Goal: Use online tool/utility: Use online tool/utility

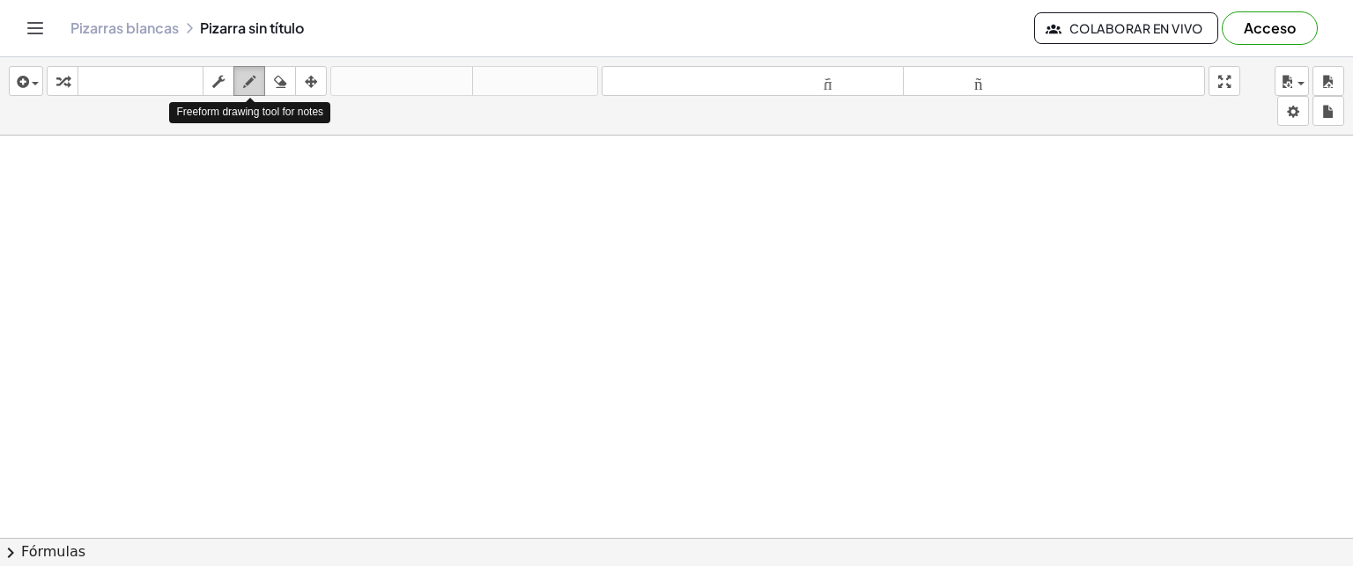
click at [248, 82] on icon "button" at bounding box center [249, 81] width 12 height 21
drag, startPoint x: 261, startPoint y: 203, endPoint x: 282, endPoint y: 234, distance: 38.1
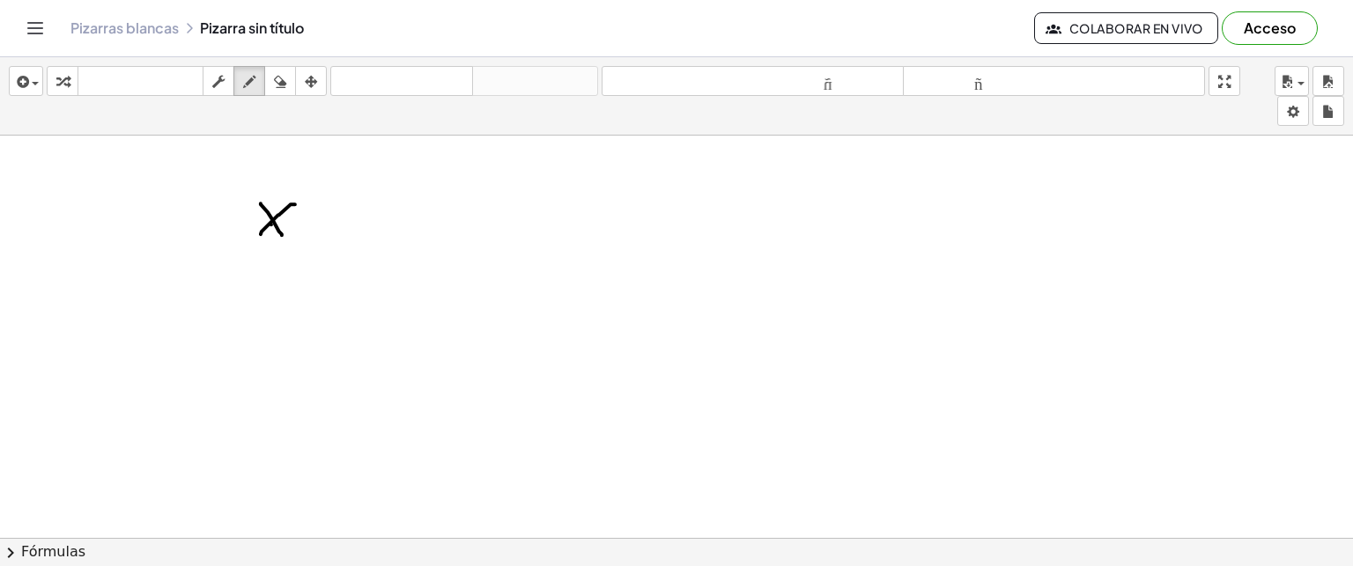
drag, startPoint x: 261, startPoint y: 233, endPoint x: 295, endPoint y: 203, distance: 45.6
drag, startPoint x: 314, startPoint y: 211, endPoint x: 334, endPoint y: 211, distance: 20.3
drag, startPoint x: 318, startPoint y: 225, endPoint x: 332, endPoint y: 224, distance: 14.1
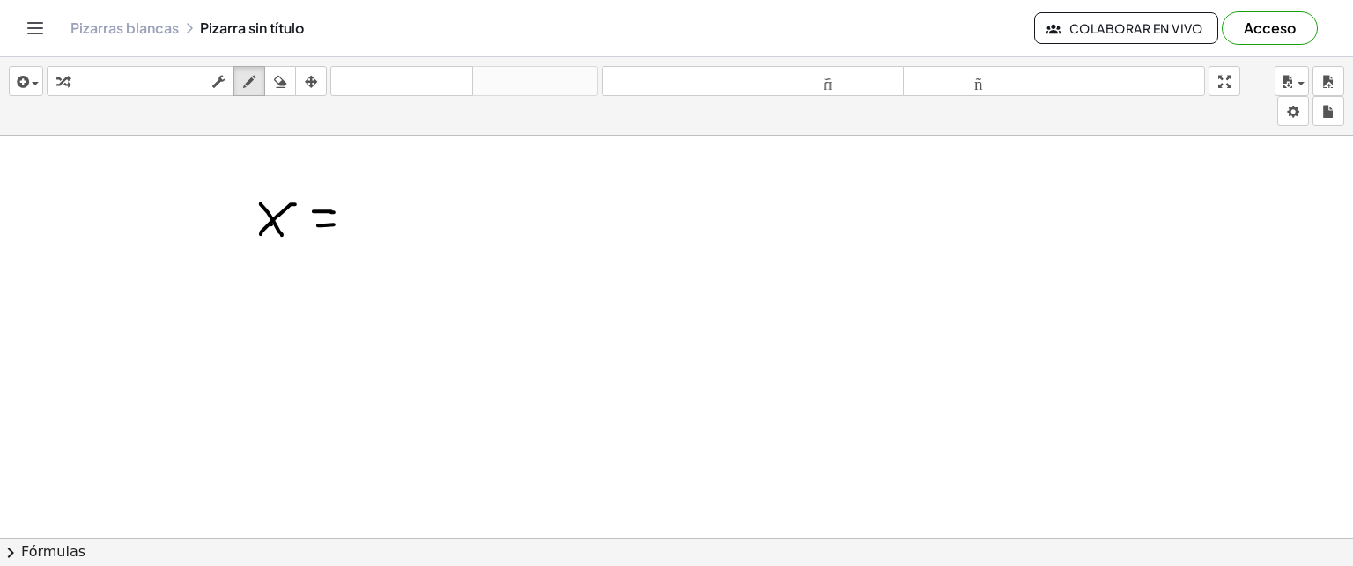
drag, startPoint x: 388, startPoint y: 199, endPoint x: 404, endPoint y: 196, distance: 17.1
drag, startPoint x: 261, startPoint y: 317, endPoint x: 285, endPoint y: 343, distance: 34.9
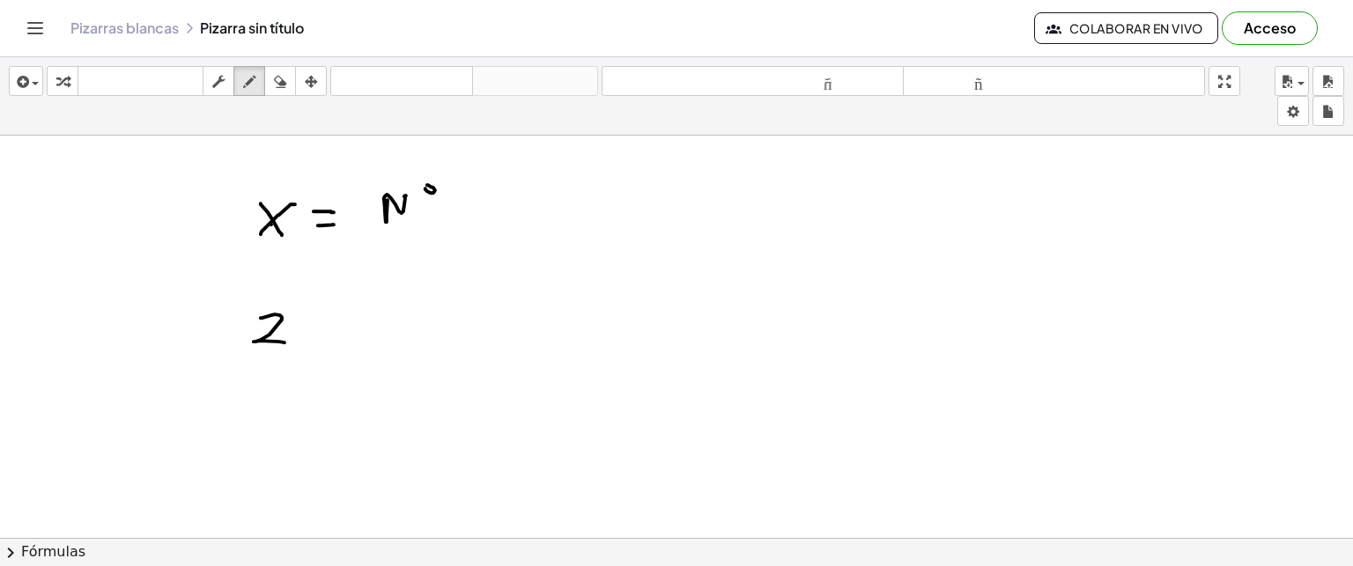
drag, startPoint x: 233, startPoint y: 359, endPoint x: 303, endPoint y: 355, distance: 69.7
drag, startPoint x: 266, startPoint y: 378, endPoint x: 259, endPoint y: 407, distance: 29.9
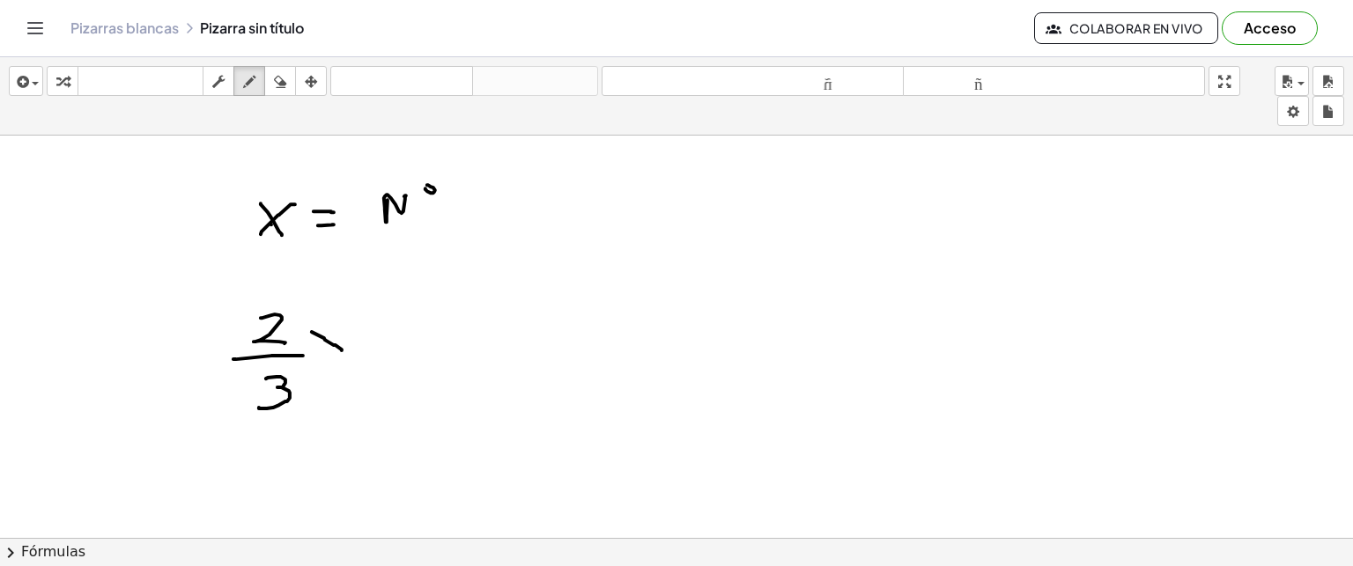
drag, startPoint x: 312, startPoint y: 331, endPoint x: 342, endPoint y: 350, distance: 35.2
drag, startPoint x: 313, startPoint y: 351, endPoint x: 342, endPoint y: 322, distance: 40.5
drag, startPoint x: 391, startPoint y: 319, endPoint x: 386, endPoint y: 351, distance: 32.2
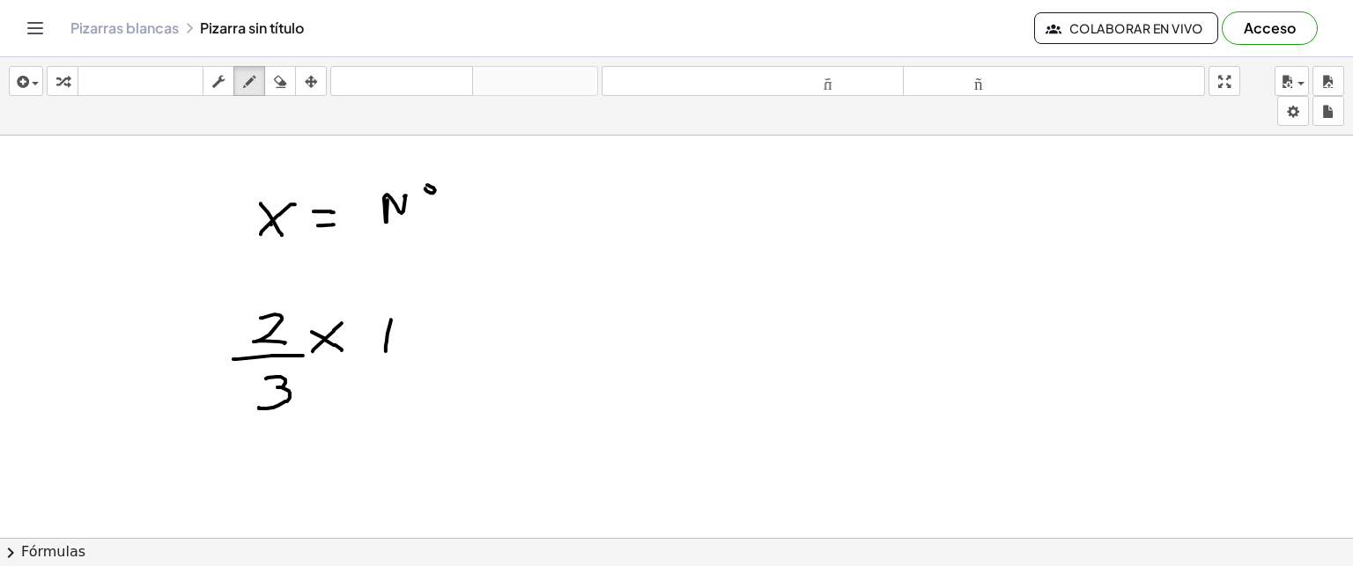
drag, startPoint x: 374, startPoint y: 337, endPoint x: 406, endPoint y: 334, distance: 31.8
drag, startPoint x: 429, startPoint y: 323, endPoint x: 435, endPoint y: 347, distance: 24.6
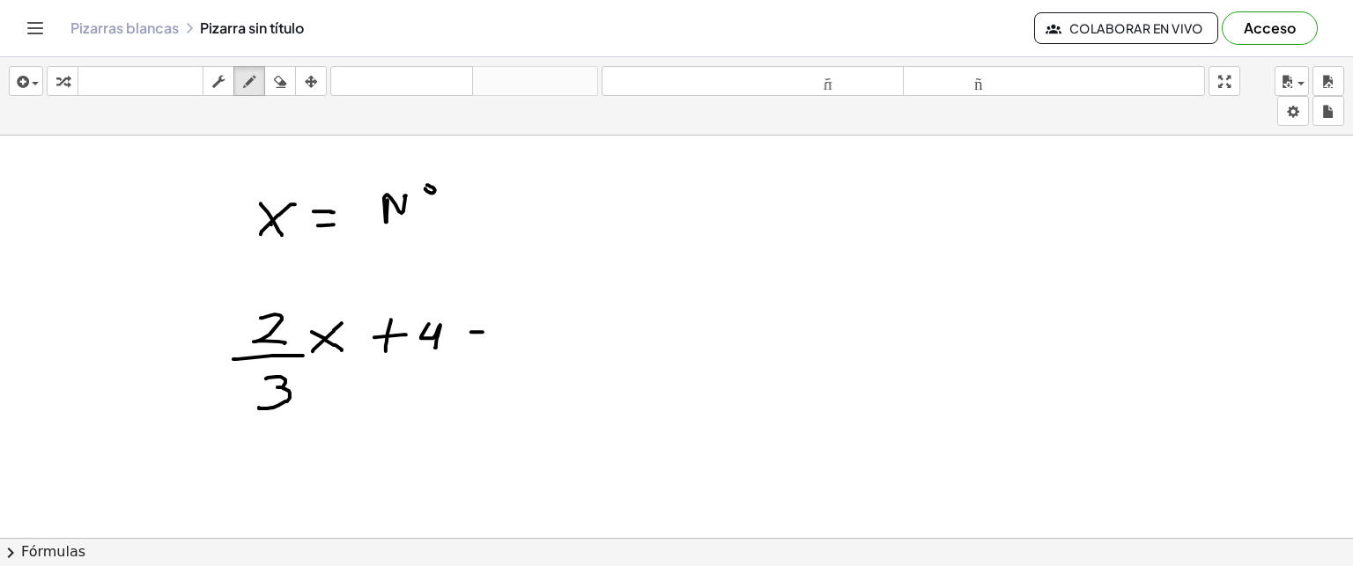
drag, startPoint x: 471, startPoint y: 331, endPoint x: 483, endPoint y: 331, distance: 11.5
drag, startPoint x: 472, startPoint y: 342, endPoint x: 485, endPoint y: 344, distance: 13.3
drag, startPoint x: 521, startPoint y: 348, endPoint x: 605, endPoint y: 369, distance: 87.2
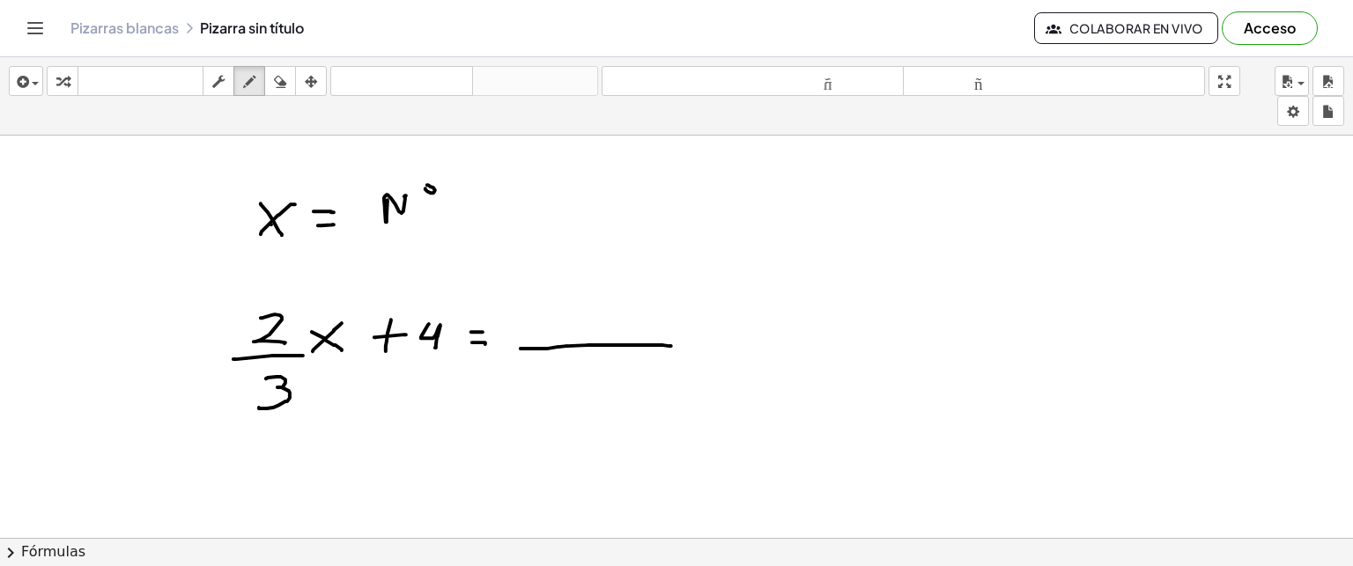
drag, startPoint x: 603, startPoint y: 361, endPoint x: 588, endPoint y: 387, distance: 29.6
drag, startPoint x: 544, startPoint y: 317, endPoint x: 559, endPoint y: 334, distance: 22.5
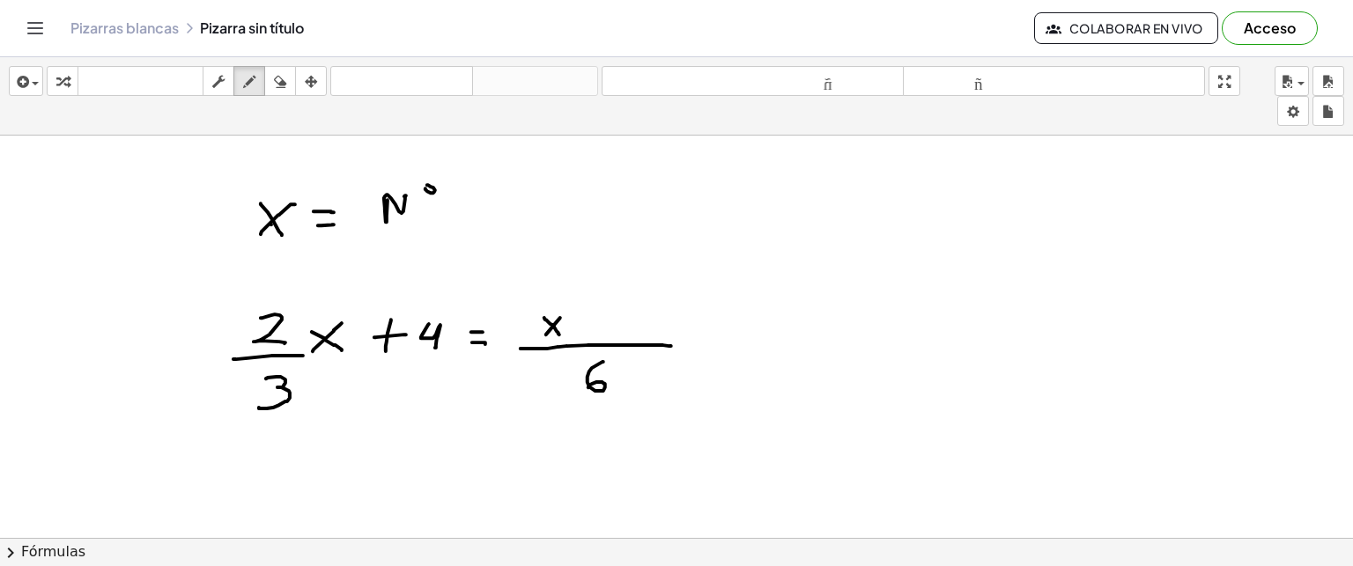
drag, startPoint x: 546, startPoint y: 334, endPoint x: 563, endPoint y: 313, distance: 27.0
drag, startPoint x: 588, startPoint y: 309, endPoint x: 585, endPoint y: 329, distance: 19.7
drag, startPoint x: 581, startPoint y: 319, endPoint x: 590, endPoint y: 318, distance: 8.9
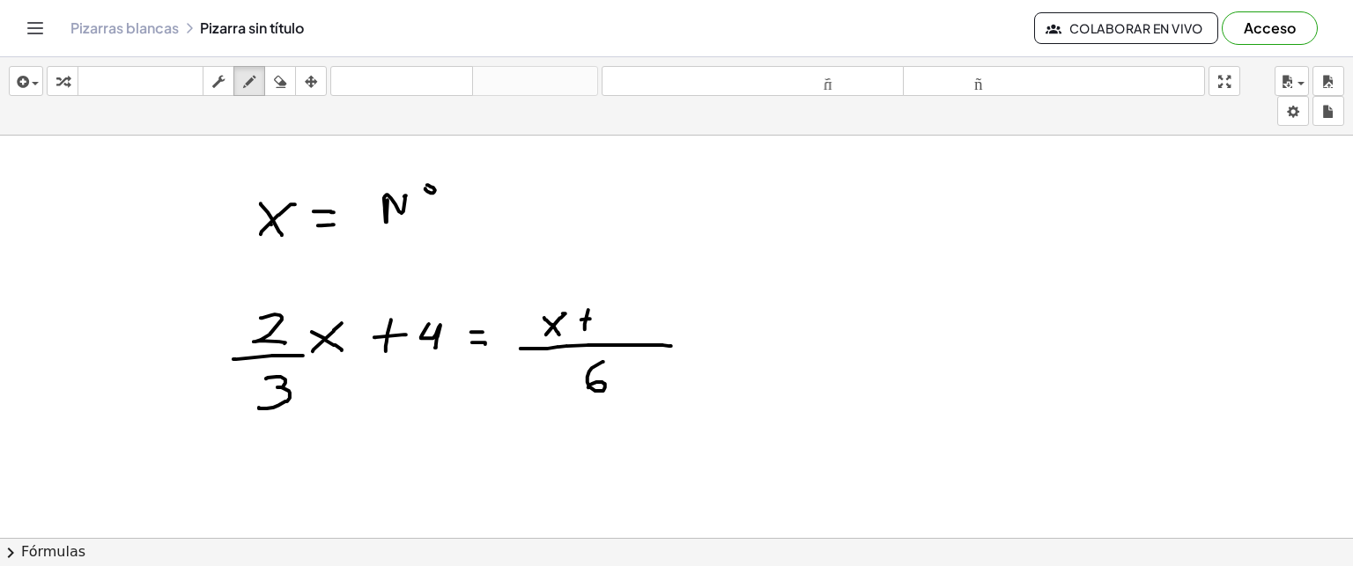
drag, startPoint x: 625, startPoint y: 314, endPoint x: 622, endPoint y: 335, distance: 21.4
drag, startPoint x: 839, startPoint y: 225, endPoint x: 838, endPoint y: 260, distance: 35.2
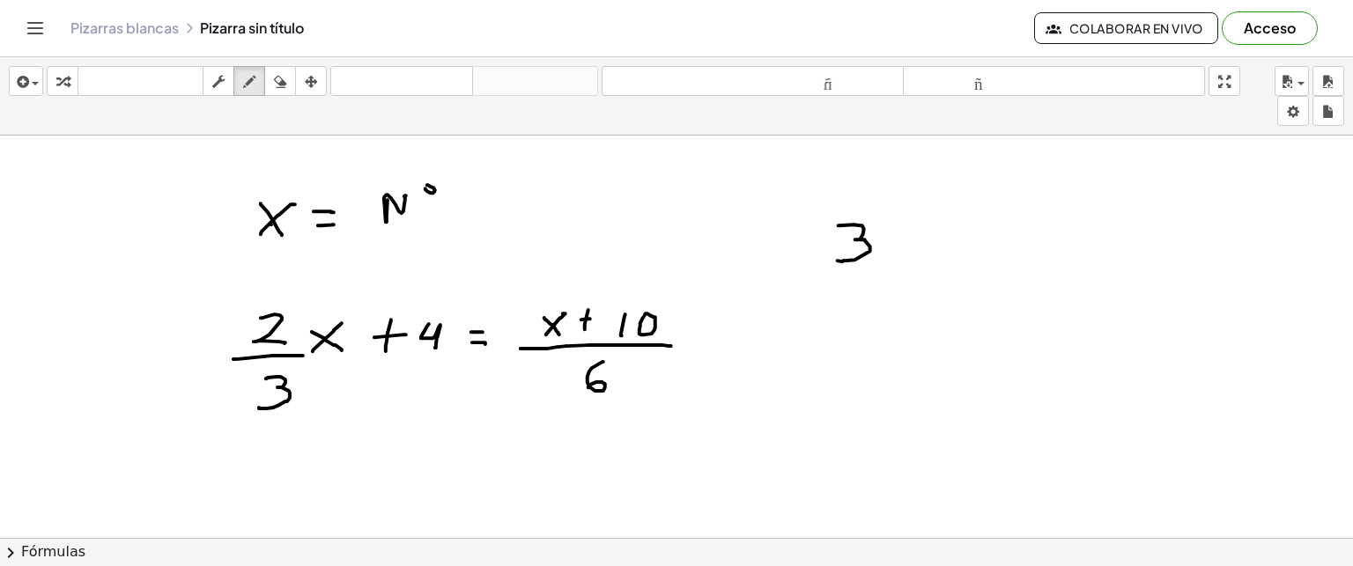
drag, startPoint x: 885, startPoint y: 242, endPoint x: 906, endPoint y: 248, distance: 21.2
drag, startPoint x: 935, startPoint y: 227, endPoint x: 929, endPoint y: 256, distance: 29.7
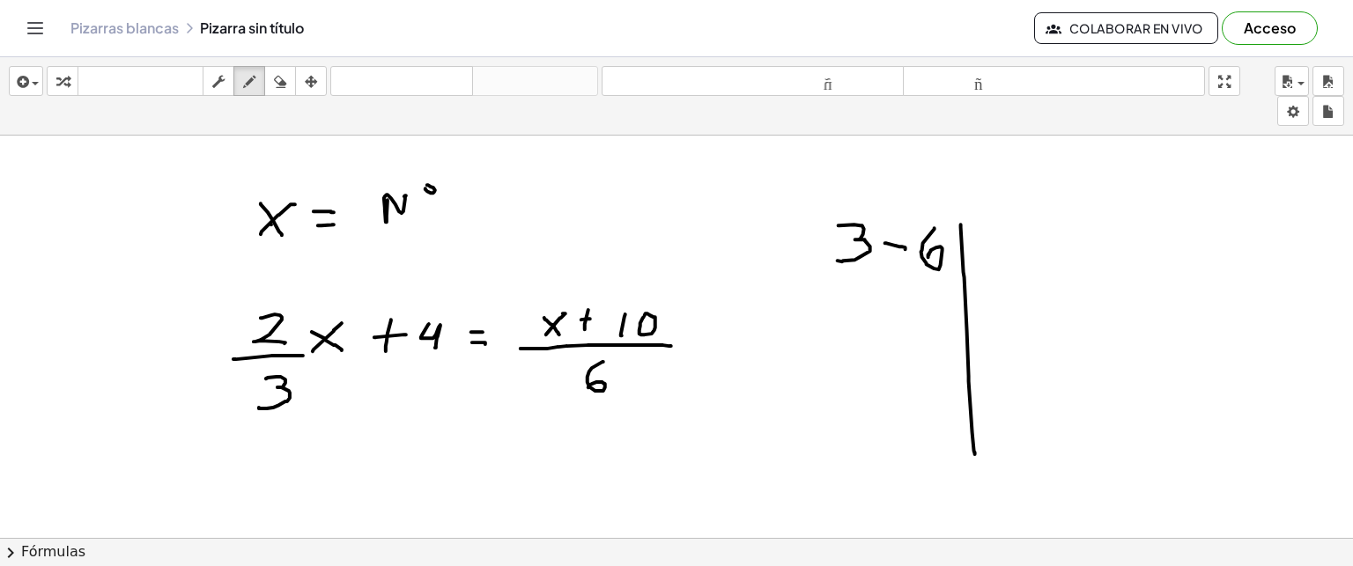
drag, startPoint x: 961, startPoint y: 224, endPoint x: 975, endPoint y: 452, distance: 228.6
drag, startPoint x: 983, startPoint y: 234, endPoint x: 1006, endPoint y: 261, distance: 35.0
drag, startPoint x: 845, startPoint y: 284, endPoint x: 841, endPoint y: 316, distance: 32.8
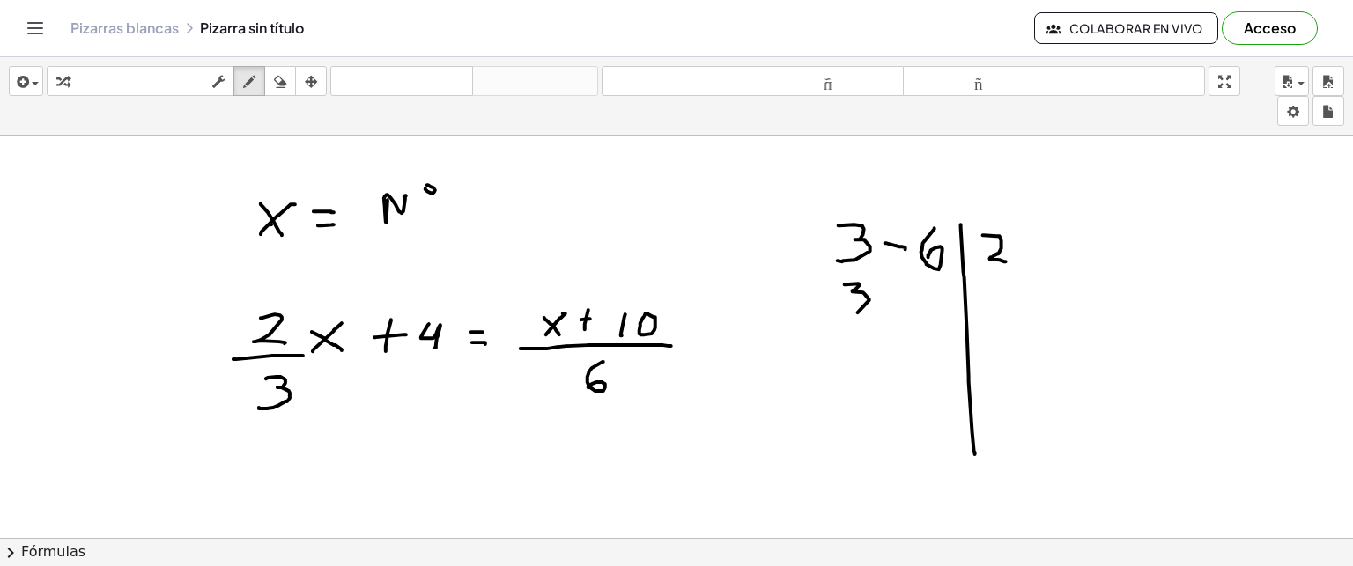
drag, startPoint x: 884, startPoint y: 305, endPoint x: 901, endPoint y: 302, distance: 16.9
drag, startPoint x: 927, startPoint y: 290, endPoint x: 929, endPoint y: 320, distance: 30.1
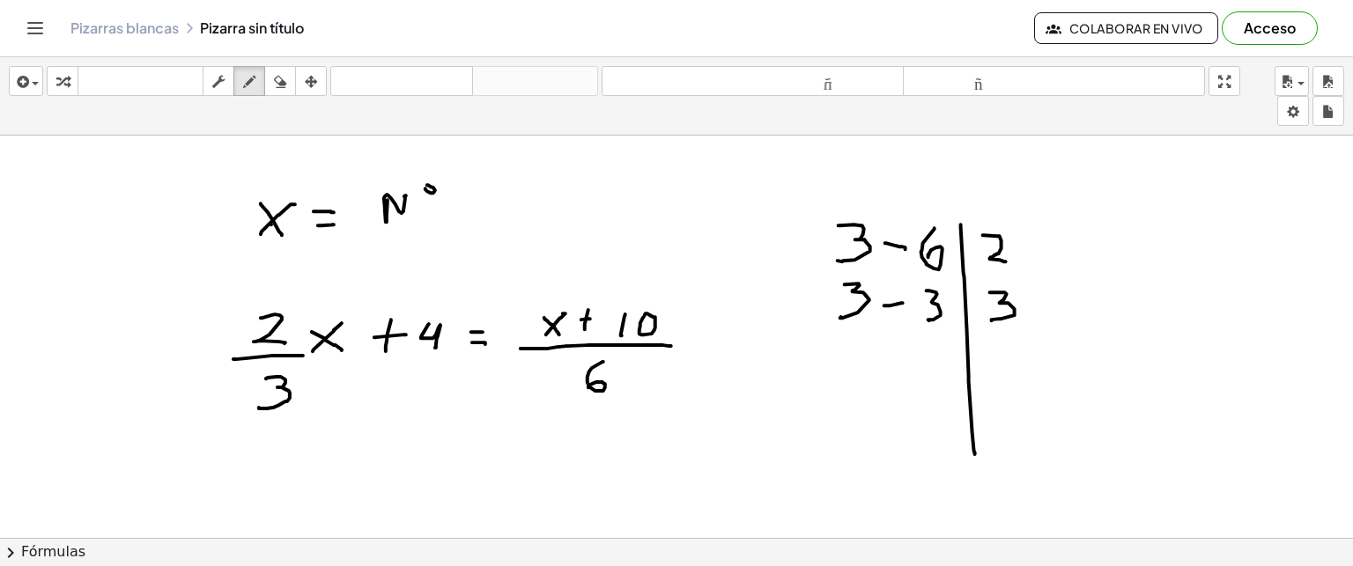
drag, startPoint x: 990, startPoint y: 292, endPoint x: 992, endPoint y: 320, distance: 28.2
drag, startPoint x: 861, startPoint y: 347, endPoint x: 866, endPoint y: 369, distance: 22.6
drag, startPoint x: 885, startPoint y: 365, endPoint x: 906, endPoint y: 363, distance: 21.2
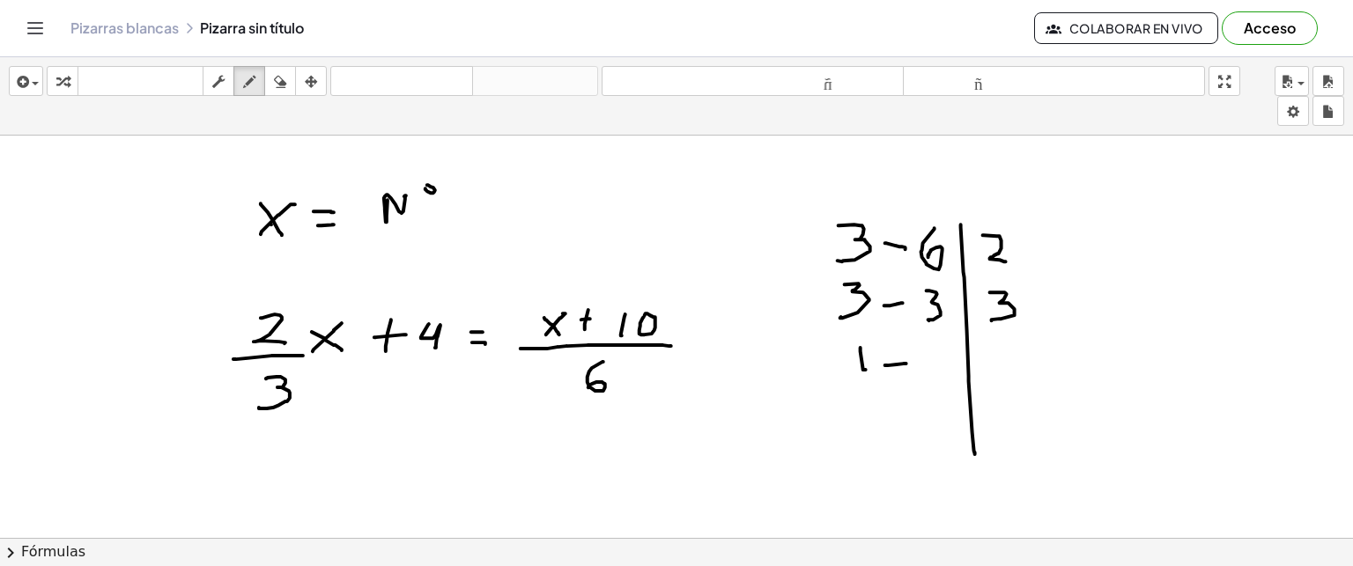
drag, startPoint x: 927, startPoint y: 344, endPoint x: 934, endPoint y: 371, distance: 27.4
drag, startPoint x: 1019, startPoint y: 246, endPoint x: 1020, endPoint y: 306, distance: 59.9
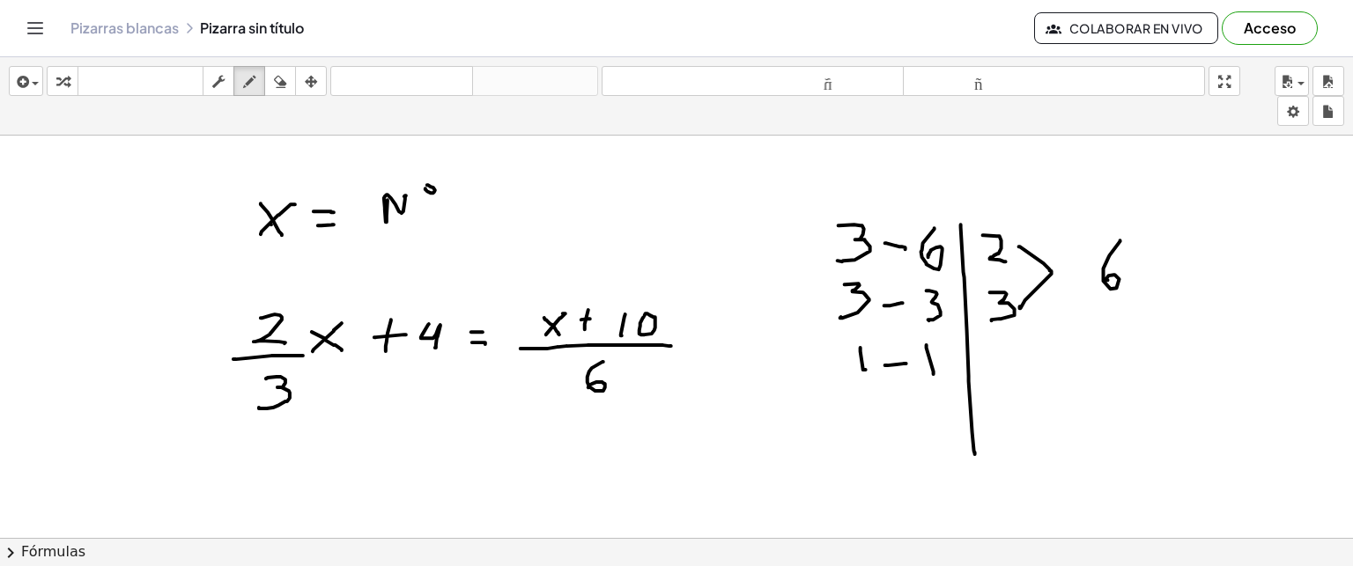
drag, startPoint x: 1121, startPoint y: 240, endPoint x: 1108, endPoint y: 279, distance: 41.5
drag, startPoint x: 226, startPoint y: 302, endPoint x: 256, endPoint y: 418, distance: 119.5
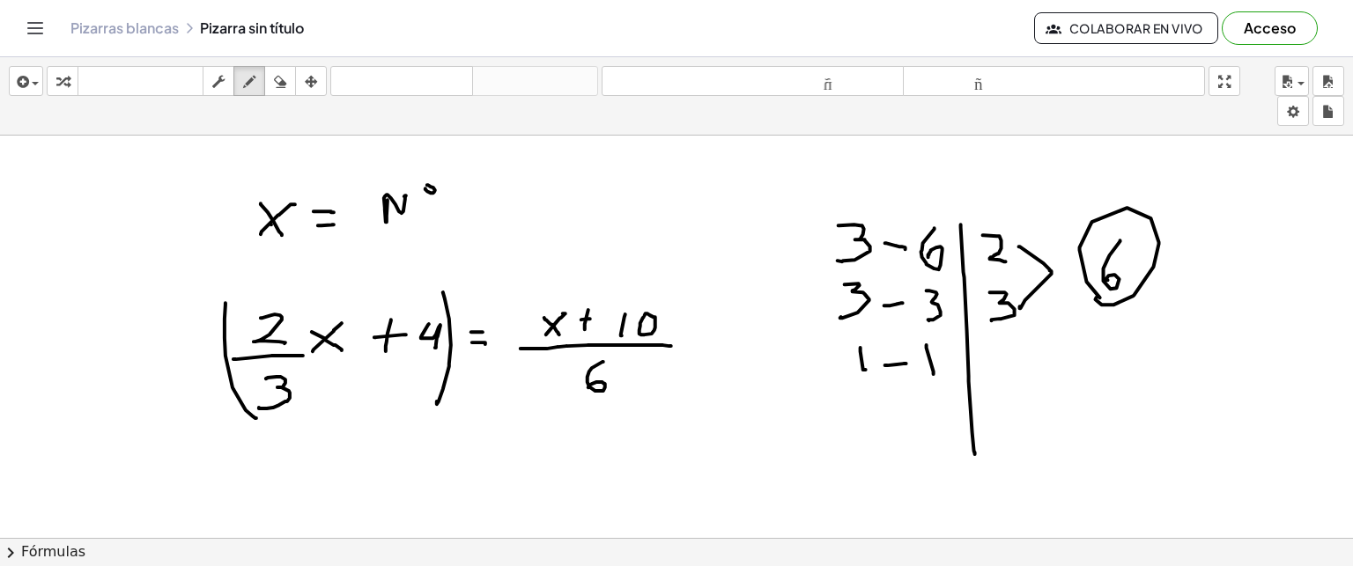
drag, startPoint x: 443, startPoint y: 292, endPoint x: 437, endPoint y: 401, distance: 109.4
drag, startPoint x: 193, startPoint y: 313, endPoint x: 187, endPoint y: 341, distance: 28.9
drag, startPoint x: 518, startPoint y: 285, endPoint x: 545, endPoint y: 399, distance: 116.9
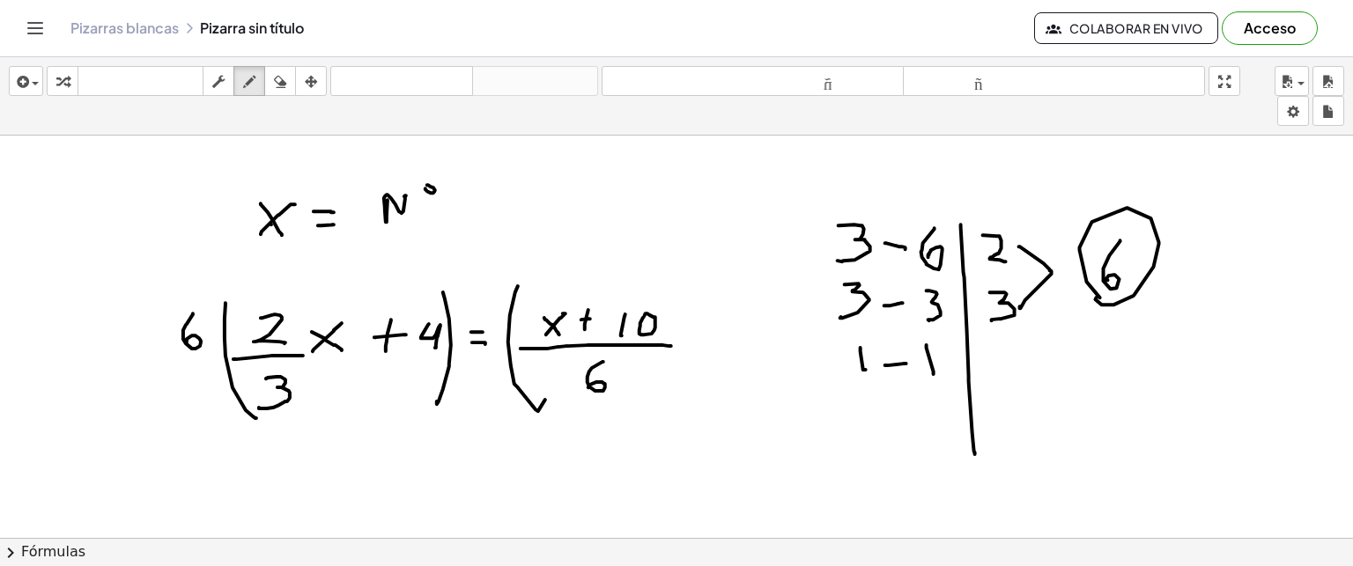
drag, startPoint x: 654, startPoint y: 273, endPoint x: 663, endPoint y: 433, distance: 159.7
drag, startPoint x: 735, startPoint y: 293, endPoint x: 724, endPoint y: 335, distance: 42.7
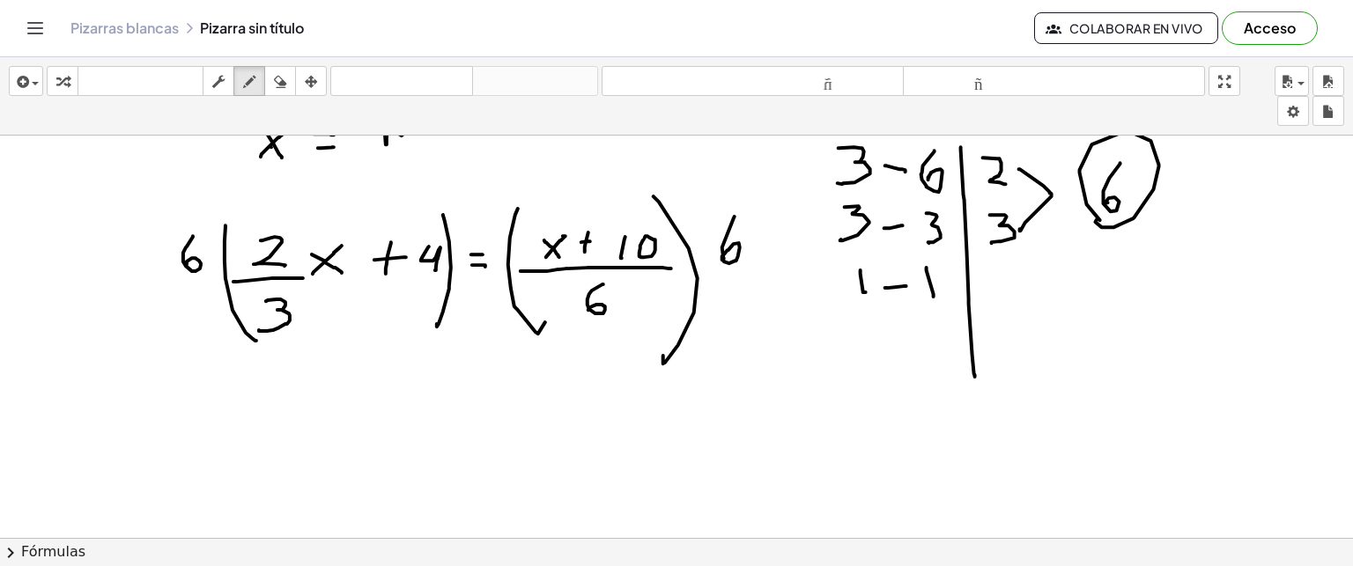
scroll to position [79, 0]
drag, startPoint x: 195, startPoint y: 235, endPoint x: 268, endPoint y: 222, distance: 74.3
click at [268, 222] on div at bounding box center [676, 575] width 1353 height 1038
drag, startPoint x: 256, startPoint y: 225, endPoint x: 274, endPoint y: 208, distance: 24.3
click at [274, 208] on div at bounding box center [676, 575] width 1353 height 1038
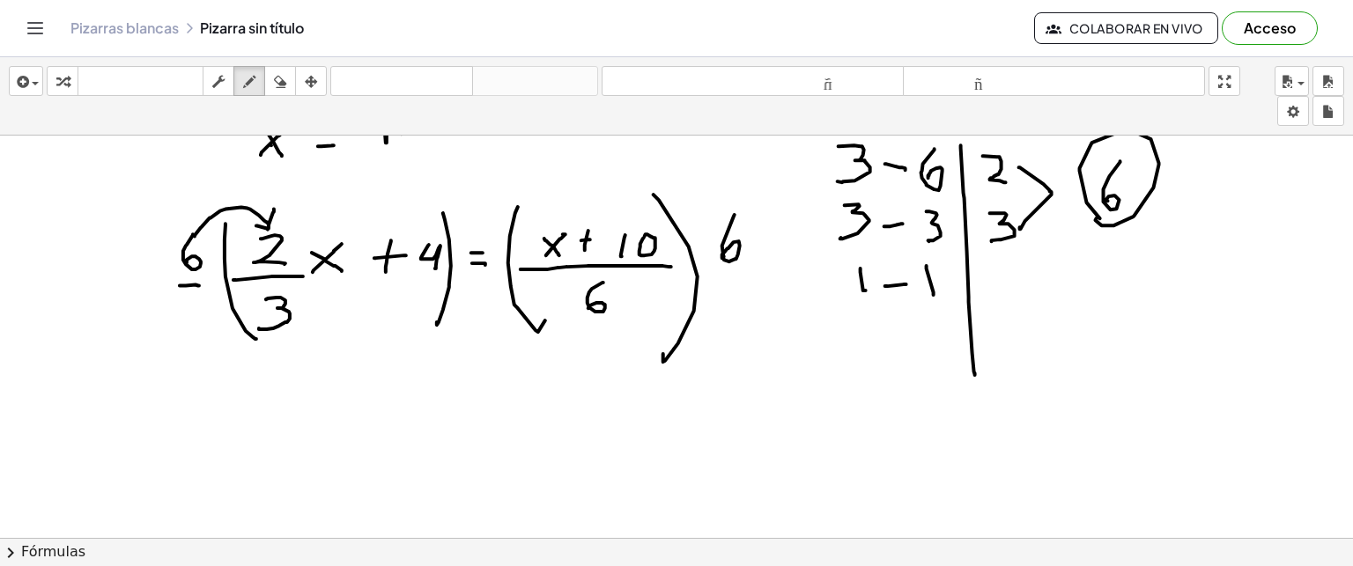
drag, startPoint x: 180, startPoint y: 285, endPoint x: 199, endPoint y: 285, distance: 19.4
click at [199, 285] on div at bounding box center [676, 575] width 1353 height 1038
drag, startPoint x: 188, startPoint y: 297, endPoint x: 189, endPoint y: 315, distance: 18.6
click at [189, 315] on div at bounding box center [676, 575] width 1353 height 1038
drag, startPoint x: 259, startPoint y: 299, endPoint x: 288, endPoint y: 326, distance: 39.9
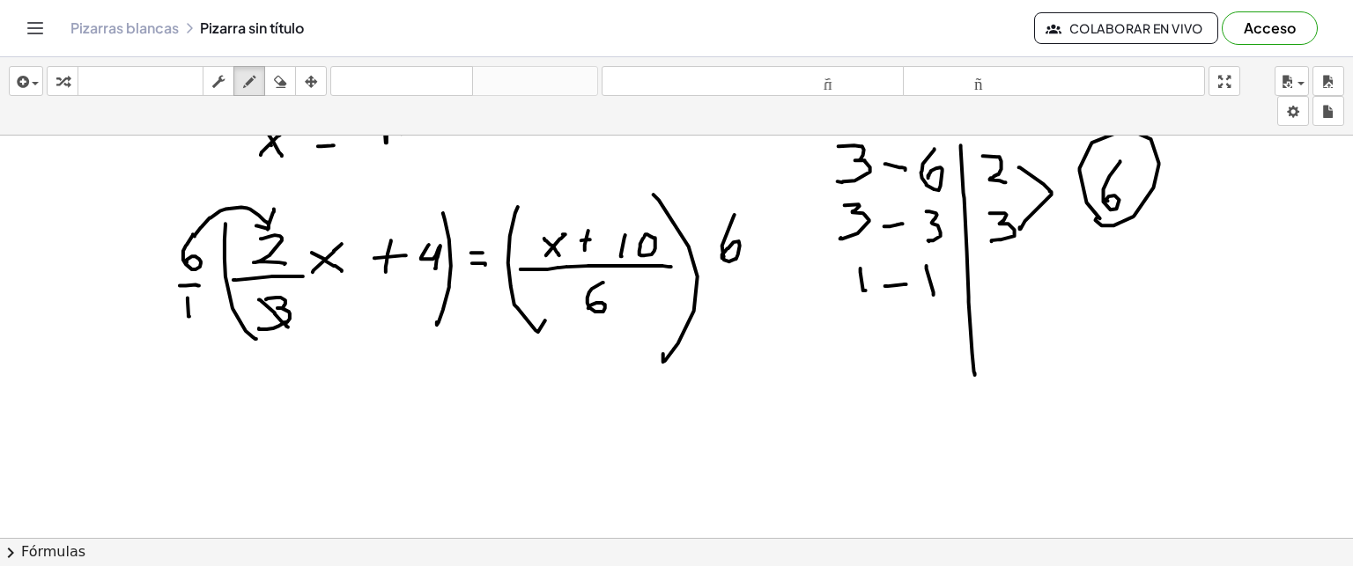
click at [288, 326] on div at bounding box center [676, 575] width 1353 height 1038
drag, startPoint x: 282, startPoint y: 342, endPoint x: 285, endPoint y: 354, distance: 12.6
click at [285, 354] on div at bounding box center [676, 575] width 1353 height 1038
drag, startPoint x: 180, startPoint y: 244, endPoint x: 204, endPoint y: 268, distance: 34.3
click at [204, 268] on div at bounding box center [676, 575] width 1353 height 1038
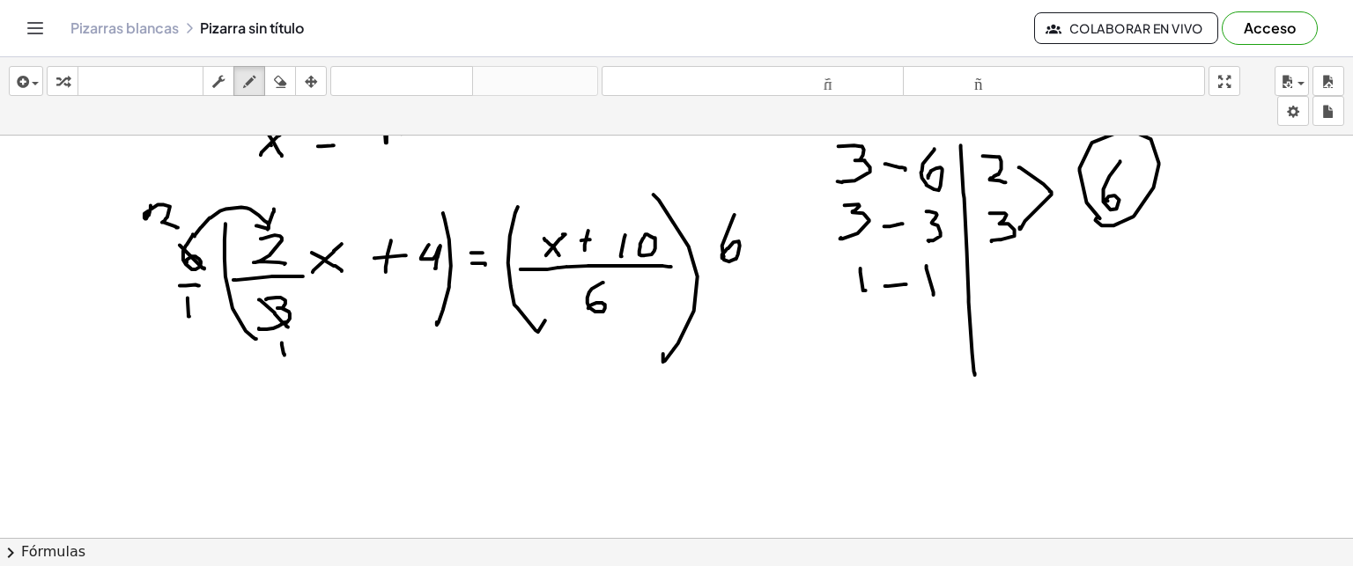
drag, startPoint x: 151, startPoint y: 204, endPoint x: 178, endPoint y: 226, distance: 35.1
click at [178, 226] on div at bounding box center [676, 575] width 1353 height 1038
drag, startPoint x: 271, startPoint y: 390, endPoint x: 291, endPoint y: 433, distance: 46.5
click at [291, 433] on div at bounding box center [676, 575] width 1353 height 1038
drag, startPoint x: 305, startPoint y: 411, endPoint x: 332, endPoint y: 427, distance: 31.6
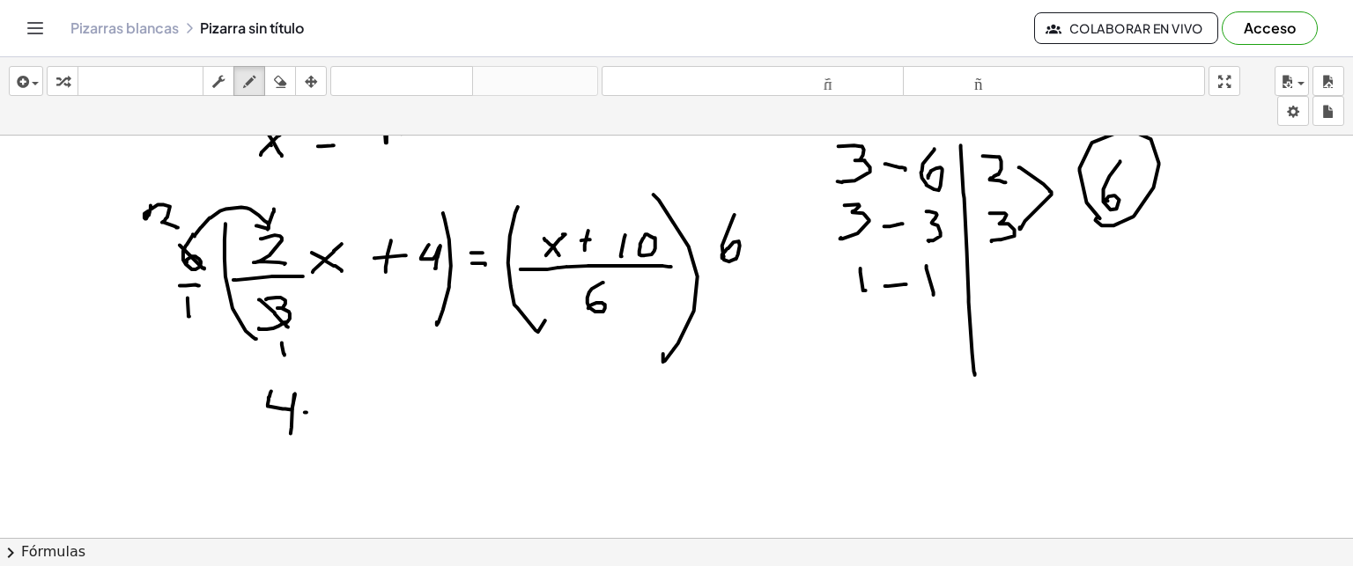
click at [332, 427] on div at bounding box center [676, 575] width 1353 height 1038
drag, startPoint x: 331, startPoint y: 408, endPoint x: 314, endPoint y: 425, distance: 23.7
click at [314, 425] on div at bounding box center [676, 575] width 1353 height 1038
drag, startPoint x: 360, startPoint y: 404, endPoint x: 360, endPoint y: 430, distance: 25.5
click at [360, 430] on div at bounding box center [676, 575] width 1353 height 1038
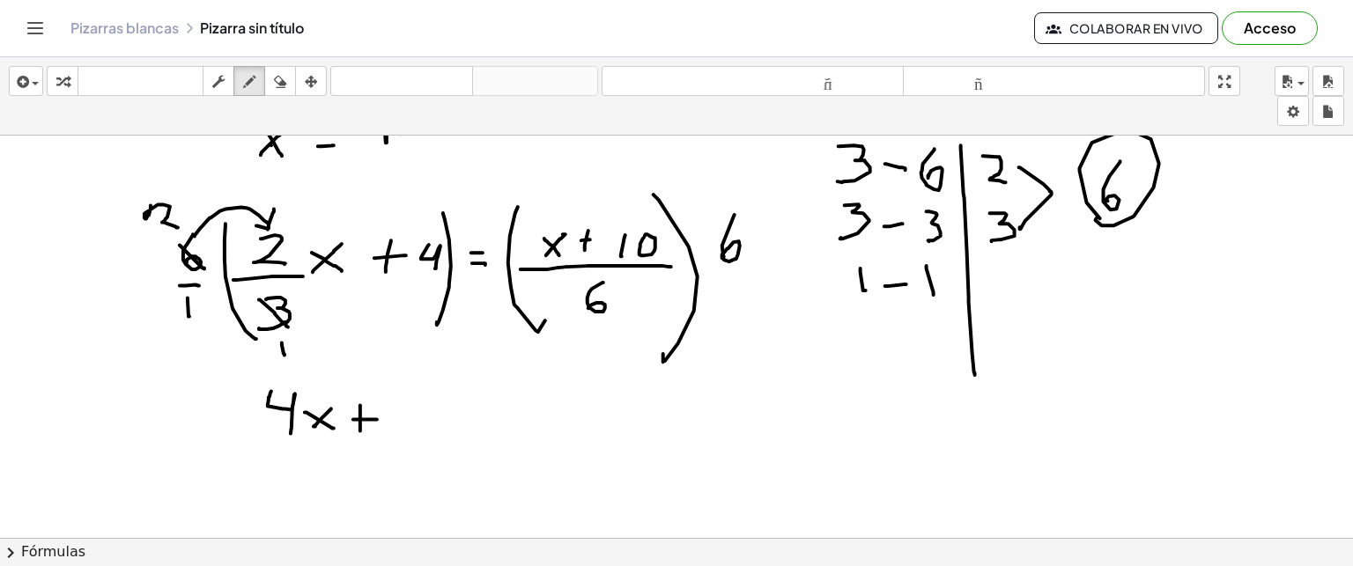
drag, startPoint x: 353, startPoint y: 418, endPoint x: 377, endPoint y: 418, distance: 23.8
click at [377, 418] on div at bounding box center [676, 575] width 1353 height 1038
drag, startPoint x: 181, startPoint y: 239, endPoint x: 417, endPoint y: 233, distance: 236.2
click at [417, 233] on div at bounding box center [676, 575] width 1353 height 1038
drag, startPoint x: 400, startPoint y: 401, endPoint x: 429, endPoint y: 425, distance: 38.1
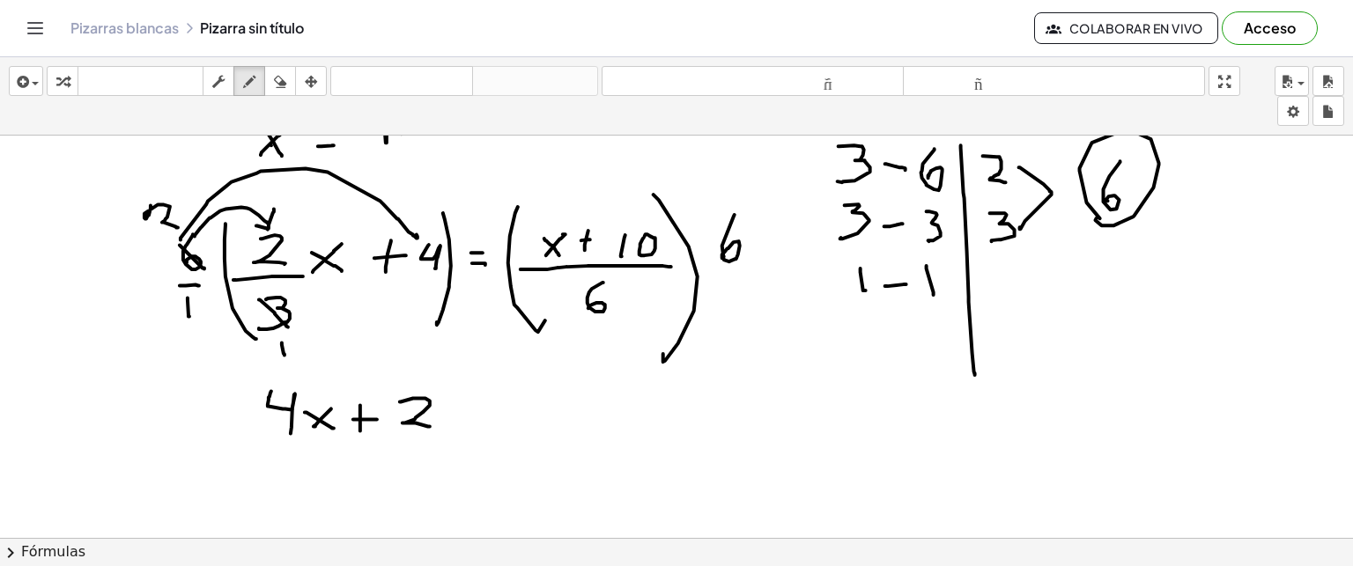
click at [429, 425] on div at bounding box center [676, 575] width 1353 height 1038
drag, startPoint x: 448, startPoint y: 395, endPoint x: 460, endPoint y: 425, distance: 32.4
click at [460, 425] on div at bounding box center [676, 575] width 1353 height 1038
drag, startPoint x: 1074, startPoint y: 344, endPoint x: 1063, endPoint y: 380, distance: 36.8
click at [1063, 380] on div at bounding box center [676, 575] width 1353 height 1038
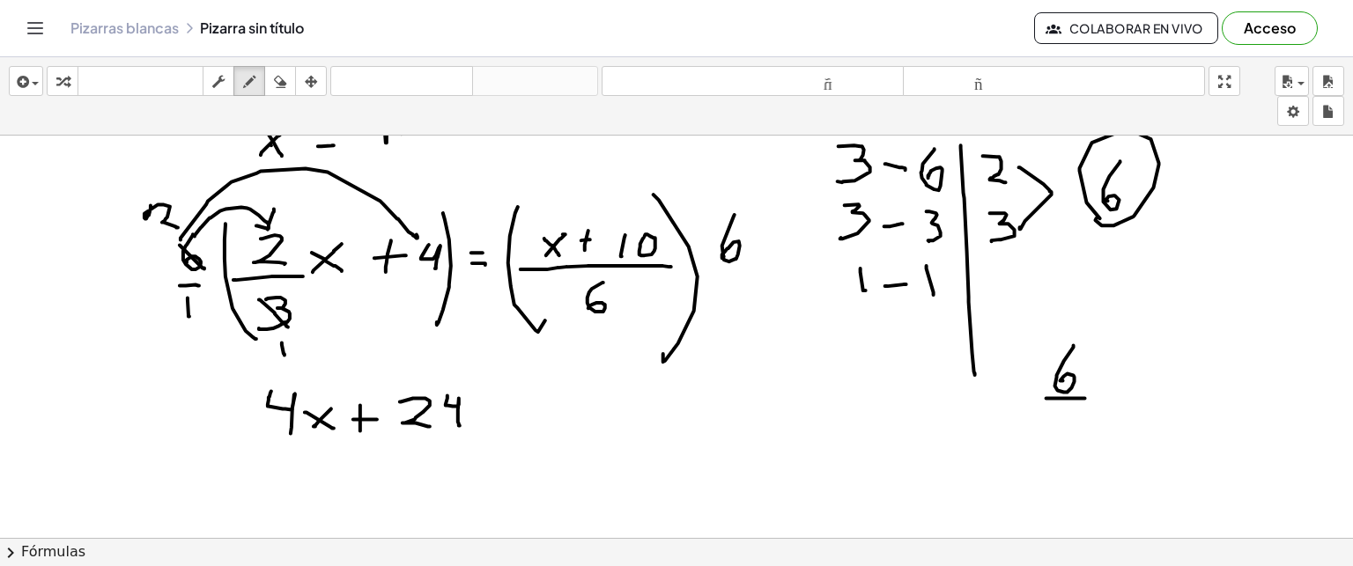
drag, startPoint x: 1047, startPoint y: 397, endPoint x: 1083, endPoint y: 397, distance: 36.1
click at [1083, 397] on div at bounding box center [676, 575] width 1353 height 1038
drag, startPoint x: 1060, startPoint y: 408, endPoint x: 1062, endPoint y: 447, distance: 38.8
click at [1062, 447] on div at bounding box center [676, 575] width 1353 height 1038
drag, startPoint x: 1099, startPoint y: 380, endPoint x: 1111, endPoint y: 397, distance: 21.0
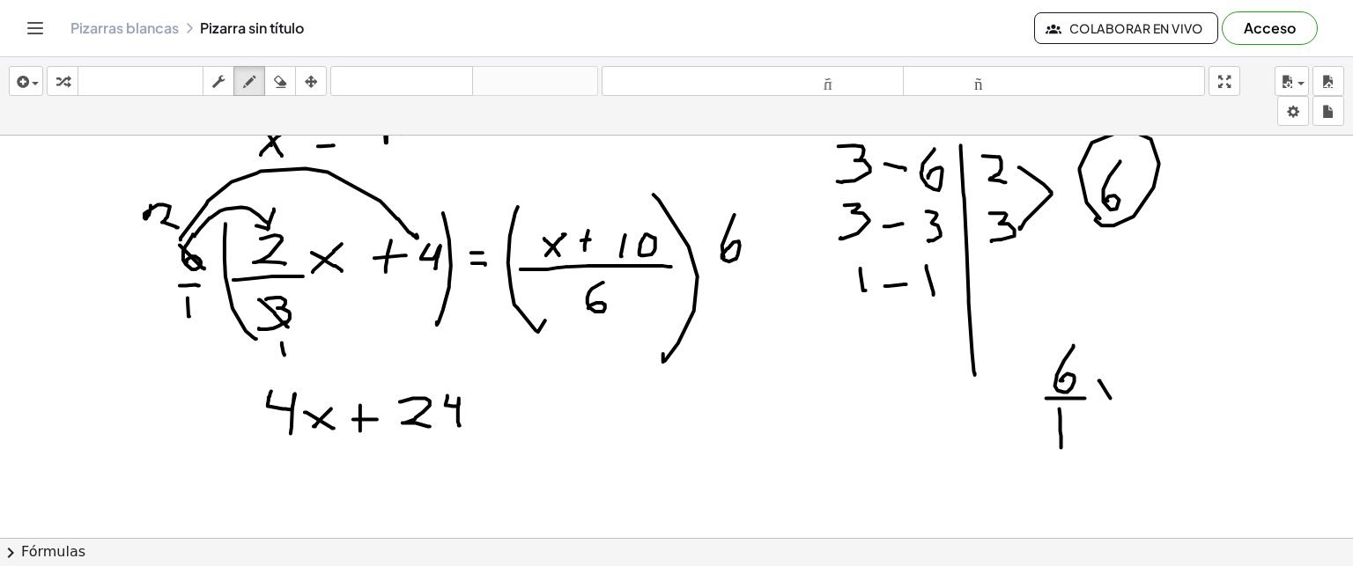
click at [1111, 397] on div at bounding box center [676, 575] width 1353 height 1038
drag, startPoint x: 1094, startPoint y: 397, endPoint x: 1114, endPoint y: 383, distance: 24.0
click at [1114, 383] on div at bounding box center [676, 575] width 1353 height 1038
drag, startPoint x: 1136, startPoint y: 360, endPoint x: 1170, endPoint y: 382, distance: 40.1
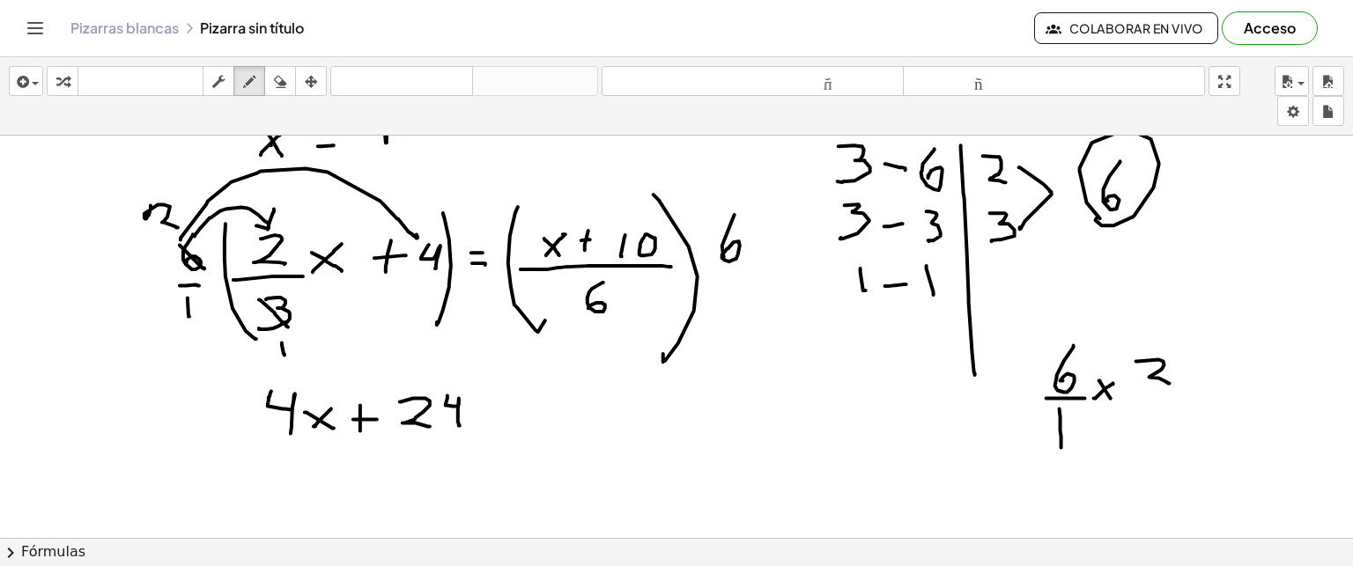
click at [1170, 382] on div at bounding box center [676, 575] width 1353 height 1038
drag, startPoint x: 1134, startPoint y: 396, endPoint x: 1175, endPoint y: 396, distance: 41.4
click at [1175, 396] on div at bounding box center [676, 575] width 1353 height 1038
drag, startPoint x: 1145, startPoint y: 415, endPoint x: 1145, endPoint y: 436, distance: 21.1
click at [1145, 436] on div at bounding box center [676, 575] width 1353 height 1038
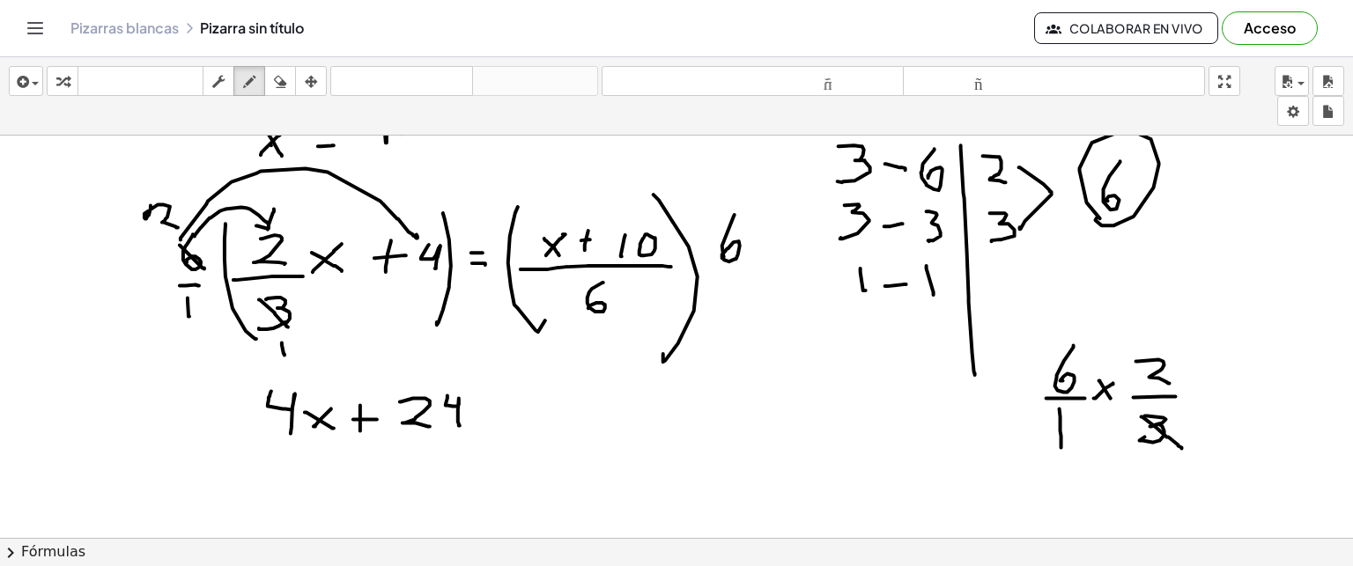
drag, startPoint x: 1142, startPoint y: 416, endPoint x: 1177, endPoint y: 455, distance: 53.0
click at [1177, 455] on div at bounding box center [676, 575] width 1353 height 1038
drag, startPoint x: 1158, startPoint y: 450, endPoint x: 1158, endPoint y: 464, distance: 14.1
click at [1158, 464] on div at bounding box center [676, 575] width 1353 height 1038
drag, startPoint x: 1048, startPoint y: 352, endPoint x: 1082, endPoint y: 404, distance: 61.8
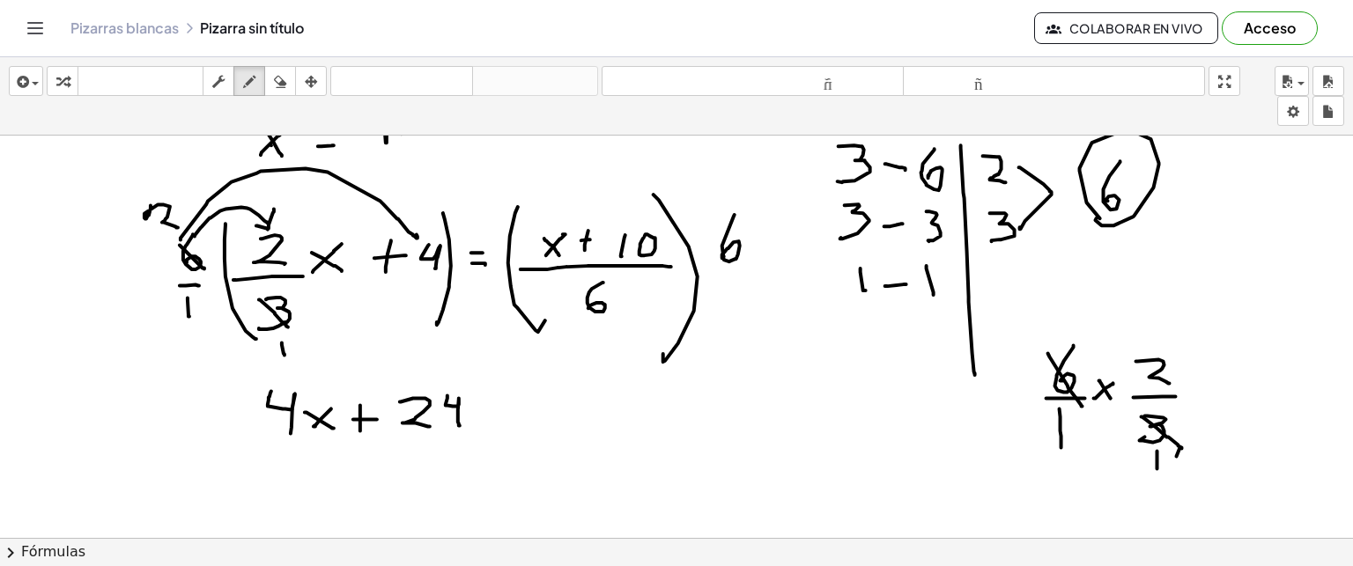
click at [1082, 404] on div at bounding box center [676, 575] width 1353 height 1038
drag, startPoint x: 1057, startPoint y: 316, endPoint x: 1075, endPoint y: 330, distance: 22.6
click at [1075, 330] on div at bounding box center [676, 575] width 1353 height 1038
drag, startPoint x: 1207, startPoint y: 381, endPoint x: 1219, endPoint y: 381, distance: 12.3
click at [1219, 381] on div at bounding box center [676, 575] width 1353 height 1038
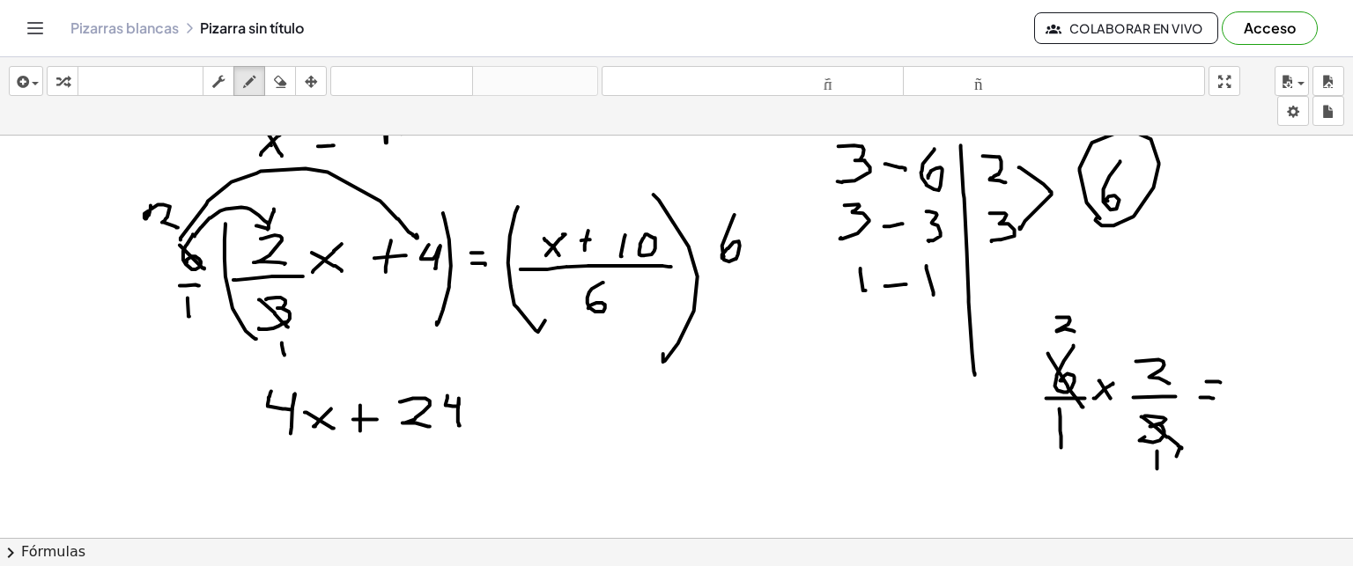
drag, startPoint x: 1201, startPoint y: 396, endPoint x: 1225, endPoint y: 392, distance: 24.2
click at [1225, 392] on div at bounding box center [676, 575] width 1353 height 1038
drag, startPoint x: 1271, startPoint y: 366, endPoint x: 1283, endPoint y: 402, distance: 37.1
click at [1283, 402] on div at bounding box center [676, 575] width 1353 height 1038
drag, startPoint x: 1278, startPoint y: 425, endPoint x: 1283, endPoint y: 440, distance: 15.6
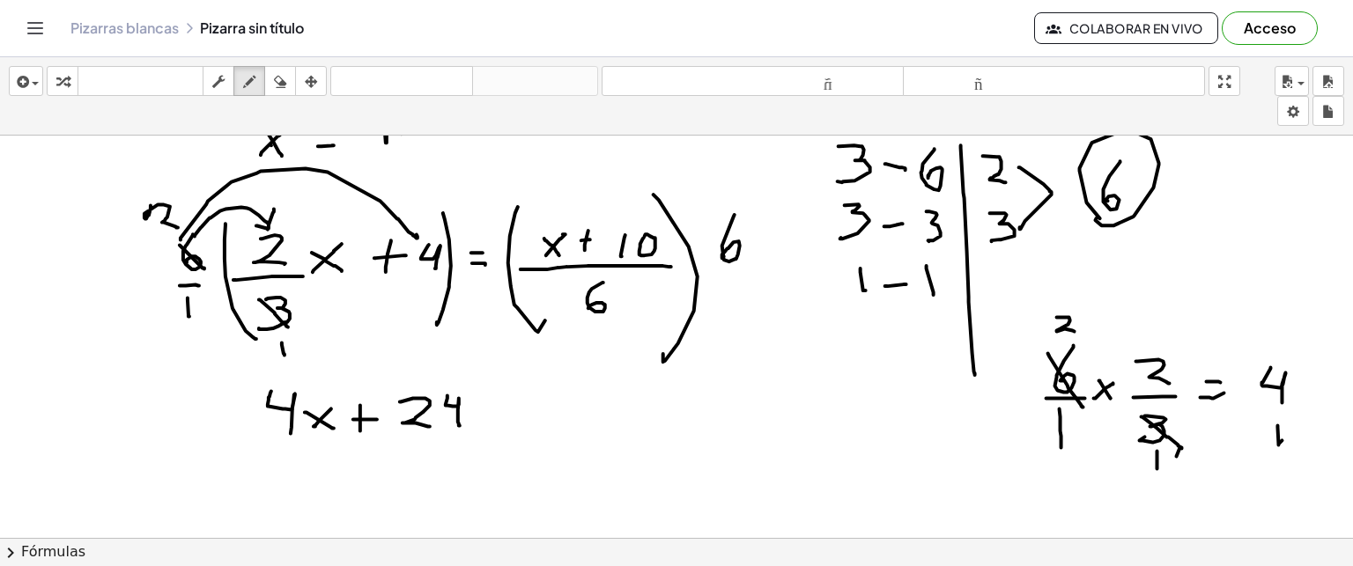
click at [1283, 440] on div at bounding box center [676, 575] width 1353 height 1038
drag, startPoint x: 1254, startPoint y: 401, endPoint x: 1306, endPoint y: 408, distance: 52.5
click at [1306, 408] on div at bounding box center [676, 575] width 1353 height 1038
drag, startPoint x: 892, startPoint y: 442, endPoint x: 890, endPoint y: 465, distance: 23.0
click at [890, 465] on div at bounding box center [676, 575] width 1353 height 1038
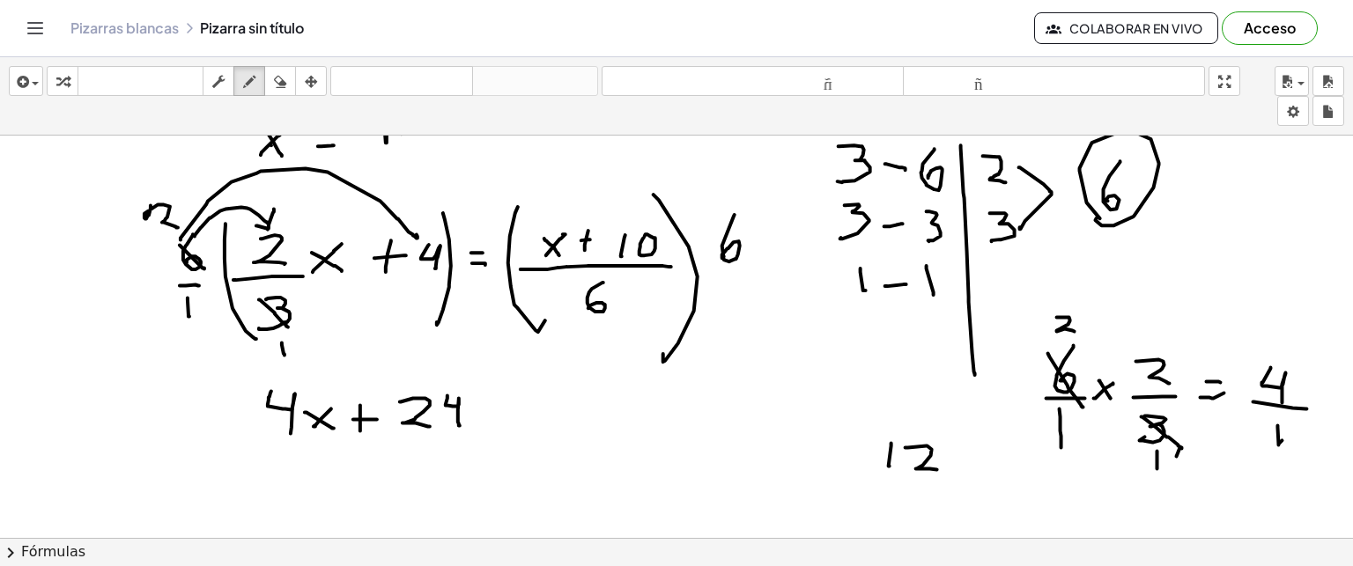
drag, startPoint x: 906, startPoint y: 447, endPoint x: 937, endPoint y: 470, distance: 39.1
click at [937, 470] on div at bounding box center [676, 575] width 1353 height 1038
drag, startPoint x: 866, startPoint y: 479, endPoint x: 955, endPoint y: 483, distance: 89.0
click at [955, 483] on div at bounding box center [676, 575] width 1353 height 1038
drag, startPoint x: 906, startPoint y: 495, endPoint x: 909, endPoint y: 519, distance: 24.0
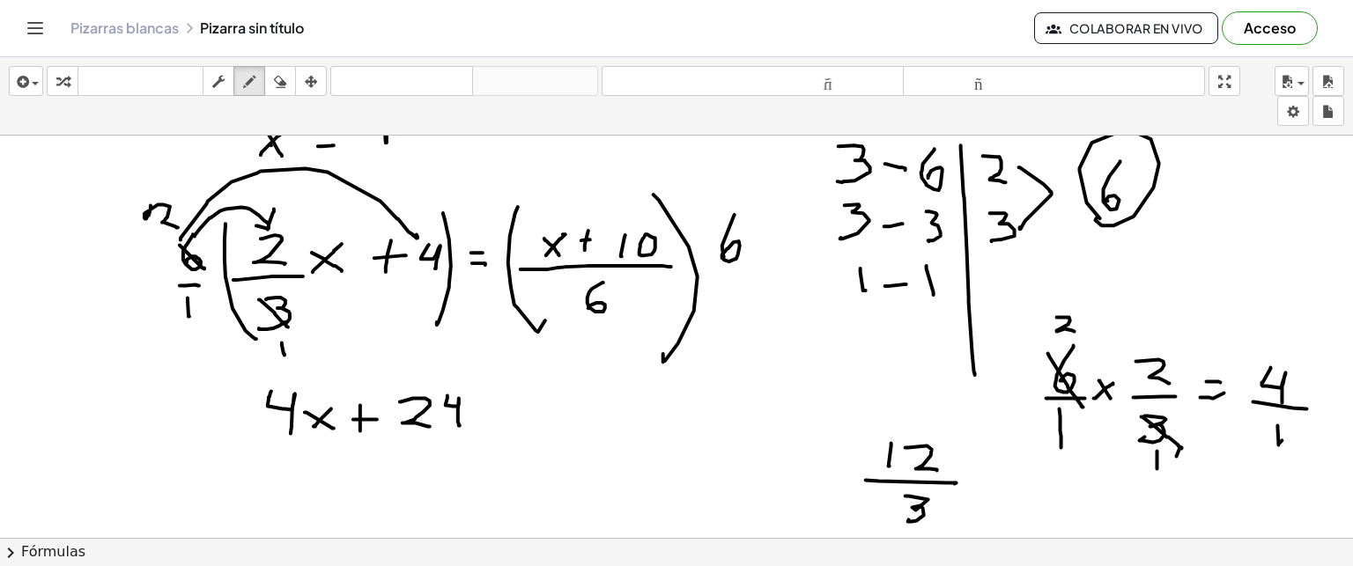
click at [909, 519] on div at bounding box center [676, 575] width 1353 height 1038
drag, startPoint x: 976, startPoint y: 485, endPoint x: 989, endPoint y: 485, distance: 13.2
click at [989, 485] on div at bounding box center [676, 575] width 1353 height 1038
drag, startPoint x: 976, startPoint y: 464, endPoint x: 987, endPoint y: 465, distance: 10.6
click at [987, 465] on div at bounding box center [676, 575] width 1353 height 1038
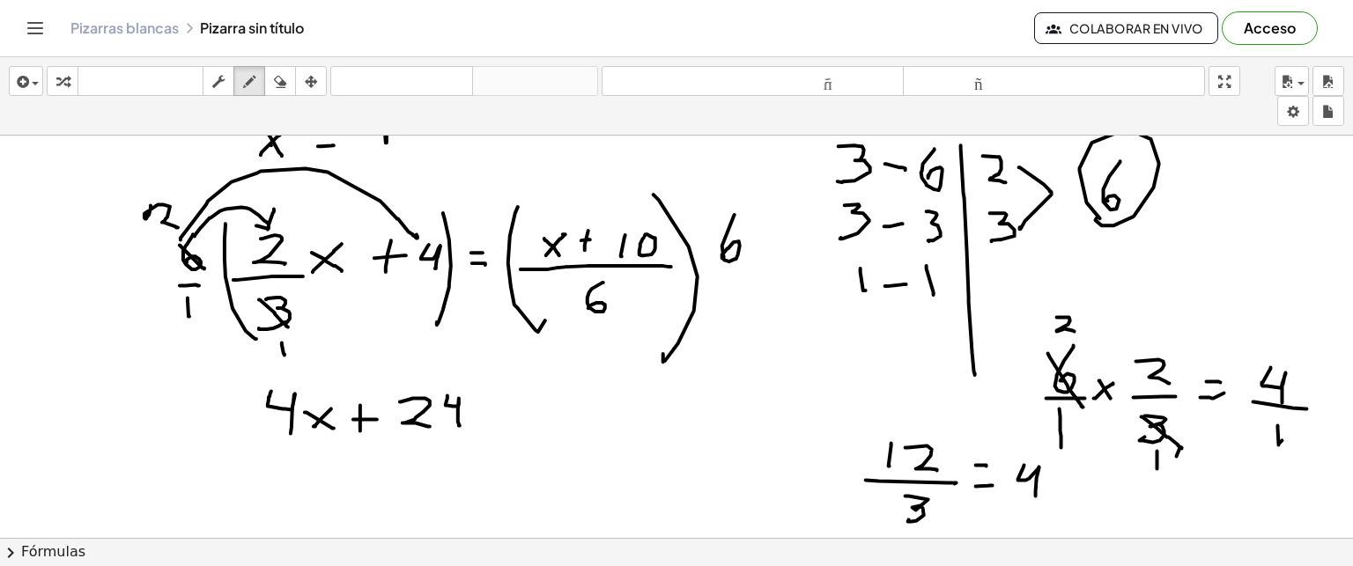
drag, startPoint x: 1025, startPoint y: 464, endPoint x: 1036, endPoint y: 495, distance: 32.9
click at [1036, 495] on div at bounding box center [676, 575] width 1353 height 1038
drag, startPoint x: 490, startPoint y: 403, endPoint x: 506, endPoint y: 403, distance: 15.9
click at [506, 403] on div at bounding box center [676, 575] width 1353 height 1038
drag, startPoint x: 488, startPoint y: 411, endPoint x: 505, endPoint y: 411, distance: 16.7
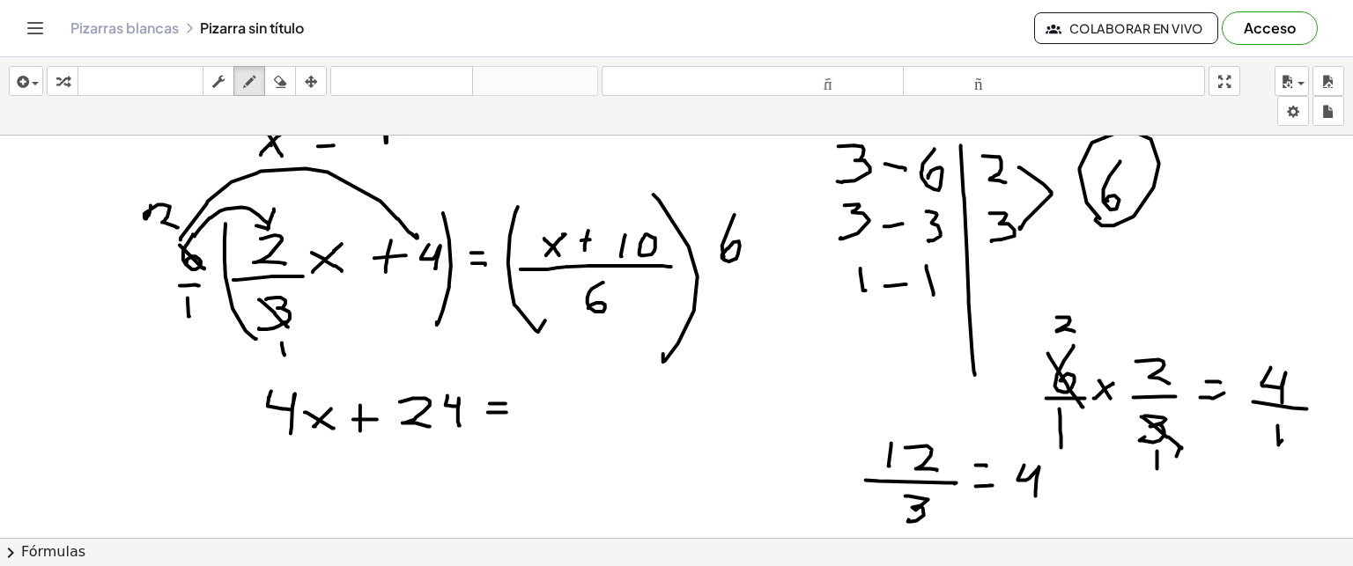
click at [505, 411] on div at bounding box center [676, 575] width 1353 height 1038
drag, startPoint x: 703, startPoint y: 260, endPoint x: 710, endPoint y: 270, distance: 12.7
click at [710, 270] on div at bounding box center [676, 575] width 1353 height 1038
drag, startPoint x: 714, startPoint y: 260, endPoint x: 706, endPoint y: 273, distance: 15.4
click at [706, 273] on div at bounding box center [676, 575] width 1353 height 1038
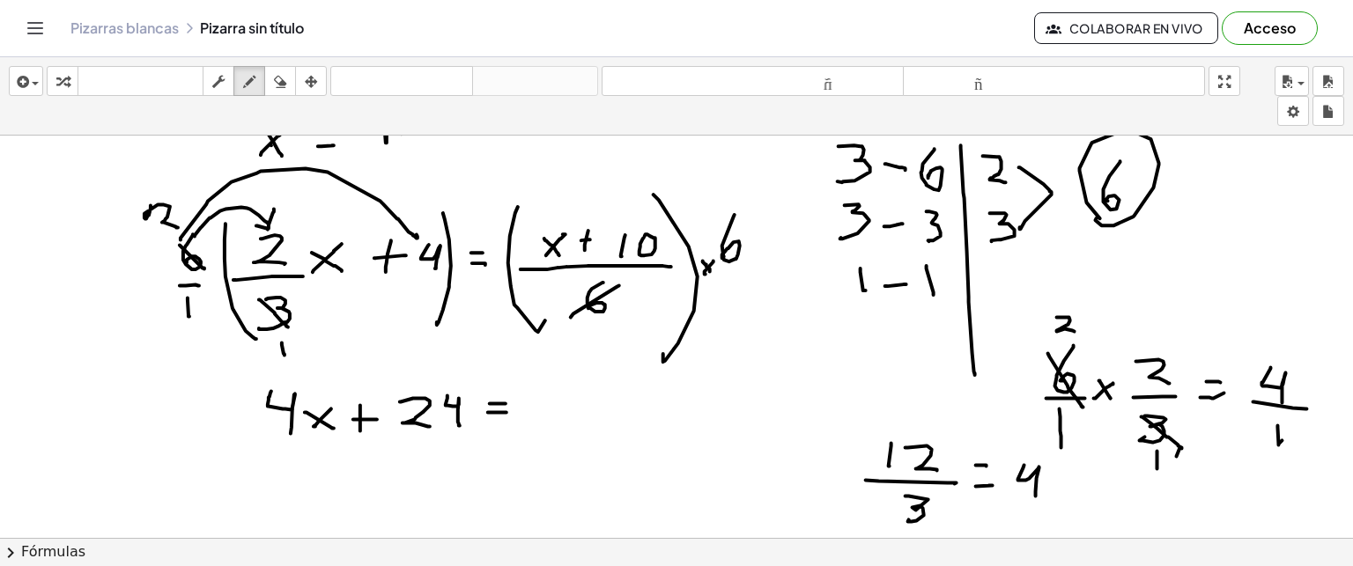
drag, startPoint x: 571, startPoint y: 316, endPoint x: 618, endPoint y: 285, distance: 56.7
click at [618, 285] on div at bounding box center [676, 575] width 1353 height 1038
drag, startPoint x: 609, startPoint y: 321, endPoint x: 604, endPoint y: 346, distance: 25.9
click at [604, 346] on div at bounding box center [676, 575] width 1353 height 1038
drag, startPoint x: 709, startPoint y: 245, endPoint x: 759, endPoint y: 228, distance: 52.9
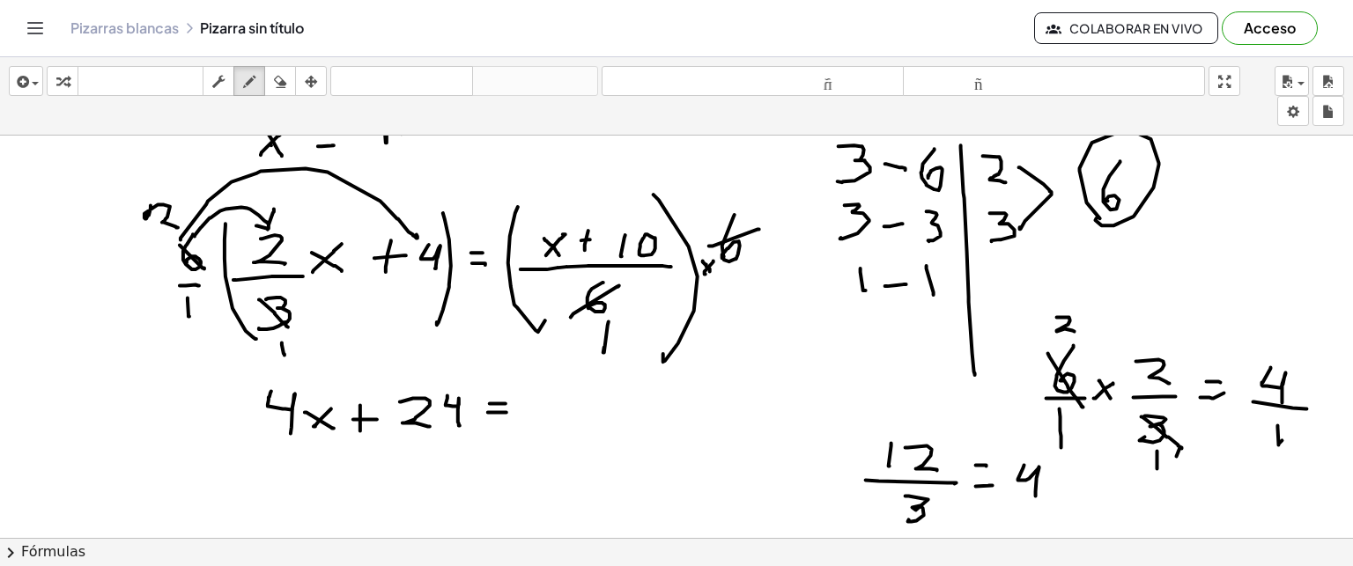
click at [759, 228] on div at bounding box center [676, 575] width 1353 height 1038
drag, startPoint x: 773, startPoint y: 172, endPoint x: 771, endPoint y: 198, distance: 26.5
click at [771, 198] on div at bounding box center [676, 575] width 1353 height 1038
drag, startPoint x: 541, startPoint y: 387, endPoint x: 562, endPoint y: 415, distance: 35.2
click at [562, 415] on div at bounding box center [676, 575] width 1353 height 1038
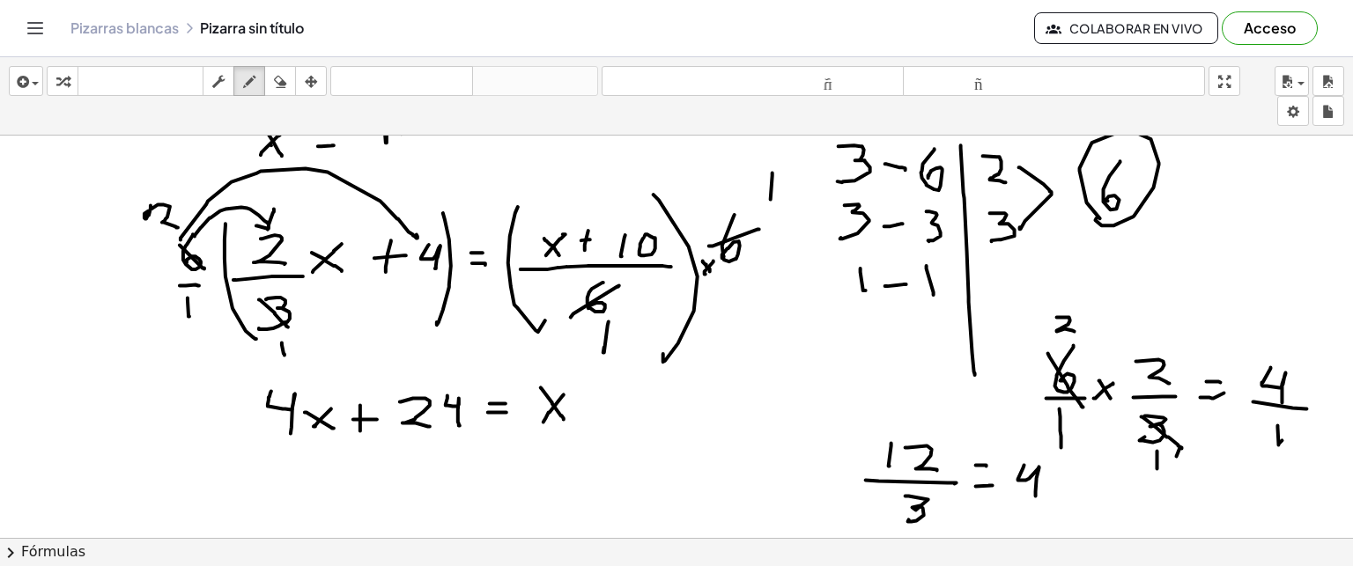
drag, startPoint x: 564, startPoint y: 394, endPoint x: 545, endPoint y: 421, distance: 33.0
click at [545, 421] on div at bounding box center [676, 575] width 1353 height 1038
drag, startPoint x: 590, startPoint y: 396, endPoint x: 588, endPoint y: 424, distance: 28.2
click at [588, 424] on div at bounding box center [676, 575] width 1353 height 1038
drag, startPoint x: 580, startPoint y: 414, endPoint x: 596, endPoint y: 415, distance: 16.8
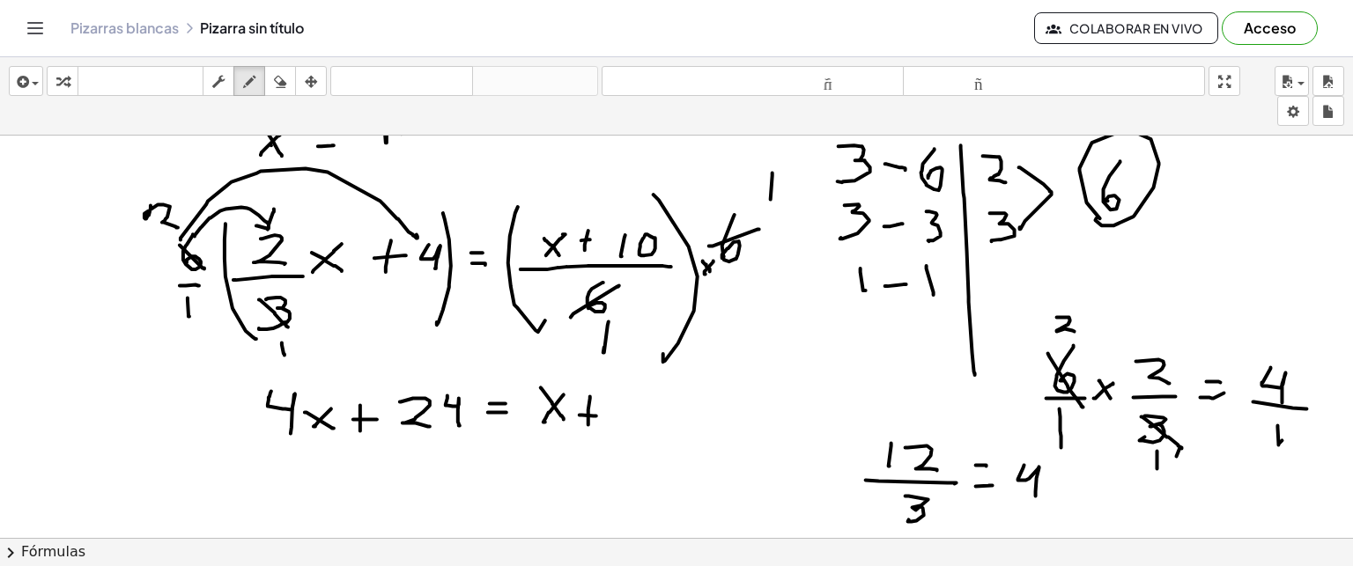
click at [596, 415] on div at bounding box center [676, 575] width 1353 height 1038
drag, startPoint x: 608, startPoint y: 399, endPoint x: 612, endPoint y: 412, distance: 13.9
click at [612, 412] on div at bounding box center [676, 575] width 1353 height 1038
click at [637, 398] on div at bounding box center [676, 575] width 1353 height 1038
drag, startPoint x: 275, startPoint y: 464, endPoint x: 285, endPoint y: 499, distance: 36.8
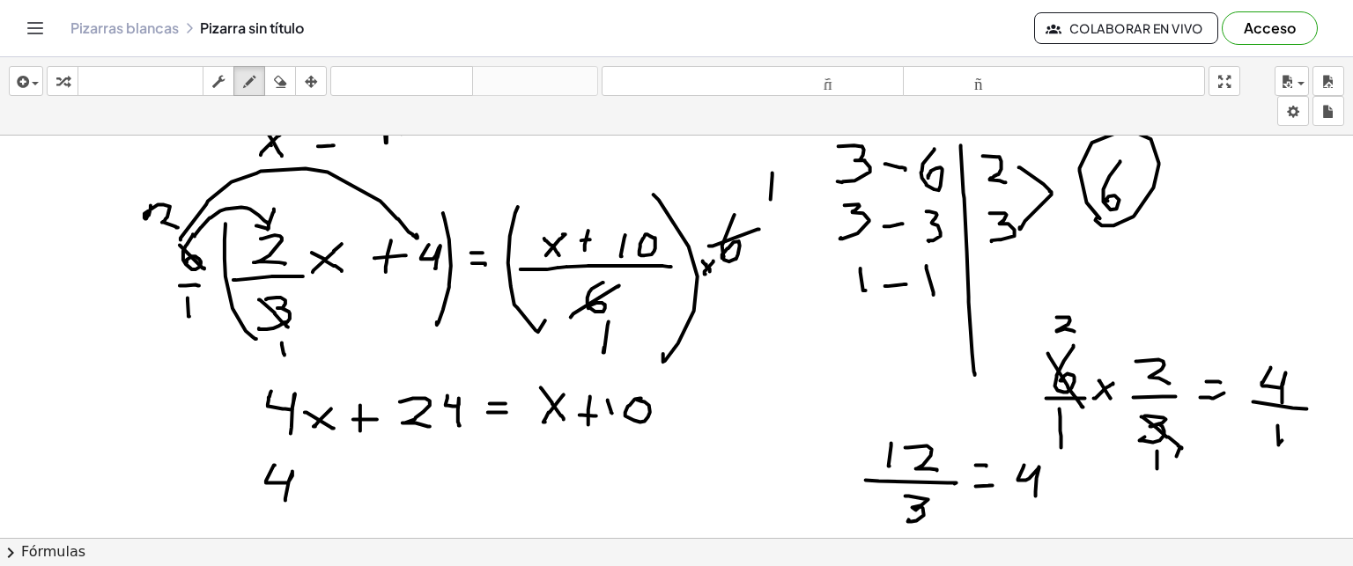
click at [285, 499] on div at bounding box center [676, 575] width 1353 height 1038
drag, startPoint x: 299, startPoint y: 482, endPoint x: 322, endPoint y: 503, distance: 31.2
click at [322, 503] on div at bounding box center [676, 575] width 1353 height 1038
drag, startPoint x: 303, startPoint y: 498, endPoint x: 322, endPoint y: 482, distance: 25.0
click at [322, 482] on div at bounding box center [676, 575] width 1353 height 1038
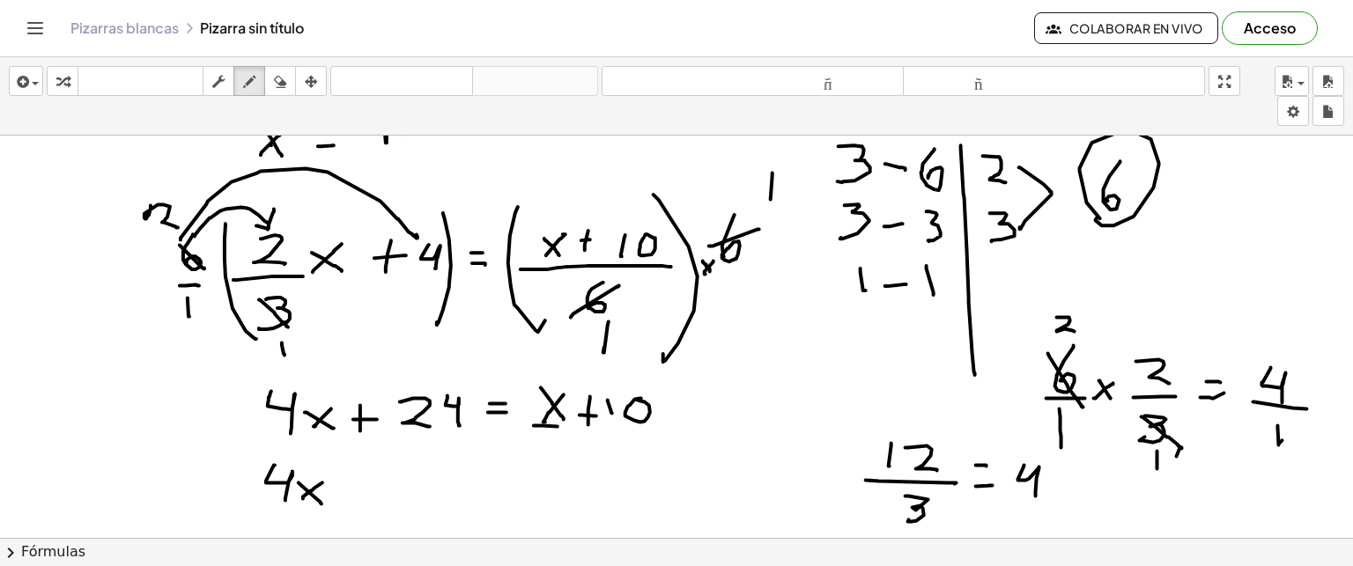
drag, startPoint x: 534, startPoint y: 425, endPoint x: 558, endPoint y: 425, distance: 23.8
click at [558, 425] on div at bounding box center [676, 575] width 1353 height 1038
click at [545, 442] on div at bounding box center [676, 575] width 1353 height 1038
drag, startPoint x: 553, startPoint y: 435, endPoint x: 564, endPoint y: 447, distance: 15.6
click at [564, 447] on div at bounding box center [676, 575] width 1353 height 1038
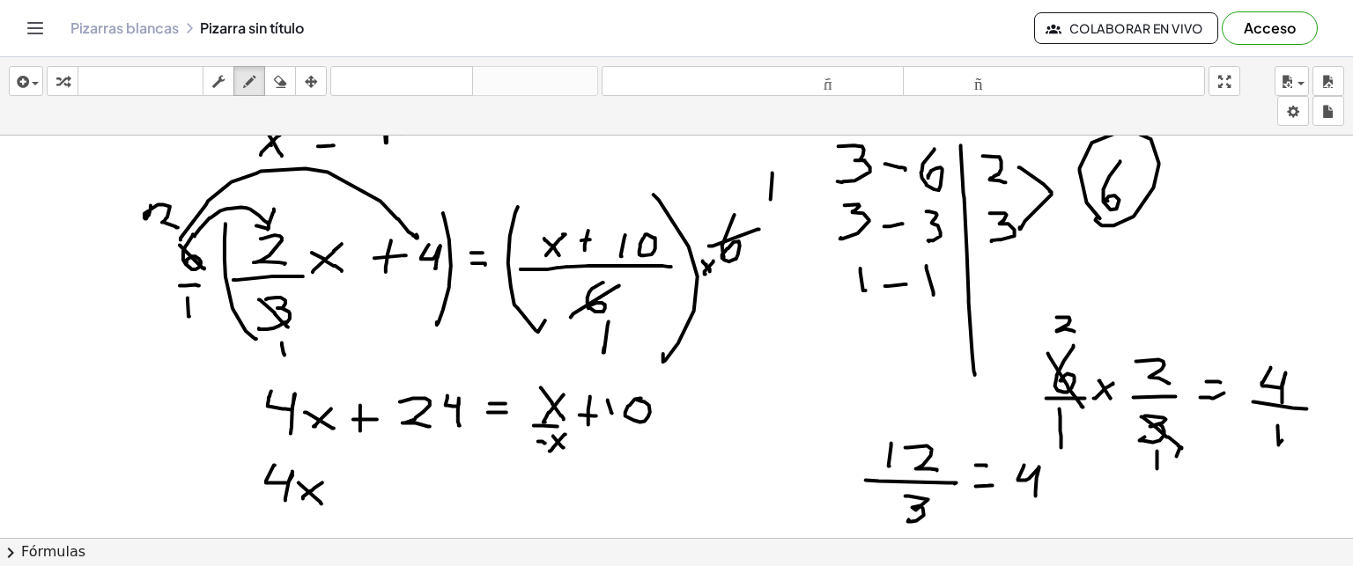
drag, startPoint x: 566, startPoint y: 433, endPoint x: 550, endPoint y: 450, distance: 23.1
click at [550, 450] on div at bounding box center [676, 575] width 1353 height 1038
drag, startPoint x: 539, startPoint y: 450, endPoint x: 574, endPoint y: 355, distance: 101.5
click at [574, 355] on div at bounding box center [676, 575] width 1353 height 1038
drag, startPoint x: 347, startPoint y: 488, endPoint x: 363, endPoint y: 492, distance: 16.5
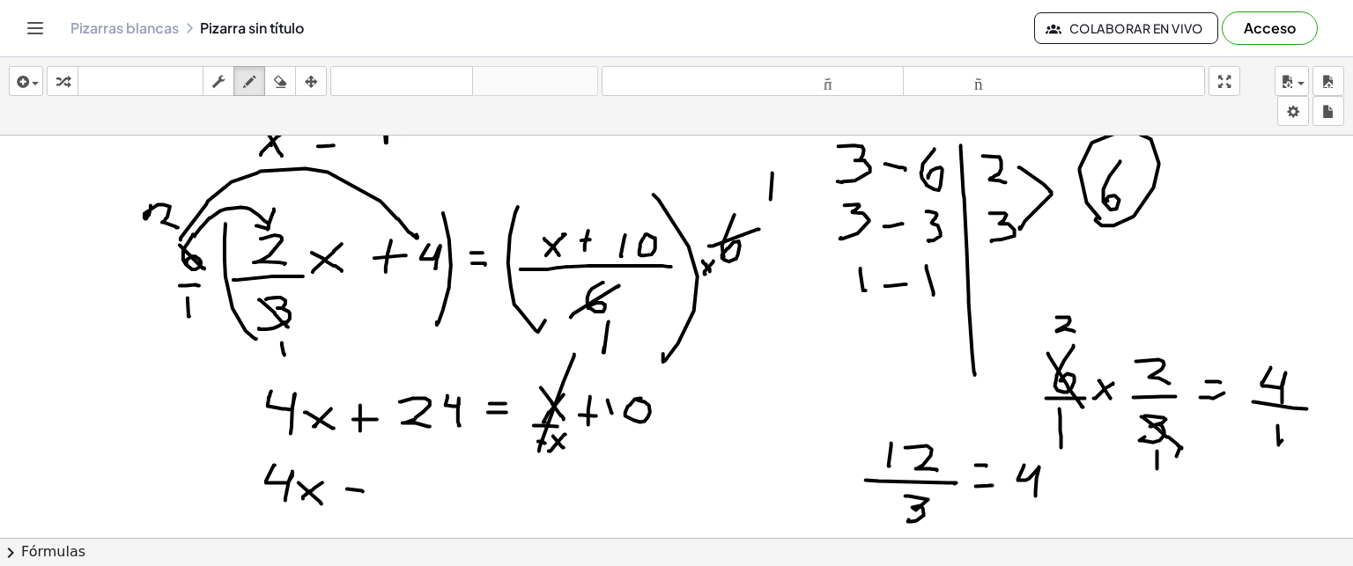
click at [363, 492] on div at bounding box center [676, 575] width 1353 height 1038
drag, startPoint x: 377, startPoint y: 480, endPoint x: 409, endPoint y: 500, distance: 37.6
click at [409, 500] on div at bounding box center [676, 575] width 1353 height 1038
drag, startPoint x: 377, startPoint y: 501, endPoint x: 416, endPoint y: 478, distance: 45.0
click at [416, 478] on div at bounding box center [676, 575] width 1353 height 1038
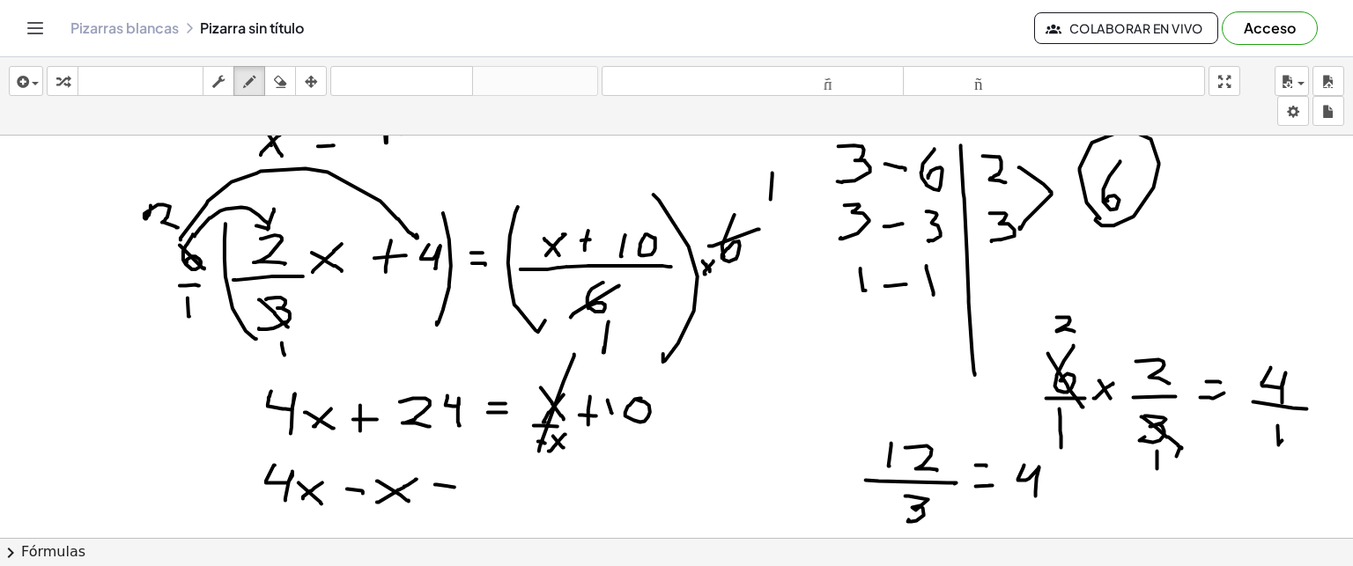
drag, startPoint x: 435, startPoint y: 484, endPoint x: 454, endPoint y: 486, distance: 18.7
click at [454, 486] on div at bounding box center [676, 575] width 1353 height 1038
drag, startPoint x: 444, startPoint y: 491, endPoint x: 458, endPoint y: 495, distance: 14.8
click at [458, 495] on div at bounding box center [676, 575] width 1353 height 1038
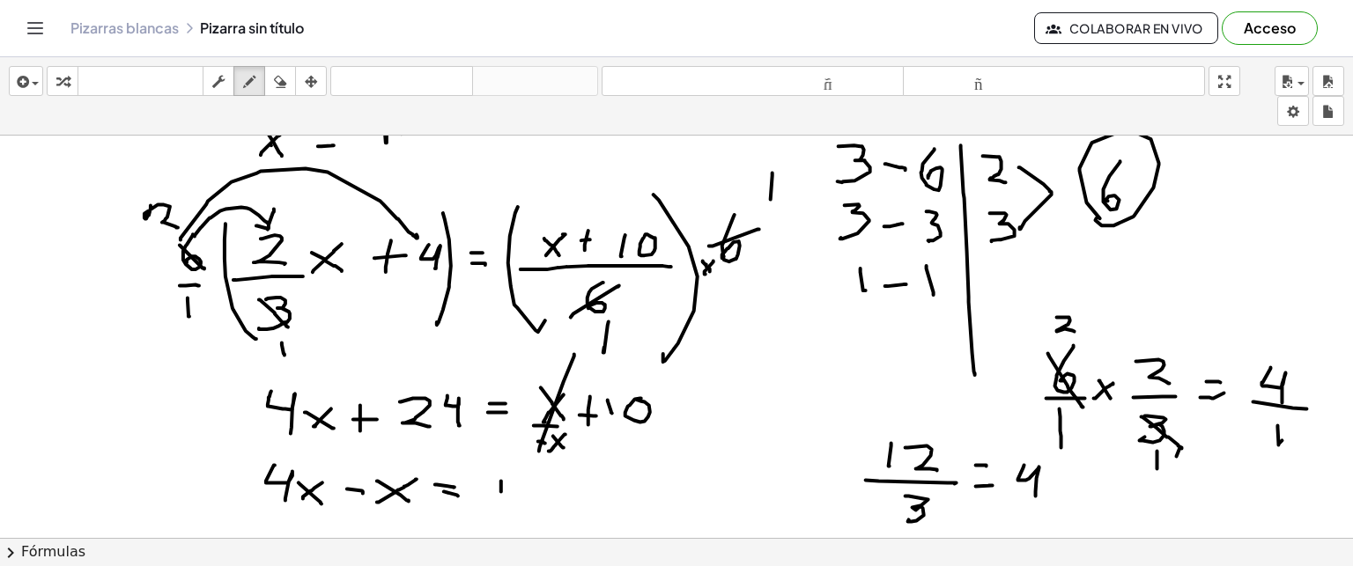
drag, startPoint x: 501, startPoint y: 480, endPoint x: 502, endPoint y: 491, distance: 10.6
click at [502, 491] on div at bounding box center [676, 575] width 1353 height 1038
click at [525, 480] on div at bounding box center [676, 575] width 1353 height 1038
click at [396, 444] on div at bounding box center [676, 575] width 1353 height 1038
drag, startPoint x: 408, startPoint y: 441, endPoint x: 425, endPoint y: 458, distance: 24.3
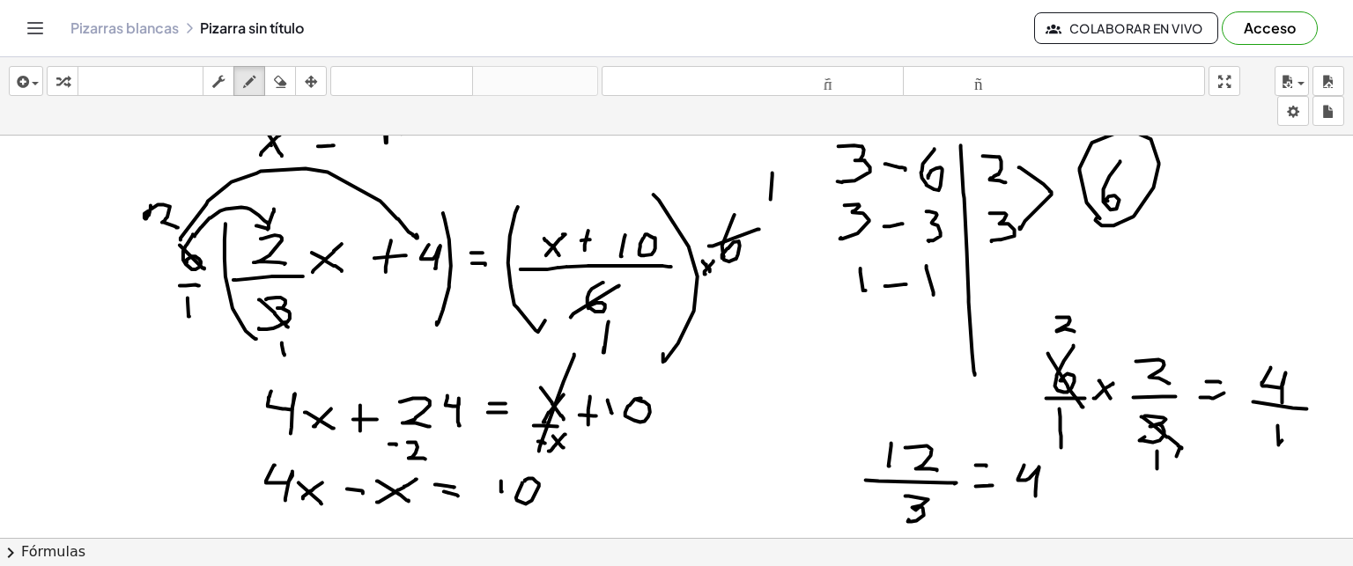
click at [425, 458] on div at bounding box center [676, 575] width 1353 height 1038
drag, startPoint x: 435, startPoint y: 443, endPoint x: 456, endPoint y: 460, distance: 27.0
click at [456, 460] on div at bounding box center [676, 575] width 1353 height 1038
drag, startPoint x: 565, startPoint y: 488, endPoint x: 585, endPoint y: 490, distance: 20.3
click at [585, 490] on div at bounding box center [676, 575] width 1353 height 1038
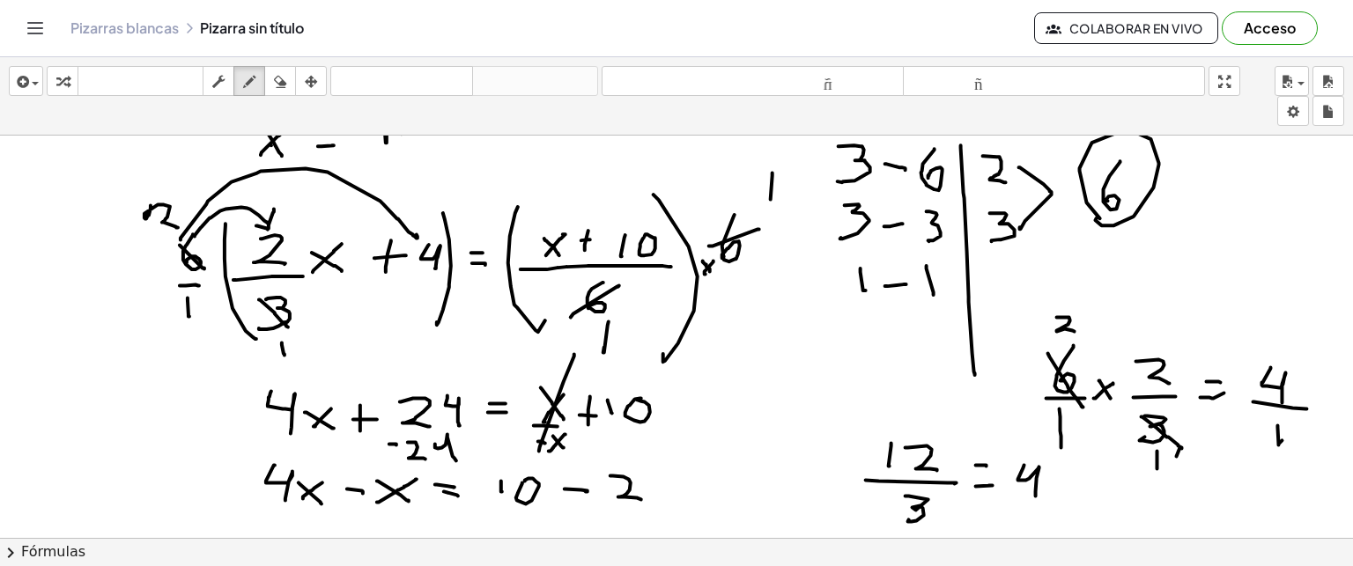
drag, startPoint x: 610, startPoint y: 475, endPoint x: 642, endPoint y: 499, distance: 39.6
click at [642, 499] on div at bounding box center [676, 575] width 1353 height 1038
drag, startPoint x: 645, startPoint y: 480, endPoint x: 662, endPoint y: 506, distance: 30.5
click at [662, 506] on div at bounding box center [676, 575] width 1353 height 1038
drag, startPoint x: 349, startPoint y: 514, endPoint x: 349, endPoint y: 529, distance: 15.9
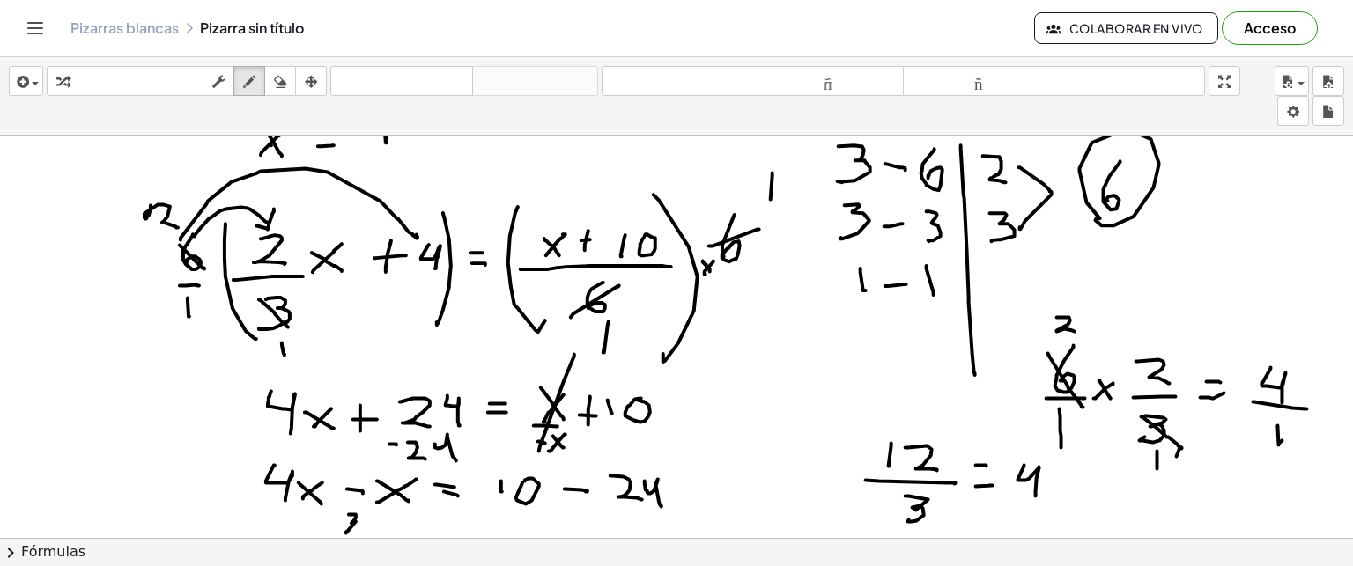
click at [349, 529] on div at bounding box center [676, 575] width 1353 height 1038
drag, startPoint x: 373, startPoint y: 514, endPoint x: 390, endPoint y: 530, distance: 24.3
click at [390, 530] on div at bounding box center [676, 575] width 1353 height 1038
drag, startPoint x: 379, startPoint y: 531, endPoint x: 395, endPoint y: 522, distance: 18.1
click at [395, 522] on div at bounding box center [676, 575] width 1353 height 1038
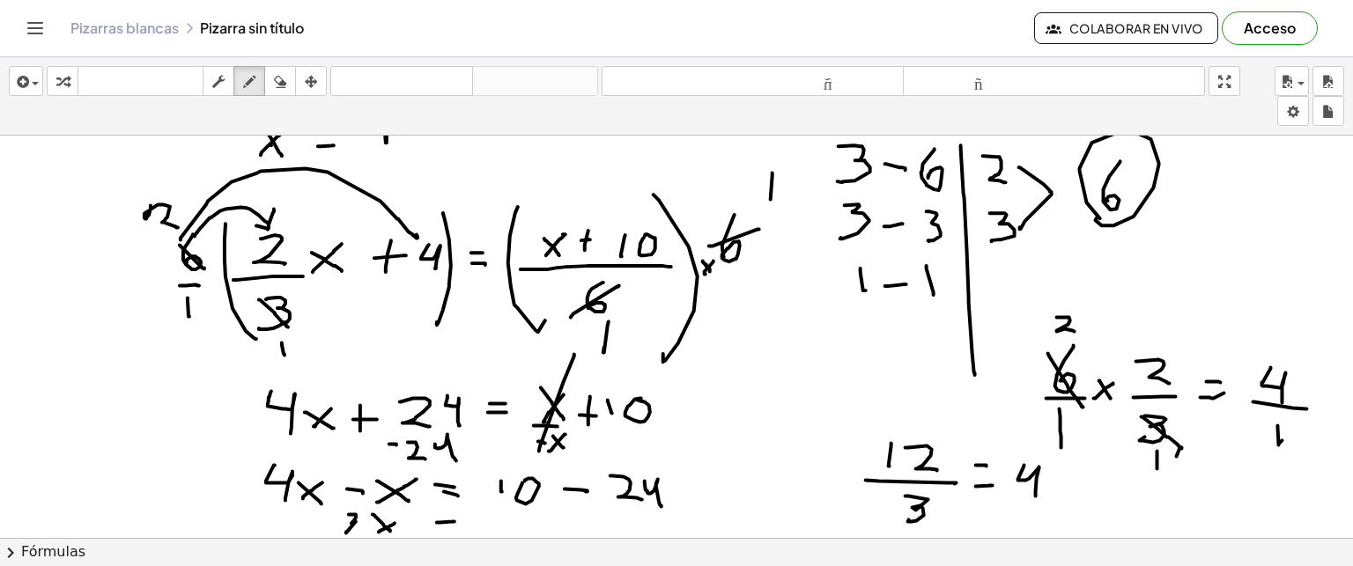
drag, startPoint x: 437, startPoint y: 522, endPoint x: 453, endPoint y: 521, distance: 15.9
click at [453, 521] on div at bounding box center [676, 575] width 1353 height 1038
drag, startPoint x: 445, startPoint y: 527, endPoint x: 456, endPoint y: 528, distance: 11.5
click at [456, 528] on div at bounding box center [676, 575] width 1353 height 1038
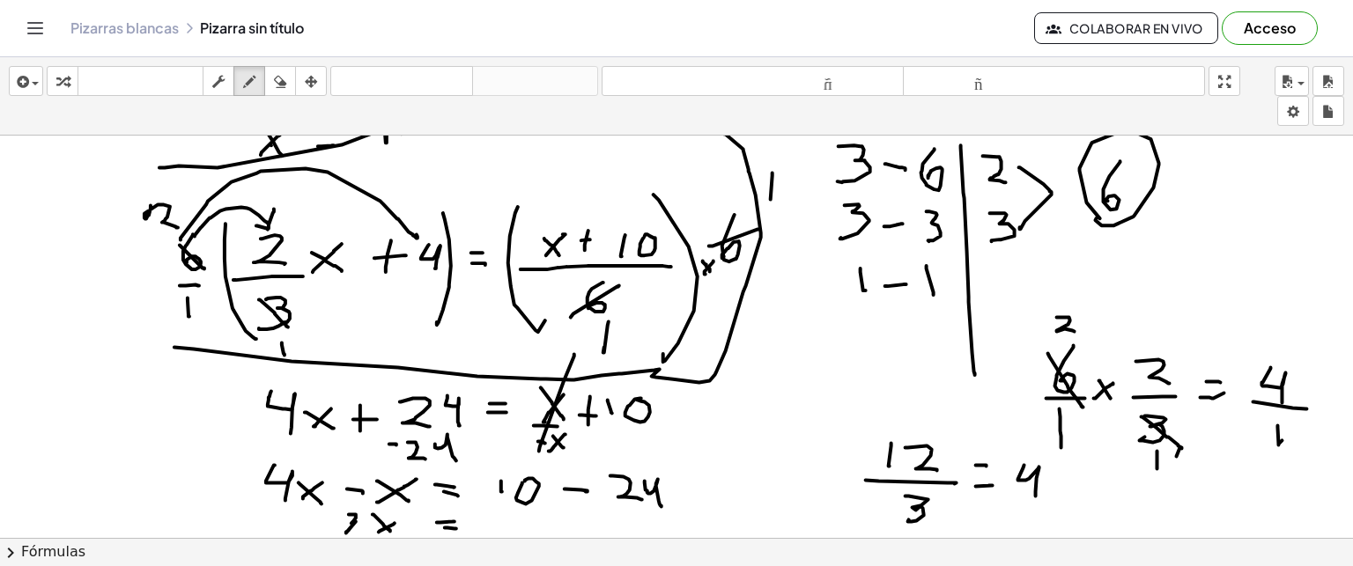
drag, startPoint x: 174, startPoint y: 346, endPoint x: 160, endPoint y: 166, distance: 181.1
click at [160, 166] on div at bounding box center [676, 575] width 1353 height 1038
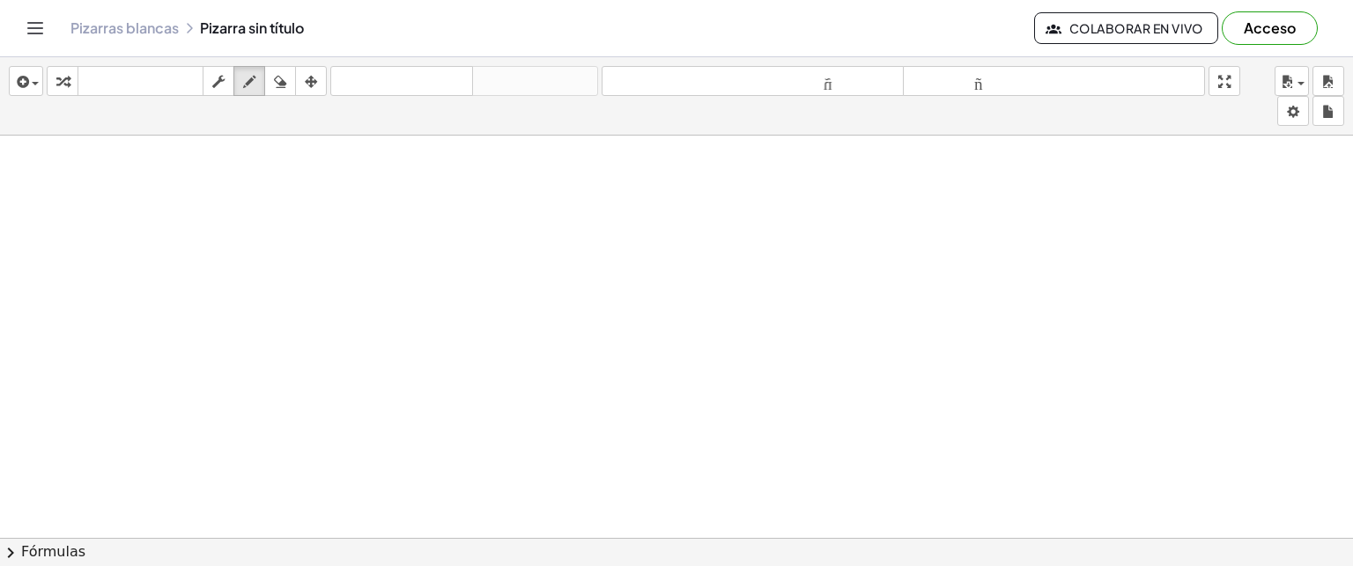
scroll to position [567, 0]
drag, startPoint x: 289, startPoint y: 239, endPoint x: 311, endPoint y: 272, distance: 40.1
click at [311, 272] on div at bounding box center [676, 87] width 1353 height 1038
drag, startPoint x: 270, startPoint y: 282, endPoint x: 329, endPoint y: 292, distance: 58.9
click at [329, 292] on div at bounding box center [676, 87] width 1353 height 1038
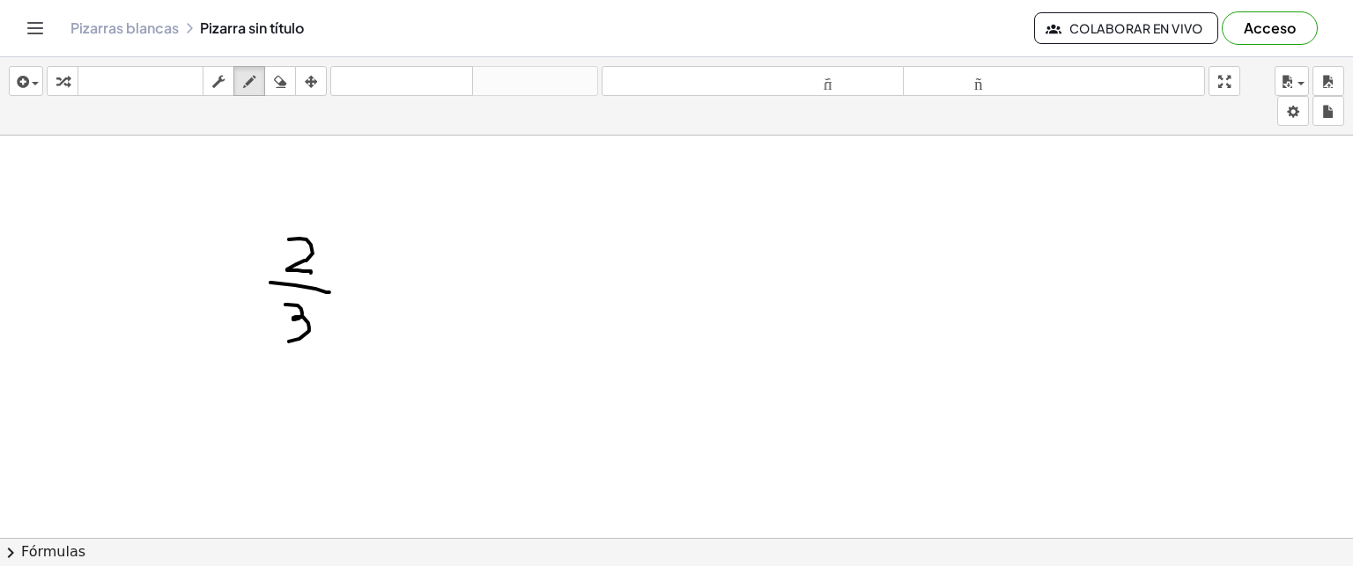
drag, startPoint x: 285, startPoint y: 304, endPoint x: 283, endPoint y: 341, distance: 37.1
click at [283, 341] on div at bounding box center [676, 87] width 1353 height 1038
drag, startPoint x: 372, startPoint y: 277, endPoint x: 402, endPoint y: 276, distance: 30.0
click at [402, 276] on div at bounding box center [676, 87] width 1353 height 1038
drag, startPoint x: 450, startPoint y: 248, endPoint x: 450, endPoint y: 281, distance: 33.5
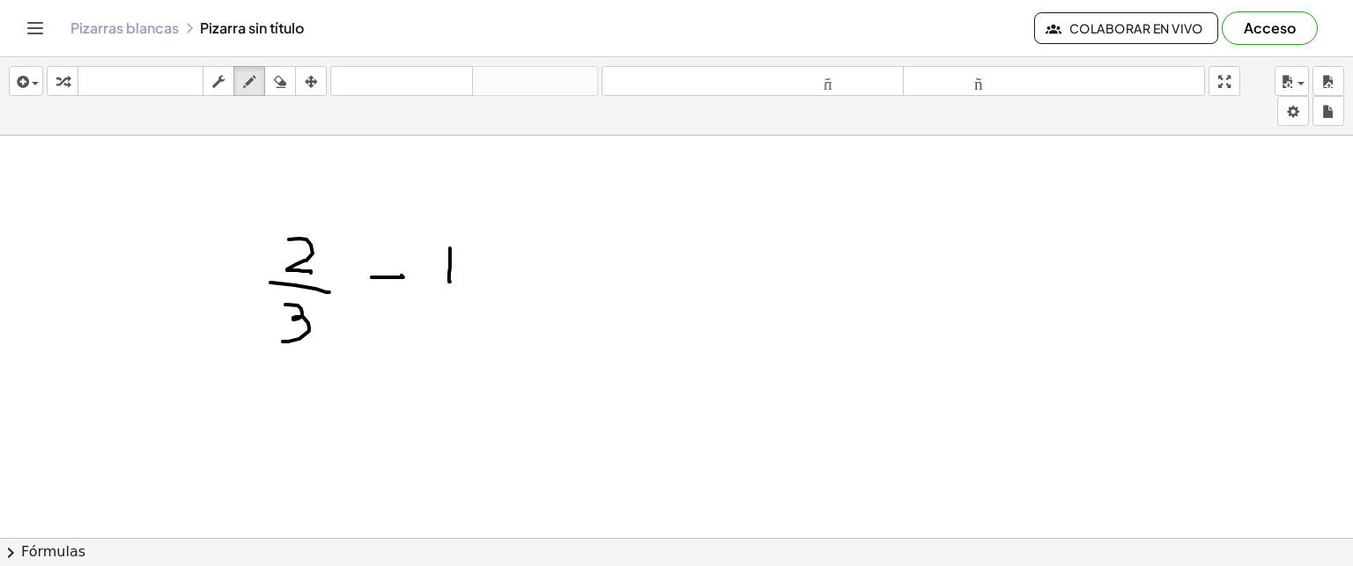
click at [450, 281] on div at bounding box center [676, 87] width 1353 height 1038
drag, startPoint x: 433, startPoint y: 289, endPoint x: 462, endPoint y: 288, distance: 30.0
click at [462, 288] on div at bounding box center [676, 87] width 1353 height 1038
drag, startPoint x: 447, startPoint y: 309, endPoint x: 453, endPoint y: 337, distance: 28.9
click at [453, 337] on div at bounding box center [676, 87] width 1353 height 1038
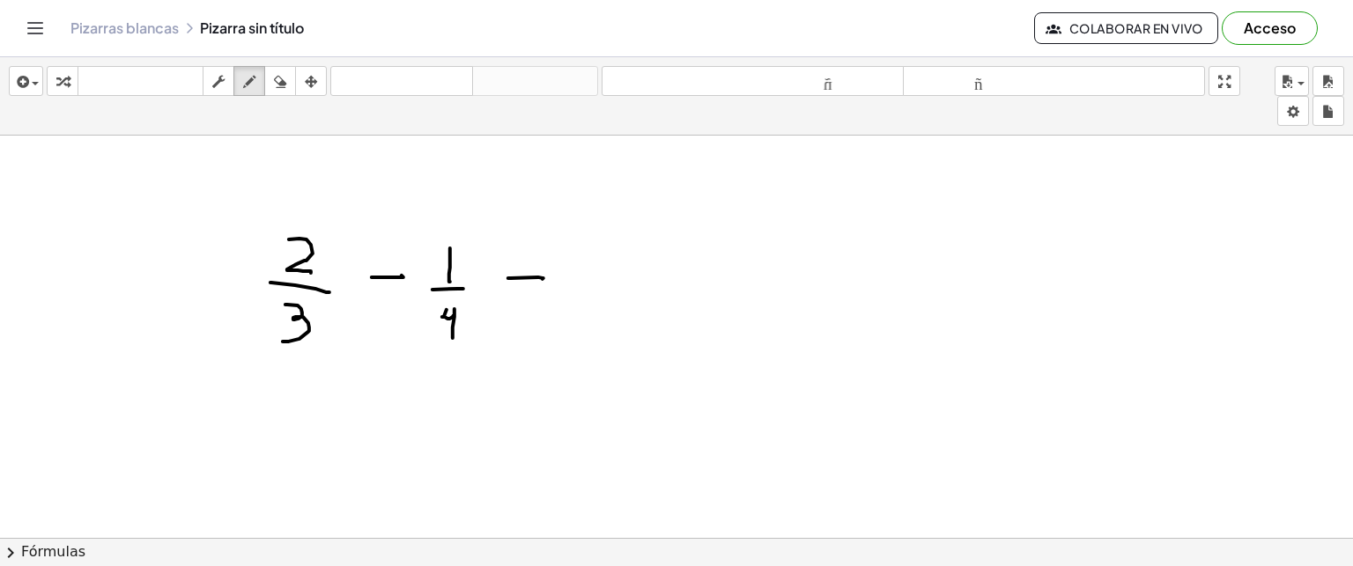
drag, startPoint x: 508, startPoint y: 277, endPoint x: 543, endPoint y: 278, distance: 34.4
click at [543, 278] on div at bounding box center [676, 87] width 1353 height 1038
drag, startPoint x: 515, startPoint y: 294, endPoint x: 543, endPoint y: 295, distance: 27.3
click at [543, 295] on div at bounding box center [676, 87] width 1353 height 1038
drag, startPoint x: 618, startPoint y: 257, endPoint x: 645, endPoint y: 281, distance: 35.6
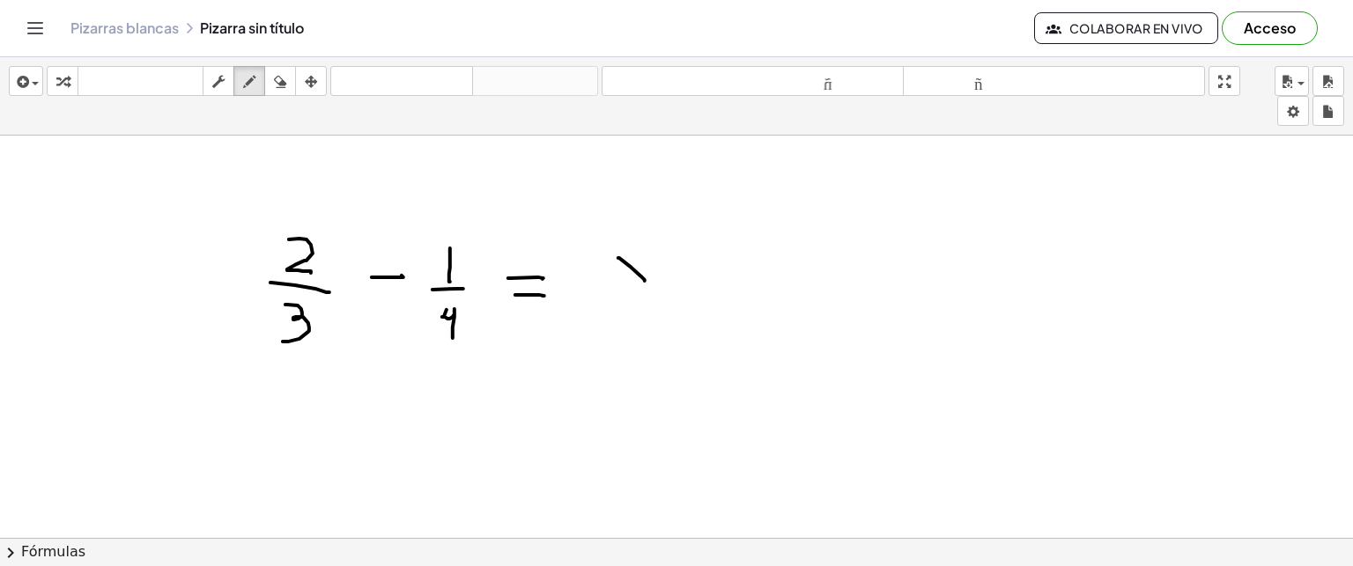
click at [645, 281] on div at bounding box center [676, 87] width 1353 height 1038
drag, startPoint x: 618, startPoint y: 275, endPoint x: 641, endPoint y: 256, distance: 29.4
click at [641, 256] on div at bounding box center [676, 87] width 1353 height 1038
drag, startPoint x: 603, startPoint y: 288, endPoint x: 657, endPoint y: 288, distance: 53.7
click at [657, 288] on div at bounding box center [676, 87] width 1353 height 1038
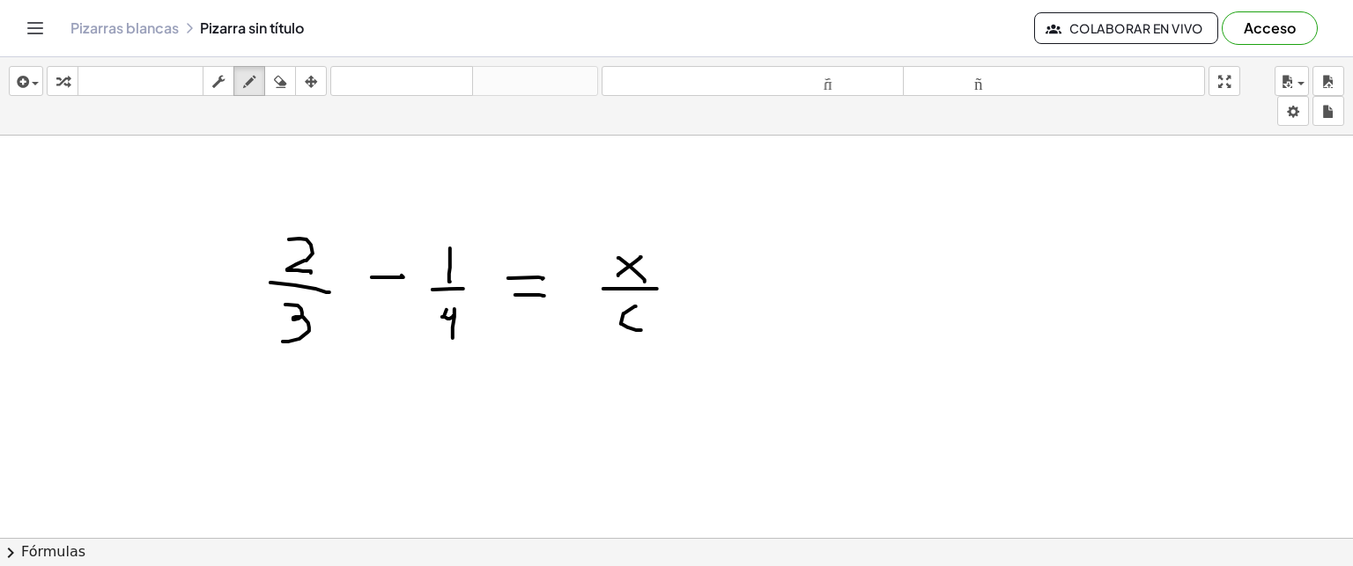
drag, startPoint x: 636, startPoint y: 306, endPoint x: 630, endPoint y: 327, distance: 22.0
click at [630, 327] on div at bounding box center [676, 87] width 1353 height 1038
drag, startPoint x: 726, startPoint y: 264, endPoint x: 725, endPoint y: 291, distance: 26.4
click at [725, 291] on div at bounding box center [676, 87] width 1353 height 1038
drag, startPoint x: 715, startPoint y: 277, endPoint x: 727, endPoint y: 277, distance: 11.5
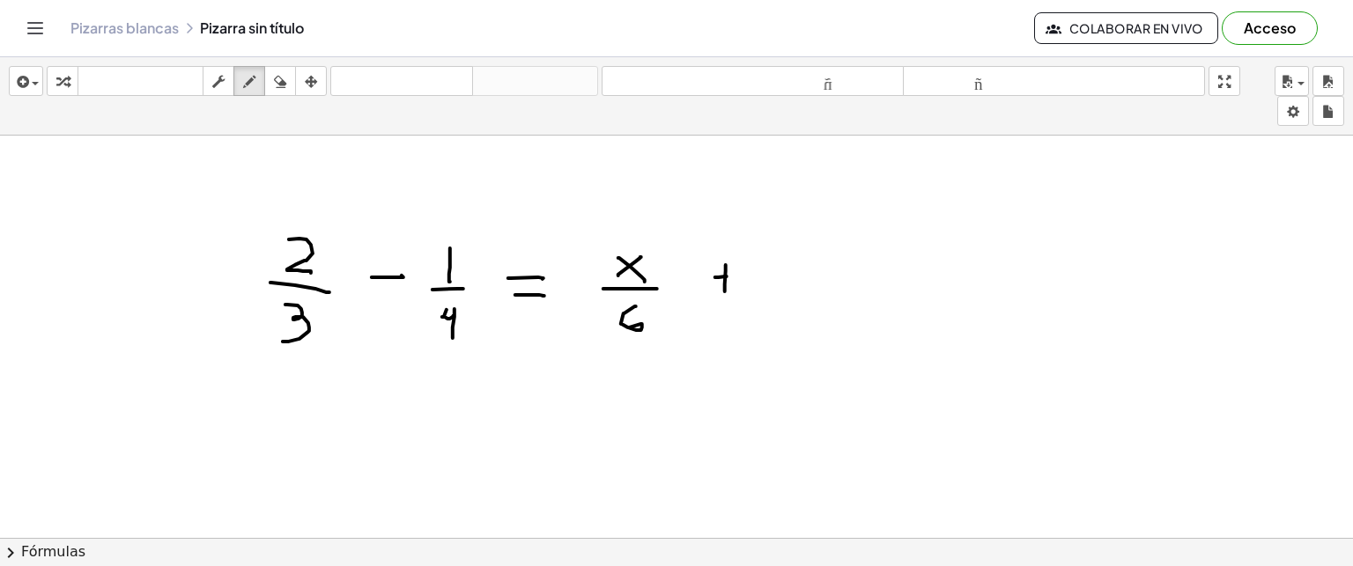
click at [727, 277] on div at bounding box center [676, 87] width 1353 height 1038
drag, startPoint x: 779, startPoint y: 263, endPoint x: 779, endPoint y: 285, distance: 21.1
click at [779, 285] on div at bounding box center [676, 87] width 1353 height 1038
drag, startPoint x: 759, startPoint y: 298, endPoint x: 809, endPoint y: 300, distance: 49.4
click at [809, 300] on div at bounding box center [676, 87] width 1353 height 1038
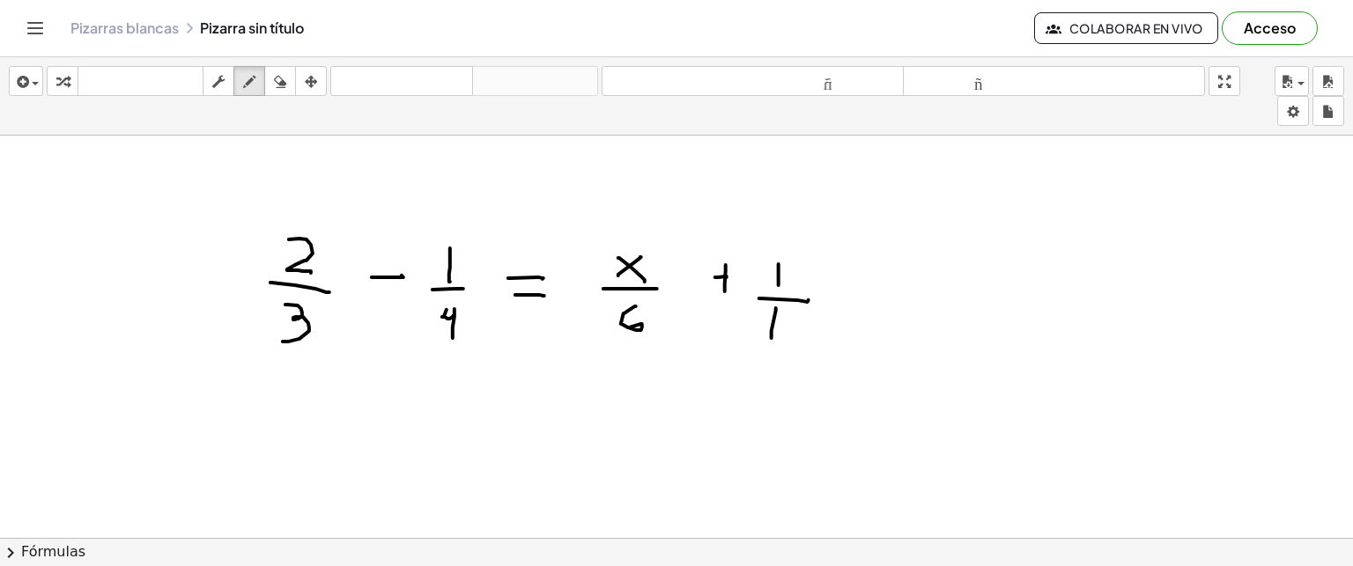
drag, startPoint x: 776, startPoint y: 307, endPoint x: 774, endPoint y: 334, distance: 26.5
click at [774, 334] on div at bounding box center [676, 87] width 1353 height 1038
drag, startPoint x: 785, startPoint y: 316, endPoint x: 806, endPoint y: 341, distance: 32.5
click at [806, 341] on div at bounding box center [676, 87] width 1353 height 1038
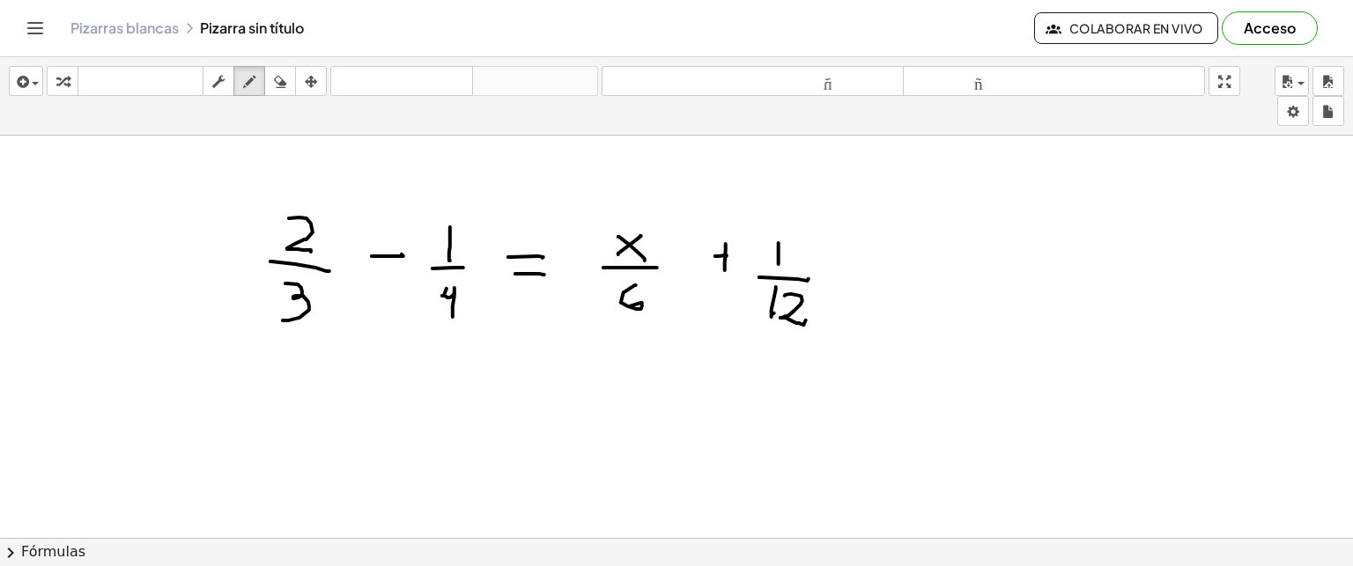
scroll to position [588, 0]
drag, startPoint x: 253, startPoint y: 420, endPoint x: 377, endPoint y: 507, distance: 151.8
click at [577, 469] on div at bounding box center [676, 66] width 1353 height 1038
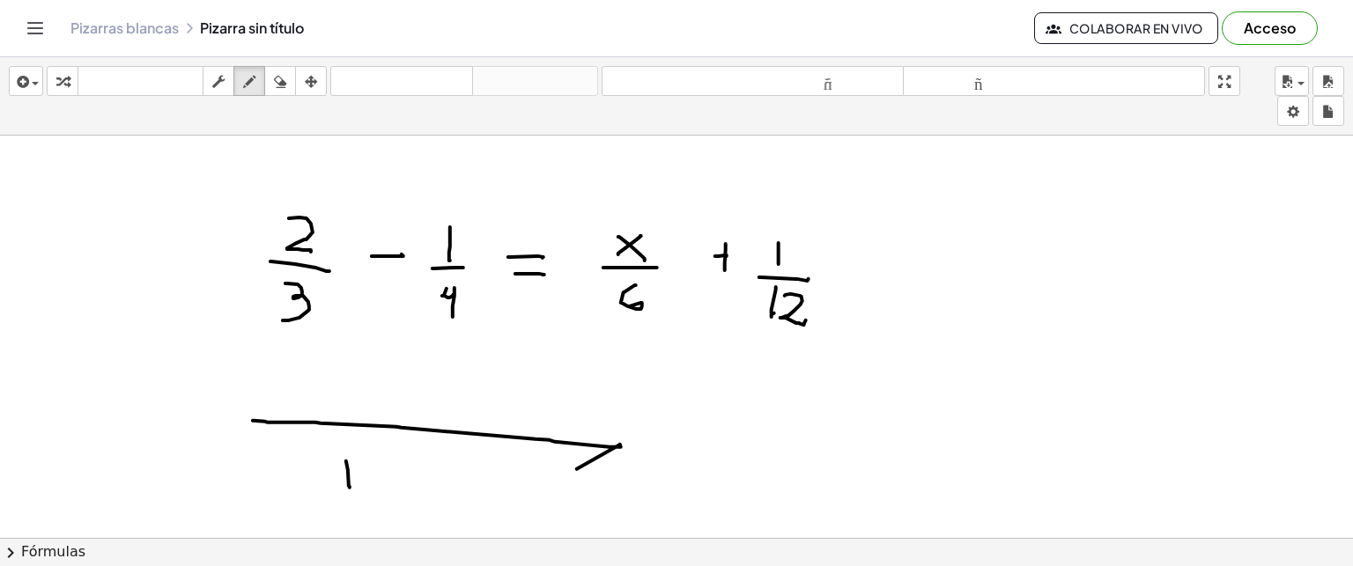
drag, startPoint x: 346, startPoint y: 461, endPoint x: 350, endPoint y: 487, distance: 26.7
click at [350, 487] on div at bounding box center [676, 66] width 1353 height 1038
drag, startPoint x: 367, startPoint y: 469, endPoint x: 402, endPoint y: 491, distance: 40.8
click at [402, 491] on div at bounding box center [676, 66] width 1353 height 1038
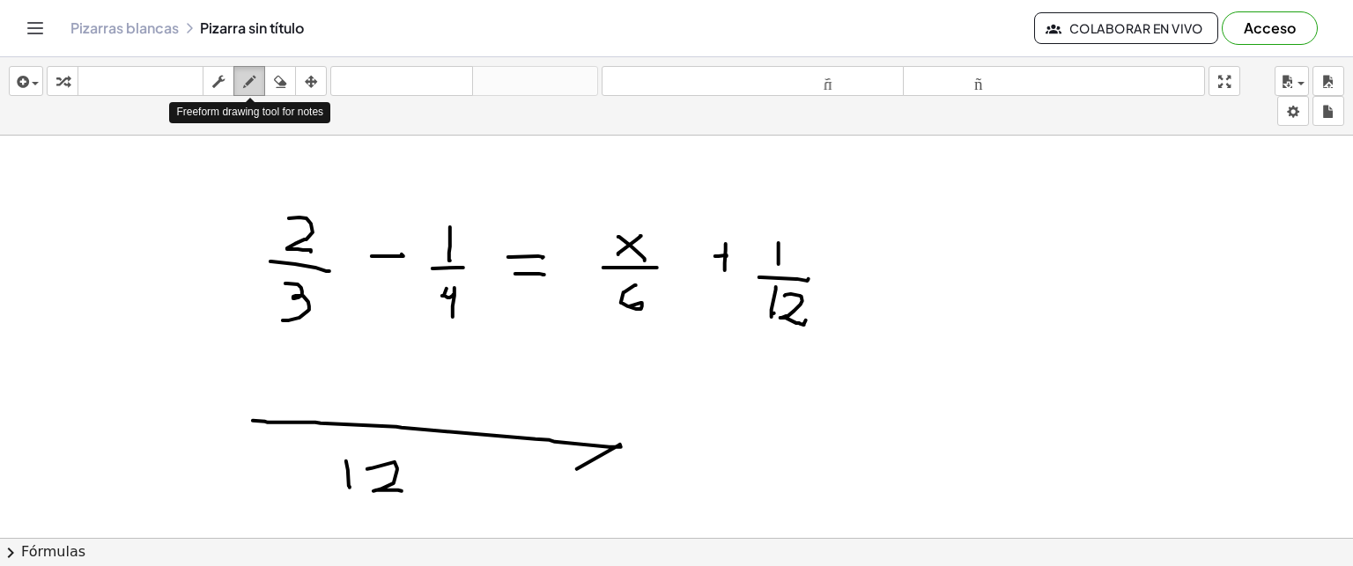
click at [249, 87] on icon "button" at bounding box center [249, 81] width 12 height 21
click at [610, 459] on div at bounding box center [676, 66] width 1353 height 1038
click at [283, 84] on icon "button" at bounding box center [280, 81] width 12 height 21
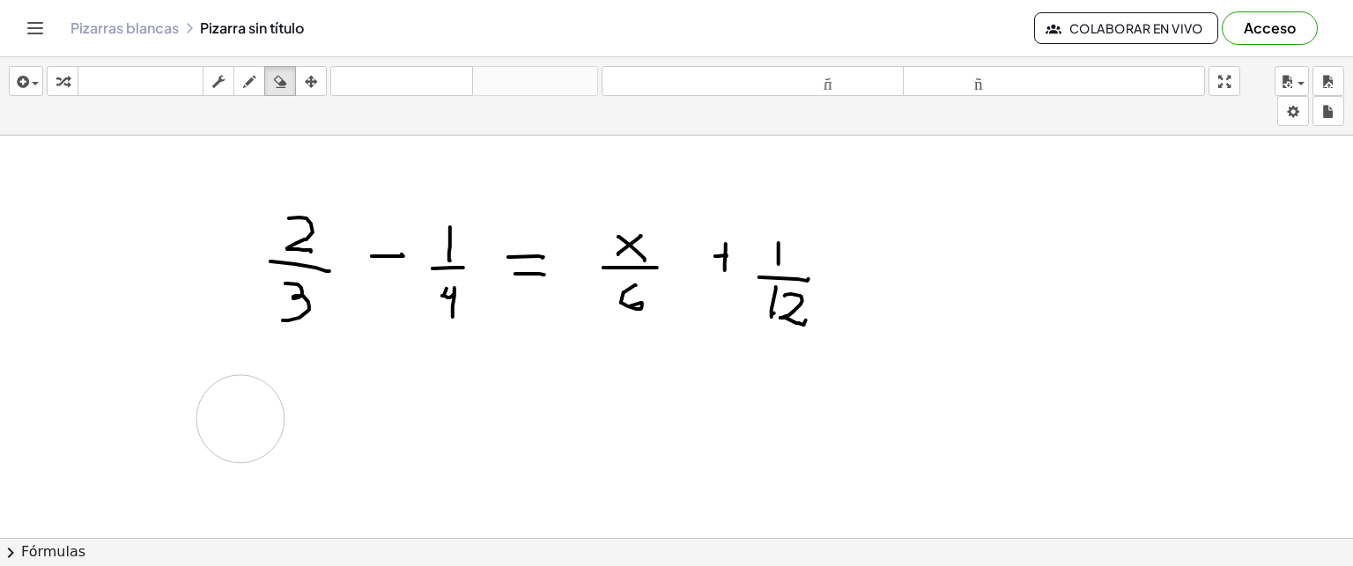
drag, startPoint x: 625, startPoint y: 467, endPoint x: 240, endPoint y: 418, distance: 387.1
click at [240, 418] on div at bounding box center [676, 66] width 1353 height 1038
click at [335, 372] on div at bounding box center [676, 66] width 1353 height 1038
drag, startPoint x: 335, startPoint y: 372, endPoint x: 333, endPoint y: 383, distance: 11.6
click at [333, 383] on div at bounding box center [676, 66] width 1353 height 1038
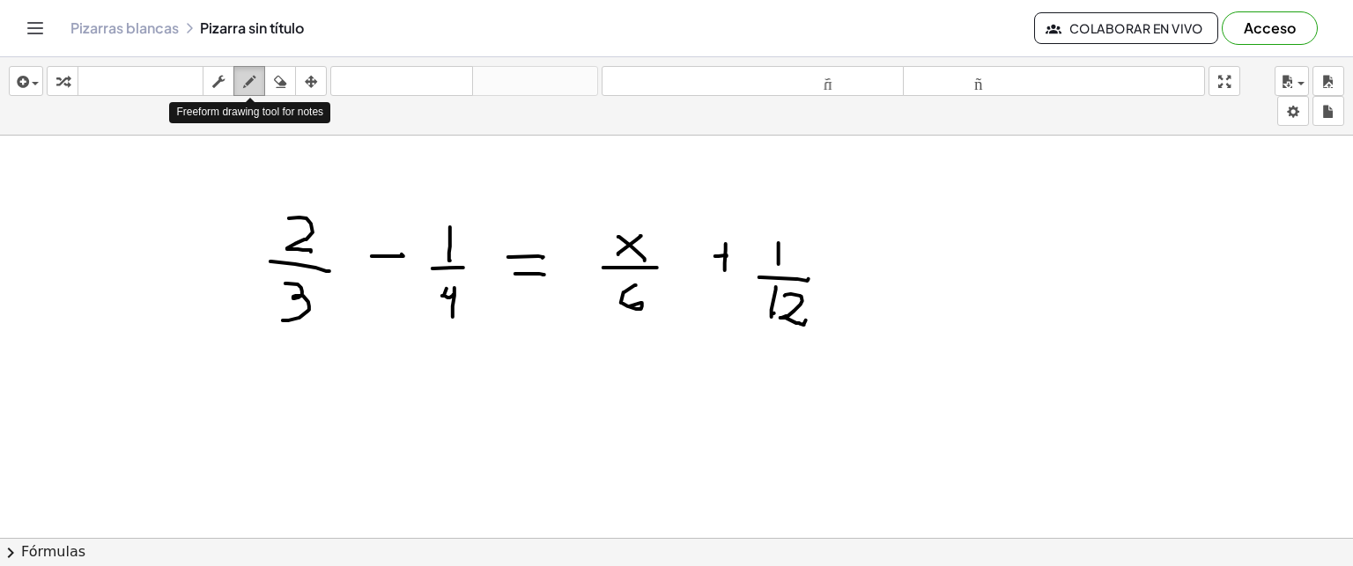
click at [246, 83] on icon "button" at bounding box center [249, 81] width 12 height 21
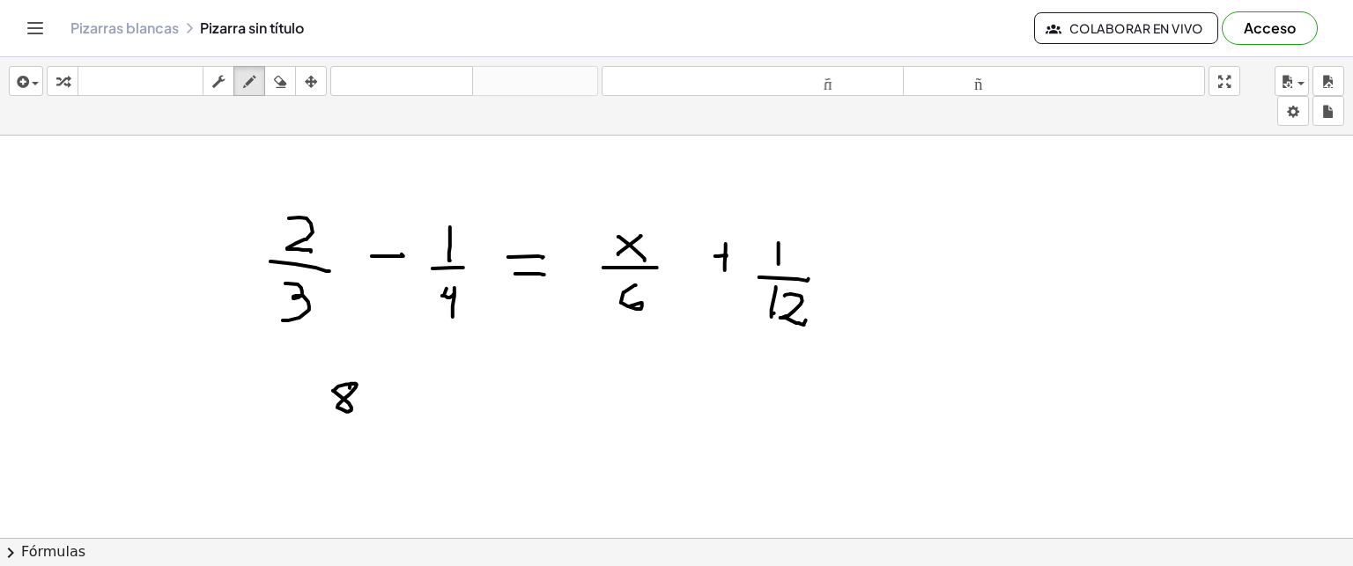
click at [350, 388] on div at bounding box center [676, 66] width 1353 height 1038
drag, startPoint x: 321, startPoint y: 420, endPoint x: 359, endPoint y: 418, distance: 38.8
click at [359, 418] on div at bounding box center [676, 66] width 1353 height 1038
drag, startPoint x: 338, startPoint y: 432, endPoint x: 336, endPoint y: 447, distance: 15.2
click at [336, 447] on div at bounding box center [676, 66] width 1353 height 1038
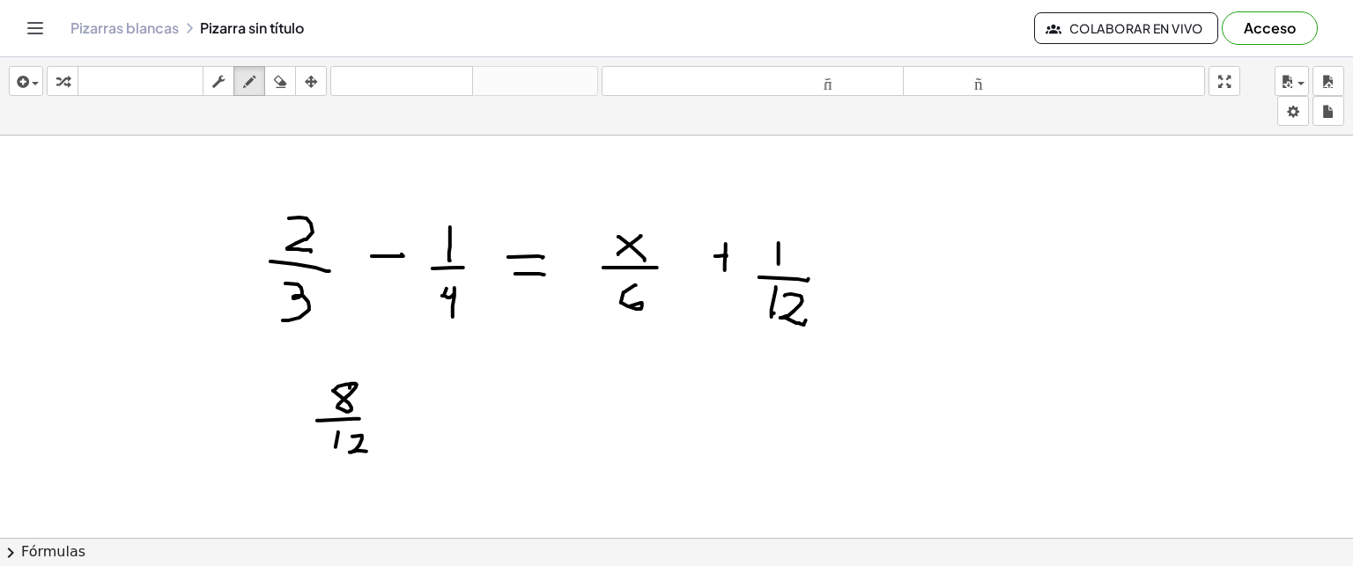
drag, startPoint x: 352, startPoint y: 436, endPoint x: 367, endPoint y: 451, distance: 21.2
click at [367, 451] on div at bounding box center [676, 66] width 1353 height 1038
drag, startPoint x: 382, startPoint y: 412, endPoint x: 399, endPoint y: 412, distance: 16.7
click at [399, 412] on div at bounding box center [676, 66] width 1353 height 1038
drag, startPoint x: 439, startPoint y: 387, endPoint x: 447, endPoint y: 411, distance: 25.1
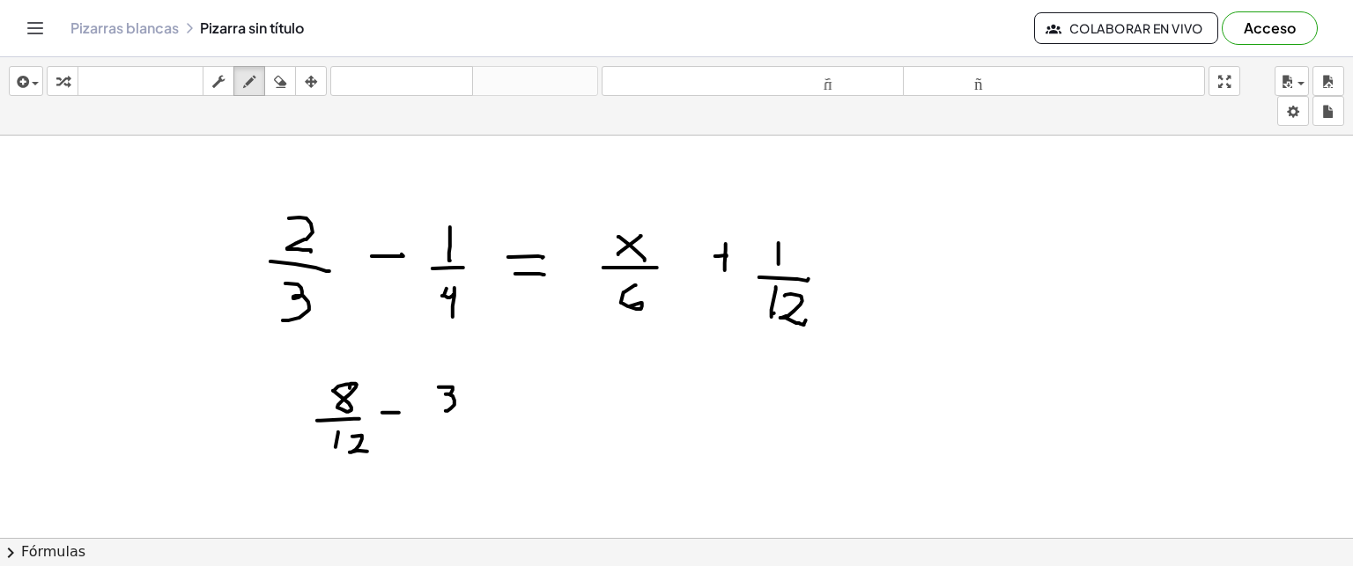
click at [447, 411] on div at bounding box center [676, 66] width 1353 height 1038
drag, startPoint x: 419, startPoint y: 416, endPoint x: 469, endPoint y: 418, distance: 49.4
click at [469, 418] on div at bounding box center [676, 66] width 1353 height 1038
drag, startPoint x: 438, startPoint y: 425, endPoint x: 440, endPoint y: 443, distance: 17.7
click at [440, 443] on div at bounding box center [676, 66] width 1353 height 1038
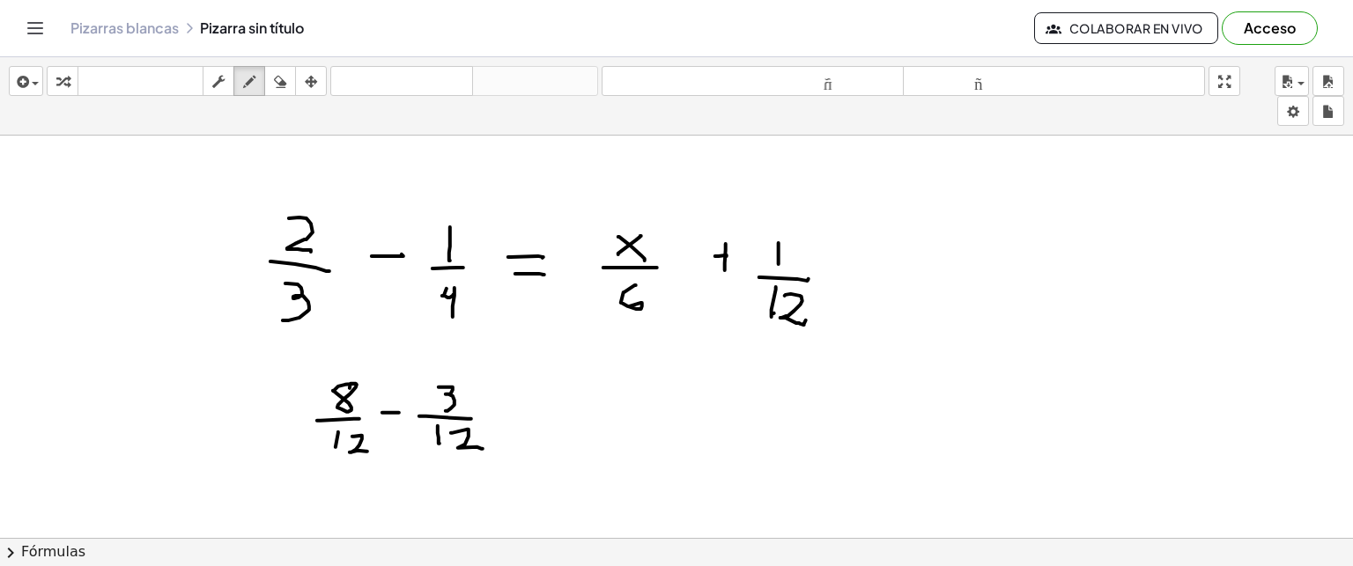
drag, startPoint x: 451, startPoint y: 433, endPoint x: 483, endPoint y: 449, distance: 35.9
click at [483, 449] on div at bounding box center [676, 66] width 1353 height 1038
drag, startPoint x: 504, startPoint y: 397, endPoint x: 522, endPoint y: 397, distance: 17.6
click at [522, 397] on div at bounding box center [676, 66] width 1353 height 1038
drag, startPoint x: 506, startPoint y: 409, endPoint x: 523, endPoint y: 409, distance: 17.6
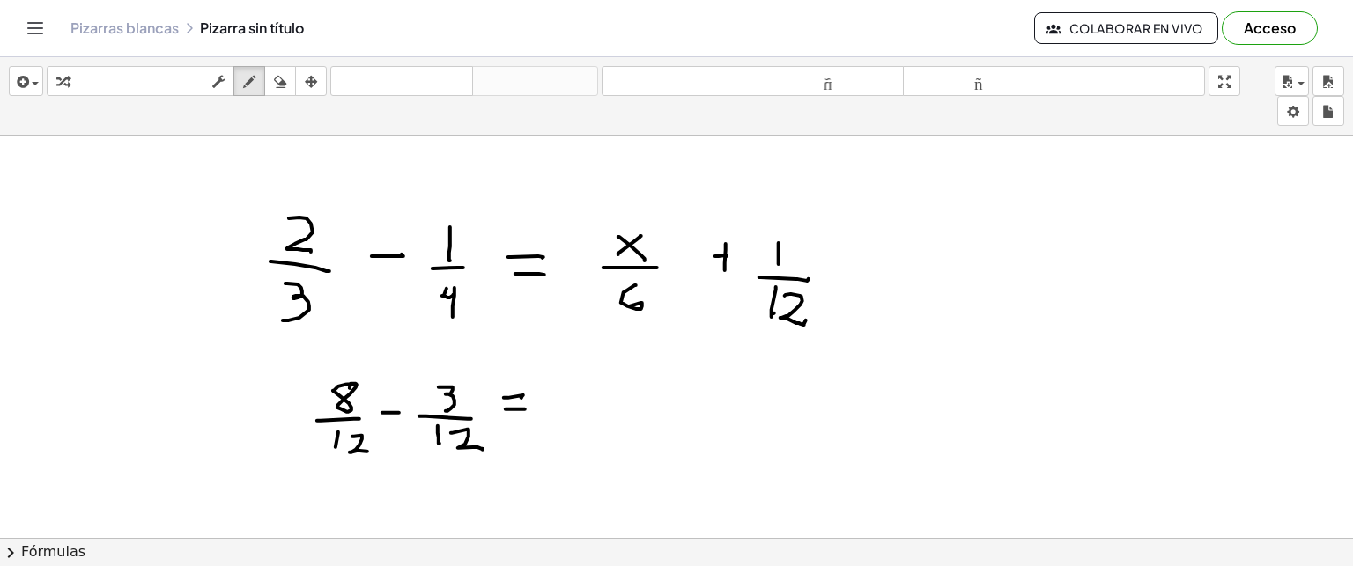
click at [523, 409] on div at bounding box center [676, 66] width 1353 height 1038
drag, startPoint x: 328, startPoint y: 238, endPoint x: 343, endPoint y: 258, distance: 25.2
click at [343, 258] on div at bounding box center [676, 66] width 1353 height 1038
drag, startPoint x: 323, startPoint y: 254, endPoint x: 349, endPoint y: 237, distance: 30.5
click at [349, 237] on div at bounding box center [676, 66] width 1353 height 1038
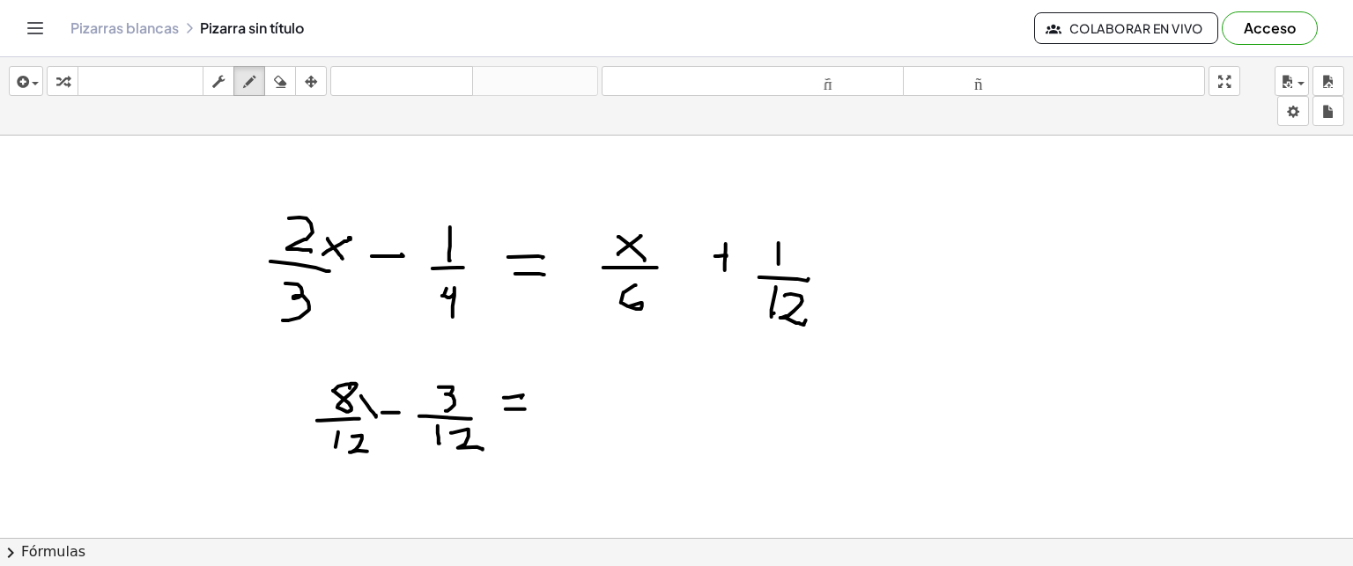
drag, startPoint x: 361, startPoint y: 396, endPoint x: 376, endPoint y: 417, distance: 25.9
click at [376, 417] on div at bounding box center [676, 66] width 1353 height 1038
drag, startPoint x: 360, startPoint y: 414, endPoint x: 378, endPoint y: 398, distance: 23.7
click at [378, 398] on div at bounding box center [676, 66] width 1353 height 1038
drag, startPoint x: 567, startPoint y: 388, endPoint x: 582, endPoint y: 402, distance: 20.6
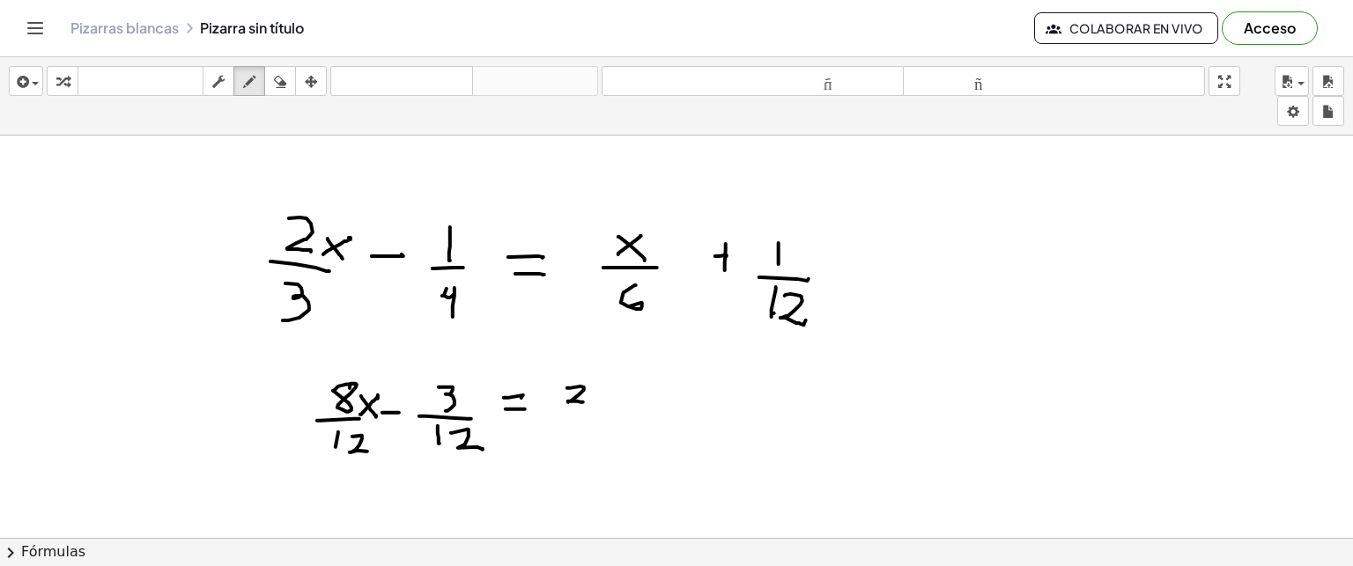
click at [582, 402] on div at bounding box center [676, 66] width 1353 height 1038
drag, startPoint x: 596, startPoint y: 394, endPoint x: 606, endPoint y: 403, distance: 14.3
click at [606, 403] on div at bounding box center [676, 66] width 1353 height 1038
click at [610, 394] on div at bounding box center [676, 66] width 1353 height 1038
drag, startPoint x: 565, startPoint y: 415, endPoint x: 624, endPoint y: 415, distance: 59.0
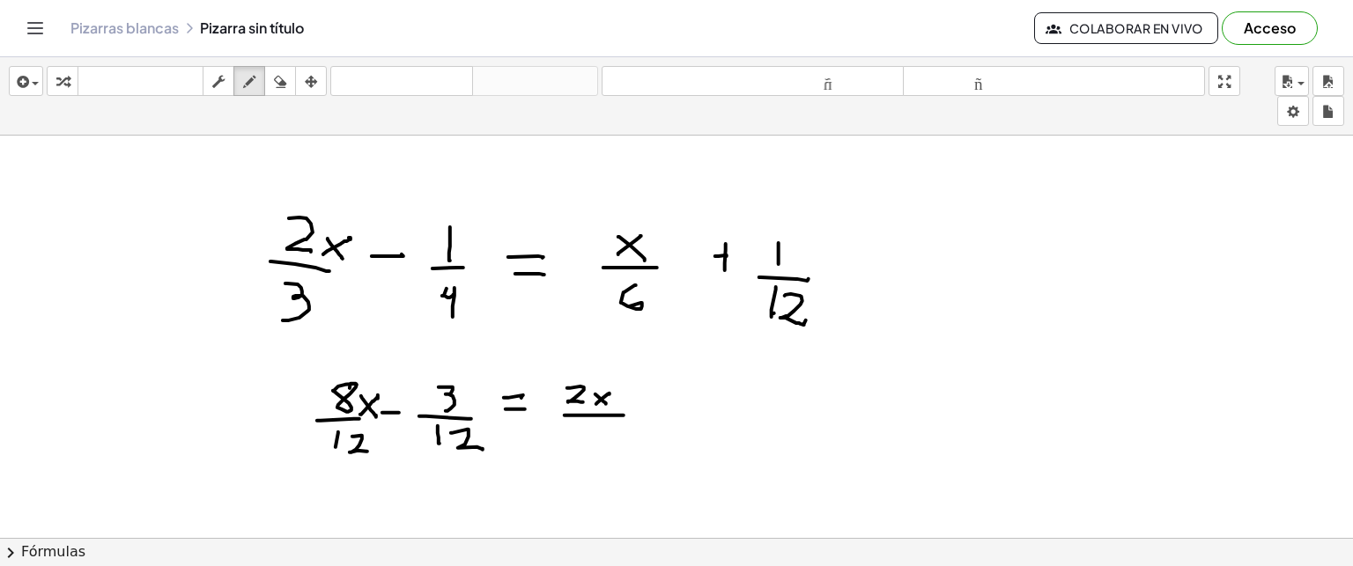
click at [624, 415] on div at bounding box center [676, 66] width 1353 height 1038
drag, startPoint x: 580, startPoint y: 426, endPoint x: 580, endPoint y: 440, distance: 13.2
click at [580, 440] on div at bounding box center [676, 66] width 1353 height 1038
drag, startPoint x: 594, startPoint y: 433, endPoint x: 603, endPoint y: 449, distance: 19.3
click at [603, 449] on div at bounding box center [676, 66] width 1353 height 1038
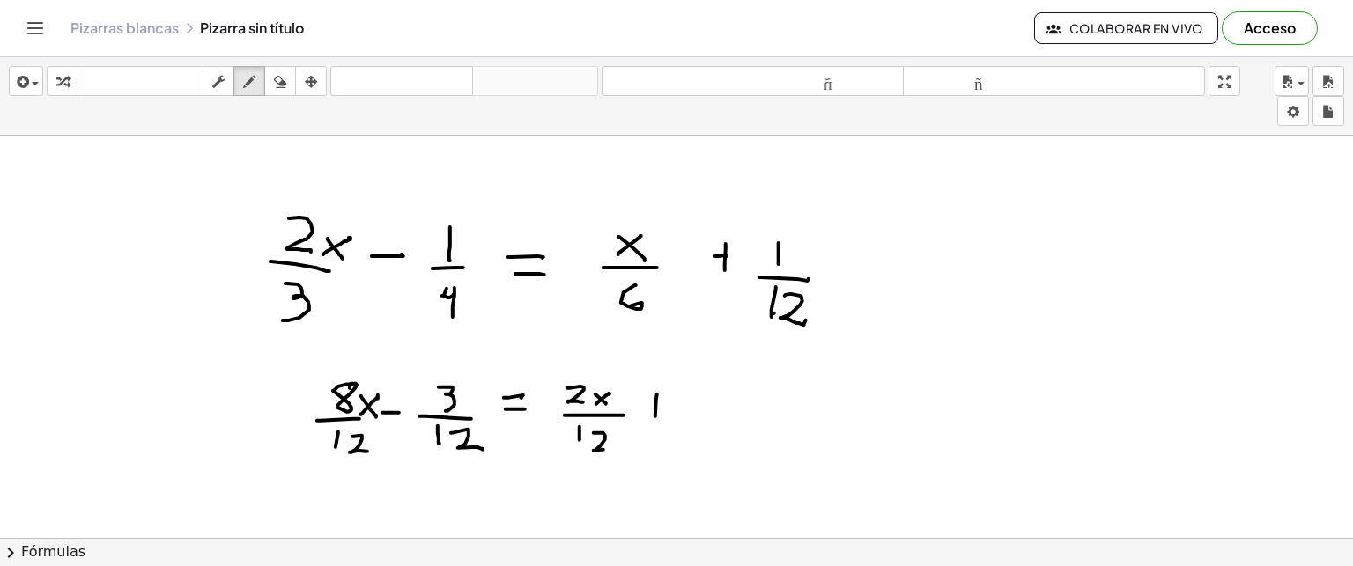
drag, startPoint x: 657, startPoint y: 394, endPoint x: 655, endPoint y: 422, distance: 28.2
click at [655, 422] on div at bounding box center [676, 66] width 1353 height 1038
drag, startPoint x: 646, startPoint y: 402, endPoint x: 667, endPoint y: 402, distance: 21.1
click at [667, 402] on div at bounding box center [676, 66] width 1353 height 1038
drag, startPoint x: 715, startPoint y: 380, endPoint x: 715, endPoint y: 396, distance: 15.9
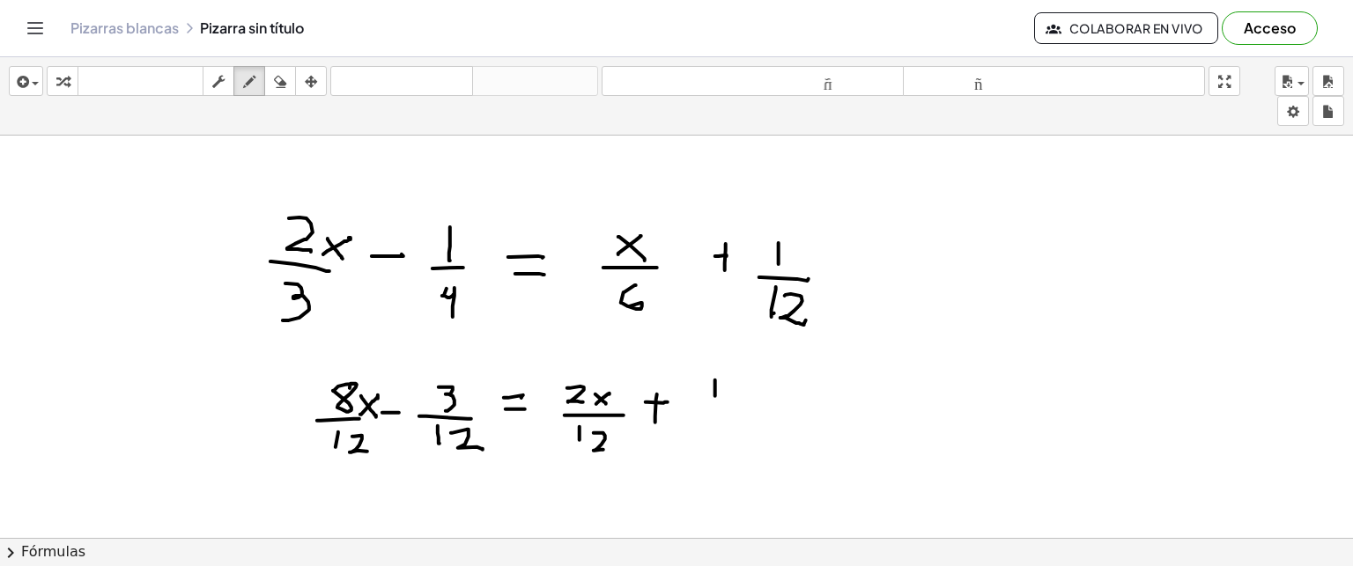
click at [715, 396] on div at bounding box center [676, 66] width 1353 height 1038
drag, startPoint x: 701, startPoint y: 399, endPoint x: 735, endPoint y: 402, distance: 33.6
click at [735, 402] on div at bounding box center [676, 66] width 1353 height 1038
click at [707, 416] on div at bounding box center [676, 66] width 1353 height 1038
drag, startPoint x: 722, startPoint y: 409, endPoint x: 727, endPoint y: 433, distance: 24.2
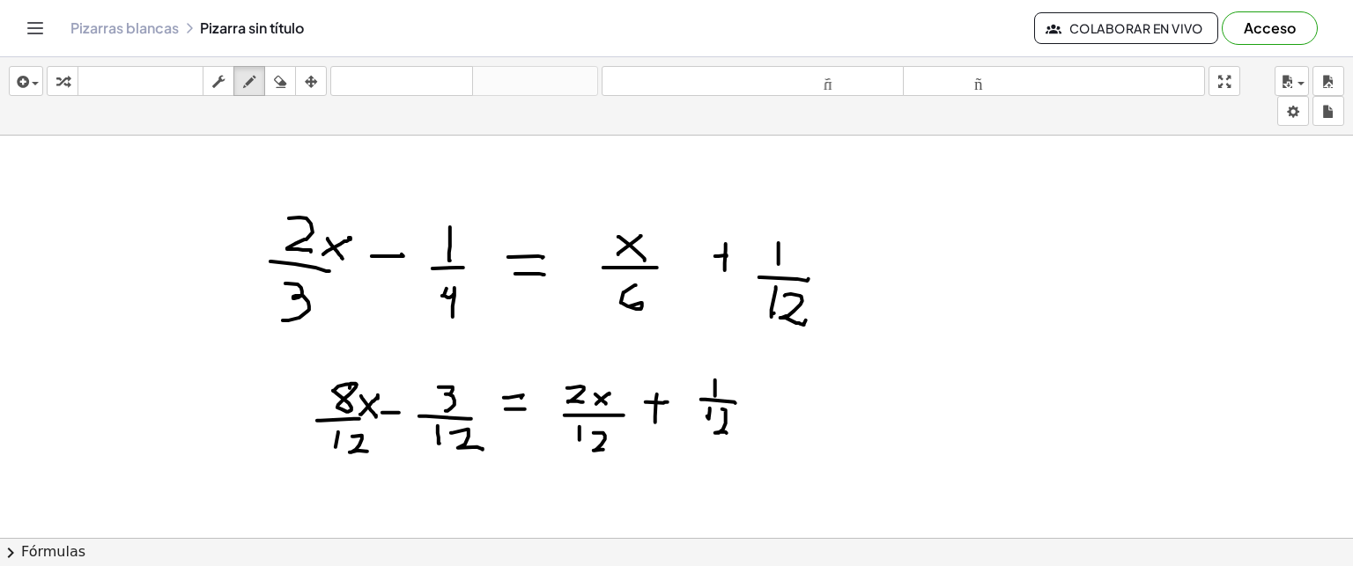
click at [727, 433] on div at bounding box center [676, 66] width 1353 height 1038
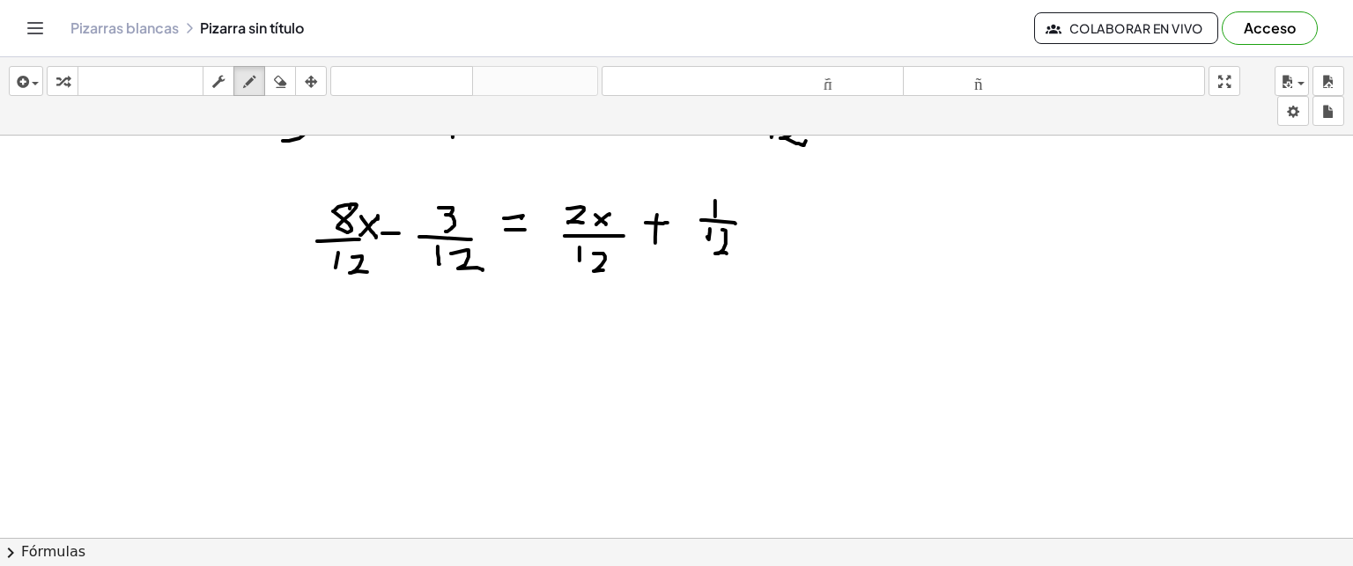
scroll to position [767, 0]
drag, startPoint x: 349, startPoint y: 351, endPoint x: 291, endPoint y: 404, distance: 78.6
click at [347, 358] on div at bounding box center [676, 176] width 1353 height 1616
drag, startPoint x: 291, startPoint y: 404, endPoint x: 352, endPoint y: 413, distance: 62.3
click at [352, 413] on div at bounding box center [676, 176] width 1353 height 1616
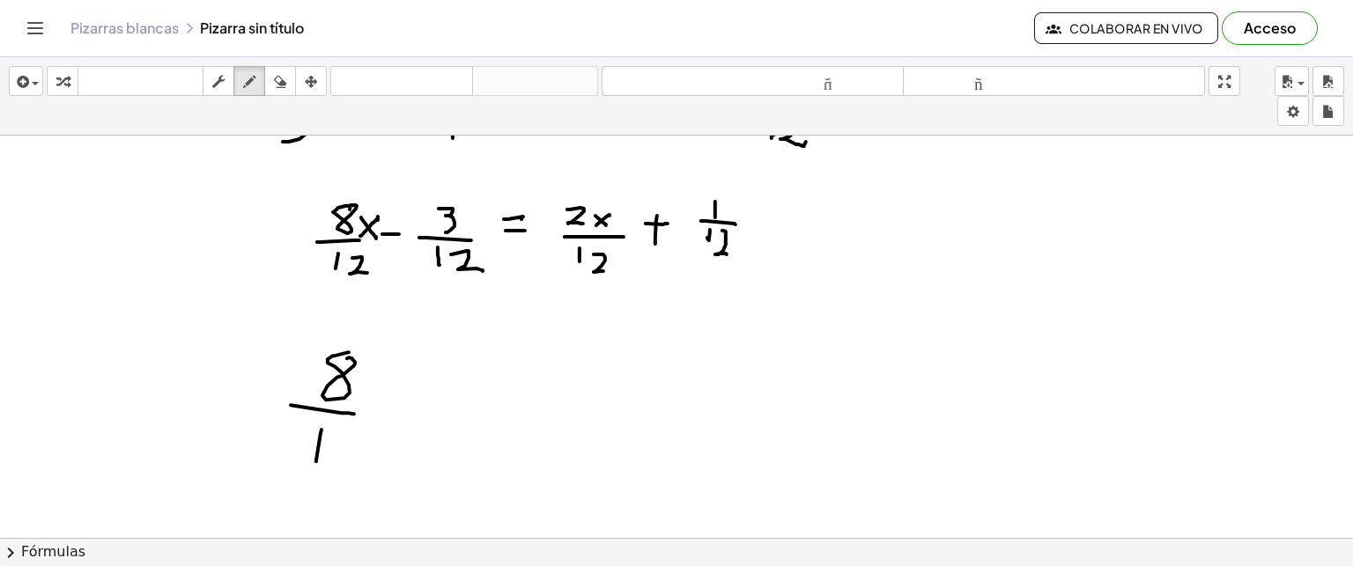
drag, startPoint x: 322, startPoint y: 429, endPoint x: 316, endPoint y: 461, distance: 32.2
click at [316, 461] on div at bounding box center [676, 176] width 1353 height 1616
drag, startPoint x: 337, startPoint y: 436, endPoint x: 356, endPoint y: 457, distance: 28.1
click at [356, 457] on div at bounding box center [676, 176] width 1353 height 1616
drag, startPoint x: 359, startPoint y: 387, endPoint x: 388, endPoint y: 411, distance: 36.9
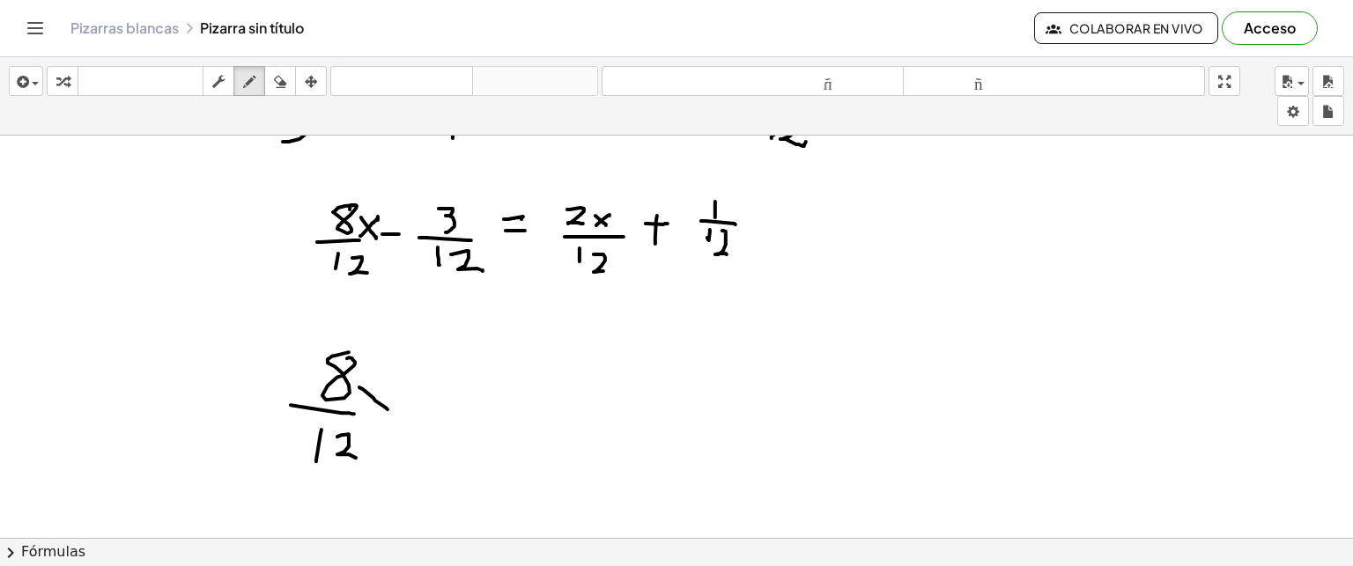
click at [388, 411] on div at bounding box center [676, 176] width 1353 height 1616
drag, startPoint x: 382, startPoint y: 388, endPoint x: 370, endPoint y: 400, distance: 16.8
click at [370, 400] on div at bounding box center [676, 176] width 1353 height 1616
drag, startPoint x: 635, startPoint y: 374, endPoint x: 671, endPoint y: 376, distance: 36.2
click at [671, 376] on div at bounding box center [676, 176] width 1353 height 1616
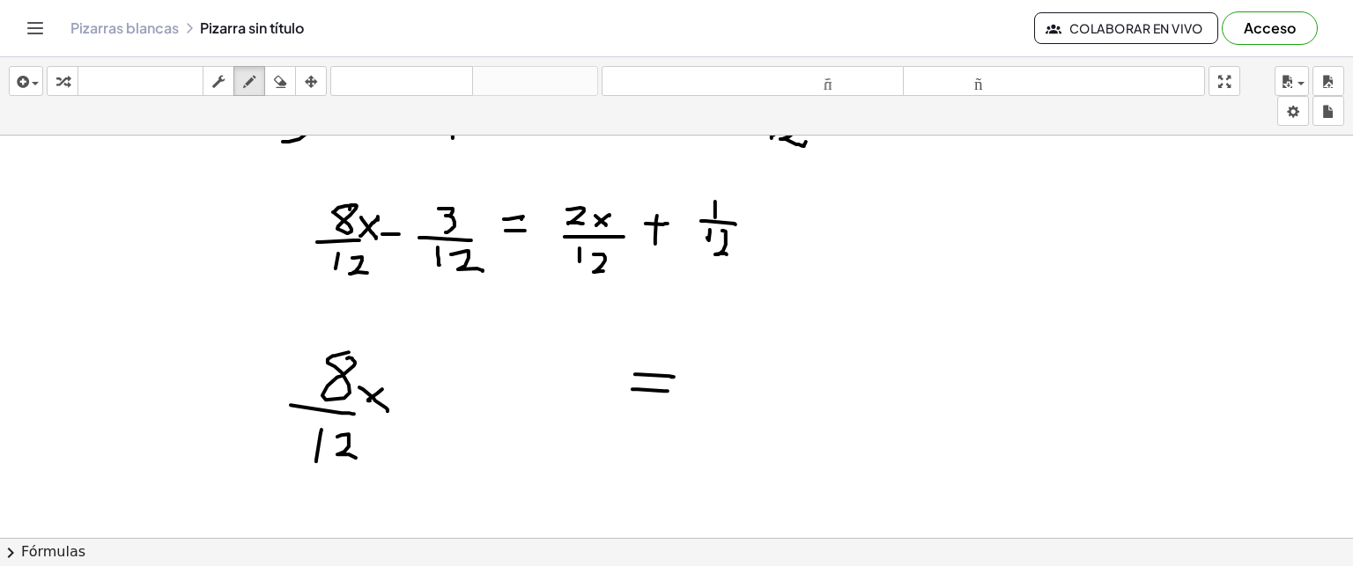
drag, startPoint x: 633, startPoint y: 388, endPoint x: 668, endPoint y: 389, distance: 35.2
click at [668, 389] on div at bounding box center [676, 176] width 1353 height 1616
click at [586, 274] on div at bounding box center [676, 176] width 1353 height 1616
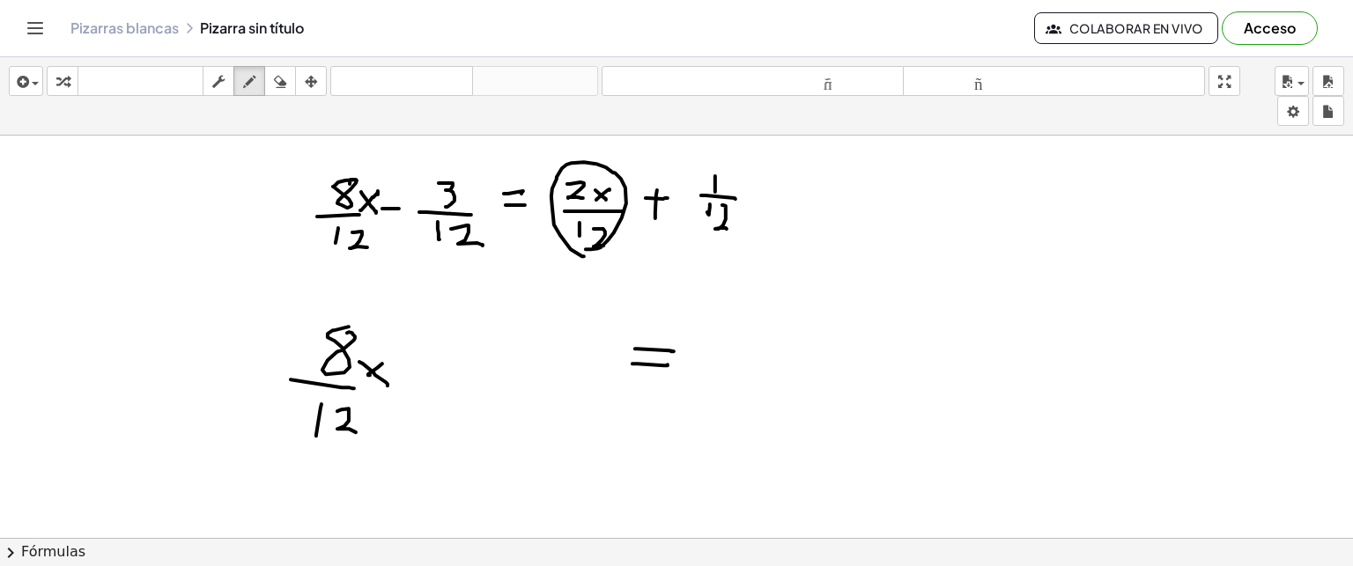
scroll to position [792, 0]
drag, startPoint x: 408, startPoint y: 374, endPoint x: 437, endPoint y: 374, distance: 29.1
click at [437, 374] on div at bounding box center [676, 152] width 1353 height 1616
click at [567, 273] on div at bounding box center [676, 152] width 1353 height 1616
drag, startPoint x: 625, startPoint y: 174, endPoint x: 561, endPoint y: 270, distance: 115.6
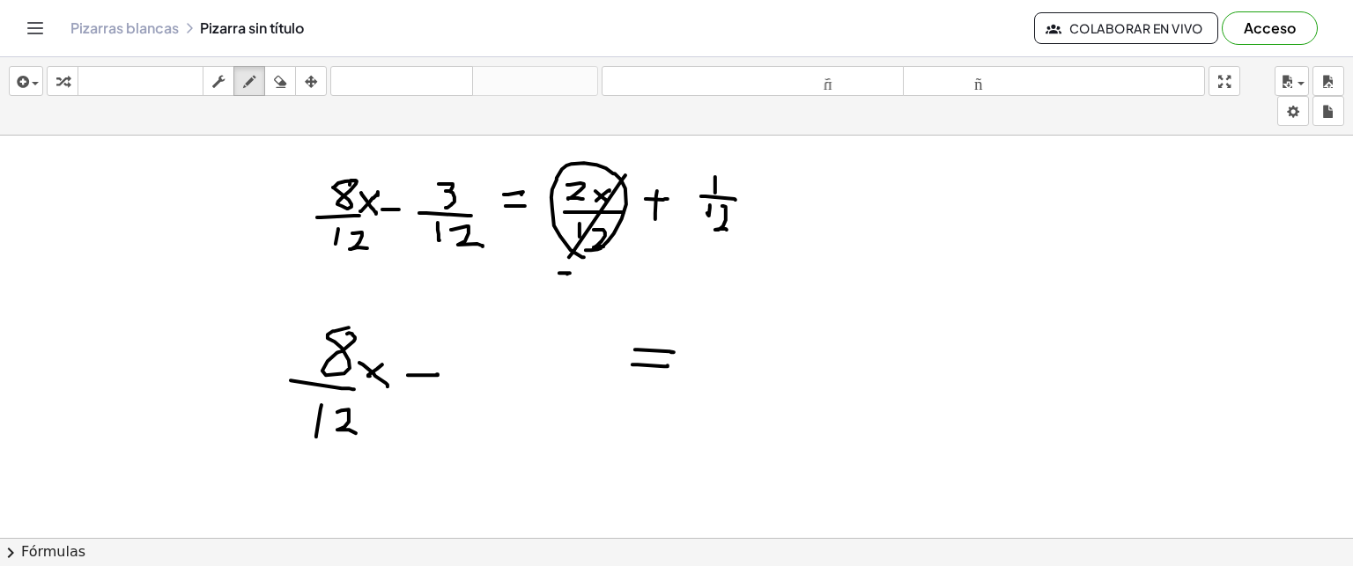
click at [561, 270] on div at bounding box center [676, 152] width 1353 height 1616
drag, startPoint x: 460, startPoint y: 348, endPoint x: 476, endPoint y: 374, distance: 30.1
click at [476, 374] on div at bounding box center [676, 152] width 1353 height 1616
drag, startPoint x: 497, startPoint y: 359, endPoint x: 508, endPoint y: 374, distance: 18.9
click at [508, 374] on div at bounding box center [676, 152] width 1353 height 1616
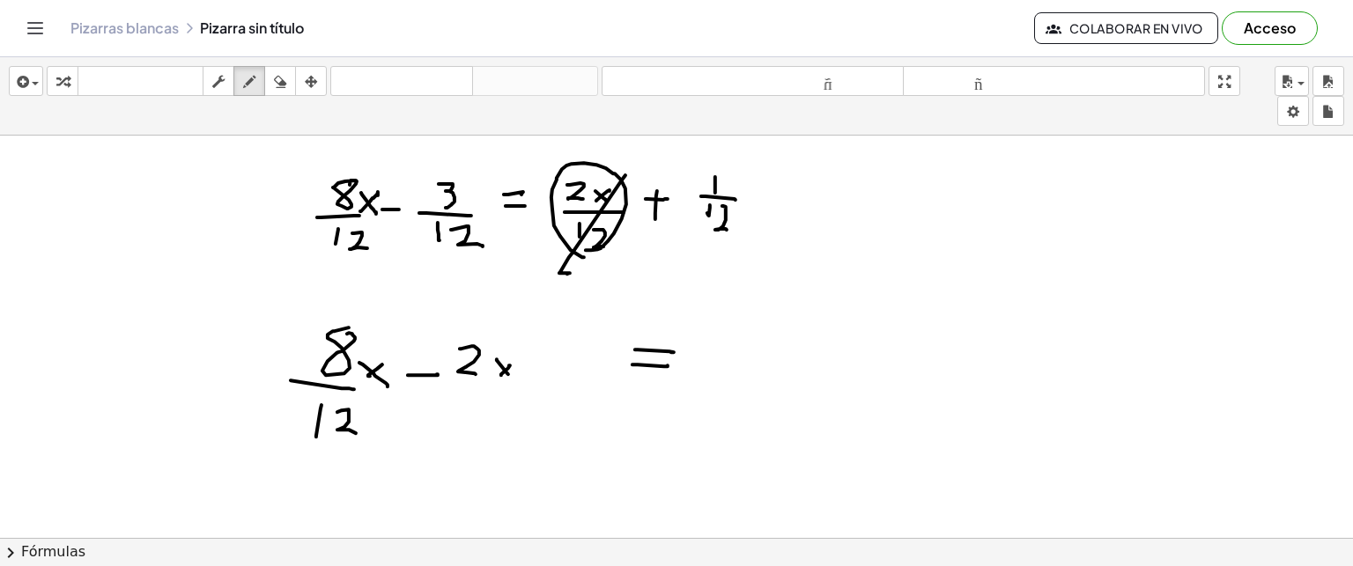
drag, startPoint x: 501, startPoint y: 374, endPoint x: 509, endPoint y: 366, distance: 11.9
click at [509, 366] on div at bounding box center [676, 152] width 1353 height 1616
drag, startPoint x: 462, startPoint y: 390, endPoint x: 464, endPoint y: 439, distance: 48.5
click at [511, 396] on div at bounding box center [676, 152] width 1353 height 1616
drag, startPoint x: 476, startPoint y: 417, endPoint x: 476, endPoint y: 433, distance: 16.7
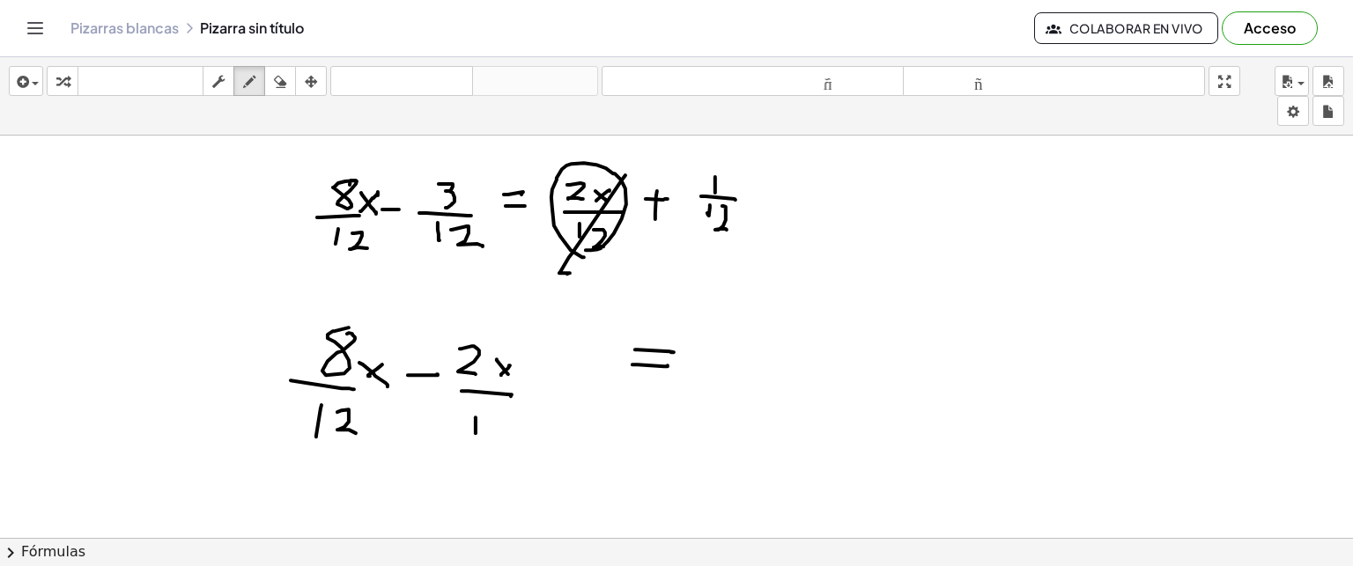
click at [476, 433] on div at bounding box center [676, 152] width 1353 height 1616
drag, startPoint x: 486, startPoint y: 422, endPoint x: 521, endPoint y: 443, distance: 40.3
click at [521, 443] on div at bounding box center [676, 152] width 1353 height 1616
drag, startPoint x: 719, startPoint y: 329, endPoint x: 722, endPoint y: 359, distance: 29.3
click at [722, 359] on div at bounding box center [676, 152] width 1353 height 1616
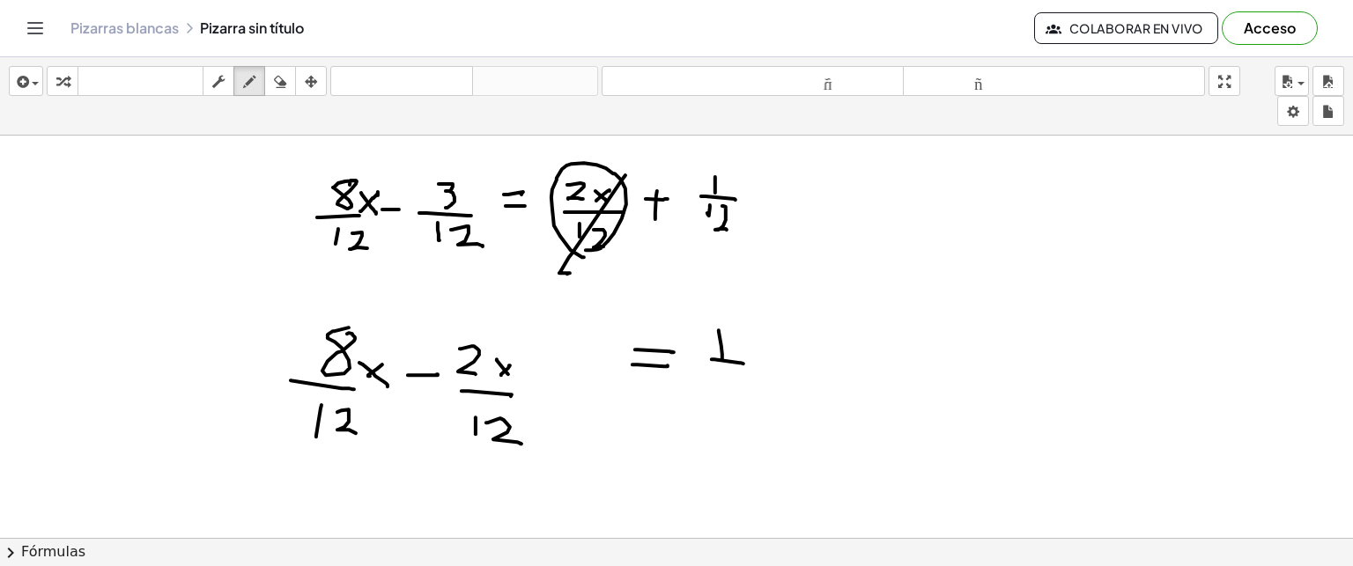
drag, startPoint x: 712, startPoint y: 359, endPoint x: 744, endPoint y: 363, distance: 32.0
click at [744, 363] on div at bounding box center [676, 152] width 1353 height 1616
drag, startPoint x: 719, startPoint y: 373, endPoint x: 716, endPoint y: 402, distance: 29.2
click at [716, 402] on div at bounding box center [676, 152] width 1353 height 1616
drag, startPoint x: 727, startPoint y: 377, endPoint x: 755, endPoint y: 415, distance: 47.2
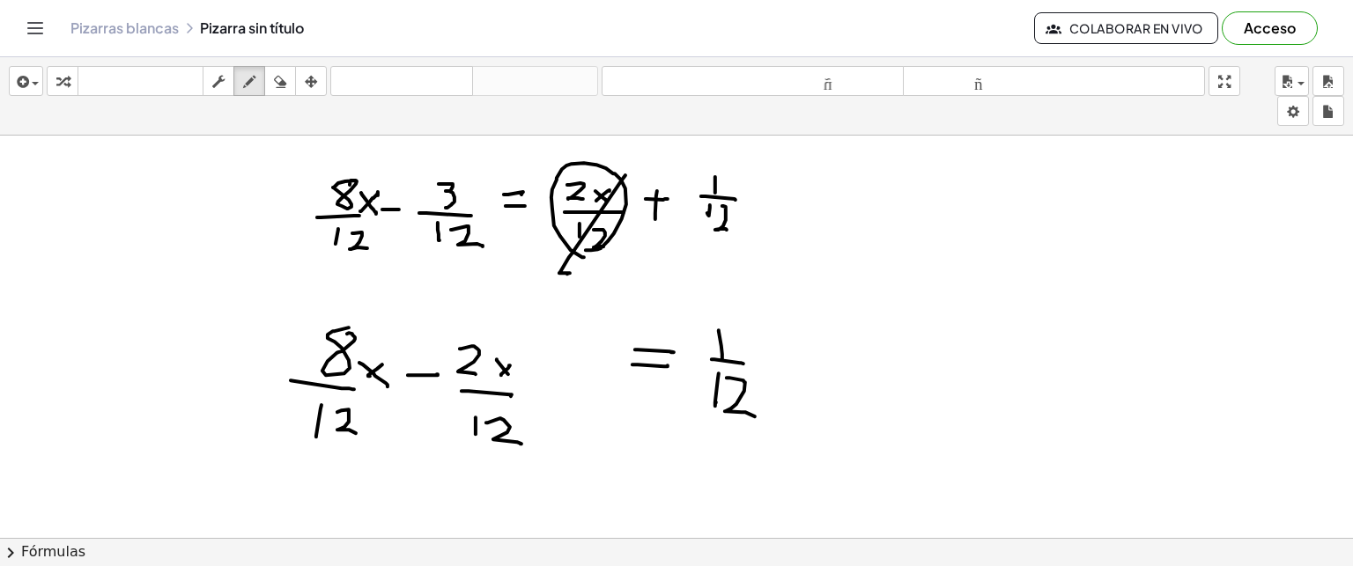
click at [755, 415] on div at bounding box center [676, 152] width 1353 height 1616
drag, startPoint x: 430, startPoint y: 265, endPoint x: 462, endPoint y: 272, distance: 32.5
click at [462, 272] on div at bounding box center [676, 152] width 1353 height 1616
drag, startPoint x: 791, startPoint y: 346, endPoint x: 789, endPoint y: 363, distance: 16.8
click at [789, 363] on div at bounding box center [676, 152] width 1353 height 1616
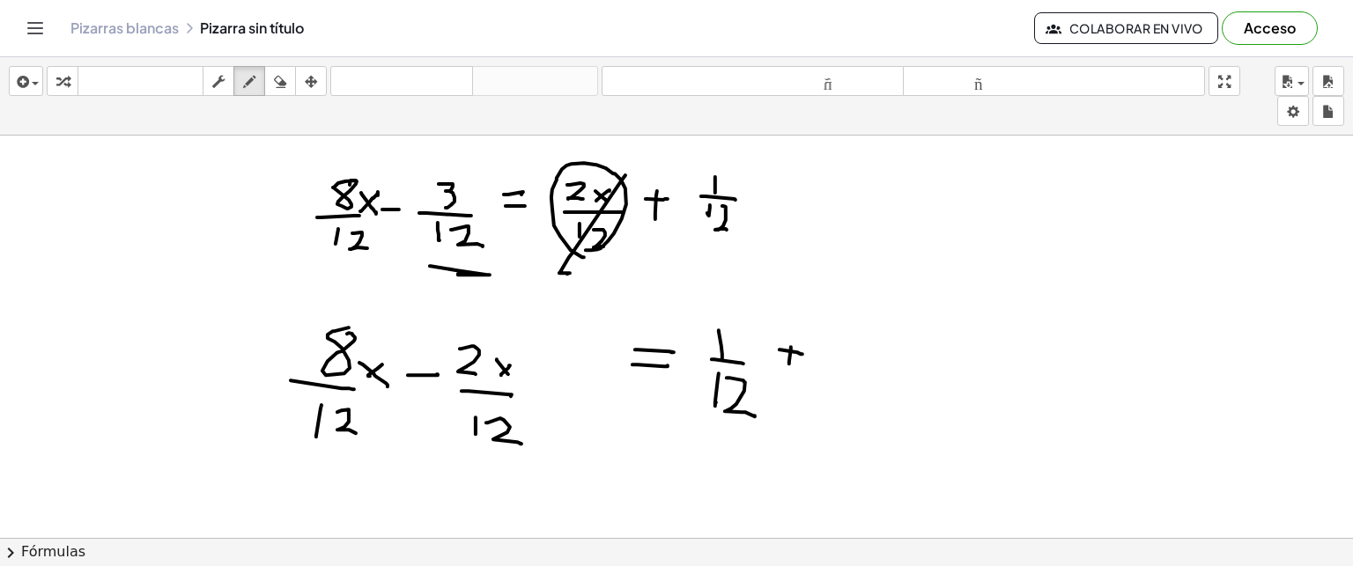
drag, startPoint x: 780, startPoint y: 349, endPoint x: 803, endPoint y: 353, distance: 23.3
click at [803, 353] on div at bounding box center [676, 152] width 1353 height 1616
drag, startPoint x: 416, startPoint y: 177, endPoint x: 487, endPoint y: 242, distance: 96.7
click at [487, 242] on div at bounding box center [676, 152] width 1353 height 1616
drag, startPoint x: 867, startPoint y: 330, endPoint x: 878, endPoint y: 358, distance: 29.6
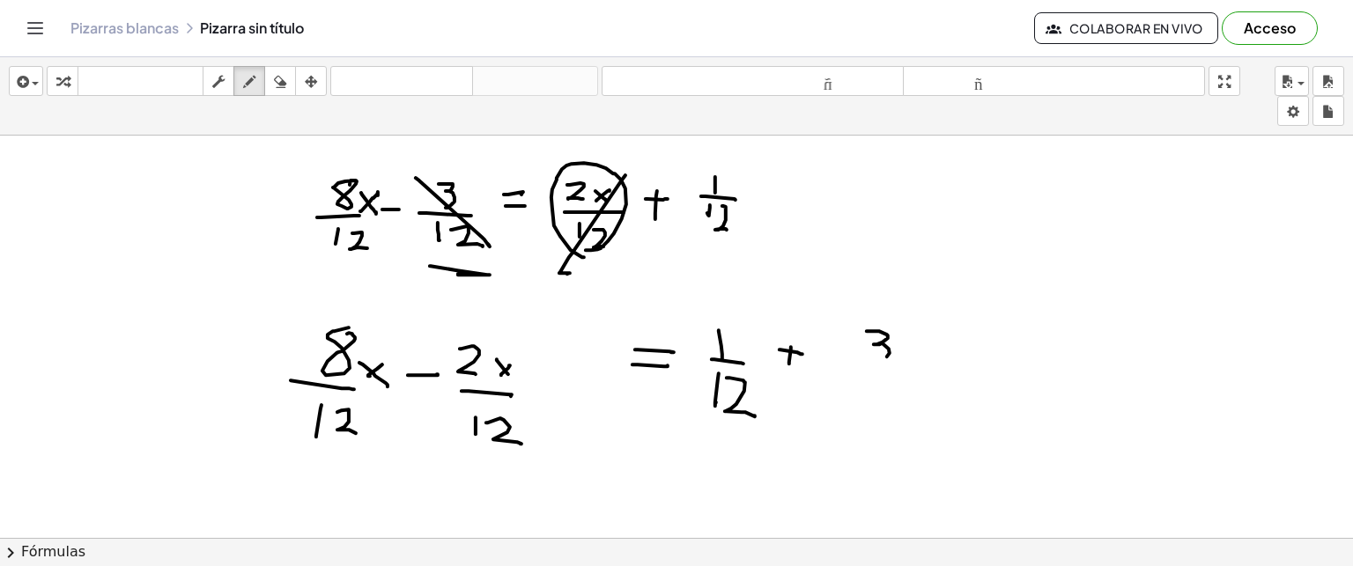
click at [878, 358] on div at bounding box center [676, 152] width 1353 height 1616
drag, startPoint x: 832, startPoint y: 376, endPoint x: 906, endPoint y: 376, distance: 74.0
click at [906, 376] on div at bounding box center [676, 152] width 1353 height 1616
drag, startPoint x: 864, startPoint y: 396, endPoint x: 866, endPoint y: 421, distance: 24.7
click at [866, 421] on div at bounding box center [676, 152] width 1353 height 1616
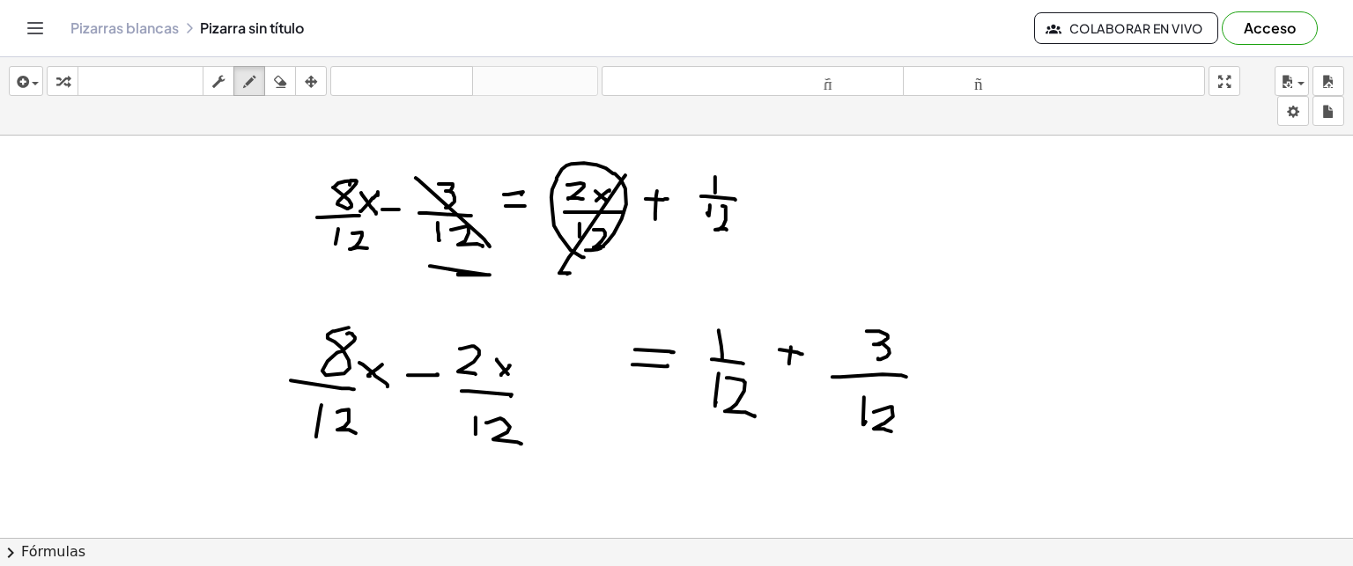
drag, startPoint x: 874, startPoint y: 411, endPoint x: 892, endPoint y: 431, distance: 26.2
click at [892, 431] on div at bounding box center [676, 152] width 1353 height 1616
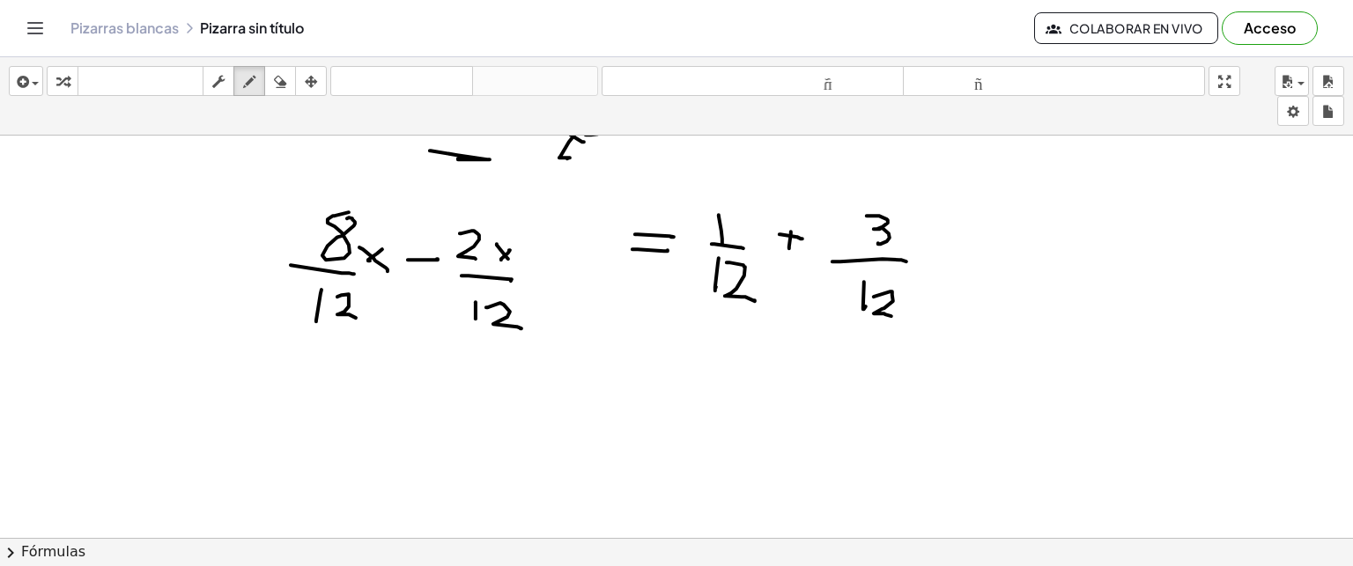
scroll to position [907, 0]
drag, startPoint x: 519, startPoint y: 383, endPoint x: 501, endPoint y: 411, distance: 32.5
click at [501, 411] on div at bounding box center [676, 36] width 1353 height 1616
drag, startPoint x: 525, startPoint y: 400, endPoint x: 544, endPoint y: 418, distance: 26.2
click at [544, 418] on div at bounding box center [676, 36] width 1353 height 1616
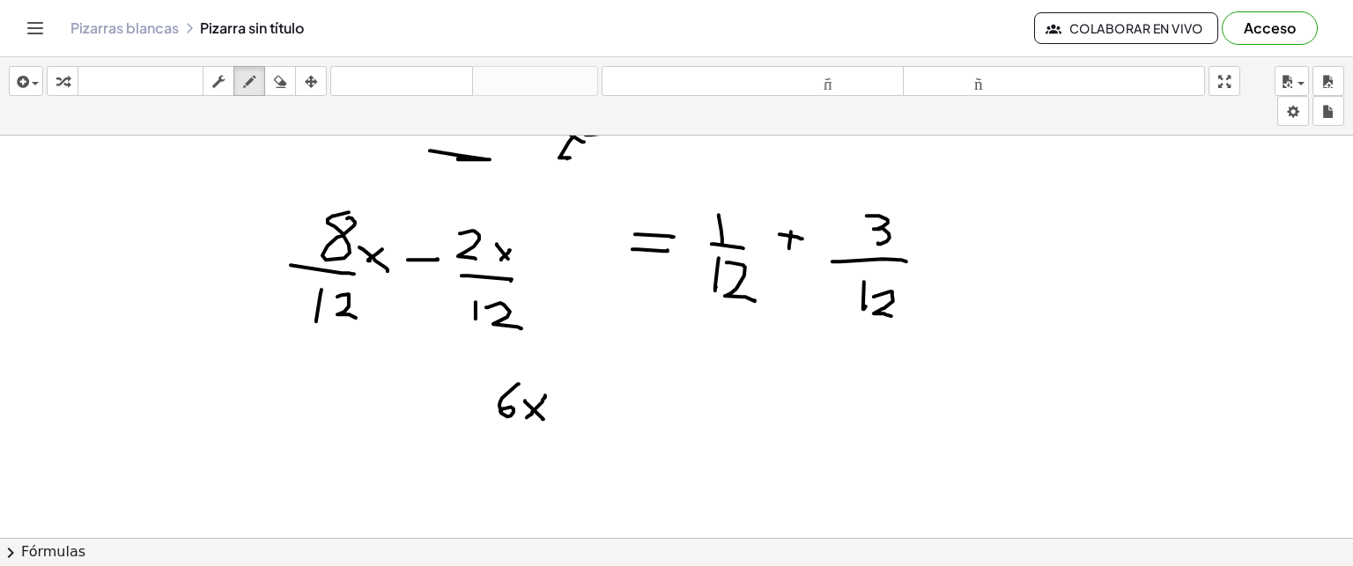
drag, startPoint x: 527, startPoint y: 417, endPoint x: 544, endPoint y: 398, distance: 24.9
click at [544, 398] on div at bounding box center [676, 36] width 1353 height 1616
drag, startPoint x: 473, startPoint y: 433, endPoint x: 547, endPoint y: 440, distance: 74.3
click at [547, 440] on div at bounding box center [676, 36] width 1353 height 1616
drag, startPoint x: 506, startPoint y: 443, endPoint x: 498, endPoint y: 471, distance: 29.3
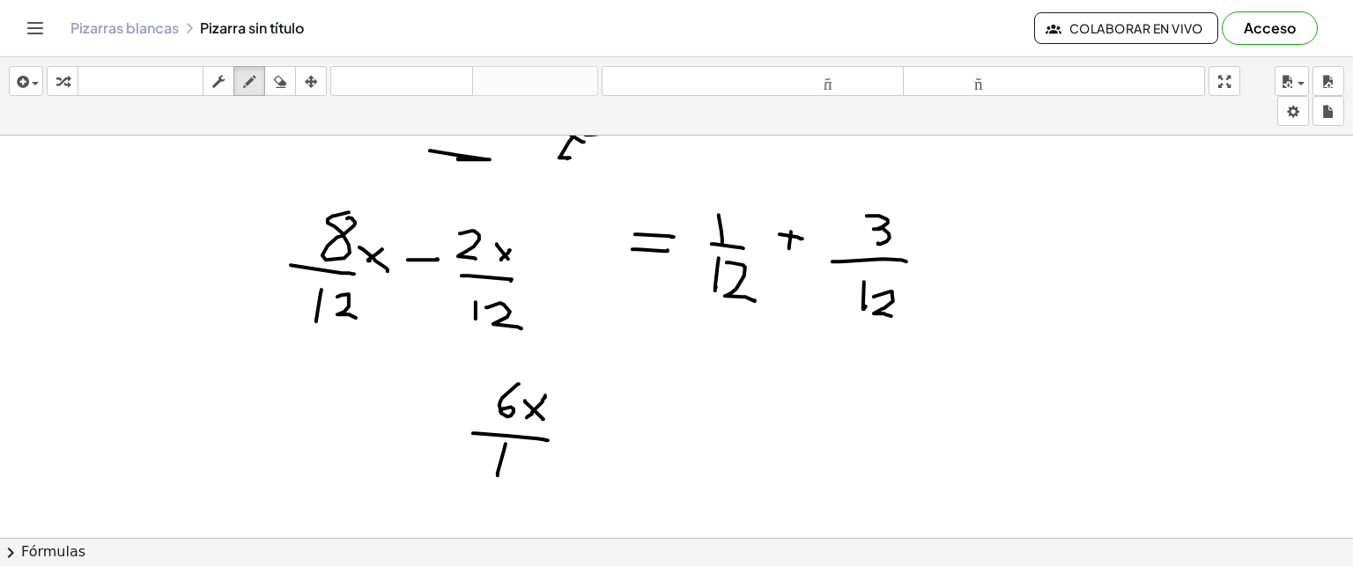
click at [498, 471] on div at bounding box center [676, 36] width 1353 height 1616
drag, startPoint x: 522, startPoint y: 450, endPoint x: 535, endPoint y: 482, distance: 34.0
click at [535, 482] on div at bounding box center [676, 36] width 1353 height 1616
drag, startPoint x: 612, startPoint y: 405, endPoint x: 632, endPoint y: 409, distance: 19.7
click at [632, 409] on div at bounding box center [676, 36] width 1353 height 1616
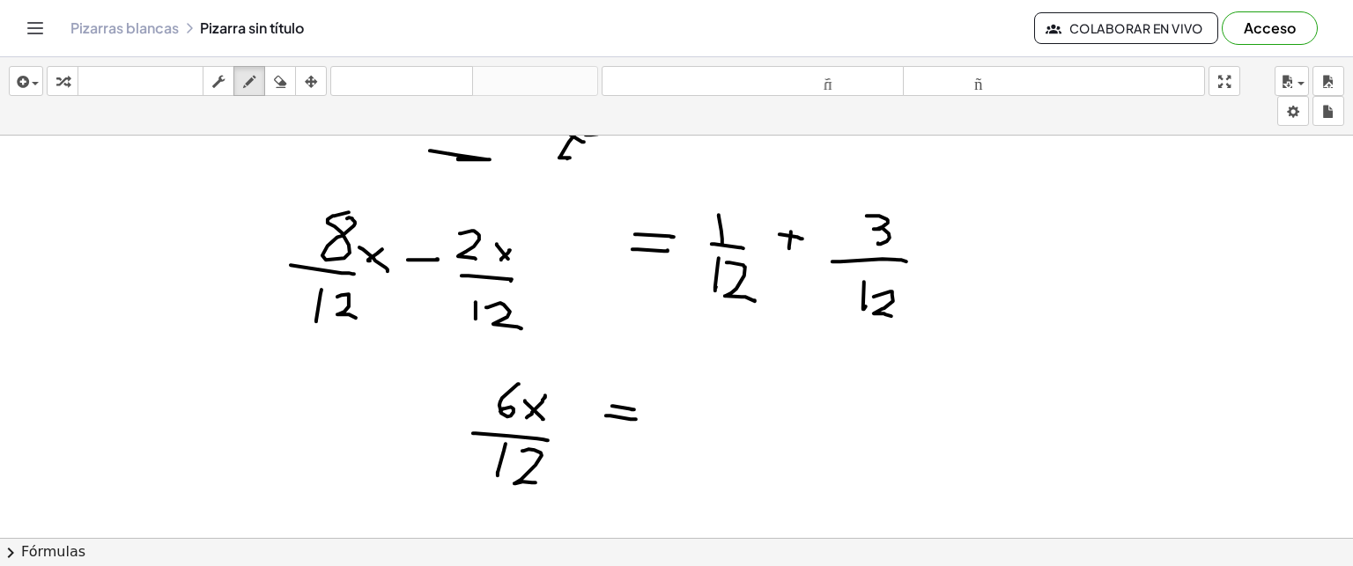
drag, startPoint x: 606, startPoint y: 415, endPoint x: 635, endPoint y: 419, distance: 29.4
click at [635, 419] on div at bounding box center [676, 36] width 1353 height 1616
drag, startPoint x: 697, startPoint y: 392, endPoint x: 707, endPoint y: 429, distance: 38.5
click at [707, 429] on div at bounding box center [676, 36] width 1353 height 1616
drag, startPoint x: 687, startPoint y: 426, endPoint x: 719, endPoint y: 433, distance: 32.3
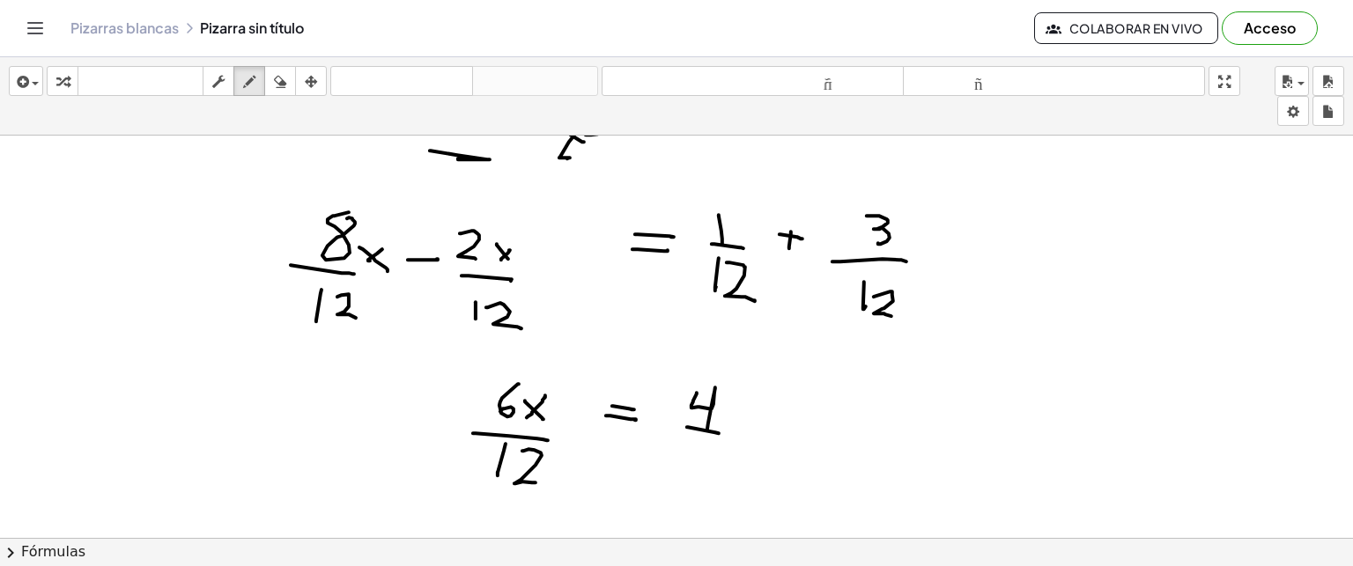
click at [719, 433] on div at bounding box center [676, 36] width 1353 height 1616
drag, startPoint x: 689, startPoint y: 443, endPoint x: 685, endPoint y: 468, distance: 24.9
click at [685, 468] on div at bounding box center [676, 36] width 1353 height 1616
drag, startPoint x: 701, startPoint y: 451, endPoint x: 717, endPoint y: 477, distance: 30.8
click at [717, 477] on div at bounding box center [676, 36] width 1353 height 1616
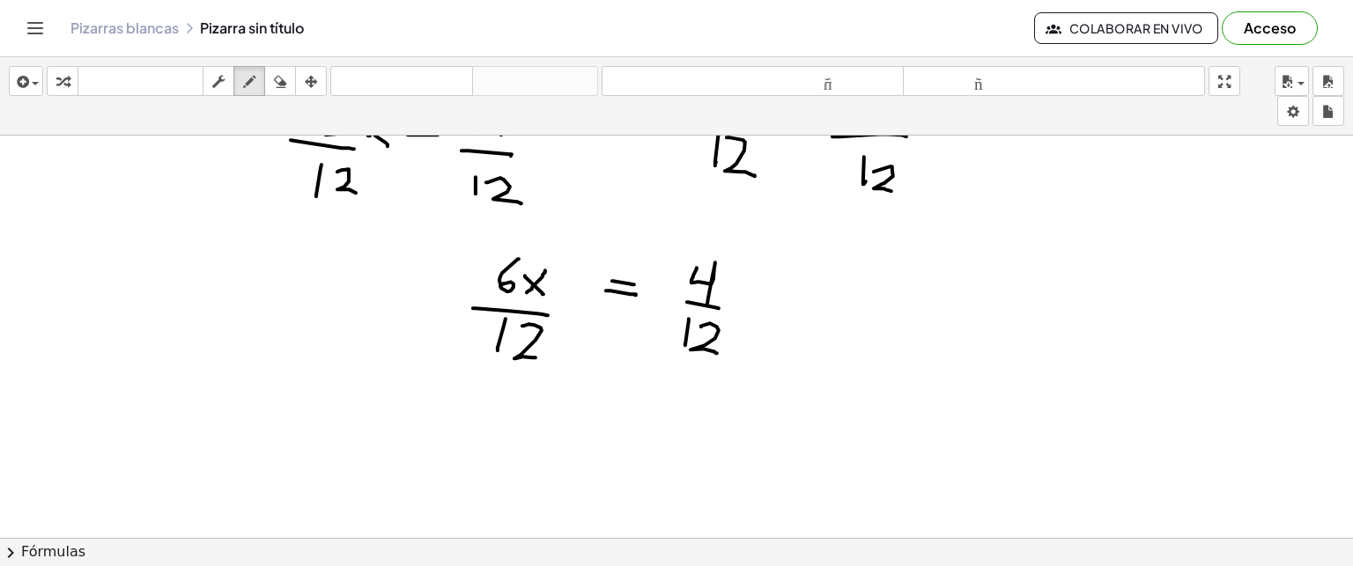
scroll to position [1039, 0]
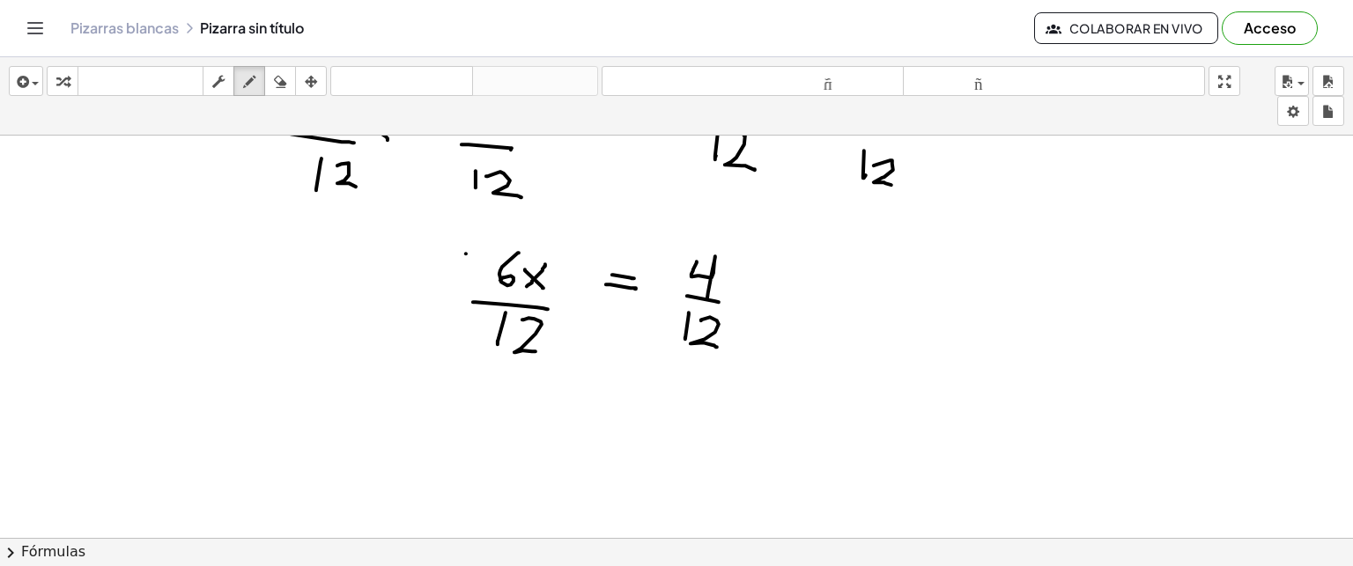
drag, startPoint x: 466, startPoint y: 247, endPoint x: 457, endPoint y: 364, distance: 117.5
drag, startPoint x: 559, startPoint y: 249, endPoint x: 581, endPoint y: 357, distance: 109.7
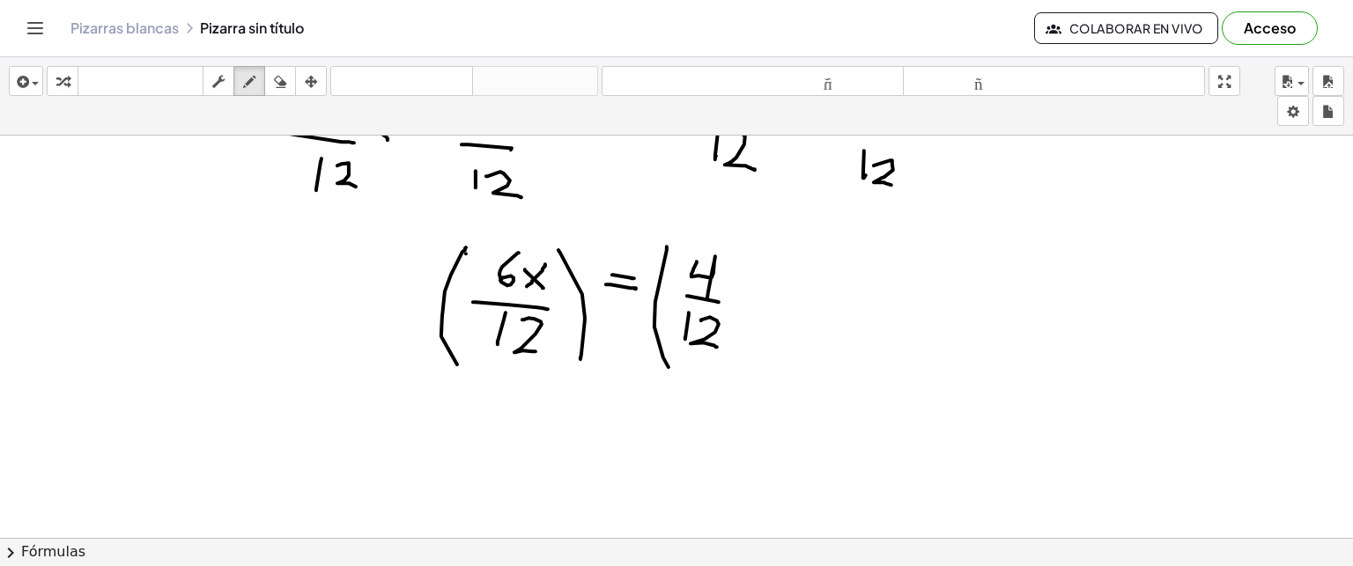
drag, startPoint x: 667, startPoint y: 246, endPoint x: 670, endPoint y: 366, distance: 120.7
drag, startPoint x: 758, startPoint y: 271, endPoint x: 740, endPoint y: 362, distance: 92.6
drag, startPoint x: 393, startPoint y: 259, endPoint x: 387, endPoint y: 278, distance: 20.3
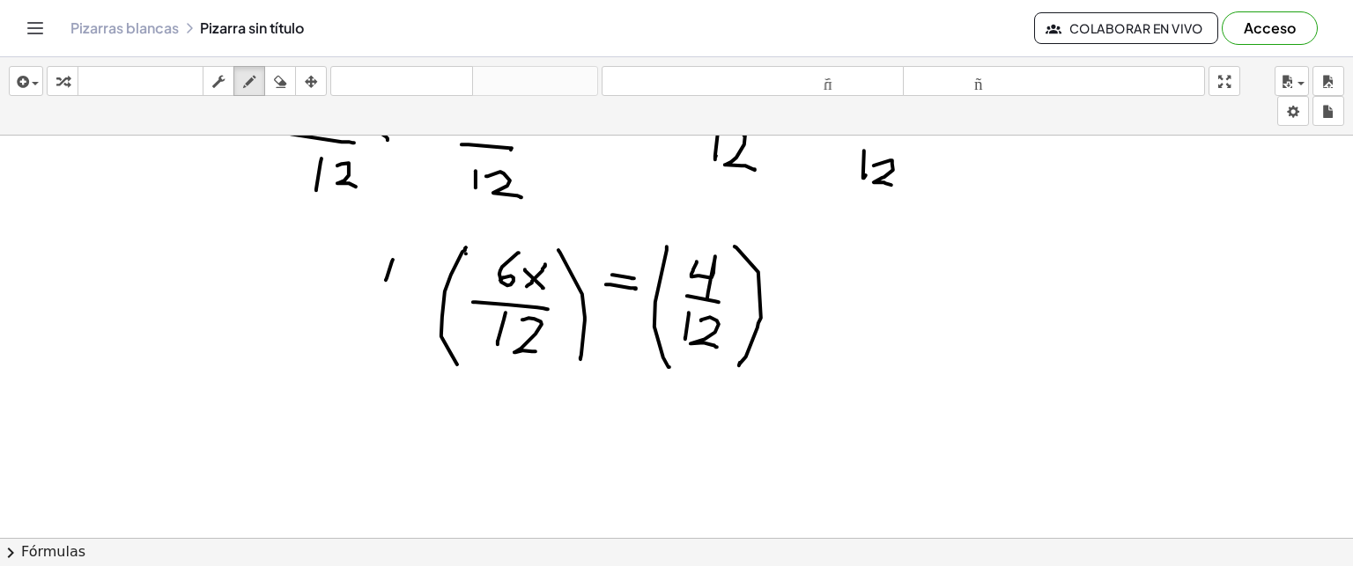
drag, startPoint x: 408, startPoint y: 263, endPoint x: 422, endPoint y: 284, distance: 24.7
drag, startPoint x: 791, startPoint y: 265, endPoint x: 791, endPoint y: 278, distance: 13.2
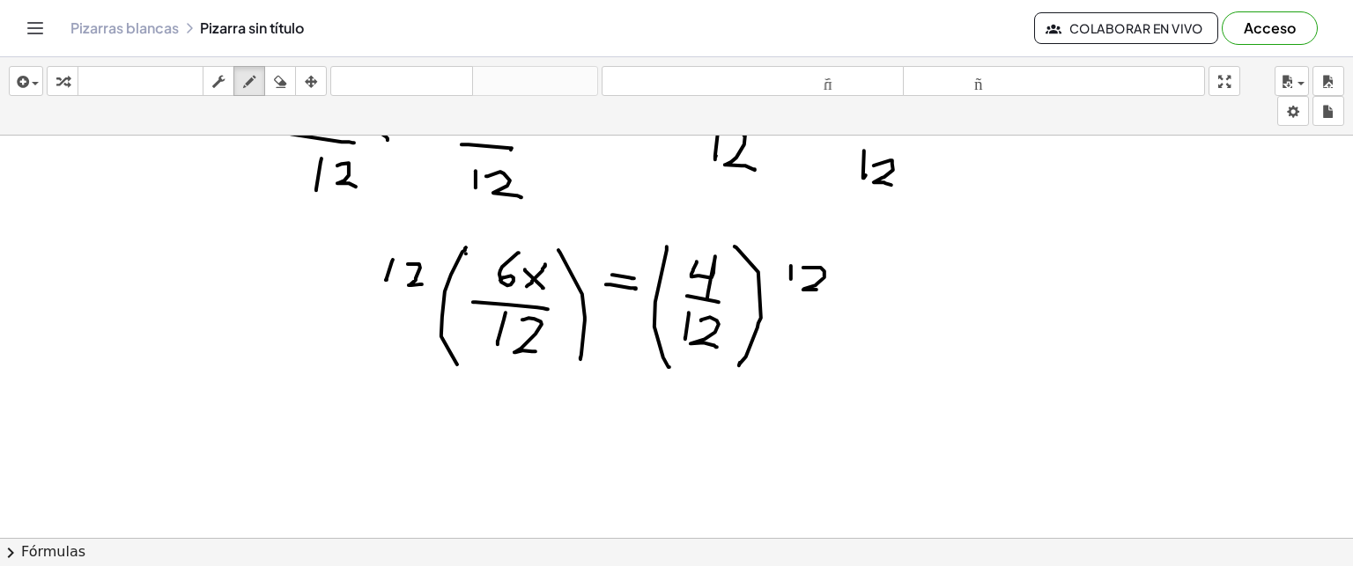
drag, startPoint x: 803, startPoint y: 267, endPoint x: 817, endPoint y: 289, distance: 25.7
drag, startPoint x: 377, startPoint y: 249, endPoint x: 459, endPoint y: 299, distance: 95.6
drag, startPoint x: 495, startPoint y: 320, endPoint x: 574, endPoint y: 364, distance: 90.7
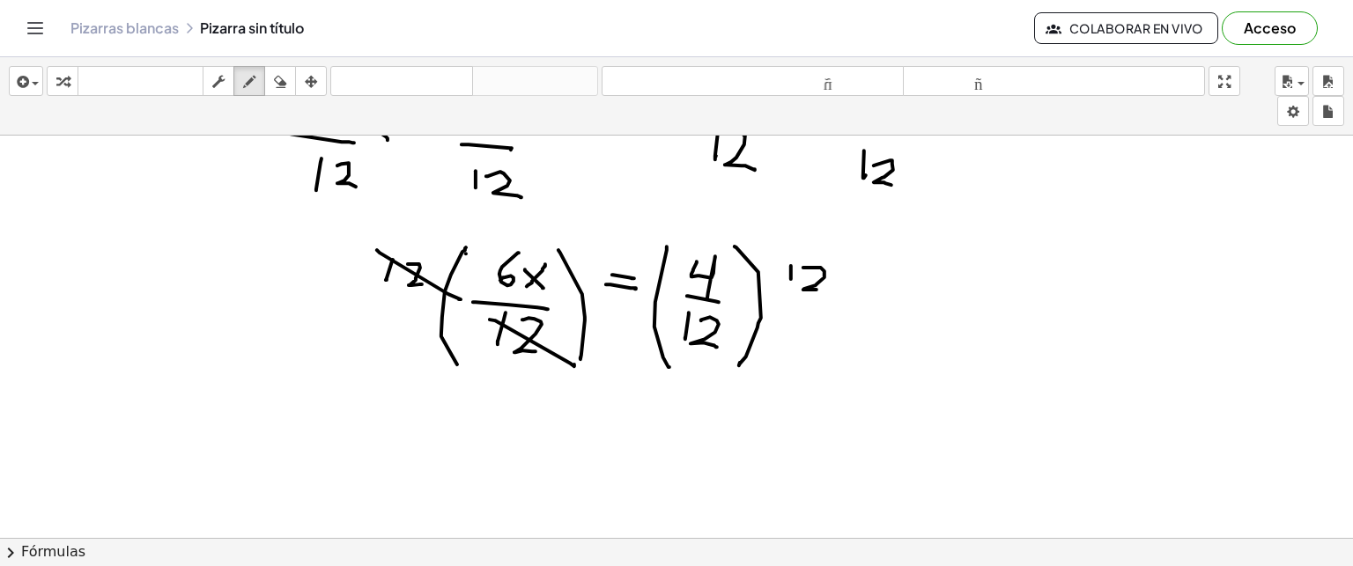
drag, startPoint x: 684, startPoint y: 319, endPoint x: 762, endPoint y: 351, distance: 84.6
drag, startPoint x: 805, startPoint y: 271, endPoint x: 840, endPoint y: 302, distance: 46.8
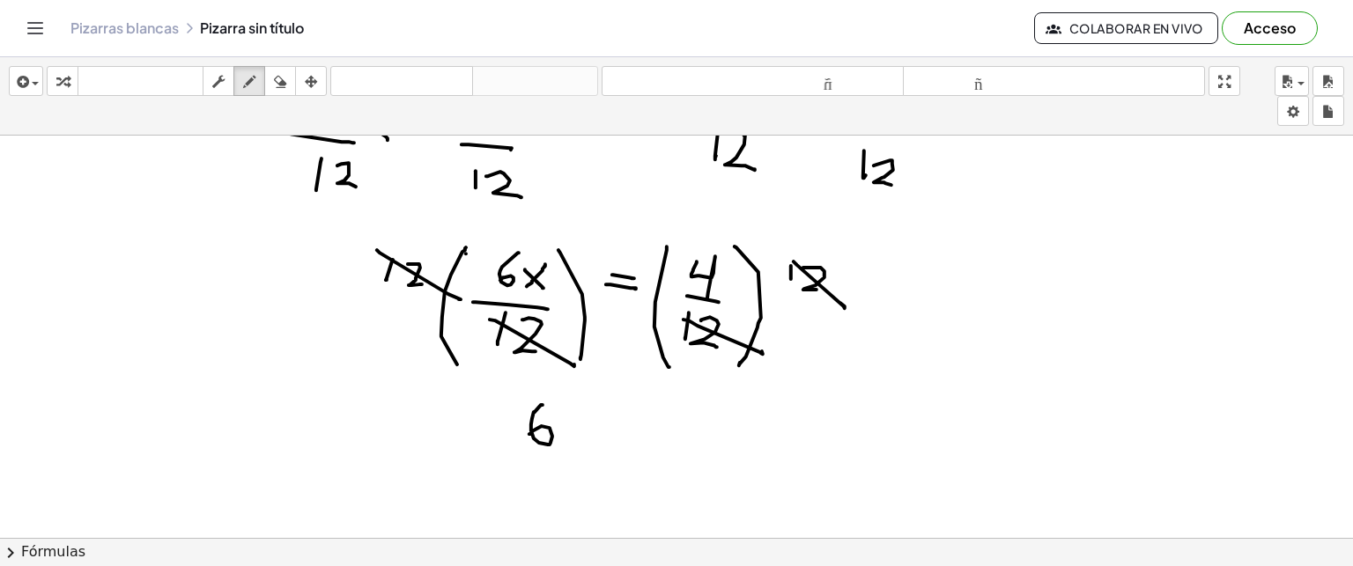
drag, startPoint x: 543, startPoint y: 404, endPoint x: 532, endPoint y: 433, distance: 30.9
drag, startPoint x: 566, startPoint y: 419, endPoint x: 588, endPoint y: 443, distance: 33.0
drag, startPoint x: 584, startPoint y: 418, endPoint x: 574, endPoint y: 433, distance: 17.8
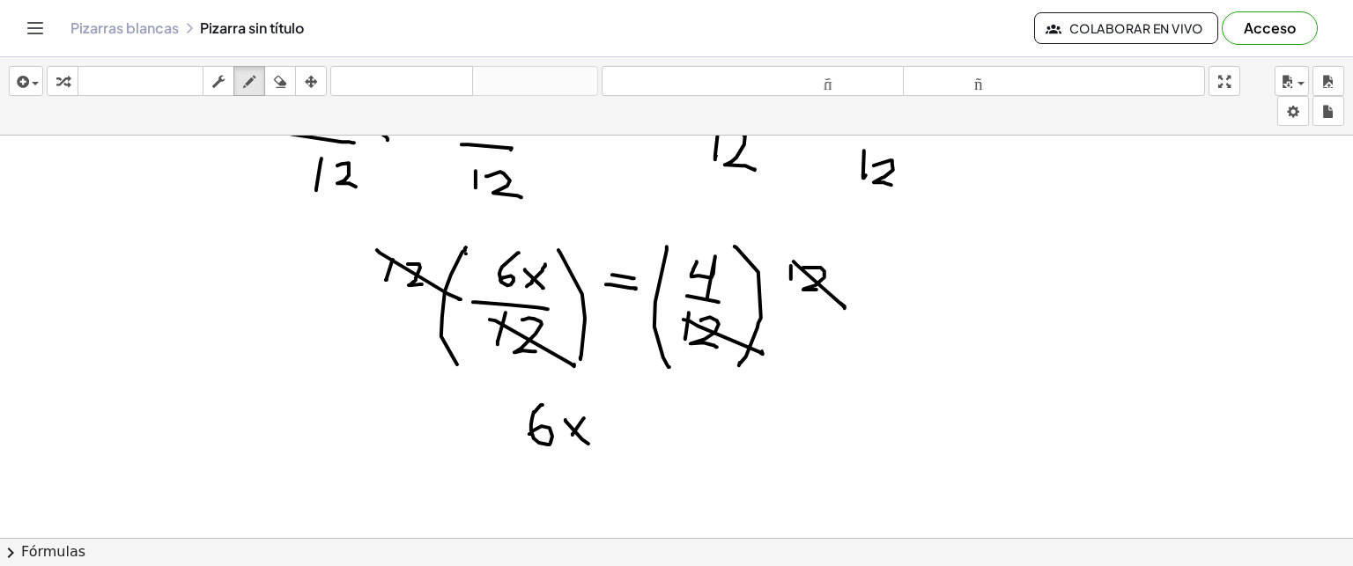
drag, startPoint x: 624, startPoint y: 418, endPoint x: 654, endPoint y: 420, distance: 30.1
drag, startPoint x: 627, startPoint y: 432, endPoint x: 649, endPoint y: 429, distance: 22.2
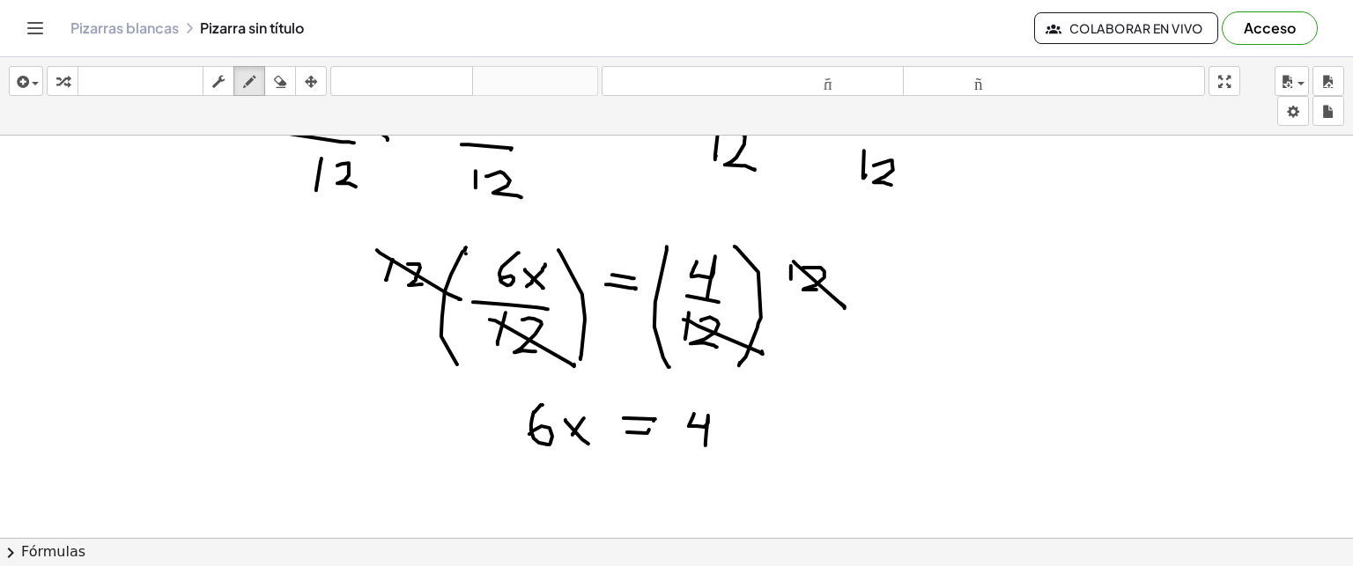
drag, startPoint x: 694, startPoint y: 413, endPoint x: 706, endPoint y: 445, distance: 33.7
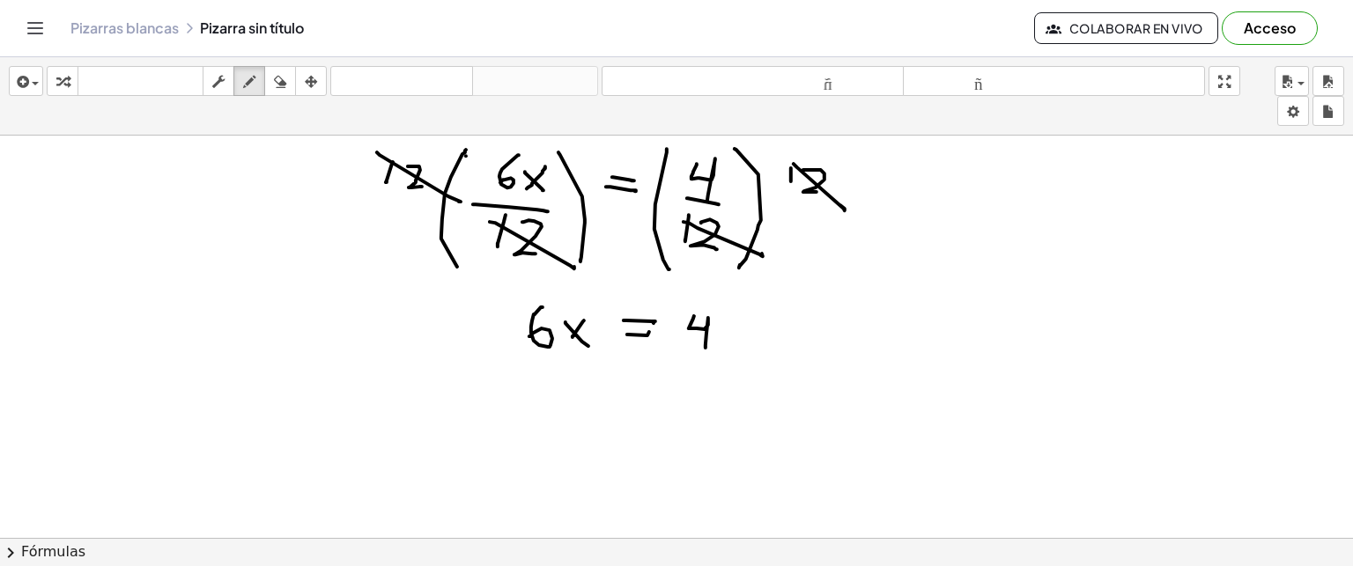
scroll to position [1137, 0]
drag, startPoint x: 564, startPoint y: 403, endPoint x: 592, endPoint y: 430, distance: 39.2
drag, startPoint x: 559, startPoint y: 426, endPoint x: 588, endPoint y: 399, distance: 39.2
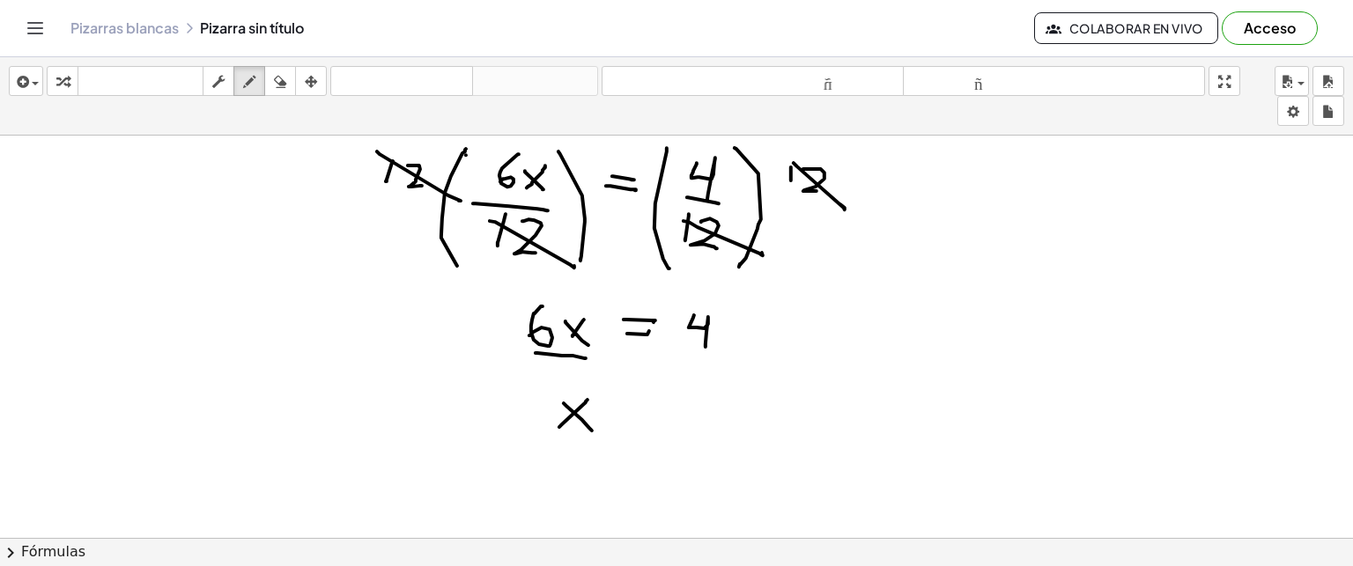
drag, startPoint x: 563, startPoint y: 355, endPoint x: 586, endPoint y: 358, distance: 23.1
drag, startPoint x: 573, startPoint y: 360, endPoint x: 573, endPoint y: 375, distance: 15.0
drag, startPoint x: 678, startPoint y: 351, endPoint x: 720, endPoint y: 353, distance: 41.5
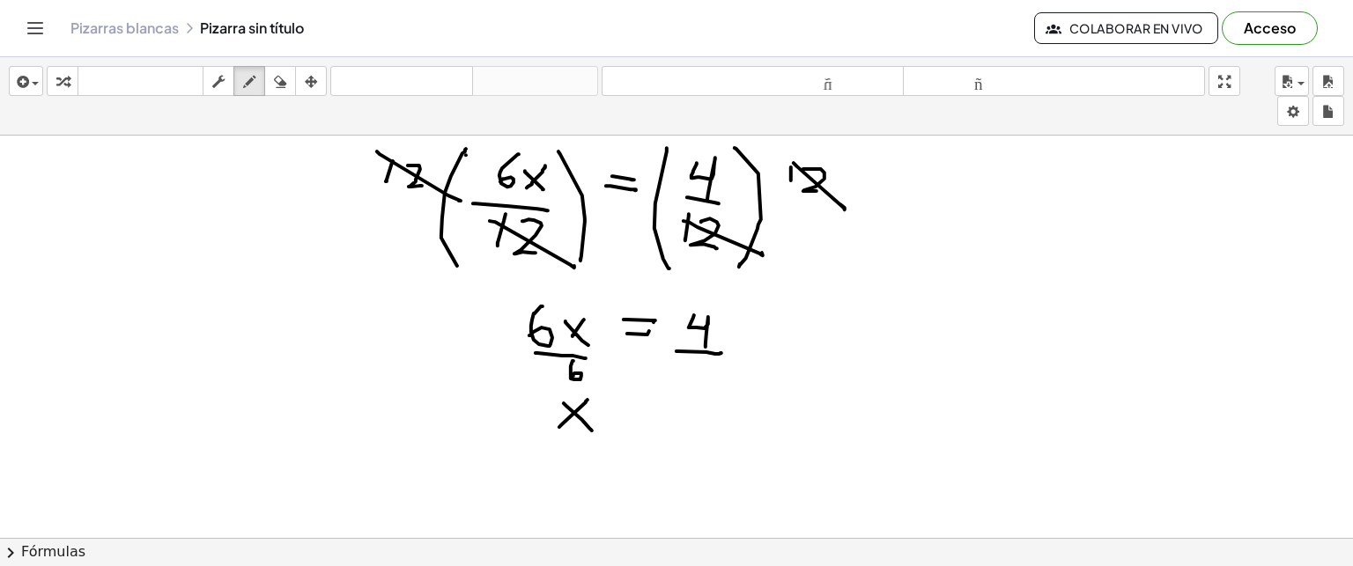
drag, startPoint x: 708, startPoint y: 359, endPoint x: 706, endPoint y: 379, distance: 20.4
drag, startPoint x: 625, startPoint y: 411, endPoint x: 648, endPoint y: 416, distance: 23.5
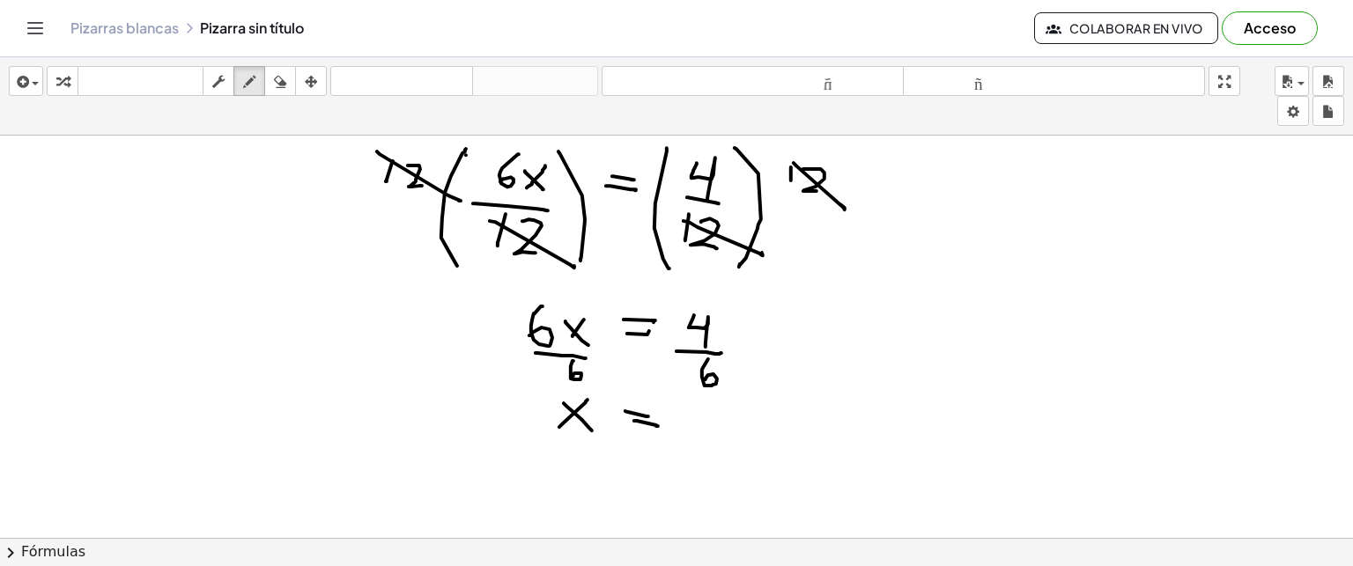
drag, startPoint x: 634, startPoint y: 420, endPoint x: 657, endPoint y: 425, distance: 23.3
drag, startPoint x: 701, startPoint y: 403, endPoint x: 711, endPoint y: 425, distance: 24.1
drag, startPoint x: 684, startPoint y: 432, endPoint x: 721, endPoint y: 436, distance: 38.1
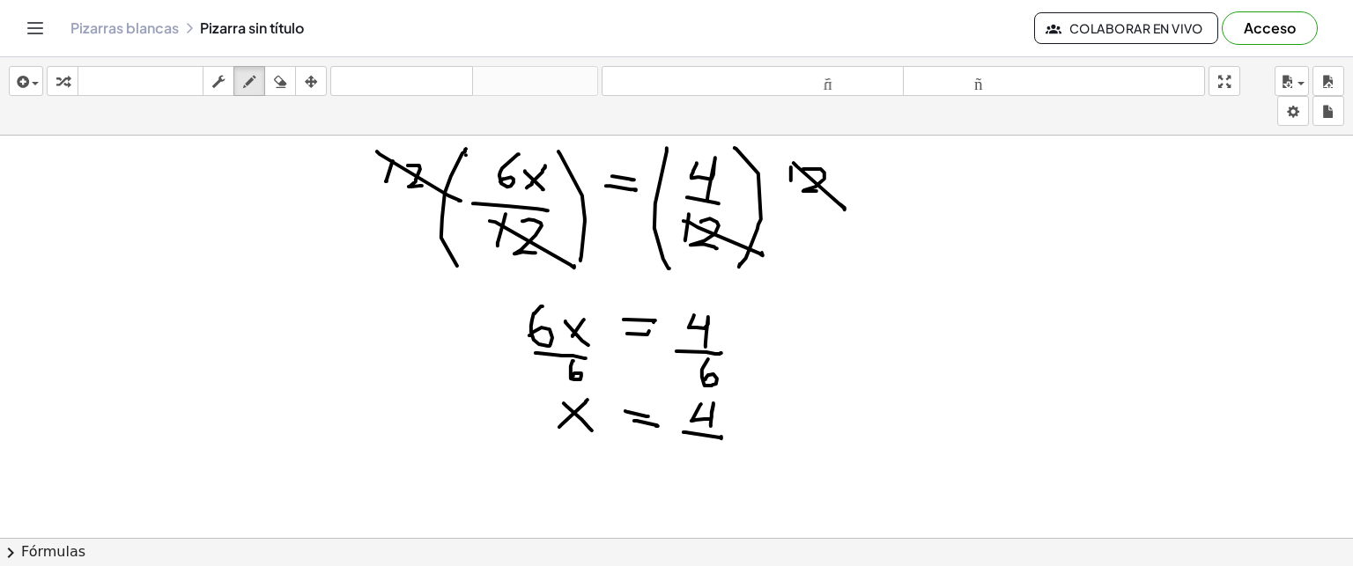
drag, startPoint x: 709, startPoint y: 445, endPoint x: 698, endPoint y: 470, distance: 28.0
drag, startPoint x: 684, startPoint y: 425, endPoint x: 727, endPoint y: 401, distance: 49.0
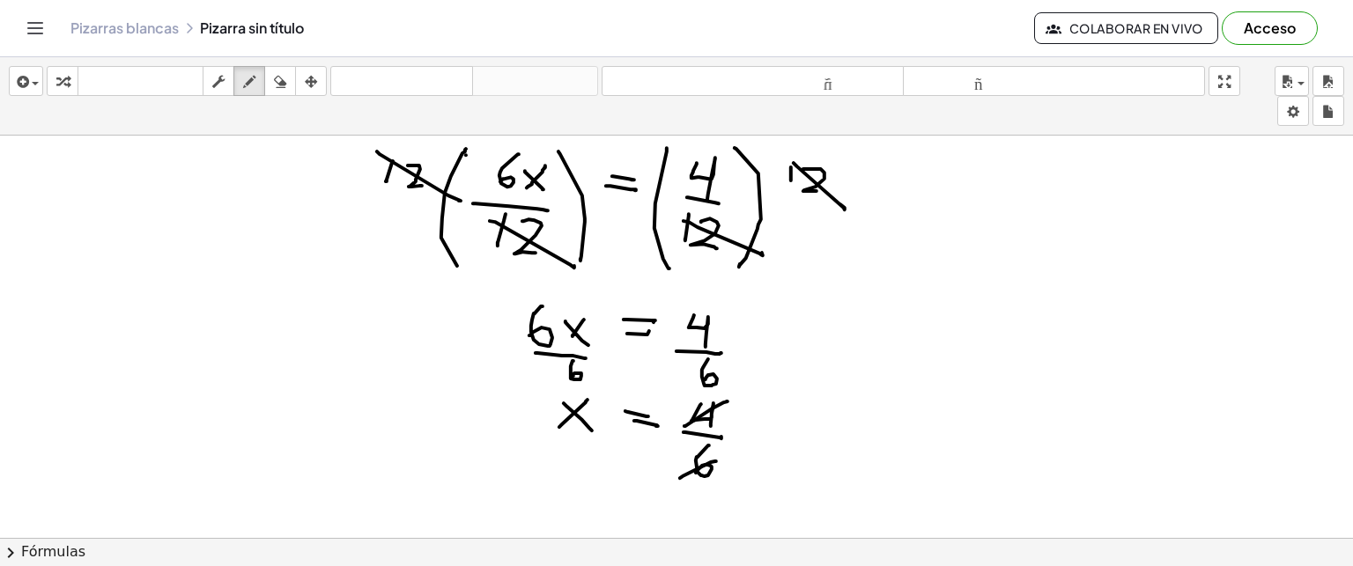
drag, startPoint x: 680, startPoint y: 477, endPoint x: 716, endPoint y: 461, distance: 39.8
drag, startPoint x: 801, startPoint y: 409, endPoint x: 824, endPoint y: 425, distance: 28.4
drag, startPoint x: 788, startPoint y: 435, endPoint x: 832, endPoint y: 436, distance: 44.1
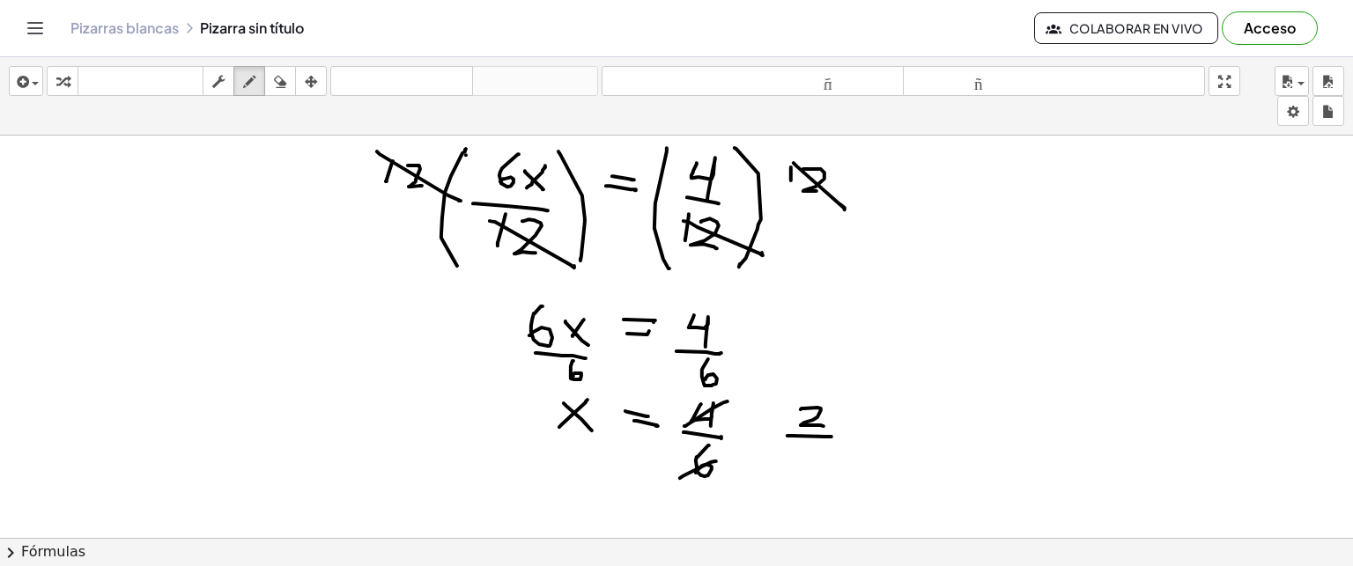
drag, startPoint x: 804, startPoint y: 450, endPoint x: 788, endPoint y: 478, distance: 32.8
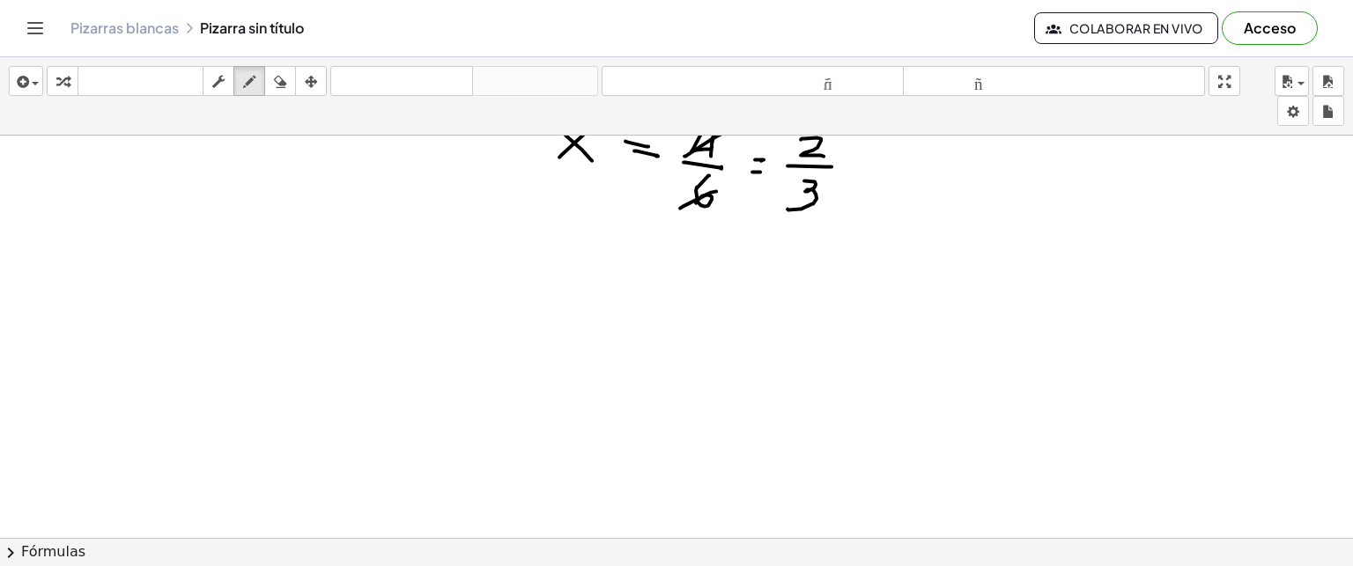
scroll to position [1409, 0]
drag, startPoint x: 223, startPoint y: 301, endPoint x: 306, endPoint y: 322, distance: 85.3
drag, startPoint x: 307, startPoint y: 296, endPoint x: 305, endPoint y: 308, distance: 12.6
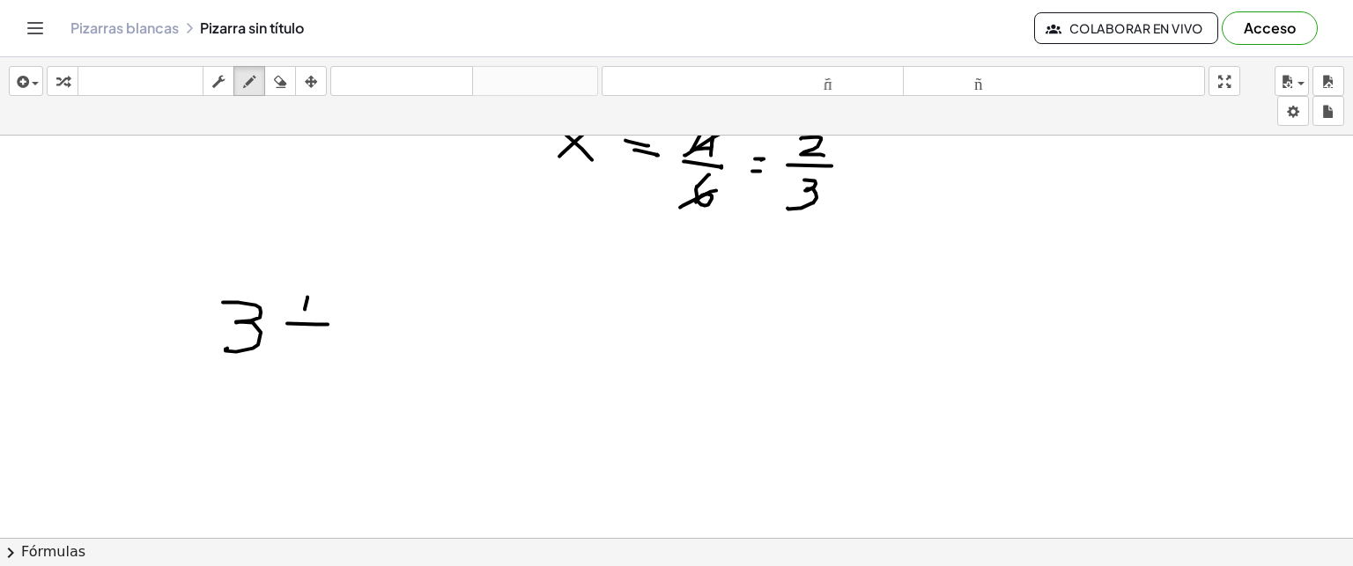
drag, startPoint x: 287, startPoint y: 322, endPoint x: 328, endPoint y: 323, distance: 40.5
drag, startPoint x: 305, startPoint y: 331, endPoint x: 313, endPoint y: 358, distance: 27.6
drag, startPoint x: 373, startPoint y: 323, endPoint x: 395, endPoint y: 323, distance: 22.0
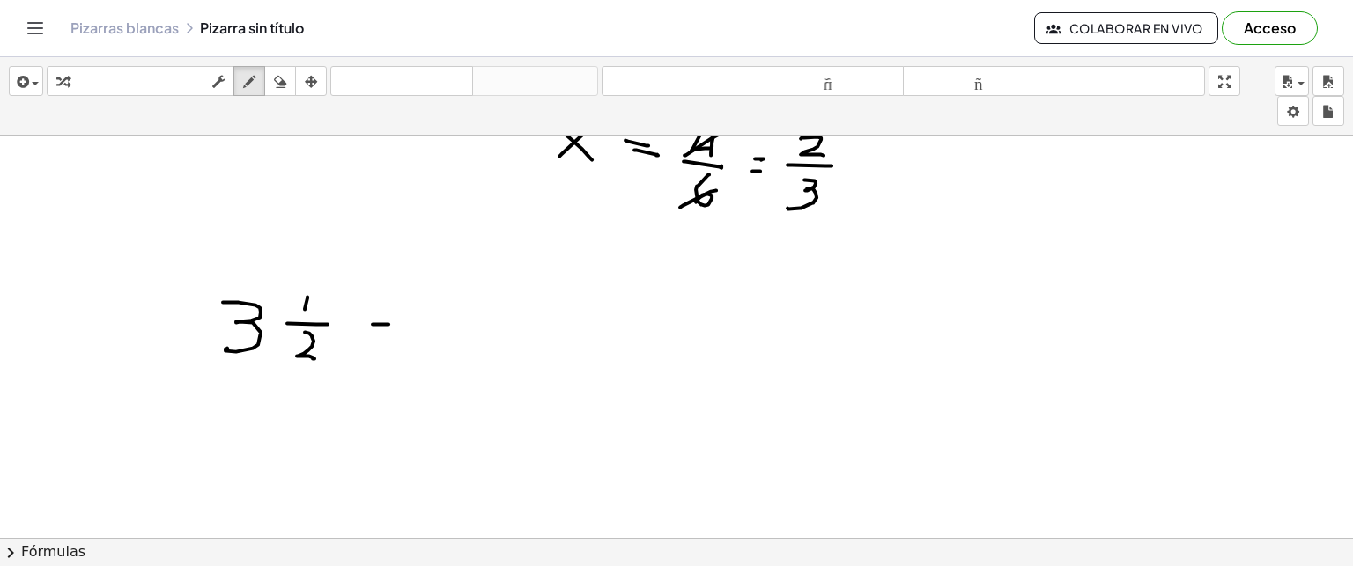
drag, startPoint x: 439, startPoint y: 305, endPoint x: 457, endPoint y: 329, distance: 30.8
drag, startPoint x: 440, startPoint y: 323, endPoint x: 462, endPoint y: 305, distance: 29.4
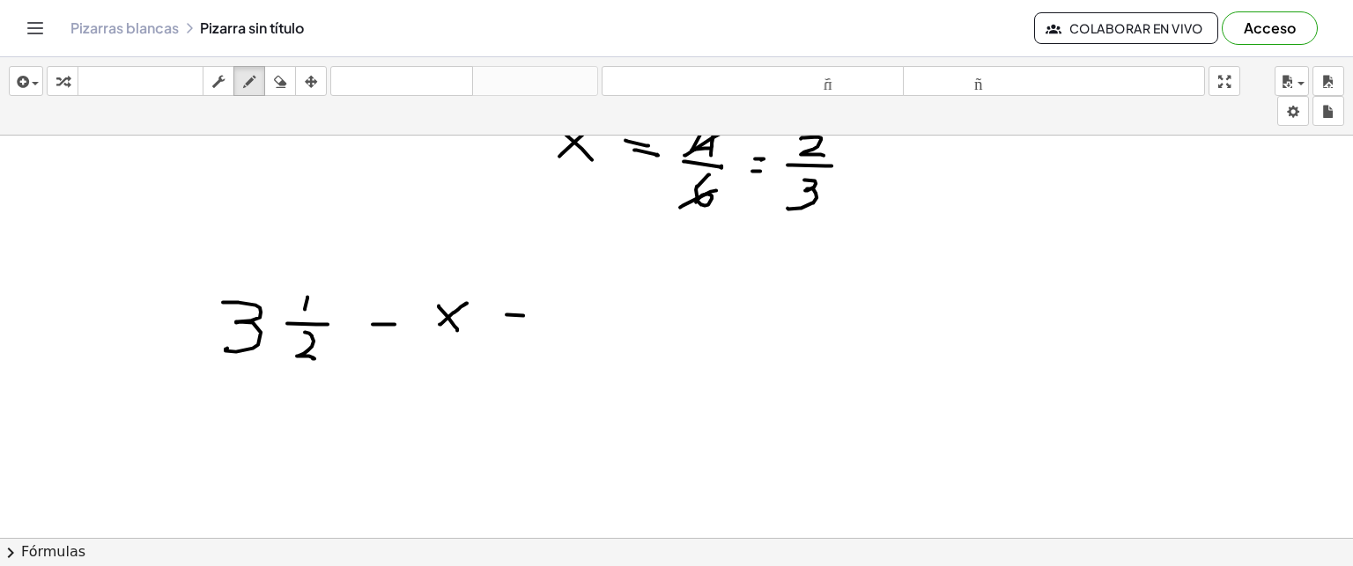
drag, startPoint x: 507, startPoint y: 314, endPoint x: 525, endPoint y: 316, distance: 18.7
drag, startPoint x: 508, startPoint y: 326, endPoint x: 526, endPoint y: 327, distance: 17.6
drag, startPoint x: 578, startPoint y: 309, endPoint x: 599, endPoint y: 336, distance: 33.8
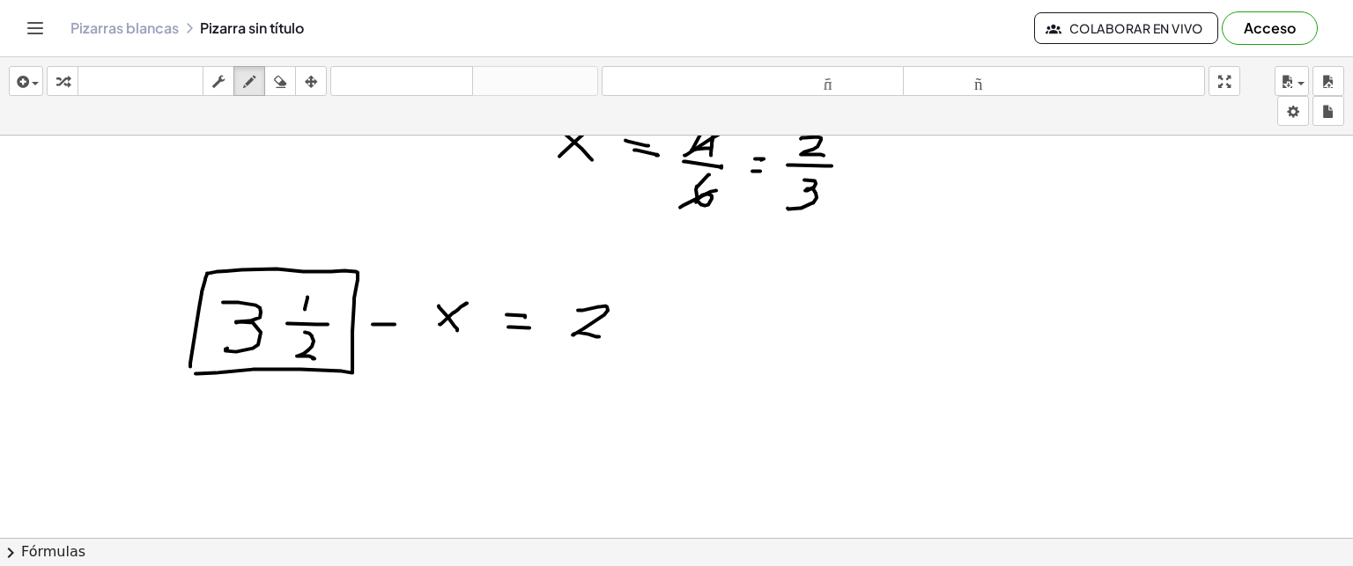
drag, startPoint x: 312, startPoint y: 411, endPoint x: 324, endPoint y: 446, distance: 36.5
drag, startPoint x: 316, startPoint y: 429, endPoint x: 328, endPoint y: 433, distance: 12.0
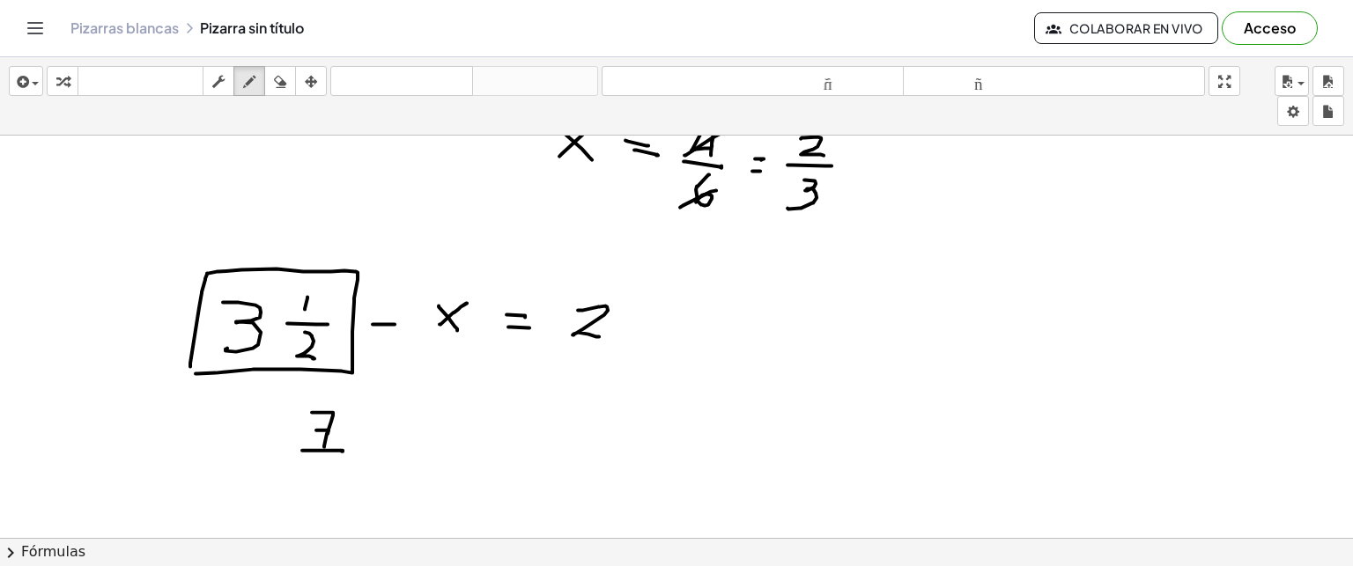
drag, startPoint x: 302, startPoint y: 449, endPoint x: 342, endPoint y: 450, distance: 39.7
drag, startPoint x: 320, startPoint y: 464, endPoint x: 347, endPoint y: 491, distance: 38.0
drag, startPoint x: 988, startPoint y: 220, endPoint x: 988, endPoint y: 292, distance: 71.4
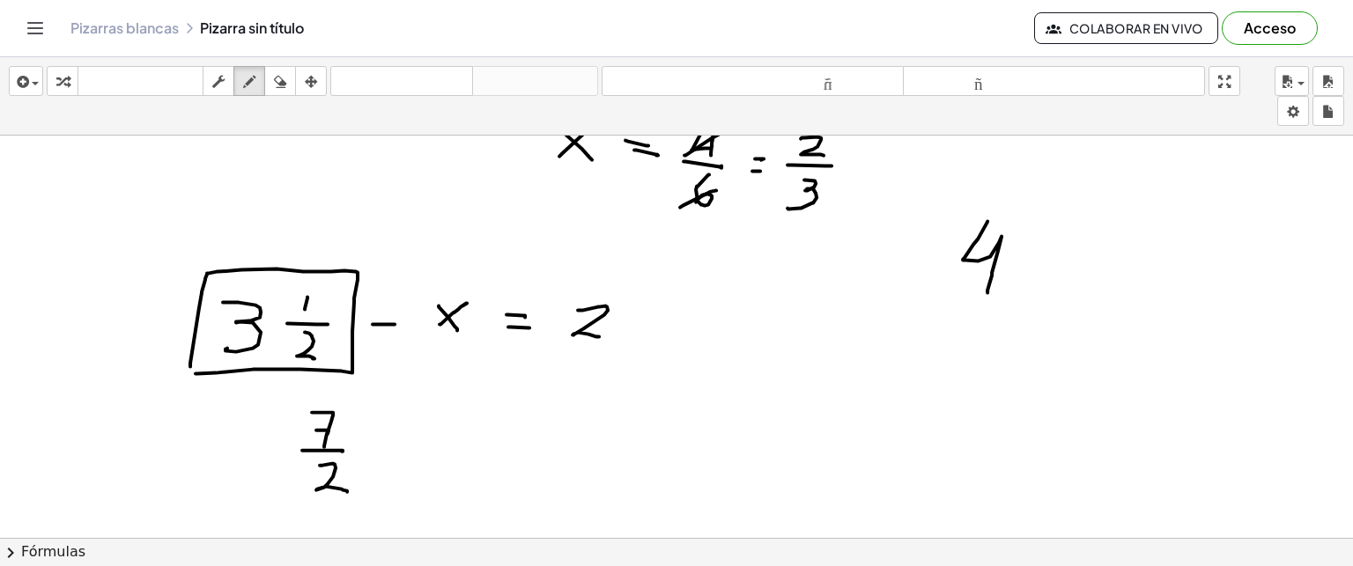
drag, startPoint x: 1033, startPoint y: 228, endPoint x: 1033, endPoint y: 242, distance: 14.1
drag, startPoint x: 1011, startPoint y: 250, endPoint x: 1073, endPoint y: 253, distance: 61.7
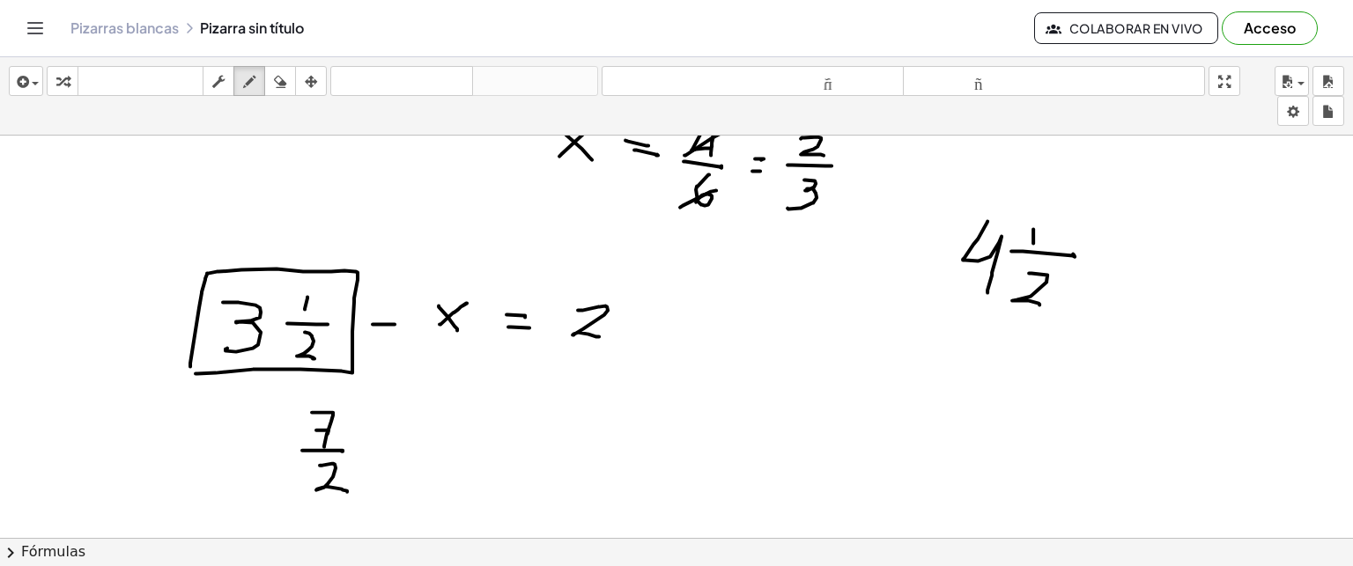
drag, startPoint x: 1029, startPoint y: 272, endPoint x: 1040, endPoint y: 304, distance: 33.7
drag, startPoint x: 1120, startPoint y: 249, endPoint x: 1133, endPoint y: 250, distance: 13.2
drag, startPoint x: 1109, startPoint y: 267, endPoint x: 1131, endPoint y: 272, distance: 22.6
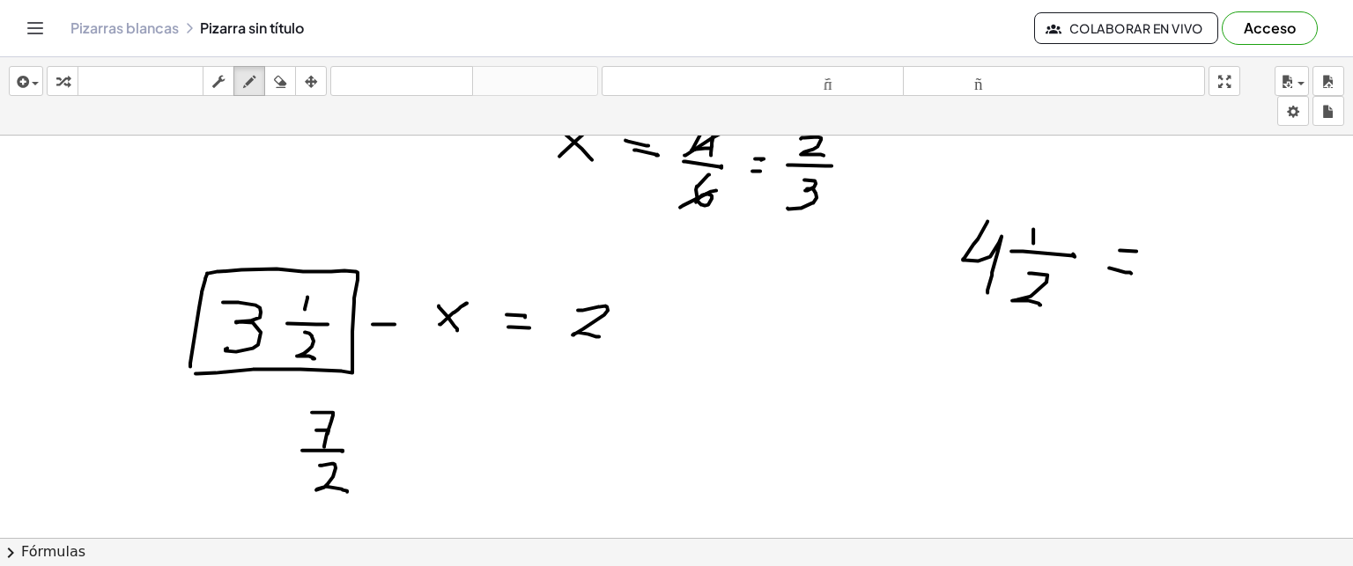
drag, startPoint x: 1022, startPoint y: 380, endPoint x: 1047, endPoint y: 400, distance: 31.9
drag, startPoint x: 1004, startPoint y: 406, endPoint x: 1052, endPoint y: 411, distance: 47.8
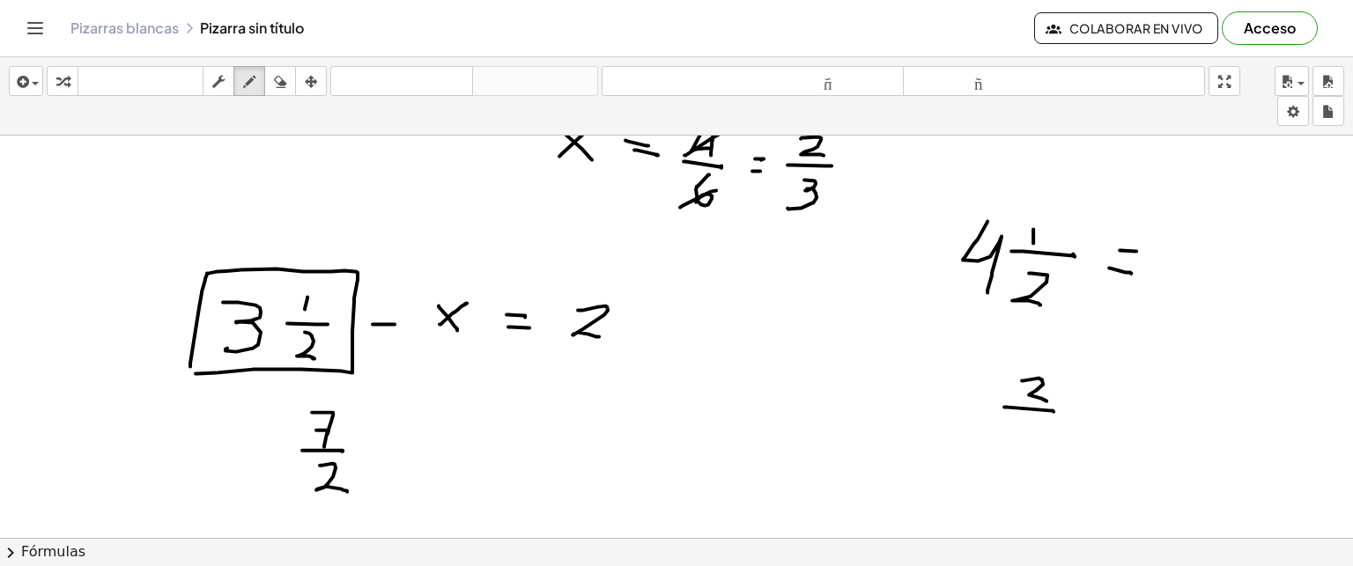
drag, startPoint x: 1026, startPoint y: 422, endPoint x: 1061, endPoint y: 439, distance: 38.2
drag, startPoint x: 1089, startPoint y: 383, endPoint x: 1106, endPoint y: 396, distance: 20.8
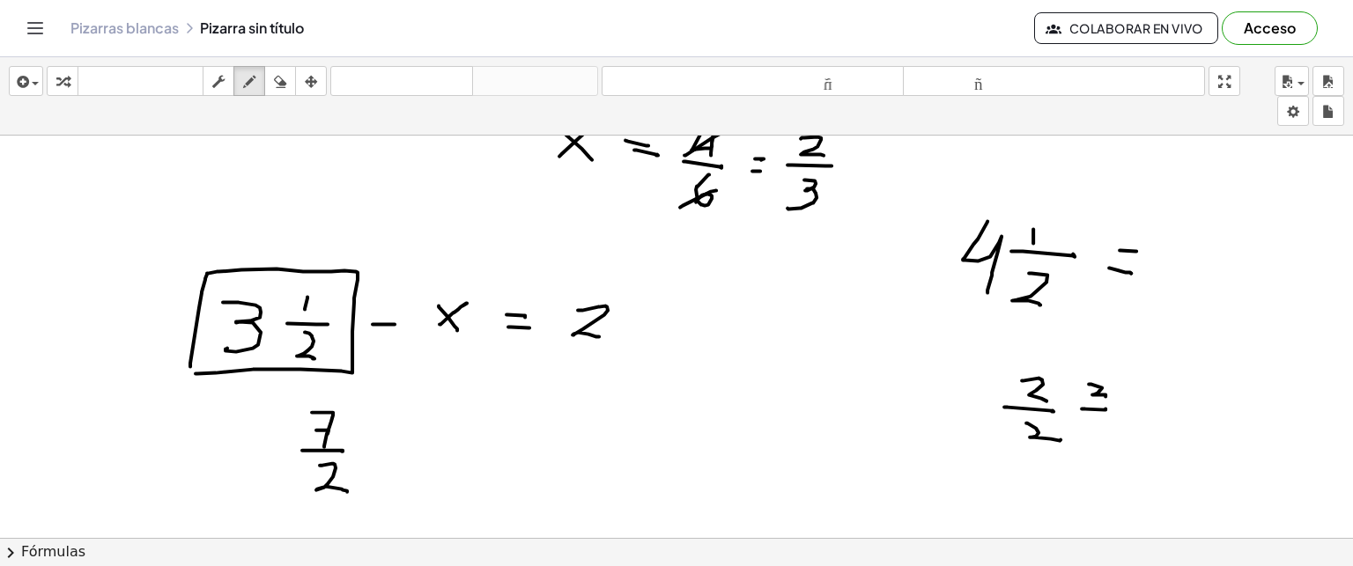
drag, startPoint x: 1082, startPoint y: 408, endPoint x: 1106, endPoint y: 408, distance: 23.8
drag, startPoint x: 1085, startPoint y: 421, endPoint x: 1117, endPoint y: 432, distance: 33.4
drag, startPoint x: 1032, startPoint y: 299, endPoint x: 988, endPoint y: 269, distance: 54.0
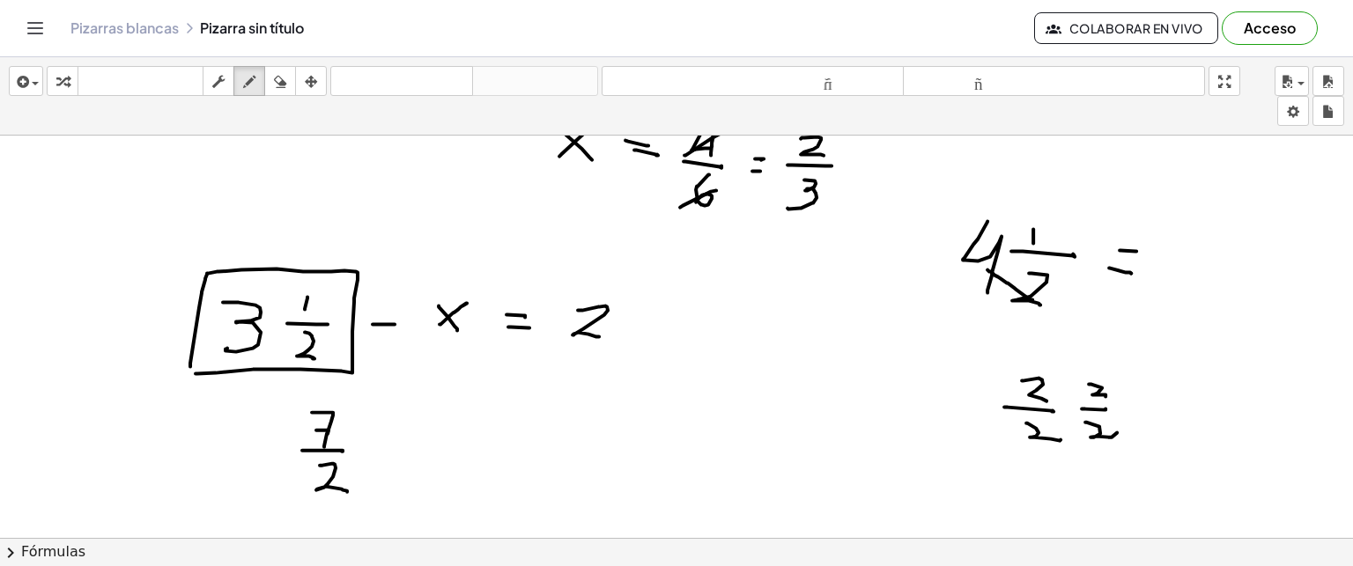
drag, startPoint x: 1182, startPoint y: 229, endPoint x: 1187, endPoint y: 260, distance: 31.1
drag, startPoint x: 1171, startPoint y: 263, endPoint x: 1202, endPoint y: 268, distance: 31.3
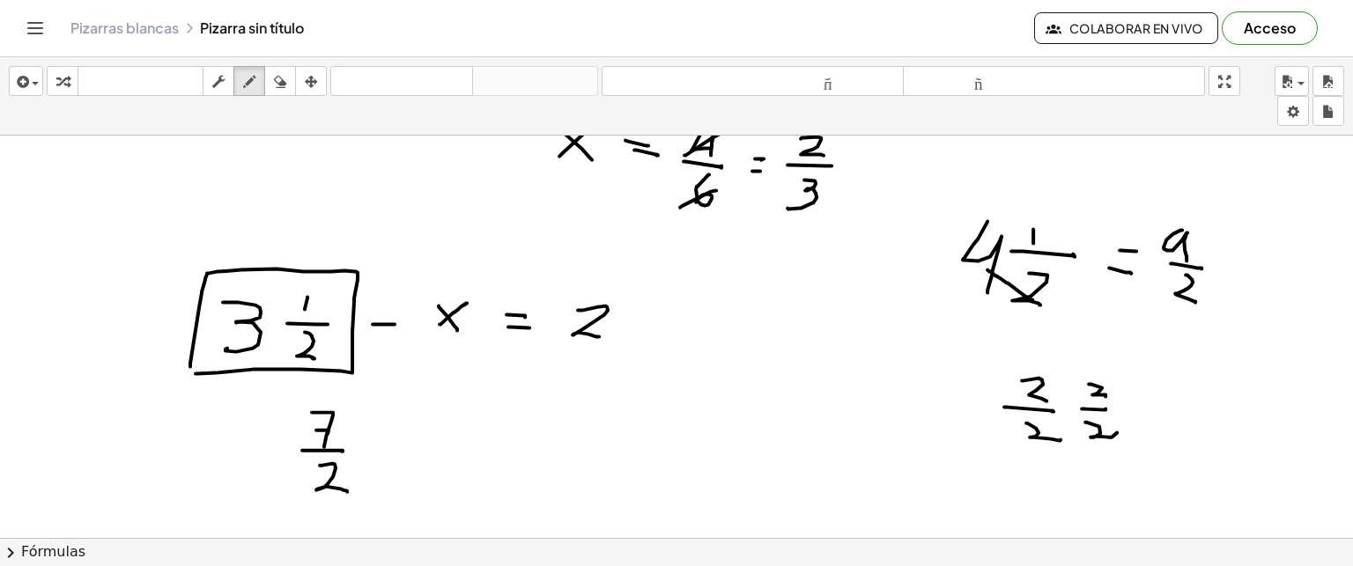
drag, startPoint x: 1186, startPoint y: 274, endPoint x: 1195, endPoint y: 300, distance: 28.1
drag, startPoint x: 353, startPoint y: 406, endPoint x: 379, endPoint y: 528, distance: 124.2
drag, startPoint x: 457, startPoint y: 411, endPoint x: 499, endPoint y: 429, distance: 45.3
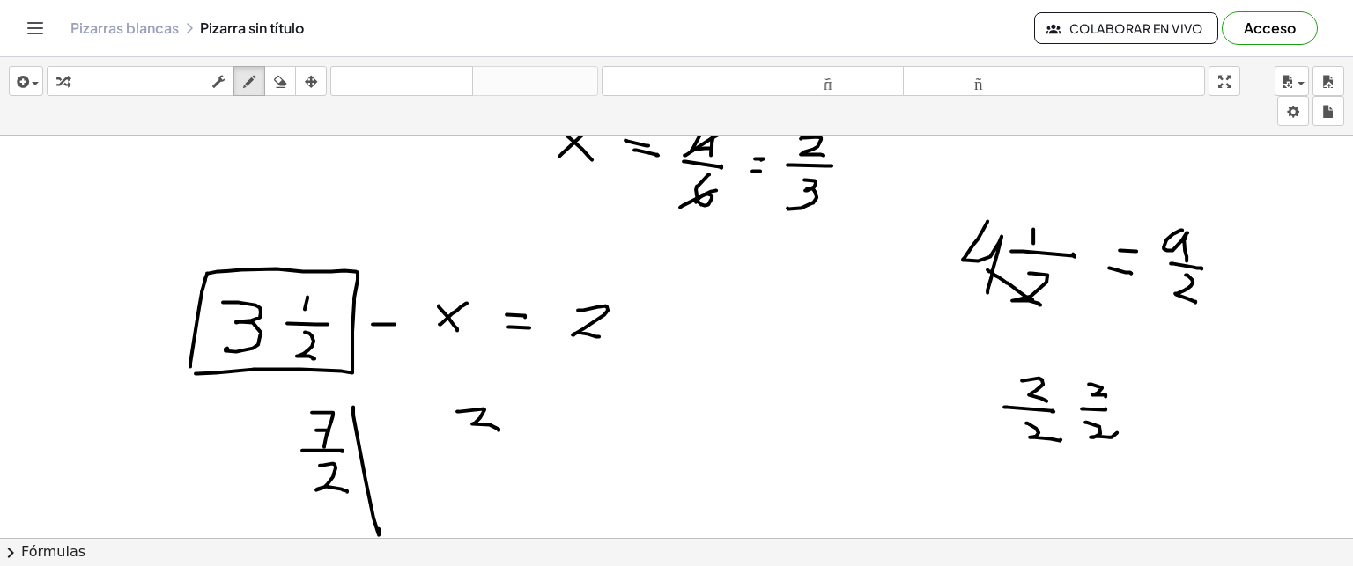
drag, startPoint x: 459, startPoint y: 429, endPoint x: 507, endPoint y: 435, distance: 48.0
drag, startPoint x: 473, startPoint y: 448, endPoint x: 507, endPoint y: 472, distance: 41.8
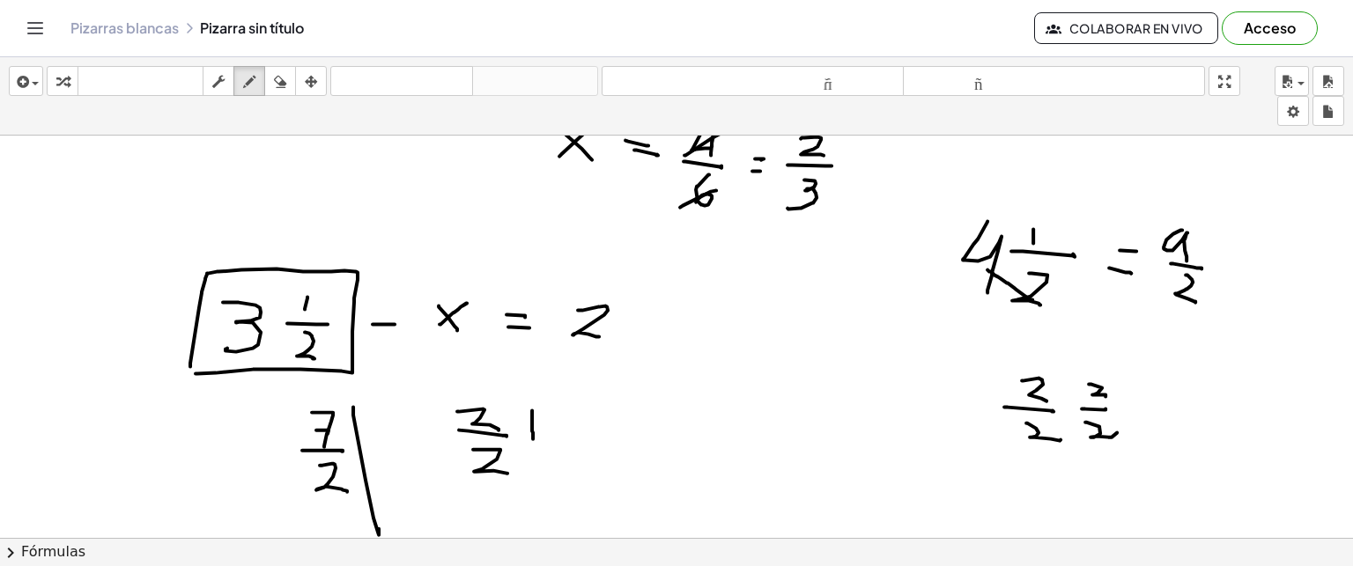
drag, startPoint x: 532, startPoint y: 410, endPoint x: 532, endPoint y: 443, distance: 33.5
drag, startPoint x: 523, startPoint y: 429, endPoint x: 544, endPoint y: 430, distance: 20.3
drag, startPoint x: 557, startPoint y: 403, endPoint x: 582, endPoint y: 420, distance: 31.0
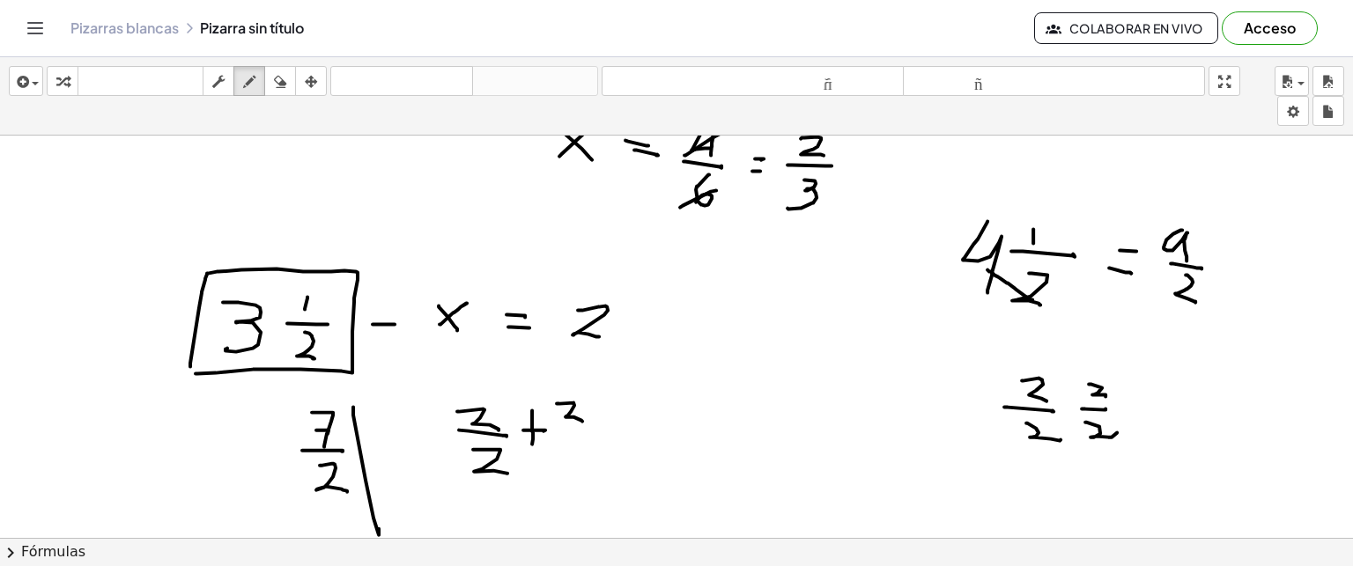
drag, startPoint x: 559, startPoint y: 425, endPoint x: 583, endPoint y: 427, distance: 23.9
drag, startPoint x: 570, startPoint y: 445, endPoint x: 594, endPoint y: 467, distance: 32.4
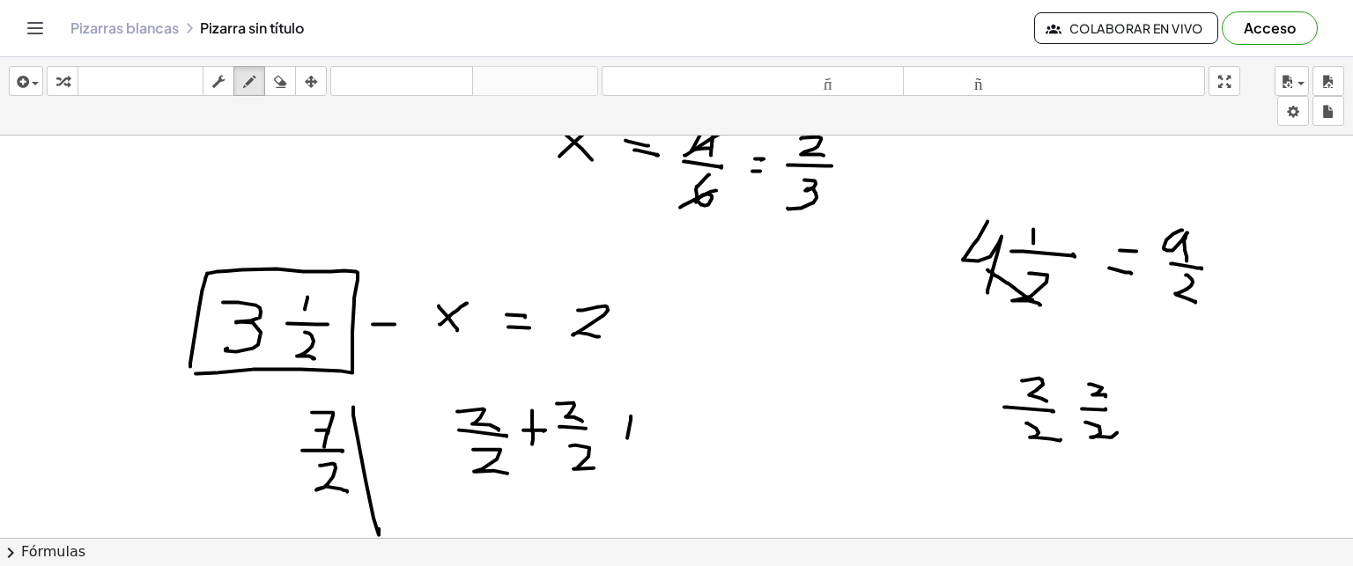
drag, startPoint x: 631, startPoint y: 415, endPoint x: 627, endPoint y: 437, distance: 22.3
drag, startPoint x: 624, startPoint y: 434, endPoint x: 643, endPoint y: 433, distance: 19.5
drag, startPoint x: 655, startPoint y: 411, endPoint x: 677, endPoint y: 423, distance: 24.0
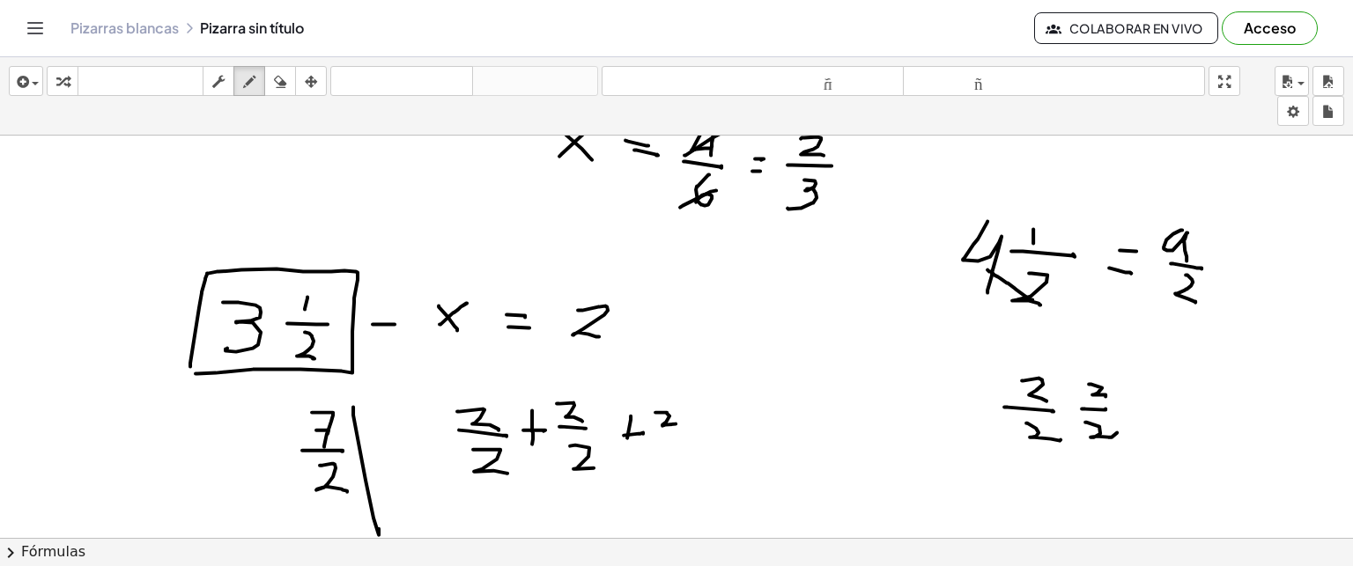
drag, startPoint x: 649, startPoint y: 432, endPoint x: 685, endPoint y: 432, distance: 36.1
drag, startPoint x: 655, startPoint y: 443, endPoint x: 677, endPoint y: 464, distance: 29.9
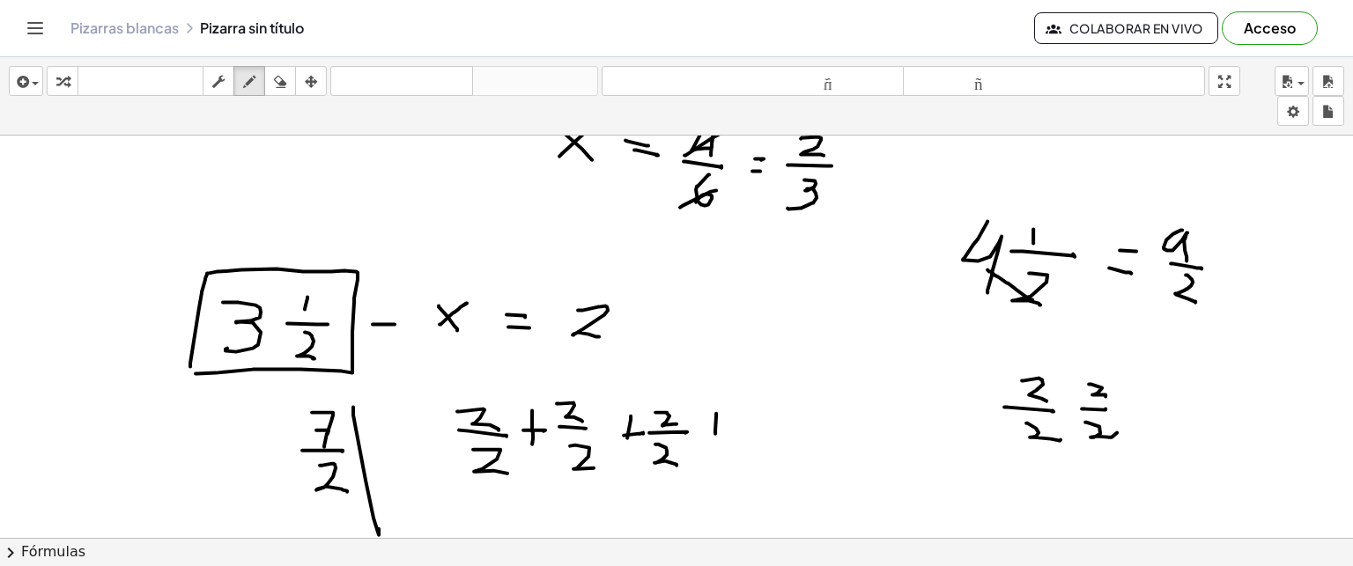
drag, startPoint x: 716, startPoint y: 412, endPoint x: 715, endPoint y: 433, distance: 20.3
drag, startPoint x: 705, startPoint y: 422, endPoint x: 723, endPoint y: 422, distance: 18.5
drag, startPoint x: 744, startPoint y: 403, endPoint x: 745, endPoint y: 415, distance: 12.5
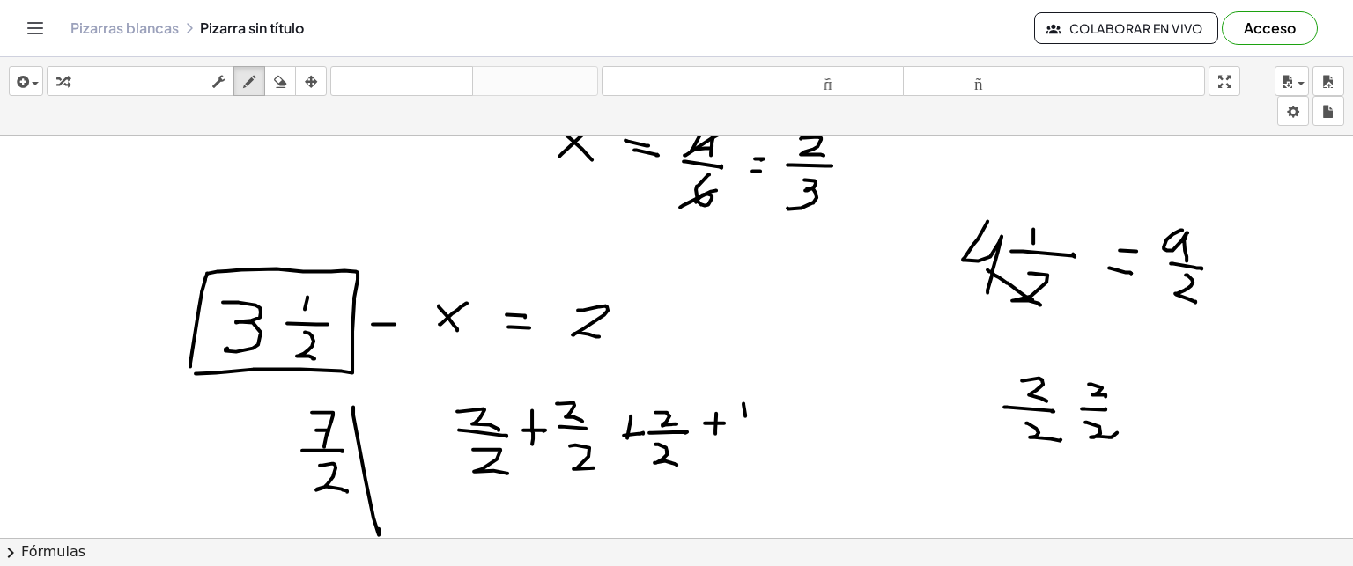
drag, startPoint x: 736, startPoint y: 420, endPoint x: 761, endPoint y: 422, distance: 24.7
drag, startPoint x: 751, startPoint y: 426, endPoint x: 762, endPoint y: 453, distance: 28.8
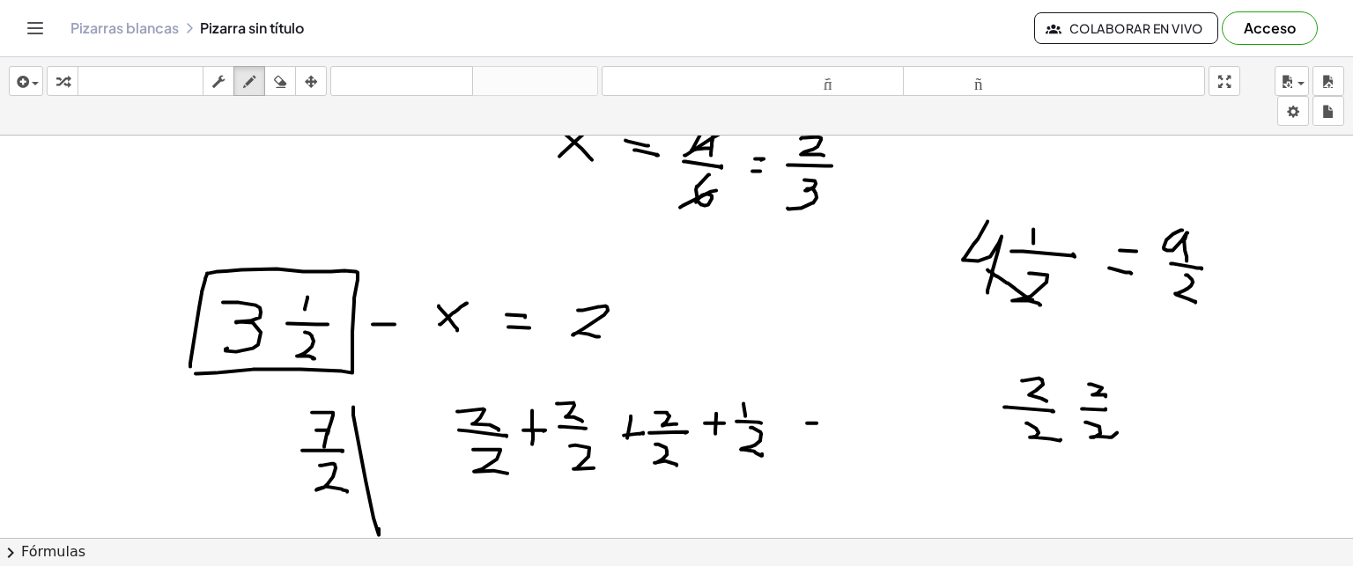
drag, startPoint x: 807, startPoint y: 422, endPoint x: 817, endPoint y: 422, distance: 9.7
drag, startPoint x: 803, startPoint y: 432, endPoint x: 821, endPoint y: 430, distance: 17.7
drag, startPoint x: 851, startPoint y: 396, endPoint x: 862, endPoint y: 421, distance: 28.0
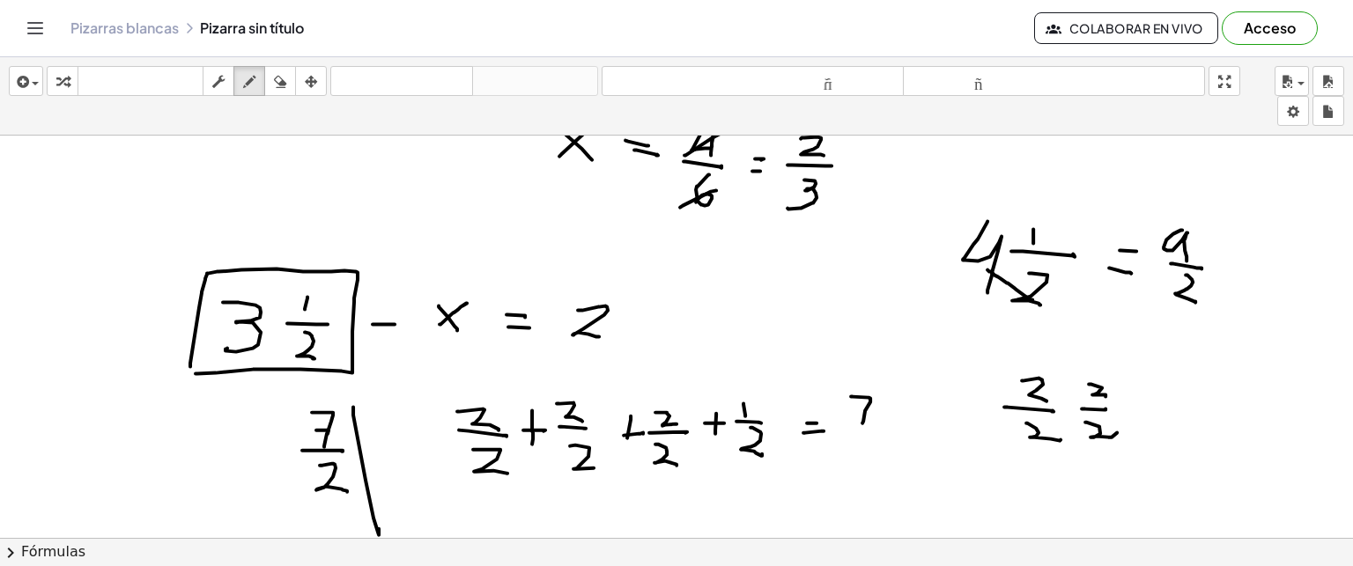
drag, startPoint x: 846, startPoint y: 428, endPoint x: 880, endPoint y: 429, distance: 34.4
drag, startPoint x: 857, startPoint y: 442, endPoint x: 883, endPoint y: 461, distance: 31.5
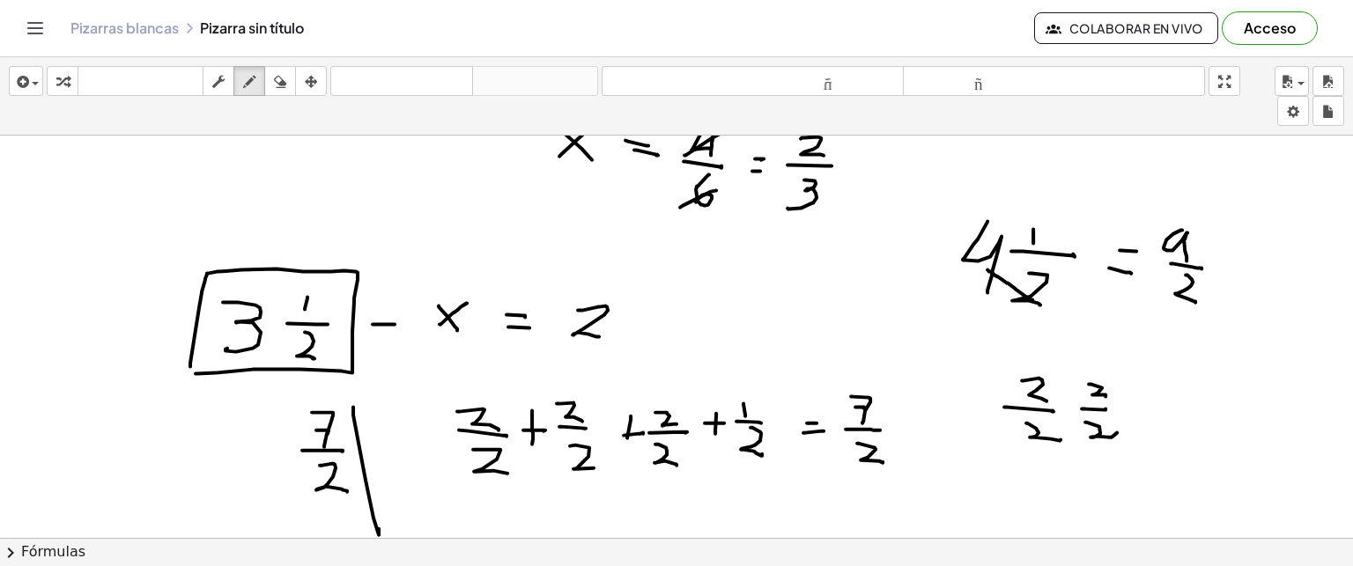
drag, startPoint x: 303, startPoint y: 368, endPoint x: 242, endPoint y: 344, distance: 65.3
drag, startPoint x: 82, startPoint y: 196, endPoint x: 99, endPoint y: 231, distance: 38.2
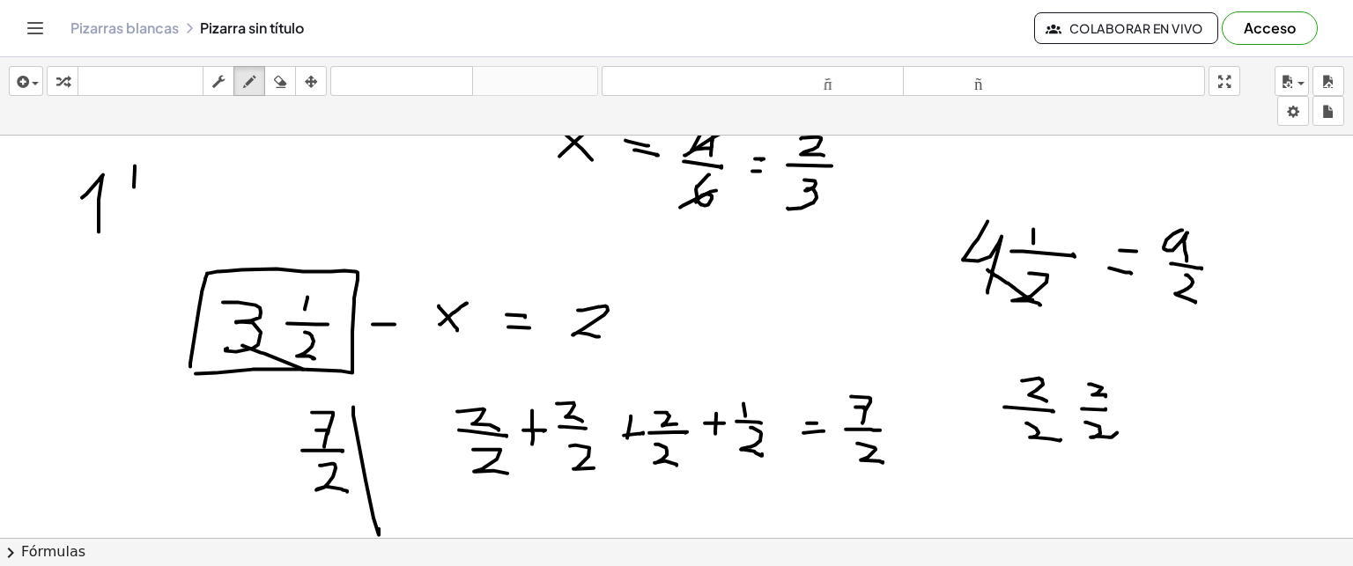
drag, startPoint x: 135, startPoint y: 165, endPoint x: 134, endPoint y: 186, distance: 21.2
drag, startPoint x: 116, startPoint y: 189, endPoint x: 145, endPoint y: 195, distance: 29.7
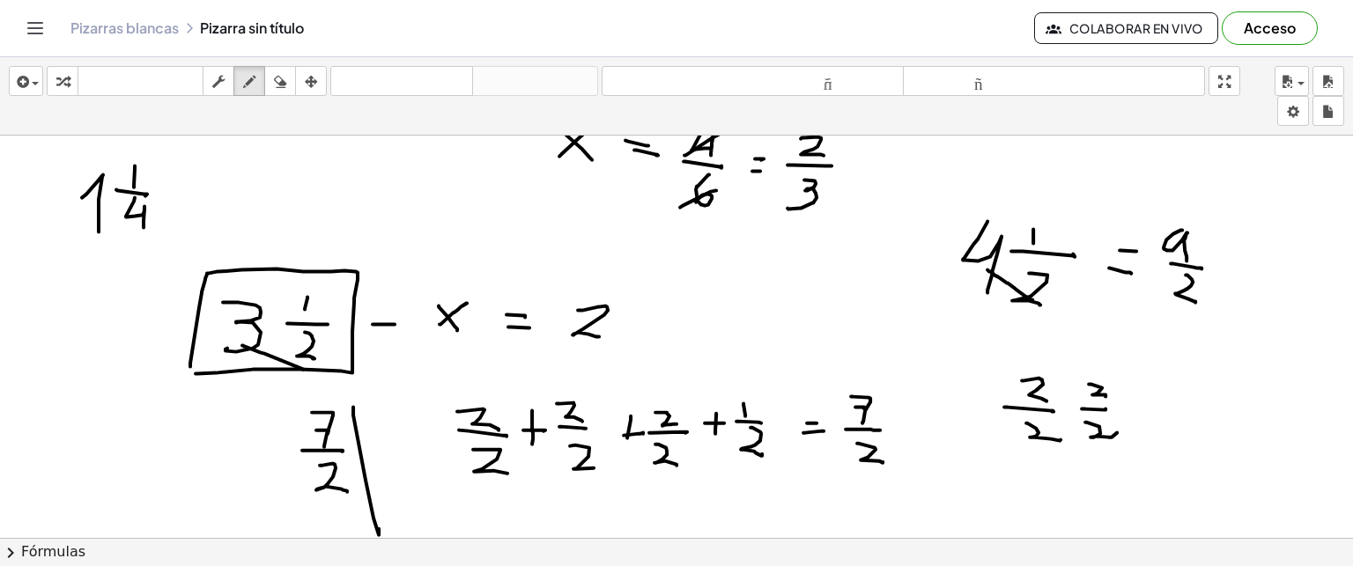
drag, startPoint x: 135, startPoint y: 196, endPoint x: 144, endPoint y: 226, distance: 31.2
drag, startPoint x: 173, startPoint y: 179, endPoint x: 197, endPoint y: 182, distance: 24.9
drag, startPoint x: 176, startPoint y: 189, endPoint x: 211, endPoint y: 194, distance: 34.6
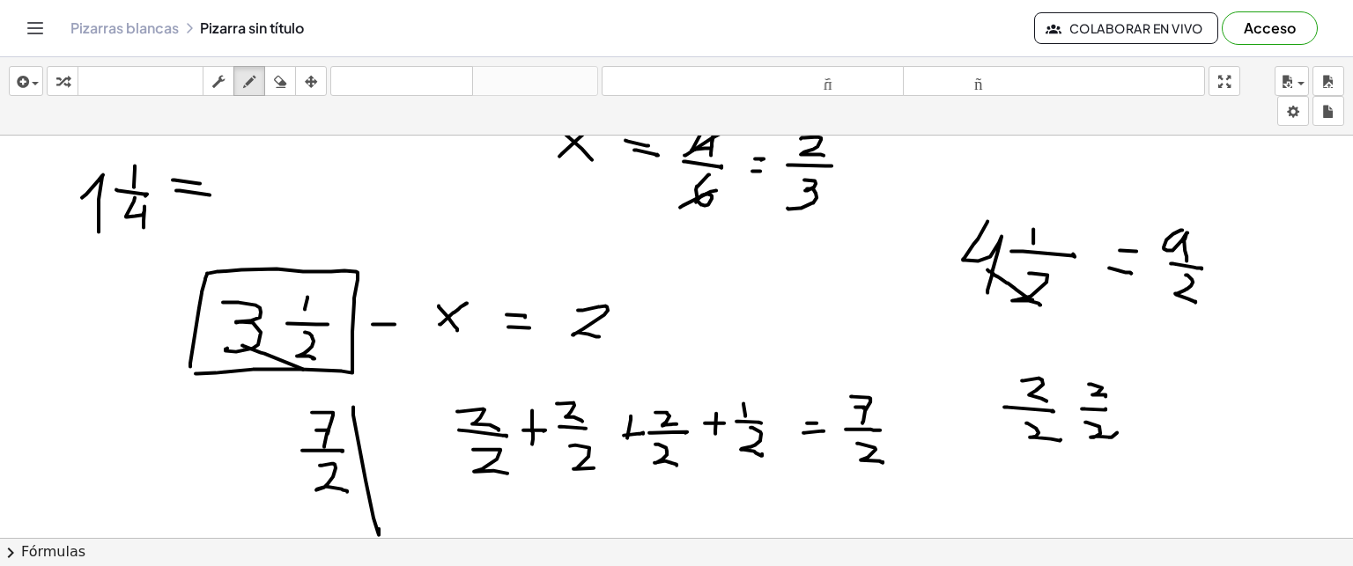
drag, startPoint x: 264, startPoint y: 160, endPoint x: 256, endPoint y: 189, distance: 30.1
drag, startPoint x: 232, startPoint y: 196, endPoint x: 292, endPoint y: 201, distance: 60.1
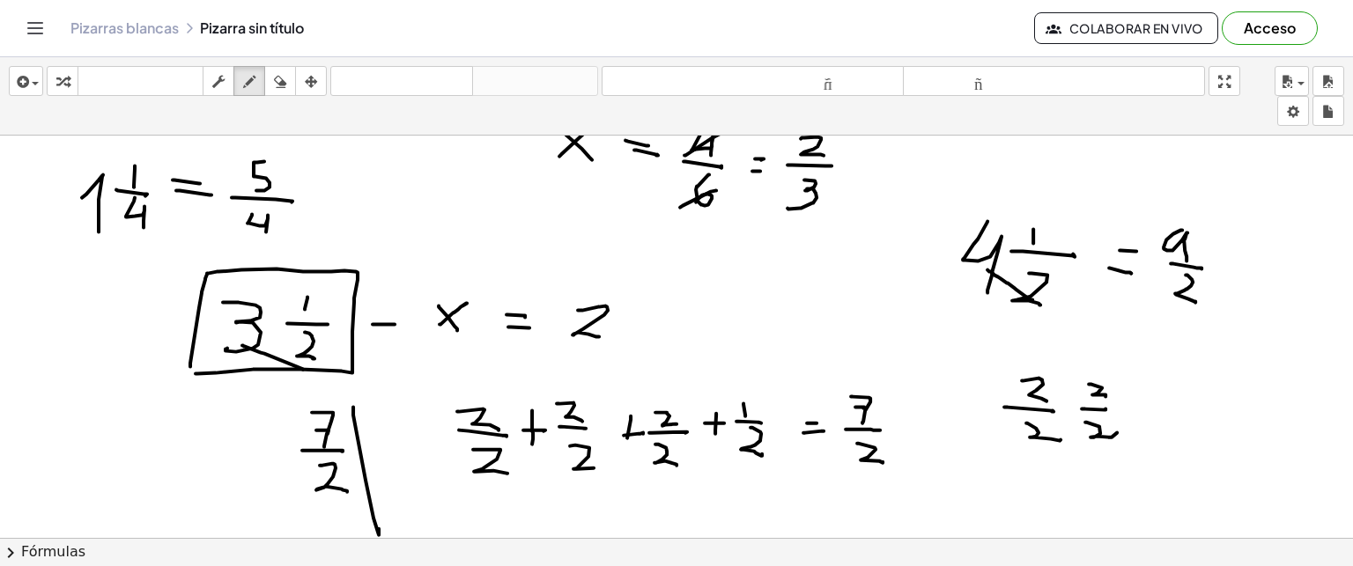
drag, startPoint x: 252, startPoint y: 213, endPoint x: 265, endPoint y: 234, distance: 24.9
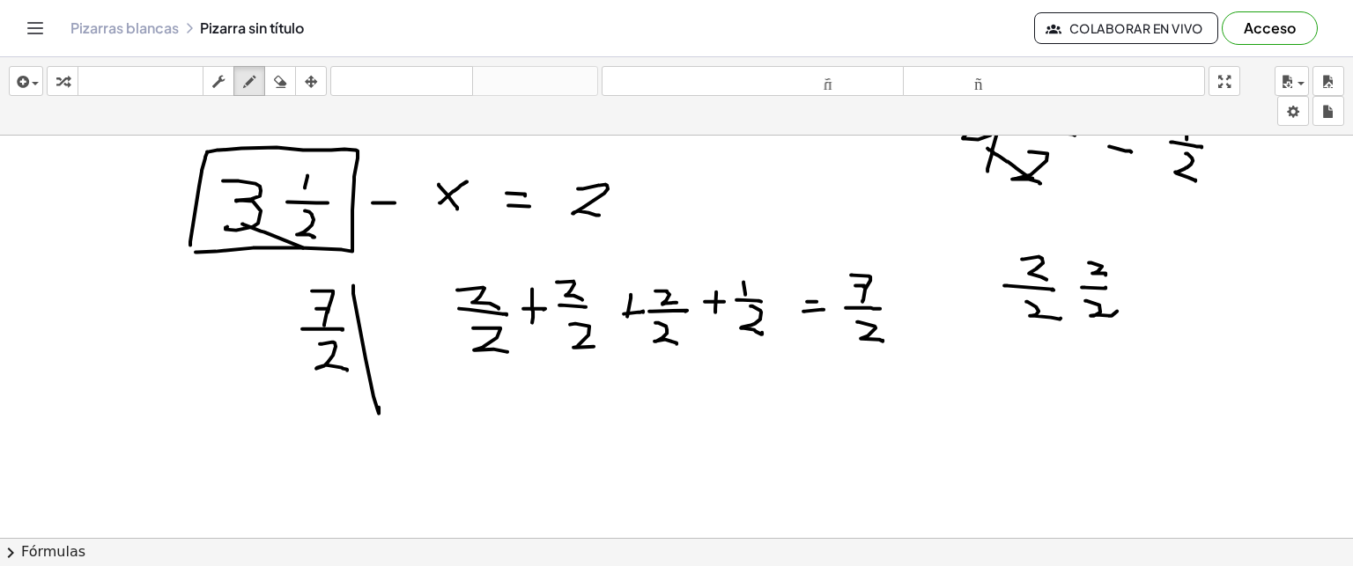
scroll to position [1528, 0]
drag, startPoint x: 294, startPoint y: 441, endPoint x: 292, endPoint y: 475, distance: 33.6
drag, startPoint x: 282, startPoint y: 458, endPoint x: 307, endPoint y: 461, distance: 25.7
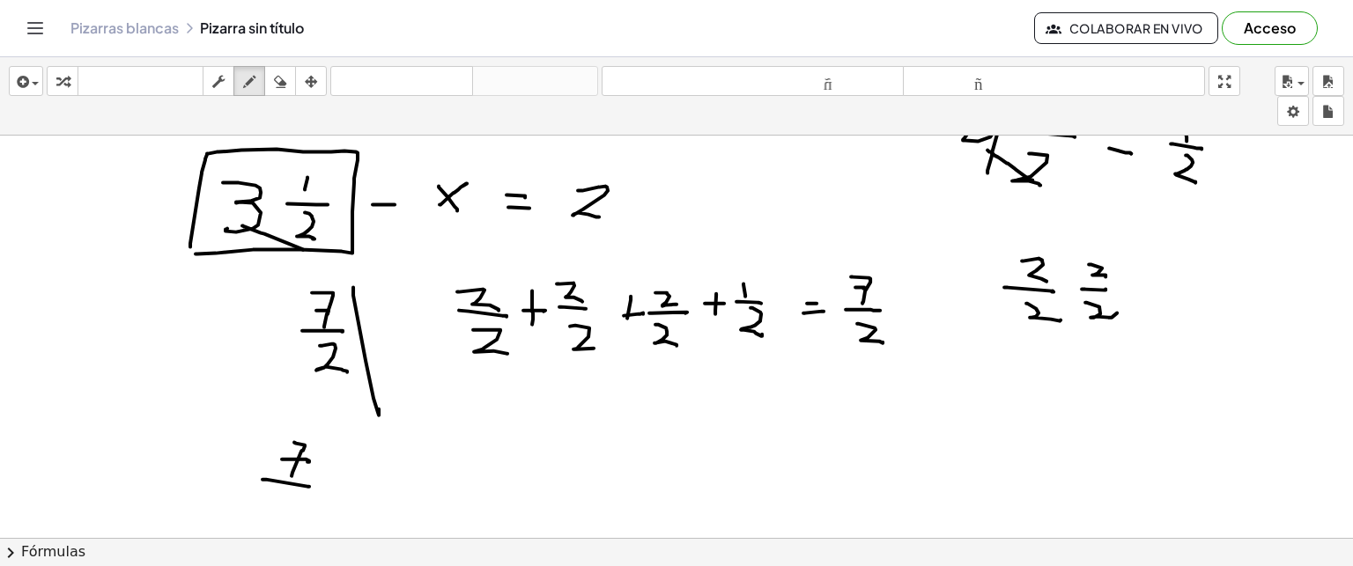
drag, startPoint x: 263, startPoint y: 478, endPoint x: 308, endPoint y: 485, distance: 46.3
drag, startPoint x: 292, startPoint y: 491, endPoint x: 310, endPoint y: 514, distance: 28.9
drag, startPoint x: 338, startPoint y: 469, endPoint x: 379, endPoint y: 472, distance: 40.7
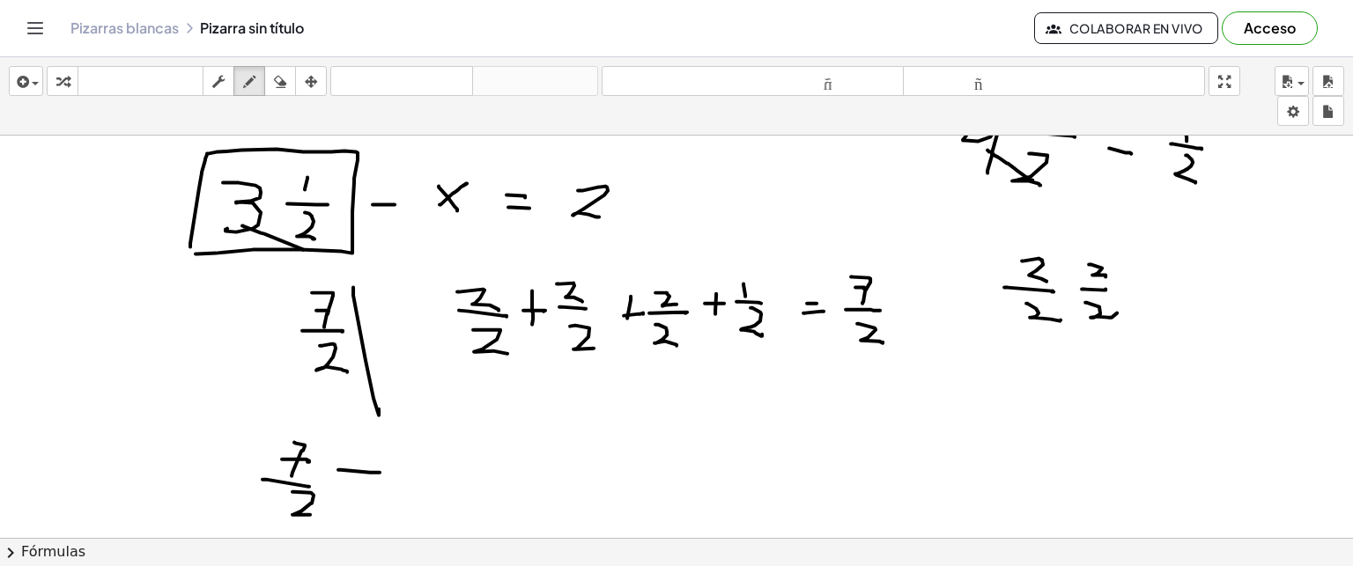
drag, startPoint x: 422, startPoint y: 456, endPoint x: 459, endPoint y: 482, distance: 45.0
drag, startPoint x: 428, startPoint y: 477, endPoint x: 469, endPoint y: 455, distance: 46.5
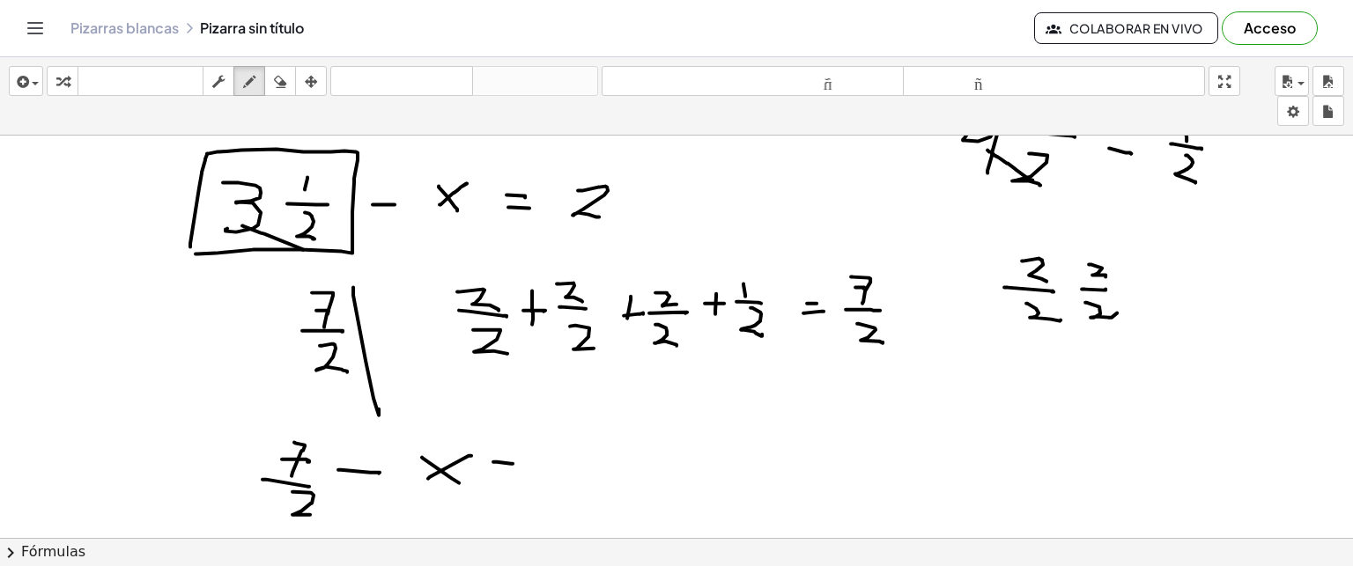
drag, startPoint x: 493, startPoint y: 461, endPoint x: 510, endPoint y: 462, distance: 16.8
drag, startPoint x: 574, startPoint y: 447, endPoint x: 588, endPoint y: 472, distance: 29.2
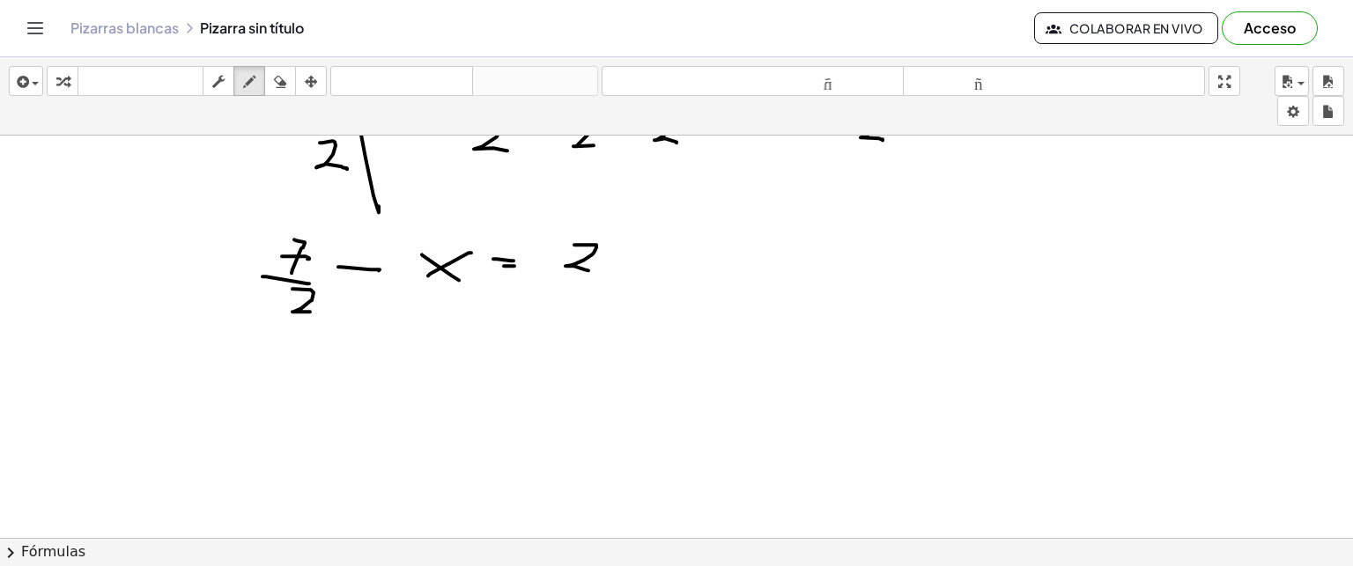
scroll to position [1743, 0]
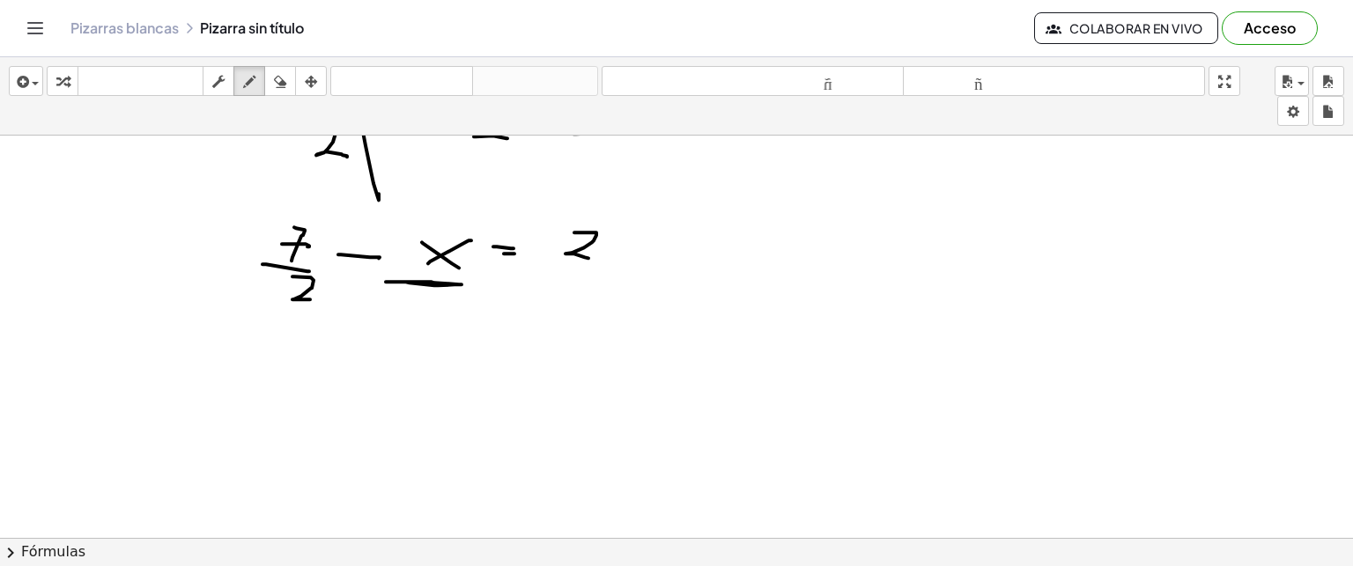
drag, startPoint x: 386, startPoint y: 281, endPoint x: 406, endPoint y: 281, distance: 20.3
drag, startPoint x: 416, startPoint y: 248, endPoint x: 671, endPoint y: 259, distance: 255.7
drag, startPoint x: 664, startPoint y: 253, endPoint x: 698, endPoint y: 249, distance: 33.7
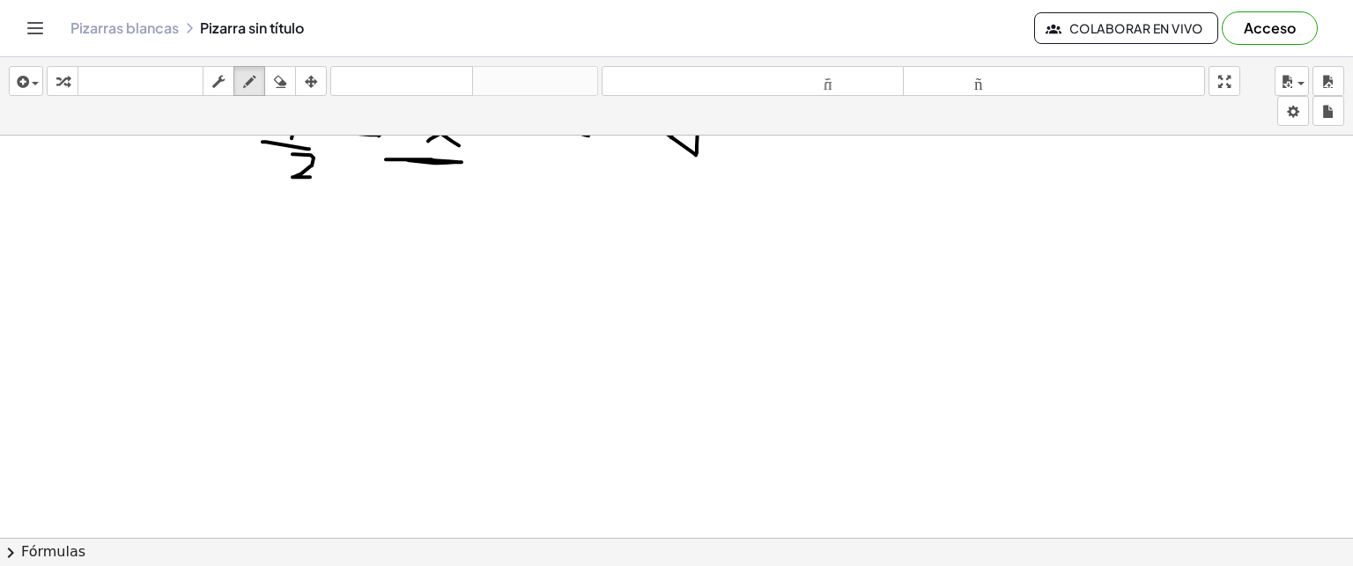
scroll to position [1867, 0]
drag, startPoint x: 285, startPoint y: 293, endPoint x: 292, endPoint y: 366, distance: 72.6
drag, startPoint x: 344, startPoint y: 288, endPoint x: 368, endPoint y: 316, distance: 37.5
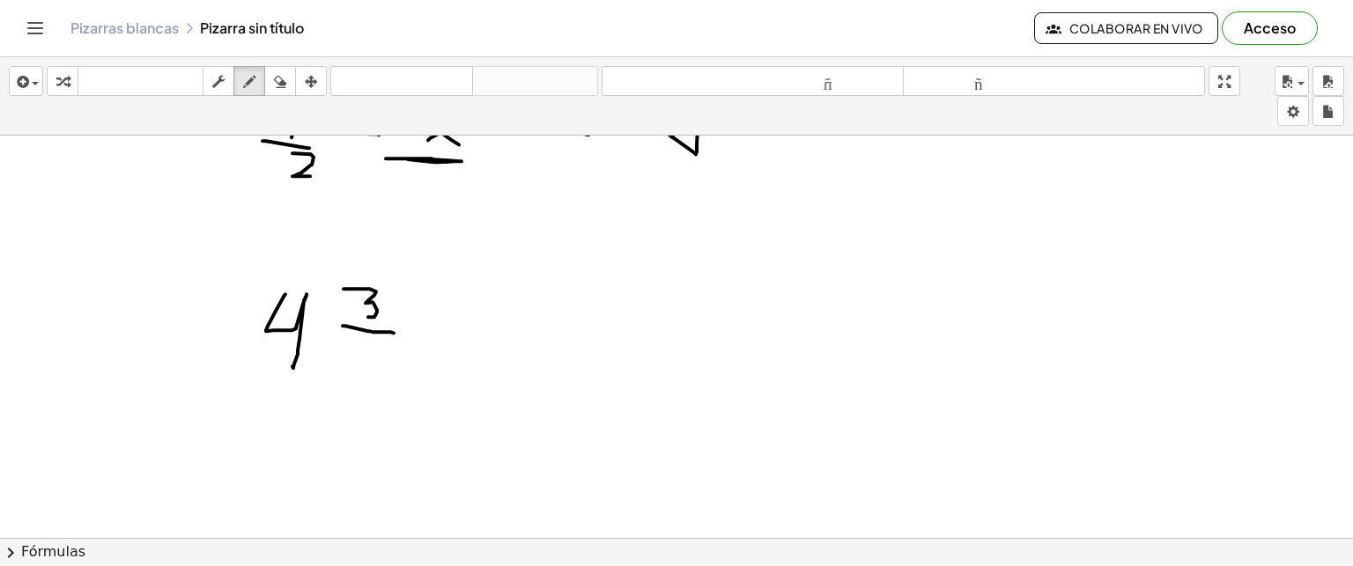
drag, startPoint x: 343, startPoint y: 325, endPoint x: 391, endPoint y: 332, distance: 49.0
drag, startPoint x: 378, startPoint y: 348, endPoint x: 349, endPoint y: 378, distance: 41.7
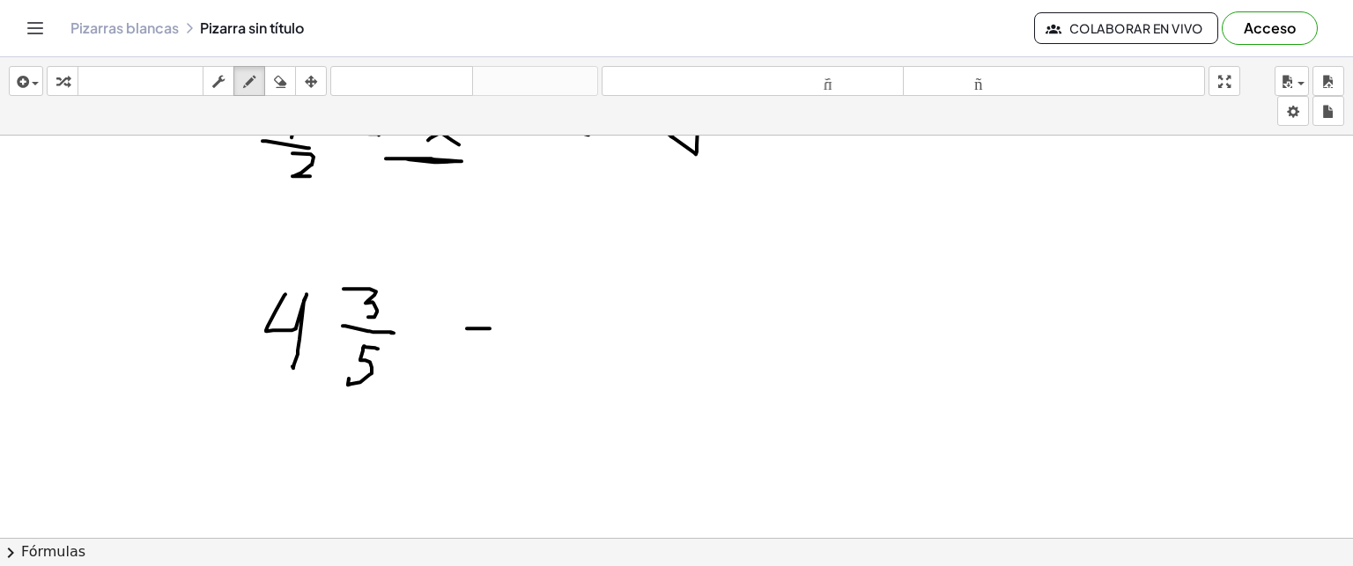
drag, startPoint x: 467, startPoint y: 328, endPoint x: 486, endPoint y: 328, distance: 19.4
drag, startPoint x: 542, startPoint y: 306, endPoint x: 570, endPoint y: 354, distance: 56.1
drag, startPoint x: 636, startPoint y: 282, endPoint x: 644, endPoint y: 311, distance: 30.1
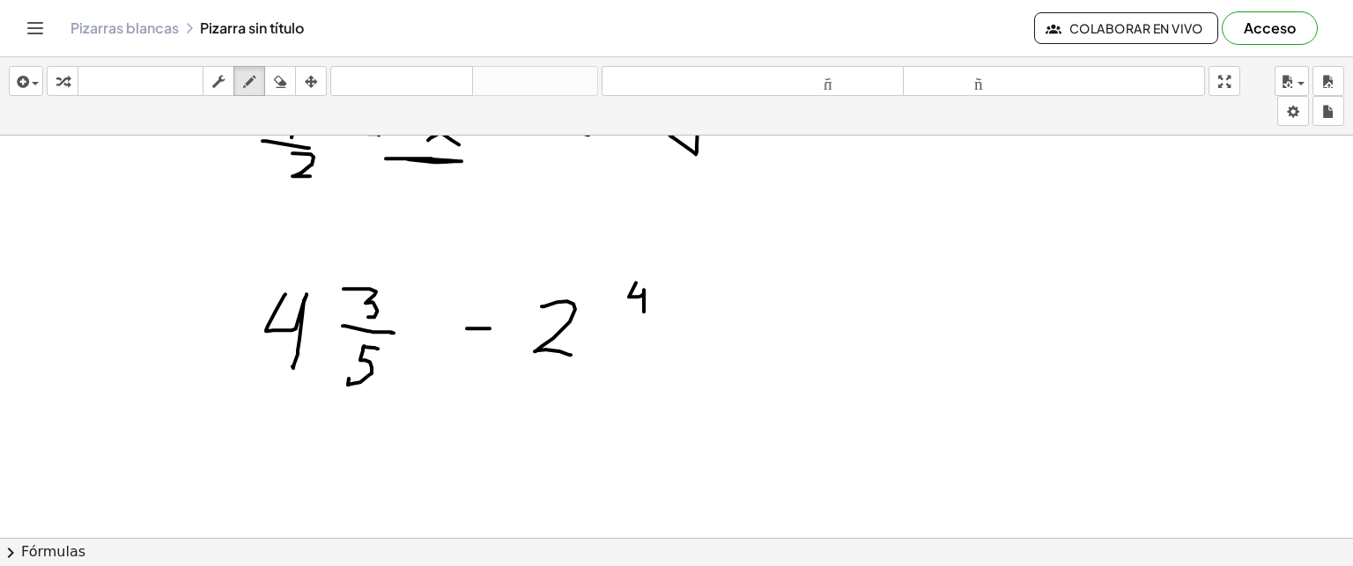
drag, startPoint x: 627, startPoint y: 314, endPoint x: 651, endPoint y: 318, distance: 24.0
drag, startPoint x: 647, startPoint y: 328, endPoint x: 617, endPoint y: 363, distance: 46.2
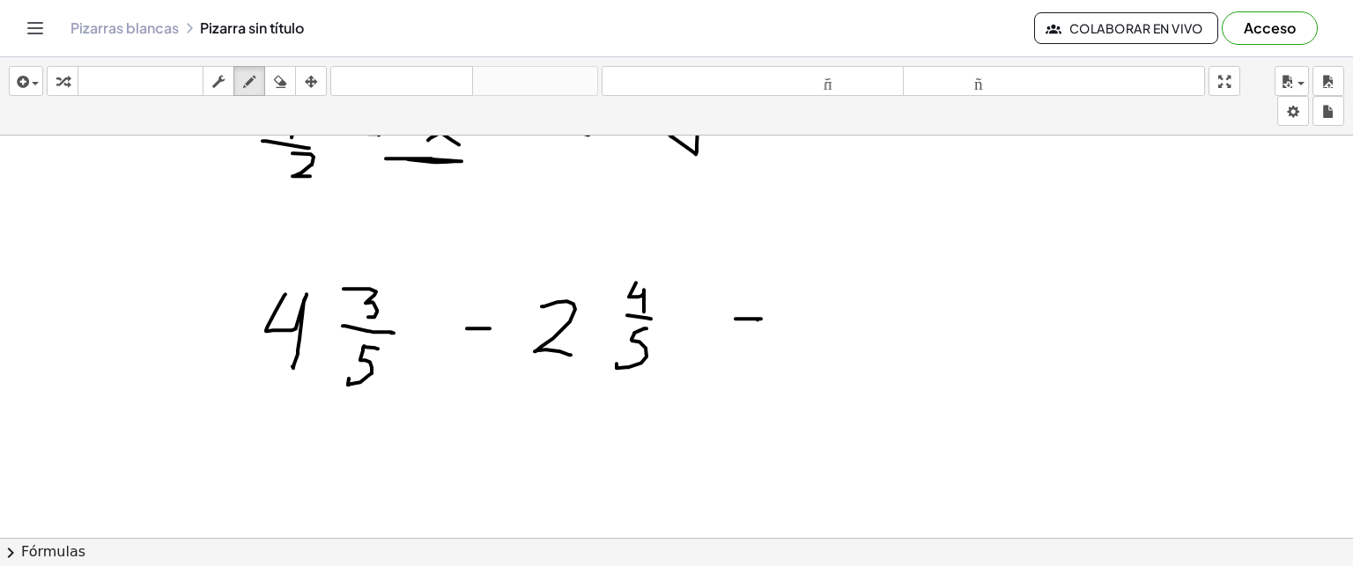
drag, startPoint x: 736, startPoint y: 318, endPoint x: 758, endPoint y: 319, distance: 22.0
drag, startPoint x: 730, startPoint y: 334, endPoint x: 752, endPoint y: 336, distance: 22.1
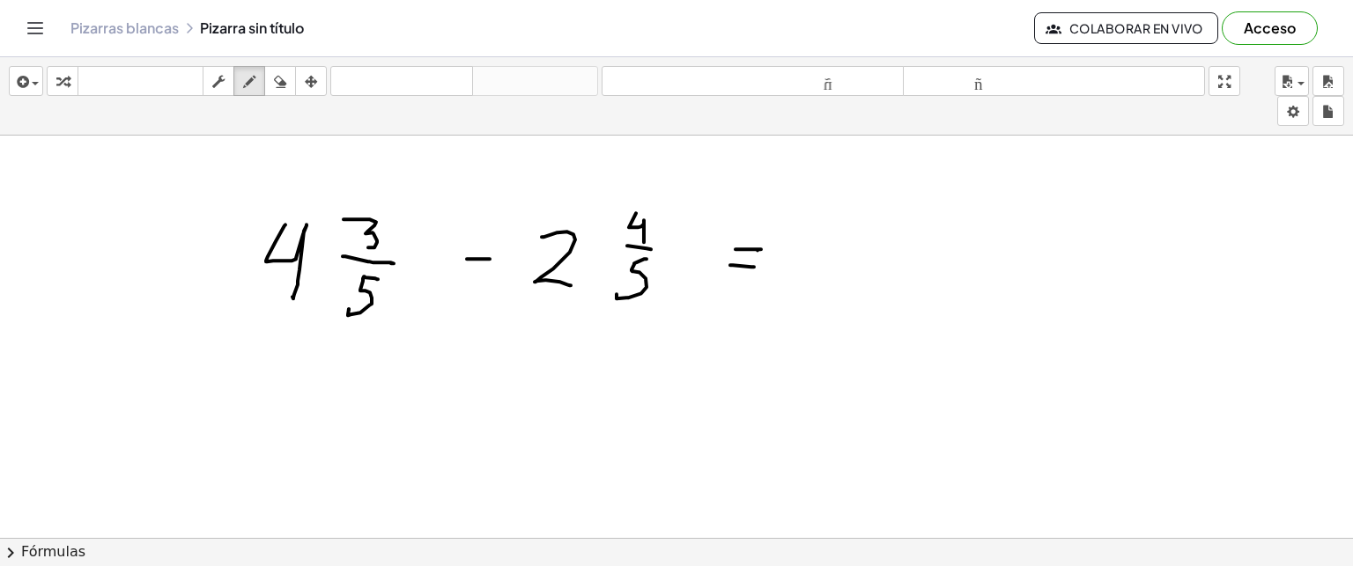
scroll to position [1935, 0]
drag, startPoint x: 349, startPoint y: 373, endPoint x: 372, endPoint y: 397, distance: 33.7
drag, startPoint x: 381, startPoint y: 380, endPoint x: 391, endPoint y: 397, distance: 20.5
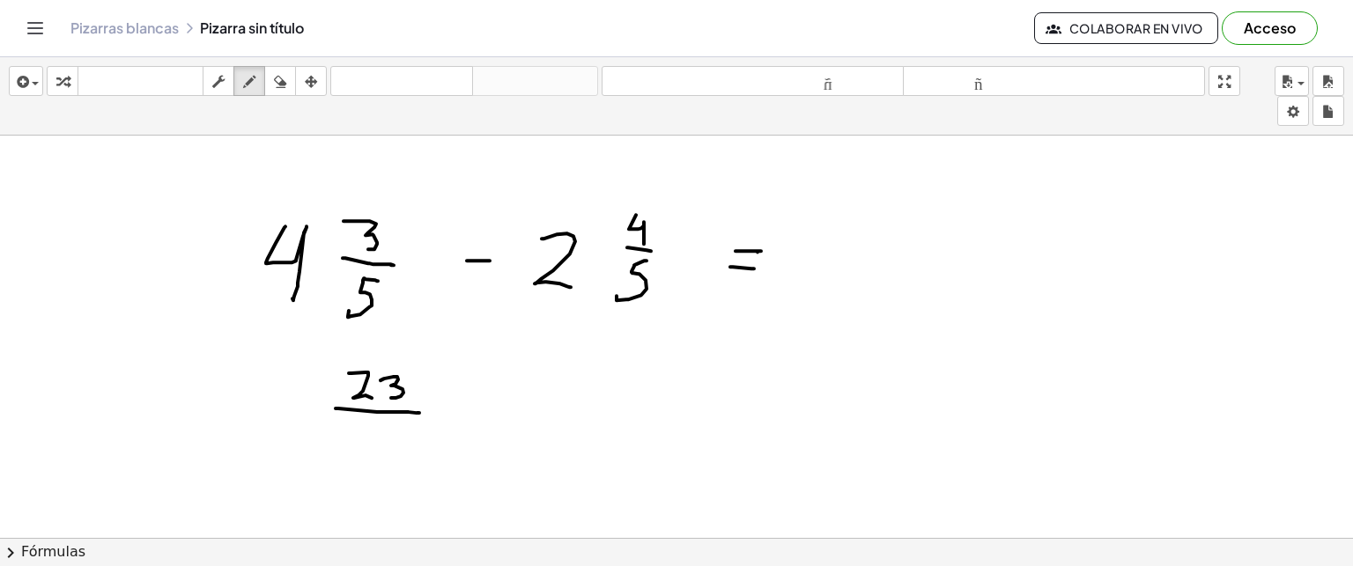
drag, startPoint x: 336, startPoint y: 408, endPoint x: 418, endPoint y: 412, distance: 82.9
drag, startPoint x: 391, startPoint y: 432, endPoint x: 366, endPoint y: 456, distance: 34.9
drag, startPoint x: 455, startPoint y: 398, endPoint x: 495, endPoint y: 398, distance: 40.5
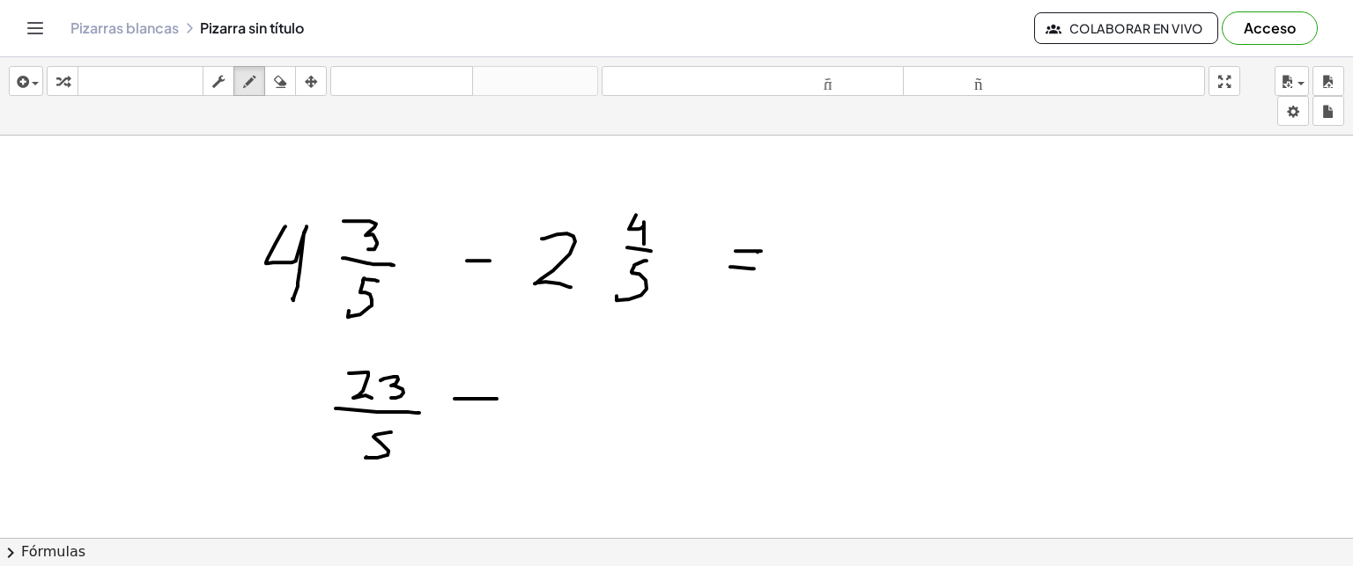
drag, startPoint x: 557, startPoint y: 366, endPoint x: 554, endPoint y: 394, distance: 27.4
drag, startPoint x: 578, startPoint y: 365, endPoint x: 584, endPoint y: 393, distance: 28.9
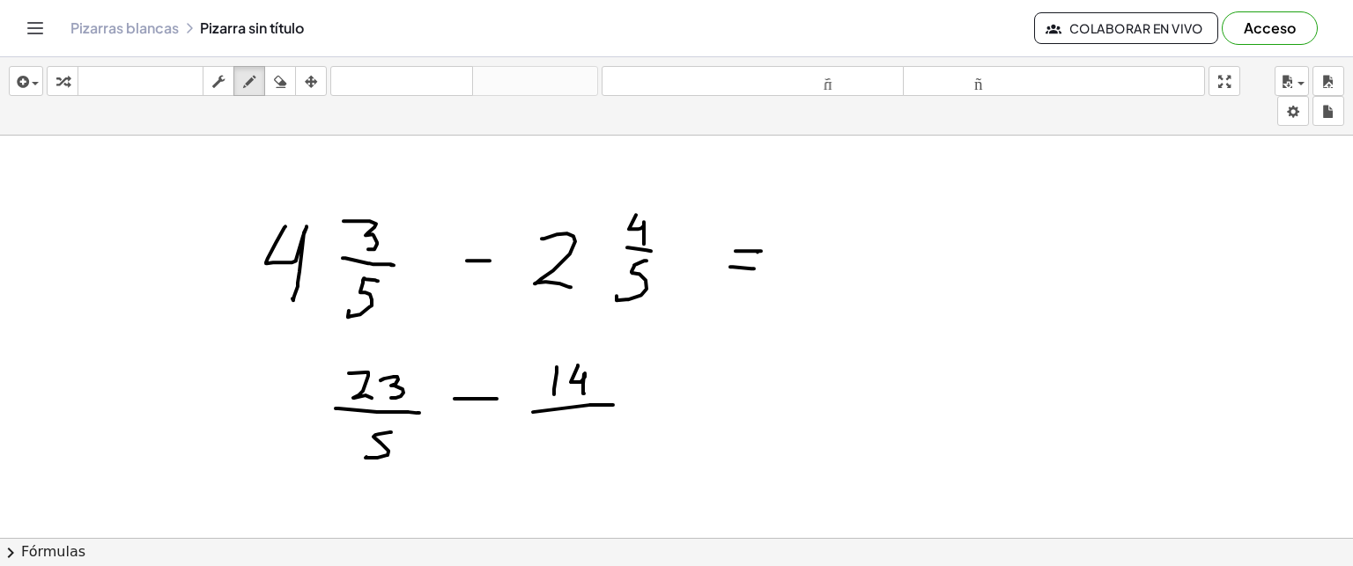
drag, startPoint x: 589, startPoint y: 404, endPoint x: 610, endPoint y: 404, distance: 21.1
drag, startPoint x: 586, startPoint y: 417, endPoint x: 555, endPoint y: 448, distance: 44.2
drag, startPoint x: 671, startPoint y: 384, endPoint x: 692, endPoint y: 384, distance: 21.1
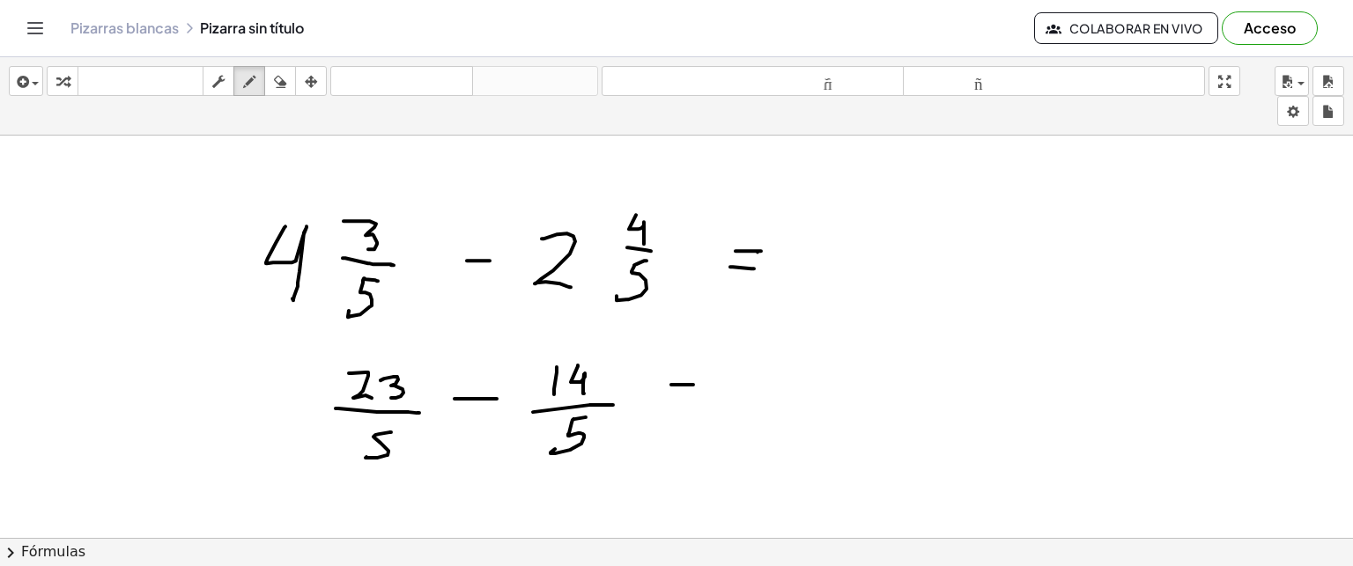
drag, startPoint x: 672, startPoint y: 399, endPoint x: 702, endPoint y: 397, distance: 30.0
drag, startPoint x: 808, startPoint y: 372, endPoint x: 805, endPoint y: 400, distance: 28.3
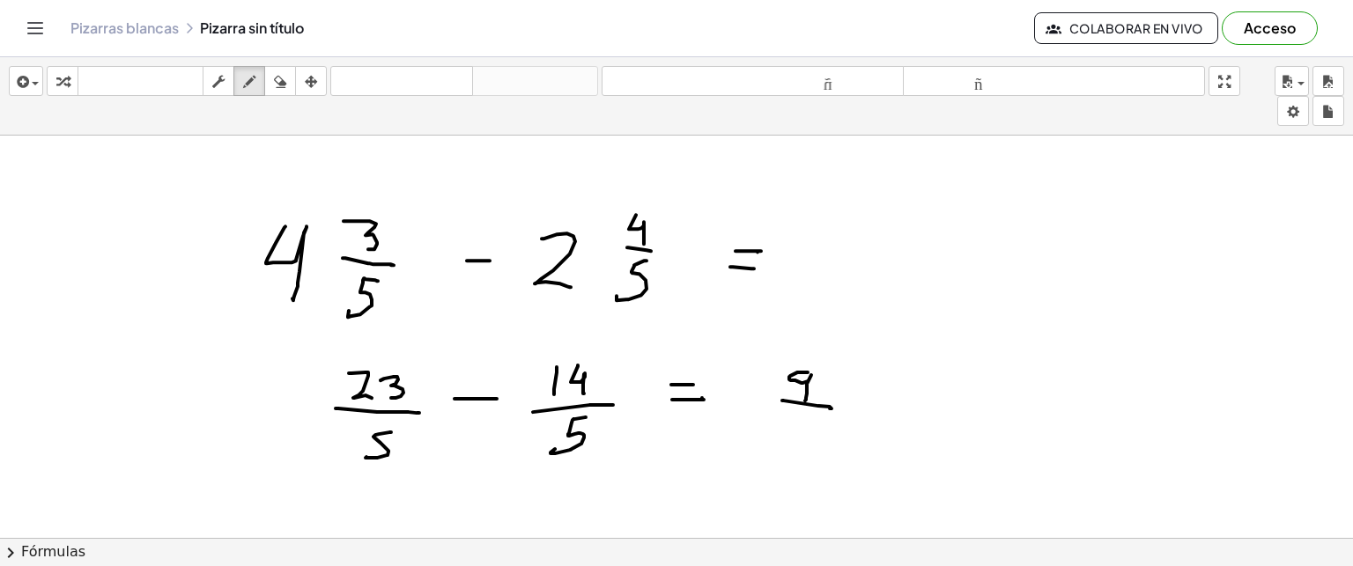
drag, startPoint x: 782, startPoint y: 400, endPoint x: 830, endPoint y: 408, distance: 48.2
drag, startPoint x: 821, startPoint y: 415, endPoint x: 795, endPoint y: 450, distance: 43.5
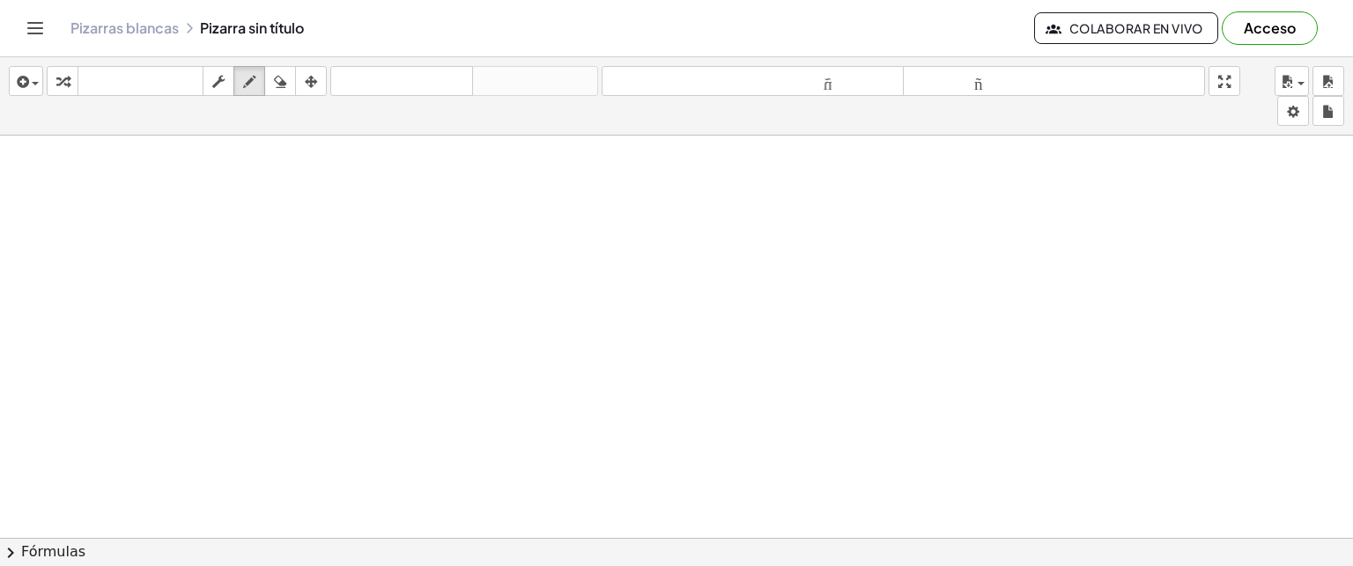
scroll to position [2367, 0]
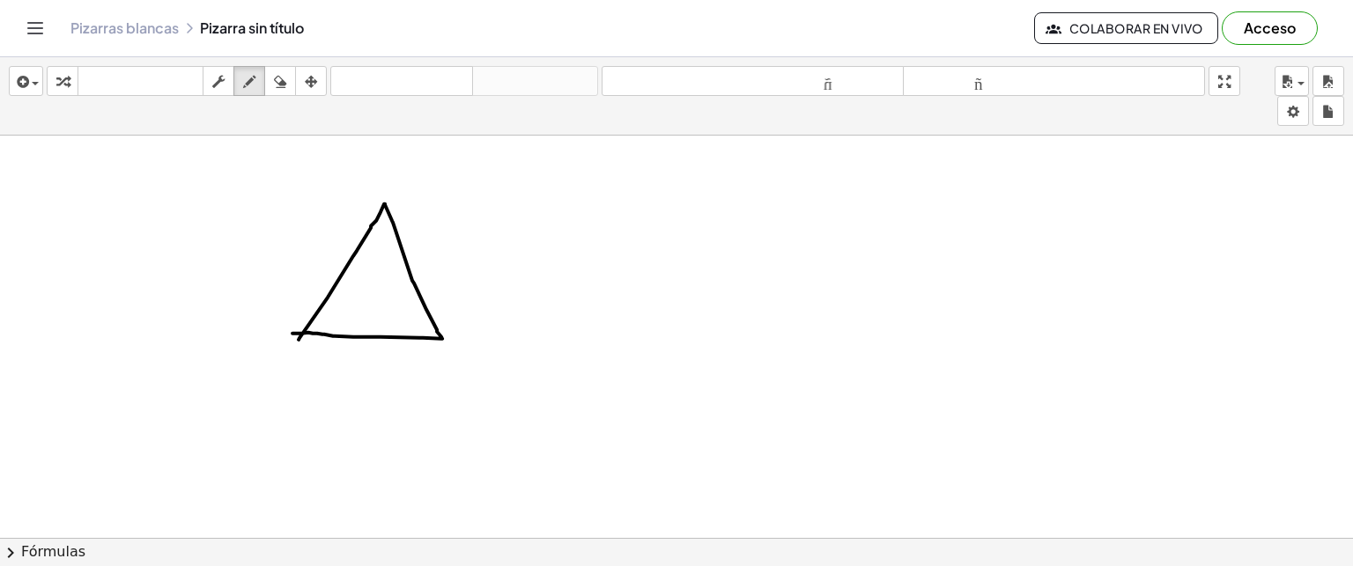
drag, startPoint x: 317, startPoint y: 270, endPoint x: 352, endPoint y: 285, distance: 38.0
drag, startPoint x: 403, startPoint y: 283, endPoint x: 433, endPoint y: 277, distance: 30.6
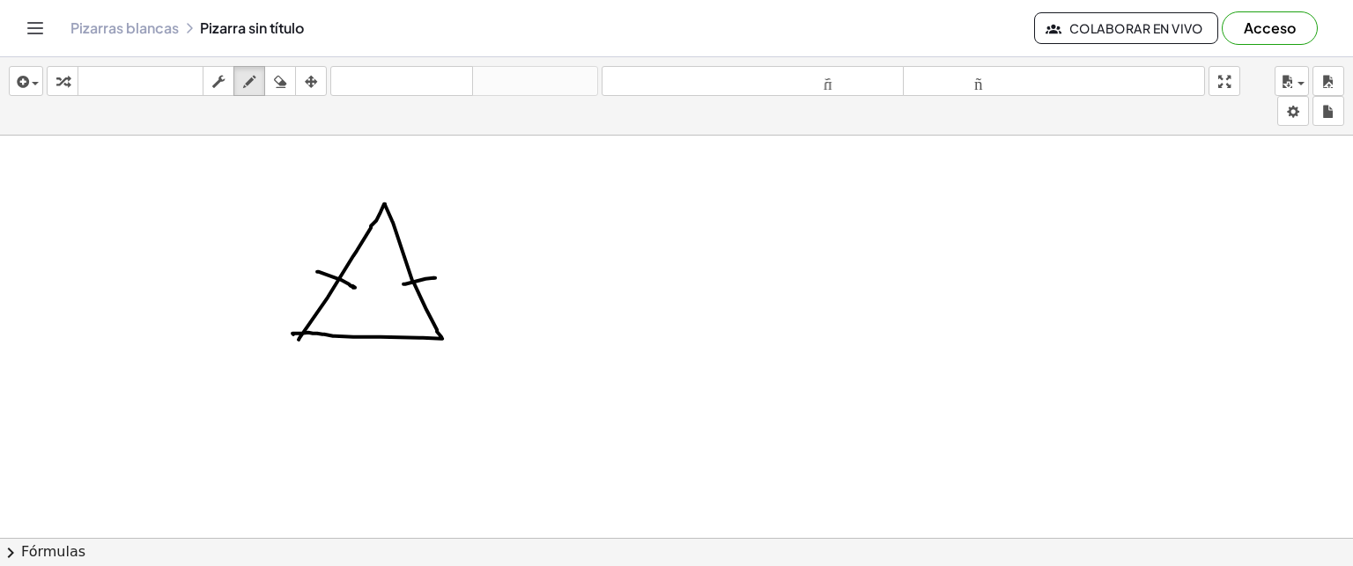
drag, startPoint x: 357, startPoint y: 327, endPoint x: 360, endPoint y: 345, distance: 18.8
drag, startPoint x: 374, startPoint y: 326, endPoint x: 378, endPoint y: 344, distance: 19.0
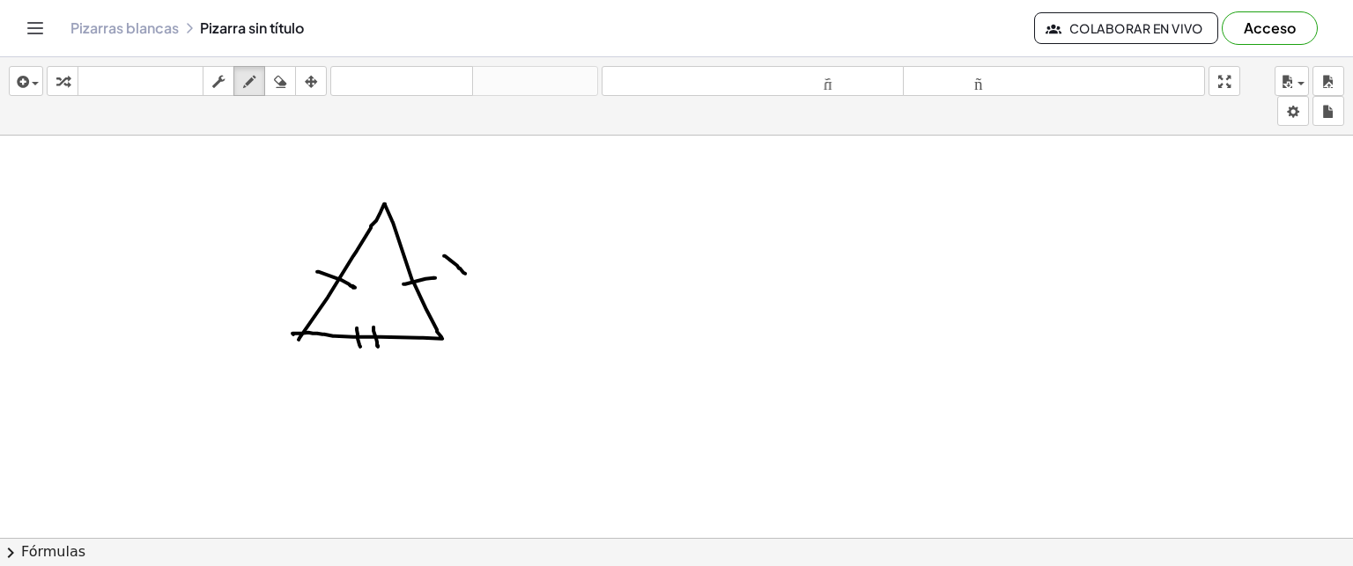
drag, startPoint x: 444, startPoint y: 255, endPoint x: 465, endPoint y: 274, distance: 28.7
drag, startPoint x: 451, startPoint y: 271, endPoint x: 468, endPoint y: 253, distance: 24.9
drag, startPoint x: 255, startPoint y: 253, endPoint x: 277, endPoint y: 284, distance: 37.4
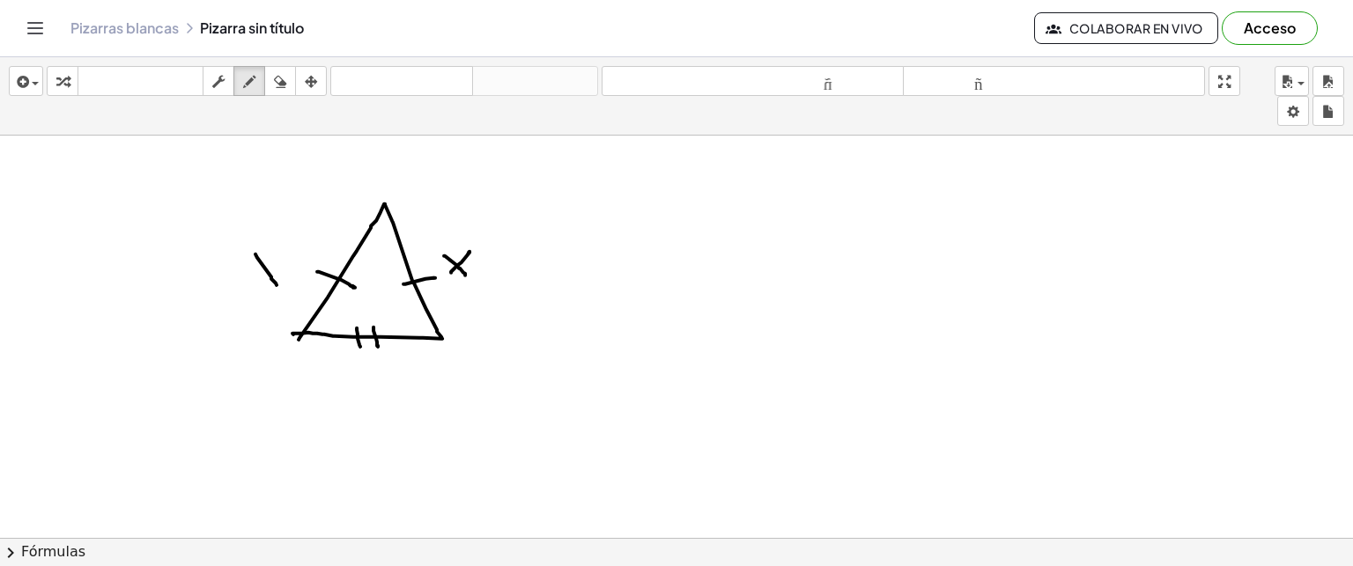
drag, startPoint x: 250, startPoint y: 277, endPoint x: 285, endPoint y: 255, distance: 42.0
drag, startPoint x: 324, startPoint y: 366, endPoint x: 349, endPoint y: 393, distance: 36.2
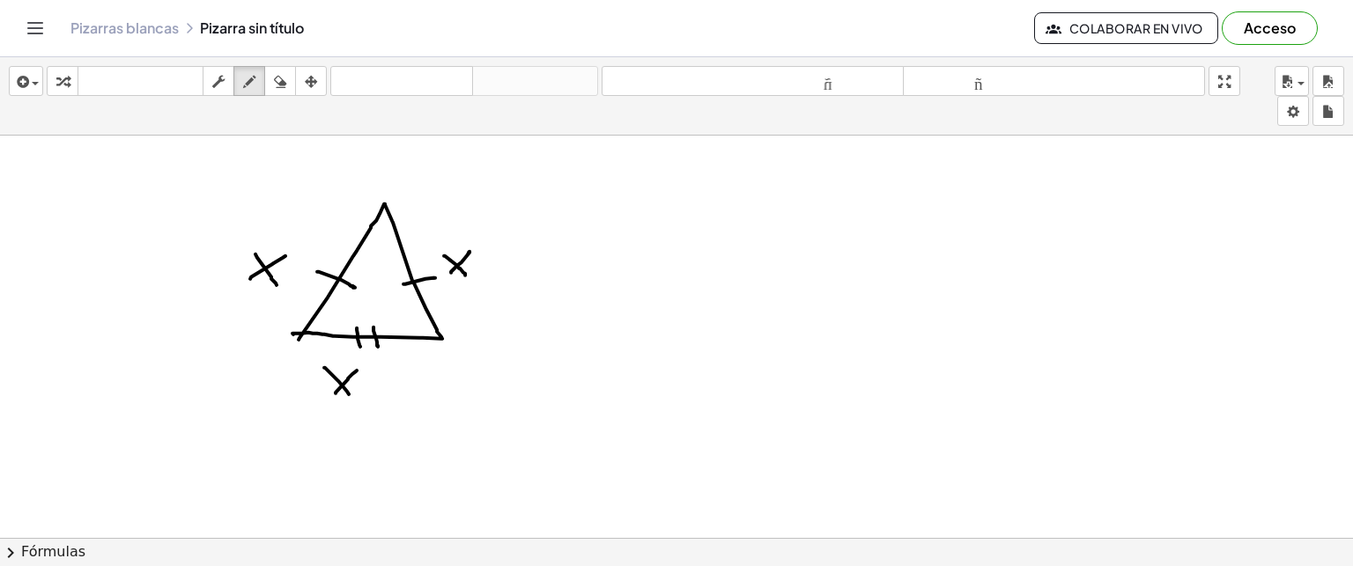
drag, startPoint x: 336, startPoint y: 392, endPoint x: 357, endPoint y: 369, distance: 31.2
drag, startPoint x: 373, startPoint y: 369, endPoint x: 372, endPoint y: 396, distance: 27.3
drag, startPoint x: 366, startPoint y: 386, endPoint x: 389, endPoint y: 384, distance: 23.0
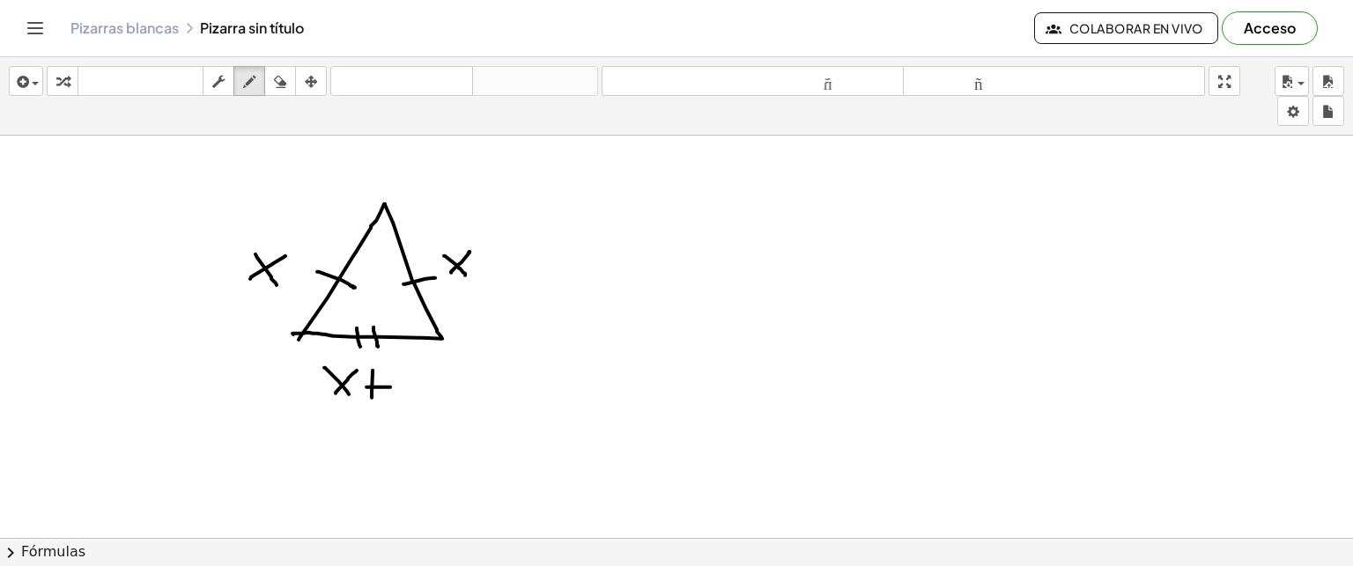
drag, startPoint x: 403, startPoint y: 375, endPoint x: 401, endPoint y: 396, distance: 20.3
drag, startPoint x: 606, startPoint y: 218, endPoint x: 633, endPoint y: 256, distance: 46.9
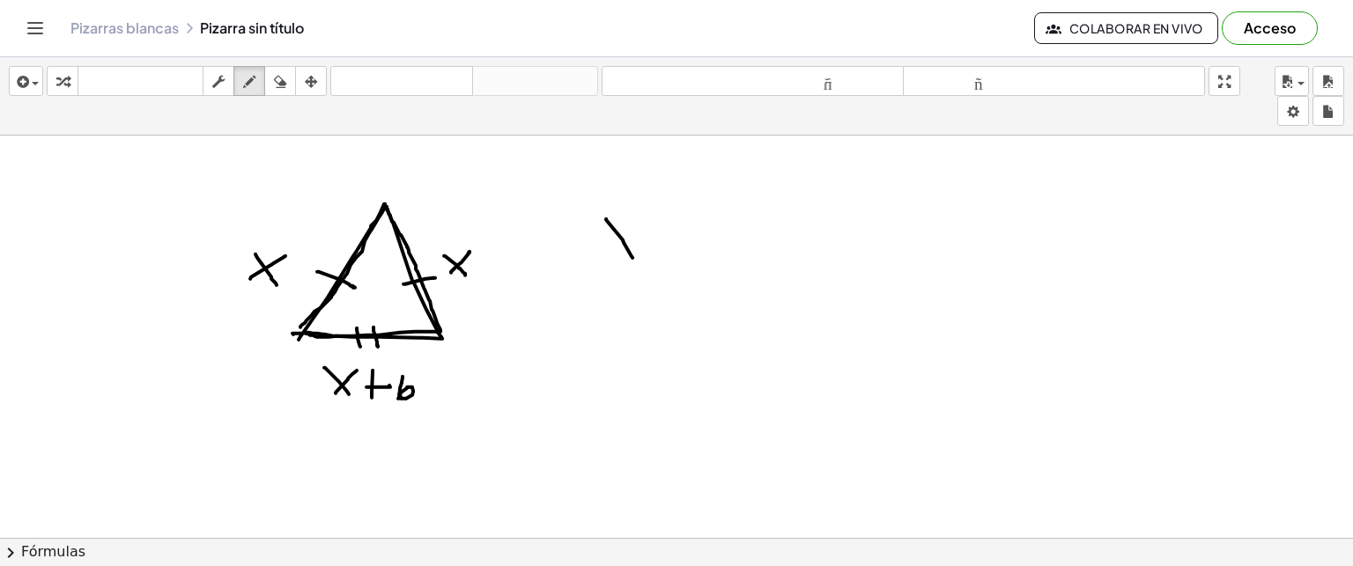
drag, startPoint x: 603, startPoint y: 256, endPoint x: 637, endPoint y: 223, distance: 48.0
drag, startPoint x: 655, startPoint y: 223, endPoint x: 653, endPoint y: 256, distance: 33.5
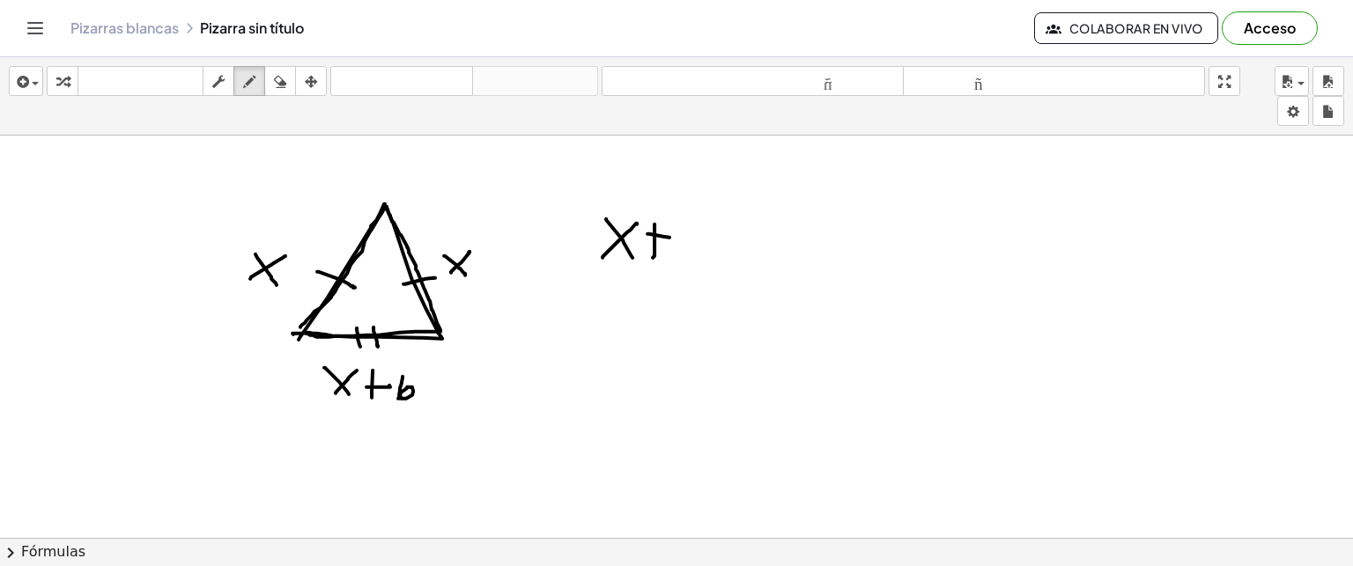
drag, startPoint x: 647, startPoint y: 233, endPoint x: 668, endPoint y: 236, distance: 20.6
drag, startPoint x: 677, startPoint y: 231, endPoint x: 699, endPoint y: 257, distance: 34.4
drag, startPoint x: 681, startPoint y: 260, endPoint x: 715, endPoint y: 225, distance: 49.2
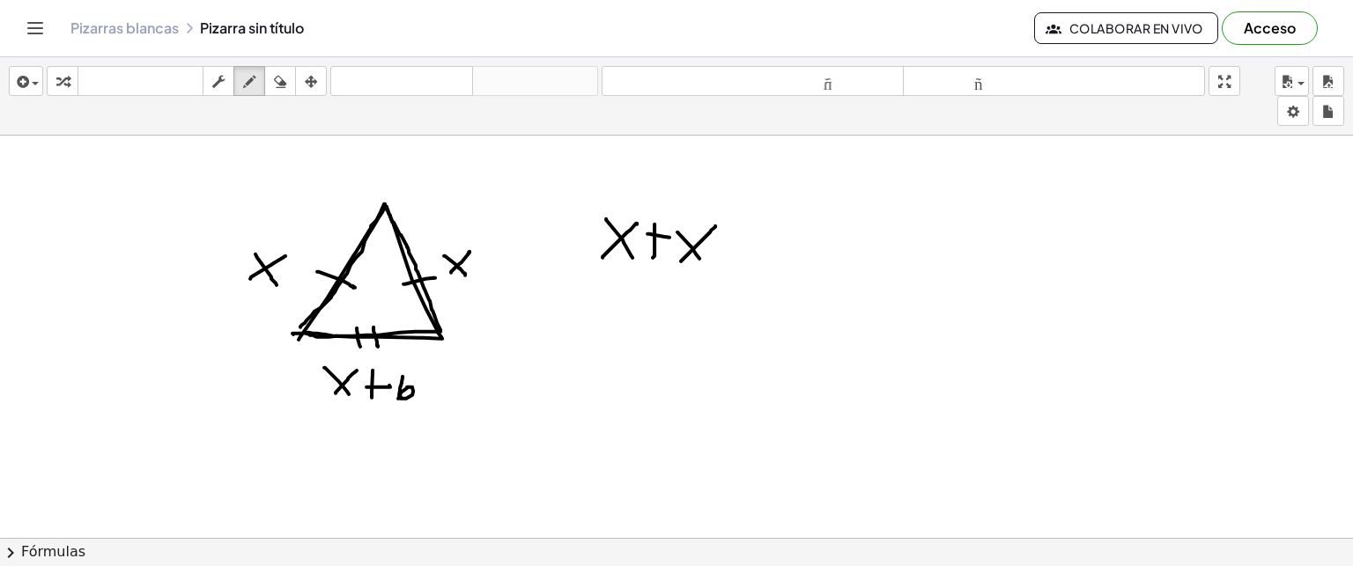
drag, startPoint x: 739, startPoint y: 229, endPoint x: 734, endPoint y: 256, distance: 27.8
drag, startPoint x: 729, startPoint y: 239, endPoint x: 747, endPoint y: 244, distance: 18.4
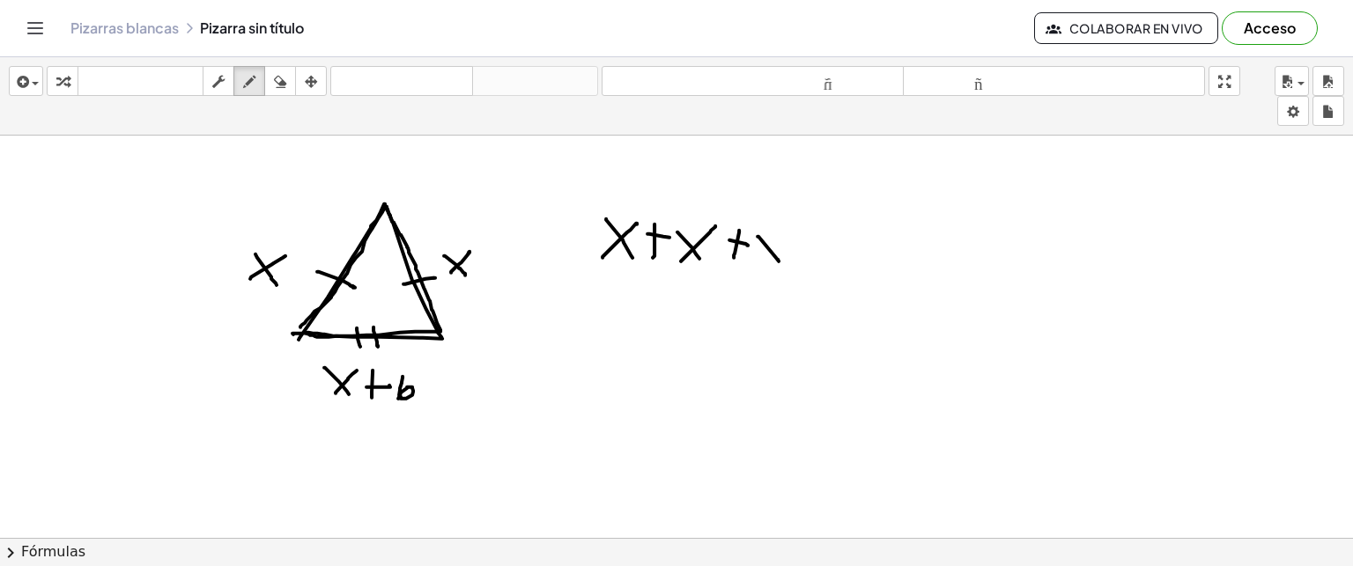
drag, startPoint x: 758, startPoint y: 235, endPoint x: 777, endPoint y: 258, distance: 30.0
drag, startPoint x: 755, startPoint y: 259, endPoint x: 785, endPoint y: 234, distance: 38.8
drag, startPoint x: 807, startPoint y: 233, endPoint x: 801, endPoint y: 258, distance: 26.3
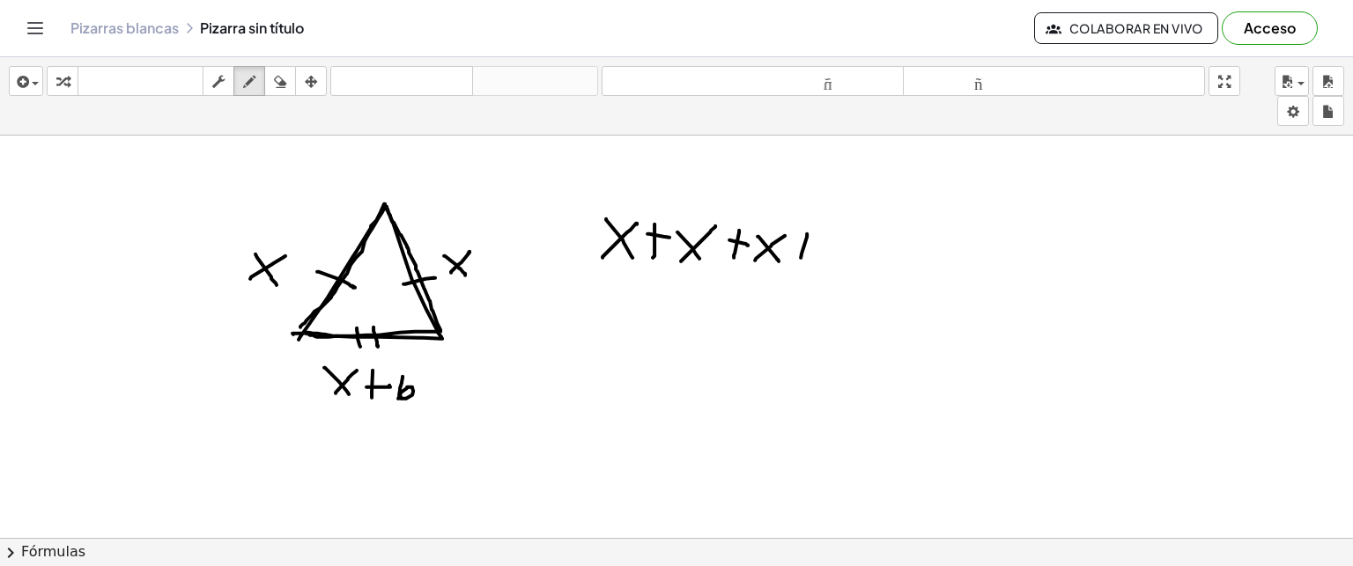
drag, startPoint x: 795, startPoint y: 243, endPoint x: 817, endPoint y: 244, distance: 21.2
drag, startPoint x: 843, startPoint y: 233, endPoint x: 825, endPoint y: 259, distance: 31.5
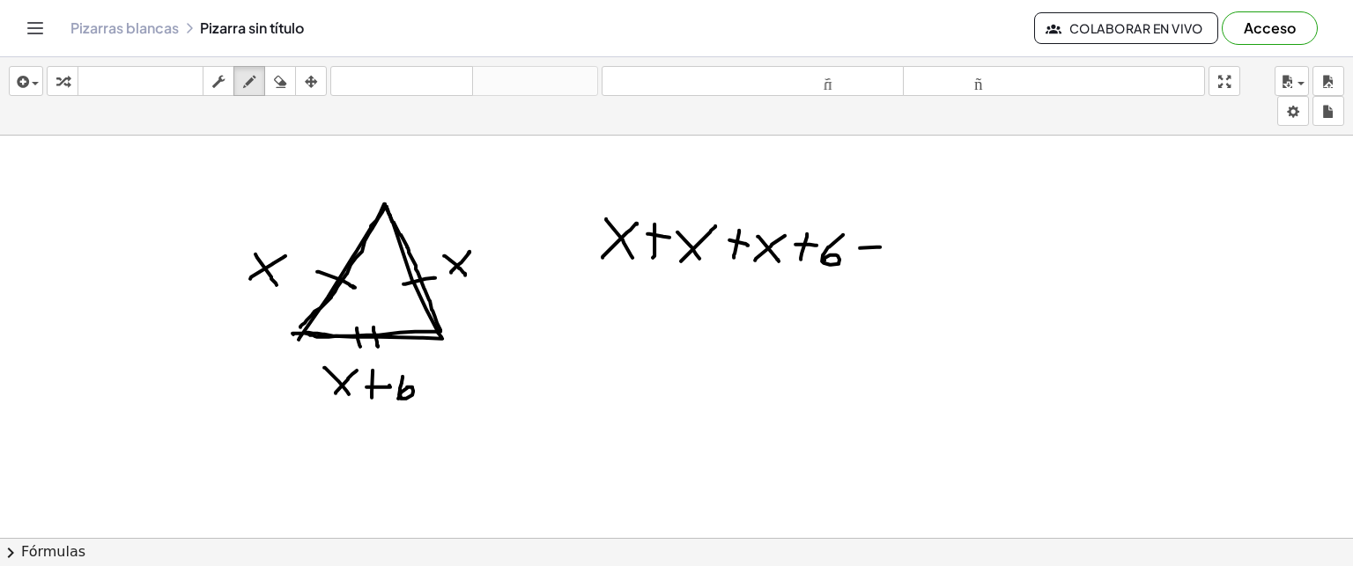
drag, startPoint x: 860, startPoint y: 247, endPoint x: 877, endPoint y: 247, distance: 17.6
drag, startPoint x: 860, startPoint y: 258, endPoint x: 884, endPoint y: 257, distance: 23.8
drag, startPoint x: 932, startPoint y: 231, endPoint x: 913, endPoint y: 256, distance: 32.1
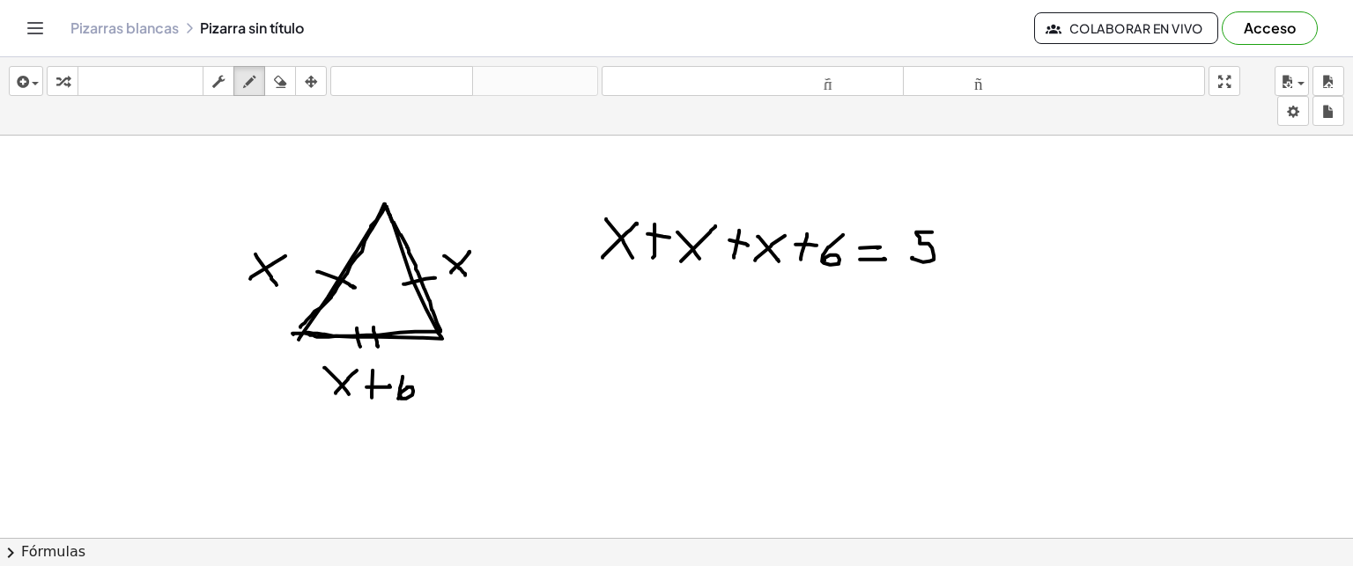
drag, startPoint x: 944, startPoint y: 231, endPoint x: 957, endPoint y: 258, distance: 30.0
drag, startPoint x: 661, startPoint y: 306, endPoint x: 655, endPoint y: 337, distance: 32.3
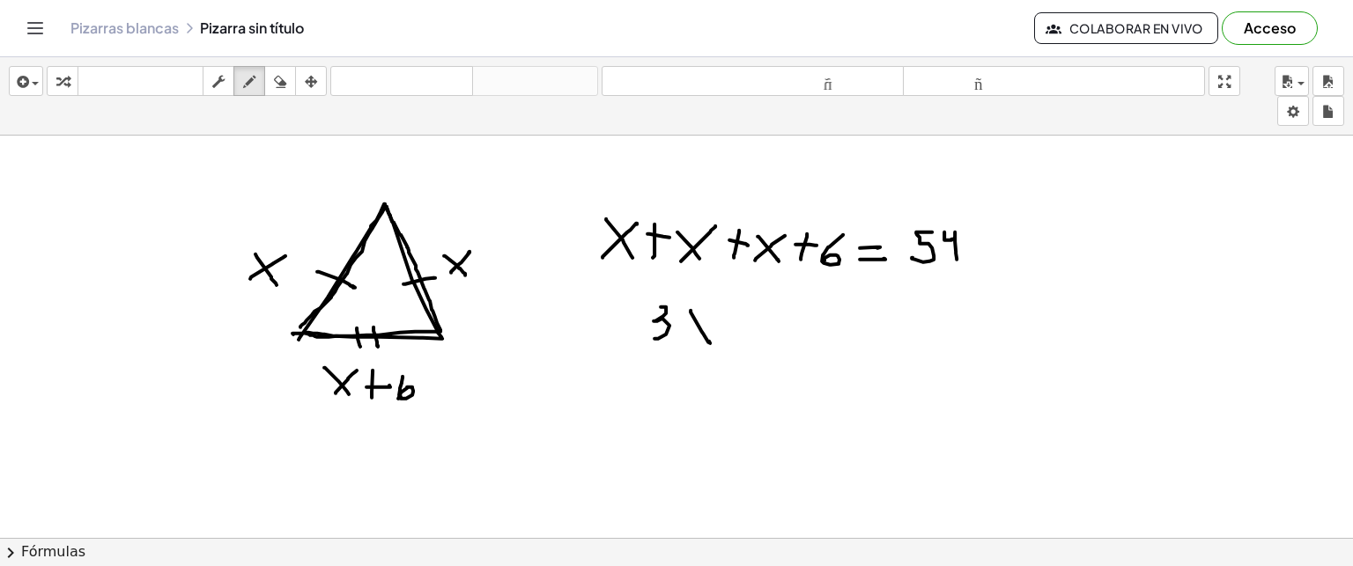
drag, startPoint x: 691, startPoint y: 309, endPoint x: 700, endPoint y: 339, distance: 31.5
drag, startPoint x: 700, startPoint y: 334, endPoint x: 719, endPoint y: 317, distance: 24.9
drag, startPoint x: 733, startPoint y: 317, endPoint x: 735, endPoint y: 344, distance: 27.4
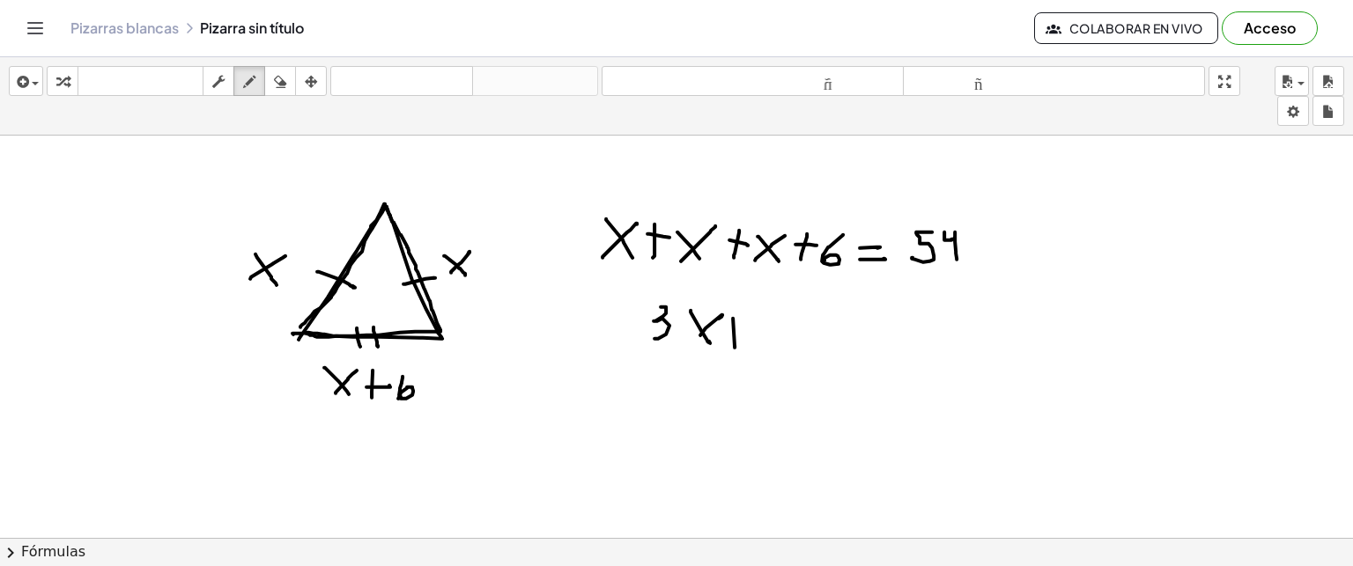
drag, startPoint x: 725, startPoint y: 332, endPoint x: 749, endPoint y: 332, distance: 23.8
drag, startPoint x: 764, startPoint y: 322, endPoint x: 756, endPoint y: 345, distance: 24.2
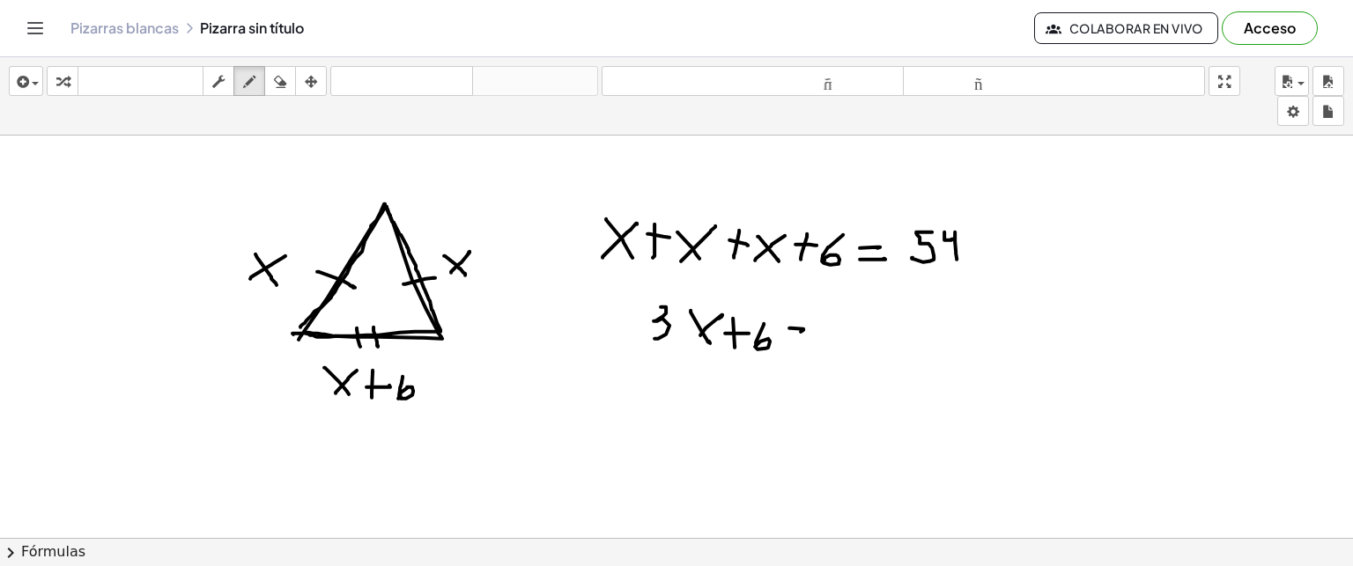
drag, startPoint x: 789, startPoint y: 327, endPoint x: 801, endPoint y: 330, distance: 12.0
drag, startPoint x: 789, startPoint y: 338, endPoint x: 800, endPoint y: 339, distance: 10.6
drag, startPoint x: 844, startPoint y: 322, endPoint x: 832, endPoint y: 348, distance: 28.0
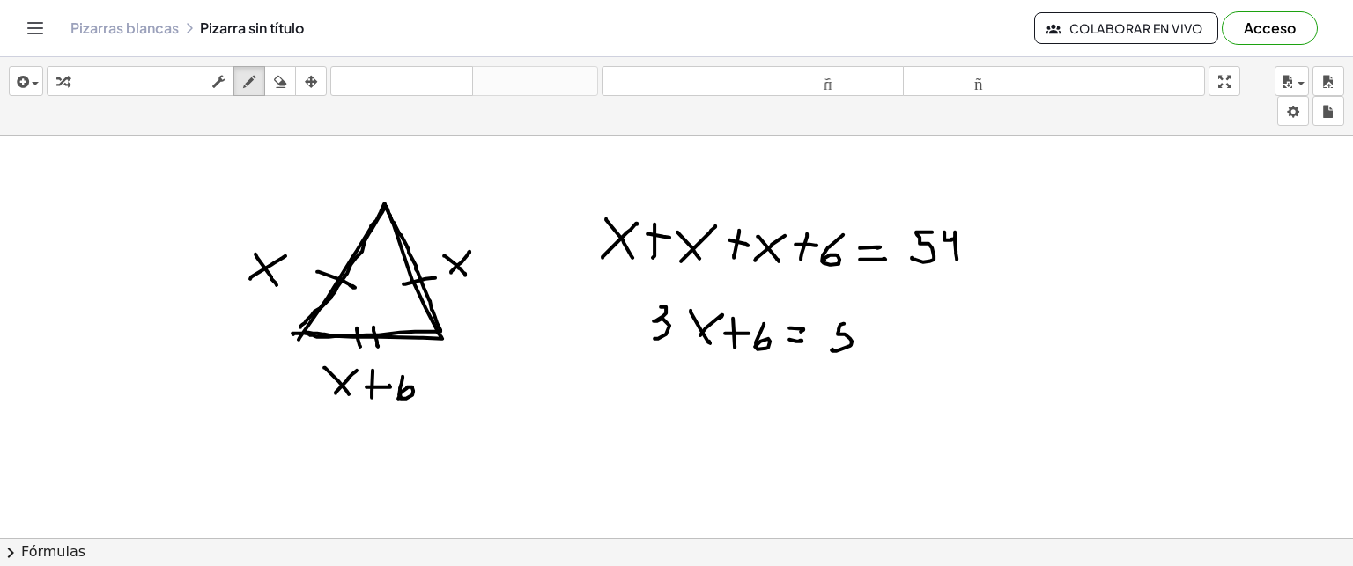
drag, startPoint x: 863, startPoint y: 325, endPoint x: 869, endPoint y: 355, distance: 30.6
drag, startPoint x: 670, startPoint y: 376, endPoint x: 671, endPoint y: 402, distance: 25.6
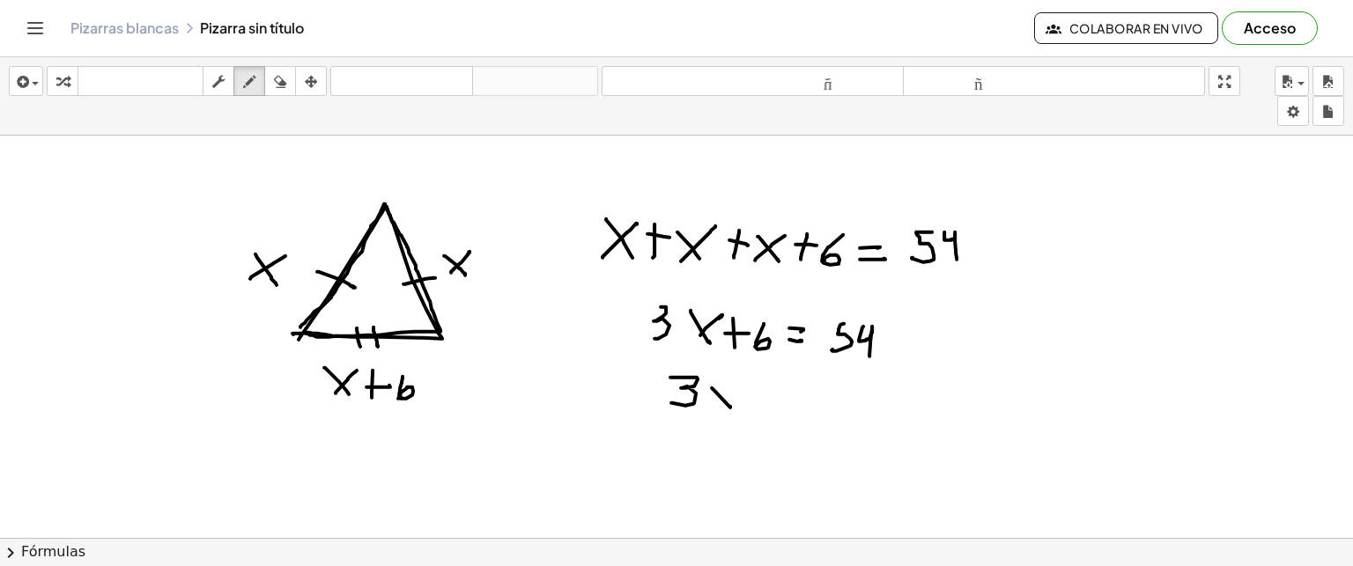
drag, startPoint x: 712, startPoint y: 387, endPoint x: 730, endPoint y: 404, distance: 25.5
drag, startPoint x: 705, startPoint y: 405, endPoint x: 733, endPoint y: 393, distance: 30.8
drag, startPoint x: 759, startPoint y: 391, endPoint x: 781, endPoint y: 396, distance: 21.8
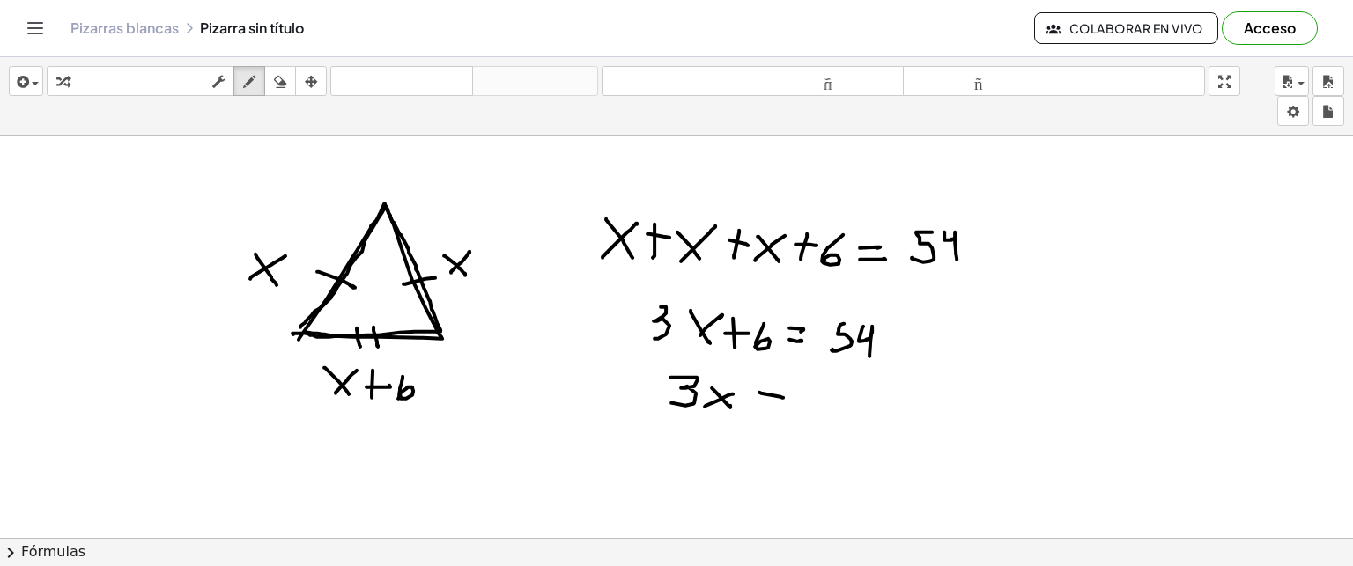
drag, startPoint x: 762, startPoint y: 398, endPoint x: 783, endPoint y: 401, distance: 21.3
drag, startPoint x: 827, startPoint y: 381, endPoint x: 820, endPoint y: 398, distance: 18.2
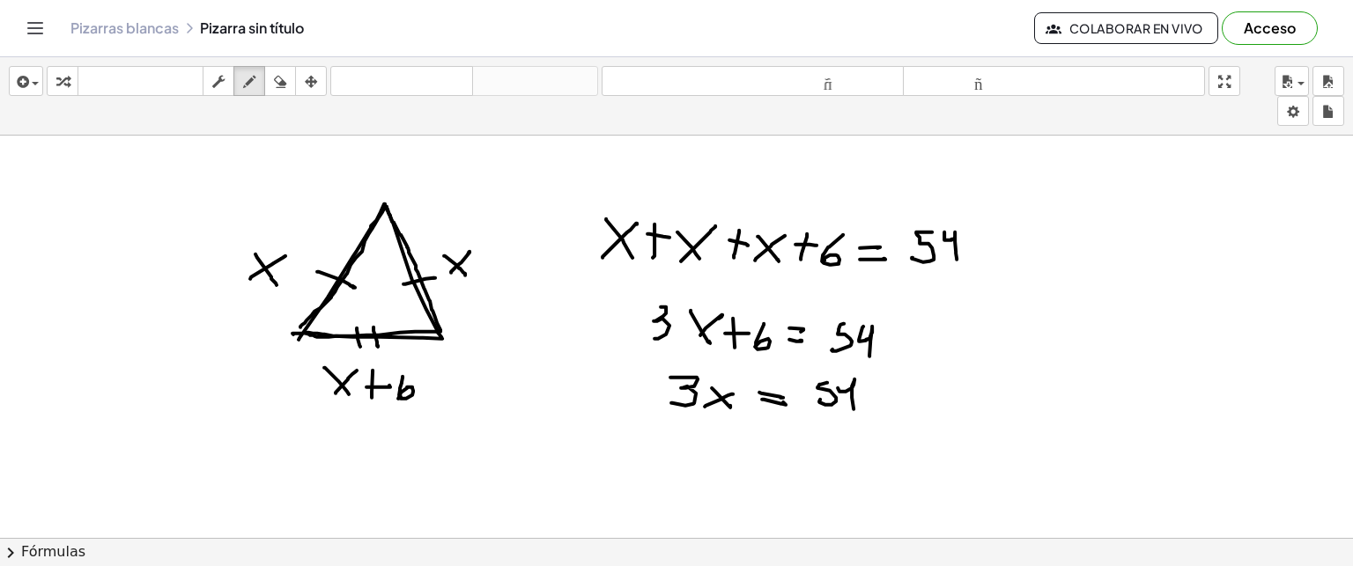
drag, startPoint x: 838, startPoint y: 387, endPoint x: 854, endPoint y: 408, distance: 26.4
drag, startPoint x: 870, startPoint y: 395, endPoint x: 882, endPoint y: 397, distance: 11.8
drag, startPoint x: 914, startPoint y: 381, endPoint x: 903, endPoint y: 408, distance: 28.5
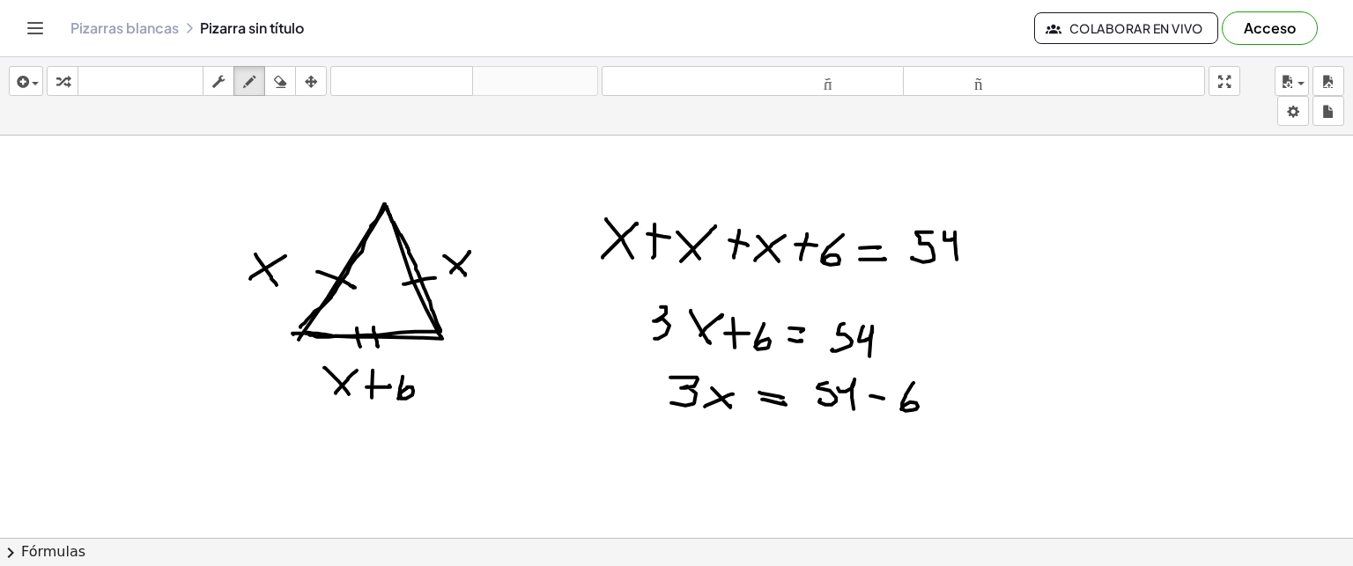
drag, startPoint x: 684, startPoint y: 440, endPoint x: 694, endPoint y: 457, distance: 20.5
drag, startPoint x: 726, startPoint y: 443, endPoint x: 738, endPoint y: 461, distance: 21.5
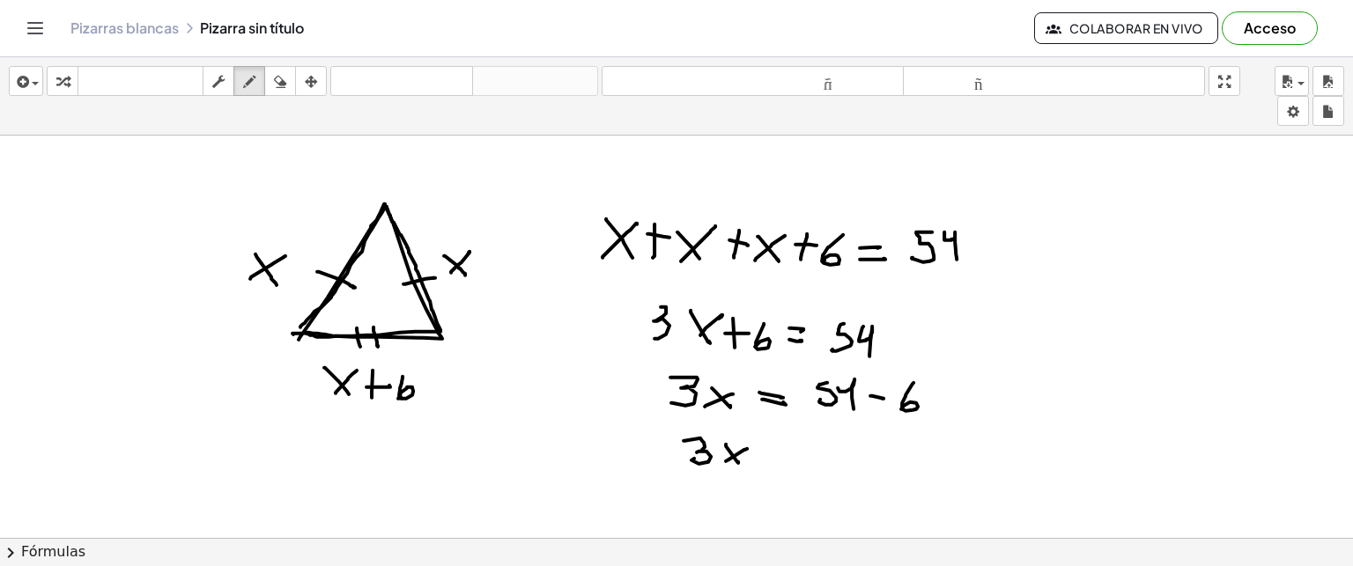
drag, startPoint x: 726, startPoint y: 460, endPoint x: 747, endPoint y: 448, distance: 24.5
drag, startPoint x: 769, startPoint y: 448, endPoint x: 781, endPoint y: 450, distance: 11.8
drag, startPoint x: 770, startPoint y: 455, endPoint x: 794, endPoint y: 455, distance: 23.8
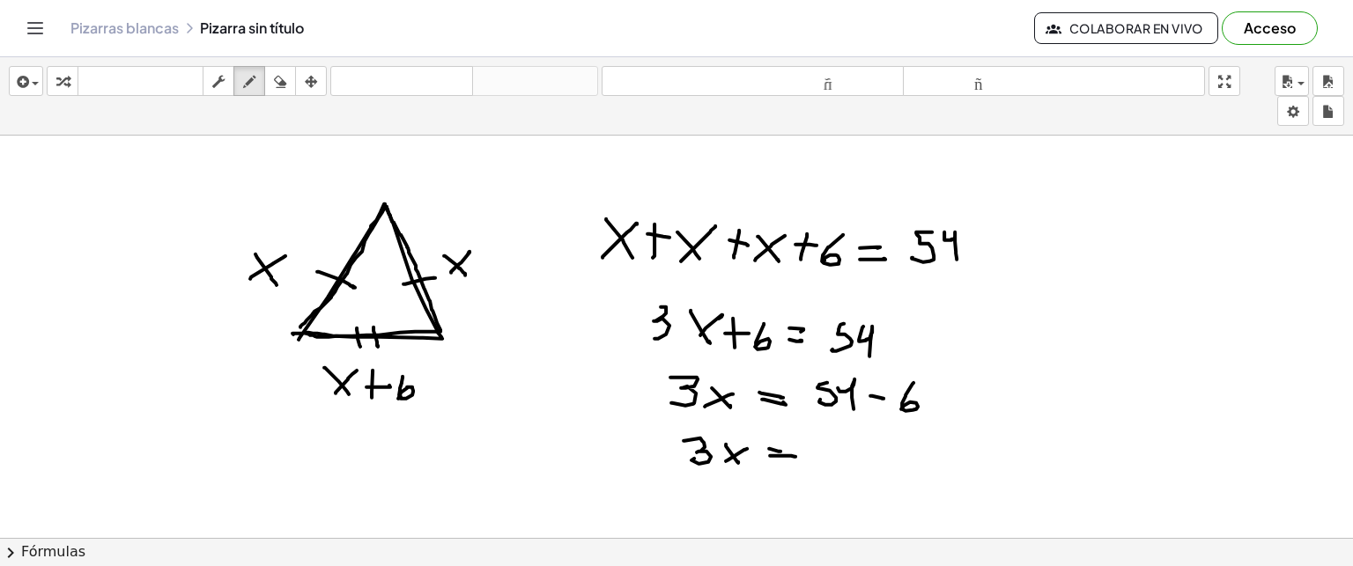
drag, startPoint x: 825, startPoint y: 429, endPoint x: 837, endPoint y: 462, distance: 34.9
drag, startPoint x: 672, startPoint y: 467, endPoint x: 747, endPoint y: 468, distance: 74.9
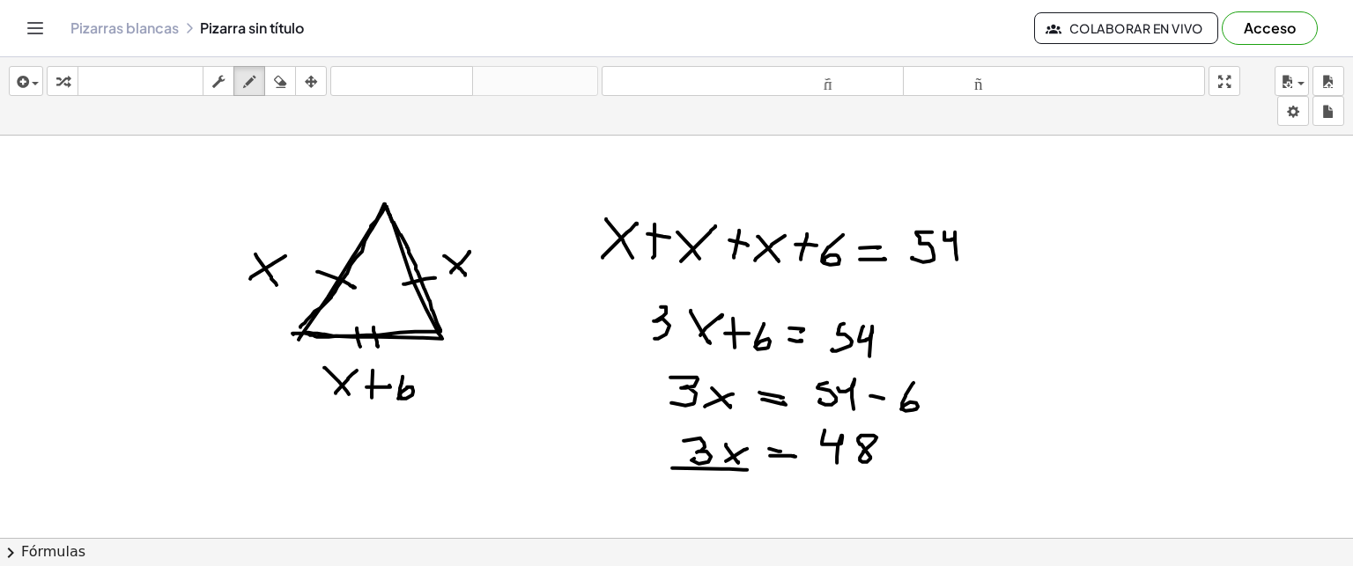
drag, startPoint x: 717, startPoint y: 480, endPoint x: 714, endPoint y: 498, distance: 17.8
drag, startPoint x: 810, startPoint y: 477, endPoint x: 891, endPoint y: 476, distance: 81.1
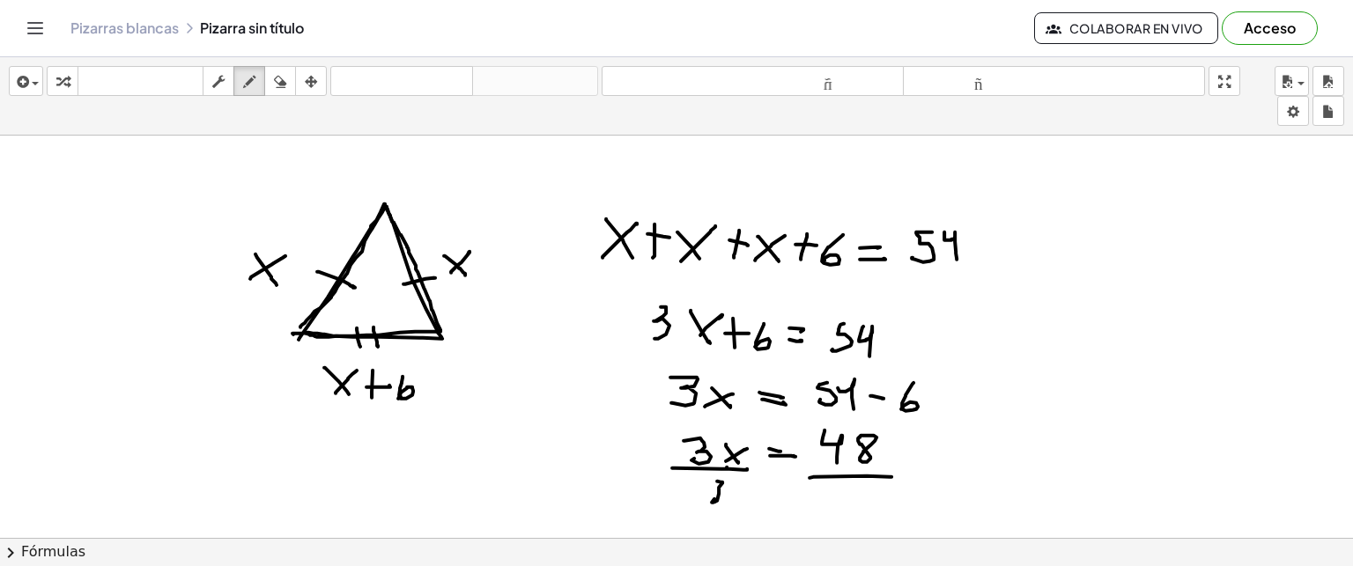
drag, startPoint x: 847, startPoint y: 487, endPoint x: 846, endPoint y: 504, distance: 16.8
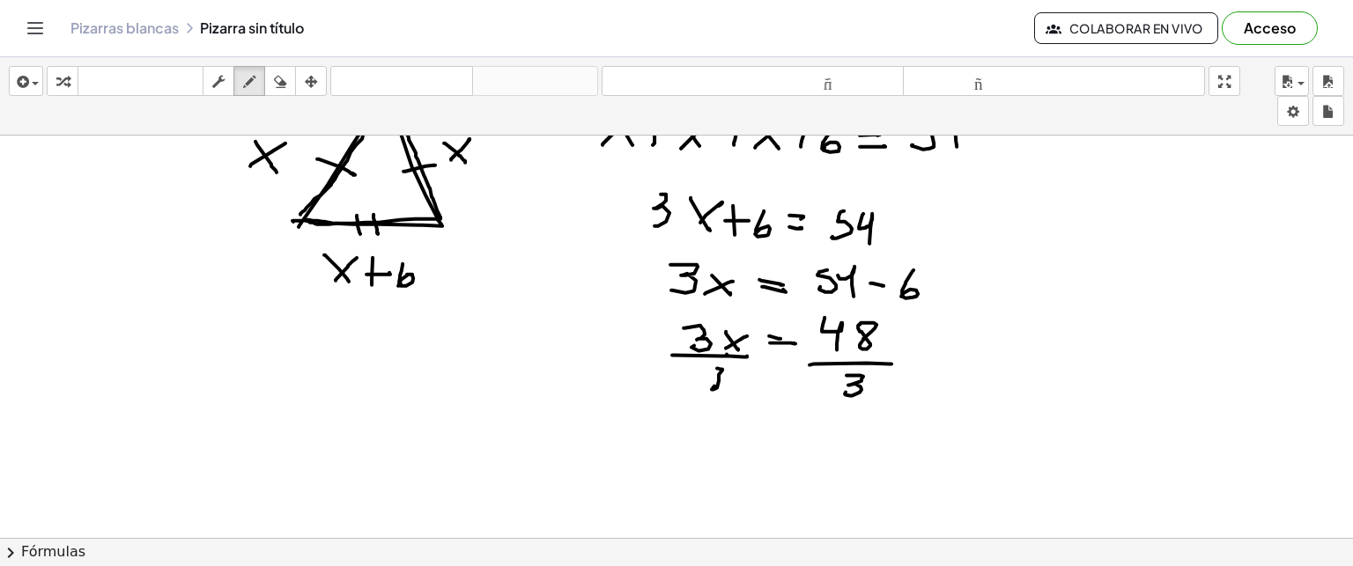
scroll to position [2480, 0]
drag, startPoint x: 719, startPoint y: 443, endPoint x: 737, endPoint y: 467, distance: 30.1
drag
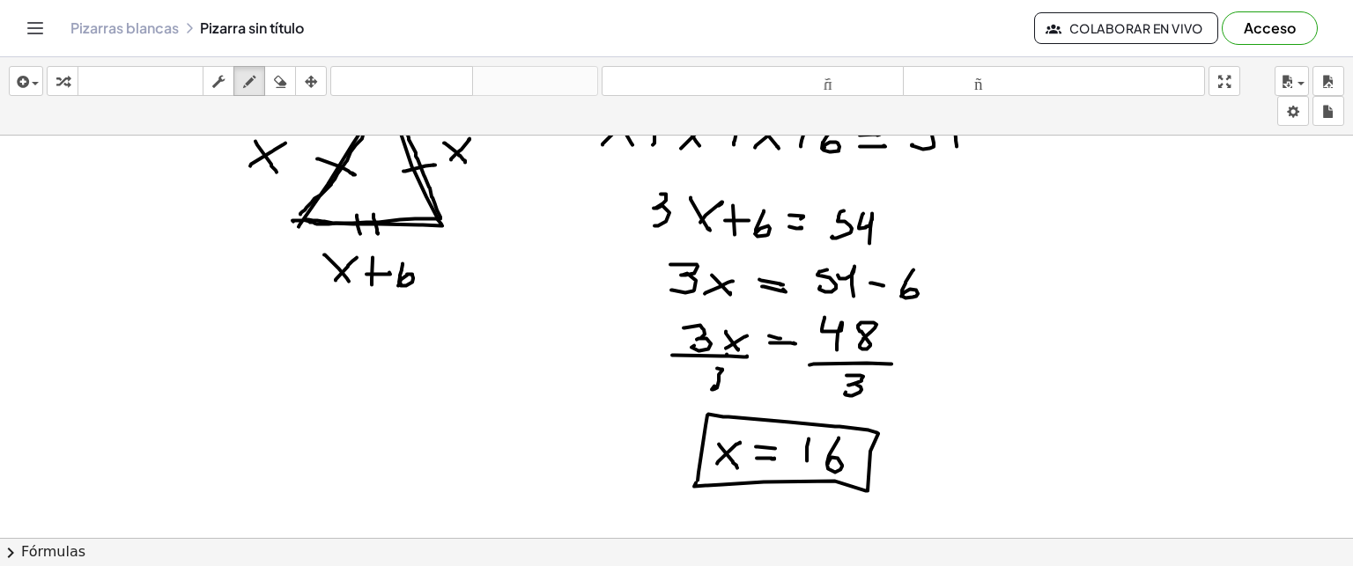
drag, startPoint x: 154, startPoint y: 349, endPoint x: 153, endPoint y: 371, distance: 22.0
drag, startPoint x: 169, startPoint y: 353, endPoint x: 163, endPoint y: 377, distance: 24.6
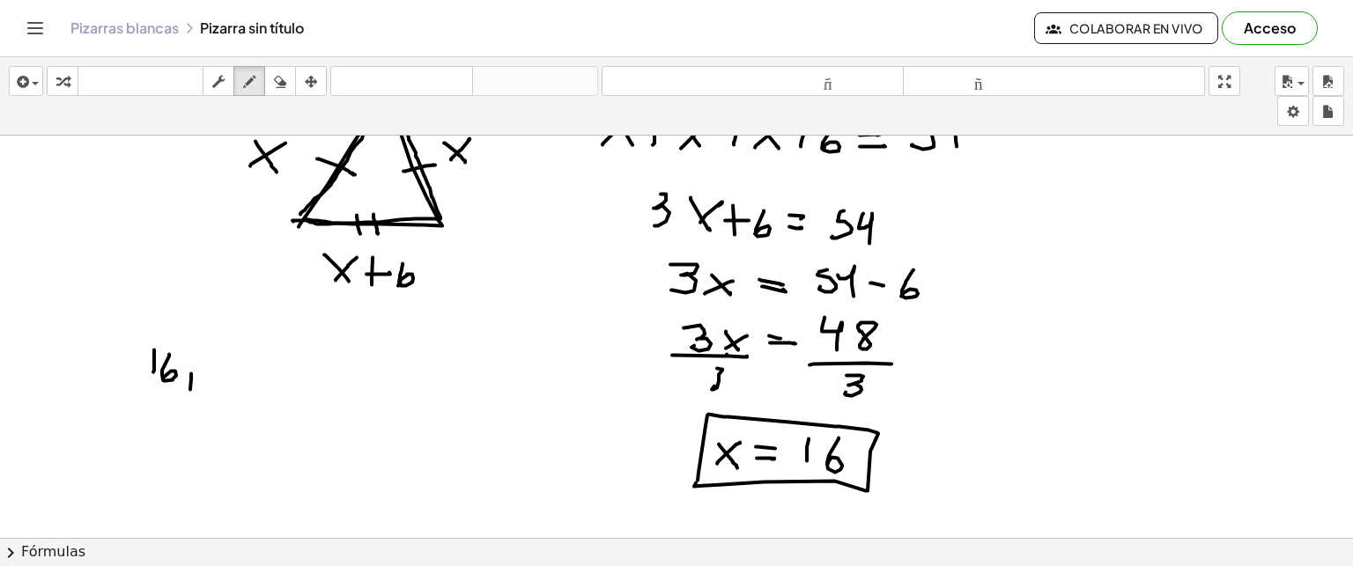
drag, startPoint x: 191, startPoint y: 373, endPoint x: 190, endPoint y: 388, distance: 15.0
drag, startPoint x: 226, startPoint y: 354, endPoint x: 226, endPoint y: 376, distance: 22.0
drag, startPoint x: 257, startPoint y: 349, endPoint x: 250, endPoint y: 373, distance: 24.8
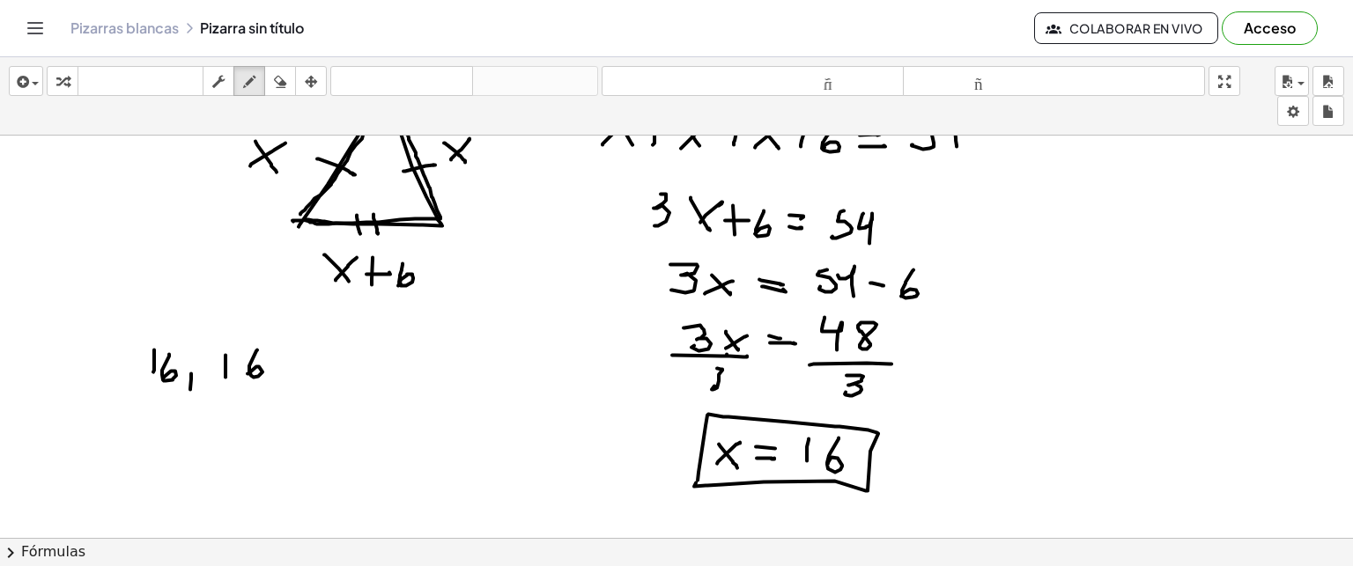
drag, startPoint x: 289, startPoint y: 373, endPoint x: 281, endPoint y: 388, distance: 17.7
drag, startPoint x: 245, startPoint y: 174, endPoint x: 261, endPoint y: 176, distance: 16.0
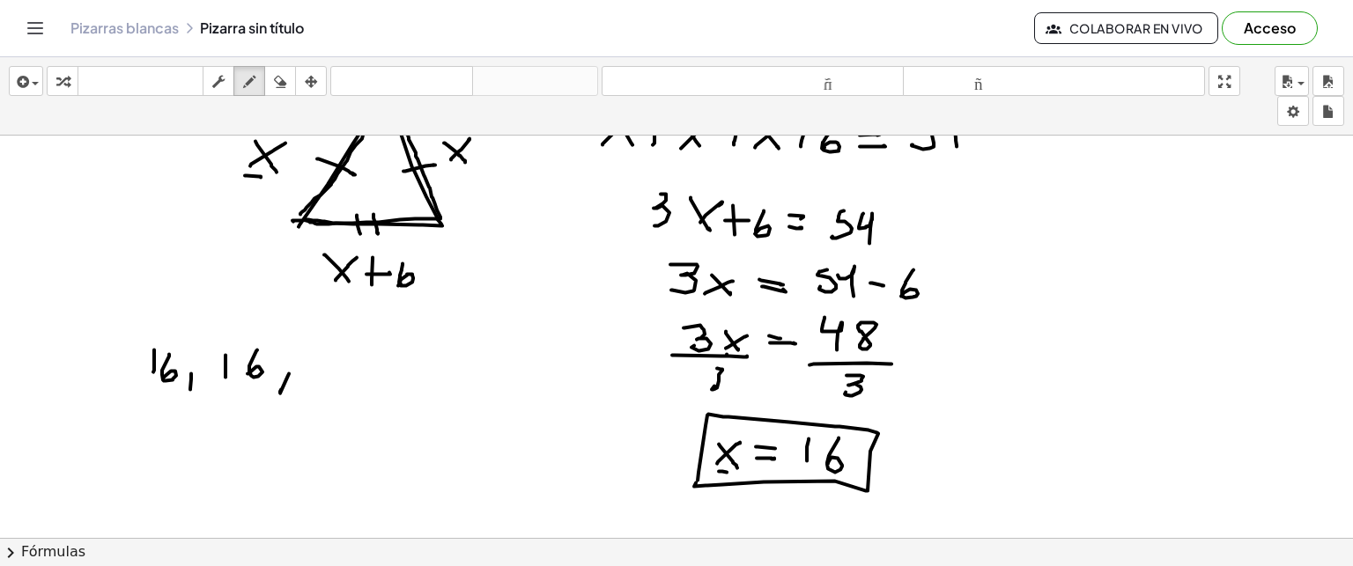
drag, startPoint x: 321, startPoint y: 270, endPoint x: 322, endPoint y: 255, distance: 15.1
drag, startPoint x: 320, startPoint y: 351, endPoint x: 341, endPoint y: 366, distance: 25.9
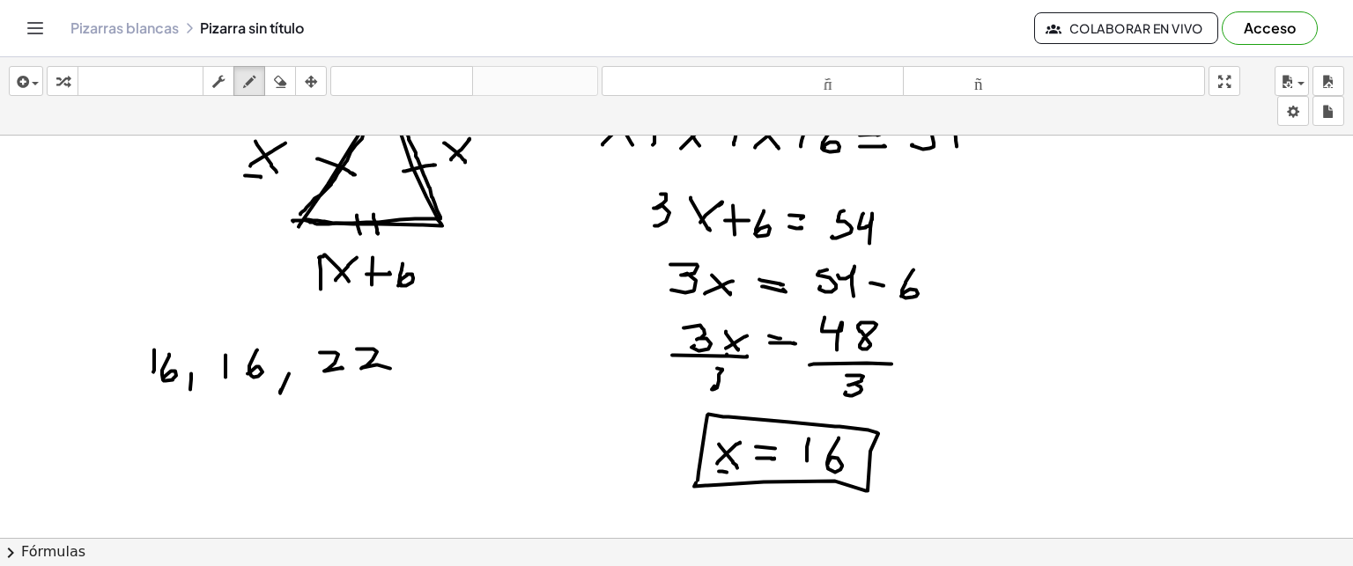
drag, startPoint x: 357, startPoint y: 348, endPoint x: 388, endPoint y: 367, distance: 37.2
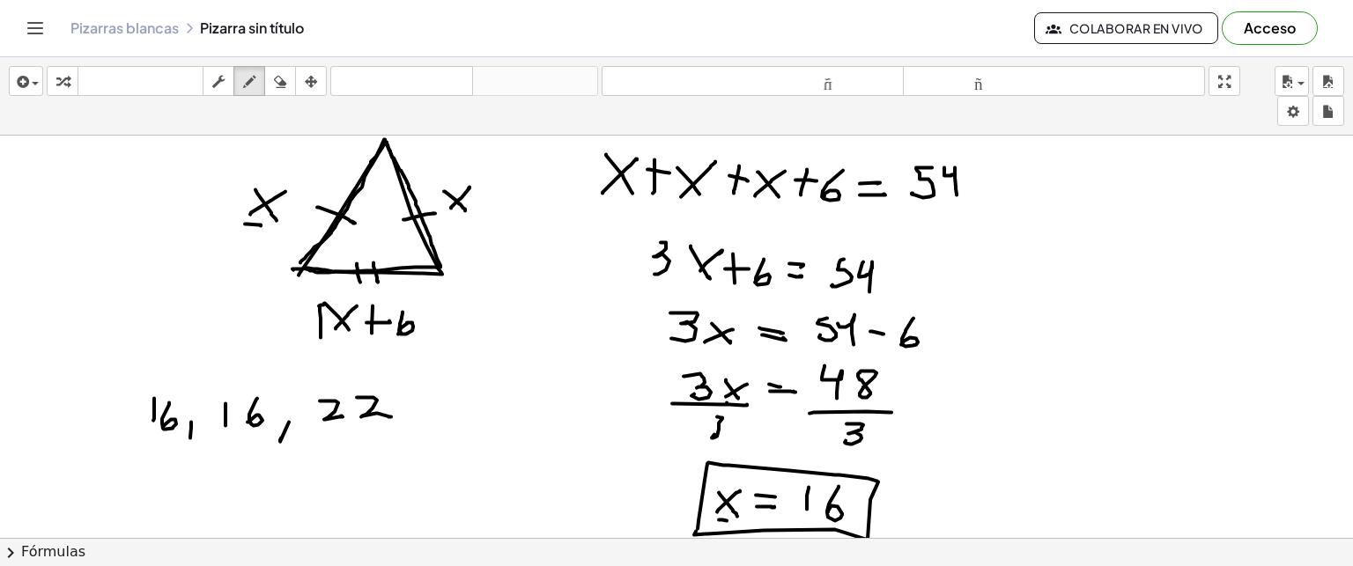
scroll to position [2431, 0]
drag, startPoint x: 913, startPoint y: 213, endPoint x: 1015, endPoint y: 205, distance: 102.5
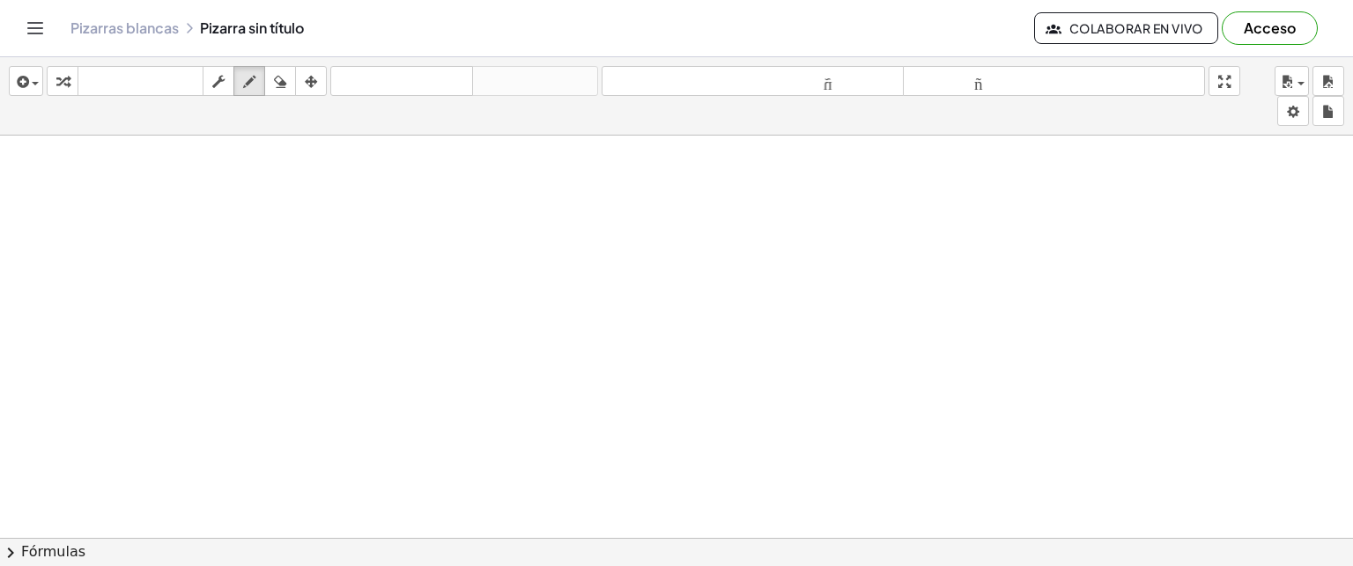
scroll to position [2971, 0]
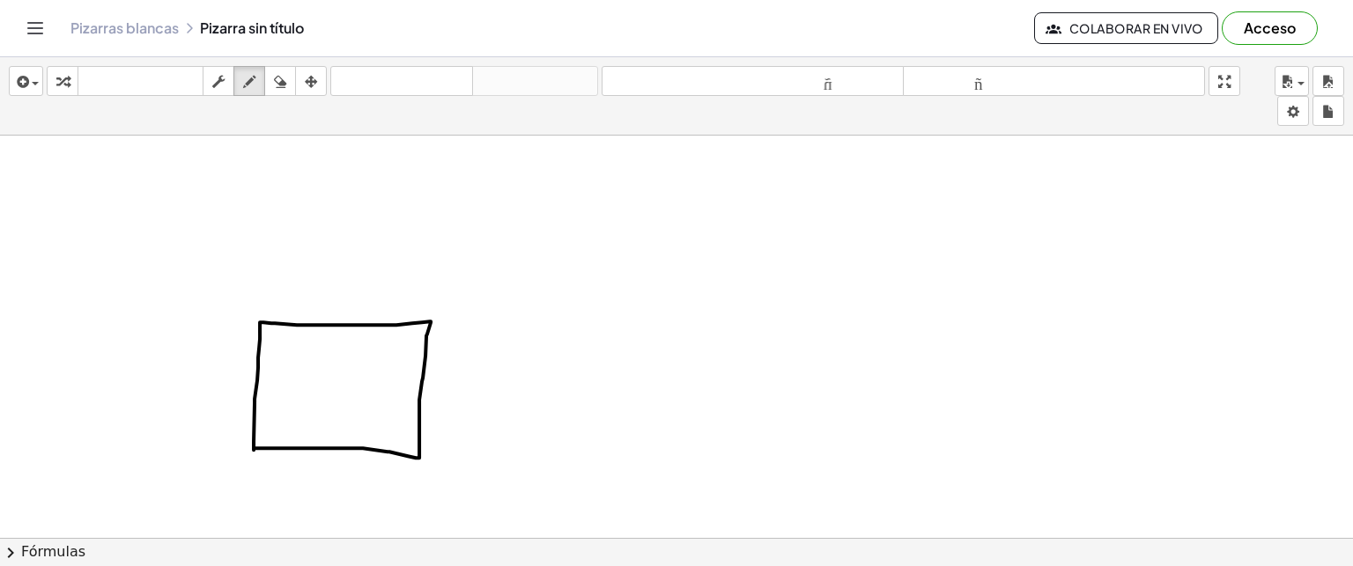
drag, startPoint x: 358, startPoint y: 320, endPoint x: 428, endPoint y: 320, distance: 70.5
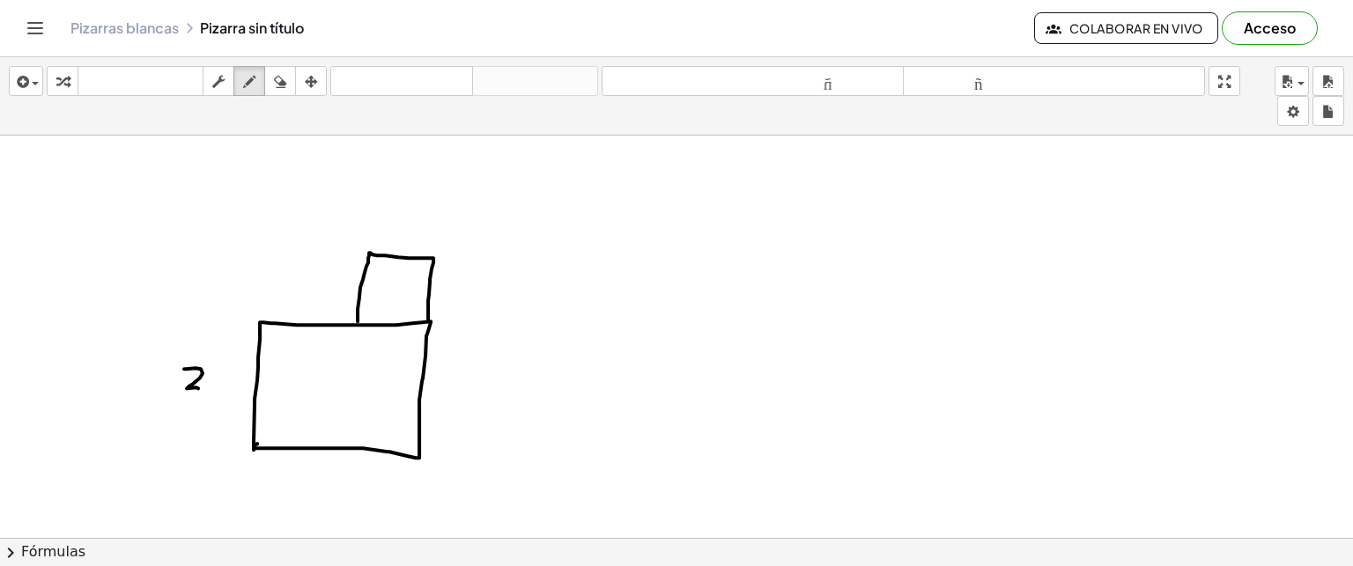
drag, startPoint x: 184, startPoint y: 367, endPoint x: 199, endPoint y: 387, distance: 24.5
drag, startPoint x: 210, startPoint y: 376, endPoint x: 218, endPoint y: 386, distance: 13.1
drag, startPoint x: 207, startPoint y: 382, endPoint x: 224, endPoint y: 372, distance: 19.8
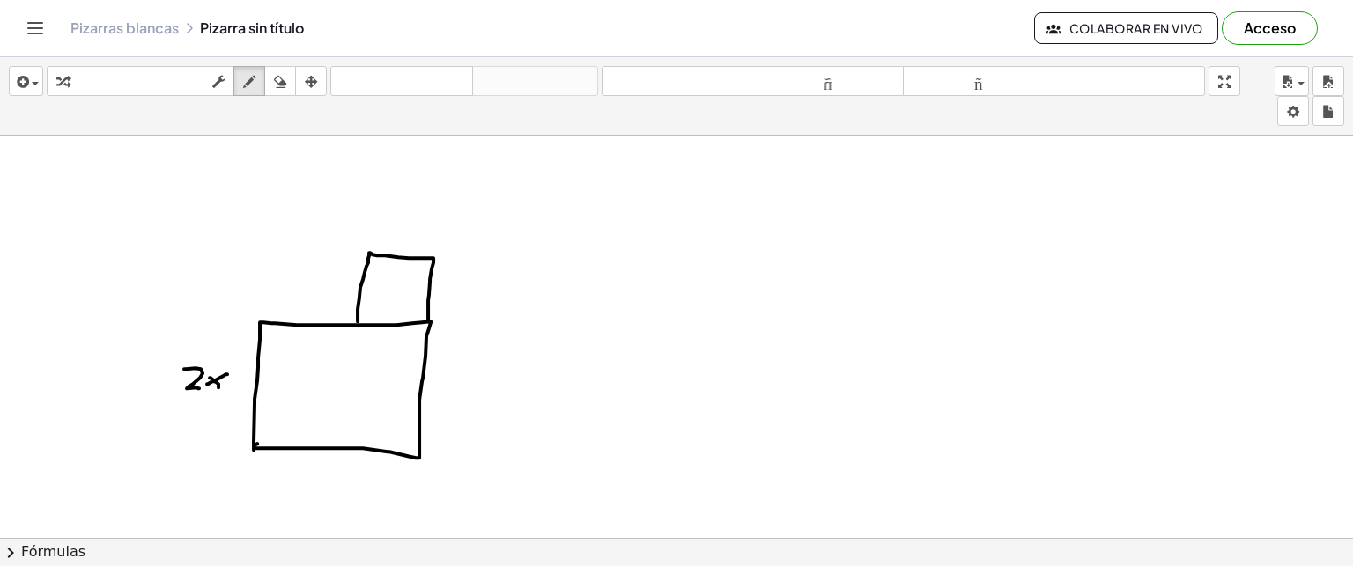
drag, startPoint x: 297, startPoint y: 298, endPoint x: 307, endPoint y: 313, distance: 17.8
drag, startPoint x: 296, startPoint y: 313, endPoint x: 312, endPoint y: 302, distance: 19.1
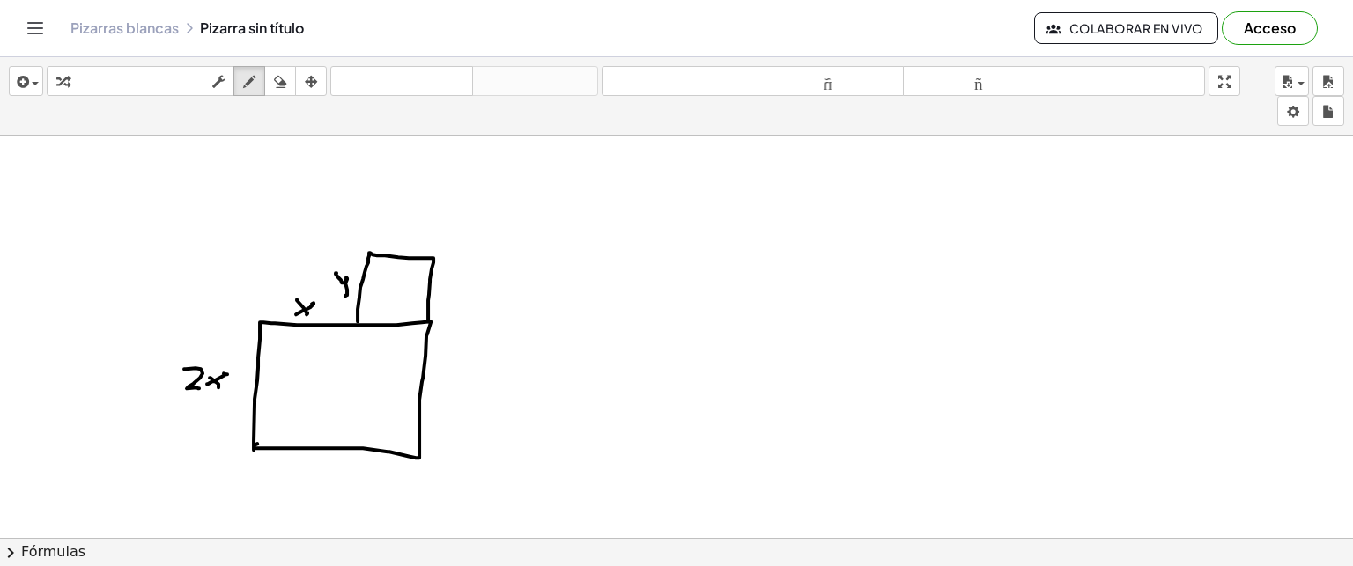
drag, startPoint x: 337, startPoint y: 271, endPoint x: 343, endPoint y: 294, distance: 23.7
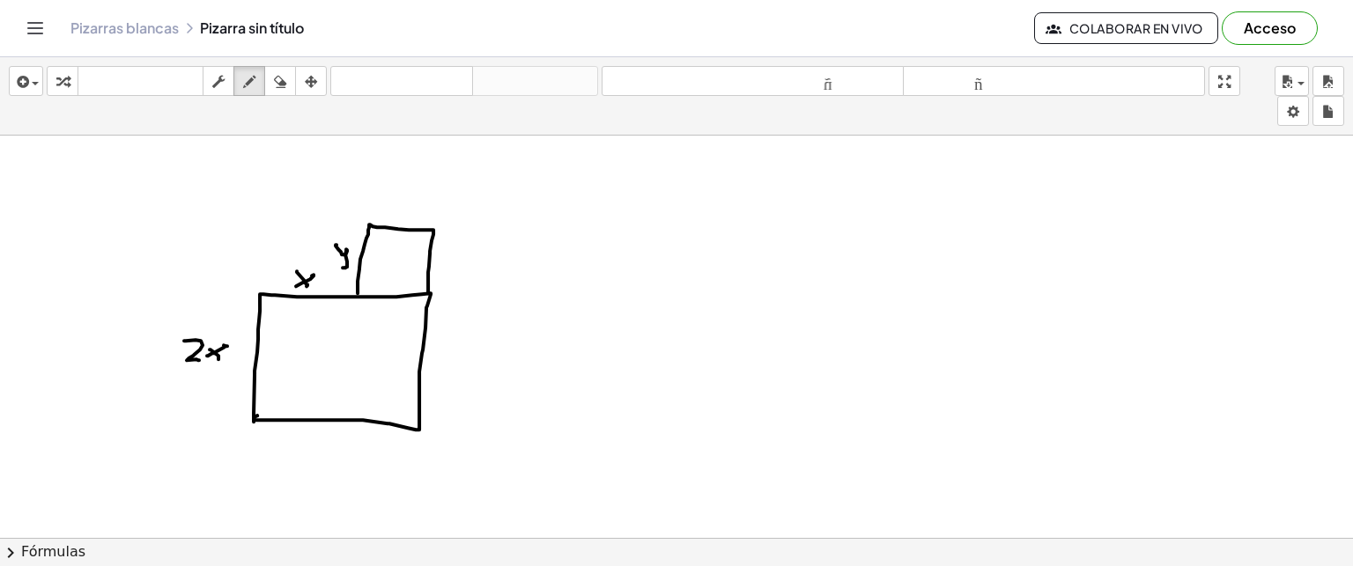
scroll to position [2999, 0]
drag, startPoint x: 448, startPoint y: 346, endPoint x: 472, endPoint y: 365, distance: 30.1
drag, startPoint x: 489, startPoint y: 351, endPoint x: 494, endPoint y: 362, distance: 11.8
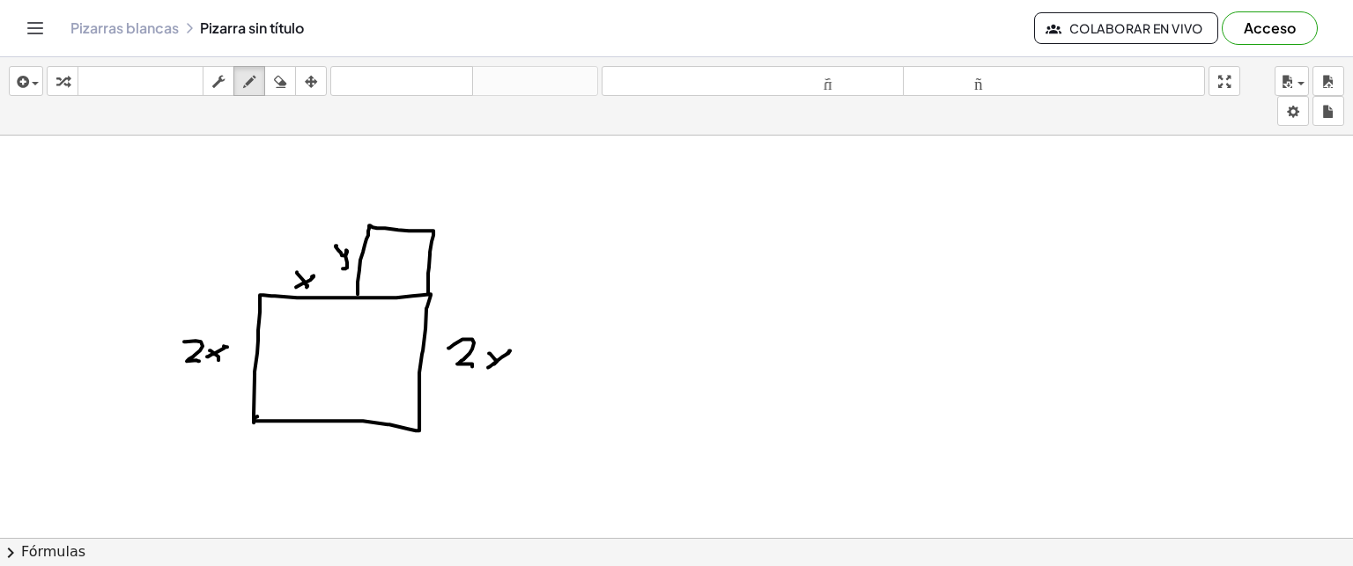
drag, startPoint x: 488, startPoint y: 366, endPoint x: 508, endPoint y: 351, distance: 24.7
drag, startPoint x: 497, startPoint y: 353, endPoint x: 509, endPoint y: 369, distance: 20.1
drag, startPoint x: 310, startPoint y: 456, endPoint x: 324, endPoint y: 492, distance: 38.8
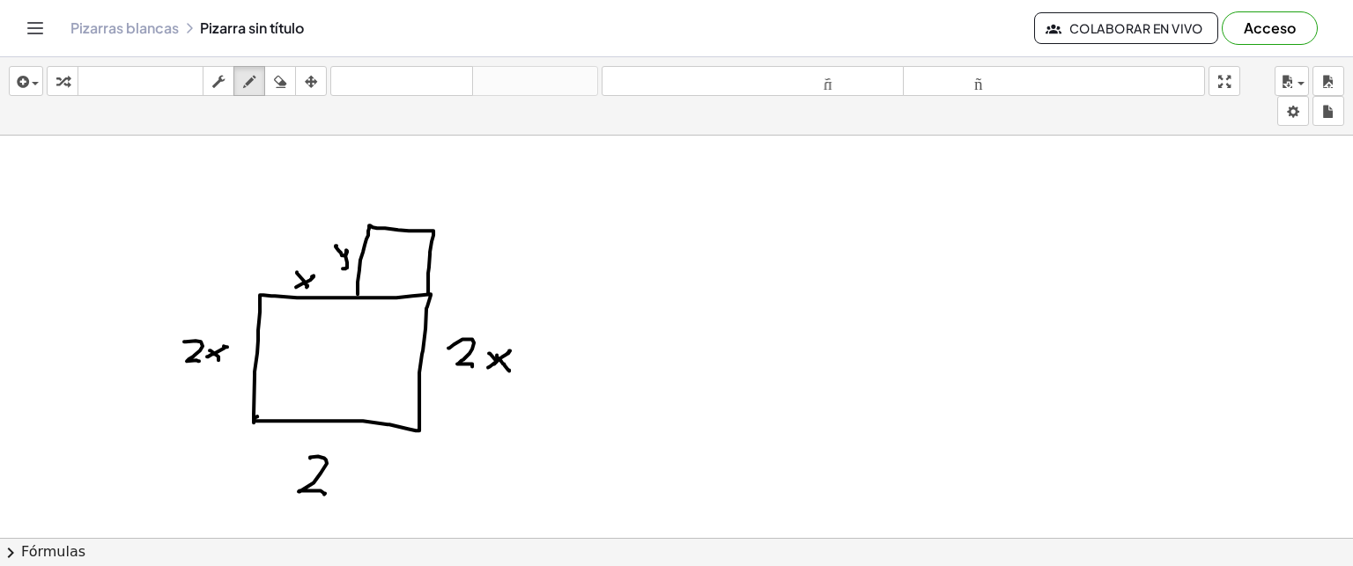
drag, startPoint x: 339, startPoint y: 475, endPoint x: 365, endPoint y: 488, distance: 28.8
drag, startPoint x: 351, startPoint y: 489, endPoint x: 366, endPoint y: 471, distance: 22.6
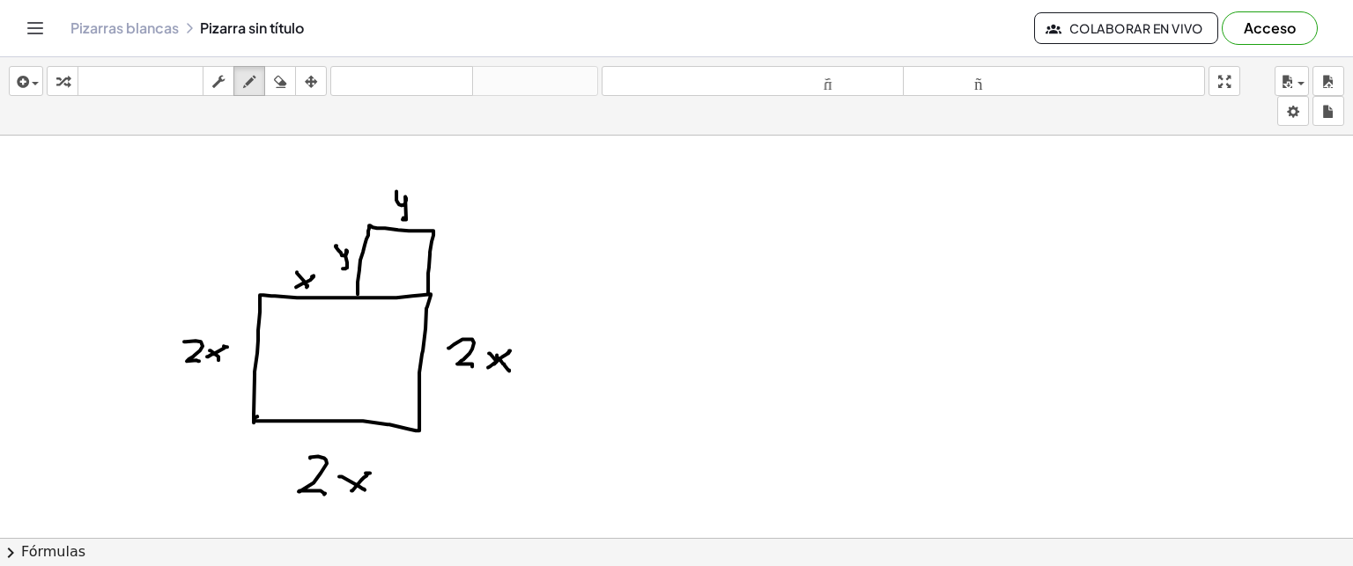
drag, startPoint x: 396, startPoint y: 189, endPoint x: 407, endPoint y: 215, distance: 27.6
drag, startPoint x: 447, startPoint y: 246, endPoint x: 449, endPoint y: 275, distance: 29.2
drag, startPoint x: 391, startPoint y: 300, endPoint x: 389, endPoint y: 330, distance: 30.0
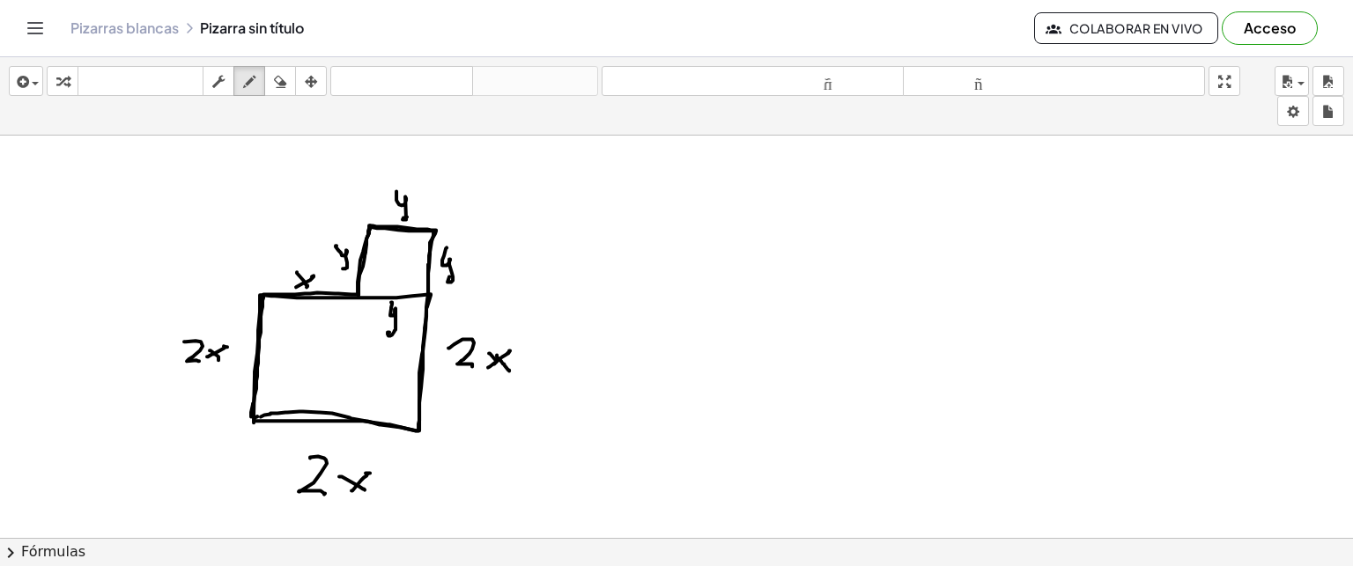
drag, startPoint x: 247, startPoint y: 418, endPoint x: 264, endPoint y: 302, distance: 117.6
drag, startPoint x: 723, startPoint y: 222, endPoint x: 743, endPoint y: 246, distance: 30.7
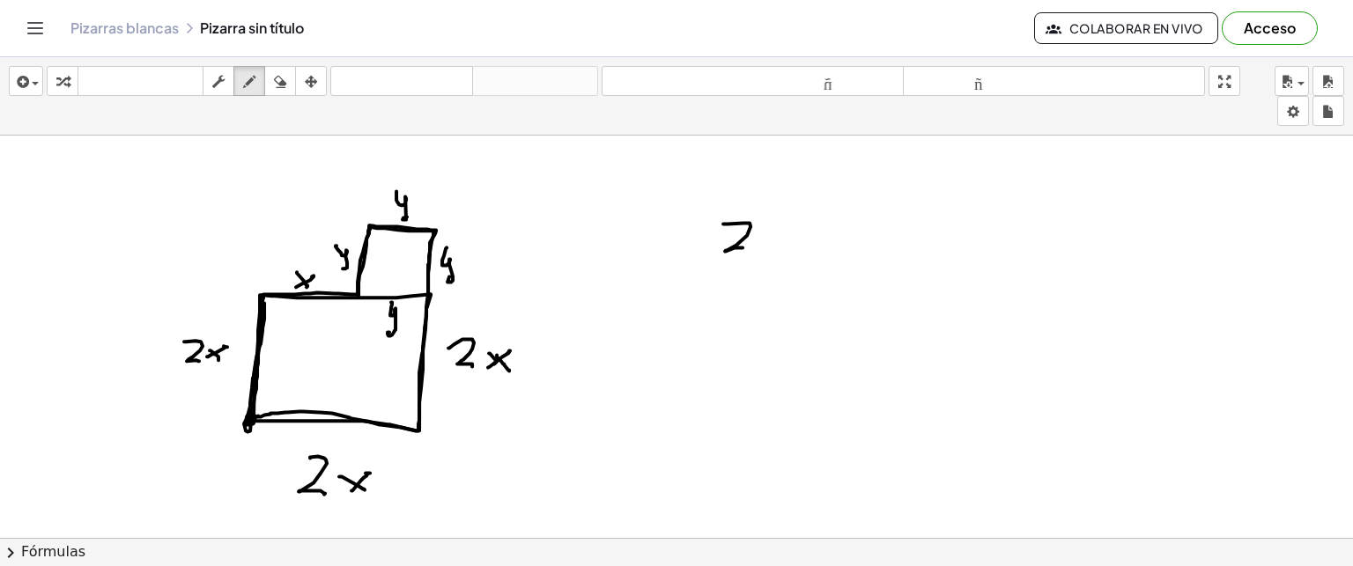
drag, startPoint x: 758, startPoint y: 237, endPoint x: 779, endPoint y: 253, distance: 25.7
drag, startPoint x: 762, startPoint y: 253, endPoint x: 782, endPoint y: 229, distance: 31.2
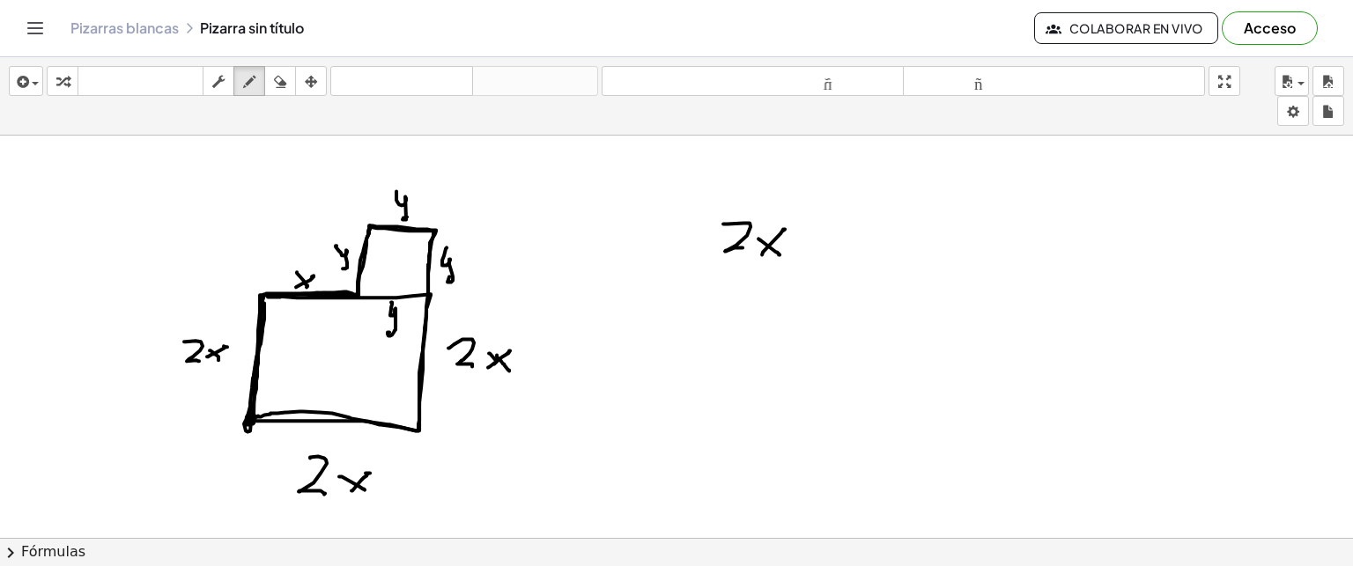
drag, startPoint x: 266, startPoint y: 292, endPoint x: 351, endPoint y: 295, distance: 85.5
drag, startPoint x: 818, startPoint y: 226, endPoint x: 818, endPoint y: 256, distance: 30.8
drag, startPoint x: 807, startPoint y: 245, endPoint x: 828, endPoint y: 242, distance: 21.3
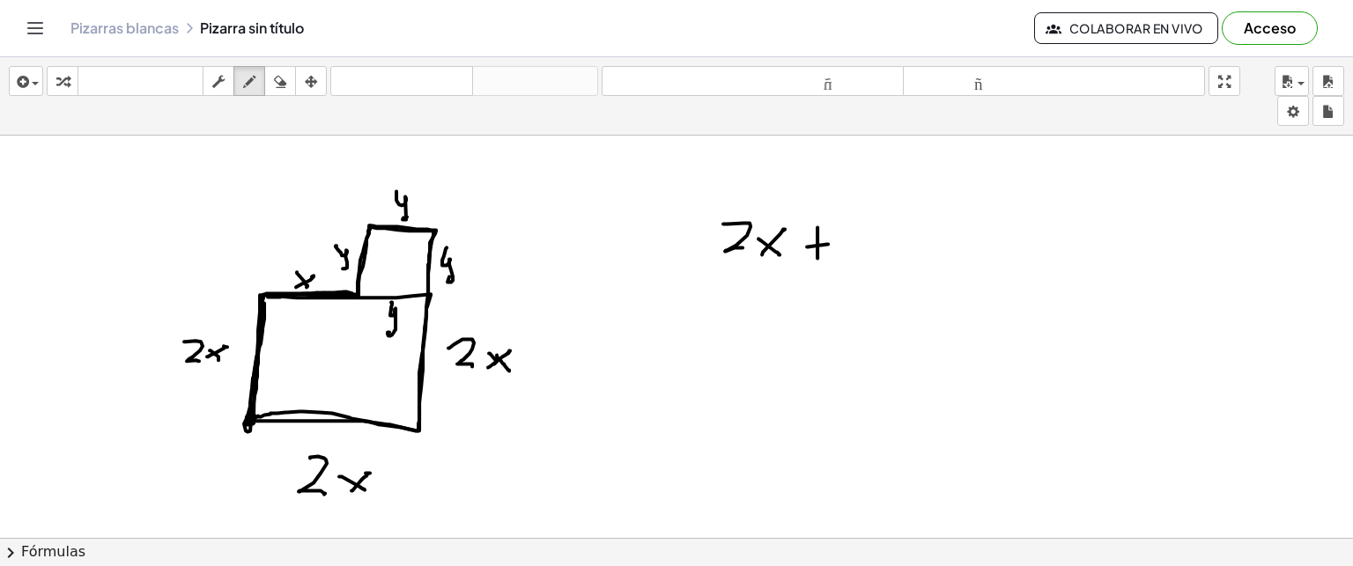
drag, startPoint x: 847, startPoint y: 229, endPoint x: 869, endPoint y: 255, distance: 34.4
drag, startPoint x: 869, startPoint y: 230, endPoint x: 843, endPoint y: 259, distance: 38.7
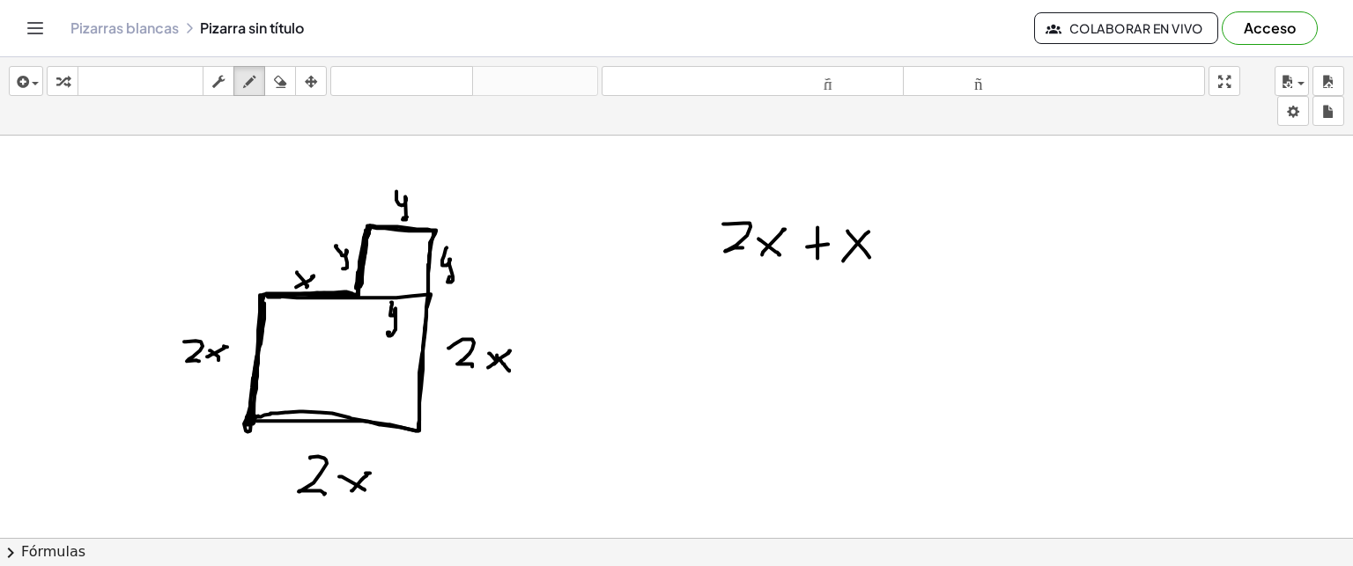
drag, startPoint x: 359, startPoint y: 290, endPoint x: 366, endPoint y: 228, distance: 62.2
drag, startPoint x: 894, startPoint y: 227, endPoint x: 894, endPoint y: 251, distance: 23.8
drag, startPoint x: 888, startPoint y: 240, endPoint x: 910, endPoint y: 240, distance: 22.0
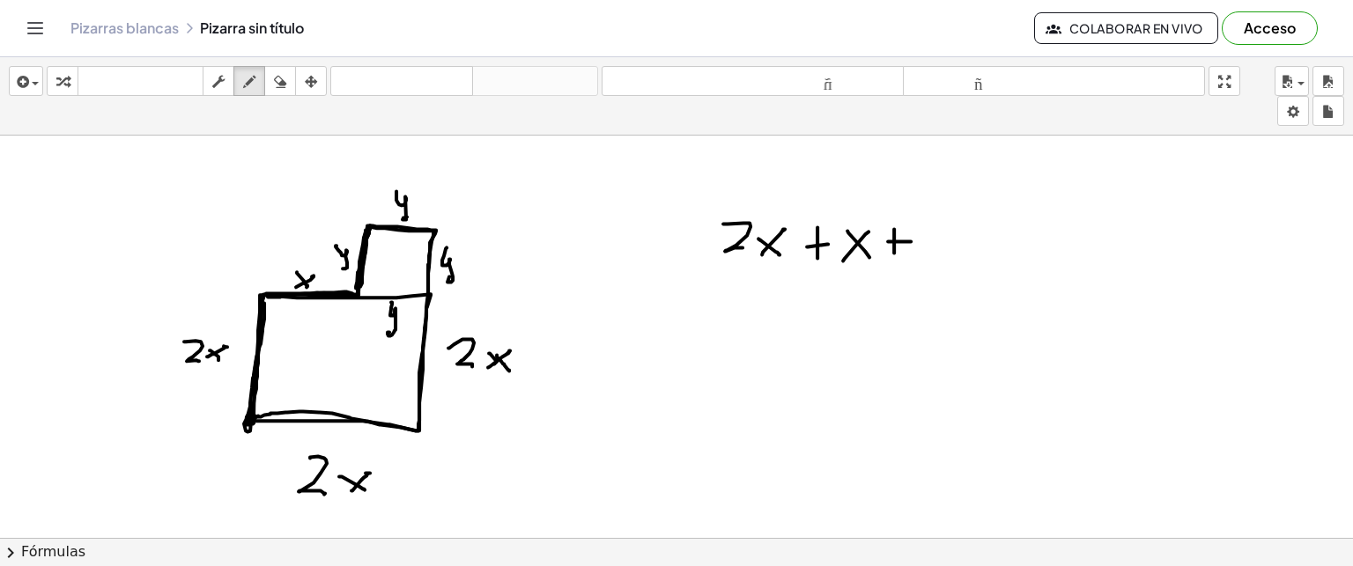
drag, startPoint x: 931, startPoint y: 229, endPoint x: 924, endPoint y: 285, distance: 55.9
drag, startPoint x: 374, startPoint y: 225, endPoint x: 423, endPoint y: 228, distance: 49.5
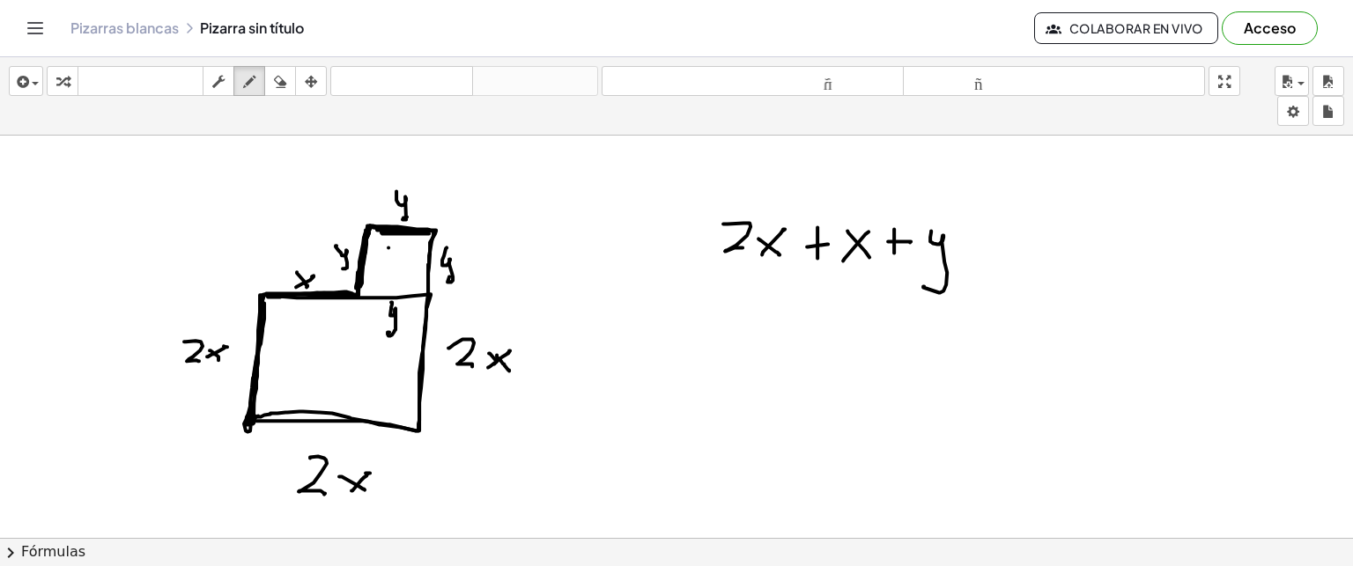
drag, startPoint x: 973, startPoint y: 232, endPoint x: 972, endPoint y: 256, distance: 24.7
drag, startPoint x: 962, startPoint y: 242, endPoint x: 985, endPoint y: 243, distance: 22.9
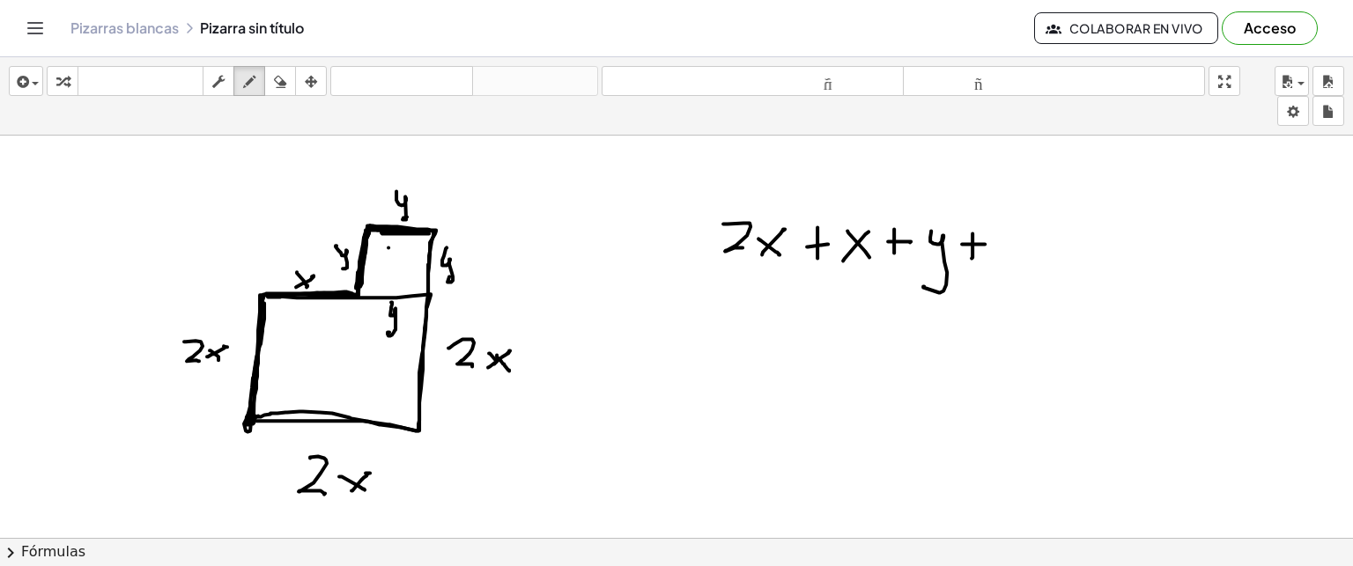
drag, startPoint x: 1001, startPoint y: 238, endPoint x: 997, endPoint y: 292, distance: 53.9
drag, startPoint x: 430, startPoint y: 233, endPoint x: 428, endPoint y: 282, distance: 49.4
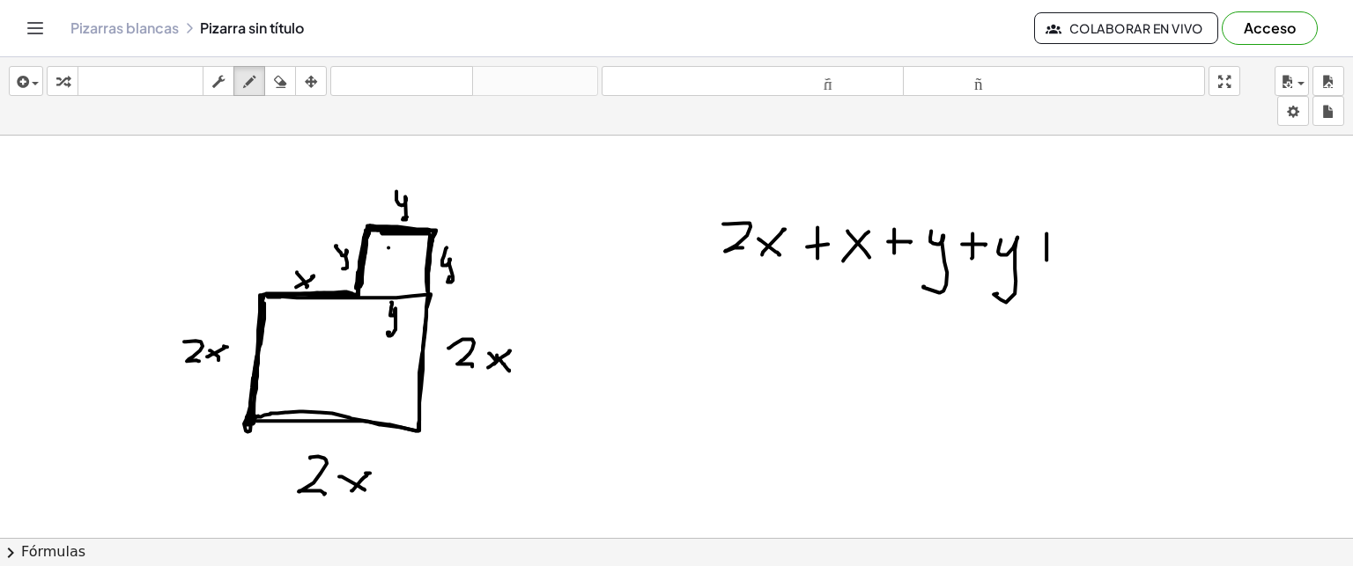
drag, startPoint x: 1047, startPoint y: 232, endPoint x: 1047, endPoint y: 253, distance: 21.1
drag, startPoint x: 1040, startPoint y: 246, endPoint x: 1064, endPoint y: 247, distance: 24.7
drag, startPoint x: 1077, startPoint y: 238, endPoint x: 1082, endPoint y: 281, distance: 43.4
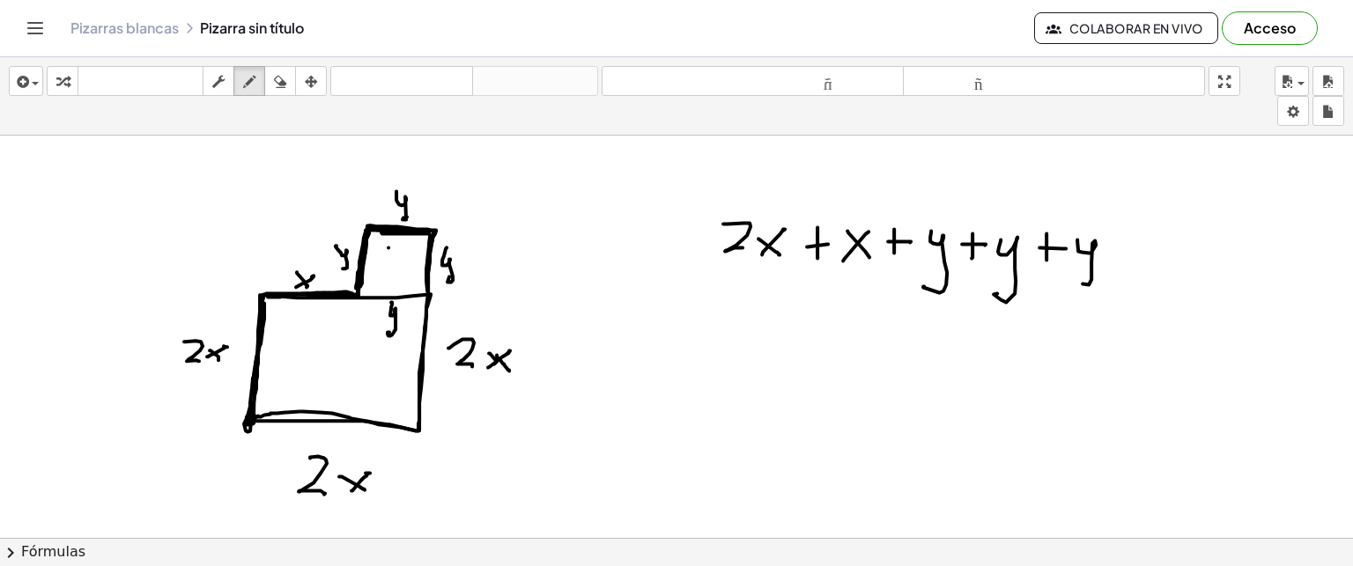
drag, startPoint x: 431, startPoint y: 303, endPoint x: 416, endPoint y: 419, distance: 117.2
drag, startPoint x: 1117, startPoint y: 223, endPoint x: 1119, endPoint y: 255, distance: 32.6
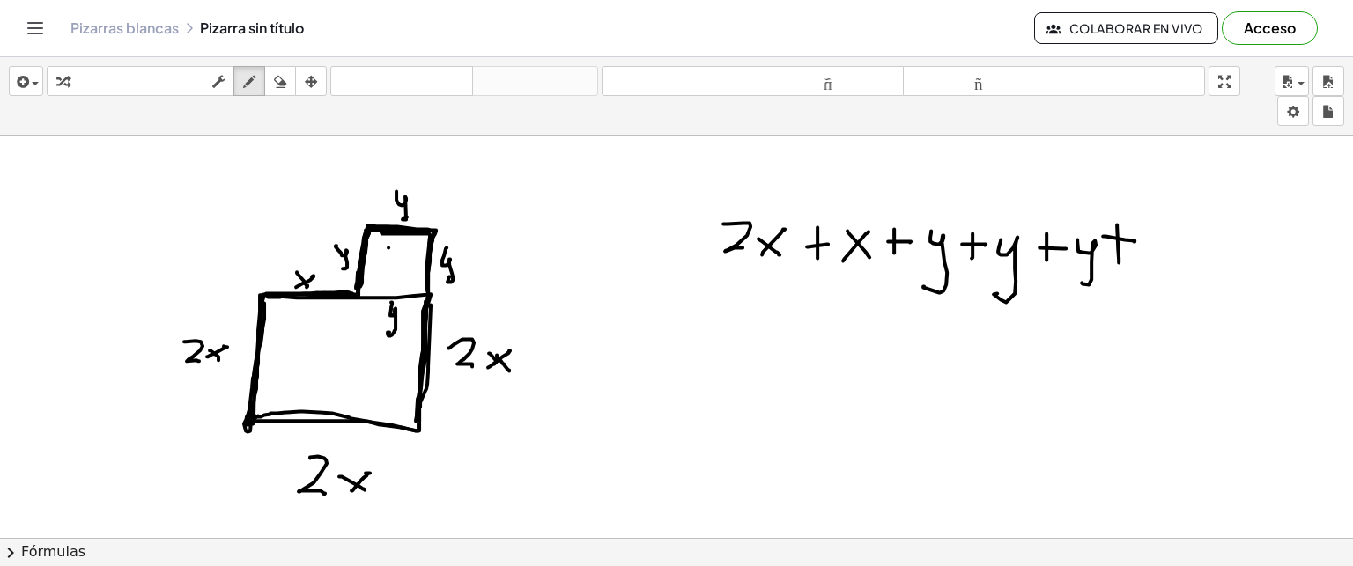
drag, startPoint x: 1103, startPoint y: 234, endPoint x: 1134, endPoint y: 240, distance: 31.3
drag, startPoint x: 1158, startPoint y: 228, endPoint x: 1173, endPoint y: 260, distance: 34.7
drag, startPoint x: 1188, startPoint y: 248, endPoint x: 1209, endPoint y: 267, distance: 28.7
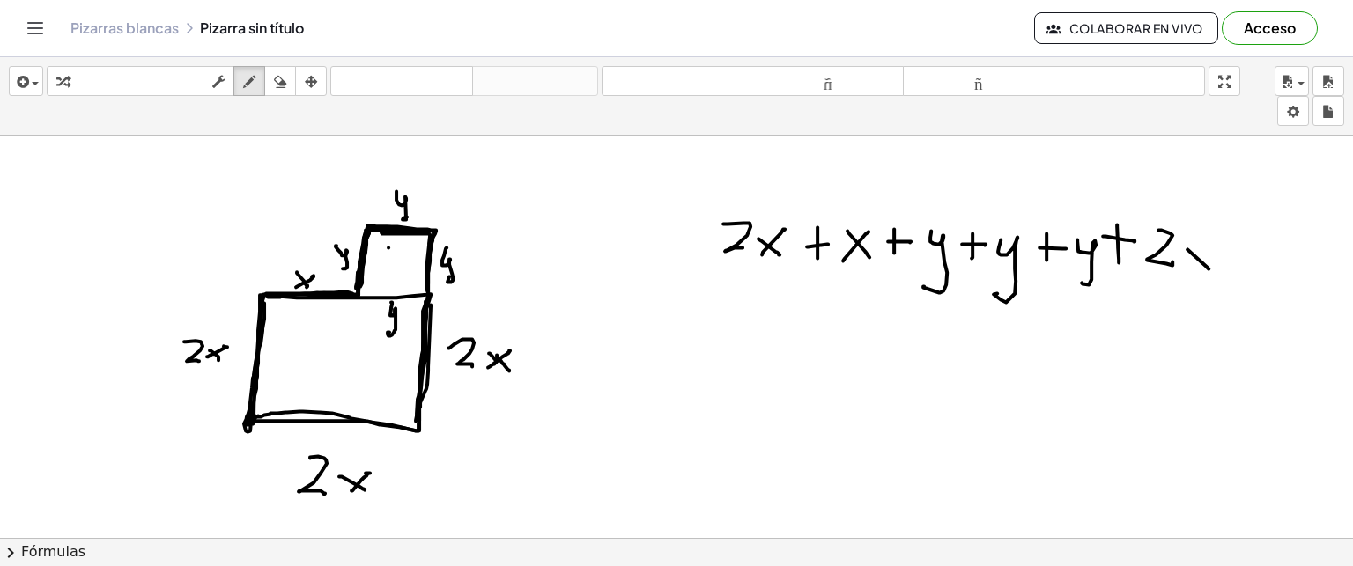
drag, startPoint x: 1205, startPoint y: 247, endPoint x: 1183, endPoint y: 275, distance: 35.8
drag, startPoint x: 406, startPoint y: 418, endPoint x: 271, endPoint y: 418, distance: 134.8
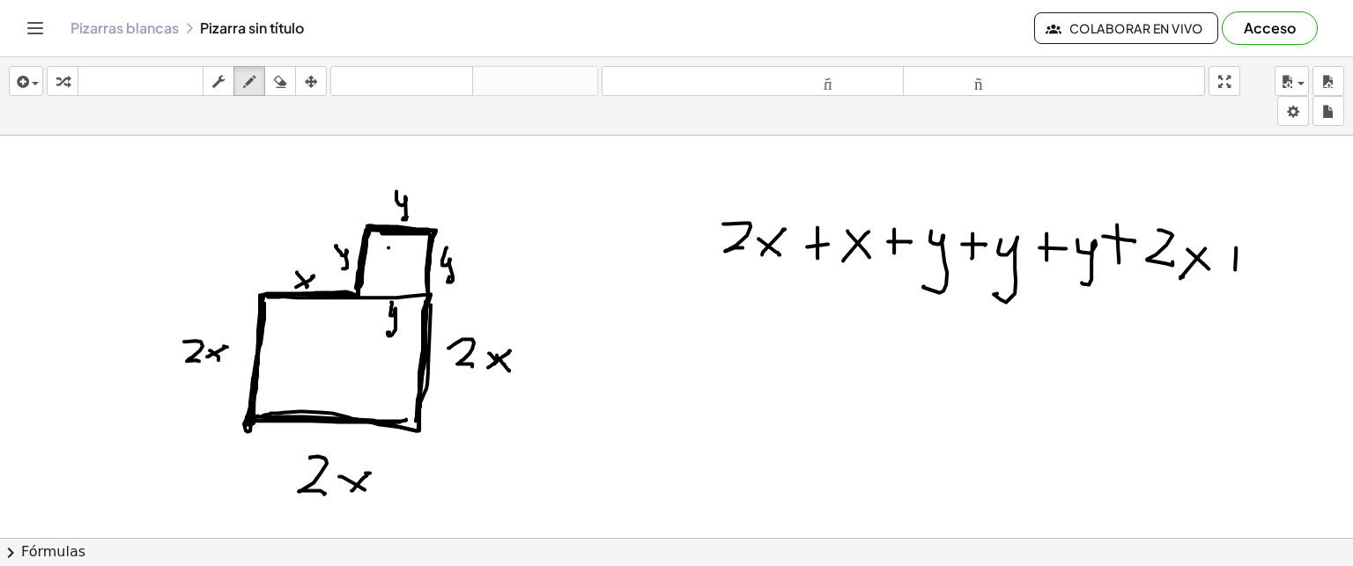
drag, startPoint x: 1236, startPoint y: 246, endPoint x: 1235, endPoint y: 268, distance: 22.0
drag, startPoint x: 1226, startPoint y: 259, endPoint x: 1254, endPoint y: 256, distance: 28.3
drag, startPoint x: 1262, startPoint y: 237, endPoint x: 1296, endPoint y: 267, distance: 45.6
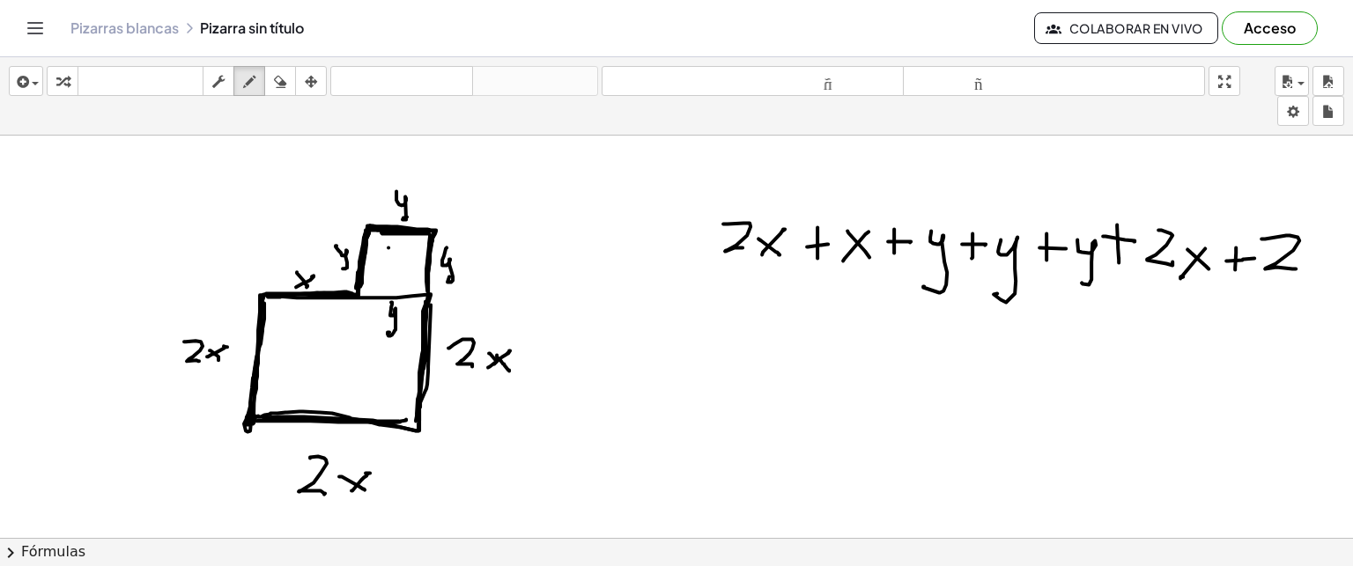
drag, startPoint x: 1303, startPoint y: 255, endPoint x: 1328, endPoint y: 272, distance: 31.0
drag, startPoint x: 1311, startPoint y: 272, endPoint x: 1328, endPoint y: 246, distance: 31.8
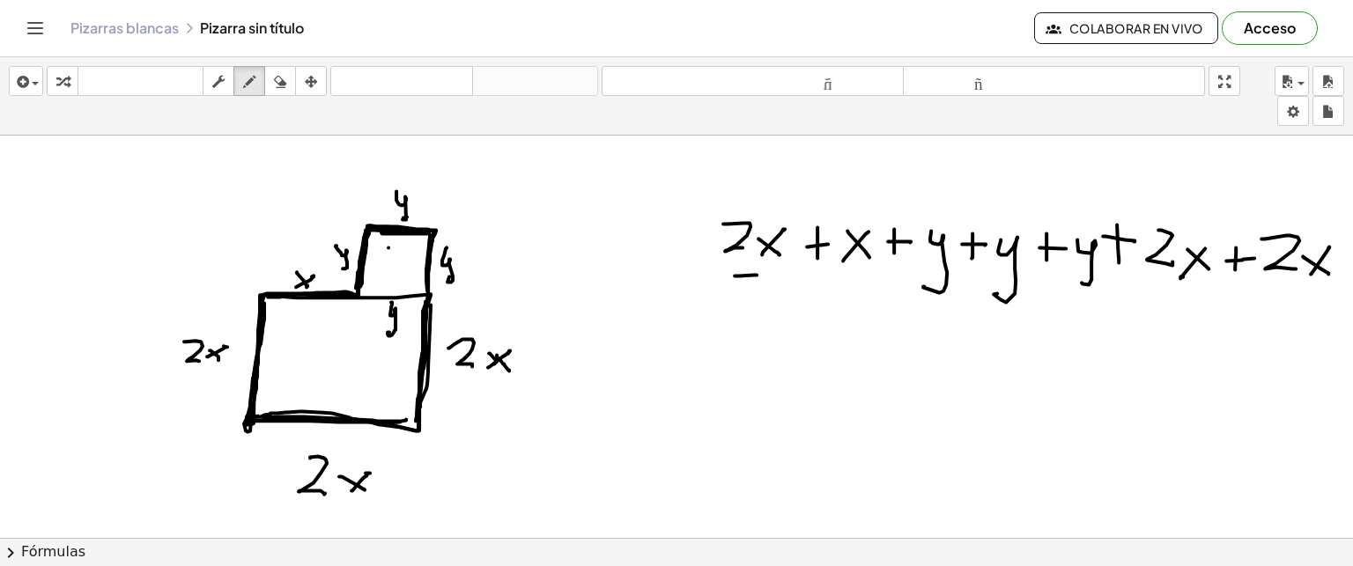
drag, startPoint x: 735, startPoint y: 274, endPoint x: 757, endPoint y: 273, distance: 22.0
drag, startPoint x: 843, startPoint y: 274, endPoint x: 862, endPoint y: 274, distance: 19.4
drag, startPoint x: 1166, startPoint y: 285, endPoint x: 1194, endPoint y: 285, distance: 27.3
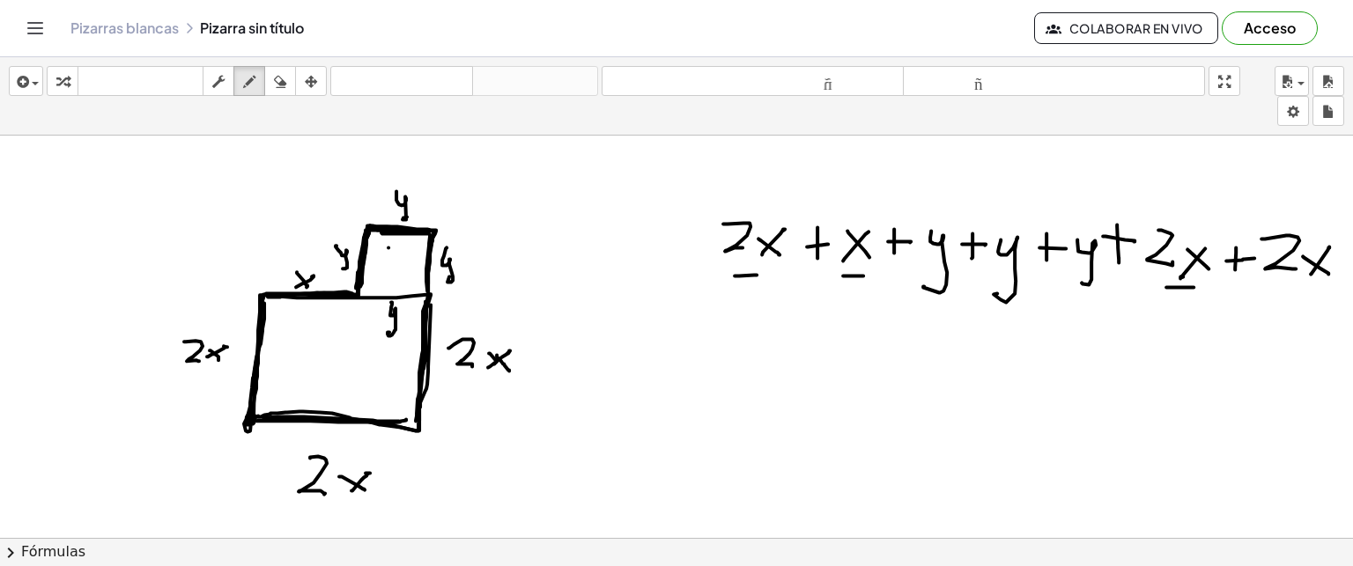
drag, startPoint x: 1279, startPoint y: 286, endPoint x: 1297, endPoint y: 287, distance: 17.6
drag, startPoint x: 810, startPoint y: 350, endPoint x: 837, endPoint y: 352, distance: 26.6
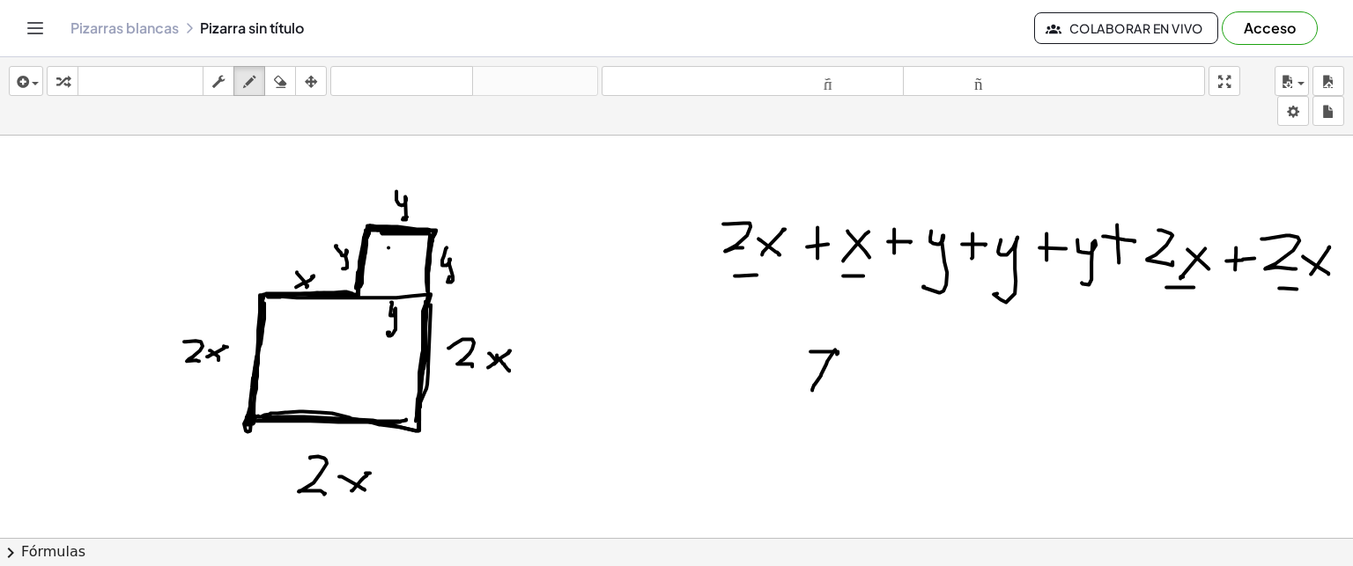
drag, startPoint x: 835, startPoint y: 348, endPoint x: 812, endPoint y: 387, distance: 45.0
drag, startPoint x: 807, startPoint y: 366, endPoint x: 840, endPoint y: 372, distance: 34.0
drag, startPoint x: 856, startPoint y: 361, endPoint x: 879, endPoint y: 386, distance: 33.7
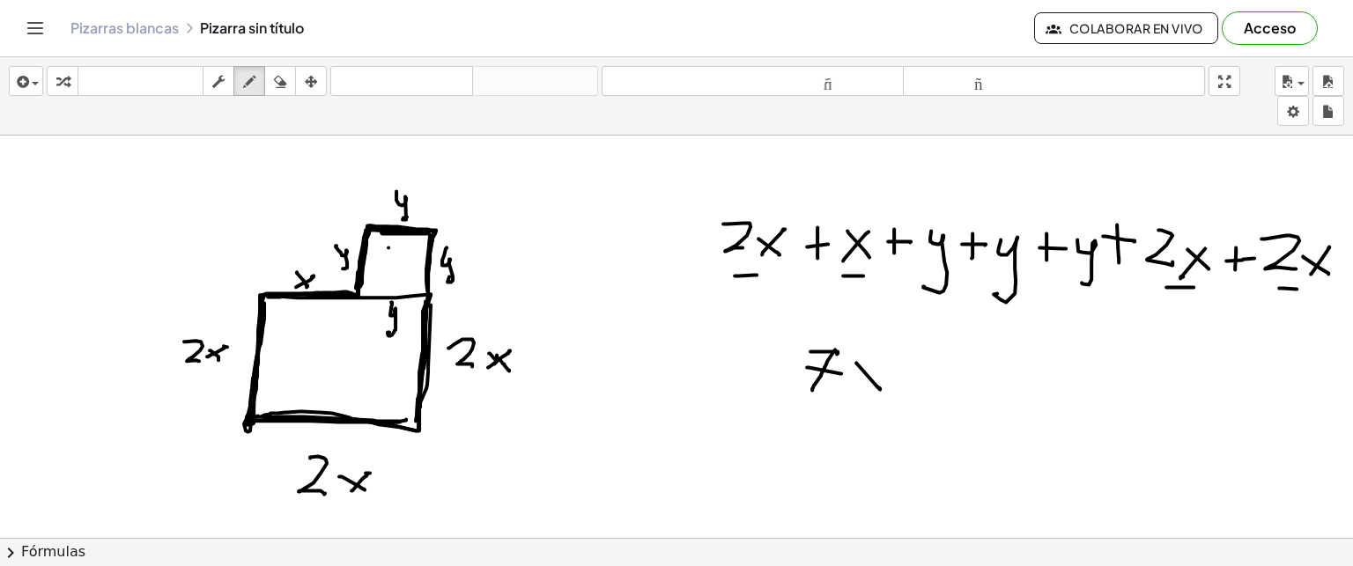
drag, startPoint x: 884, startPoint y: 356, endPoint x: 854, endPoint y: 388, distance: 44.9
drag, startPoint x: 919, startPoint y: 368, endPoint x: 920, endPoint y: 388, distance: 20.3
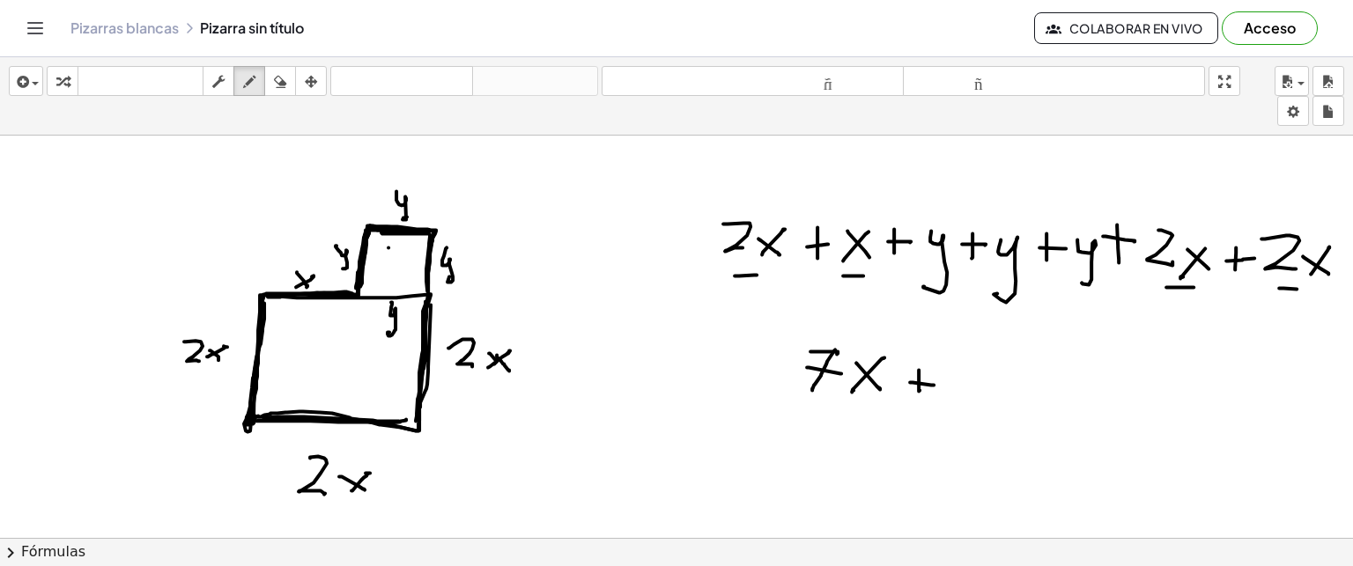
drag, startPoint x: 910, startPoint y: 381, endPoint x: 934, endPoint y: 383, distance: 23.9
drag, startPoint x: 943, startPoint y: 366, endPoint x: 948, endPoint y: 390, distance: 25.2
drag, startPoint x: 990, startPoint y: 375, endPoint x: 964, endPoint y: 413, distance: 46.2
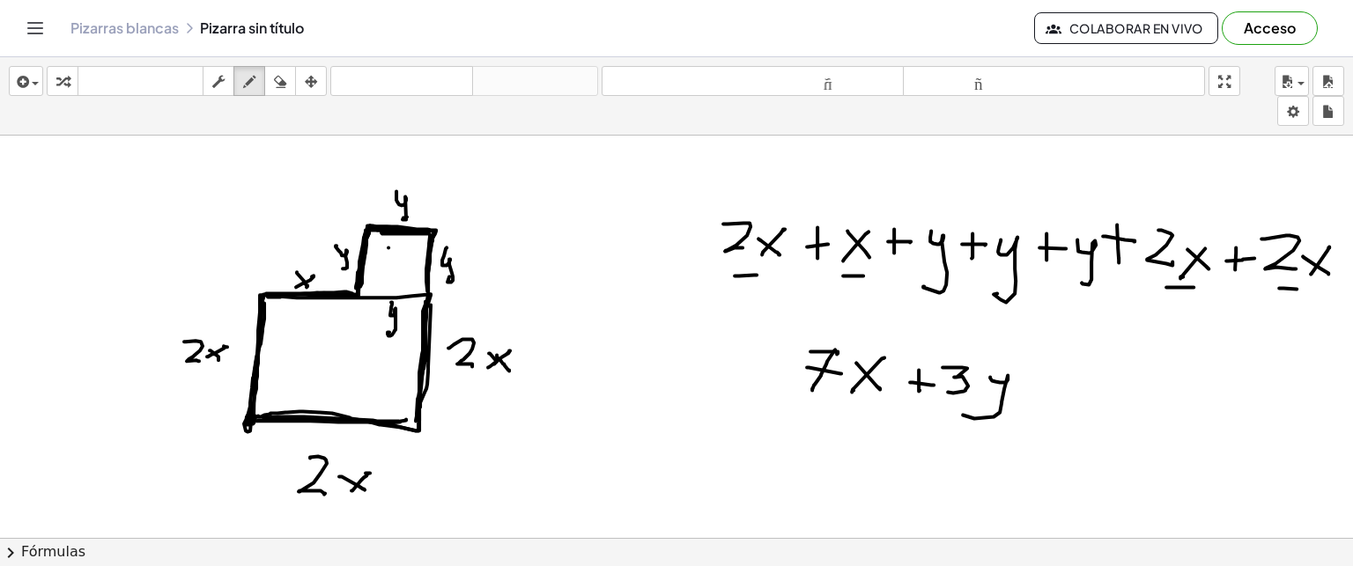
drag, startPoint x: 290, startPoint y: 296, endPoint x: 352, endPoint y: 291, distance: 62.8
drag, startPoint x: 352, startPoint y: 291, endPoint x: 421, endPoint y: 404, distance: 132.8
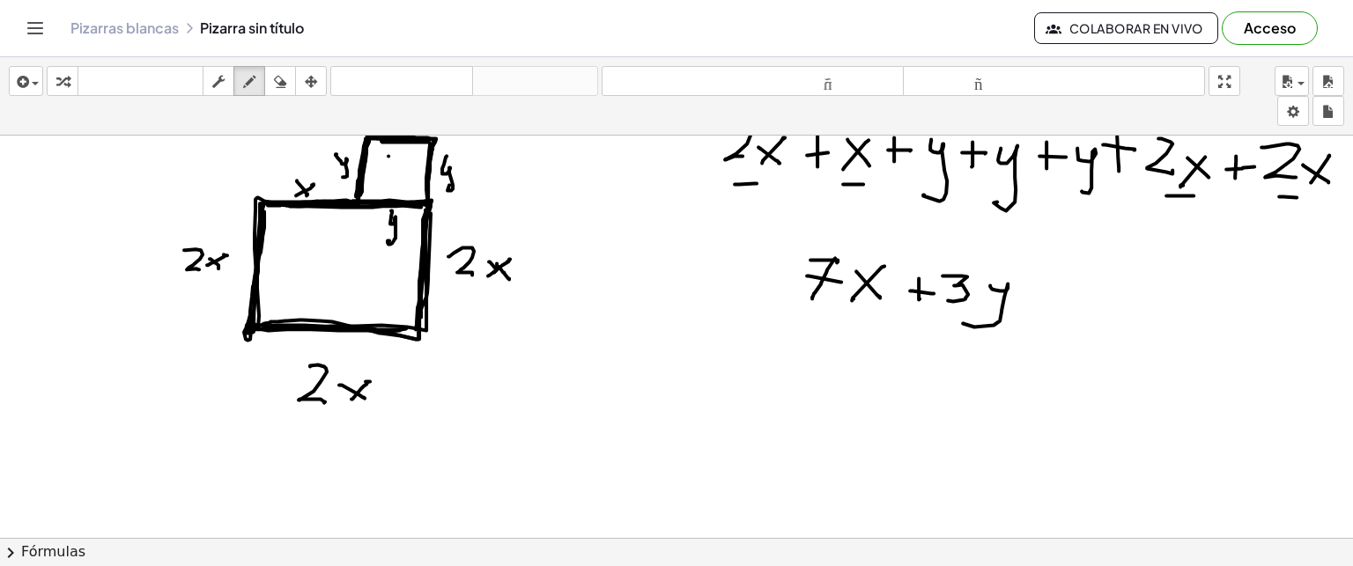
scroll to position [3093, 0]
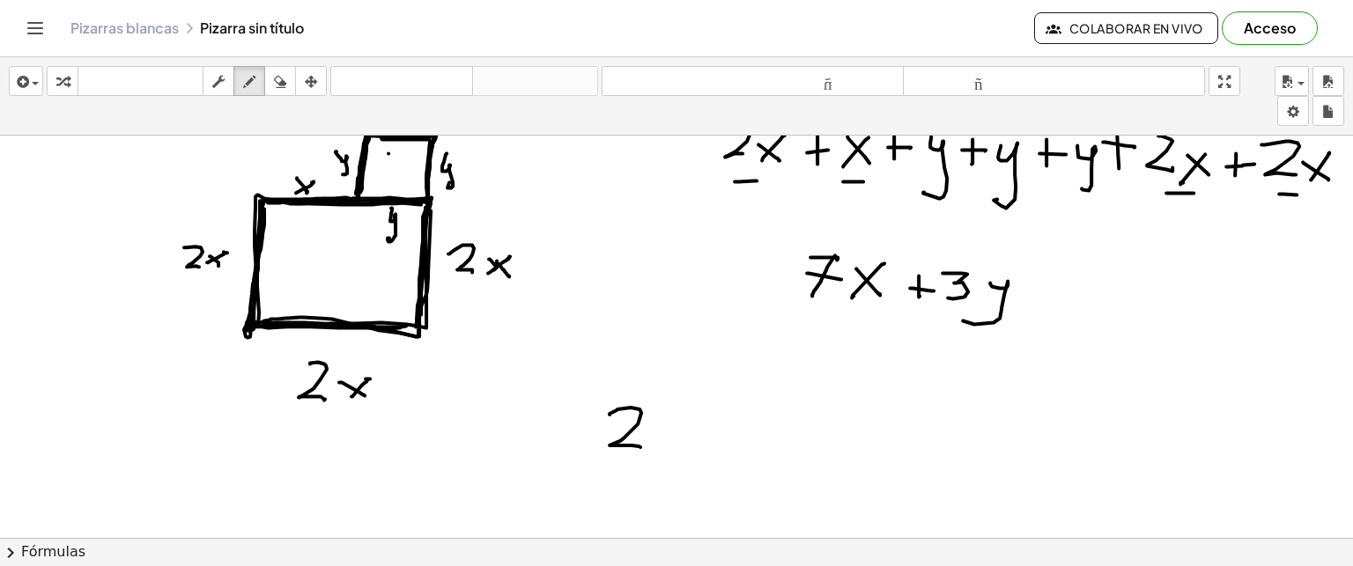
drag, startPoint x: 610, startPoint y: 413, endPoint x: 640, endPoint y: 446, distance: 44.9
drag, startPoint x: 655, startPoint y: 428, endPoint x: 673, endPoint y: 452, distance: 30.1
drag, startPoint x: 648, startPoint y: 449, endPoint x: 677, endPoint y: 431, distance: 34.5
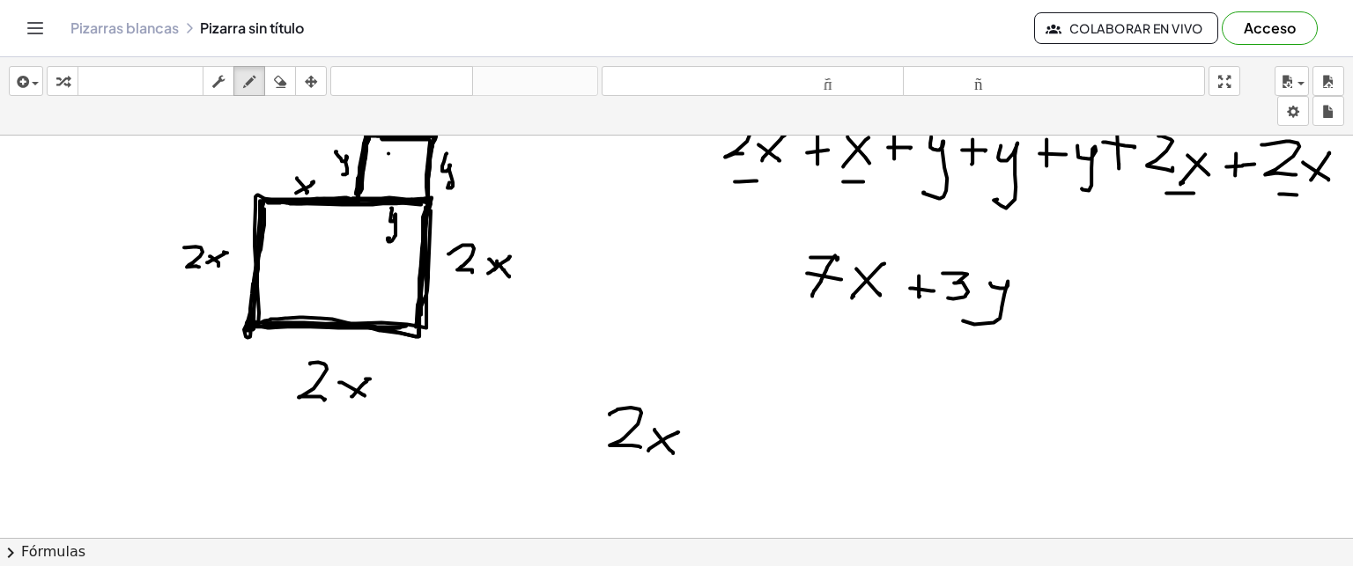
drag, startPoint x: 584, startPoint y: 382, endPoint x: 610, endPoint y: 476, distance: 97.0
drag, startPoint x: 684, startPoint y: 396, endPoint x: 695, endPoint y: 478, distance: 82.6
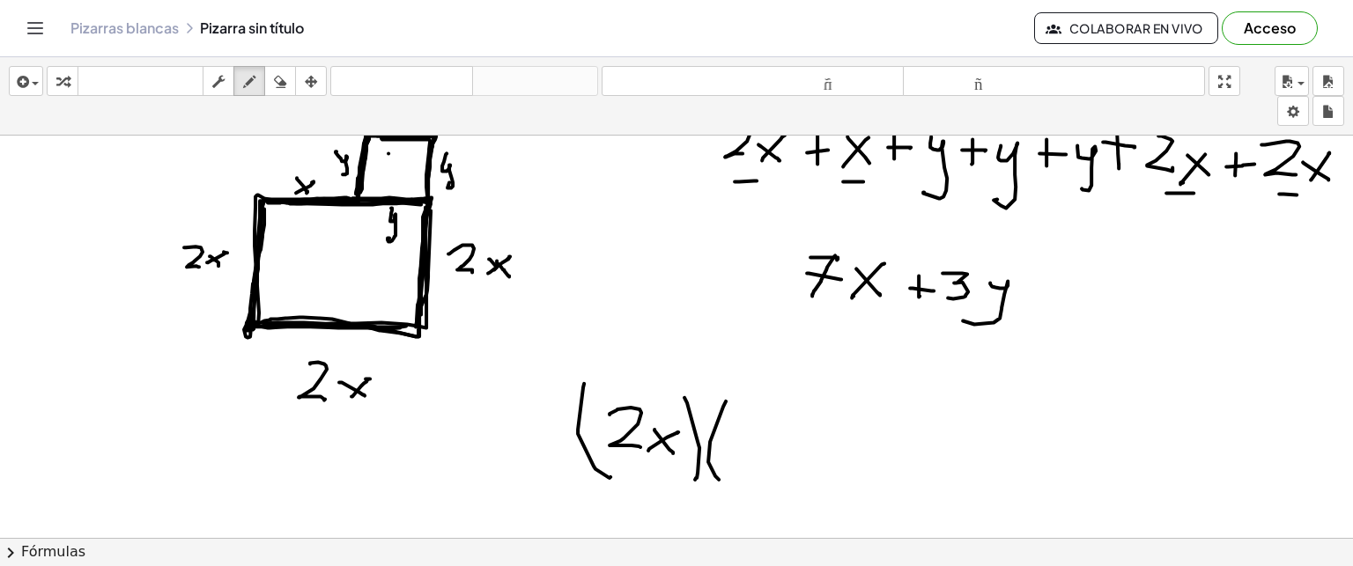
drag, startPoint x: 726, startPoint y: 400, endPoint x: 721, endPoint y: 478, distance: 78.6
drag, startPoint x: 740, startPoint y: 418, endPoint x: 756, endPoint y: 449, distance: 34.7
drag, startPoint x: 768, startPoint y: 421, endPoint x: 793, endPoint y: 440, distance: 30.8
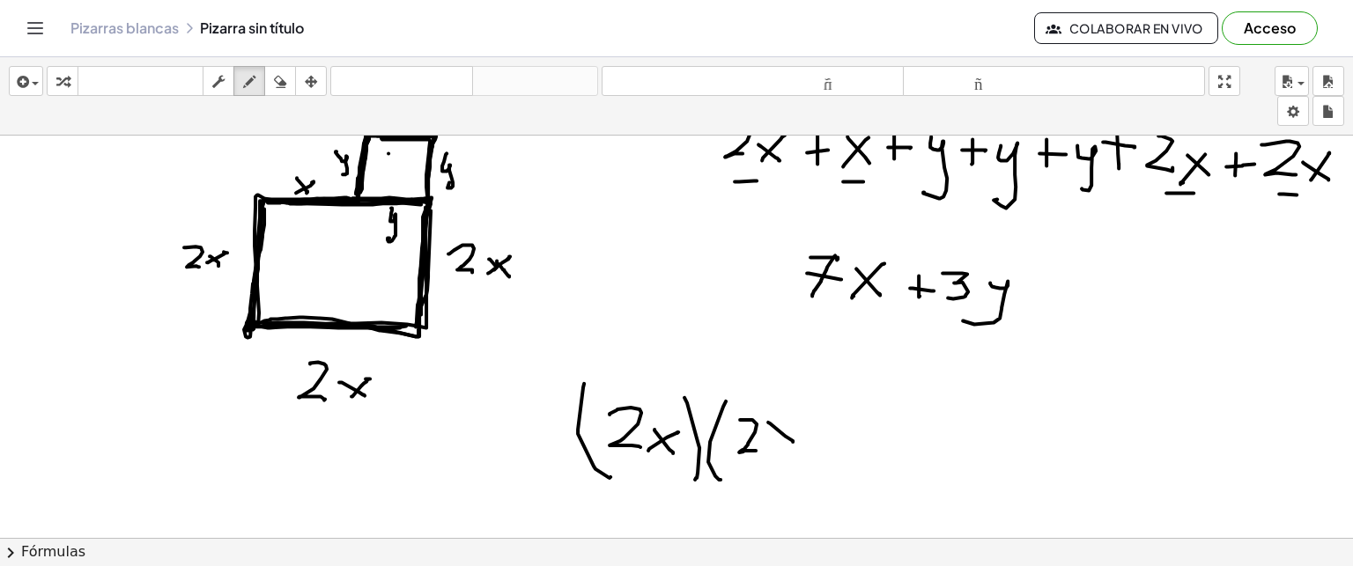
drag, startPoint x: 793, startPoint y: 418, endPoint x: 773, endPoint y: 450, distance: 37.6
drag, startPoint x: 813, startPoint y: 387, endPoint x: 796, endPoint y: 490, distance: 104.4
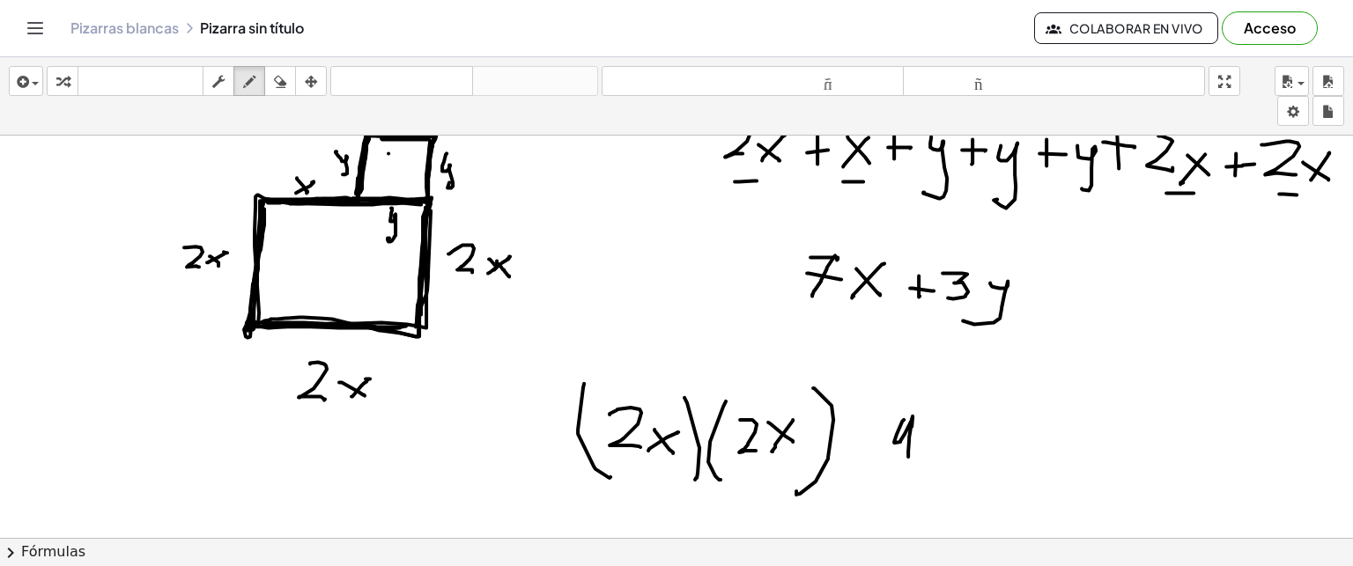
drag, startPoint x: 904, startPoint y: 418, endPoint x: 908, endPoint y: 455, distance: 37.3
drag, startPoint x: 925, startPoint y: 433, endPoint x: 953, endPoint y: 462, distance: 41.1
drag, startPoint x: 930, startPoint y: 456, endPoint x: 968, endPoint y: 424, distance: 50.0
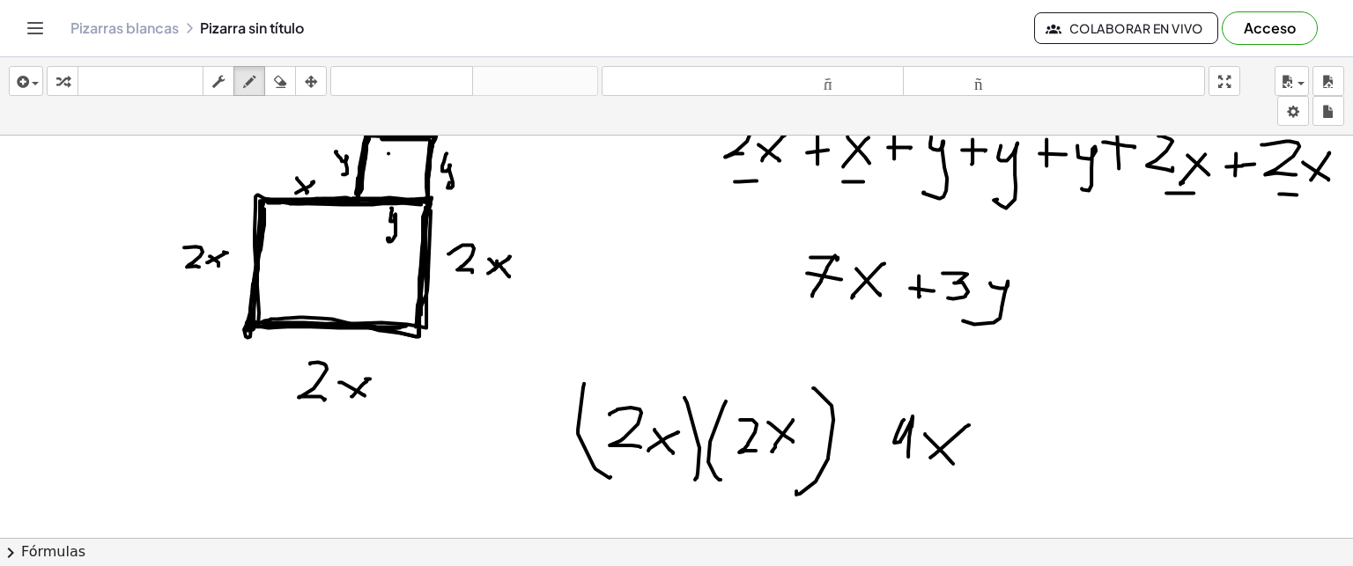
drag, startPoint x: 978, startPoint y: 399, endPoint x: 997, endPoint y: 425, distance: 32.1
drag, startPoint x: 846, startPoint y: 436, endPoint x: 863, endPoint y: 438, distance: 17.7
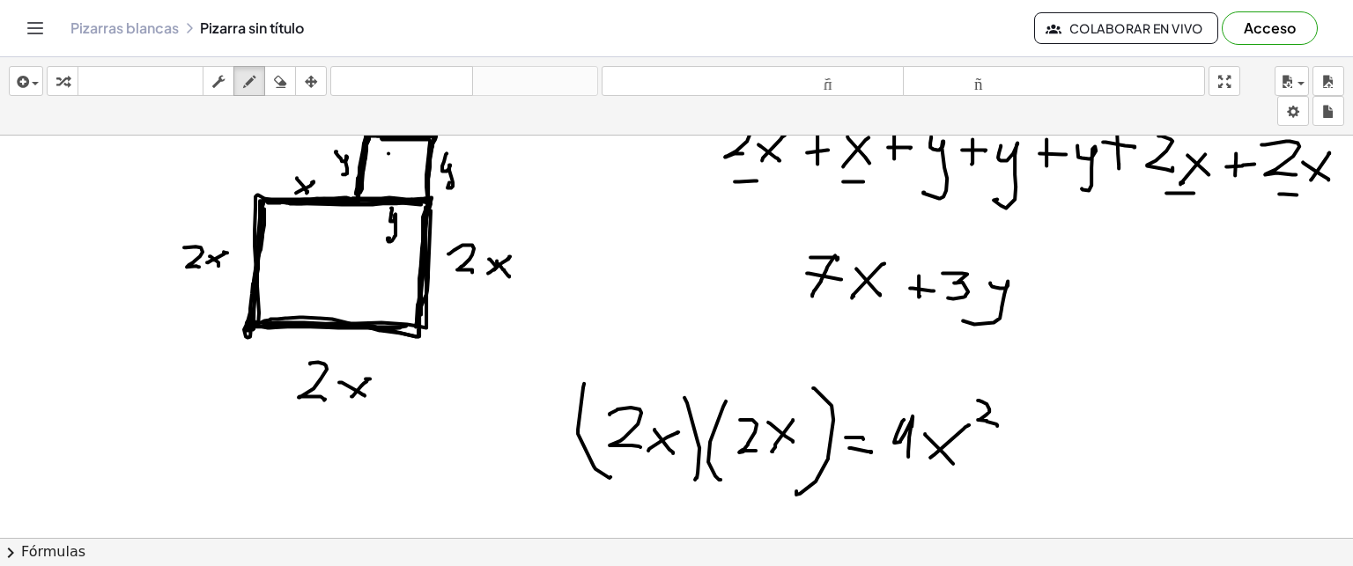
drag, startPoint x: 849, startPoint y: 447, endPoint x: 870, endPoint y: 450, distance: 21.4
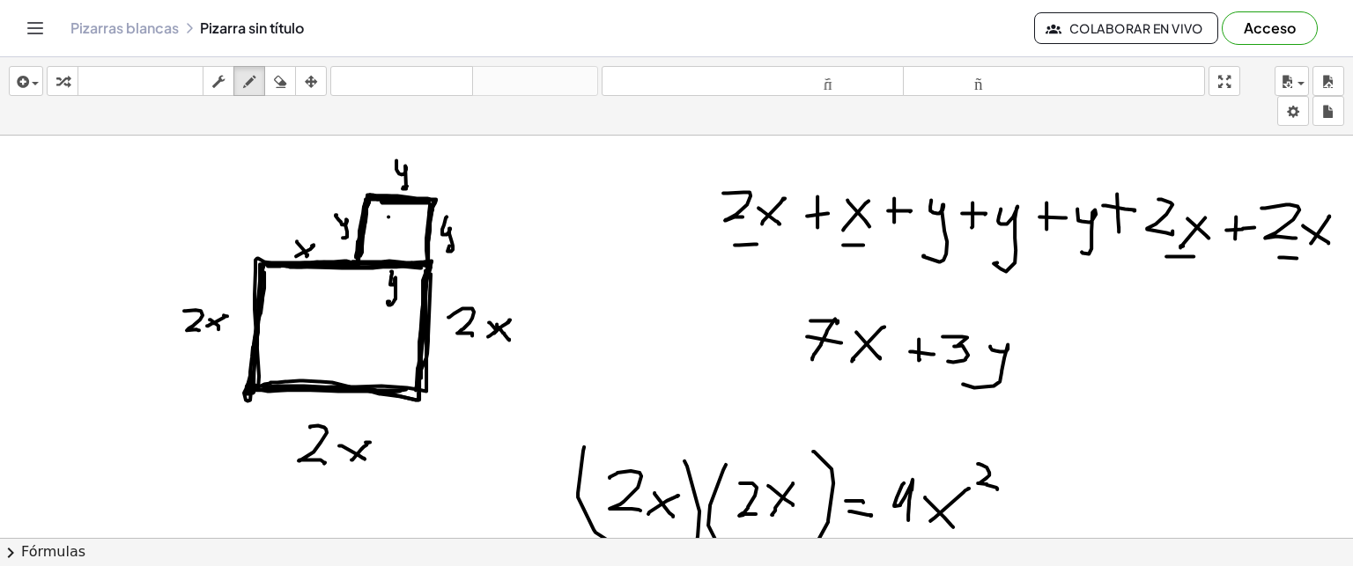
scroll to position [3030, 0]
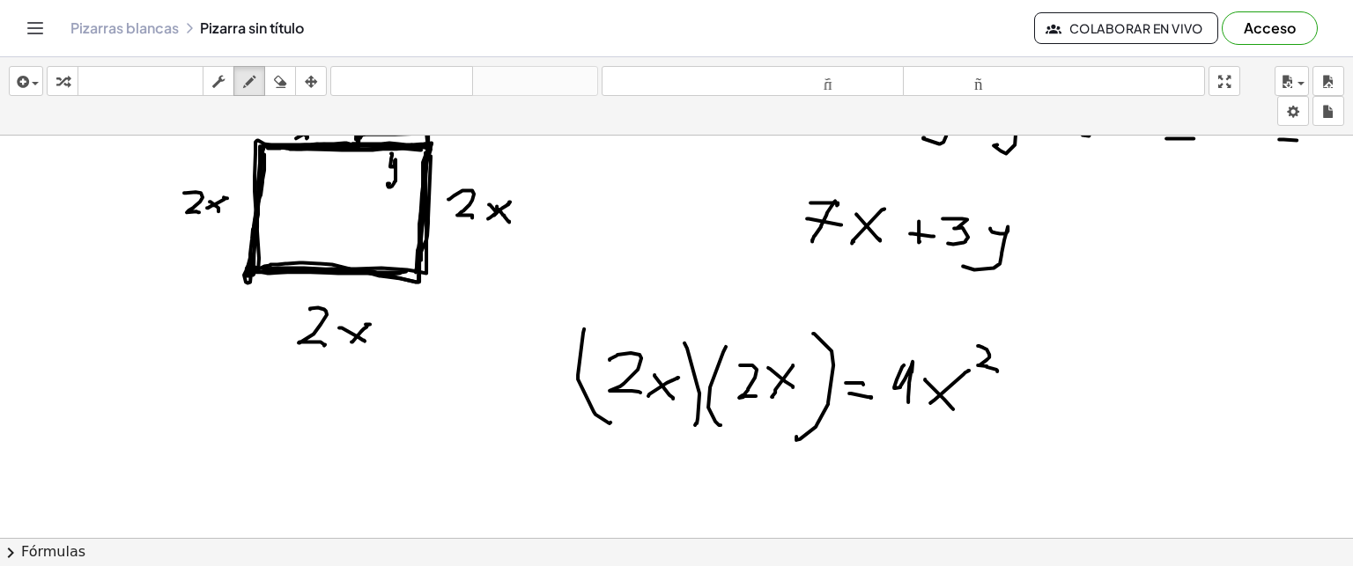
scroll to position [3150, 0]
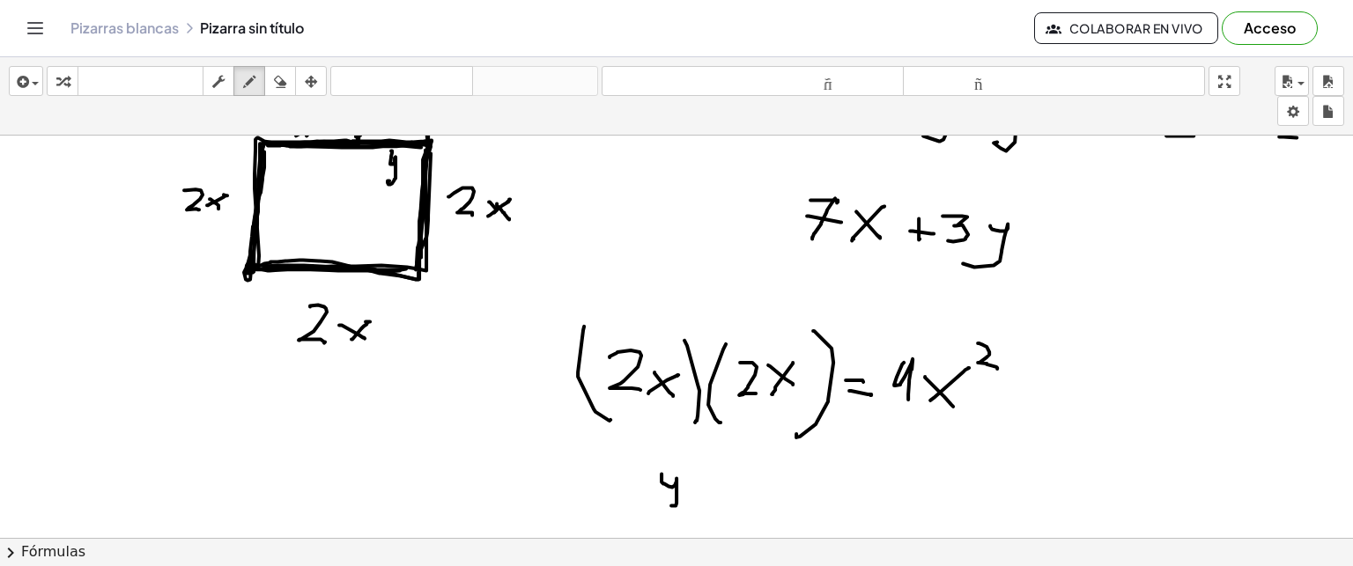
drag, startPoint x: 662, startPoint y: 472, endPoint x: 669, endPoint y: 501, distance: 29.9
drag, startPoint x: 645, startPoint y: 468, endPoint x: 662, endPoint y: 500, distance: 36.6
drag, startPoint x: 692, startPoint y: 457, endPoint x: 699, endPoint y: 513, distance: 55.9
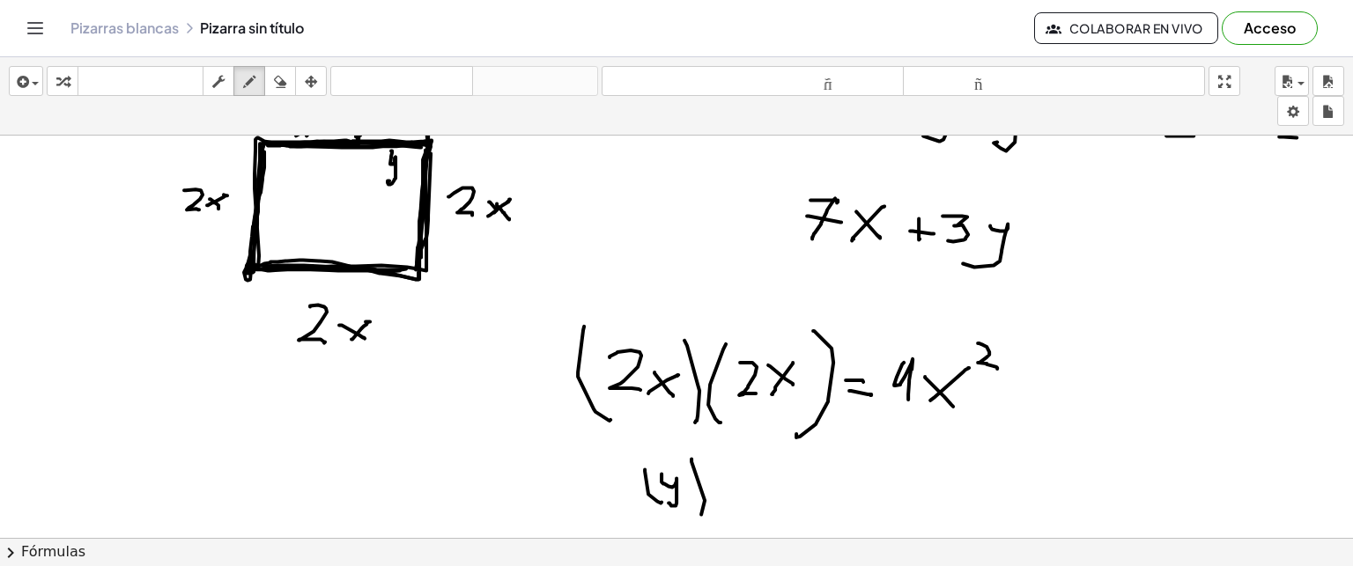
drag, startPoint x: 729, startPoint y: 464, endPoint x: 715, endPoint y: 523, distance: 60.5
drag, startPoint x: 738, startPoint y: 480, endPoint x: 744, endPoint y: 512, distance: 32.3
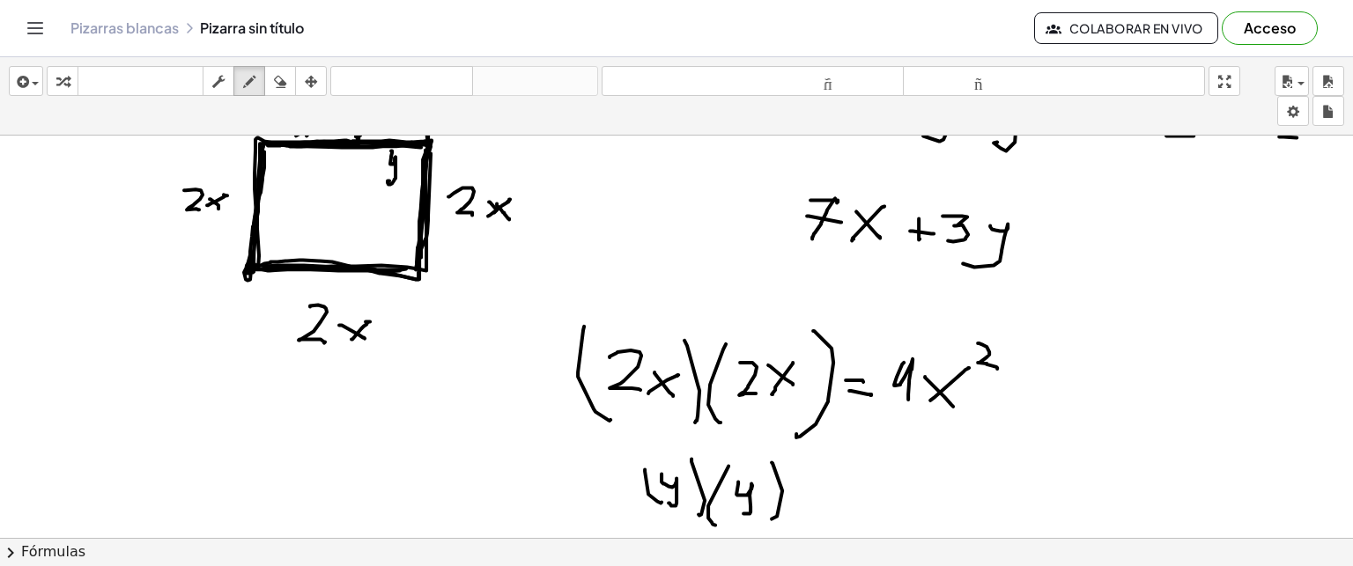
drag, startPoint x: 772, startPoint y: 461, endPoint x: 772, endPoint y: 514, distance: 53.7
drag, startPoint x: 818, startPoint y: 482, endPoint x: 841, endPoint y: 484, distance: 23.0
drag, startPoint x: 821, startPoint y: 491, endPoint x: 844, endPoint y: 494, distance: 23.2
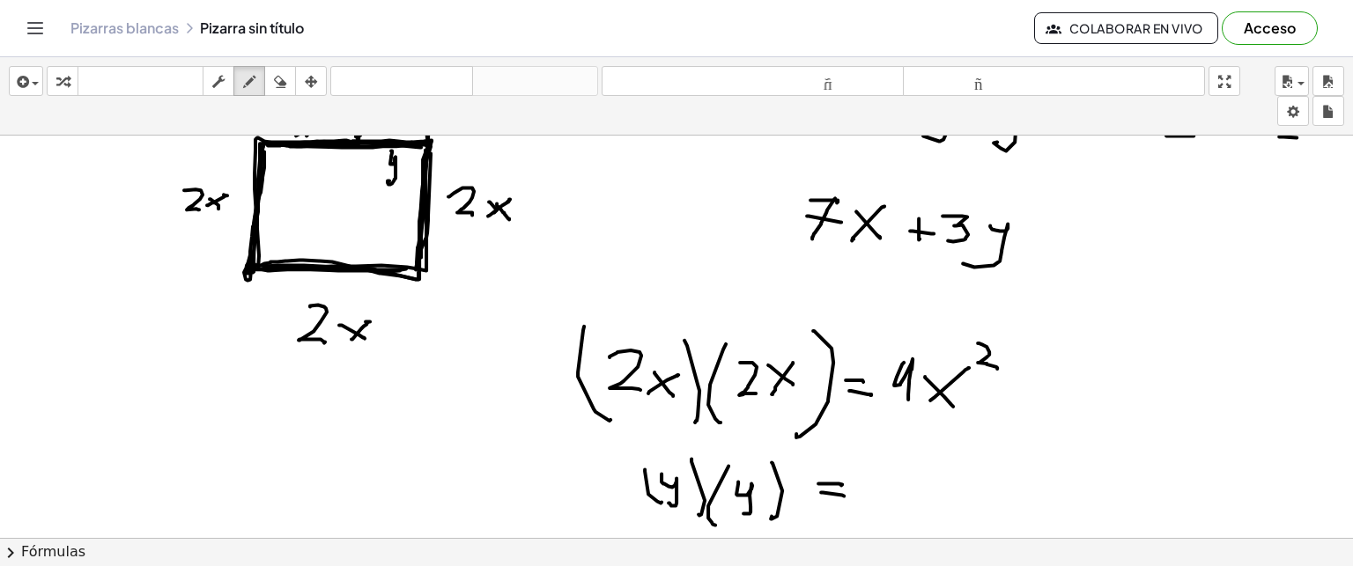
drag, startPoint x: 899, startPoint y: 348, endPoint x: 915, endPoint y: 404, distance: 58.8
drag, startPoint x: 804, startPoint y: 344, endPoint x: 803, endPoint y: 359, distance: 14.1
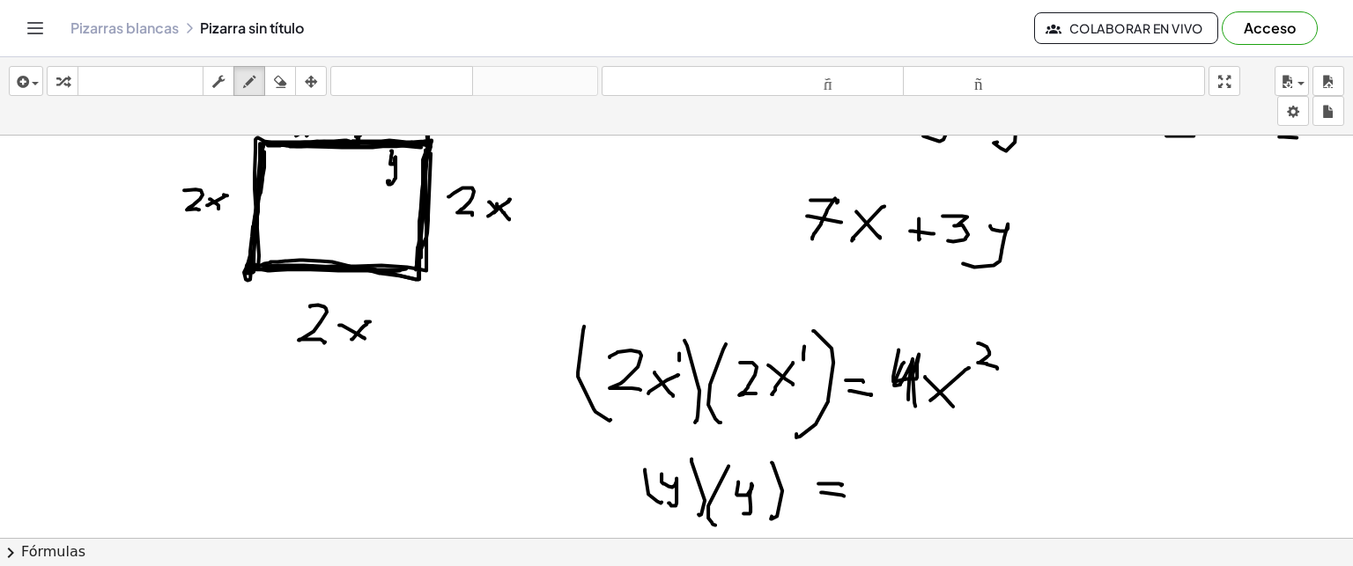
drag, startPoint x: 899, startPoint y: 478, endPoint x: 904, endPoint y: 514, distance: 35.6
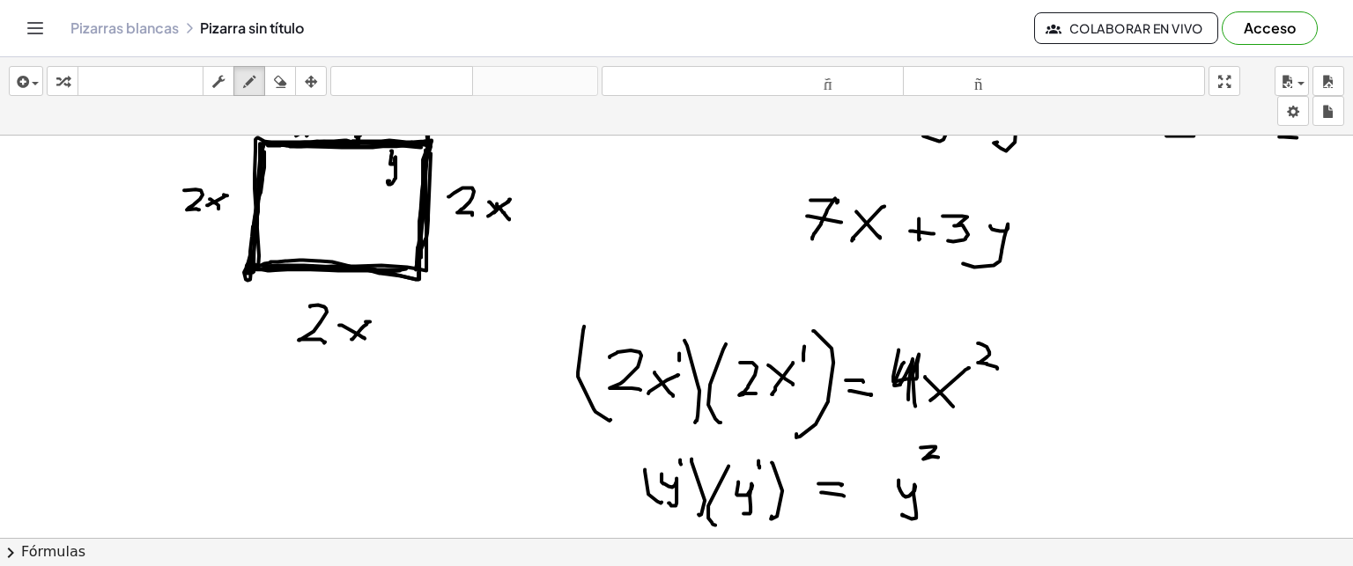
drag, startPoint x: 921, startPoint y: 446, endPoint x: 937, endPoint y: 455, distance: 19.3
drag, startPoint x: 1080, startPoint y: 272, endPoint x: 1077, endPoint y: 309, distance: 37.2
drag, startPoint x: 1110, startPoint y: 292, endPoint x: 1127, endPoint y: 314, distance: 28.4
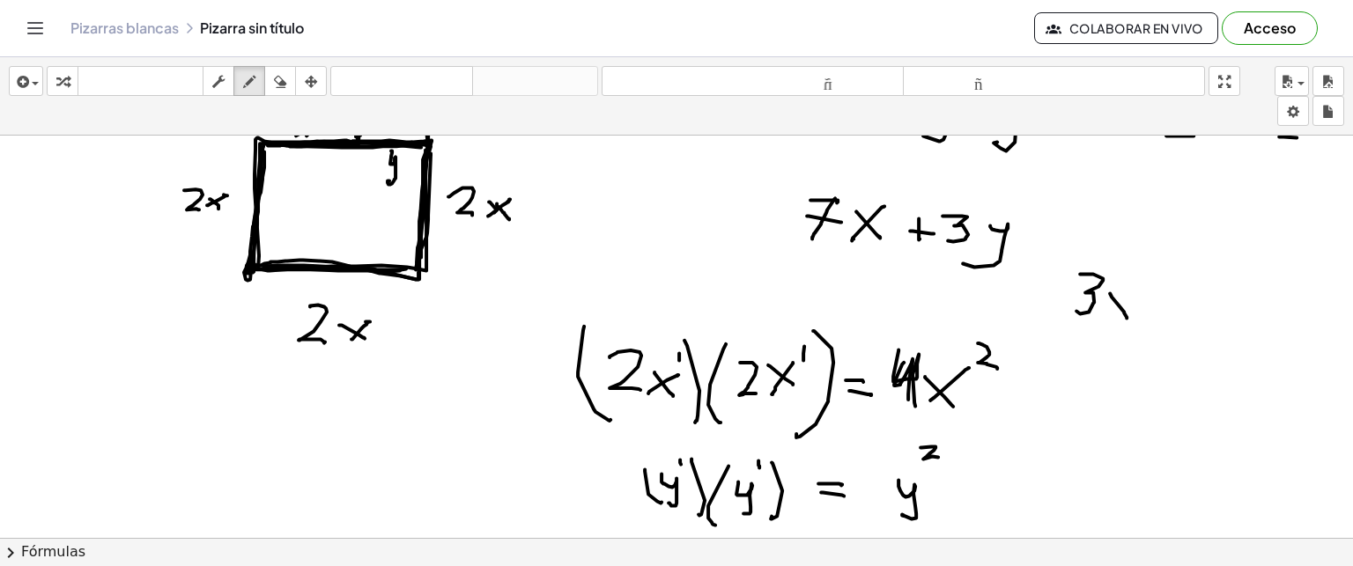
drag, startPoint x: 1102, startPoint y: 313, endPoint x: 1128, endPoint y: 292, distance: 33.3
drag, startPoint x: 1073, startPoint y: 261, endPoint x: 1084, endPoint y: 342, distance: 81.7
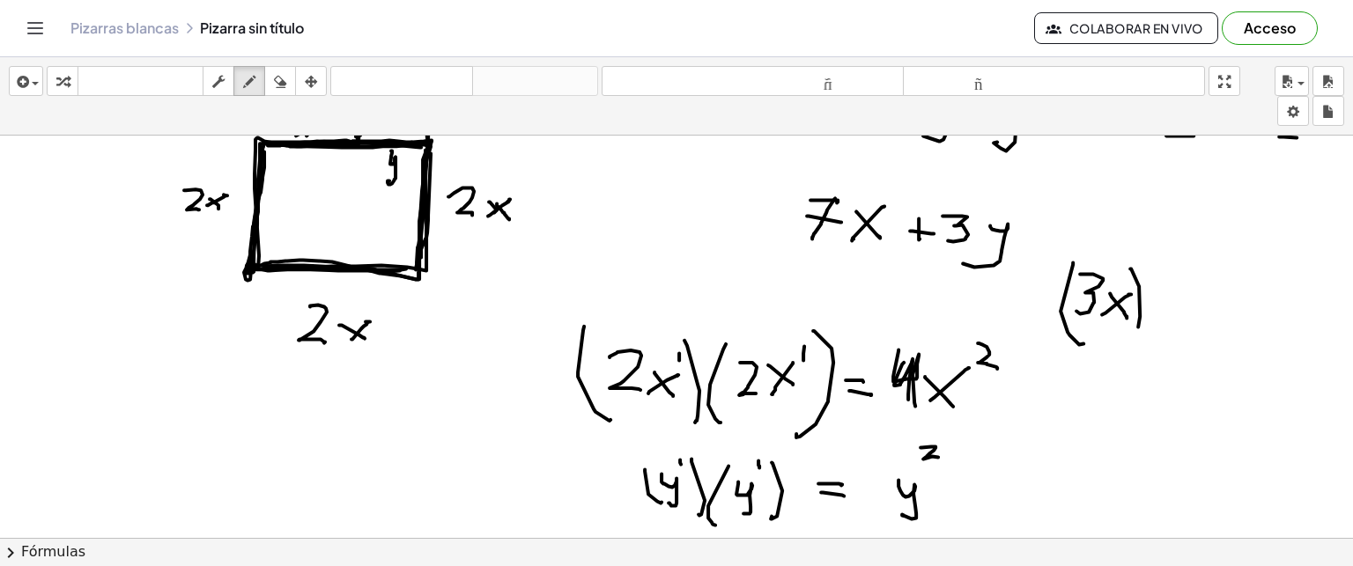
drag, startPoint x: 1130, startPoint y: 267, endPoint x: 1137, endPoint y: 329, distance: 62.1
drag, startPoint x: 1157, startPoint y: 277, endPoint x: 1152, endPoint y: 330, distance: 53.9
drag, startPoint x: 1165, startPoint y: 292, endPoint x: 1172, endPoint y: 317, distance: 26.3
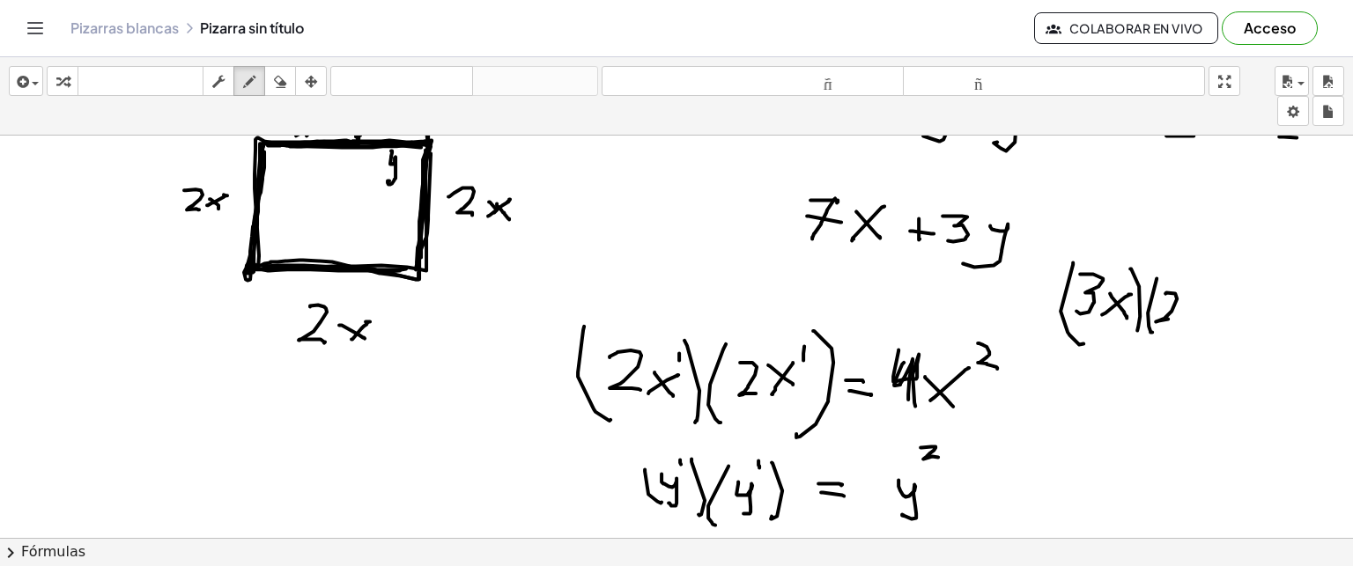
drag, startPoint x: 1188, startPoint y: 307, endPoint x: 1199, endPoint y: 320, distance: 16.8
drag, startPoint x: 1191, startPoint y: 318, endPoint x: 1200, endPoint y: 312, distance: 10.8
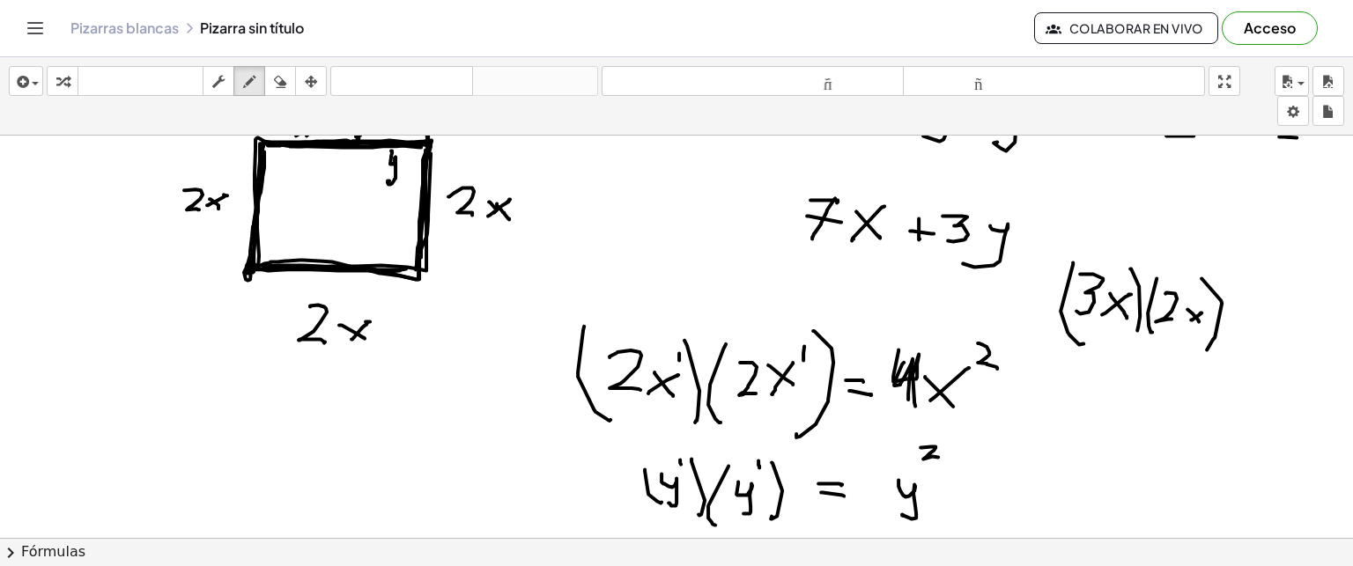
drag, startPoint x: 1202, startPoint y: 277, endPoint x: 1204, endPoint y: 348, distance: 71.4
drag, startPoint x: 1151, startPoint y: 327, endPoint x: 1162, endPoint y: 328, distance: 10.6
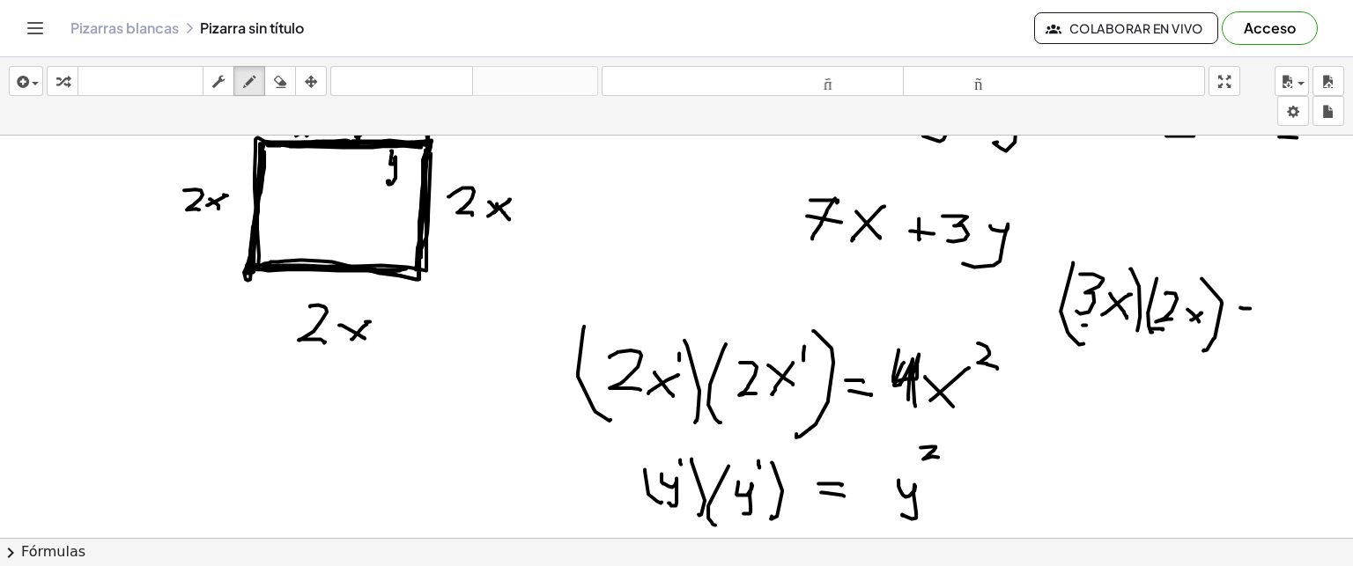
drag, startPoint x: 1238, startPoint y: 320, endPoint x: 1253, endPoint y: 320, distance: 15.0
drag, startPoint x: 1287, startPoint y: 290, endPoint x: 1269, endPoint y: 328, distance: 42.2
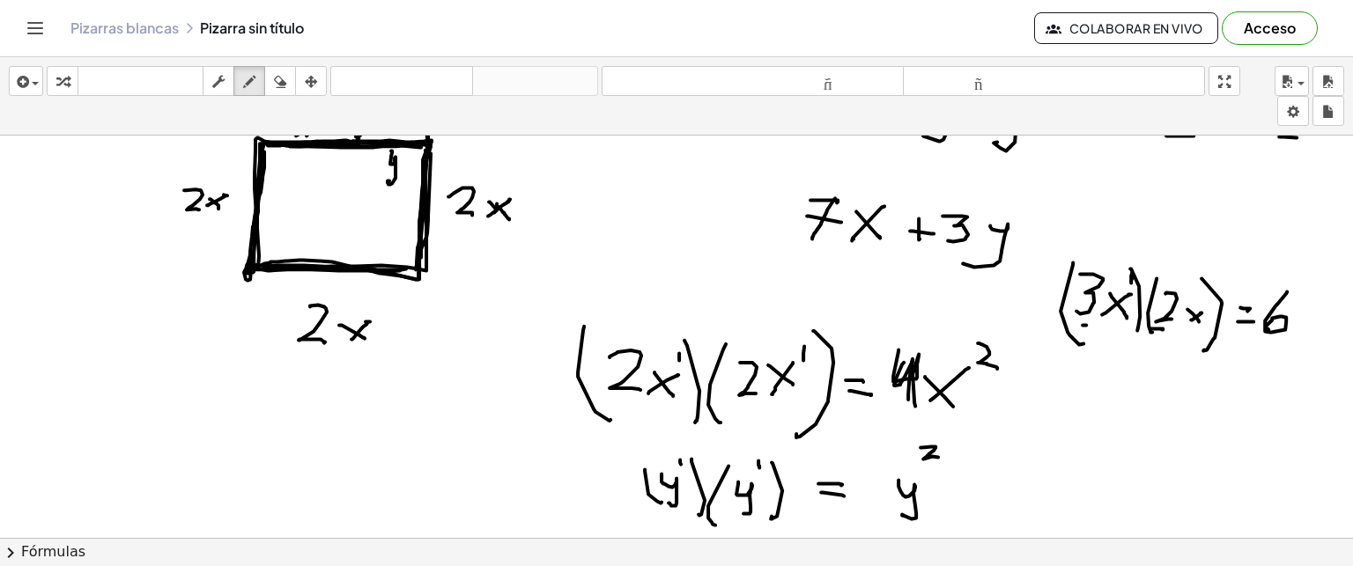
drag, startPoint x: 1298, startPoint y: 312, endPoint x: 1321, endPoint y: 332, distance: 30.6
drag, startPoint x: 1321, startPoint y: 309, endPoint x: 1302, endPoint y: 329, distance: 27.4
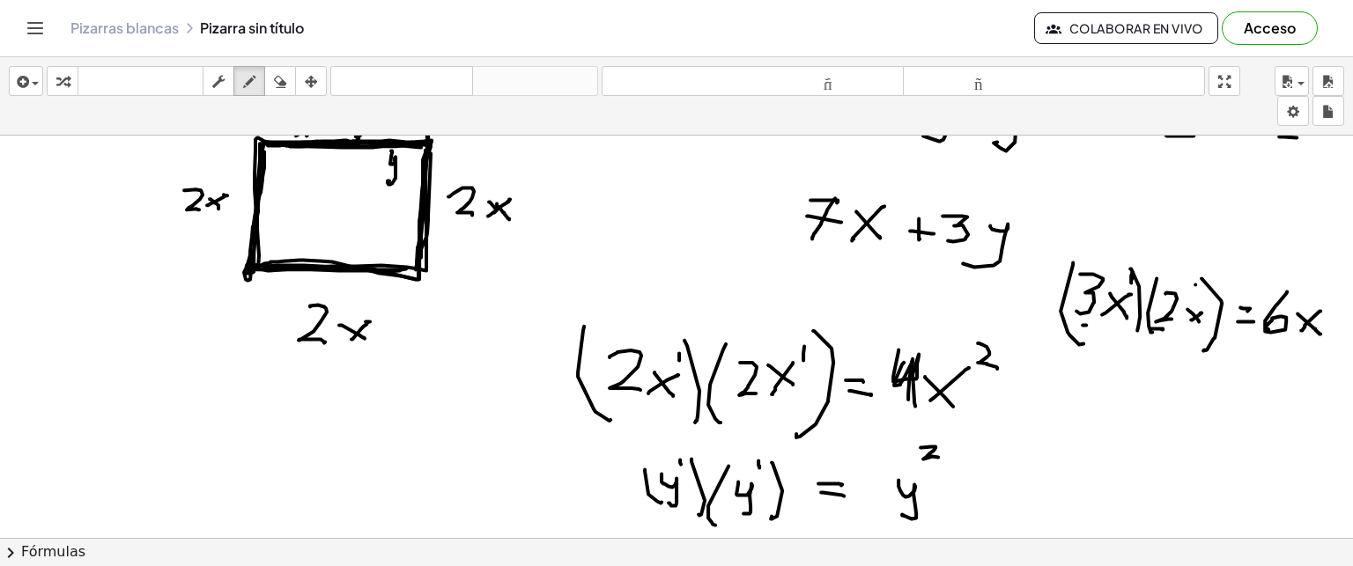
drag, startPoint x: 1318, startPoint y: 287, endPoint x: 1330, endPoint y: 300, distance: 17.4
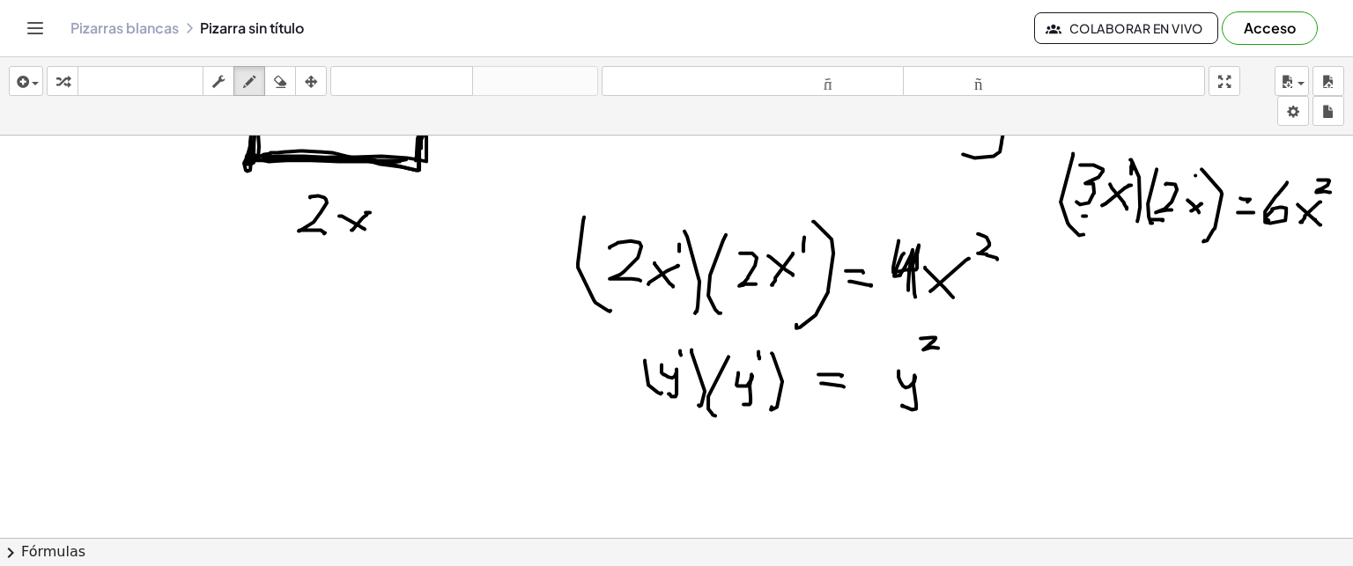
scroll to position [3259, 0]
drag, startPoint x: 1071, startPoint y: 384, endPoint x: 1075, endPoint y: 425, distance: 41.6
drag, startPoint x: 1093, startPoint y: 404, endPoint x: 1119, endPoint y: 433, distance: 38.0
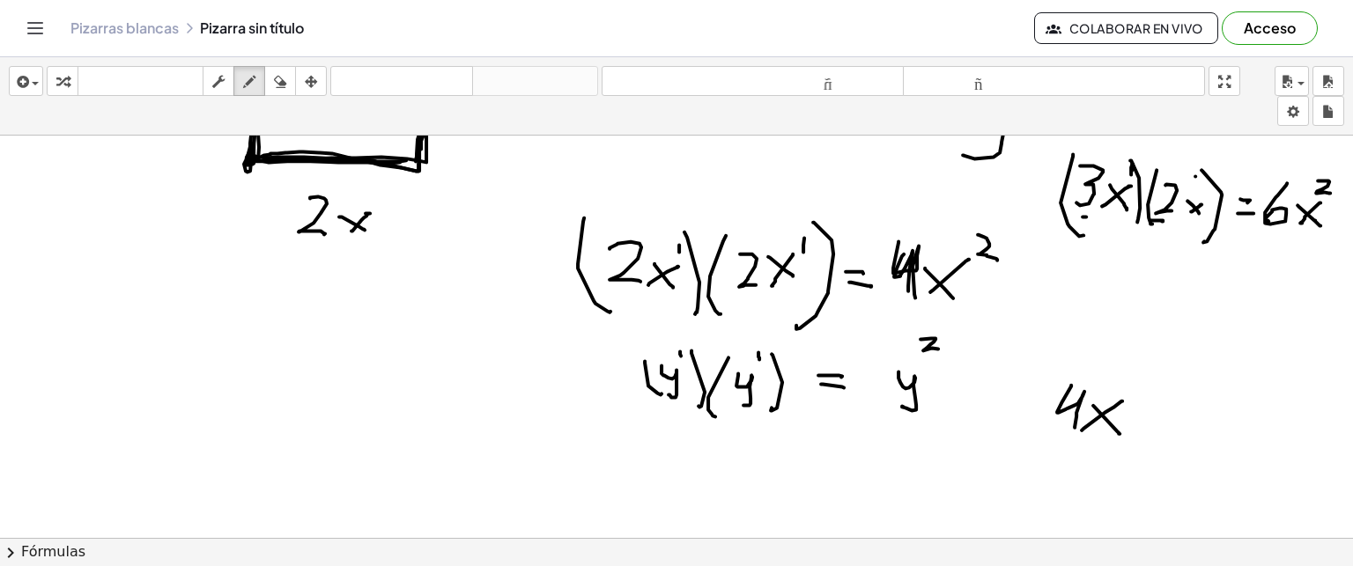
drag, startPoint x: 1082, startPoint y: 429, endPoint x: 1122, endPoint y: 400, distance: 49.9
drag, startPoint x: 1124, startPoint y: 377, endPoint x: 1133, endPoint y: 390, distance: 15.9
drag, startPoint x: 1163, startPoint y: 410, endPoint x: 1166, endPoint y: 433, distance: 23.2
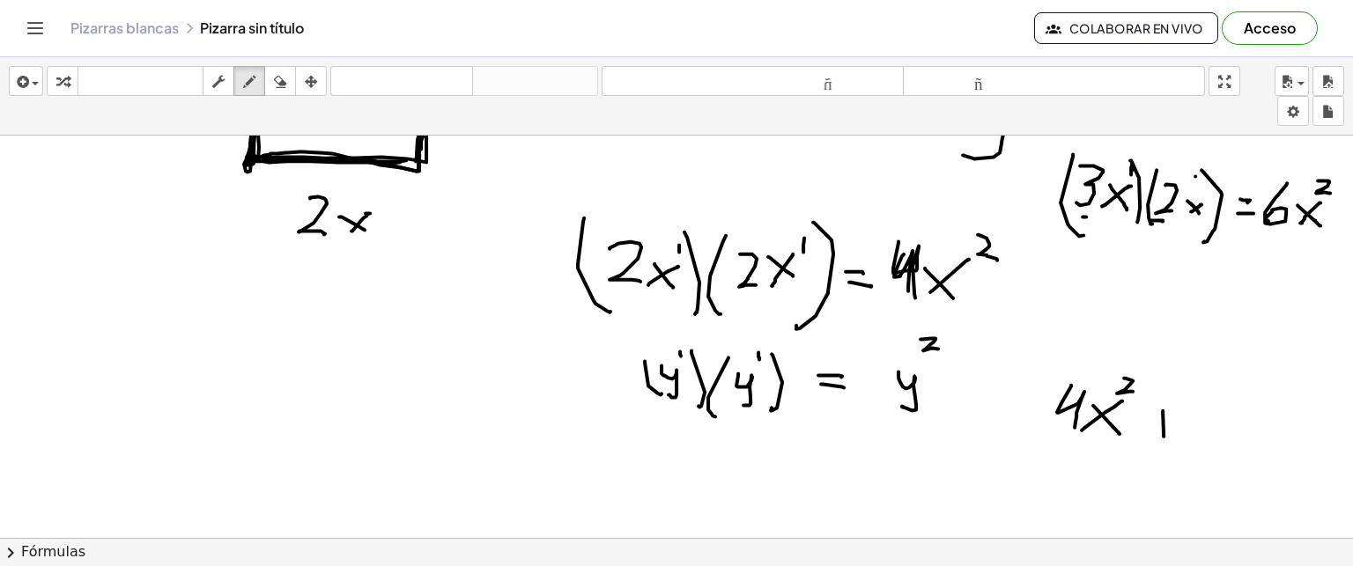
drag, startPoint x: 1149, startPoint y: 419, endPoint x: 1181, endPoint y: 418, distance: 32.6
drag, startPoint x: 1198, startPoint y: 411, endPoint x: 1187, endPoint y: 460, distance: 49.8
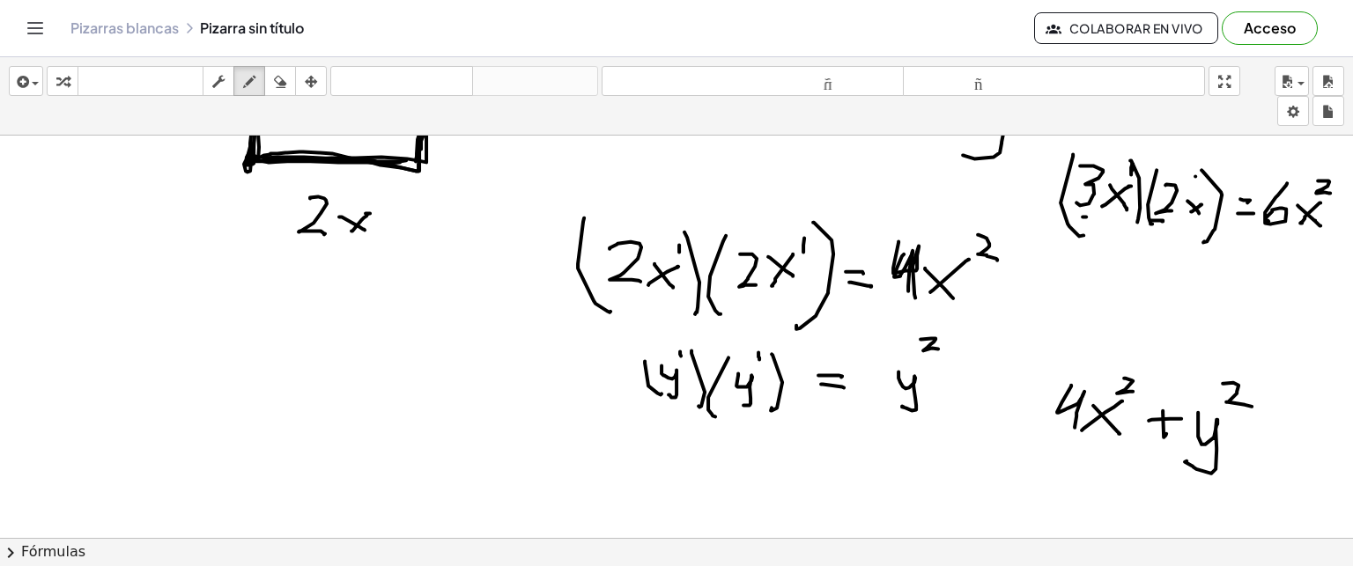
drag, startPoint x: 1223, startPoint y: 382, endPoint x: 1252, endPoint y: 405, distance: 37.0
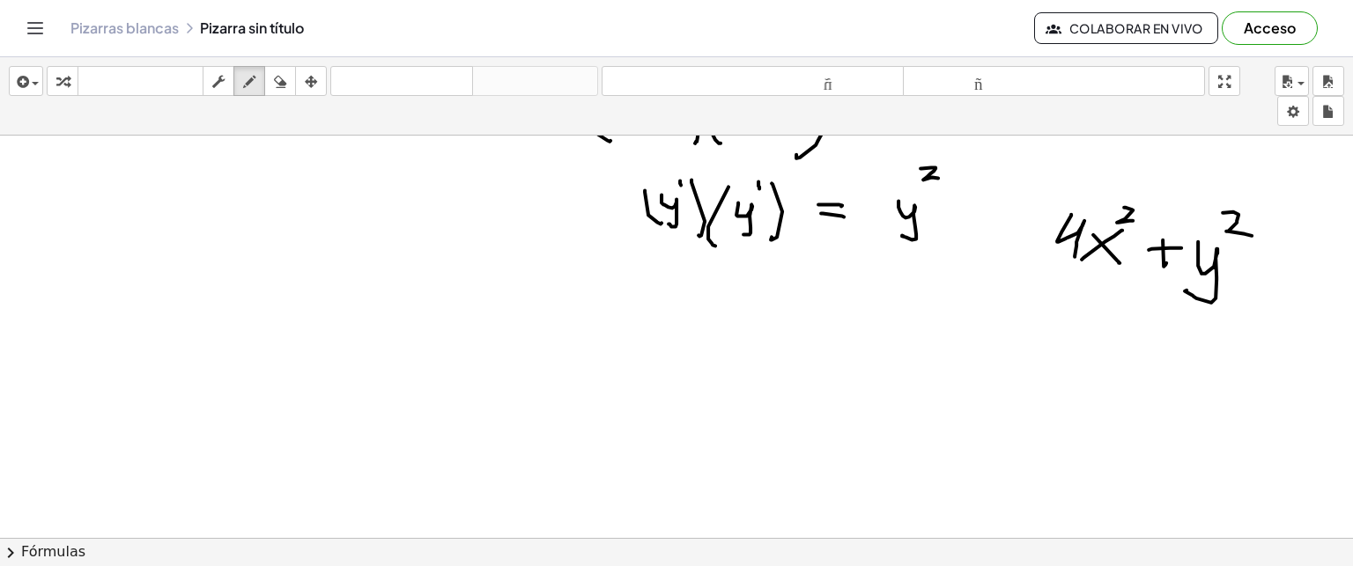
scroll to position [3478, 0]
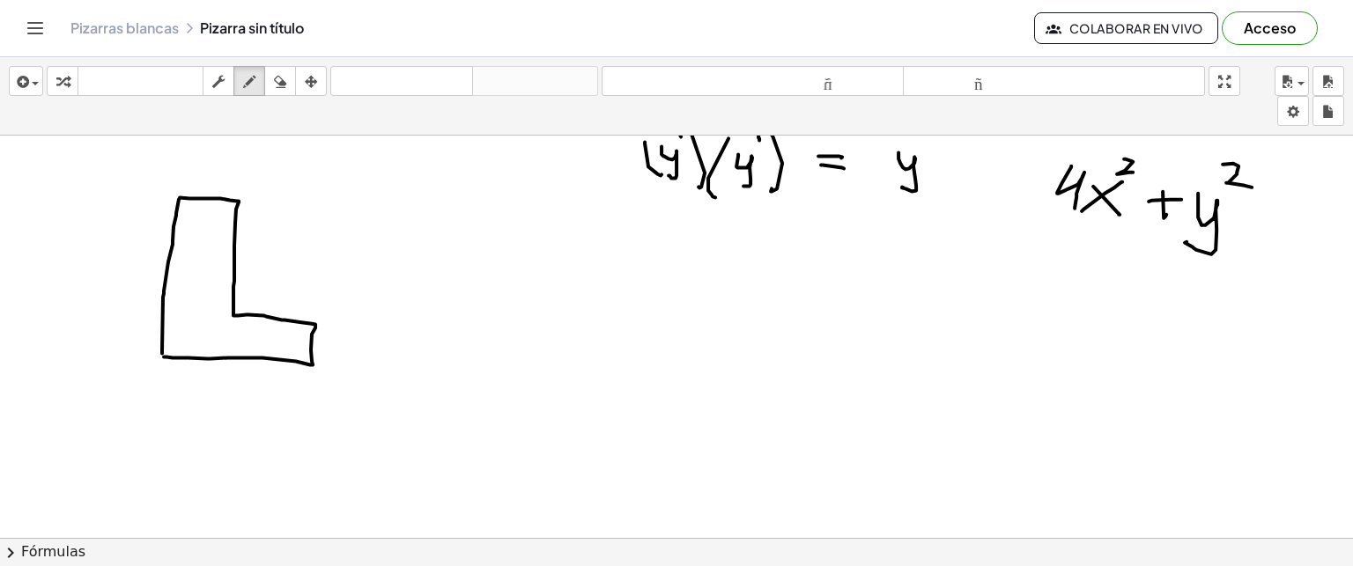
drag, startPoint x: 133, startPoint y: 275, endPoint x: 134, endPoint y: 316, distance: 41.4
drag, startPoint x: 144, startPoint y: 210, endPoint x: 143, endPoint y: 234, distance: 24.7
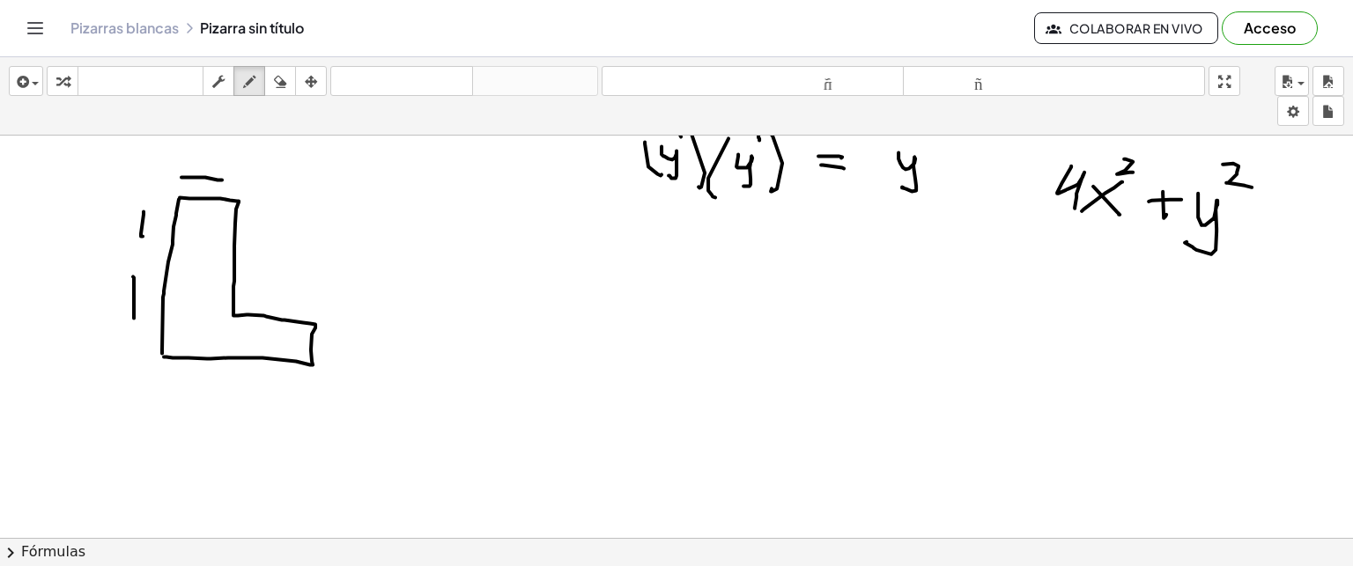
drag, startPoint x: 181, startPoint y: 175, endPoint x: 219, endPoint y: 178, distance: 38.0
drag, startPoint x: 279, startPoint y: 205, endPoint x: 292, endPoint y: 273, distance: 68.9
drag, startPoint x: 179, startPoint y: 390, endPoint x: 292, endPoint y: 388, distance: 113.7
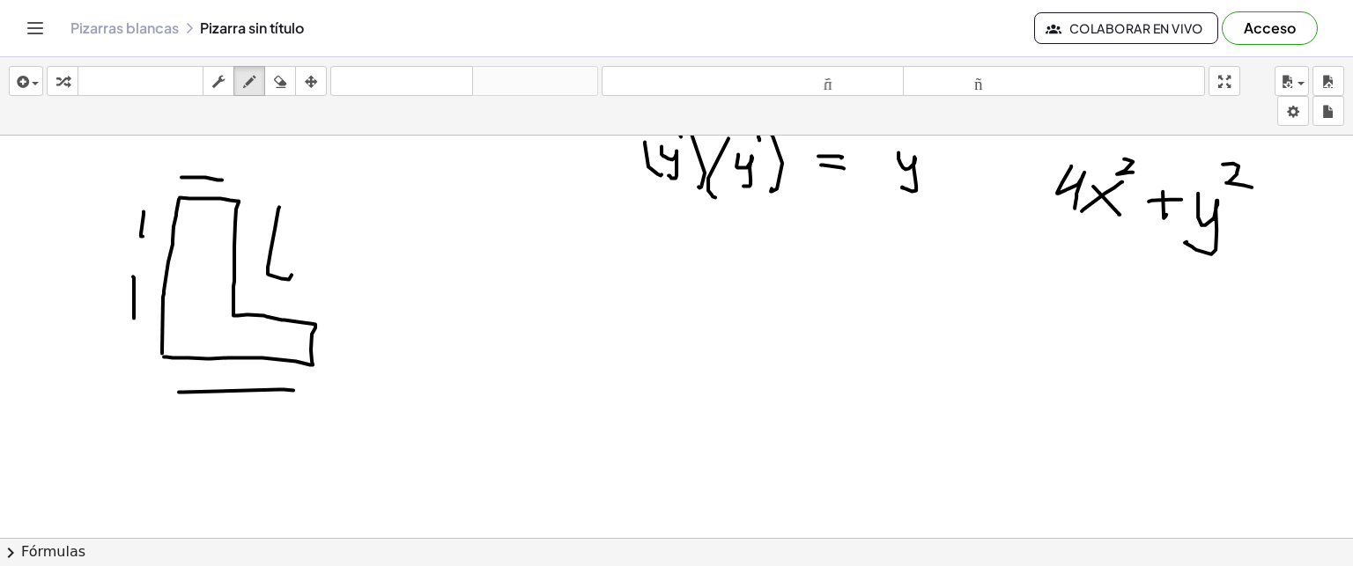
drag, startPoint x: 366, startPoint y: 267, endPoint x: 391, endPoint y: 272, distance: 26.1
drag, startPoint x: 370, startPoint y: 285, endPoint x: 398, endPoint y: 285, distance: 28.2
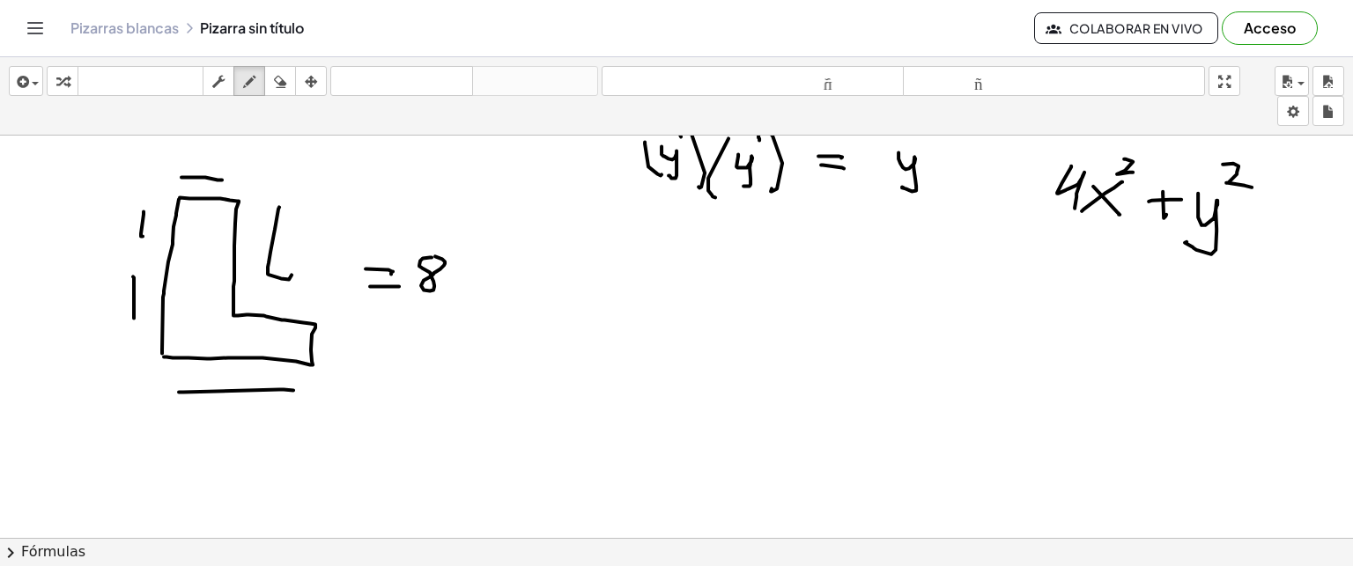
drag, startPoint x: 455, startPoint y: 260, endPoint x: 473, endPoint y: 292, distance: 37.1
drag, startPoint x: 554, startPoint y: 369, endPoint x: 585, endPoint y: 412, distance: 53.0
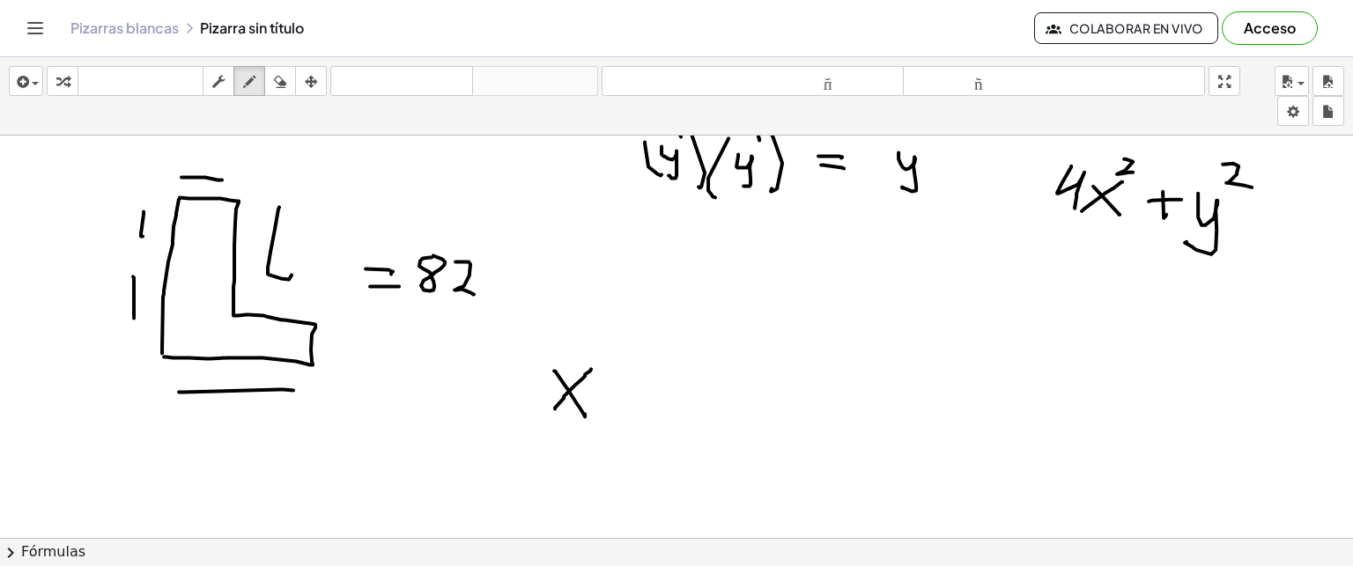
drag, startPoint x: 555, startPoint y: 407, endPoint x: 589, endPoint y: 368, distance: 51.8
drag, startPoint x: 627, startPoint y: 372, endPoint x: 625, endPoint y: 404, distance: 32.6
drag, startPoint x: 618, startPoint y: 394, endPoint x: 639, endPoint y: 394, distance: 20.3
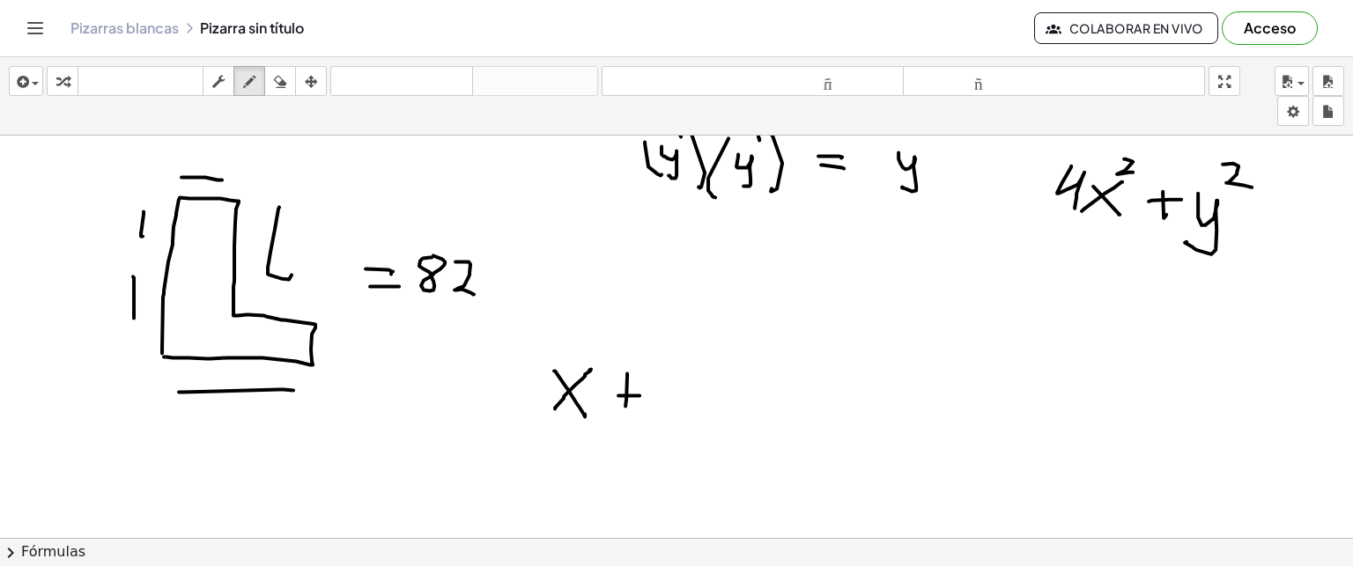
drag, startPoint x: 666, startPoint y: 371, endPoint x: 687, endPoint y: 404, distance: 39.6
drag, startPoint x: 670, startPoint y: 402, endPoint x: 692, endPoint y: 379, distance: 31.2
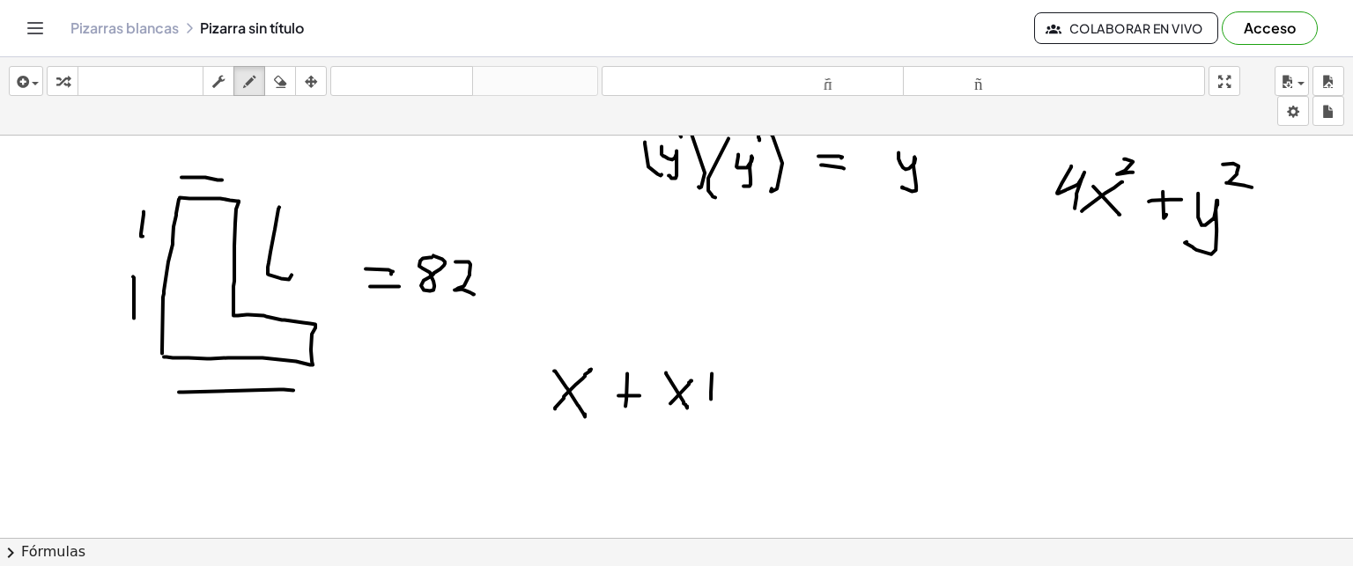
drag, startPoint x: 712, startPoint y: 372, endPoint x: 711, endPoint y: 399, distance: 27.3
drag, startPoint x: 751, startPoint y: 371, endPoint x: 736, endPoint y: 400, distance: 32.3
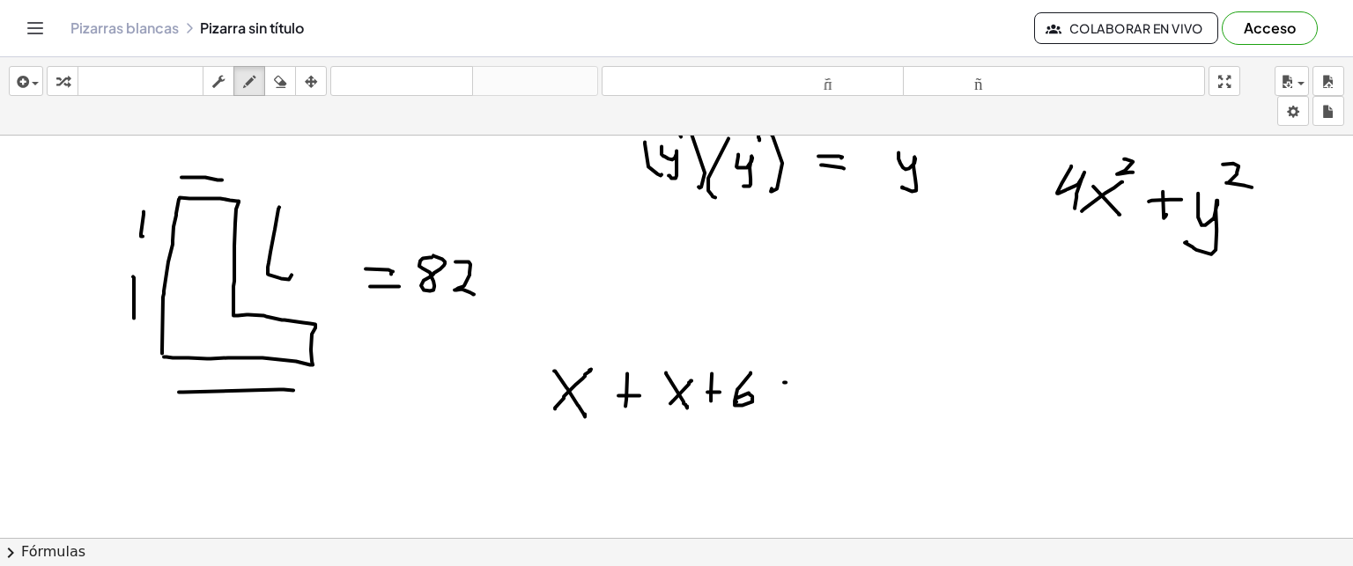
drag, startPoint x: 786, startPoint y: 381, endPoint x: 782, endPoint y: 394, distance: 13.7
drag, startPoint x: 780, startPoint y: 378, endPoint x: 781, endPoint y: 404, distance: 26.5
drag, startPoint x: 766, startPoint y: 391, endPoint x: 796, endPoint y: 392, distance: 30.0
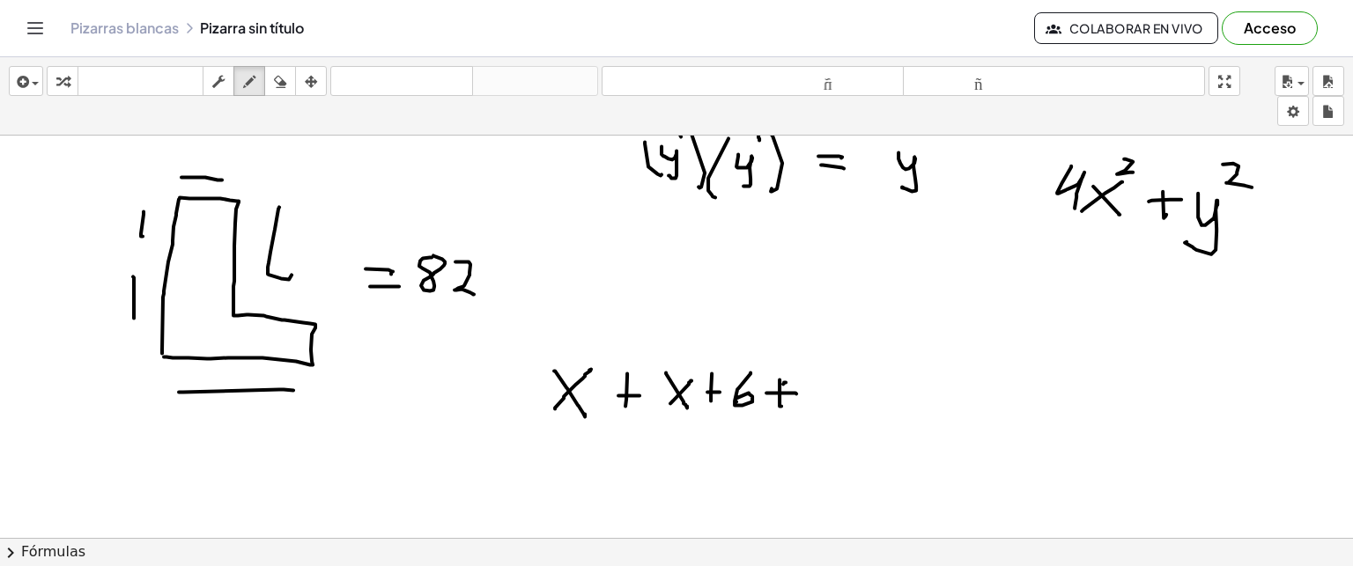
drag, startPoint x: 810, startPoint y: 380, endPoint x: 828, endPoint y: 404, distance: 30.3
drag, startPoint x: 837, startPoint y: 385, endPoint x: 855, endPoint y: 405, distance: 26.9
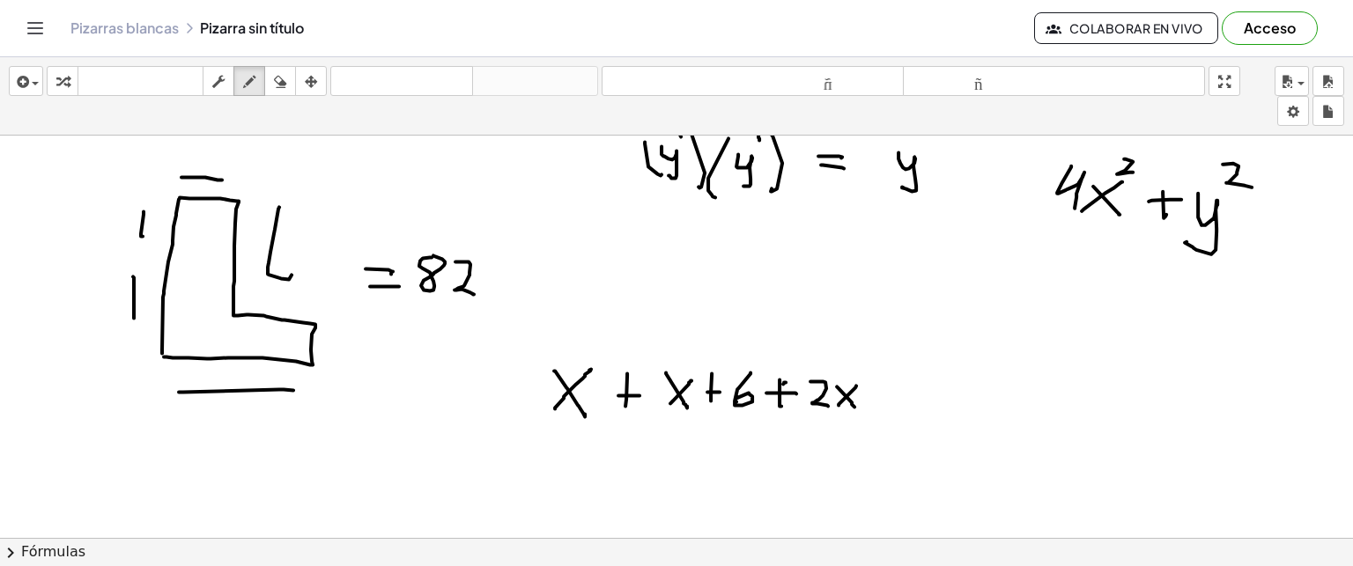
drag, startPoint x: 839, startPoint y: 403, endPoint x: 855, endPoint y: 385, distance: 24.9
drag, startPoint x: 887, startPoint y: 376, endPoint x: 884, endPoint y: 401, distance: 24.8
drag, startPoint x: 877, startPoint y: 387, endPoint x: 902, endPoint y: 390, distance: 24.9
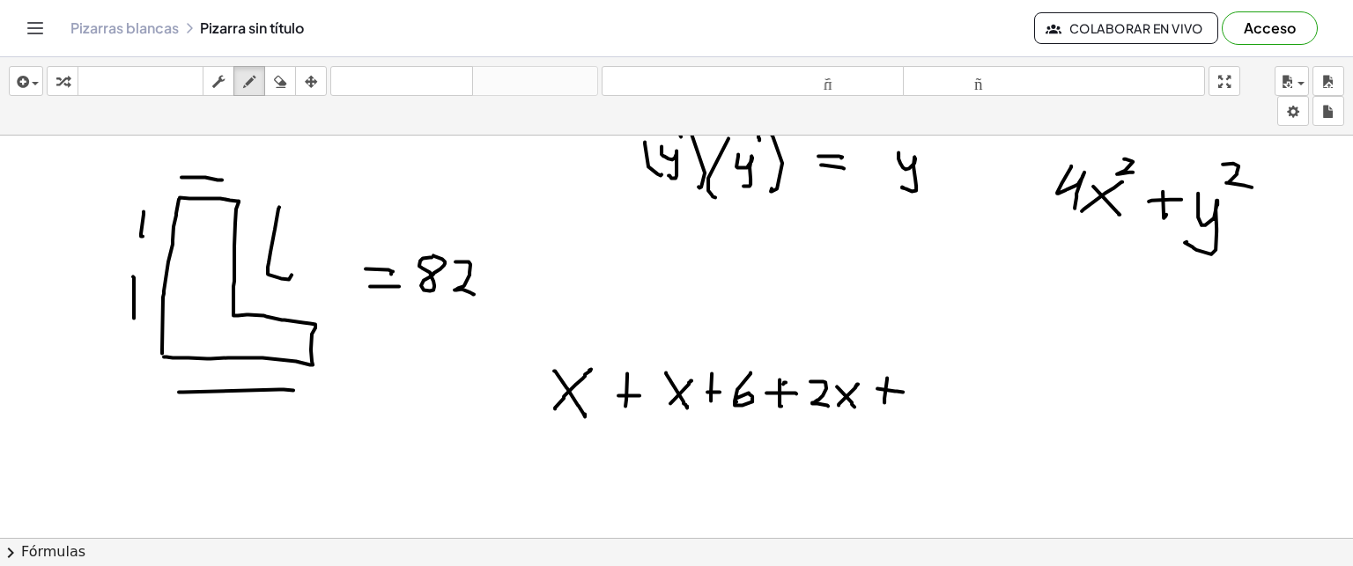
drag, startPoint x: 913, startPoint y: 372, endPoint x: 913, endPoint y: 397, distance: 25.5
drag, startPoint x: 930, startPoint y: 375, endPoint x: 948, endPoint y: 403, distance: 33.2
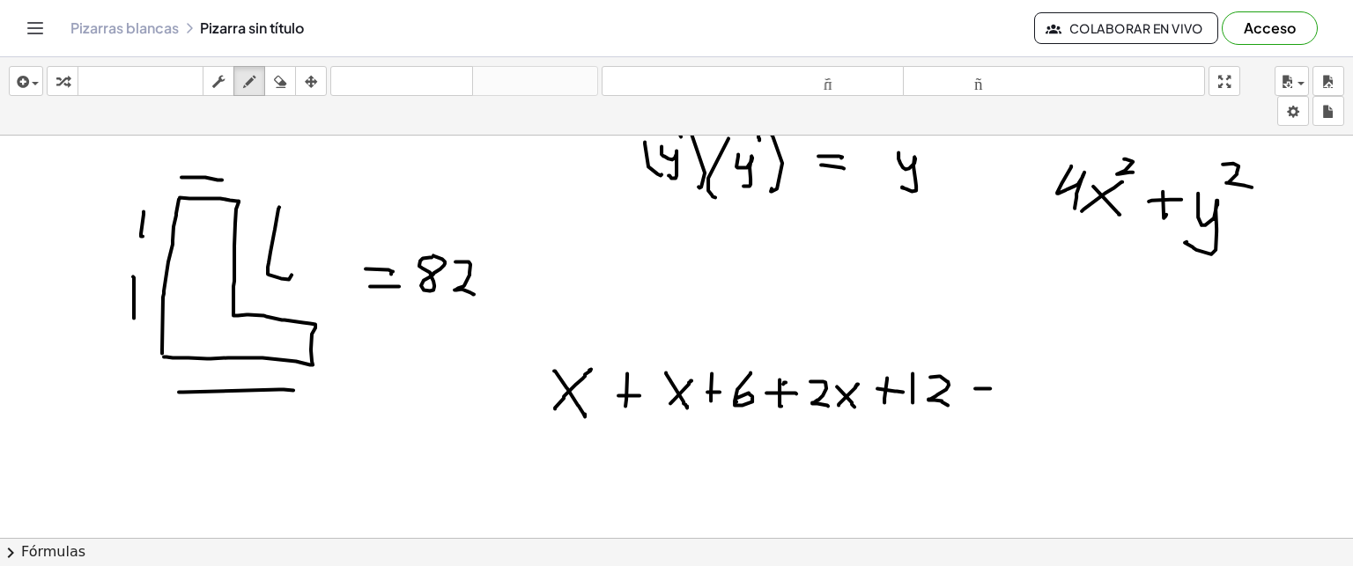
drag, startPoint x: 975, startPoint y: 387, endPoint x: 989, endPoint y: 388, distance: 14.2
drag, startPoint x: 975, startPoint y: 402, endPoint x: 997, endPoint y: 404, distance: 22.2
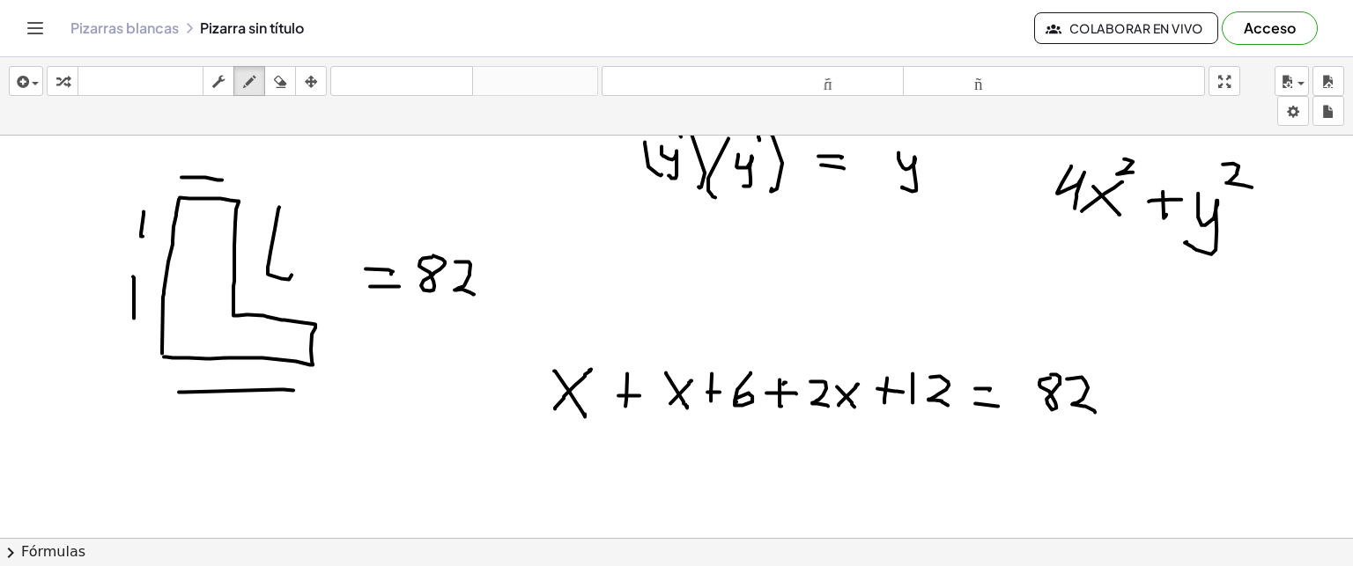
drag, startPoint x: 1082, startPoint y: 375, endPoint x: 1096, endPoint y: 410, distance: 37.1
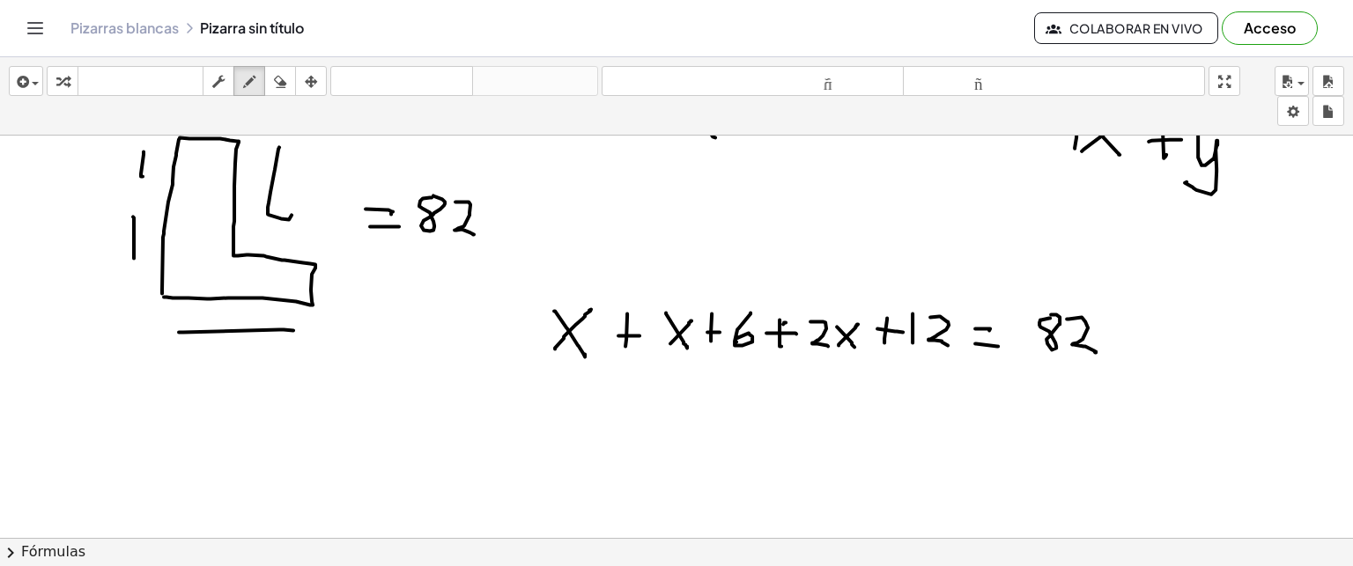
scroll to position [3537, 0]
drag, startPoint x: 647, startPoint y: 380, endPoint x: 662, endPoint y: 423, distance: 46.0
drag, startPoint x: 690, startPoint y: 394, endPoint x: 710, endPoint y: 423, distance: 35.4
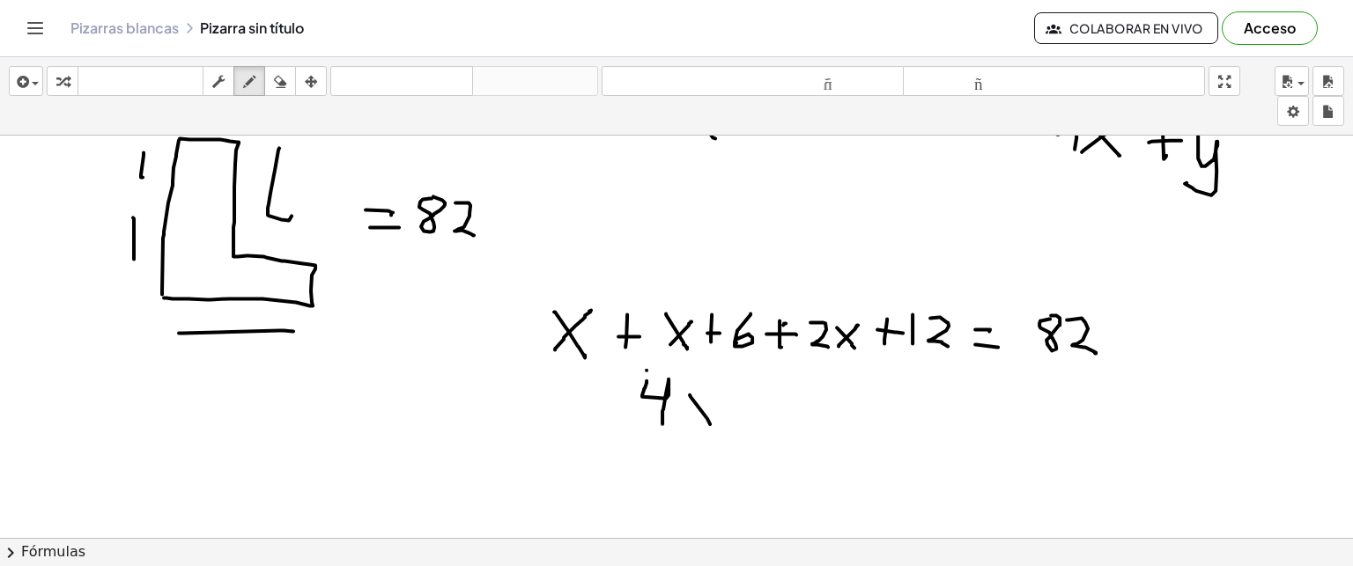
drag, startPoint x: 742, startPoint y: 401, endPoint x: 739, endPoint y: 431, distance: 30.1
drag, startPoint x: 726, startPoint y: 411, endPoint x: 750, endPoint y: 415, distance: 24.0
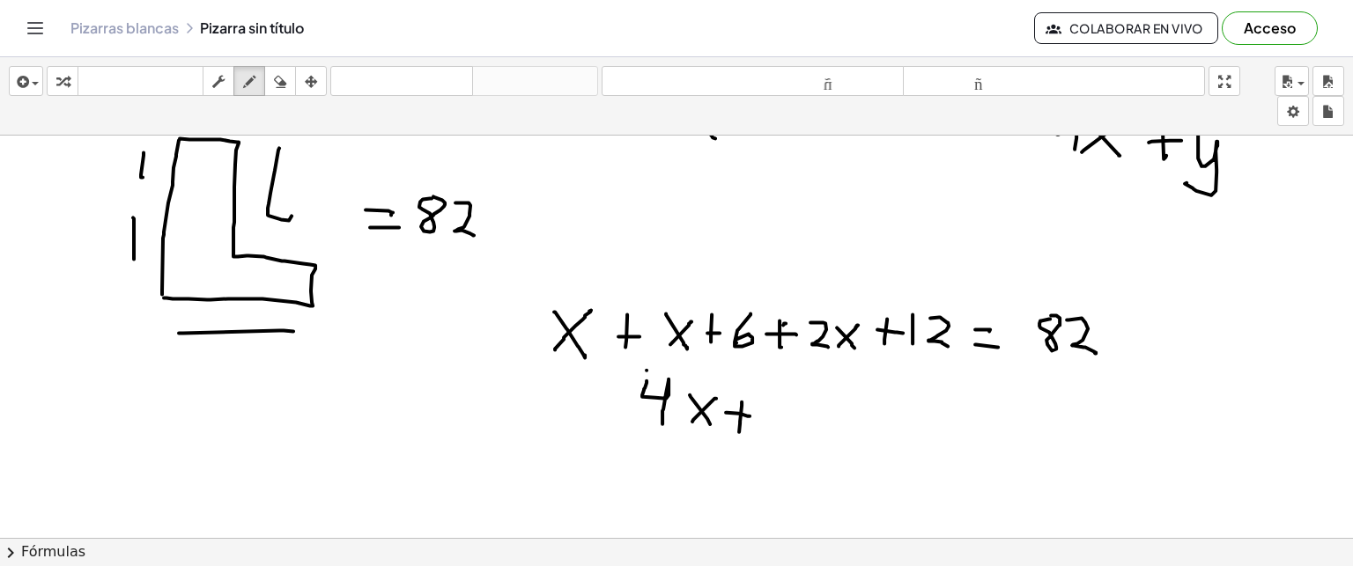
drag, startPoint x: 733, startPoint y: 359, endPoint x: 754, endPoint y: 358, distance: 21.2
drag, startPoint x: 919, startPoint y: 353, endPoint x: 935, endPoint y: 353, distance: 15.9
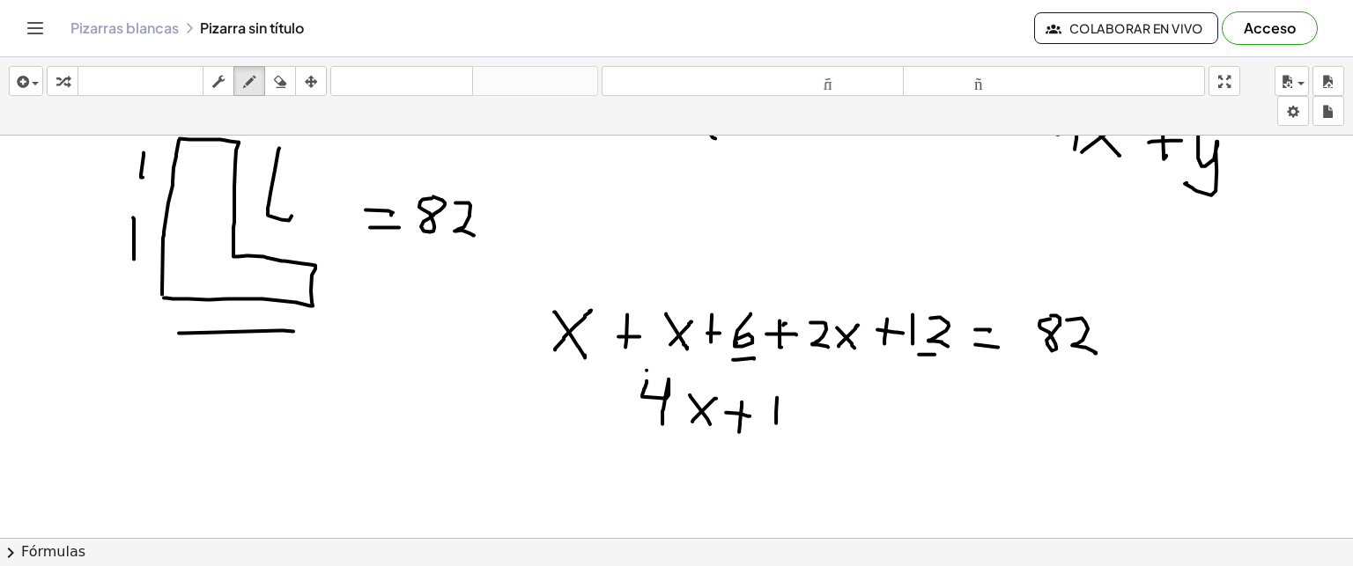
drag, startPoint x: 777, startPoint y: 396, endPoint x: 776, endPoint y: 422, distance: 25.6
drag, startPoint x: 854, startPoint y: 407, endPoint x: 869, endPoint y: 408, distance: 15.0
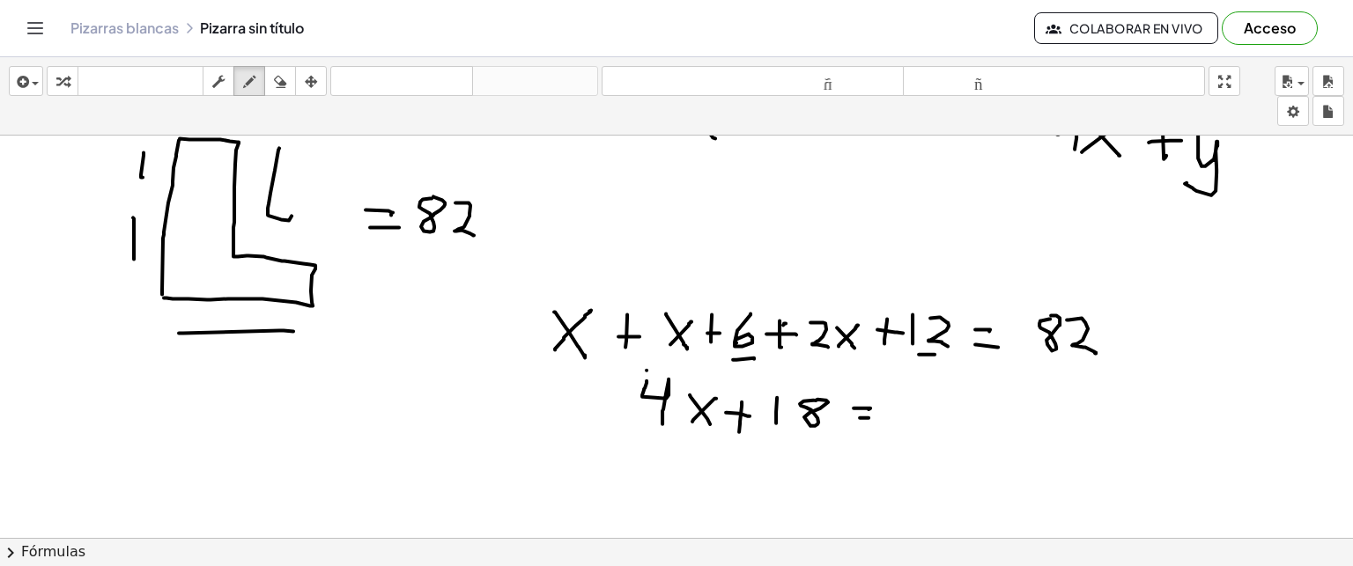
drag, startPoint x: 944, startPoint y: 404, endPoint x: 856, endPoint y: 475, distance: 112.8
drag, startPoint x: 692, startPoint y: 455, endPoint x: 707, endPoint y: 485, distance: 32.3
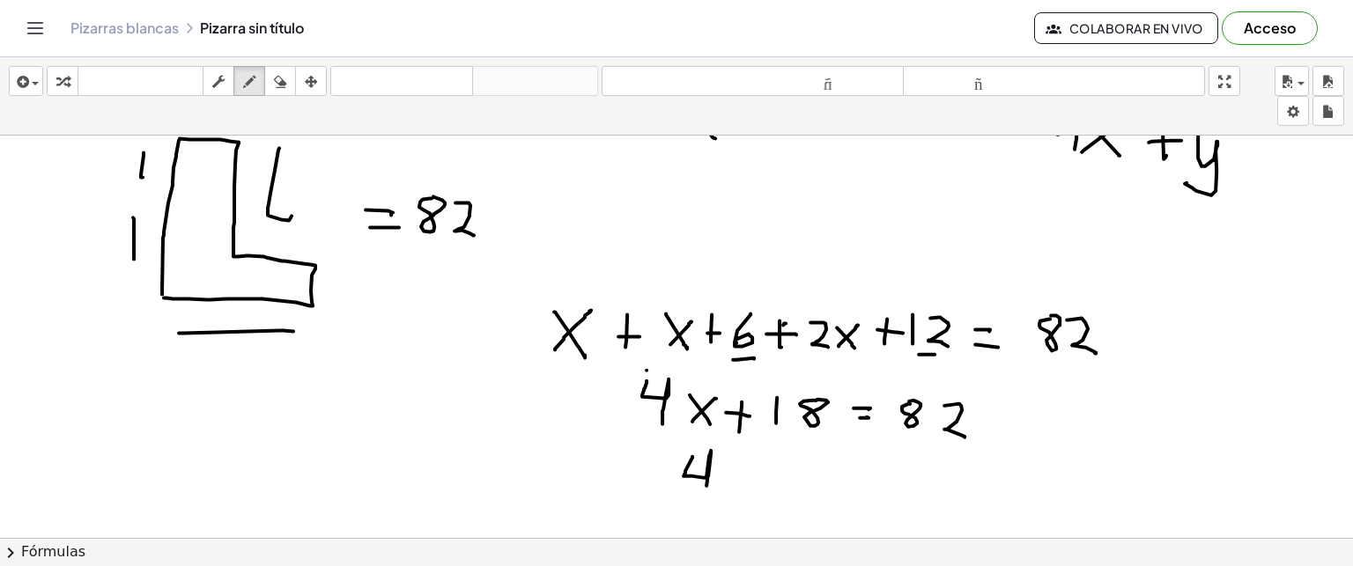
drag, startPoint x: 708, startPoint y: 466, endPoint x: 728, endPoint y: 482, distance: 25.0
drag, startPoint x: 715, startPoint y: 477, endPoint x: 733, endPoint y: 469, distance: 19.7
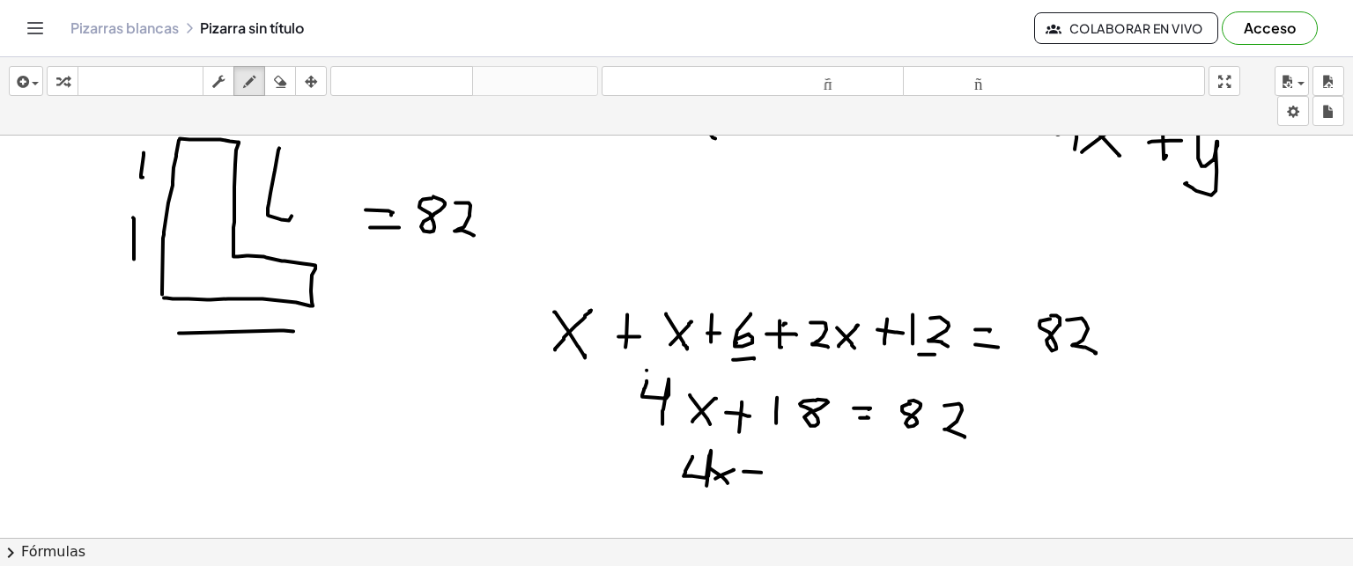
drag, startPoint x: 744, startPoint y: 470, endPoint x: 761, endPoint y: 471, distance: 17.6
drag, startPoint x: 751, startPoint y: 482, endPoint x: 773, endPoint y: 482, distance: 22.0
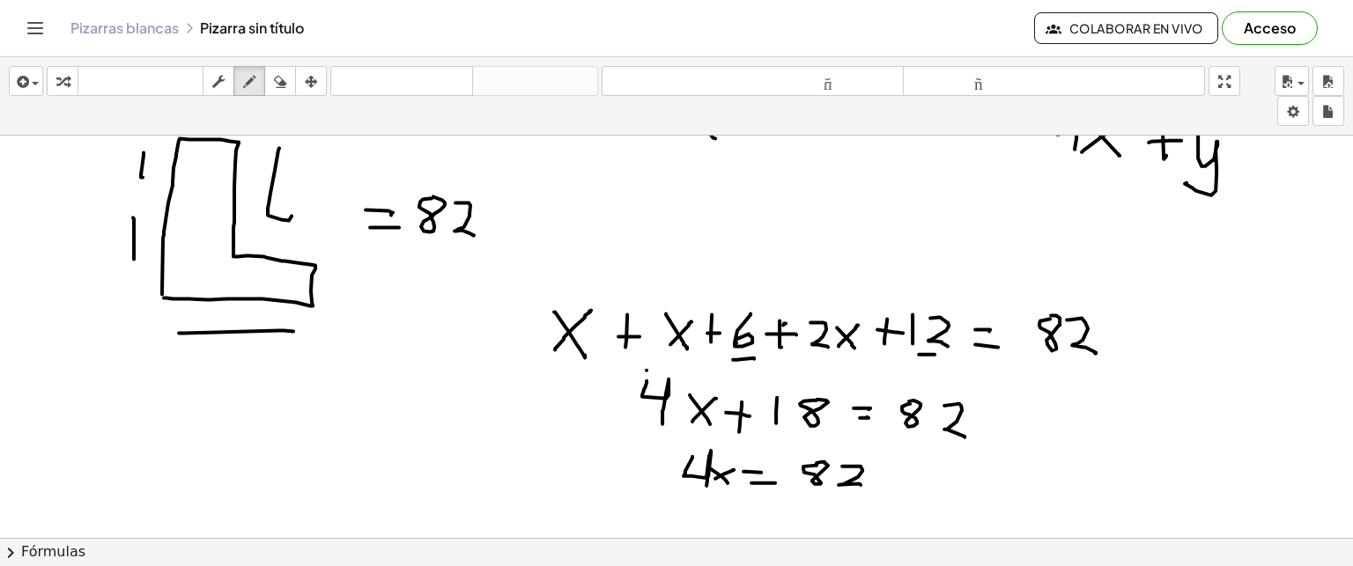
drag, startPoint x: 842, startPoint y: 465, endPoint x: 862, endPoint y: 483, distance: 26.9
drag, startPoint x: 884, startPoint y: 468, endPoint x: 901, endPoint y: 470, distance: 17.8
drag, startPoint x: 935, startPoint y: 464, endPoint x: 934, endPoint y: 496, distance: 31.7
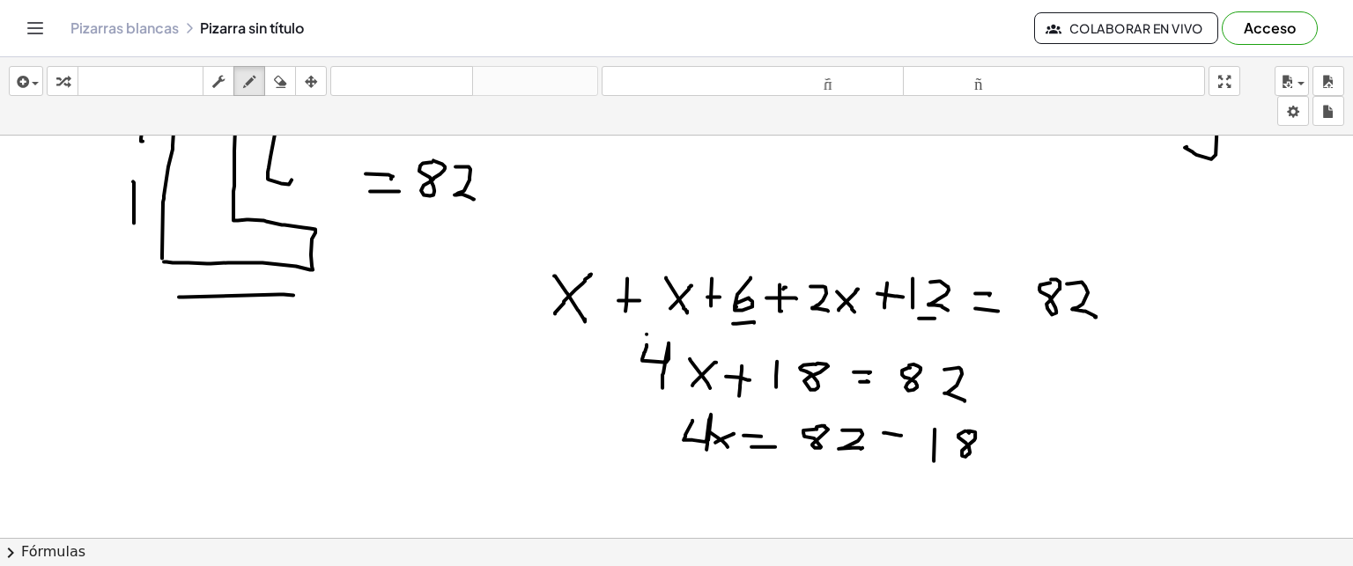
scroll to position [3594, 0]
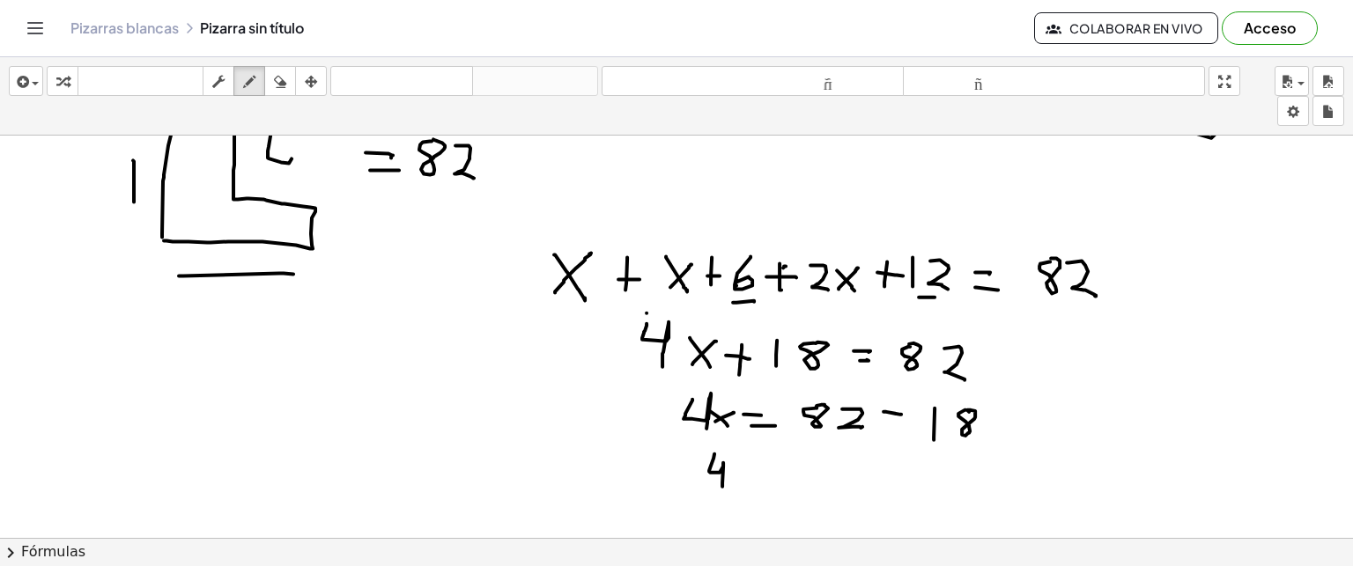
drag, startPoint x: 714, startPoint y: 453, endPoint x: 722, endPoint y: 485, distance: 33.5
drag, startPoint x: 728, startPoint y: 470, endPoint x: 751, endPoint y: 486, distance: 27.9
drag, startPoint x: 733, startPoint y: 485, endPoint x: 754, endPoint y: 473, distance: 24.5
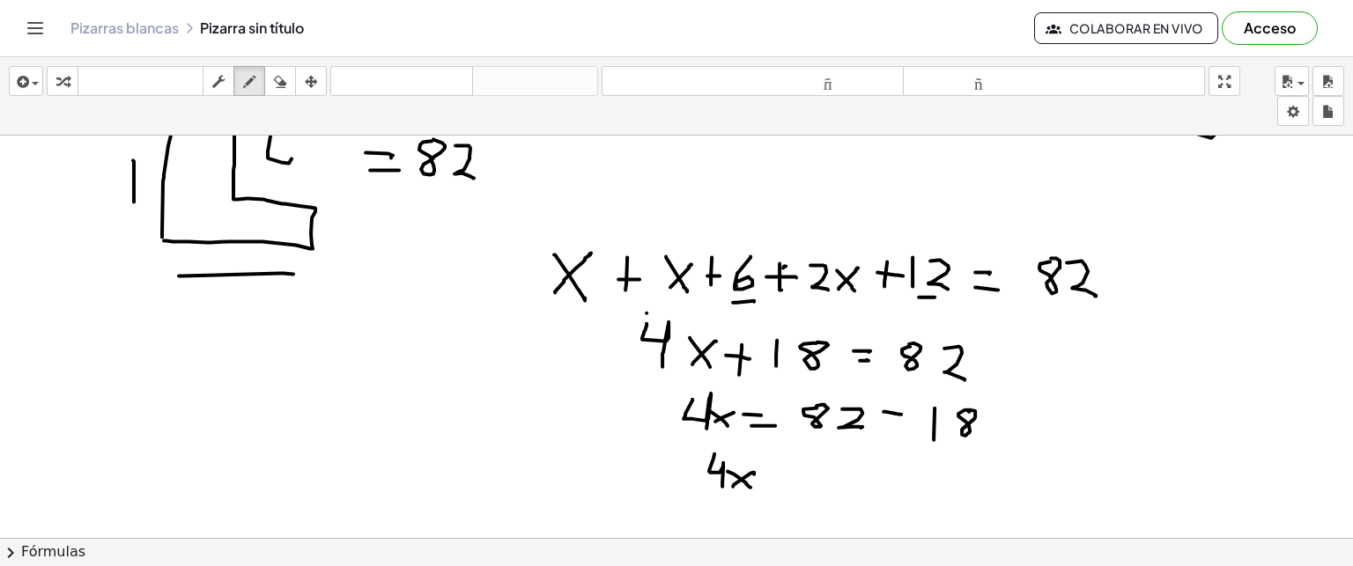
drag, startPoint x: 794, startPoint y: 478, endPoint x: 814, endPoint y: 478, distance: 20.3
drag, startPoint x: 798, startPoint y: 466, endPoint x: 825, endPoint y: 467, distance: 26.4
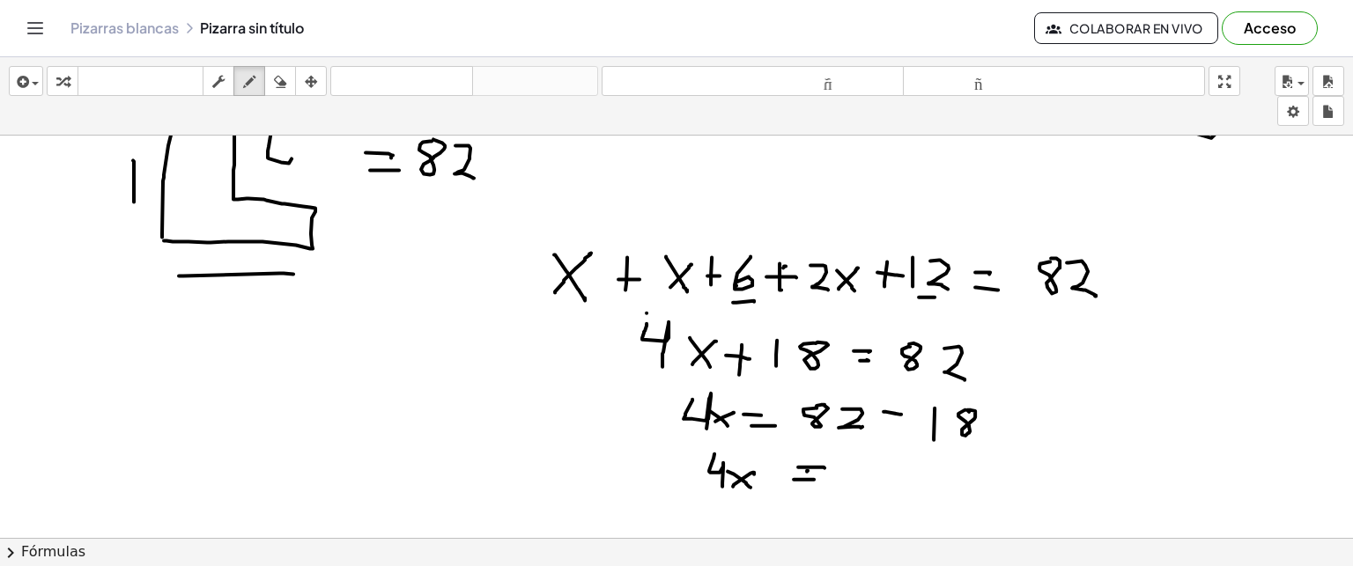
drag, startPoint x: 867, startPoint y: 459, endPoint x: 854, endPoint y: 483, distance: 27.2
drag, startPoint x: 896, startPoint y: 462, endPoint x: 906, endPoint y: 489, distance: 28.5
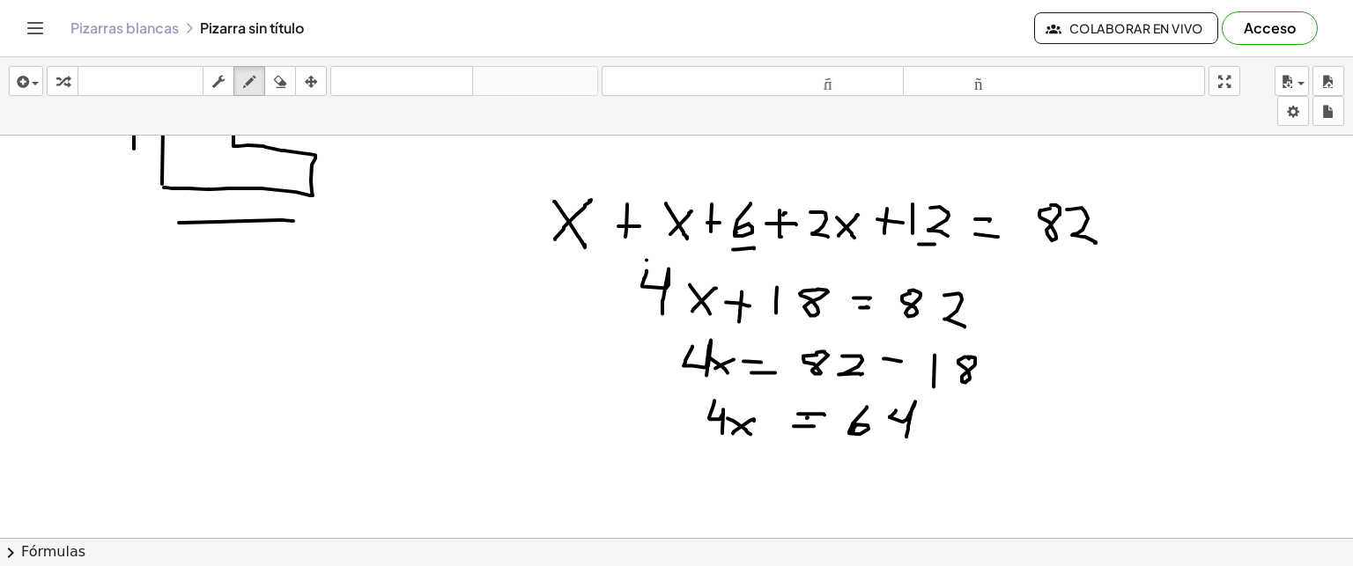
scroll to position [3715, 0]
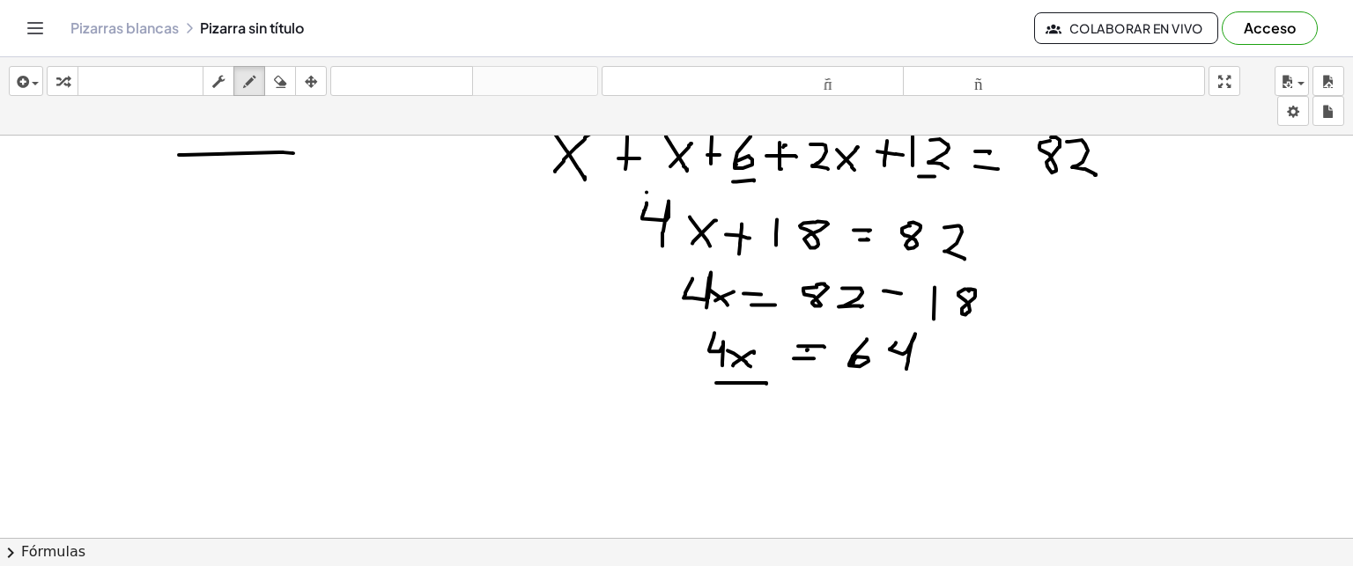
drag, startPoint x: 716, startPoint y: 381, endPoint x: 766, endPoint y: 382, distance: 50.2
drag, startPoint x: 744, startPoint y: 392, endPoint x: 753, endPoint y: 429, distance: 38.2
drag, startPoint x: 849, startPoint y: 380, endPoint x: 910, endPoint y: 384, distance: 60.9
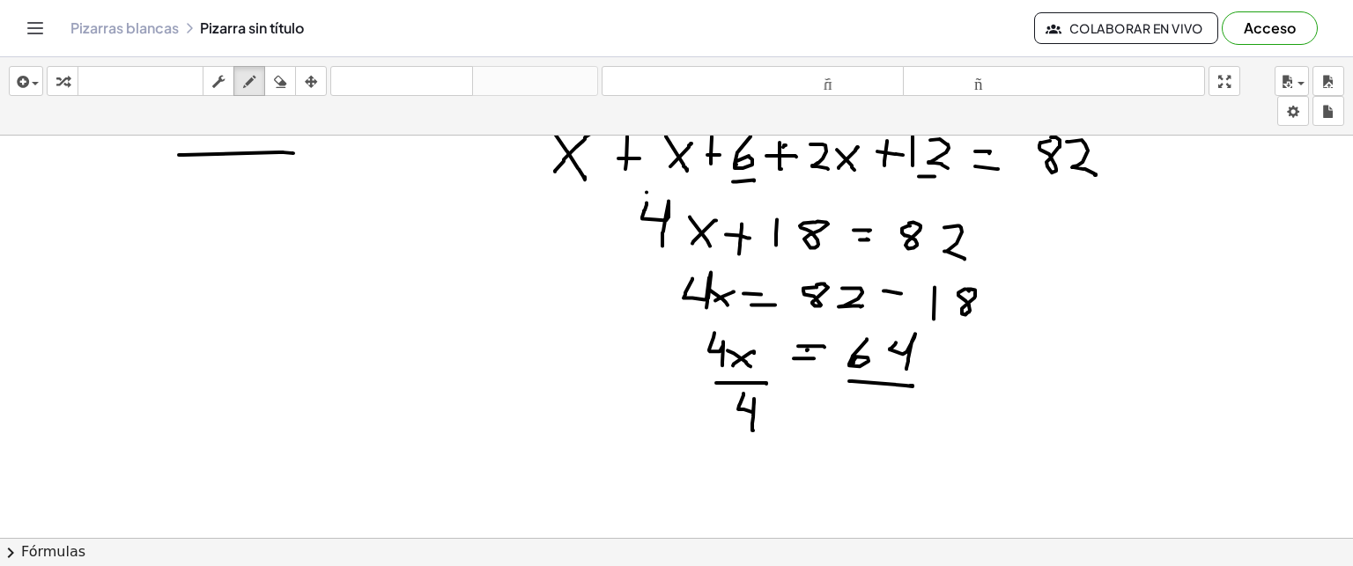
drag, startPoint x: 885, startPoint y: 401, endPoint x: 893, endPoint y: 434, distance: 34.4
drag, startPoint x: 744, startPoint y: 460, endPoint x: 763, endPoint y: 489, distance: 34.9
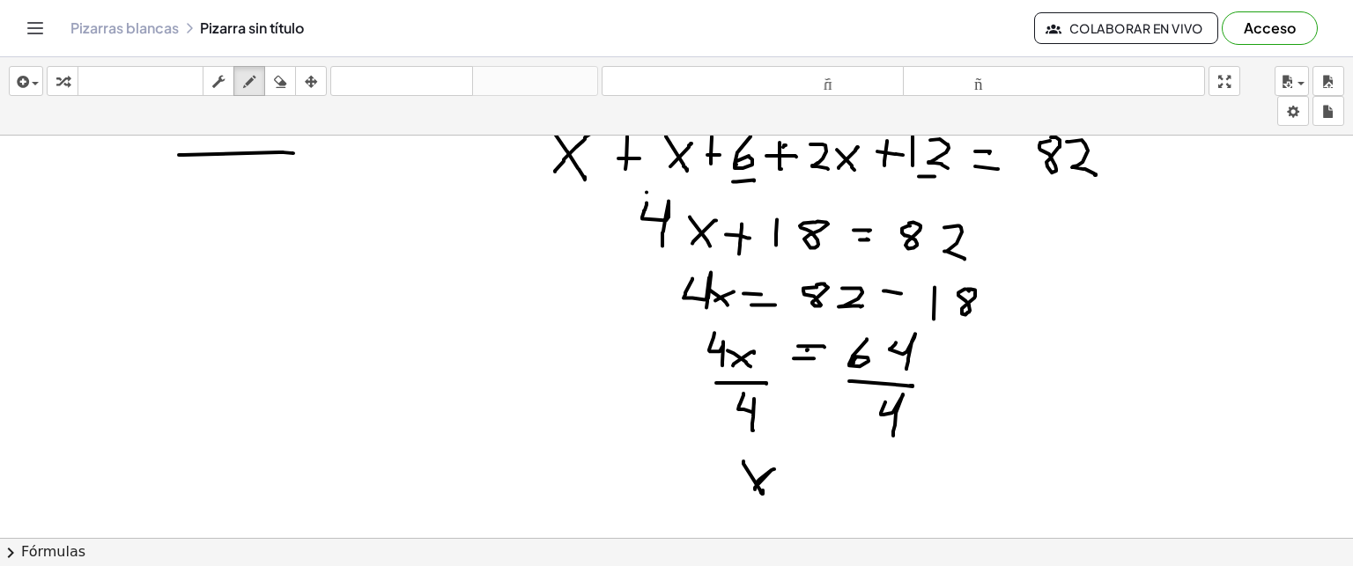
drag, startPoint x: 796, startPoint y: 477, endPoint x: 807, endPoint y: 478, distance: 10.7
drag, startPoint x: 800, startPoint y: 481, endPoint x: 825, endPoint y: 484, distance: 25.7
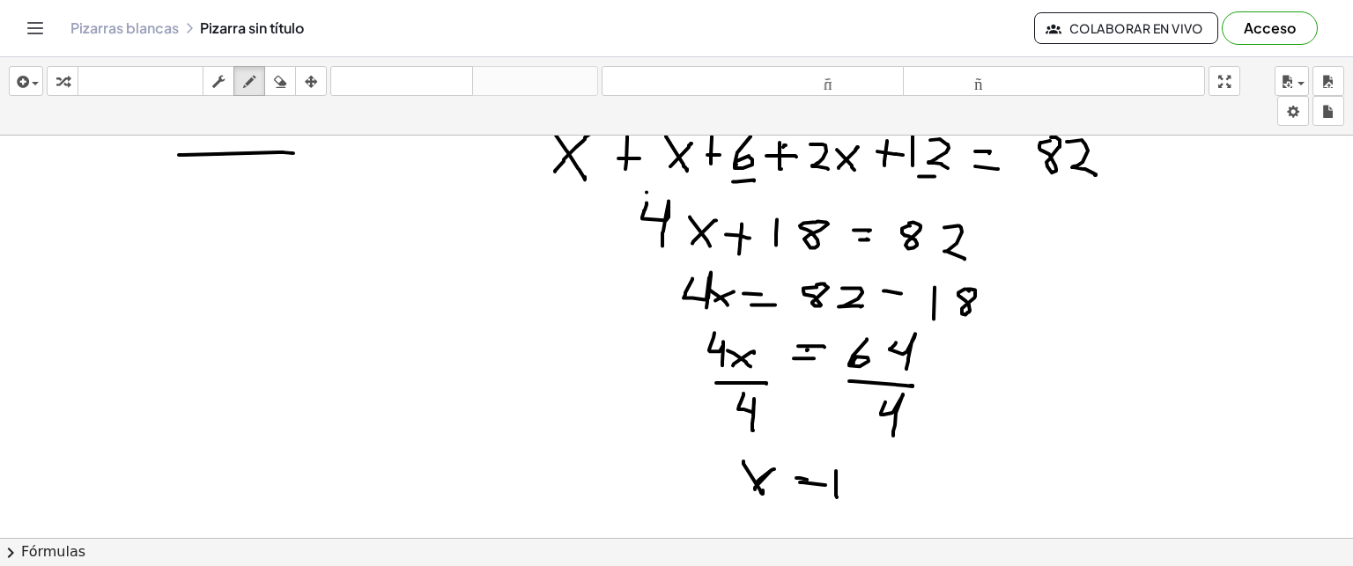
drag, startPoint x: 836, startPoint y: 470, endPoint x: 837, endPoint y: 496, distance: 26.4
drag, startPoint x: 857, startPoint y: 476, endPoint x: 853, endPoint y: 501, distance: 25.9
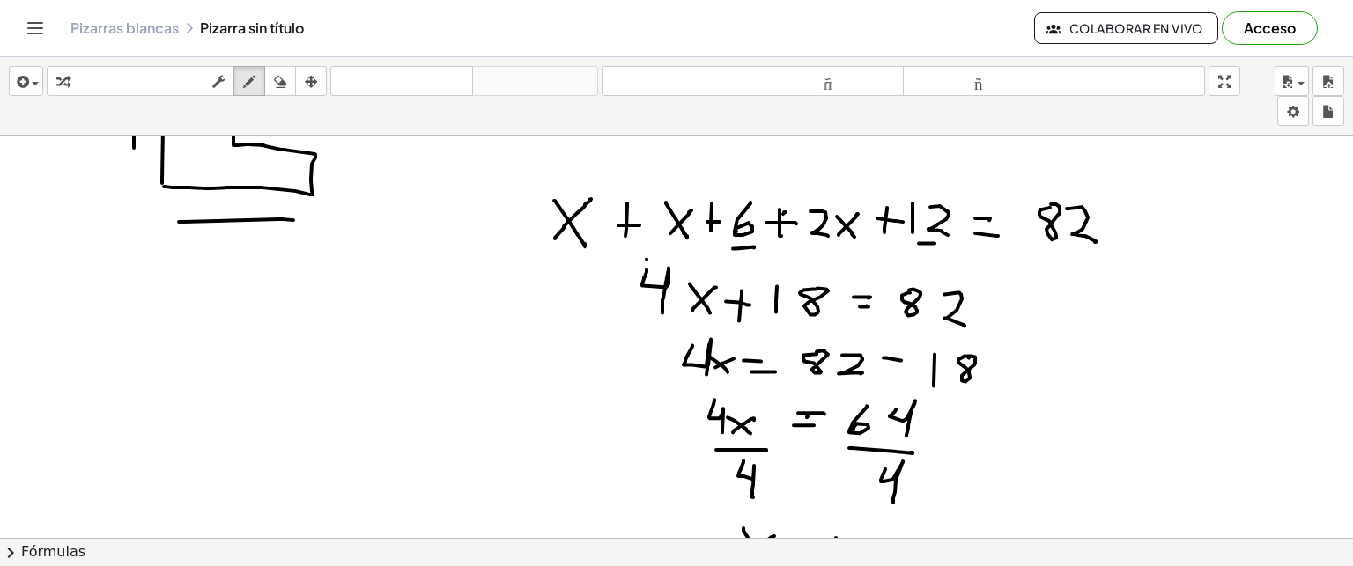
scroll to position [3650, 0]
drag, startPoint x: 555, startPoint y: 246, endPoint x: 573, endPoint y: 246, distance: 17.6
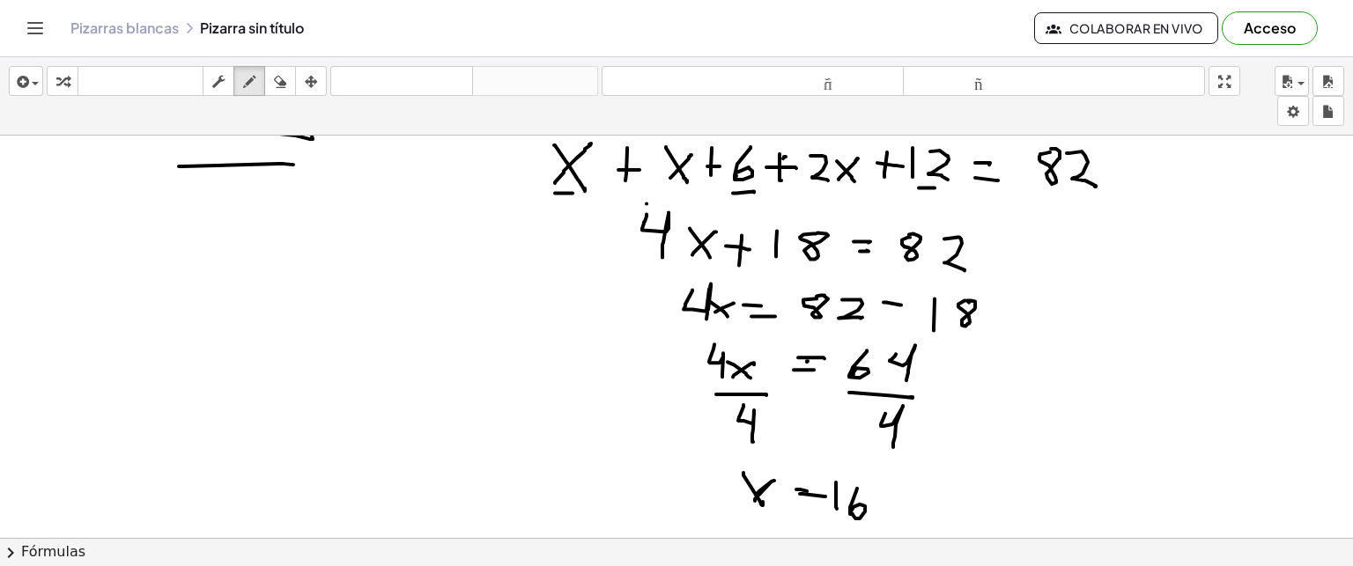
scroll to position [3704, 0]
drag, startPoint x: 945, startPoint y: 199, endPoint x: 936, endPoint y: 200, distance: 8.9
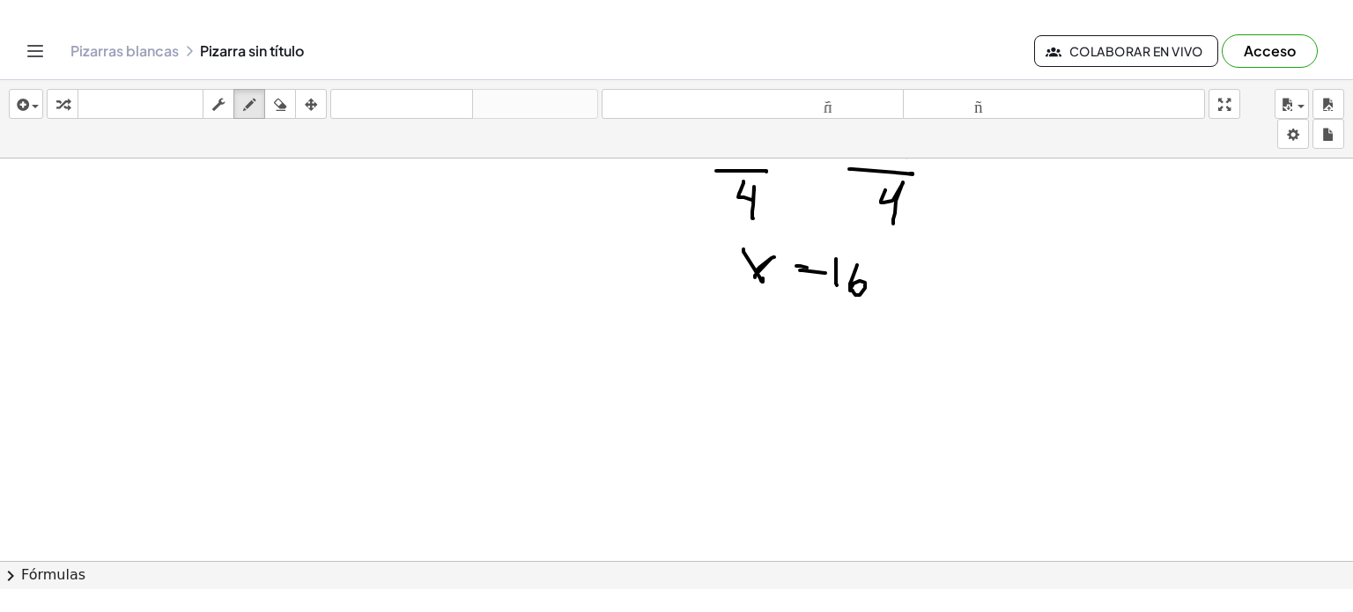
scroll to position [3953, 0]
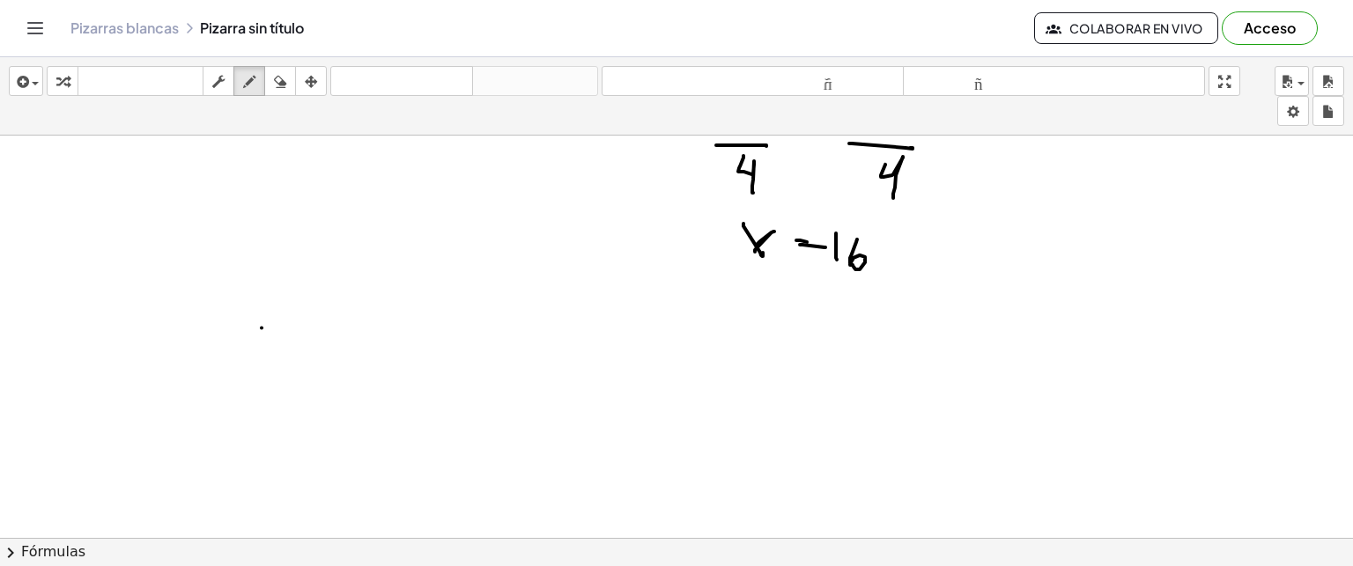
drag, startPoint x: 262, startPoint y: 327, endPoint x: 283, endPoint y: 359, distance: 38.9
drag, startPoint x: 364, startPoint y: 321, endPoint x: 359, endPoint y: 359, distance: 39.1
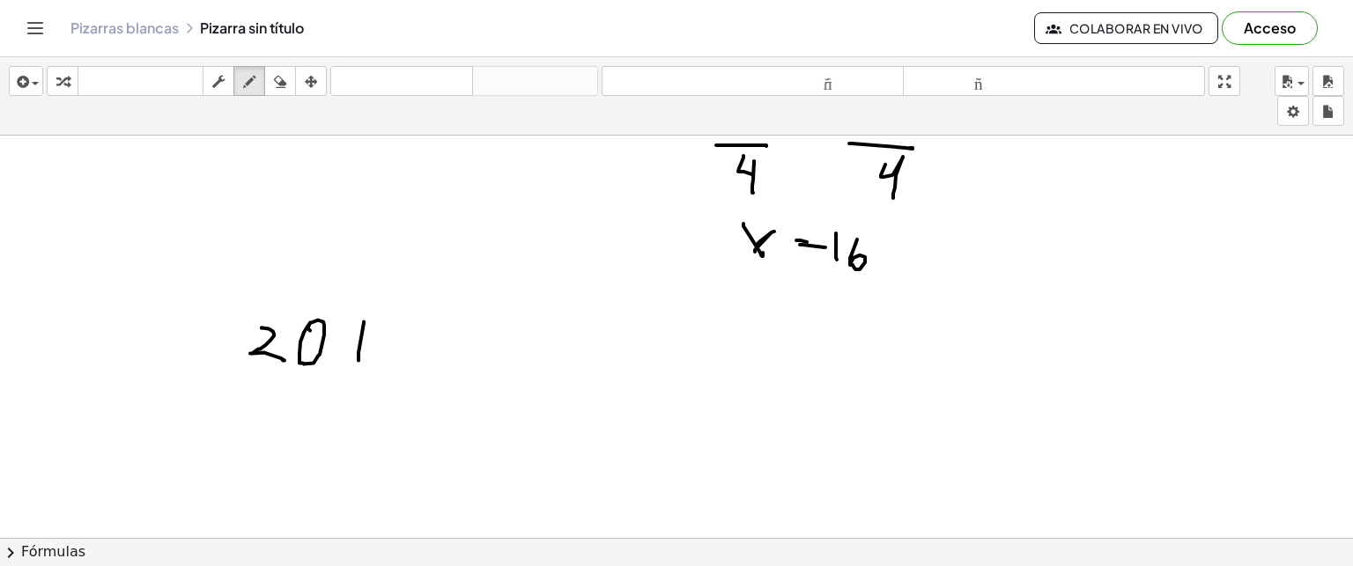
drag, startPoint x: 342, startPoint y: 342, endPoint x: 372, endPoint y: 342, distance: 30.0
drag, startPoint x: 394, startPoint y: 325, endPoint x: 415, endPoint y: 358, distance: 38.9
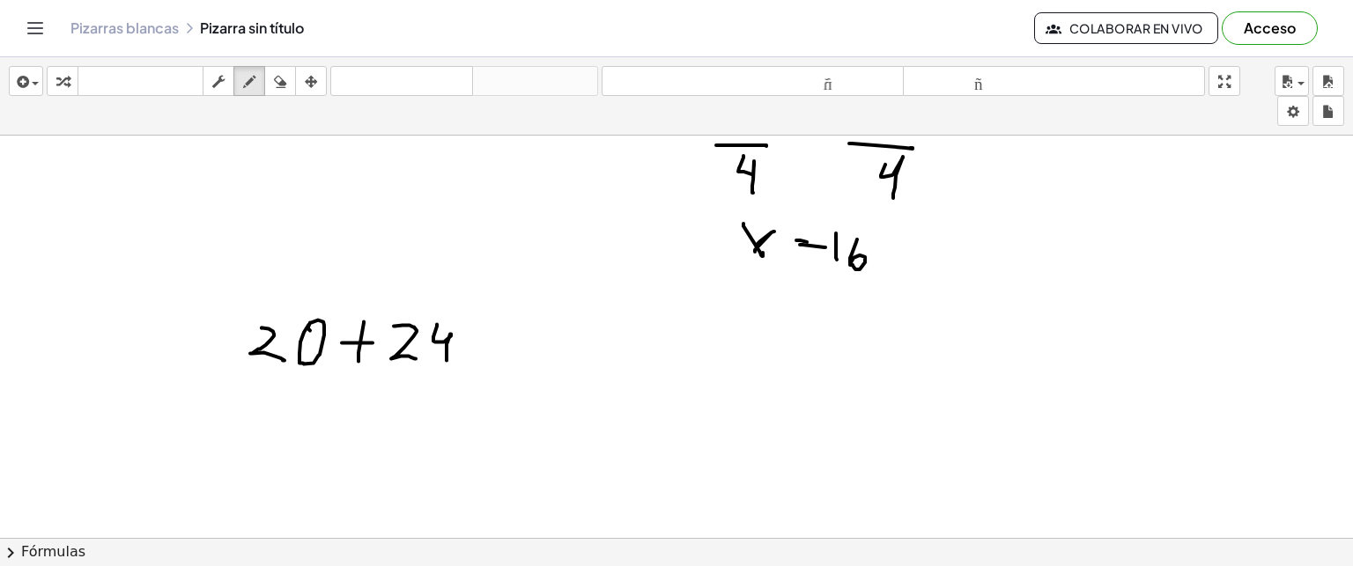
drag, startPoint x: 437, startPoint y: 323, endPoint x: 447, endPoint y: 359, distance: 37.4
drag, startPoint x: 480, startPoint y: 326, endPoint x: 478, endPoint y: 359, distance: 32.6
drag, startPoint x: 472, startPoint y: 344, endPoint x: 494, endPoint y: 344, distance: 22.0
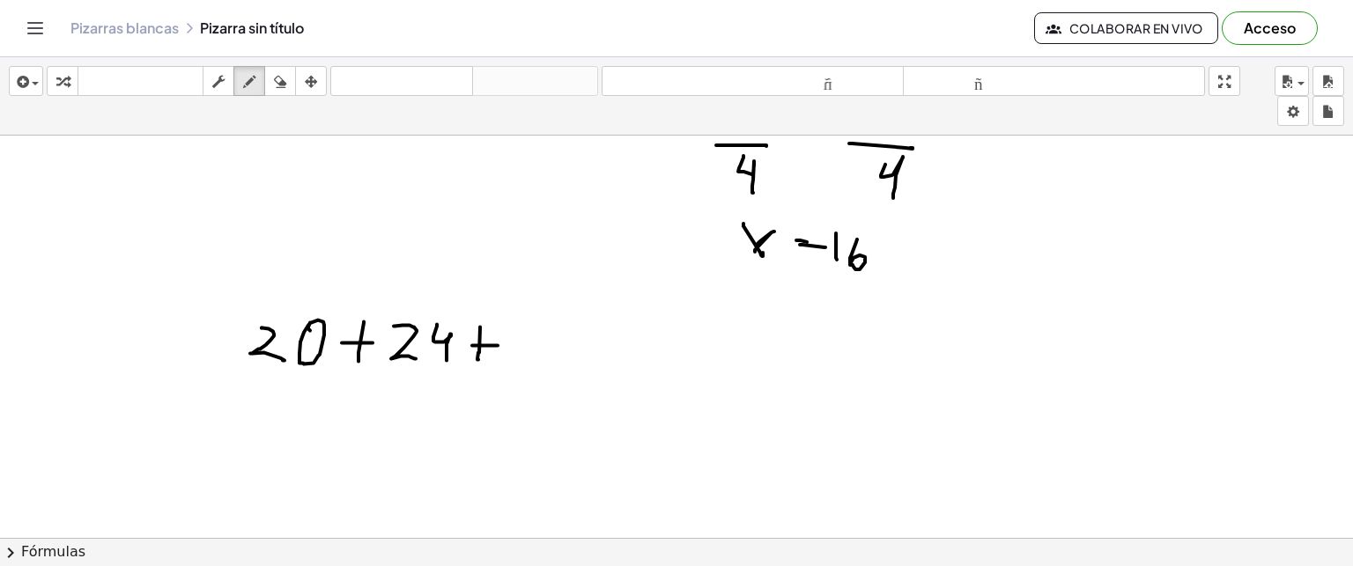
drag, startPoint x: 391, startPoint y: 192, endPoint x: 425, endPoint y: 226, distance: 48.0
drag, startPoint x: 402, startPoint y: 218, endPoint x: 425, endPoint y: 199, distance: 29.4
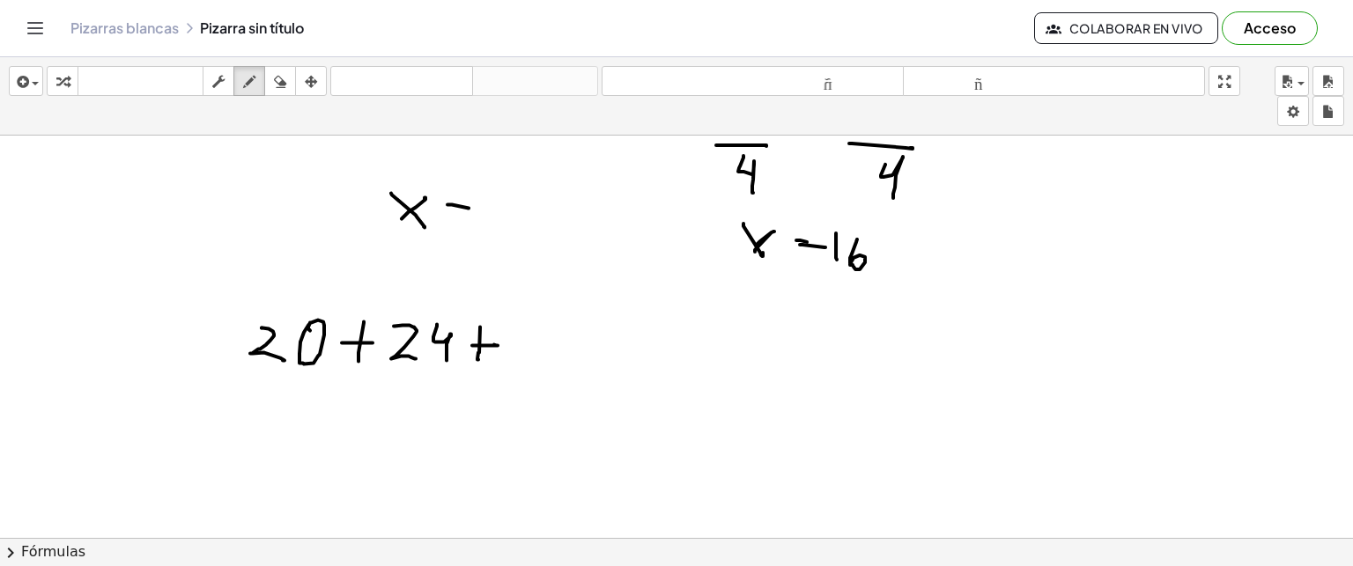
drag, startPoint x: 448, startPoint y: 203, endPoint x: 468, endPoint y: 207, distance: 20.6
drag, startPoint x: 450, startPoint y: 218, endPoint x: 469, endPoint y: 216, distance: 18.6
drag, startPoint x: 490, startPoint y: 197, endPoint x: 520, endPoint y: 225, distance: 40.5
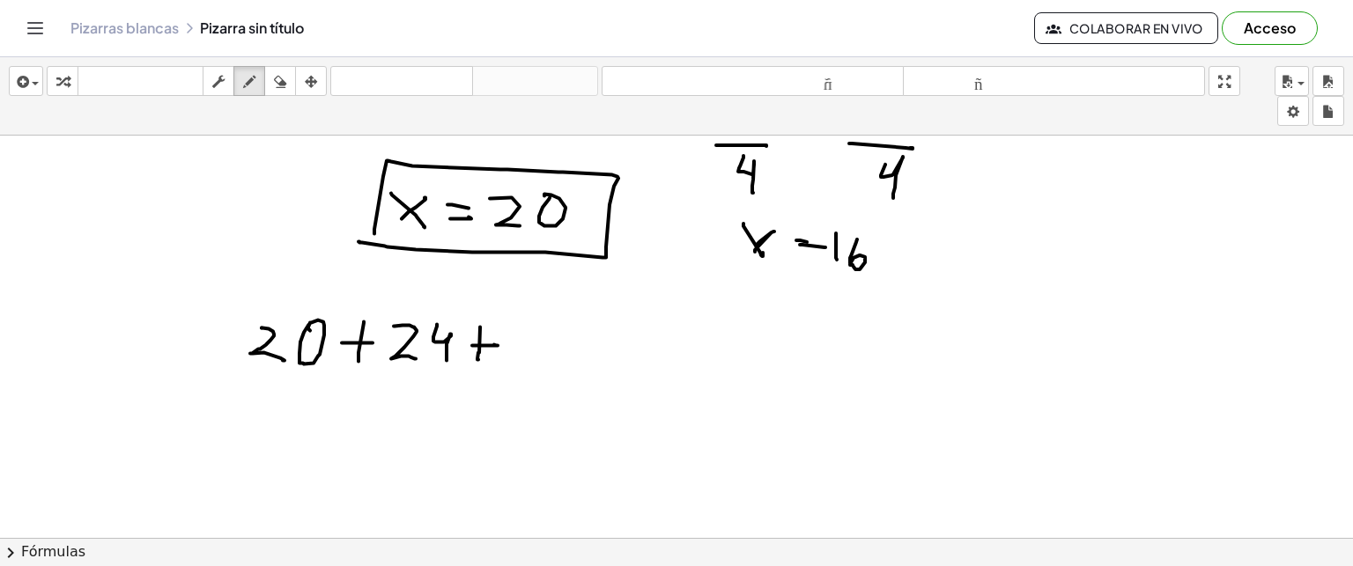
drag, startPoint x: 374, startPoint y: 233, endPoint x: 360, endPoint y: 239, distance: 15.4
drag, startPoint x: 285, startPoint y: 268, endPoint x: 297, endPoint y: 284, distance: 19.6
drag, startPoint x: 285, startPoint y: 281, endPoint x: 301, endPoint y: 268, distance: 21.3
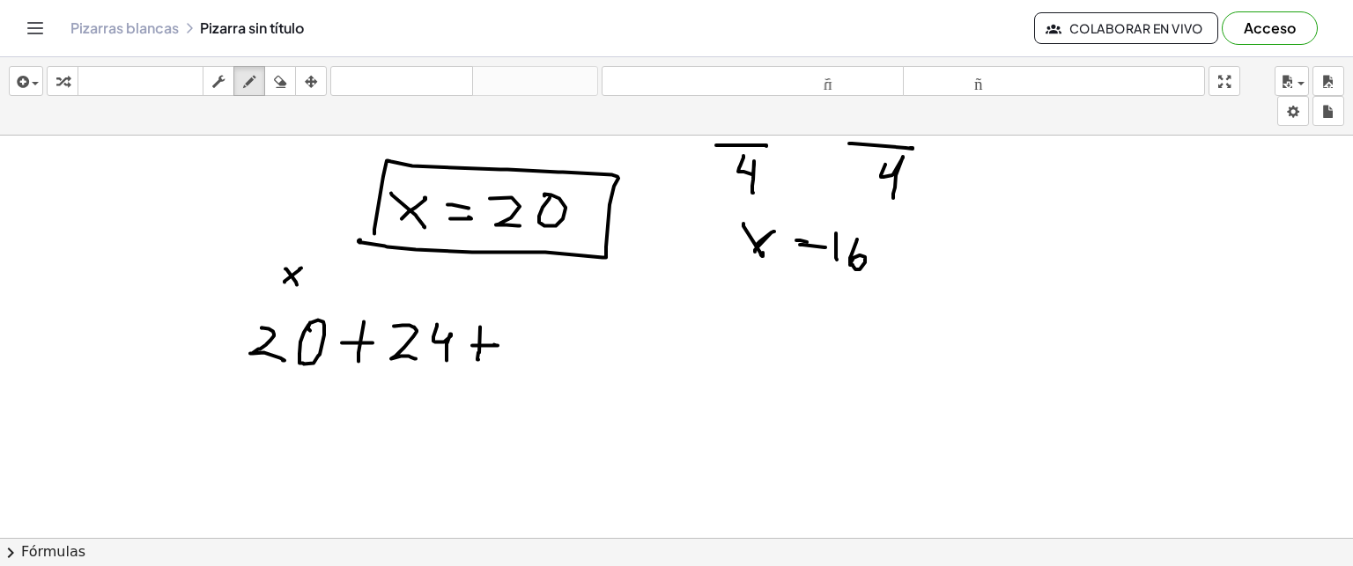
drag, startPoint x: 294, startPoint y: 287, endPoint x: 294, endPoint y: 305, distance: 17.6
drag, startPoint x: 390, startPoint y: 270, endPoint x: 400, endPoint y: 285, distance: 17.1
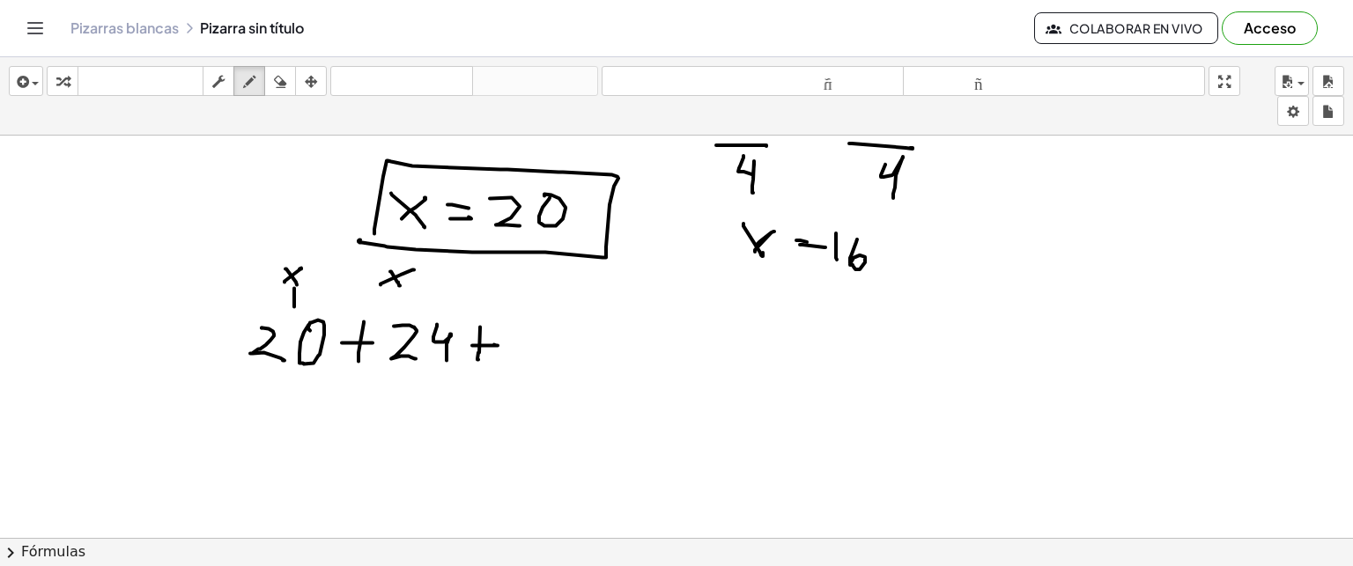
drag, startPoint x: 381, startPoint y: 284, endPoint x: 413, endPoint y: 269, distance: 35.9
drag, startPoint x: 423, startPoint y: 263, endPoint x: 421, endPoint y: 281, distance: 17.7
drag, startPoint x: 413, startPoint y: 272, endPoint x: 451, endPoint y: 277, distance: 38.2
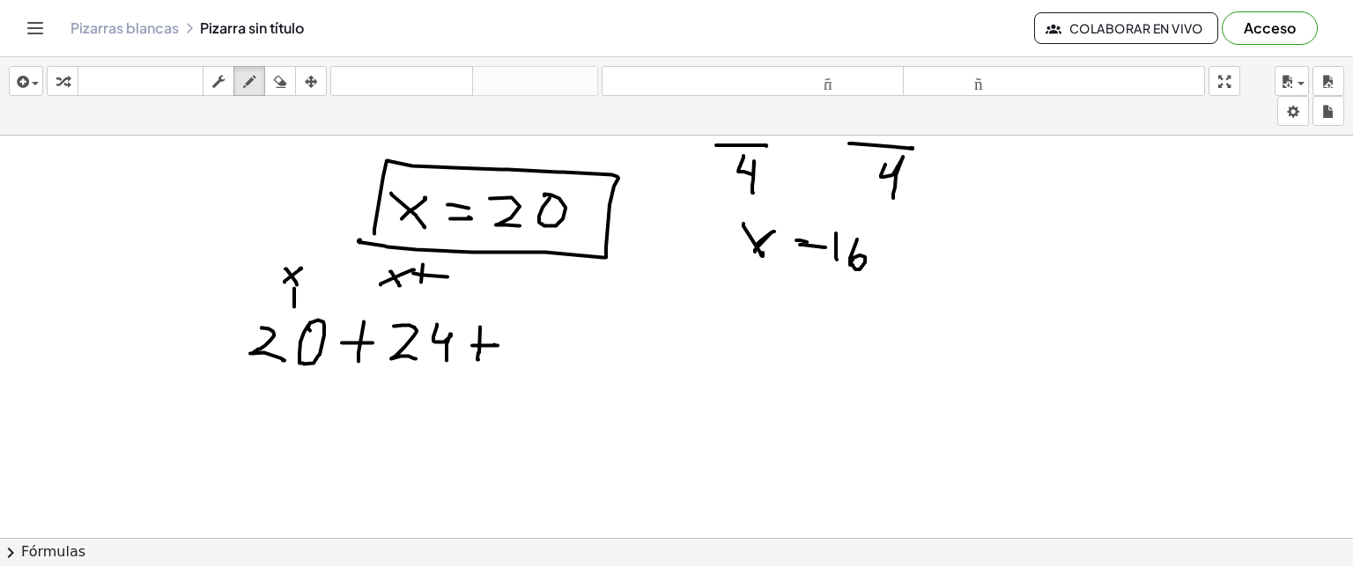
drag, startPoint x: 470, startPoint y: 263, endPoint x: 472, endPoint y: 292, distance: 29.1
drag, startPoint x: 559, startPoint y: 274, endPoint x: 572, endPoint y: 288, distance: 19.3
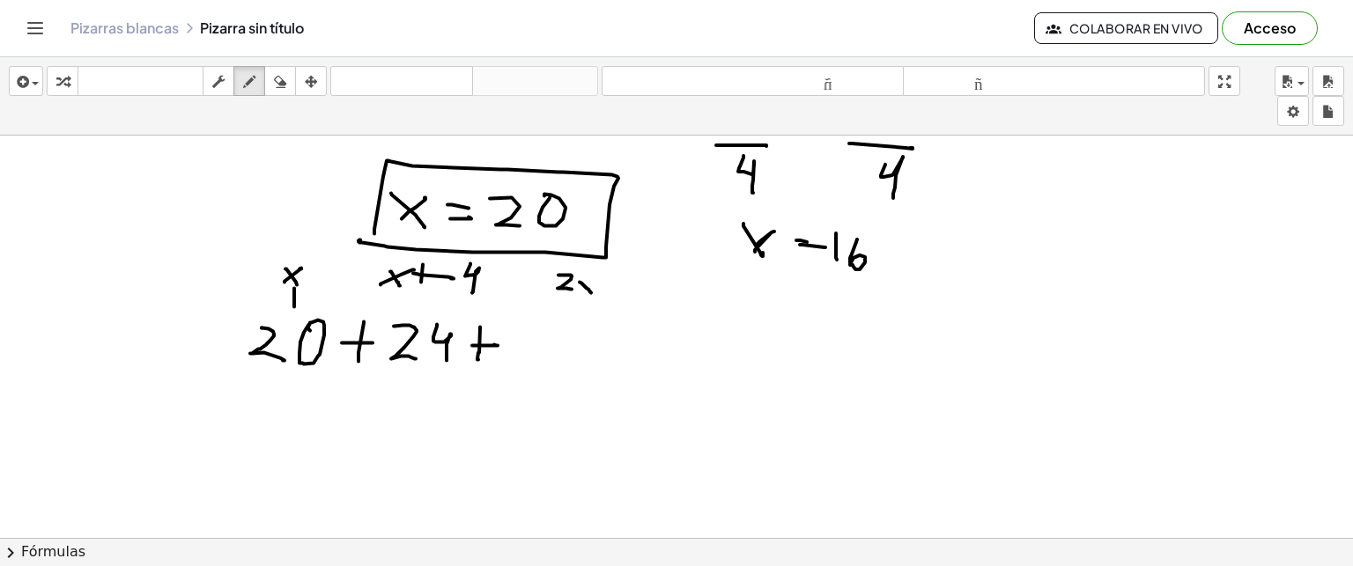
drag, startPoint x: 580, startPoint y: 281, endPoint x: 591, endPoint y: 292, distance: 15.6
drag, startPoint x: 581, startPoint y: 292, endPoint x: 595, endPoint y: 279, distance: 18.7
drag, startPoint x: 529, startPoint y: 329, endPoint x: 539, endPoint y: 359, distance: 30.9
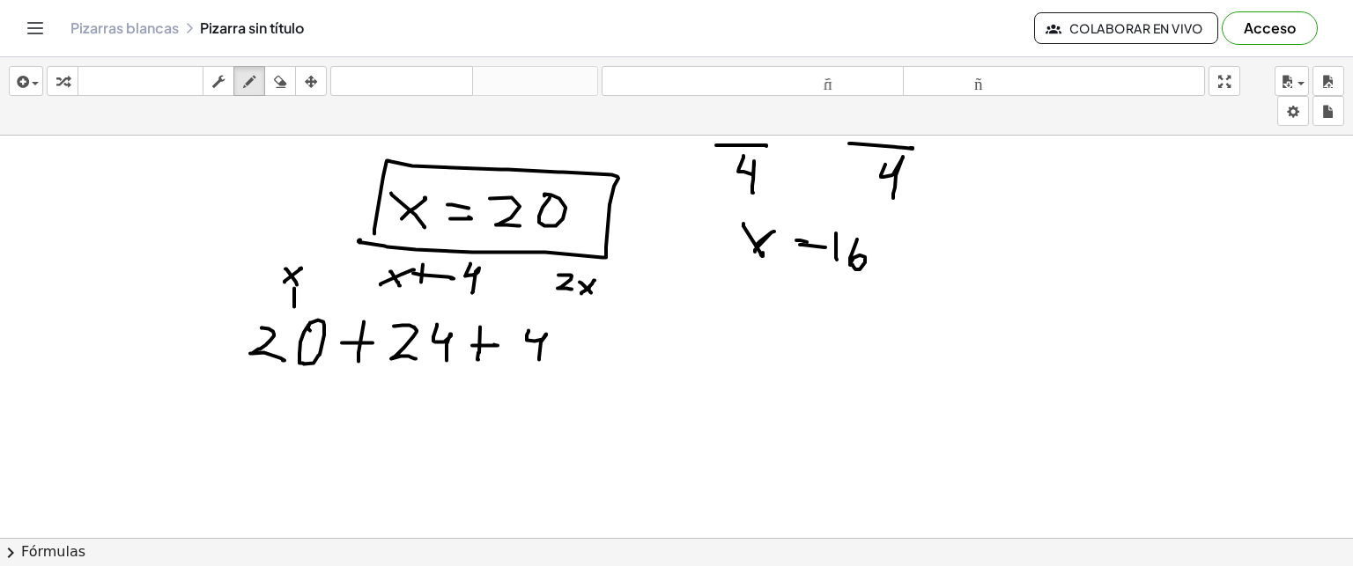
drag, startPoint x: 606, startPoint y: 326, endPoint x: 604, endPoint y: 352, distance: 26.5
drag, startPoint x: 594, startPoint y: 334, endPoint x: 617, endPoint y: 337, distance: 23.2
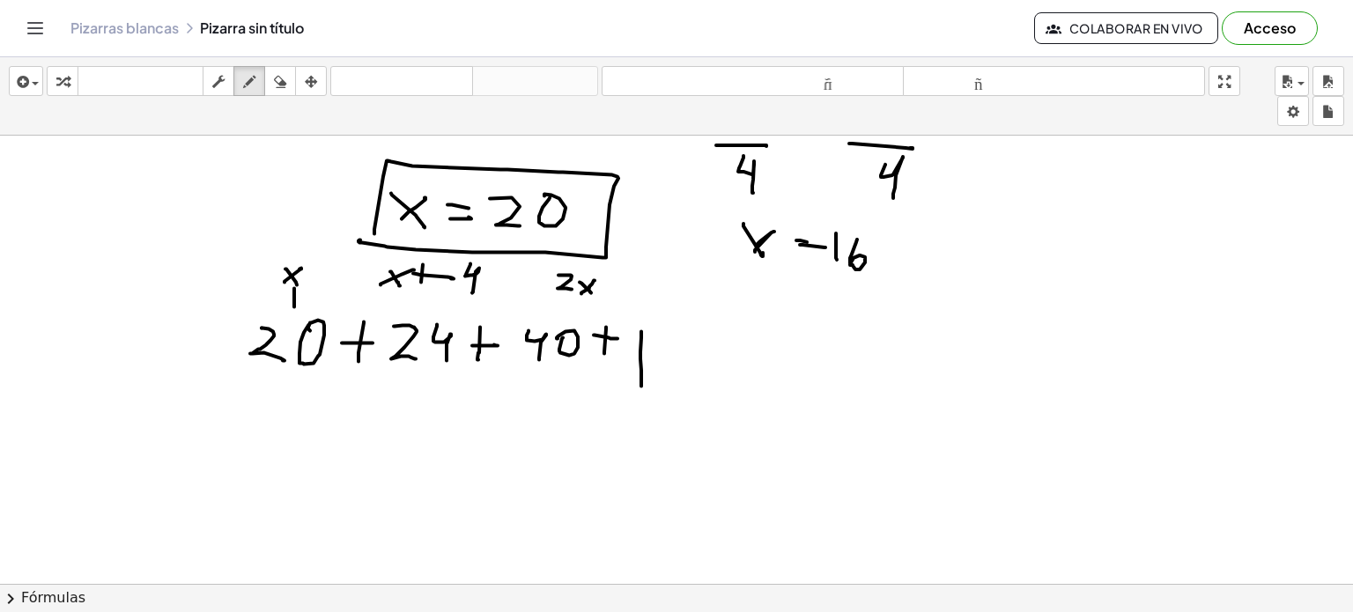
drag, startPoint x: 641, startPoint y: 371, endPoint x: 643, endPoint y: 331, distance: 39.7
drag, startPoint x: 669, startPoint y: 322, endPoint x: 678, endPoint y: 354, distance: 33.2
drag, startPoint x: 706, startPoint y: 336, endPoint x: 722, endPoint y: 335, distance: 16.8
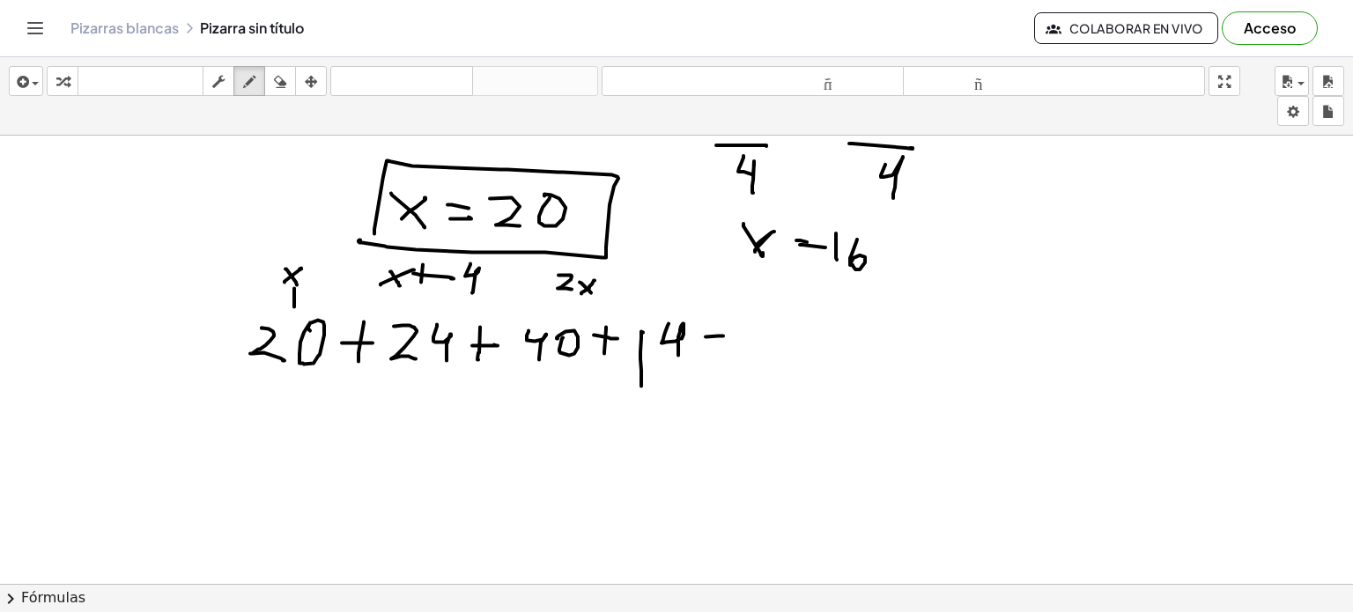
drag, startPoint x: 702, startPoint y: 352, endPoint x: 720, endPoint y: 351, distance: 17.6
drag, startPoint x: 374, startPoint y: 225, endPoint x: 375, endPoint y: 239, distance: 14.2
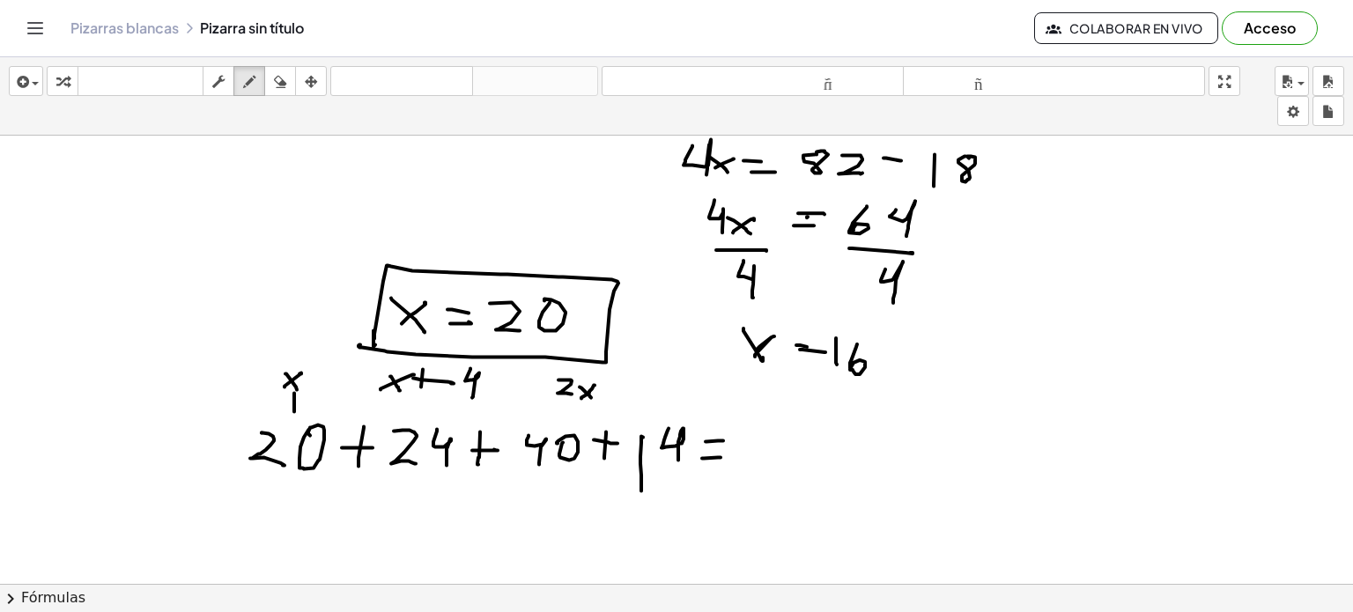
scroll to position [3905, 0]
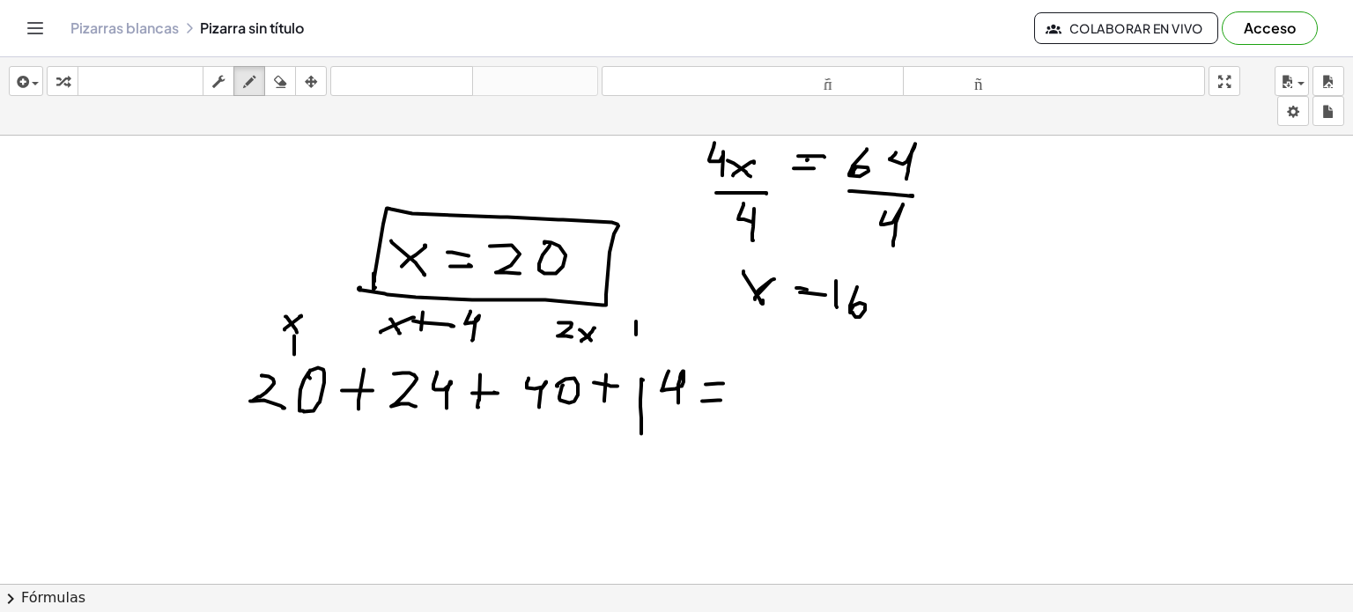
drag, startPoint x: 636, startPoint y: 320, endPoint x: 636, endPoint y: 333, distance: 13.2
drag, startPoint x: 628, startPoint y: 329, endPoint x: 647, endPoint y: 331, distance: 19.5
drag, startPoint x: 655, startPoint y: 325, endPoint x: 658, endPoint y: 337, distance: 11.8
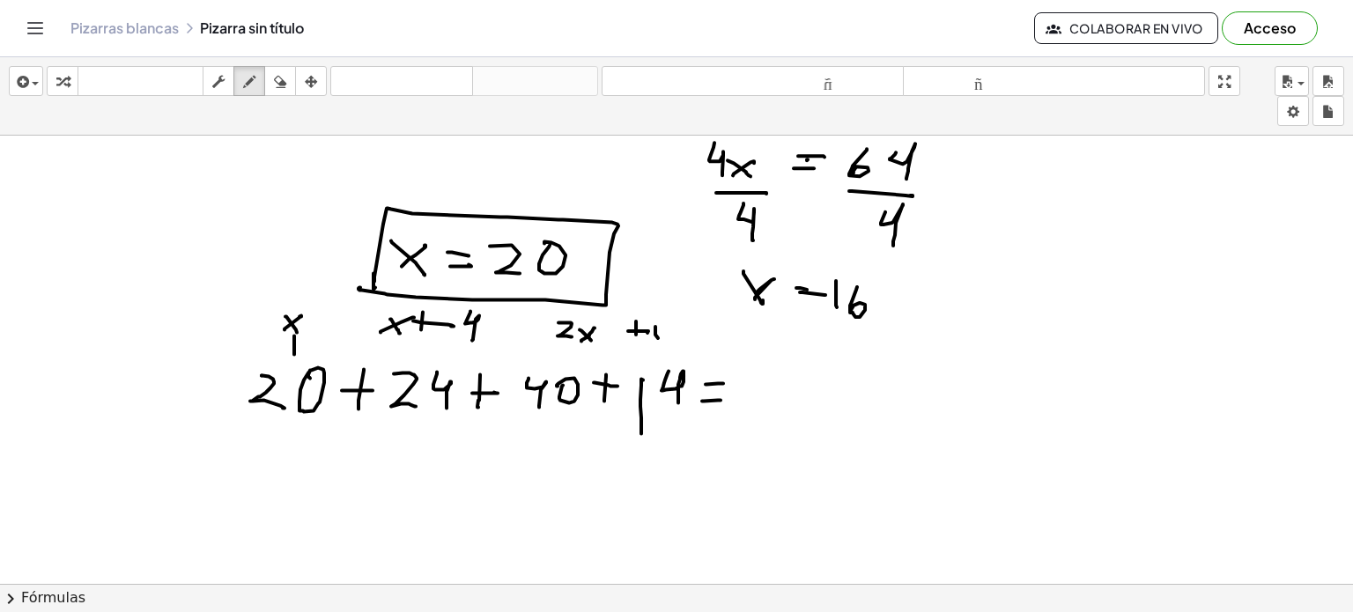
drag, startPoint x: 668, startPoint y: 321, endPoint x: 681, endPoint y: 338, distance: 22.0
drag, startPoint x: 696, startPoint y: 325, endPoint x: 708, endPoint y: 327, distance: 12.5
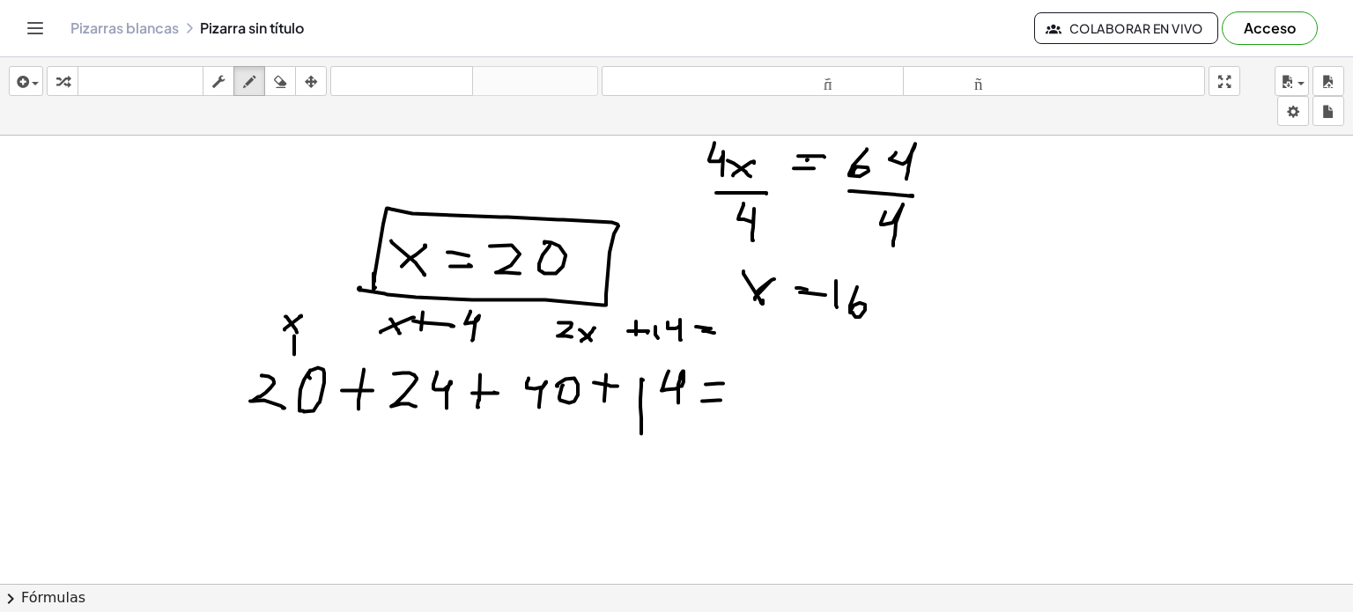
drag, startPoint x: 703, startPoint y: 329, endPoint x: 714, endPoint y: 331, distance: 10.7
drag, startPoint x: 751, startPoint y: 317, endPoint x: 745, endPoint y: 341, distance: 24.4
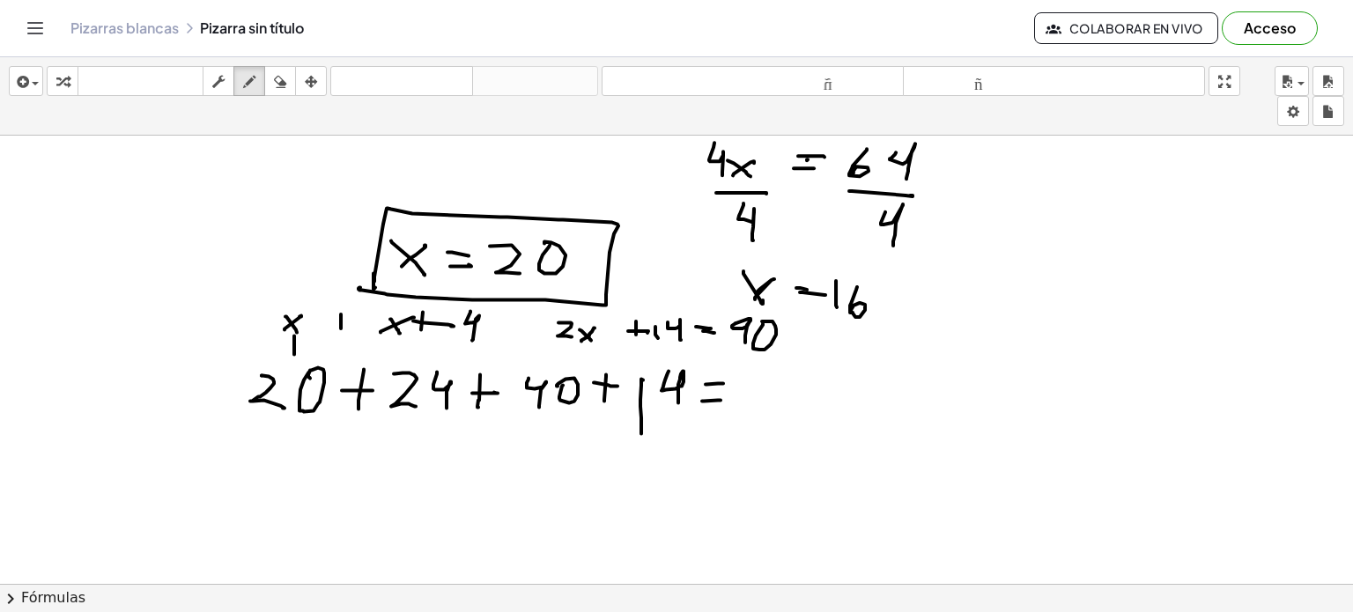
drag, startPoint x: 341, startPoint y: 313, endPoint x: 341, endPoint y: 327, distance: 14.1
drag, startPoint x: 333, startPoint y: 320, endPoint x: 355, endPoint y: 321, distance: 22.0
drag, startPoint x: 518, startPoint y: 324, endPoint x: 514, endPoint y: 344, distance: 19.7
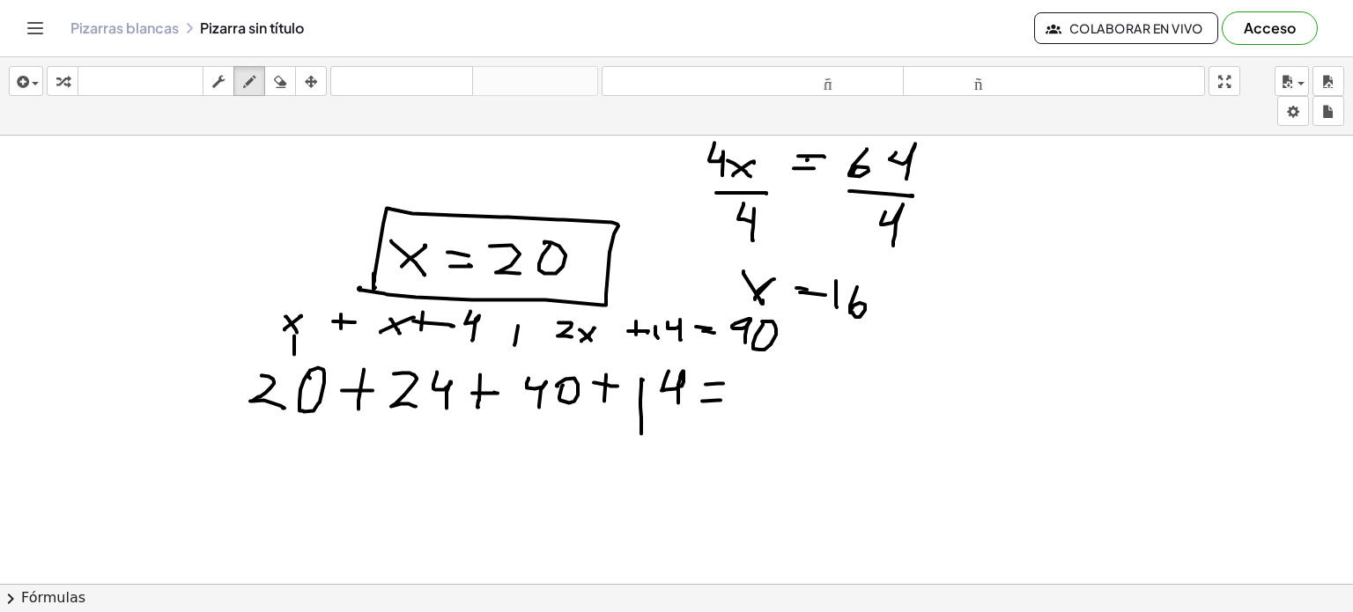
drag, startPoint x: 507, startPoint y: 328, endPoint x: 528, endPoint y: 332, distance: 20.7
drag, startPoint x: 783, startPoint y: 372, endPoint x: 780, endPoint y: 407, distance: 35.4
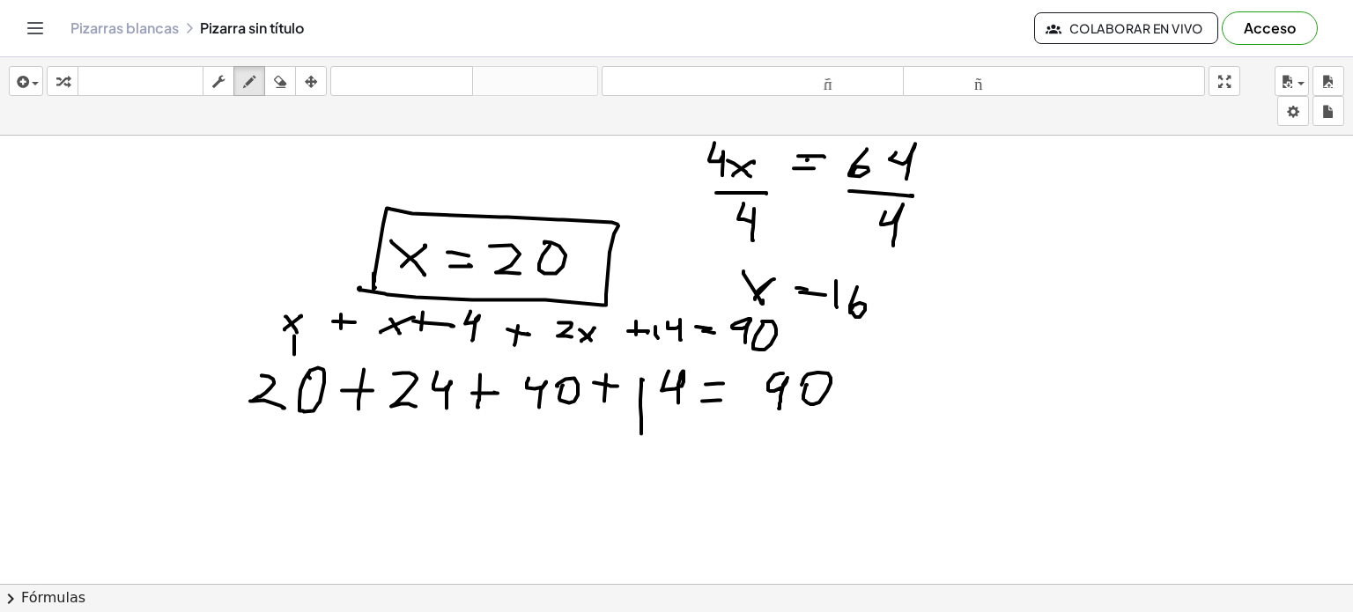
drag, startPoint x: 270, startPoint y: 429, endPoint x: 307, endPoint y: 430, distance: 36.1
drag, startPoint x: 545, startPoint y: 427, endPoint x: 573, endPoint y: 427, distance: 27.3
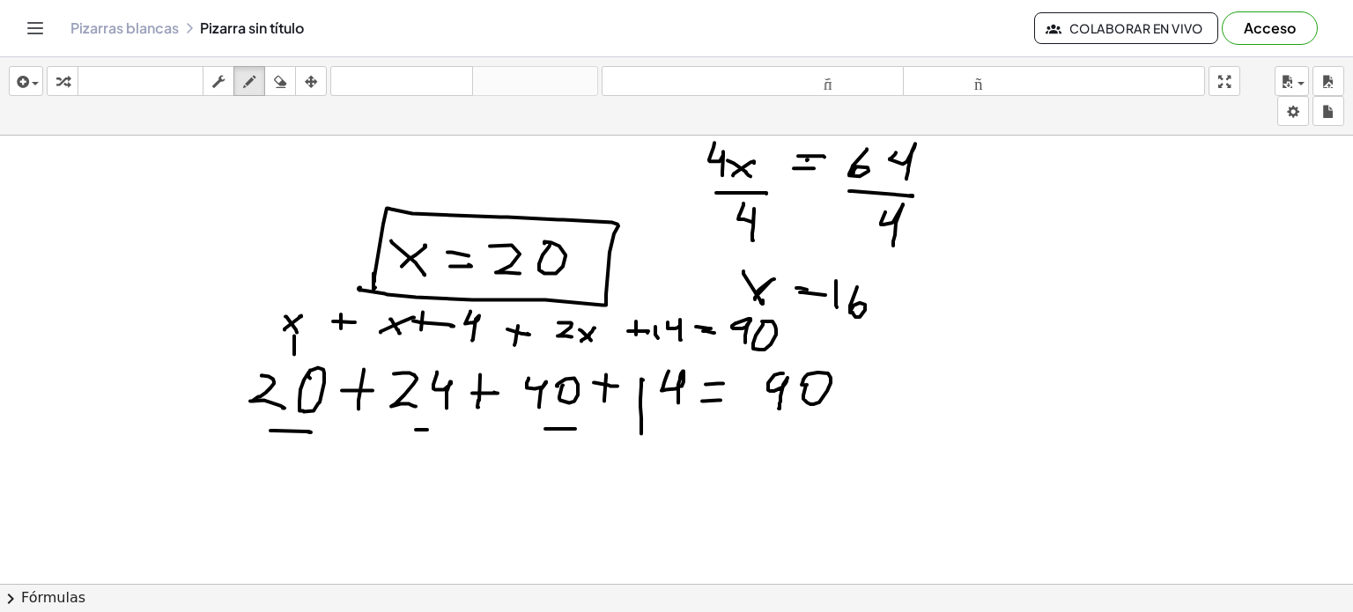
drag, startPoint x: 660, startPoint y: 425, endPoint x: 678, endPoint y: 429, distance: 18.8
drag, startPoint x: 647, startPoint y: 474, endPoint x: 649, endPoint y: 508, distance: 34.4
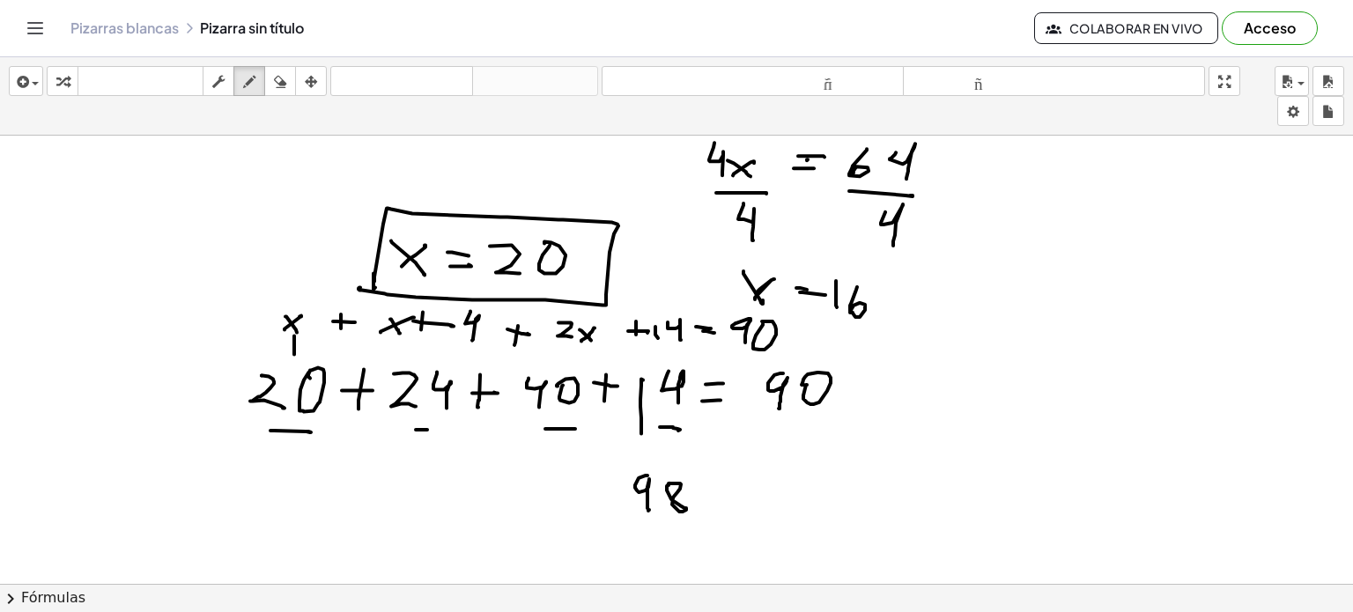
drag, startPoint x: 706, startPoint y: 485, endPoint x: 728, endPoint y: 489, distance: 22.5
drag, startPoint x: 701, startPoint y: 495, endPoint x: 734, endPoint y: 499, distance: 32.9
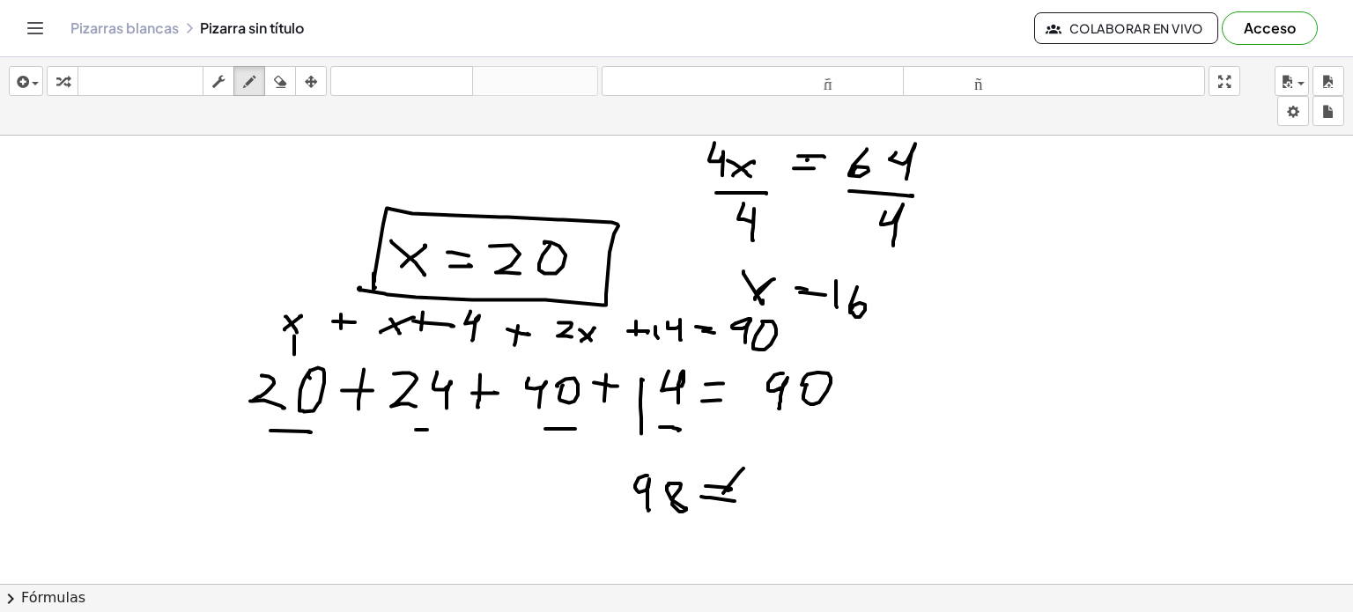
drag, startPoint x: 744, startPoint y: 467, endPoint x: 716, endPoint y: 503, distance: 45.3
drag, startPoint x: 792, startPoint y: 471, endPoint x: 779, endPoint y: 500, distance: 31.9
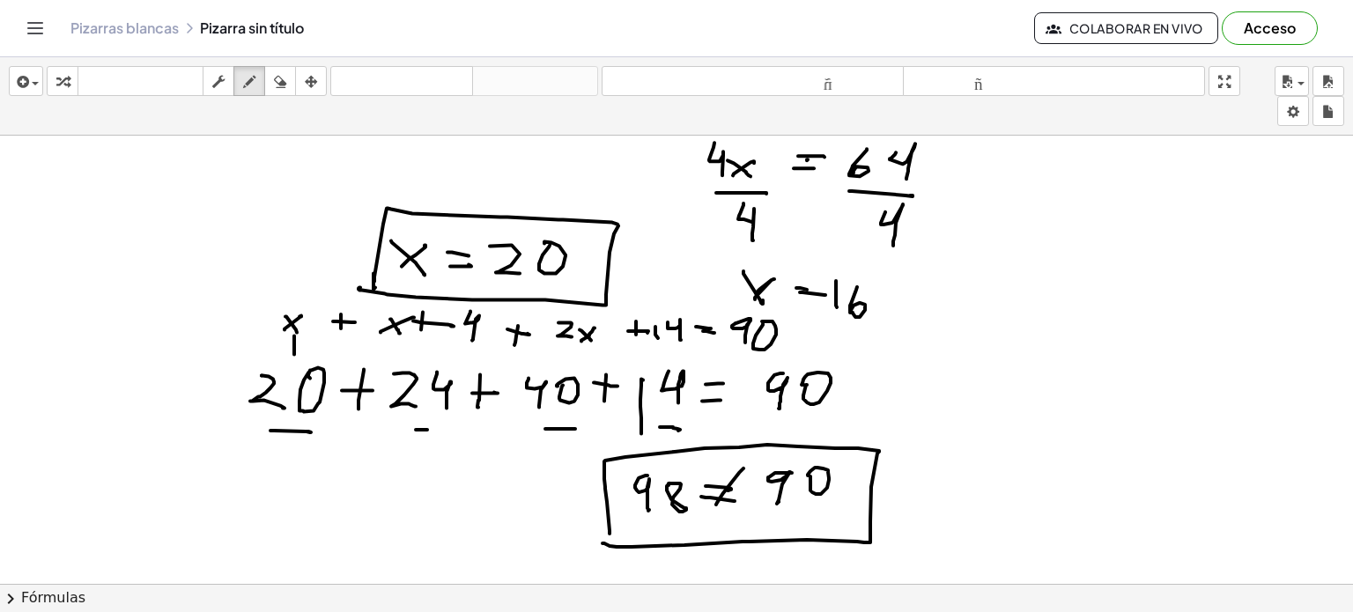
drag, startPoint x: 610, startPoint y: 532, endPoint x: 604, endPoint y: 542, distance: 11.0
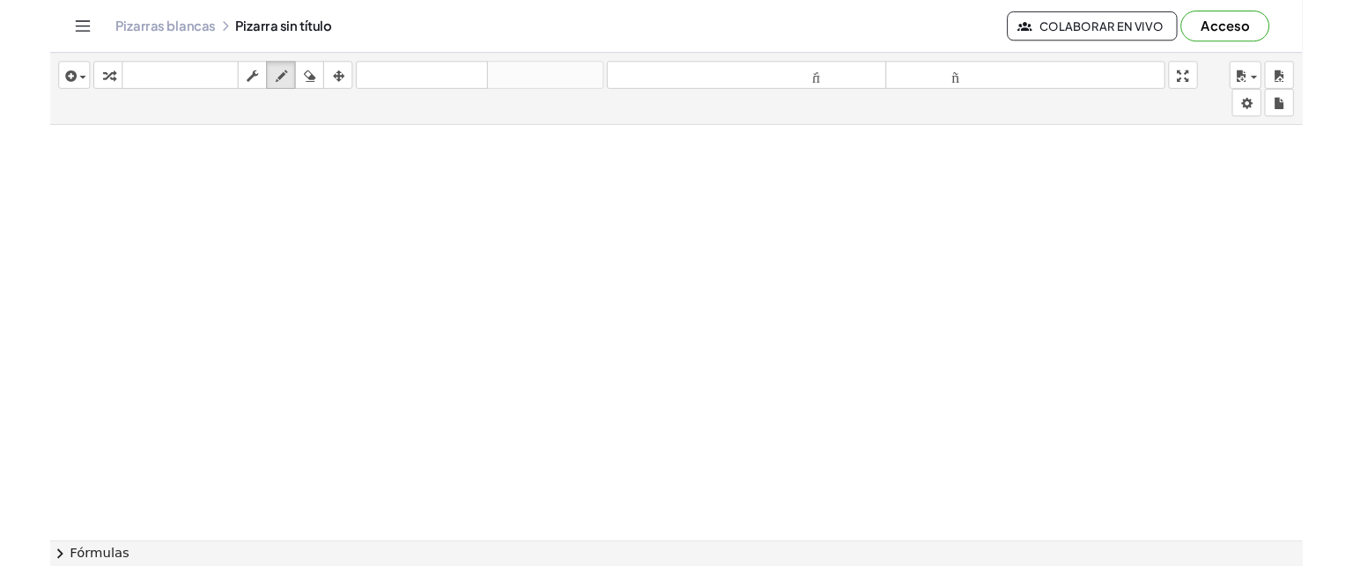
scroll to position [4331, 0]
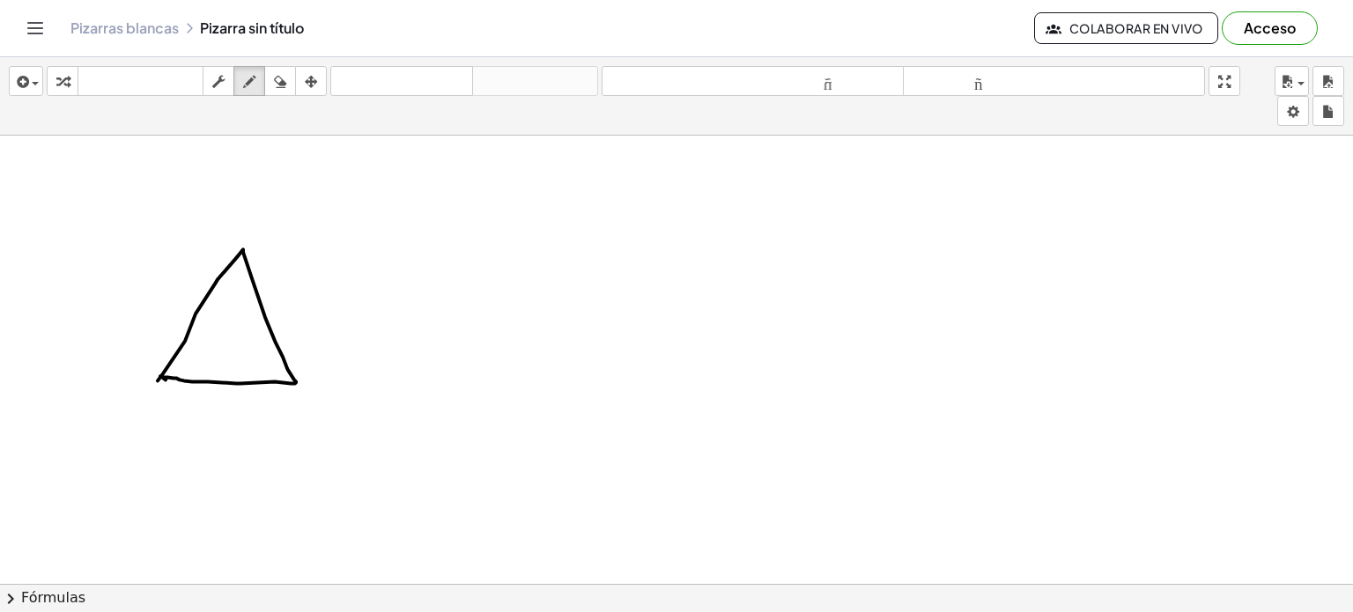
drag, startPoint x: 238, startPoint y: 258, endPoint x: 234, endPoint y: 373, distance: 114.6
drag, startPoint x: 249, startPoint y: 314, endPoint x: 256, endPoint y: 339, distance: 25.7
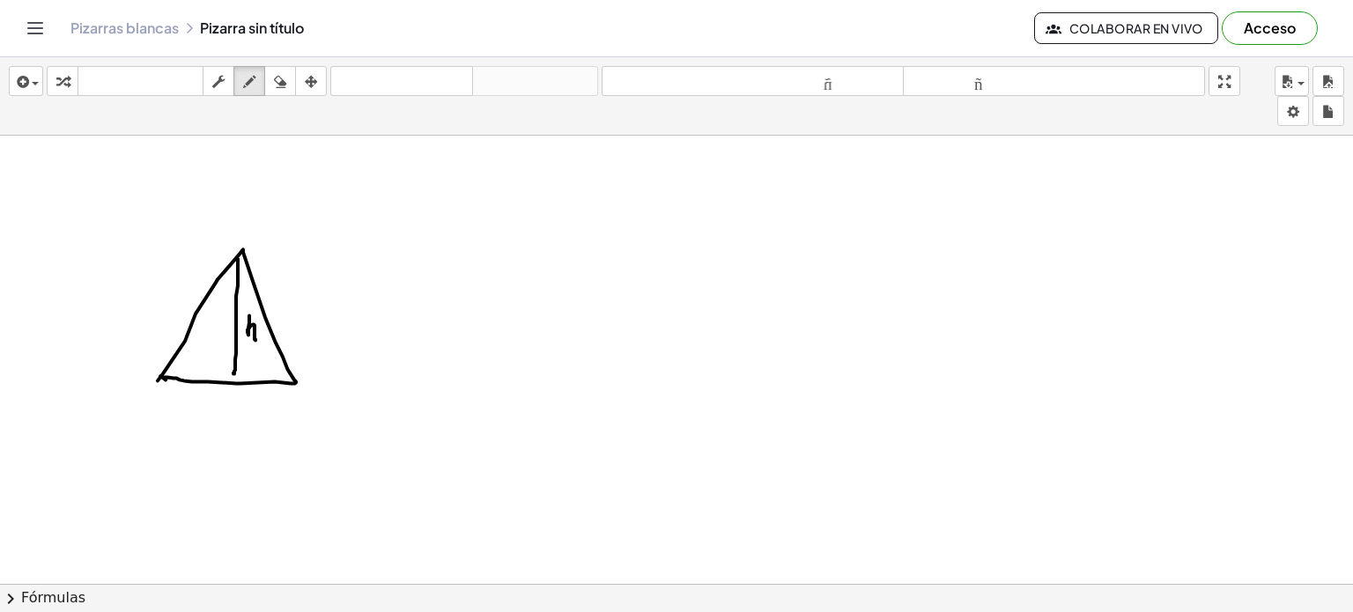
drag, startPoint x: 206, startPoint y: 406, endPoint x: 209, endPoint y: 440, distance: 33.6
drag, startPoint x: 226, startPoint y: 414, endPoint x: 250, endPoint y: 436, distance: 32.4
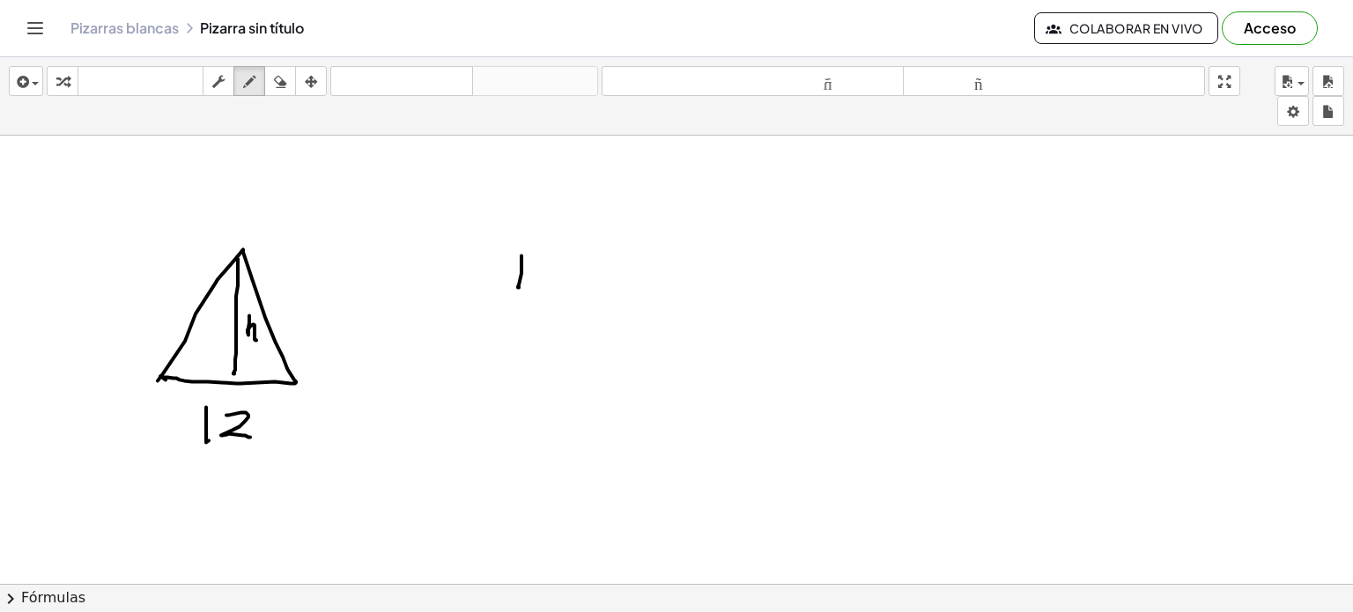
drag, startPoint x: 522, startPoint y: 255, endPoint x: 519, endPoint y: 286, distance: 31.8
drag, startPoint x: 539, startPoint y: 256, endPoint x: 552, endPoint y: 287, distance: 33.5
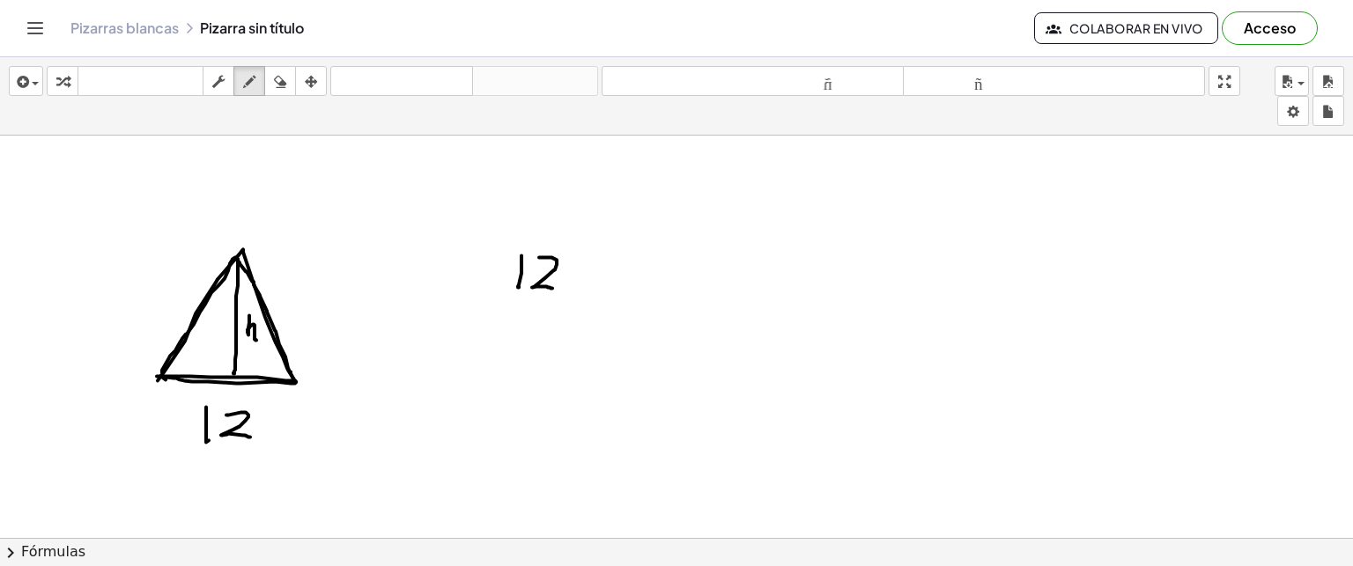
drag, startPoint x: 577, startPoint y: 271, endPoint x: 598, endPoint y: 292, distance: 29.3
drag, startPoint x: 591, startPoint y: 277, endPoint x: 603, endPoint y: 268, distance: 14.4
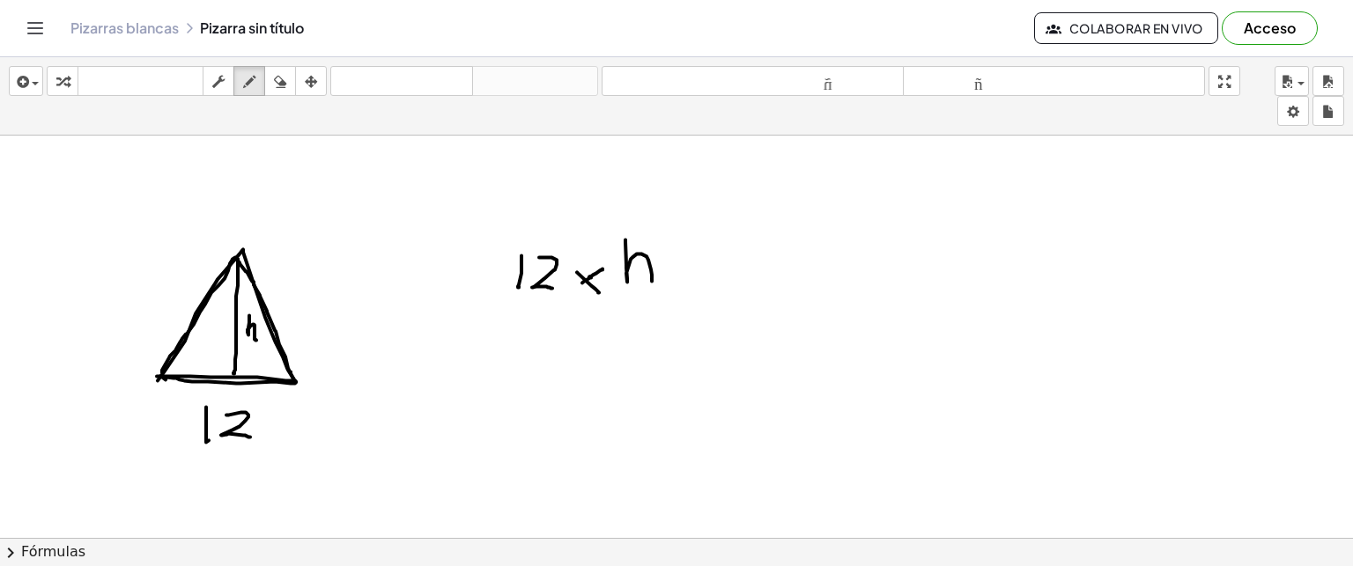
drag, startPoint x: 625, startPoint y: 239, endPoint x: 652, endPoint y: 281, distance: 49.9
drag, startPoint x: 514, startPoint y: 309, endPoint x: 669, endPoint y: 305, distance: 154.2
drag, startPoint x: 587, startPoint y: 334, endPoint x: 622, endPoint y: 357, distance: 42.0
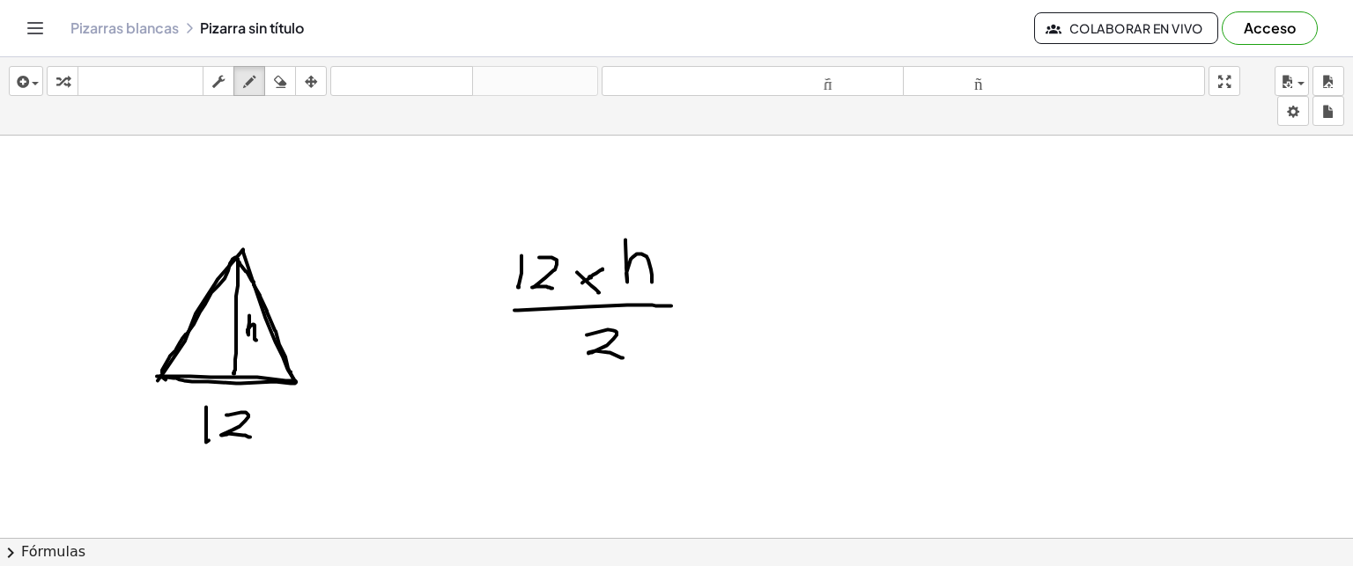
drag, startPoint x: 705, startPoint y: 292, endPoint x: 726, endPoint y: 292, distance: 21.2
drag, startPoint x: 708, startPoint y: 277, endPoint x: 719, endPoint y: 278, distance: 10.7
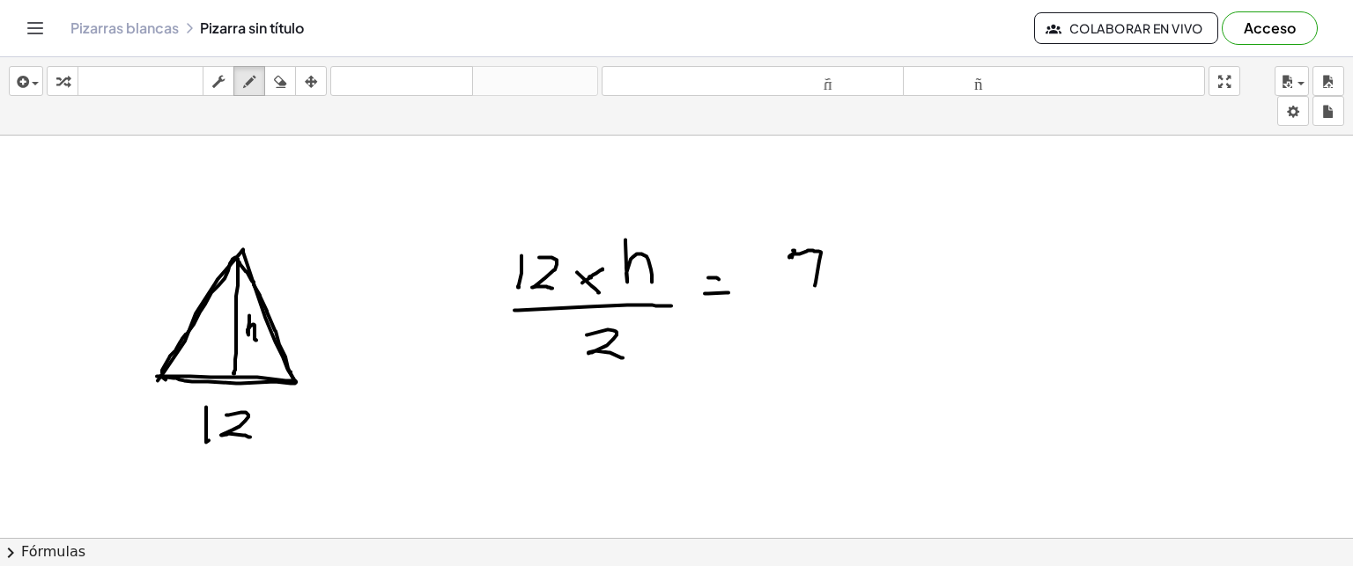
drag, startPoint x: 793, startPoint y: 249, endPoint x: 815, endPoint y: 286, distance: 43.1
drag, startPoint x: 808, startPoint y: 273, endPoint x: 834, endPoint y: 272, distance: 26.4
drag, startPoint x: 845, startPoint y: 248, endPoint x: 870, endPoint y: 290, distance: 48.7
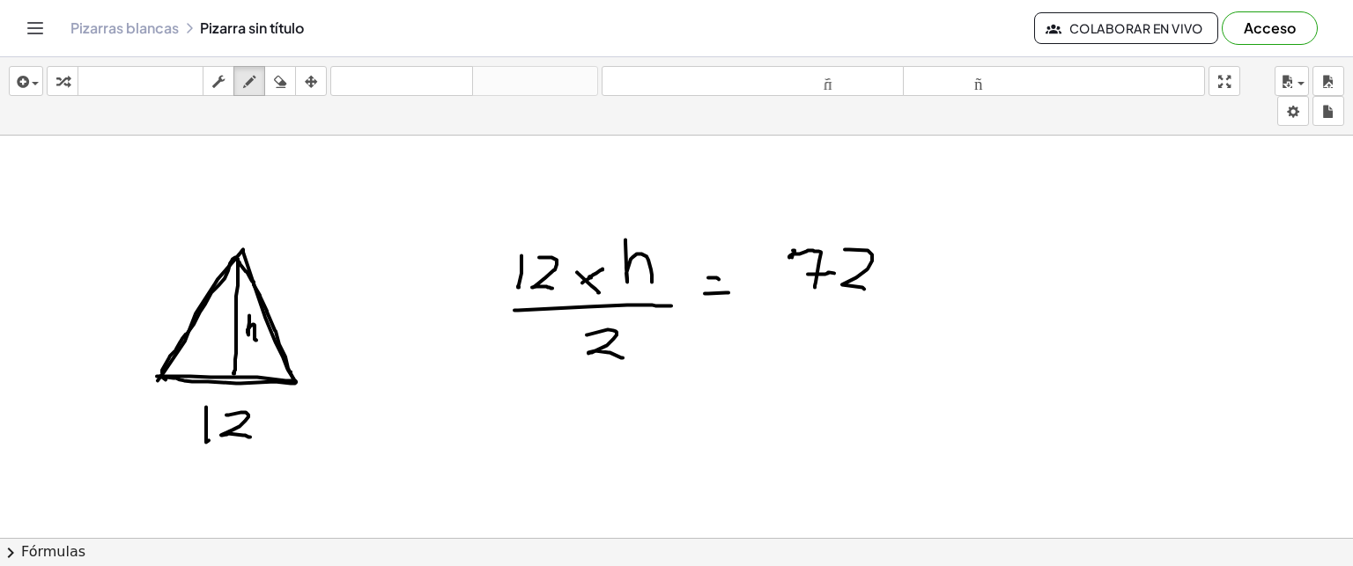
drag, startPoint x: 603, startPoint y: 314, endPoint x: 599, endPoint y: 326, distance: 12.8
drag, startPoint x: 507, startPoint y: 236, endPoint x: 524, endPoint y: 388, distance: 153.4
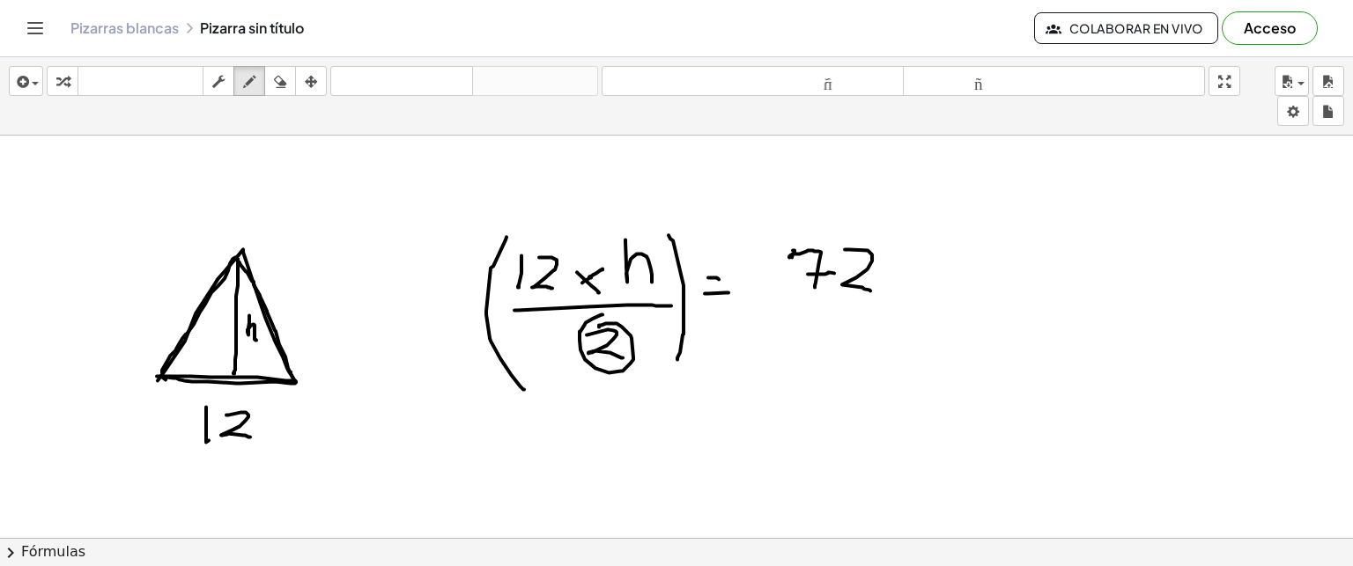
drag, startPoint x: 669, startPoint y: 234, endPoint x: 677, endPoint y: 359, distance: 124.5
drag, startPoint x: 766, startPoint y: 226, endPoint x: 781, endPoint y: 322, distance: 97.1
drag, startPoint x: 888, startPoint y: 235, endPoint x: 882, endPoint y: 351, distance: 116.4
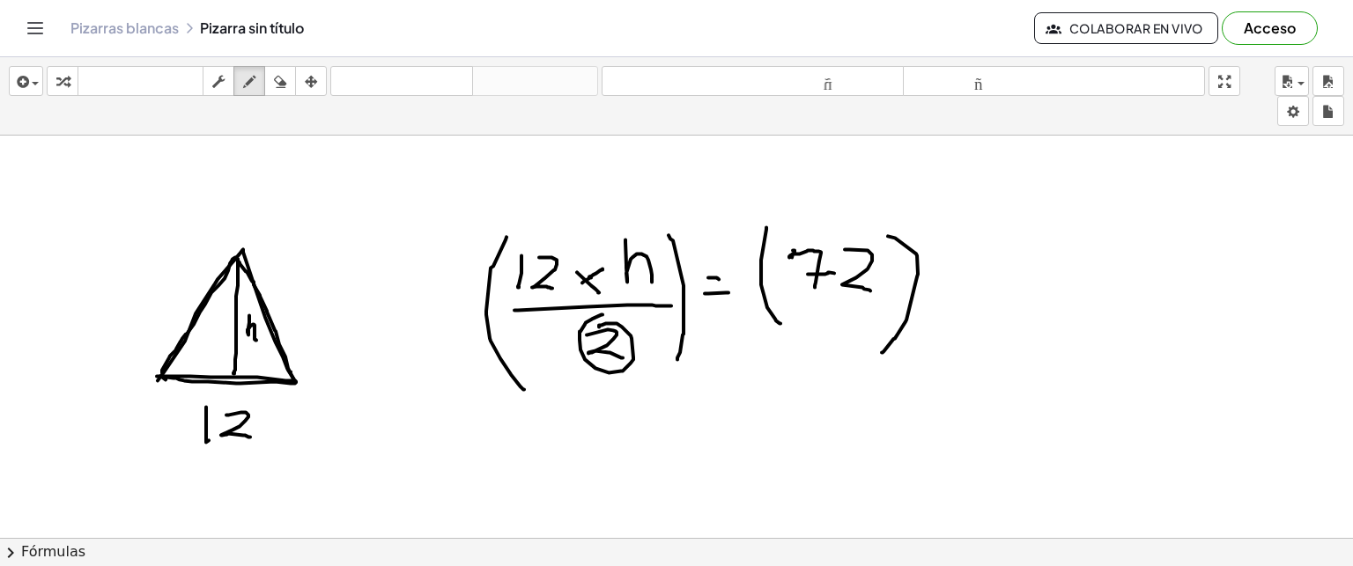
drag, startPoint x: 430, startPoint y: 265, endPoint x: 452, endPoint y: 301, distance: 42.3
drag, startPoint x: 943, startPoint y: 261, endPoint x: 988, endPoint y: 299, distance: 58.1
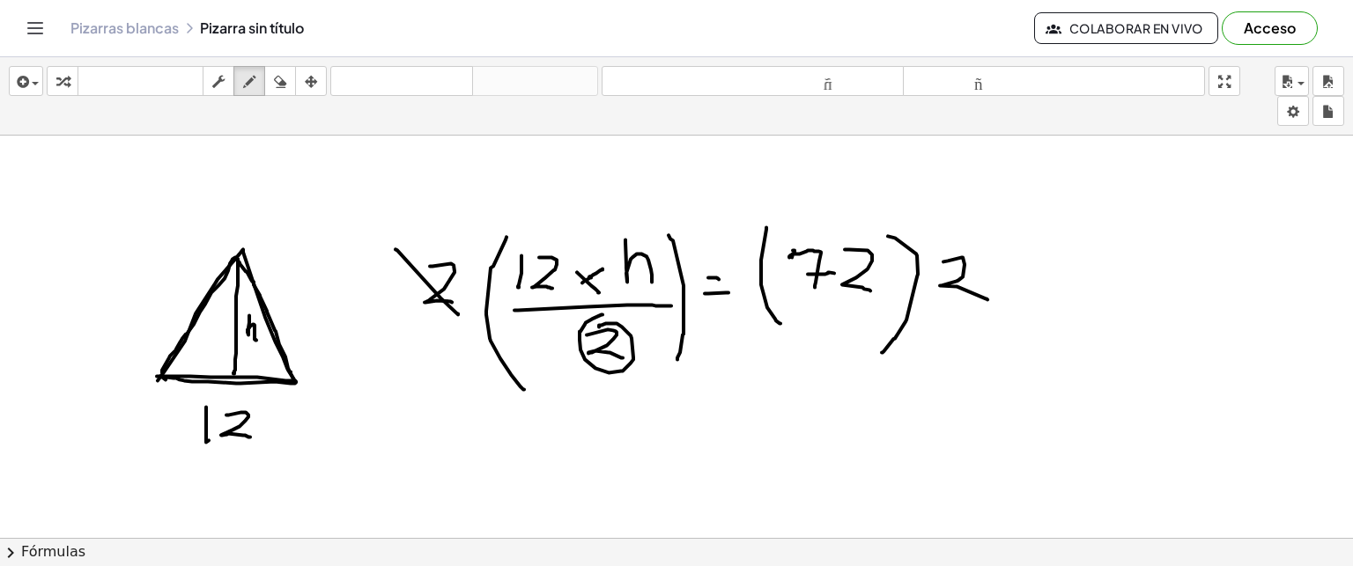
drag, startPoint x: 396, startPoint y: 248, endPoint x: 458, endPoint y: 313, distance: 89.7
drag, startPoint x: 582, startPoint y: 328, endPoint x: 643, endPoint y: 374, distance: 76.1
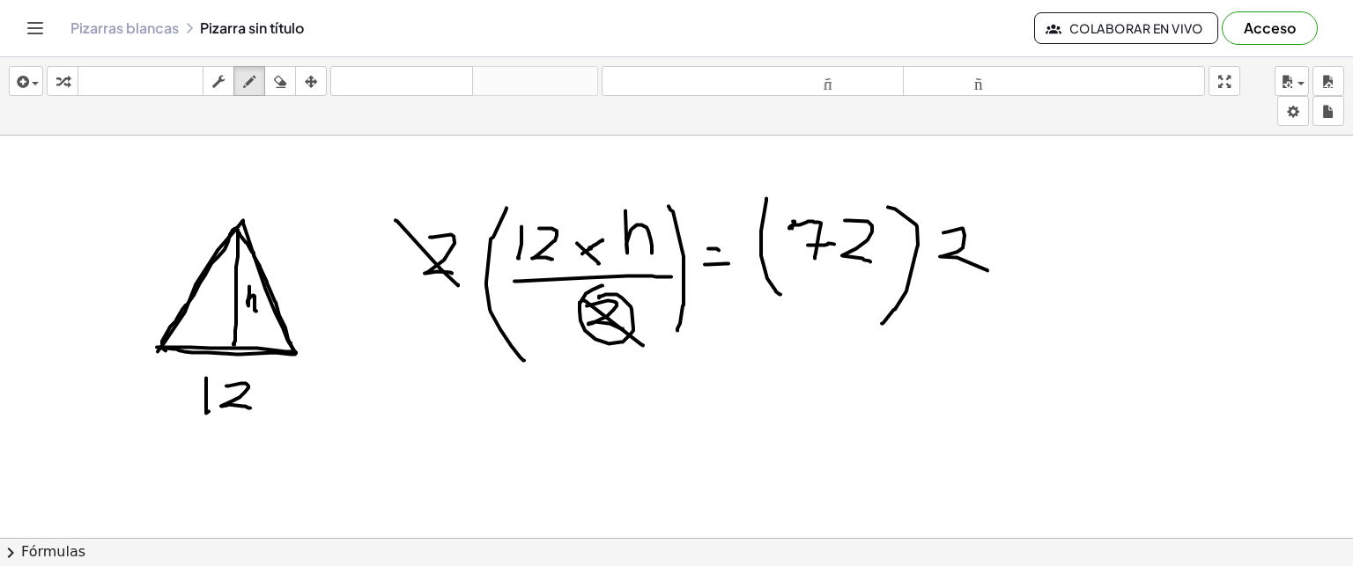
scroll to position [4359, 0]
drag, startPoint x: 553, startPoint y: 396, endPoint x: 556, endPoint y: 431, distance: 34.5
drag, startPoint x: 572, startPoint y: 404, endPoint x: 603, endPoint y: 432, distance: 41.9
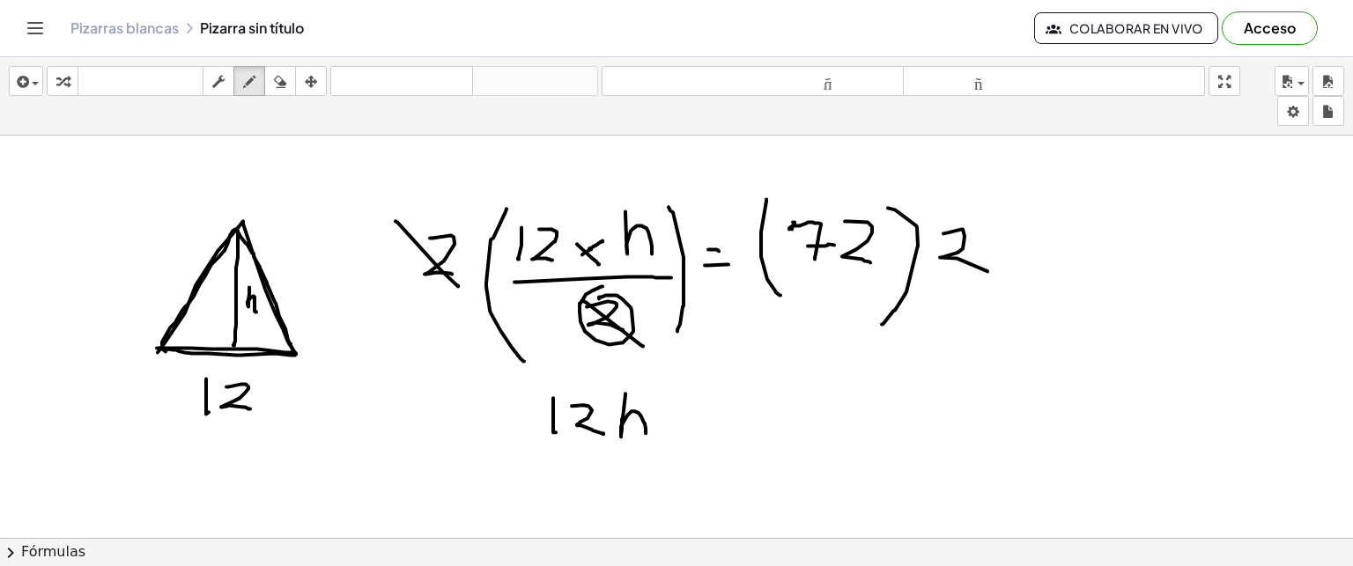
drag, startPoint x: 625, startPoint y: 392, endPoint x: 648, endPoint y: 433, distance: 46.5
drag, startPoint x: 677, startPoint y: 412, endPoint x: 694, endPoint y: 413, distance: 16.8
drag, startPoint x: 678, startPoint y: 429, endPoint x: 702, endPoint y: 426, distance: 23.9
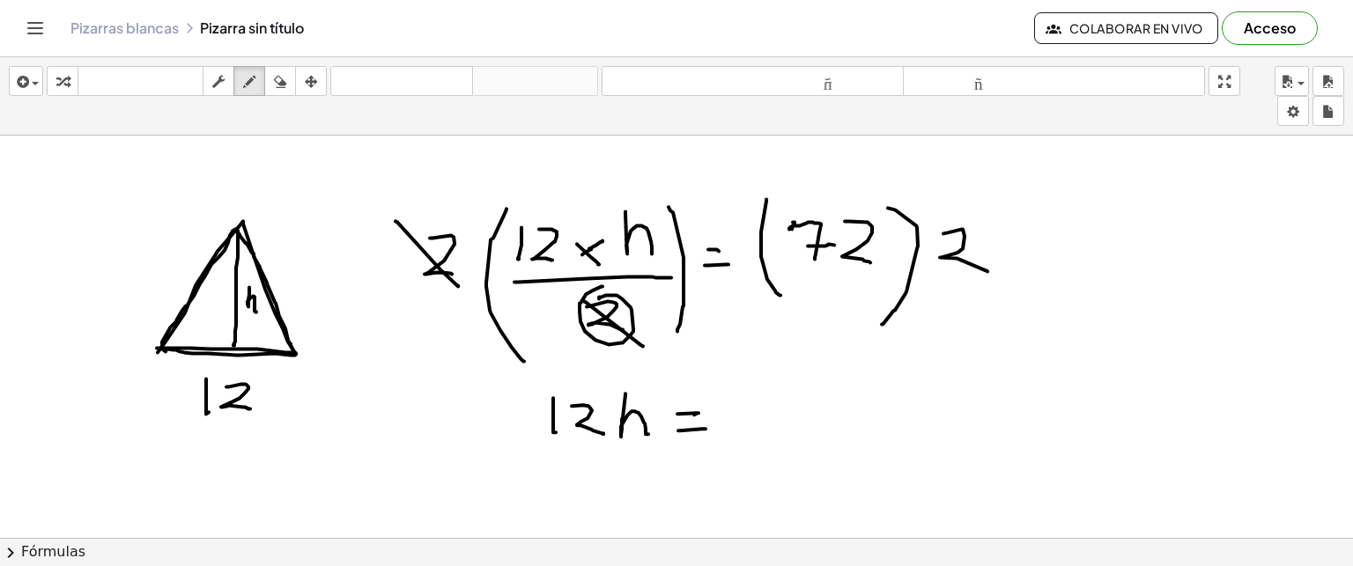
drag, startPoint x: 740, startPoint y: 394, endPoint x: 741, endPoint y: 425, distance: 31.7
drag, startPoint x: 761, startPoint y: 397, endPoint x: 780, endPoint y: 424, distance: 32.3
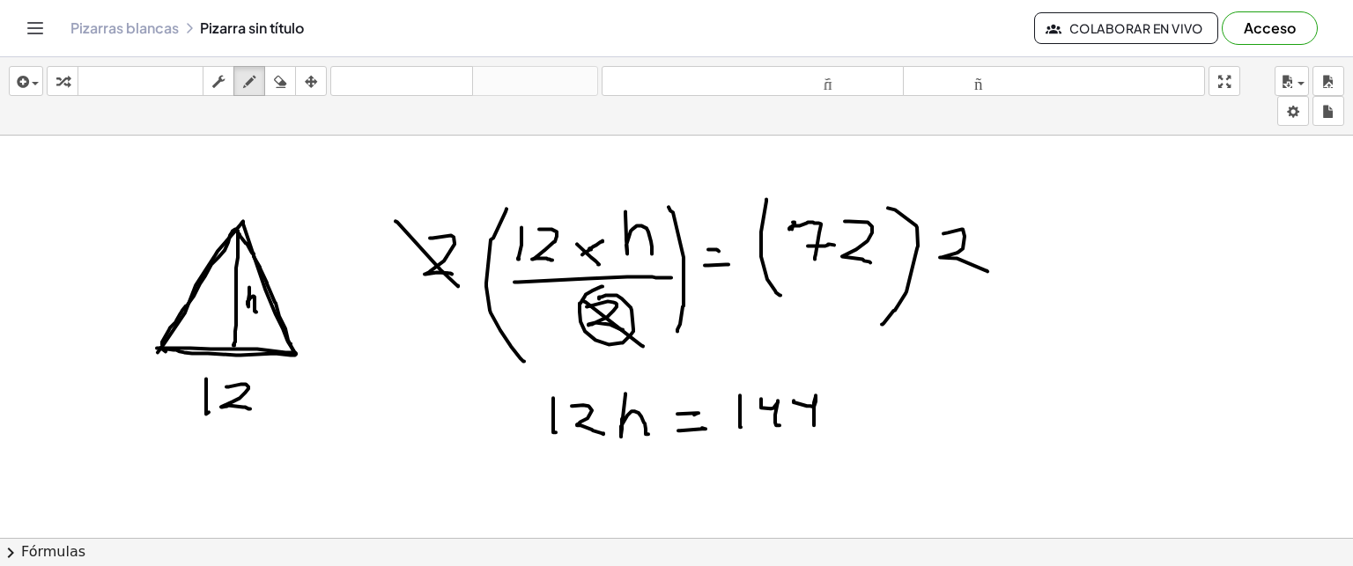
drag, startPoint x: 794, startPoint y: 399, endPoint x: 818, endPoint y: 425, distance: 35.6
drag, startPoint x: 551, startPoint y: 450, endPoint x: 649, endPoint y: 454, distance: 97.8
drag, startPoint x: 596, startPoint y: 465, endPoint x: 593, endPoint y: 483, distance: 17.8
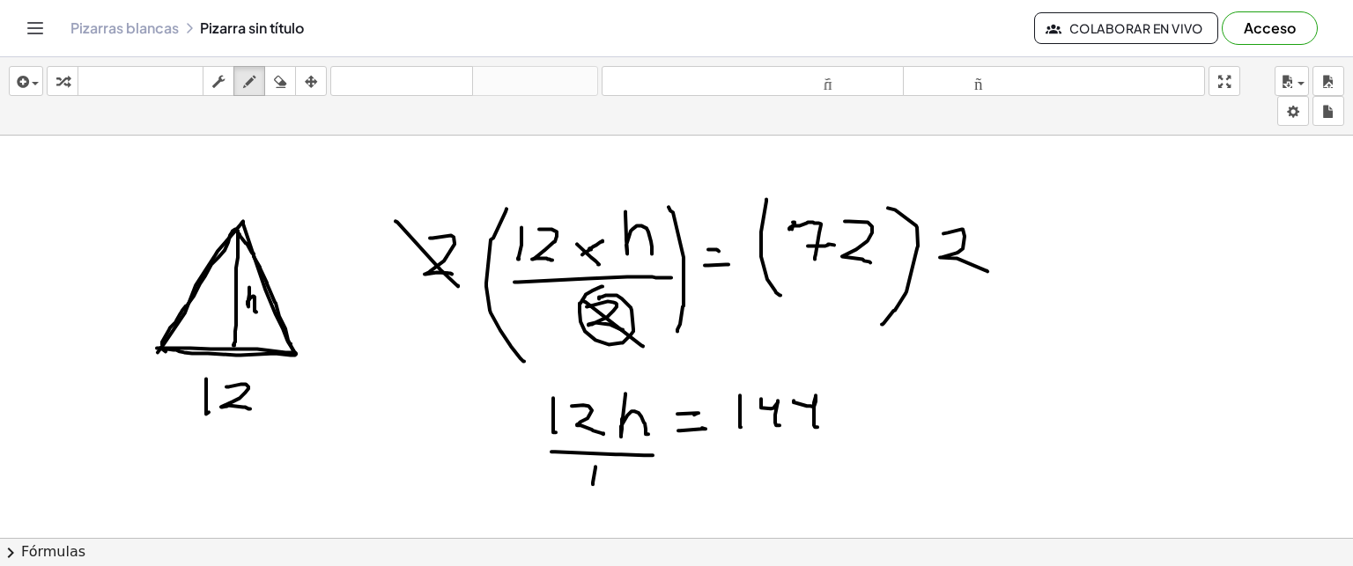
drag, startPoint x: 603, startPoint y: 469, endPoint x: 642, endPoint y: 485, distance: 42.2
drag, startPoint x: 719, startPoint y: 449, endPoint x: 814, endPoint y: 450, distance: 95.1
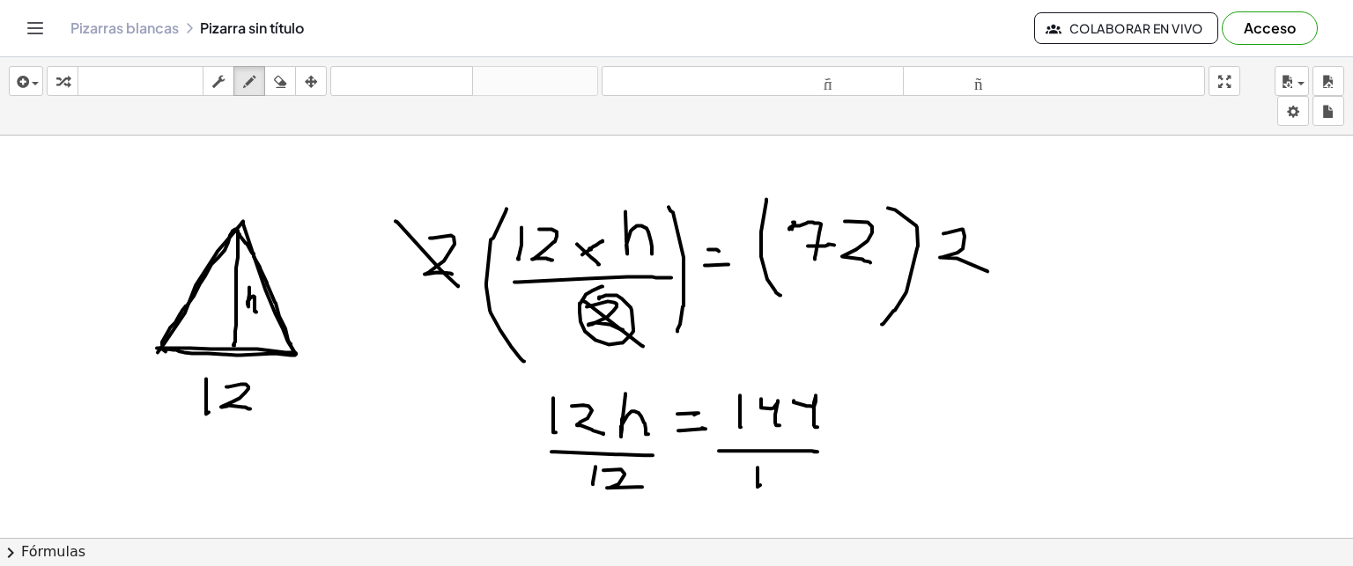
drag, startPoint x: 758, startPoint y: 466, endPoint x: 760, endPoint y: 484, distance: 17.8
drag, startPoint x: 772, startPoint y: 470, endPoint x: 800, endPoint y: 486, distance: 32.8
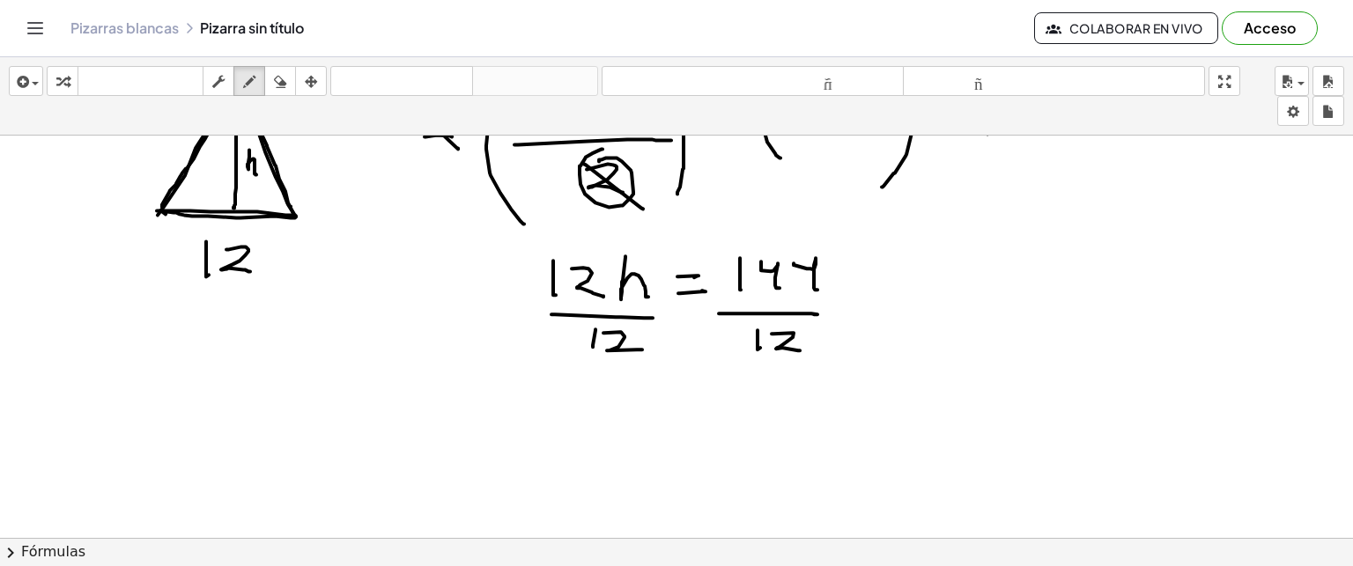
scroll to position [4507, 0]
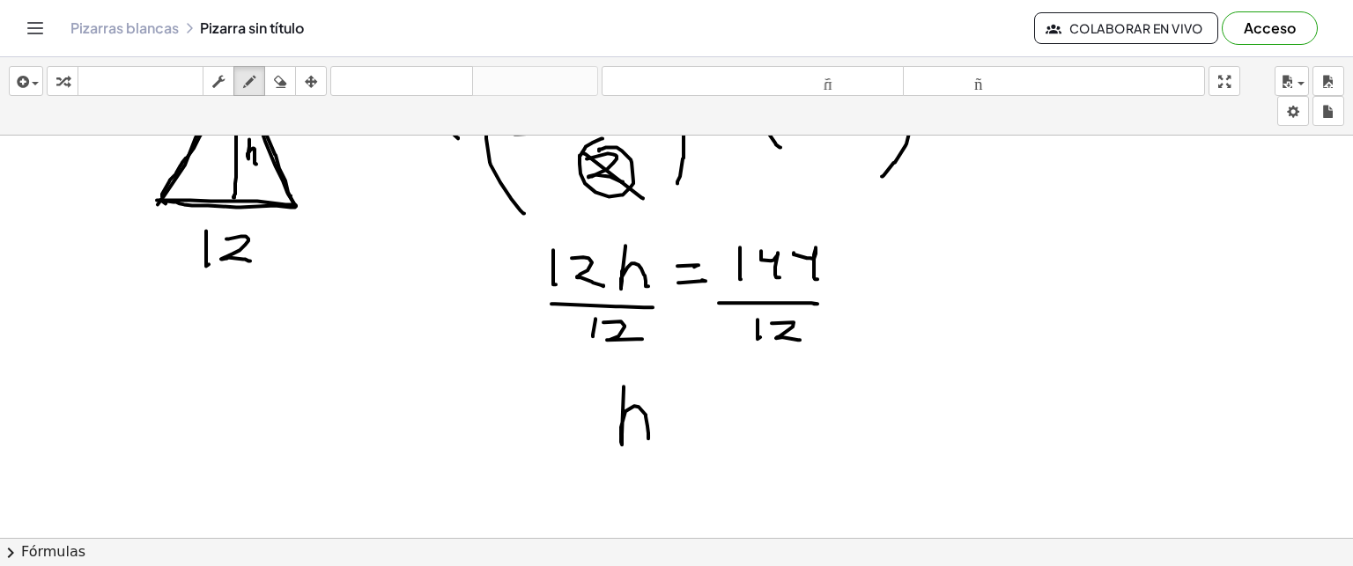
drag, startPoint x: 624, startPoint y: 385, endPoint x: 648, endPoint y: 437, distance: 57.5
drag, startPoint x: 668, startPoint y: 414, endPoint x: 693, endPoint y: 412, distance: 25.6
drag, startPoint x: 670, startPoint y: 432, endPoint x: 702, endPoint y: 428, distance: 31.9
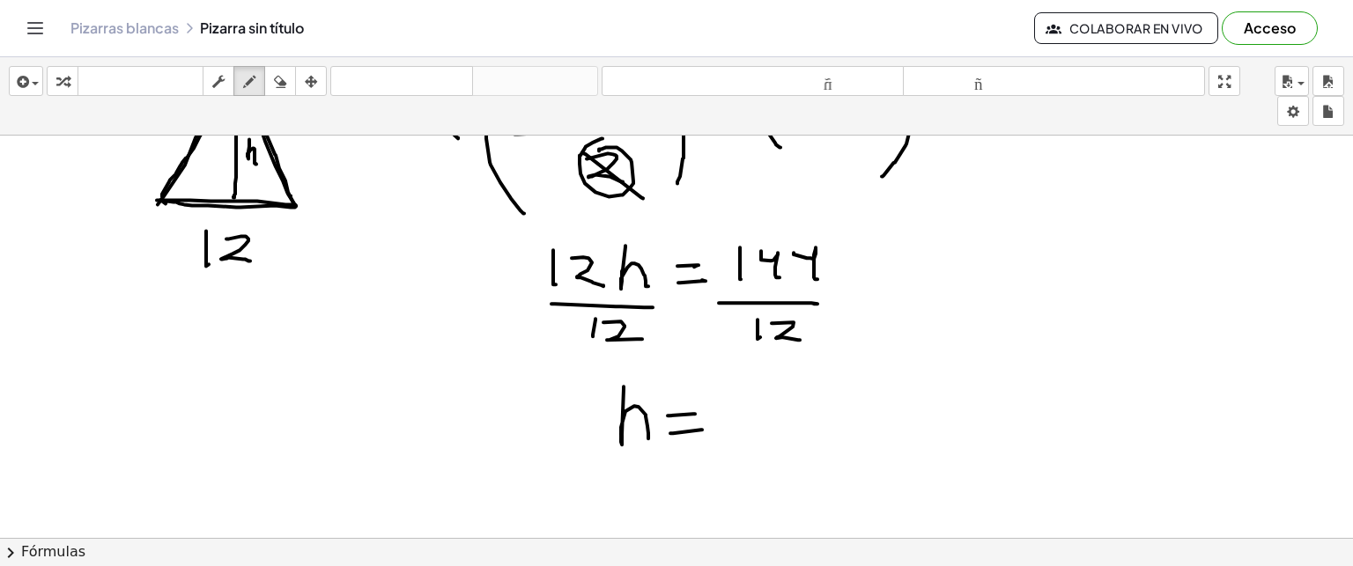
drag, startPoint x: 728, startPoint y: 398, endPoint x: 729, endPoint y: 447, distance: 48.5
drag, startPoint x: 747, startPoint y: 407, endPoint x: 771, endPoint y: 434, distance: 36.2
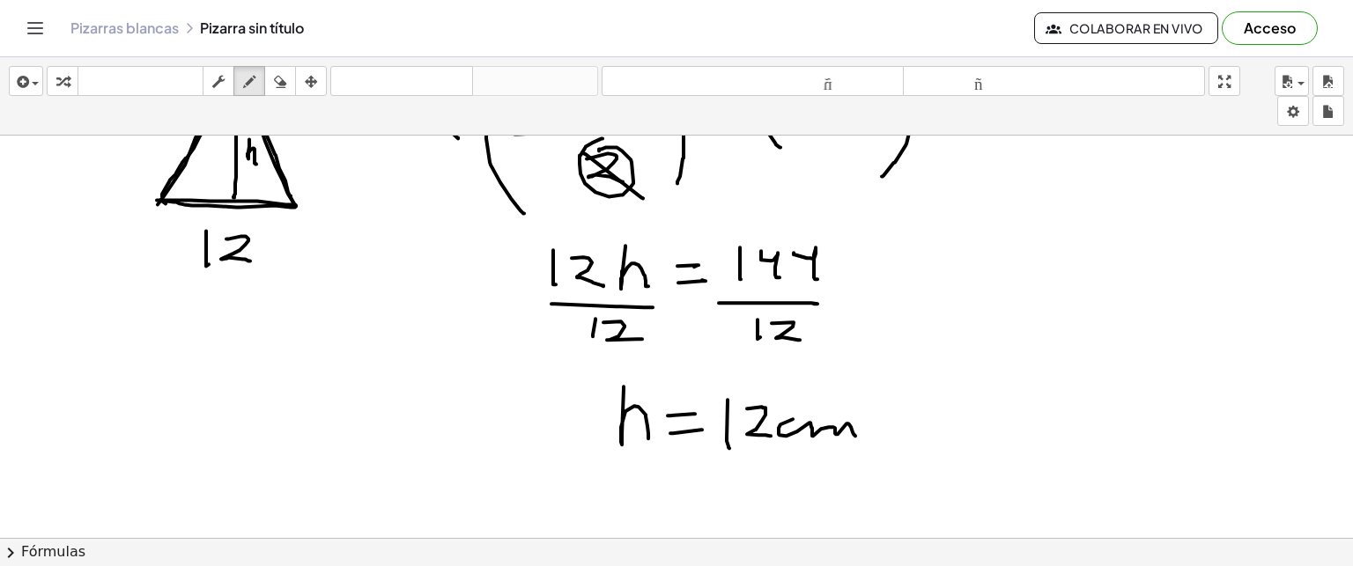
drag, startPoint x: 793, startPoint y: 418, endPoint x: 855, endPoint y: 434, distance: 64.7
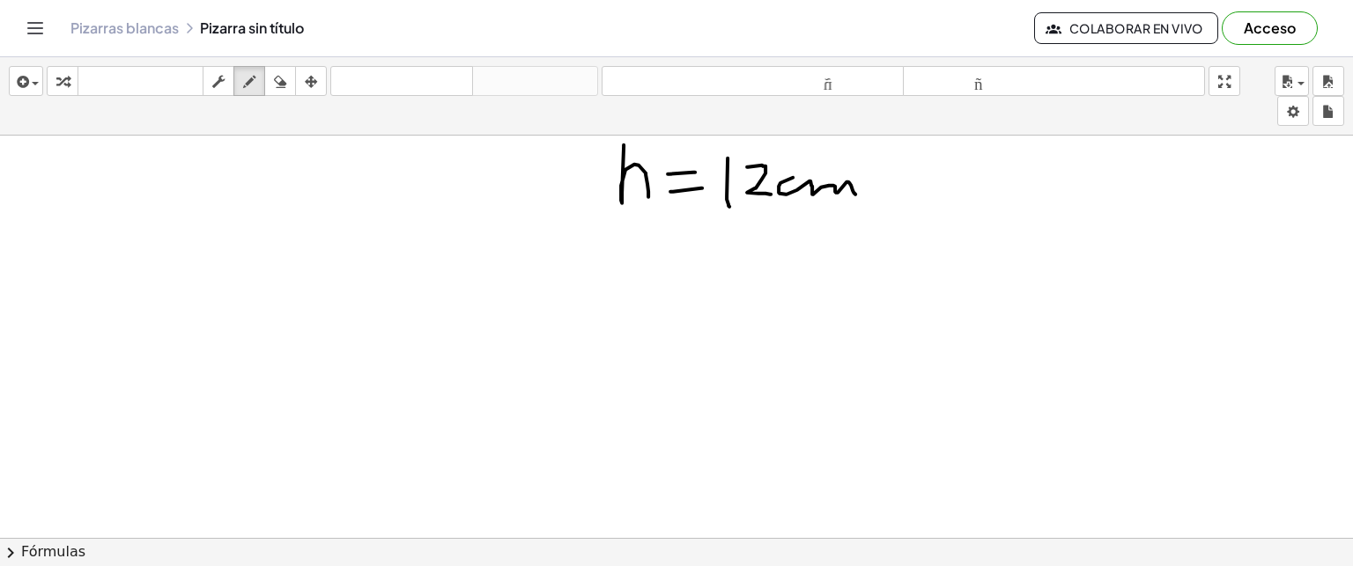
scroll to position [4909, 0]
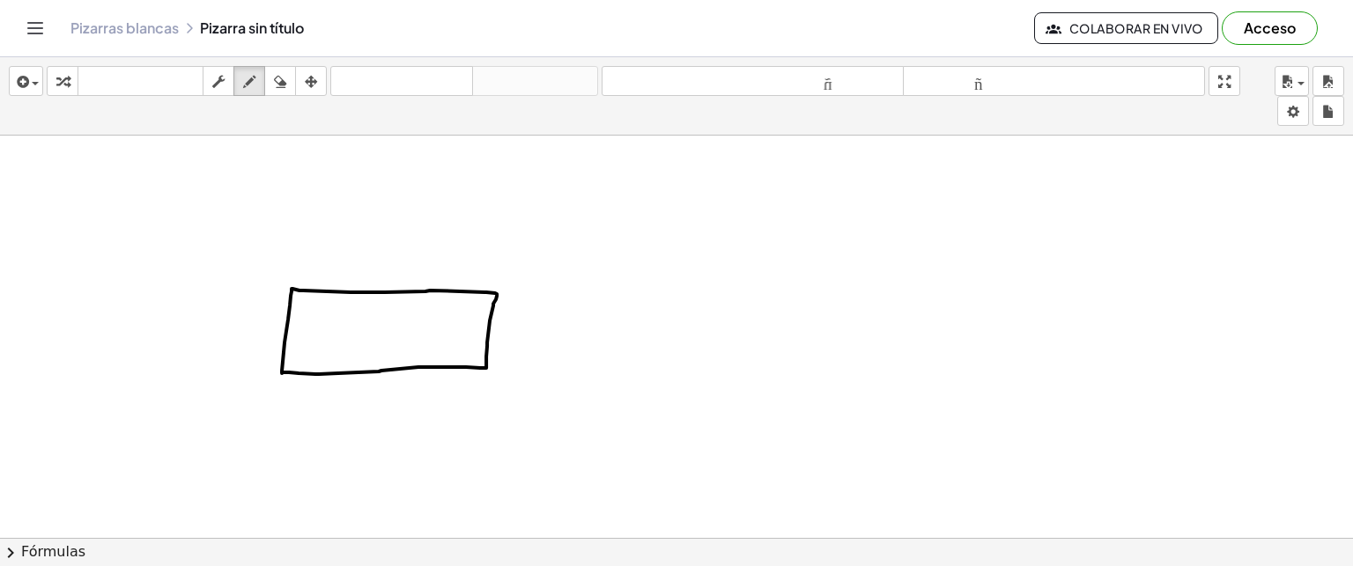
drag, startPoint x: 226, startPoint y: 322, endPoint x: 226, endPoint y: 344, distance: 22.9
click at [278, 81] on icon "button" at bounding box center [280, 81] width 12 height 21
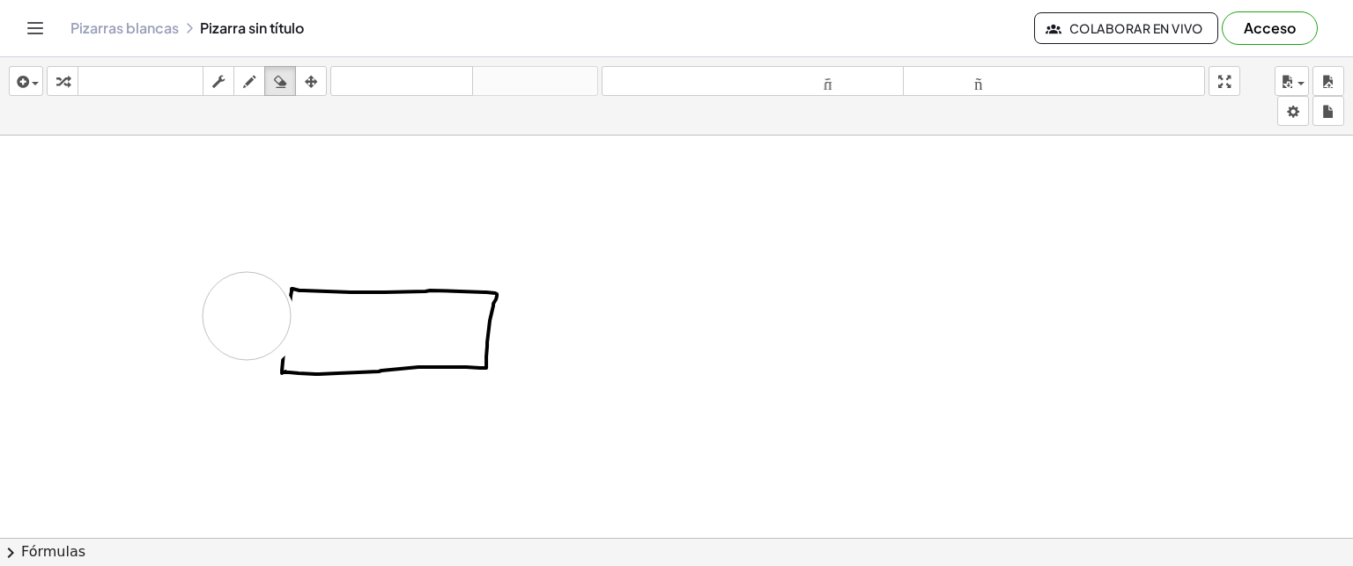
drag, startPoint x: 254, startPoint y: 323, endPoint x: 240, endPoint y: 316, distance: 15.8
click at [250, 87] on icon "button" at bounding box center [249, 81] width 12 height 21
drag, startPoint x: 288, startPoint y: 294, endPoint x: 287, endPoint y: 356, distance: 61.7
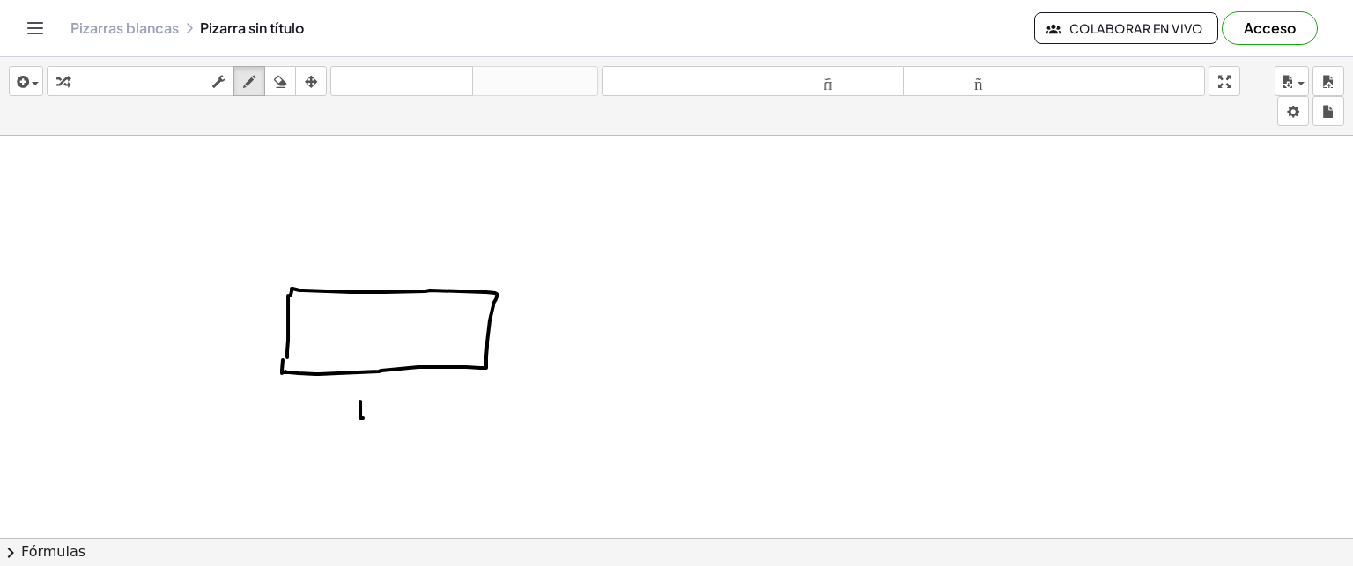
drag, startPoint x: 360, startPoint y: 400, endPoint x: 363, endPoint y: 417, distance: 16.9
drag, startPoint x: 254, startPoint y: 317, endPoint x: 263, endPoint y: 333, distance: 18.6
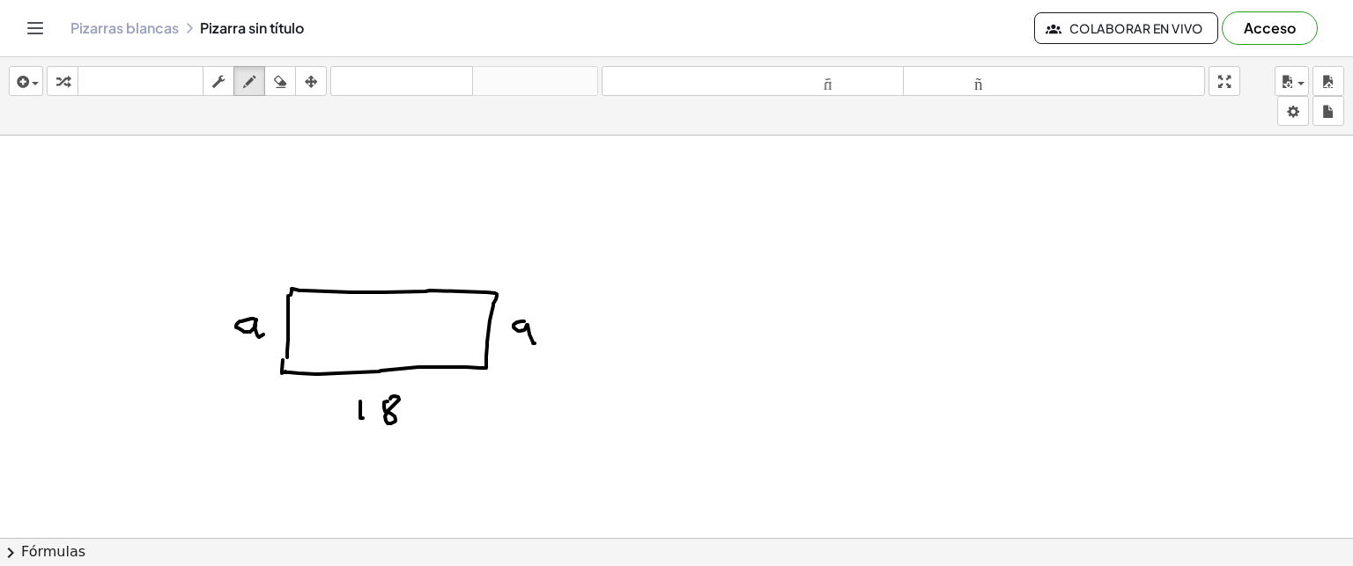
drag, startPoint x: 524, startPoint y: 320, endPoint x: 535, endPoint y: 342, distance: 24.4
drag, startPoint x: 391, startPoint y: 248, endPoint x: 391, endPoint y: 267, distance: 19.4
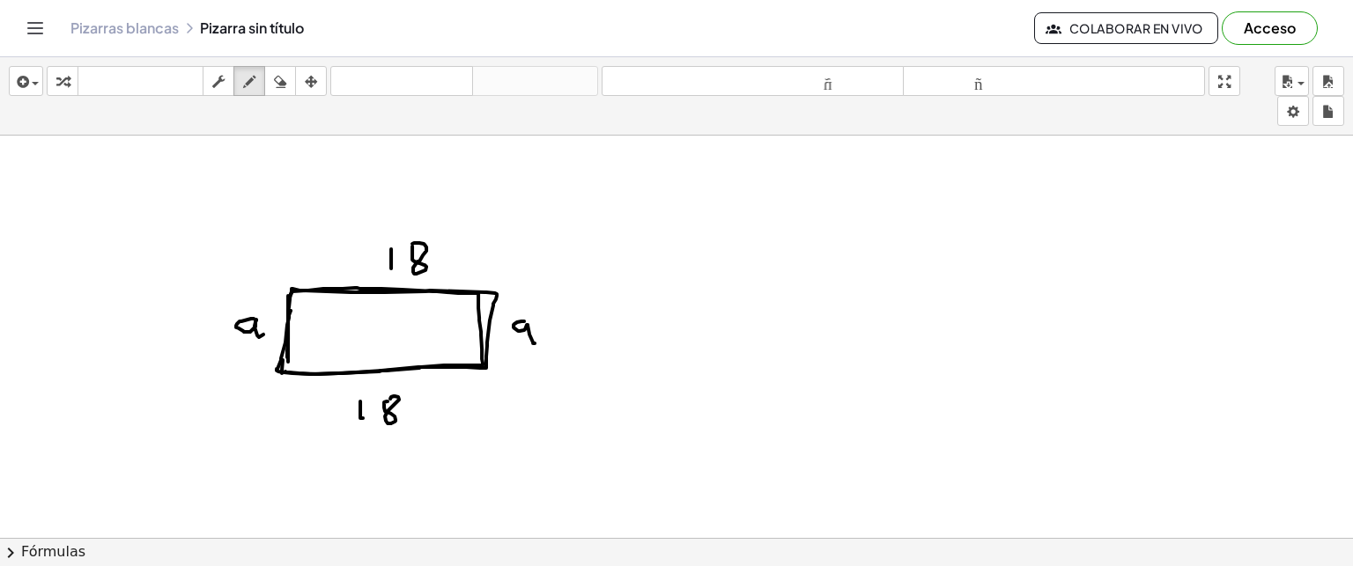
drag, startPoint x: 288, startPoint y: 360, endPoint x: 291, endPoint y: 309, distance: 51.2
drag, startPoint x: 721, startPoint y: 237, endPoint x: 722, endPoint y: 253, distance: 15.9
drag, startPoint x: 786, startPoint y: 225, endPoint x: 781, endPoint y: 251, distance: 26.8
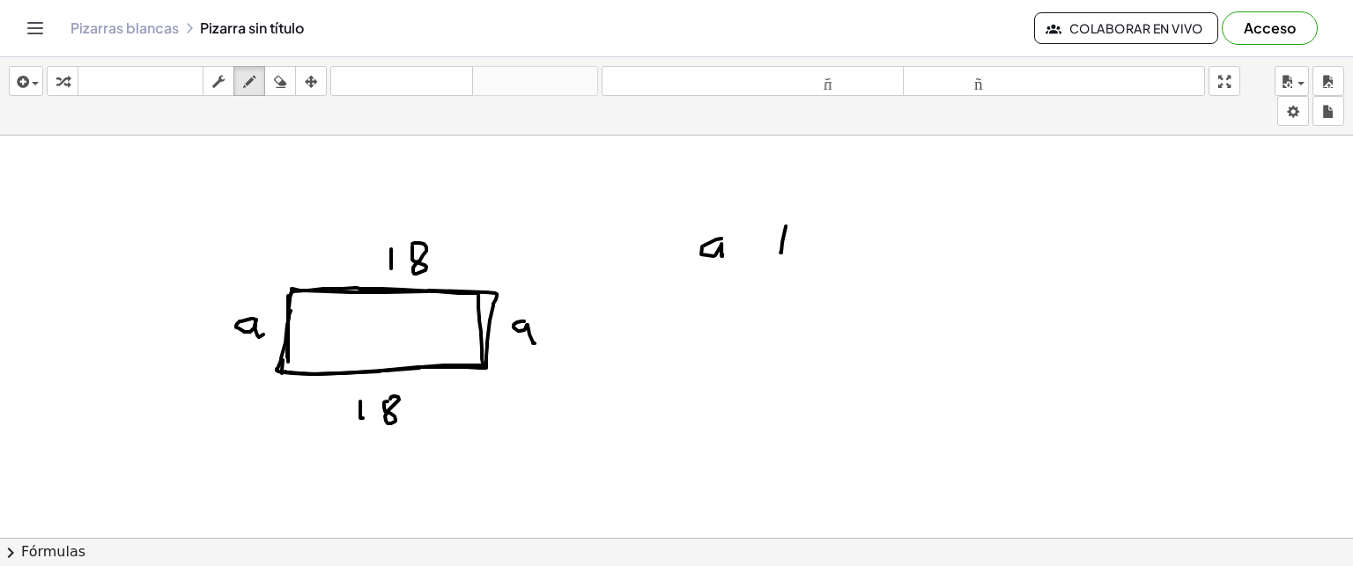
drag, startPoint x: 775, startPoint y: 244, endPoint x: 787, endPoint y: 244, distance: 11.5
drag, startPoint x: 294, startPoint y: 287, endPoint x: 502, endPoint y: 290, distance: 207.9
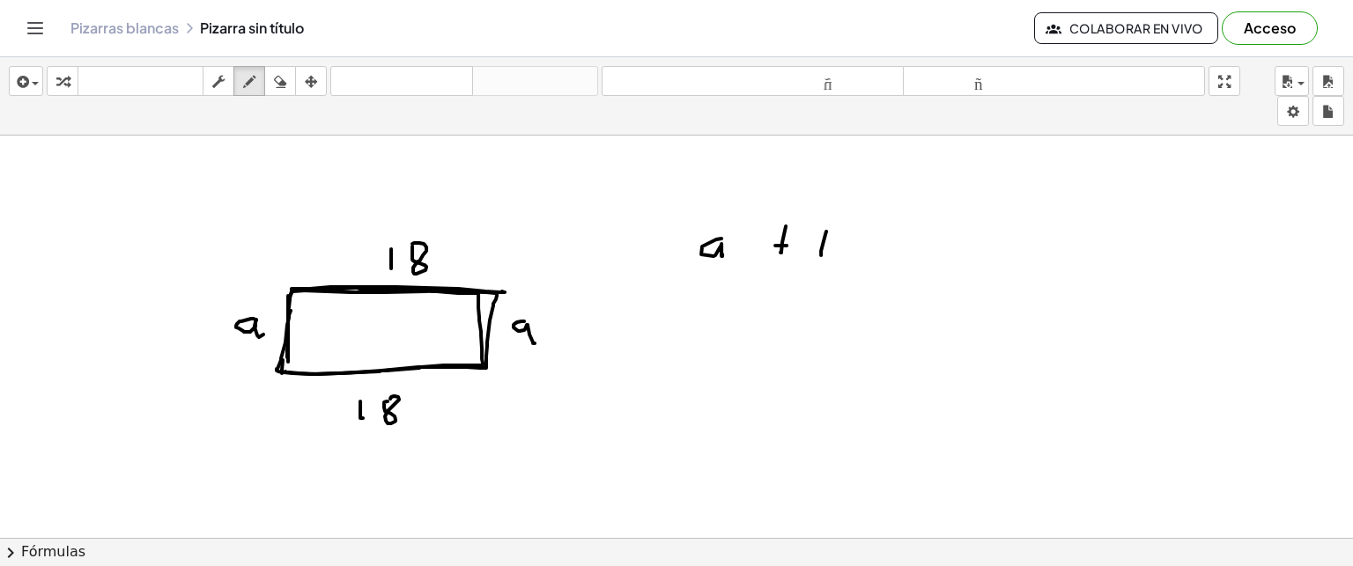
drag, startPoint x: 826, startPoint y: 230, endPoint x: 821, endPoint y: 254, distance: 24.4
drag, startPoint x: 891, startPoint y: 235, endPoint x: 891, endPoint y: 266, distance: 30.8
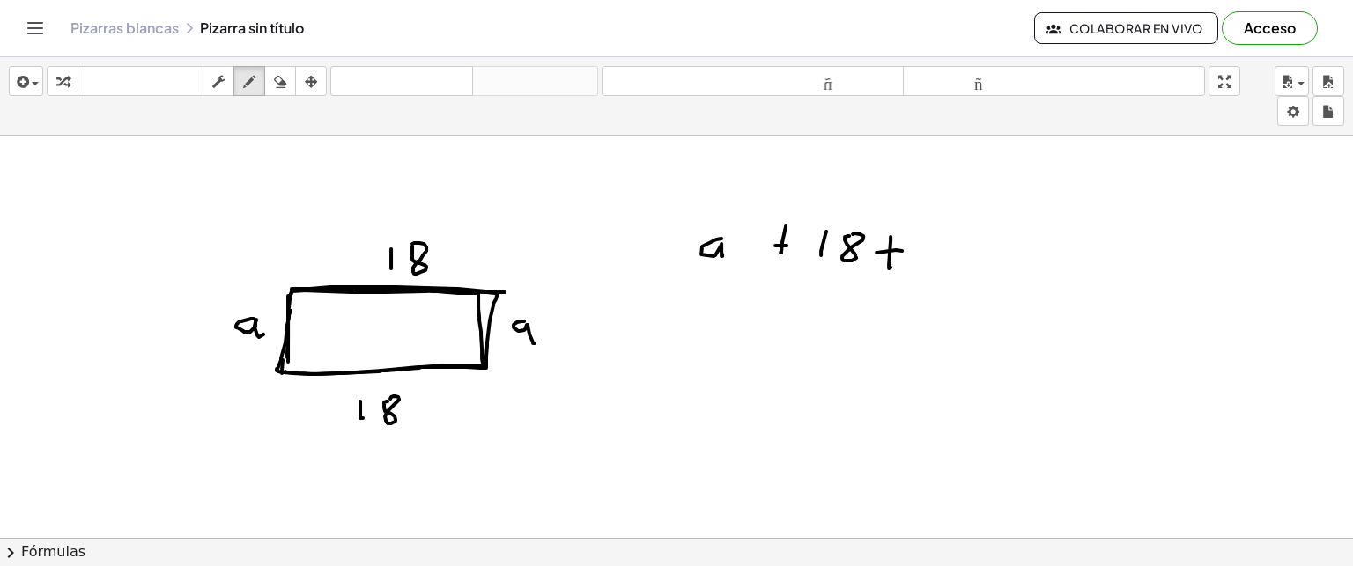
drag, startPoint x: 877, startPoint y: 251, endPoint x: 906, endPoint y: 249, distance: 29.1
drag, startPoint x: 928, startPoint y: 245, endPoint x: 936, endPoint y: 277, distance: 33.5
drag, startPoint x: 977, startPoint y: 236, endPoint x: 977, endPoint y: 270, distance: 34.4
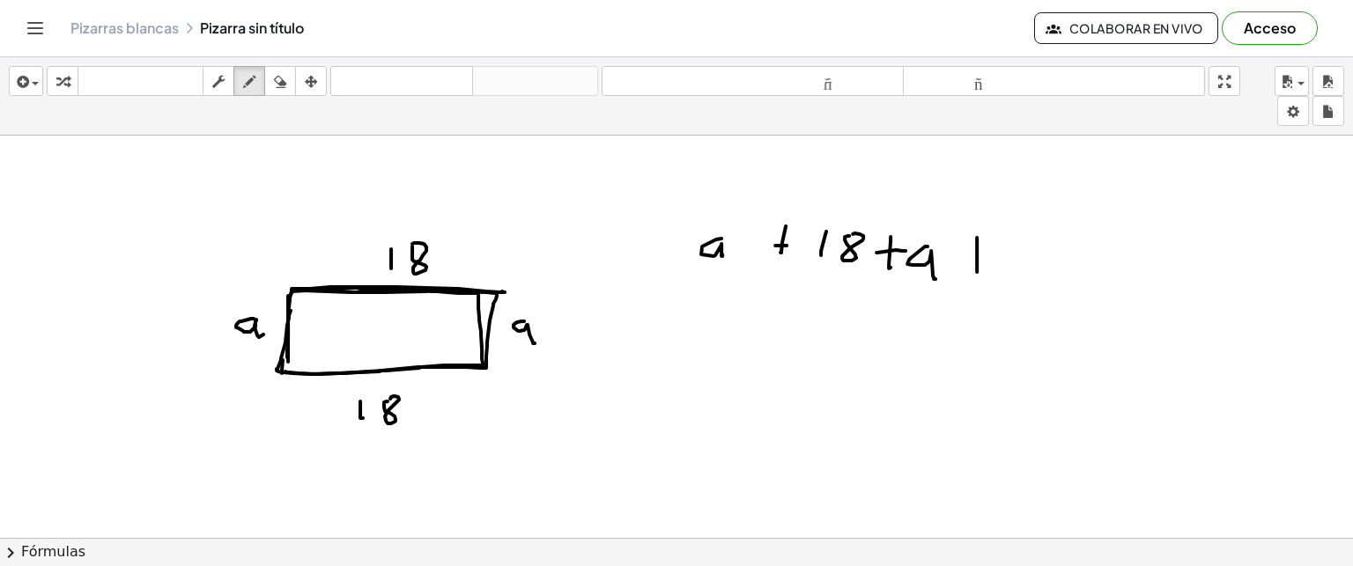
drag, startPoint x: 968, startPoint y: 254, endPoint x: 995, endPoint y: 256, distance: 27.4
drag, startPoint x: 1010, startPoint y: 246, endPoint x: 1015, endPoint y: 277, distance: 31.3
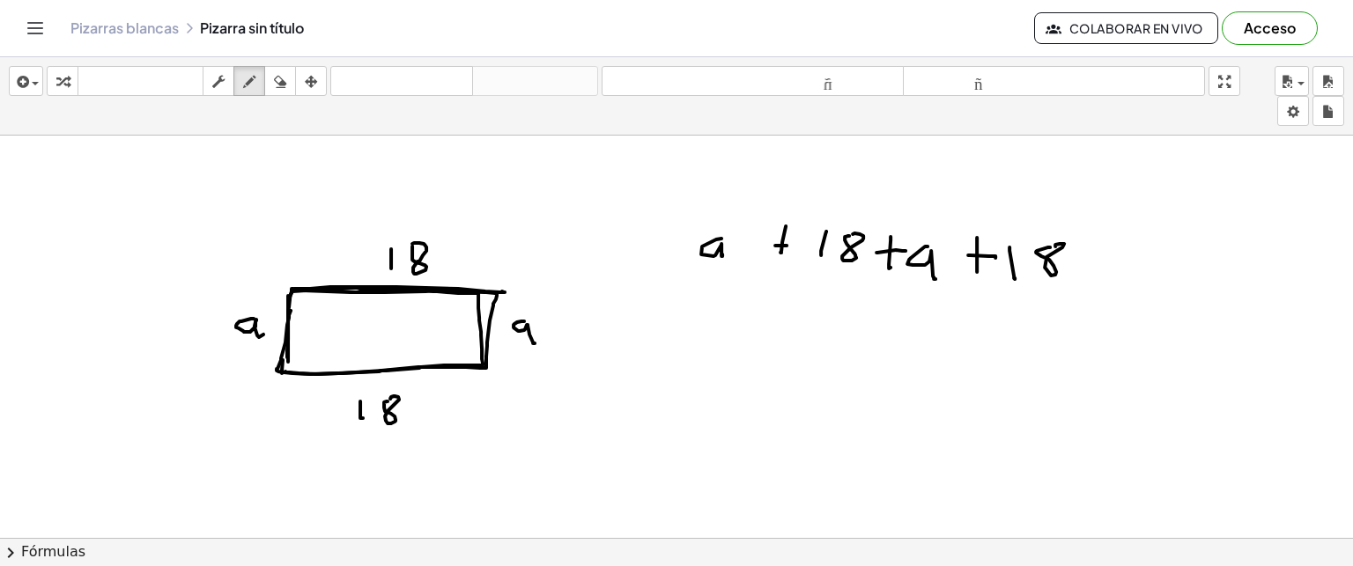
drag, startPoint x: 1085, startPoint y: 253, endPoint x: 1111, endPoint y: 255, distance: 25.6
drag, startPoint x: 1155, startPoint y: 249, endPoint x: 1138, endPoint y: 265, distance: 23.1
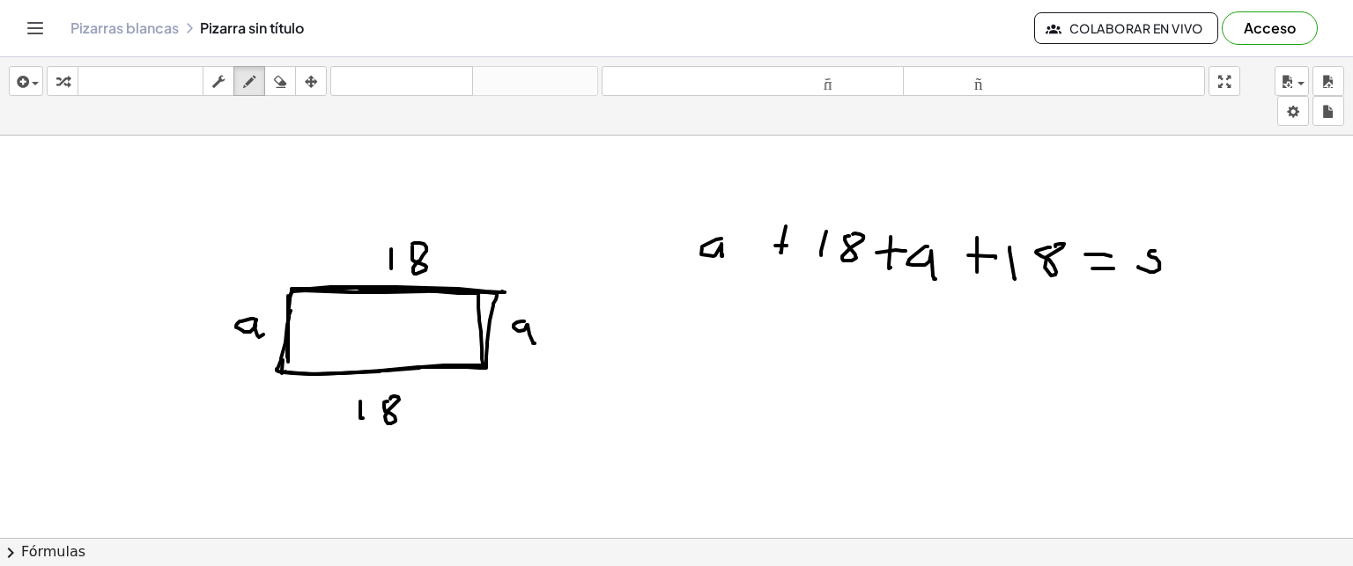
drag, startPoint x: 1180, startPoint y: 251, endPoint x: 1173, endPoint y: 267, distance: 17.4
drag, startPoint x: 698, startPoint y: 281, endPoint x: 719, endPoint y: 281, distance: 21.1
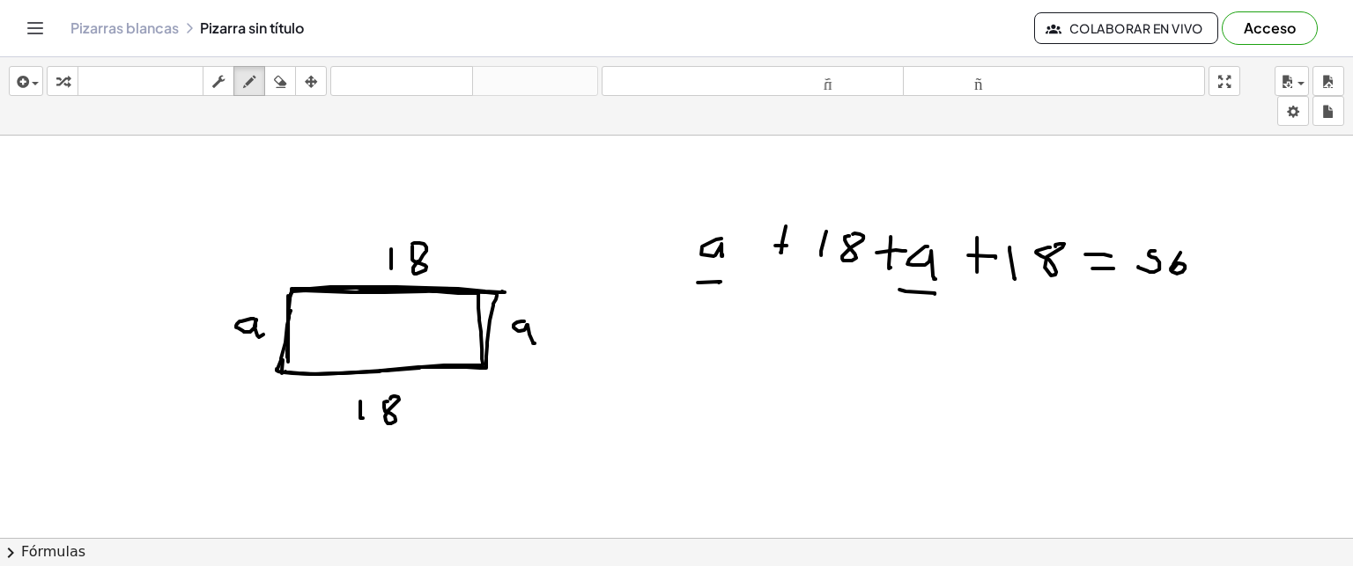
drag, startPoint x: 899, startPoint y: 288, endPoint x: 934, endPoint y: 292, distance: 34.6
drag, startPoint x: 839, startPoint y: 337, endPoint x: 865, endPoint y: 369, distance: 42.0
drag, startPoint x: 922, startPoint y: 347, endPoint x: 926, endPoint y: 374, distance: 27.5
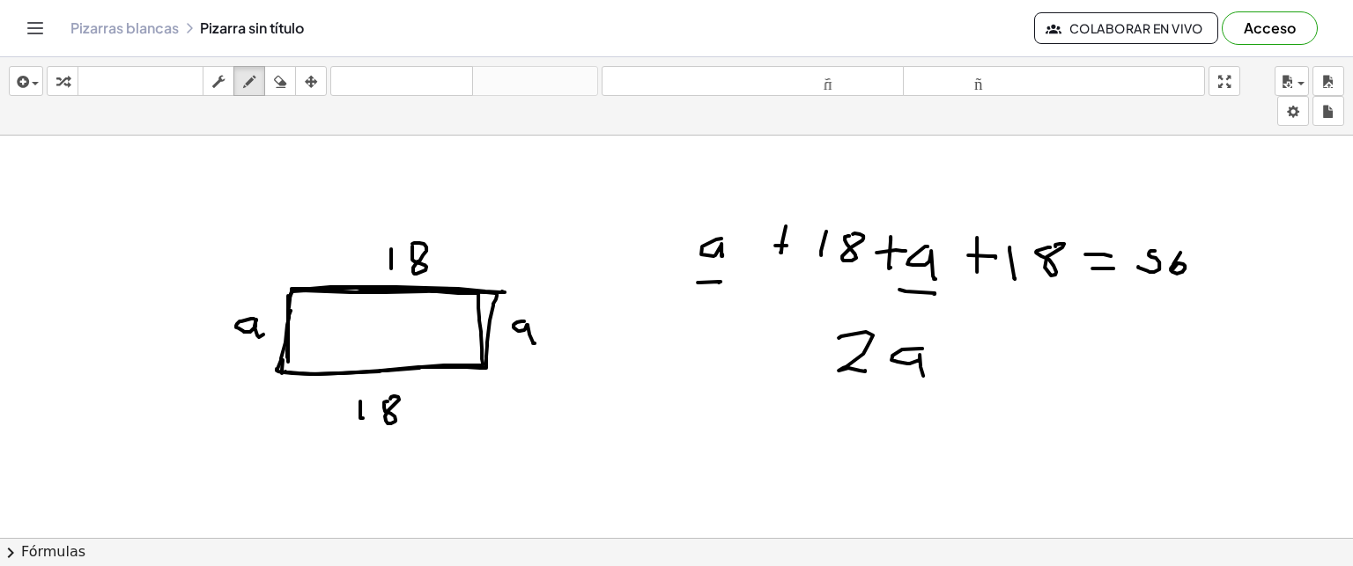
drag, startPoint x: 943, startPoint y: 344, endPoint x: 952, endPoint y: 374, distance: 30.6
drag, startPoint x: 939, startPoint y: 359, endPoint x: 960, endPoint y: 359, distance: 21.2
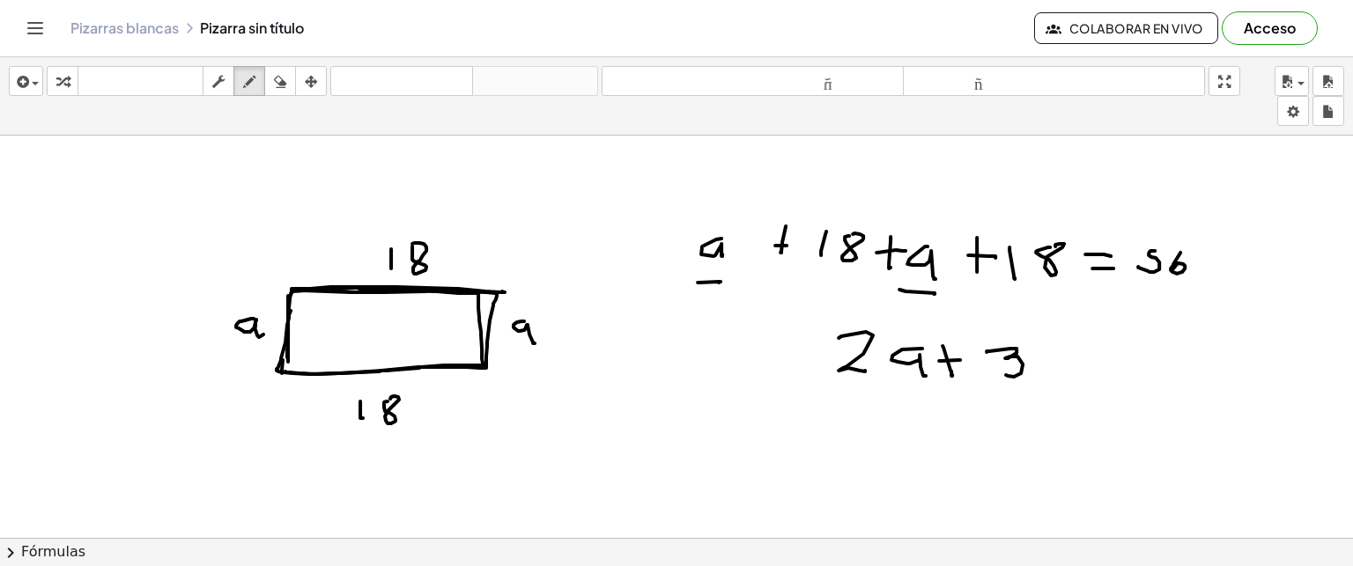
drag, startPoint x: 987, startPoint y: 351, endPoint x: 1006, endPoint y: 374, distance: 30.0
drag, startPoint x: 1047, startPoint y: 348, endPoint x: 1052, endPoint y: 371, distance: 23.3
drag, startPoint x: 1106, startPoint y: 354, endPoint x: 1128, endPoint y: 358, distance: 21.4
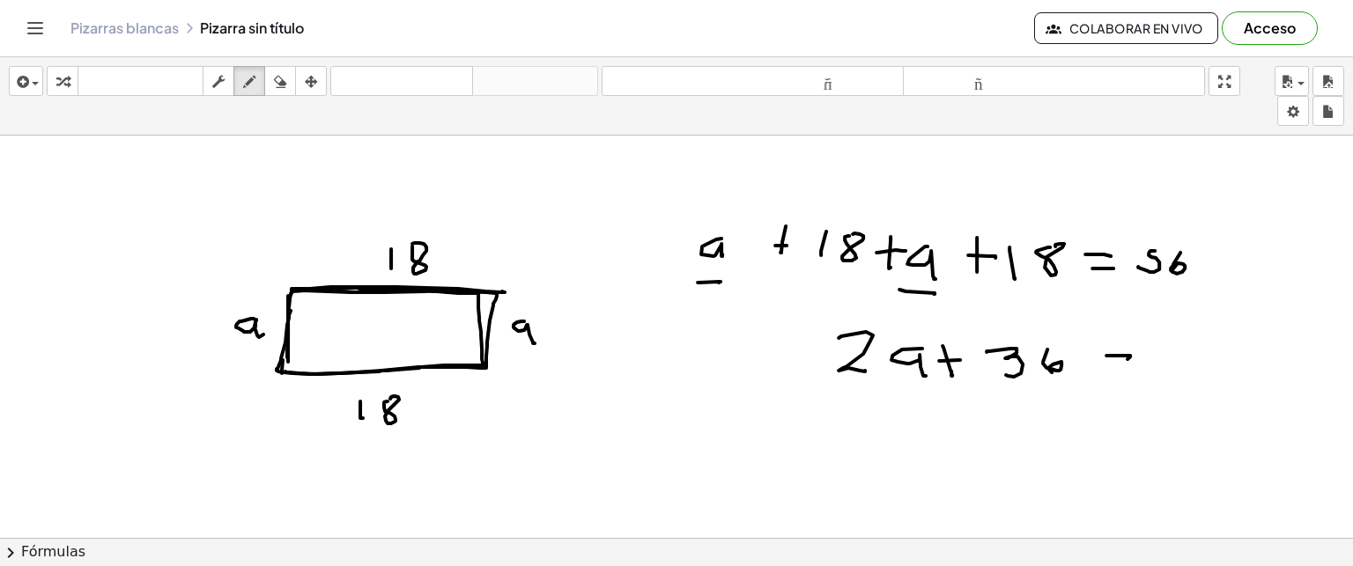
drag, startPoint x: 1121, startPoint y: 359, endPoint x: 1140, endPoint y: 359, distance: 18.5
drag, startPoint x: 1209, startPoint y: 323, endPoint x: 1195, endPoint y: 348, distance: 28.4
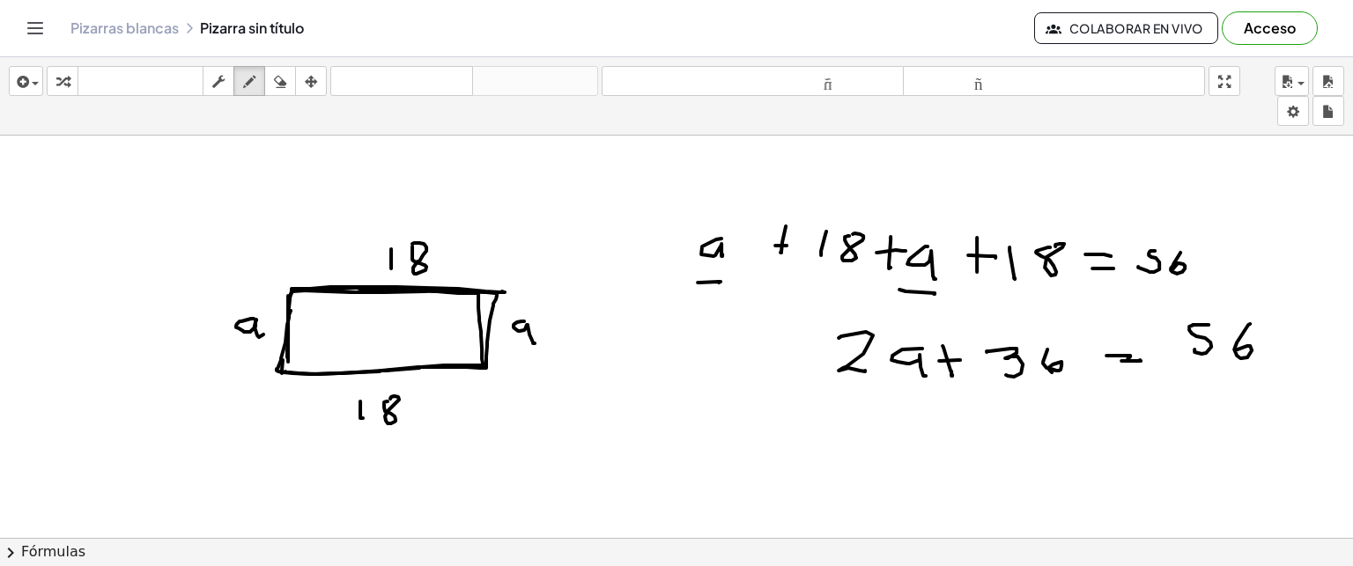
drag, startPoint x: 1250, startPoint y: 322, endPoint x: 1240, endPoint y: 354, distance: 33.2
drag, startPoint x: 1007, startPoint y: 382, endPoint x: 1059, endPoint y: 358, distance: 57.5
drag, startPoint x: 1189, startPoint y: 399, endPoint x: 1192, endPoint y: 416, distance: 16.9
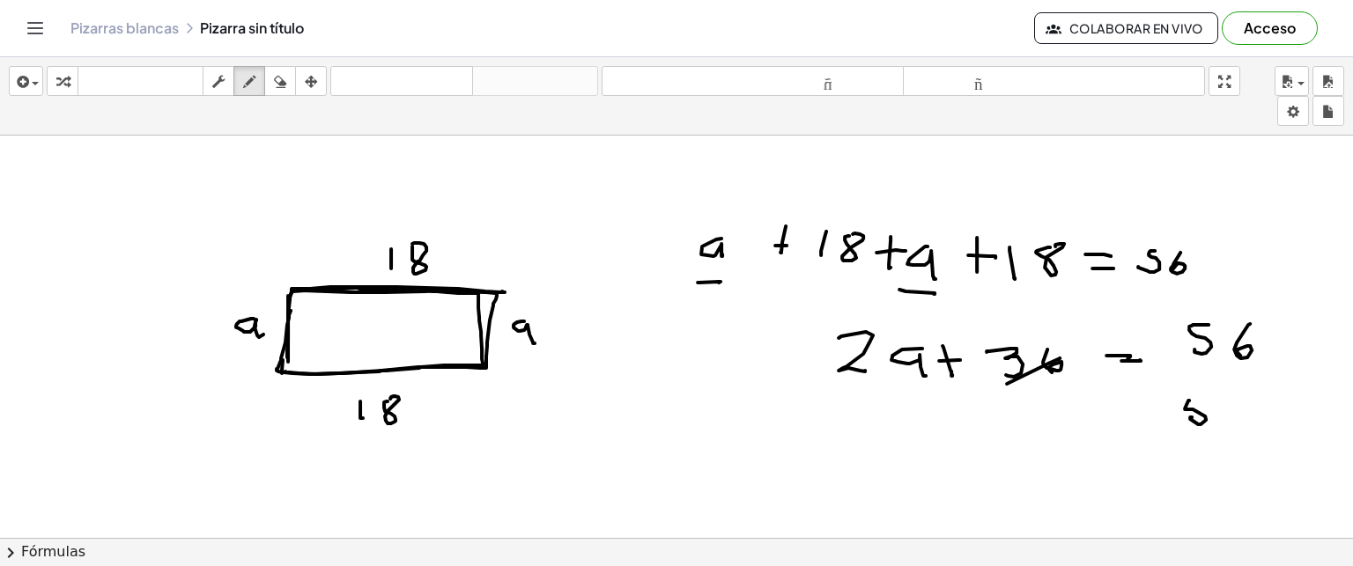
drag, startPoint x: 1191, startPoint y: 397, endPoint x: 1218, endPoint y: 402, distance: 27.7
drag, startPoint x: 1231, startPoint y: 396, endPoint x: 1213, endPoint y: 425, distance: 34.0
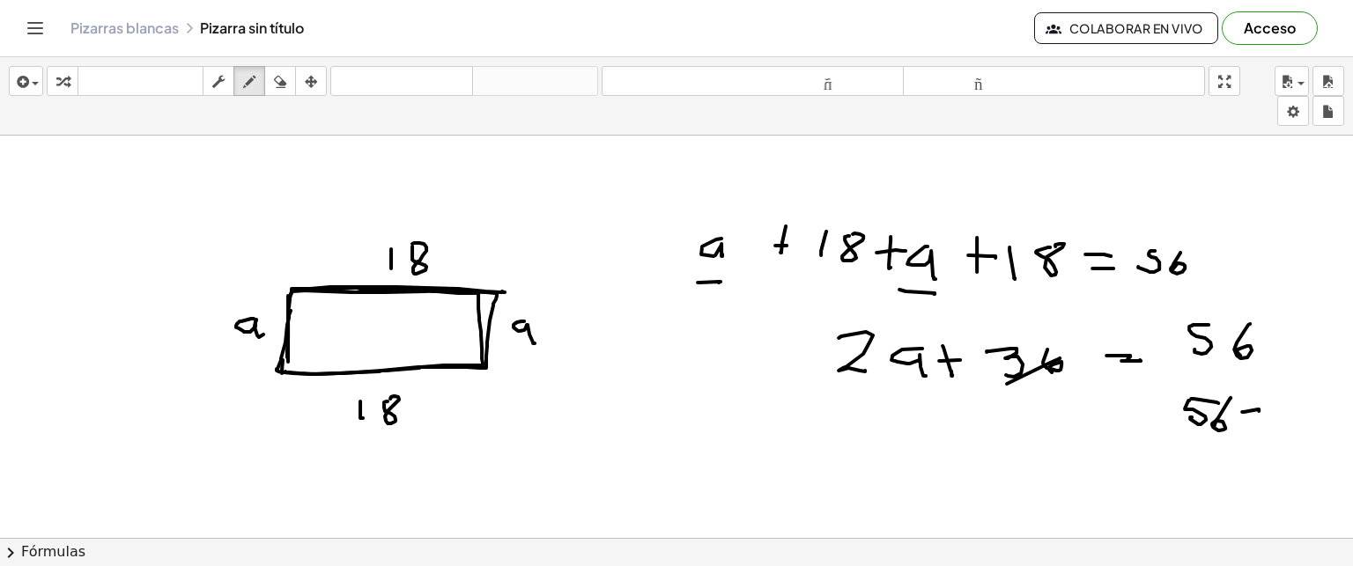
drag, startPoint x: 1242, startPoint y: 411, endPoint x: 1259, endPoint y: 410, distance: 16.8
drag, startPoint x: 1272, startPoint y: 396, endPoint x: 1267, endPoint y: 422, distance: 26.1
drag, startPoint x: 1307, startPoint y: 393, endPoint x: 1299, endPoint y: 423, distance: 31.2
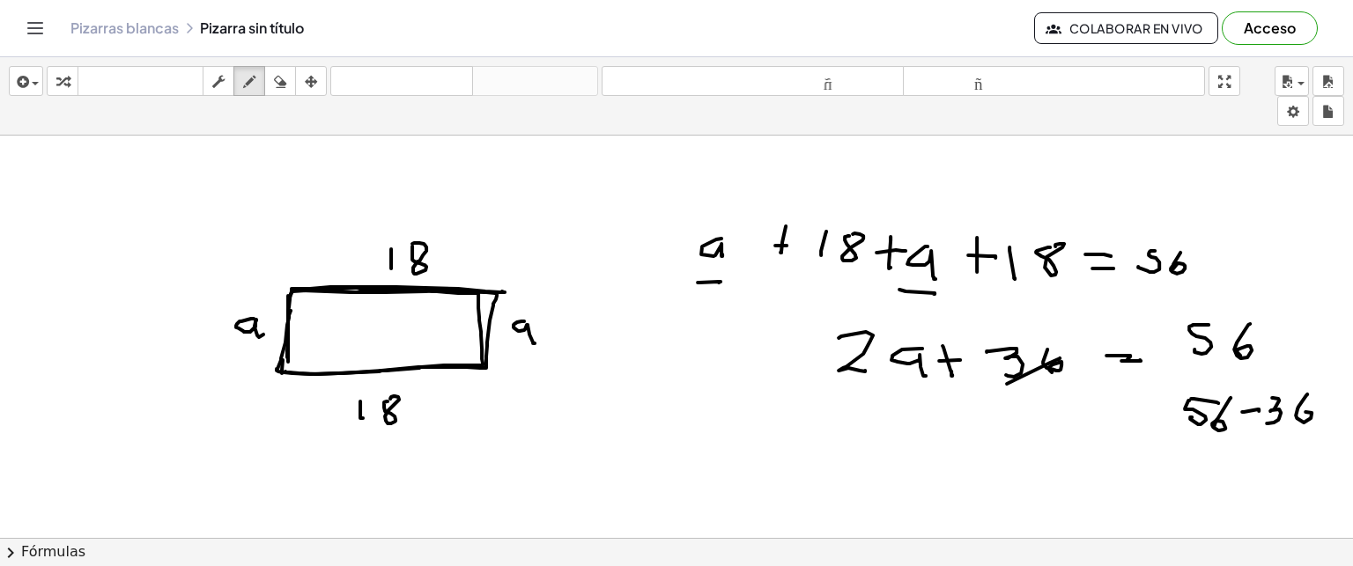
drag, startPoint x: 1004, startPoint y: 411, endPoint x: 1041, endPoint y: 434, distance: 43.5
drag, startPoint x: 1055, startPoint y: 430, endPoint x: 1066, endPoint y: 443, distance: 16.9
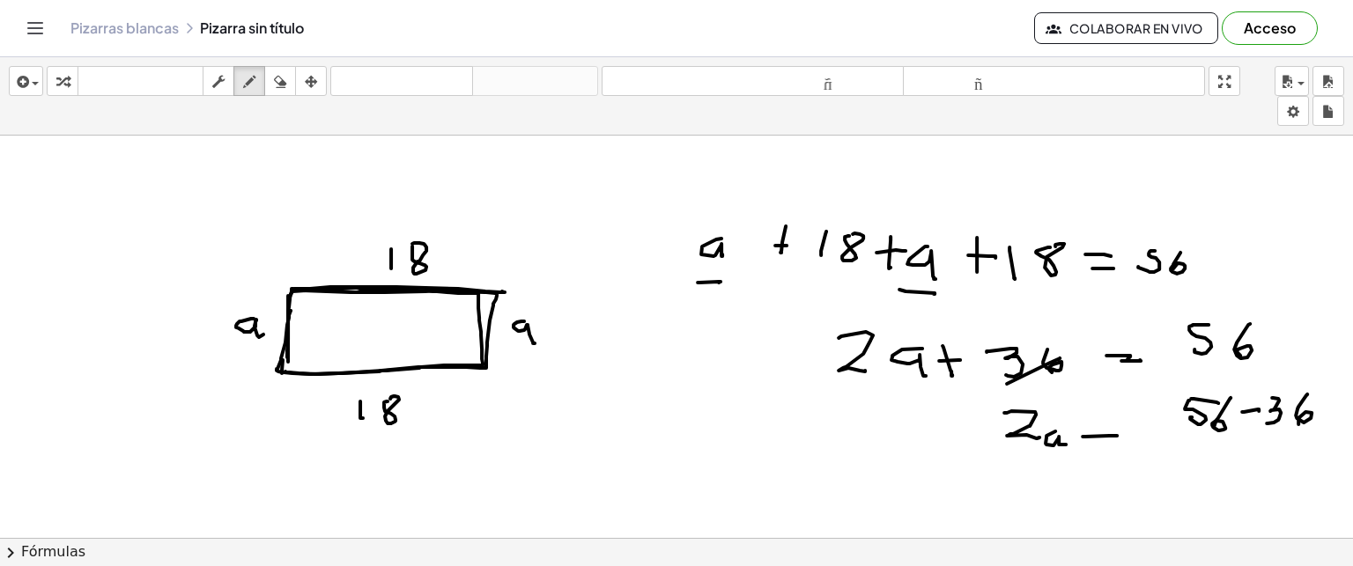
drag, startPoint x: 1102, startPoint y: 440, endPoint x: 1126, endPoint y: 441, distance: 23.8
drag, startPoint x: 1025, startPoint y: 471, endPoint x: 1046, endPoint y: 492, distance: 29.3
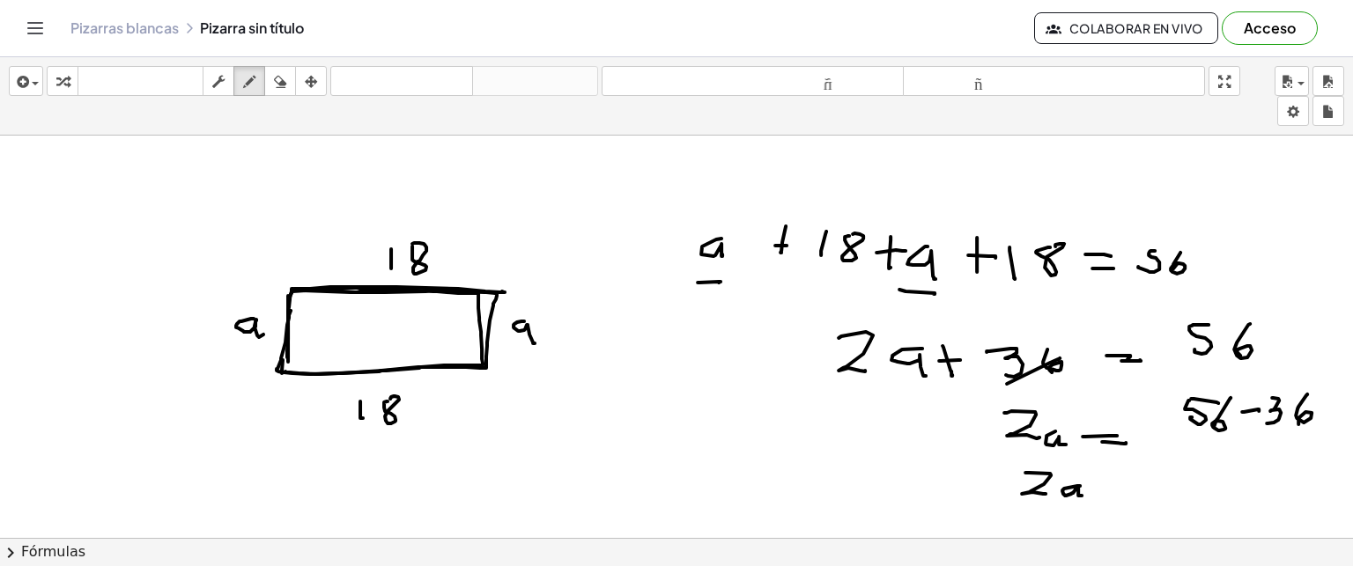
drag, startPoint x: 1091, startPoint y: 501, endPoint x: 1110, endPoint y: 496, distance: 19.2
drag, startPoint x: 1135, startPoint y: 480, endPoint x: 1160, endPoint y: 495, distance: 29.6
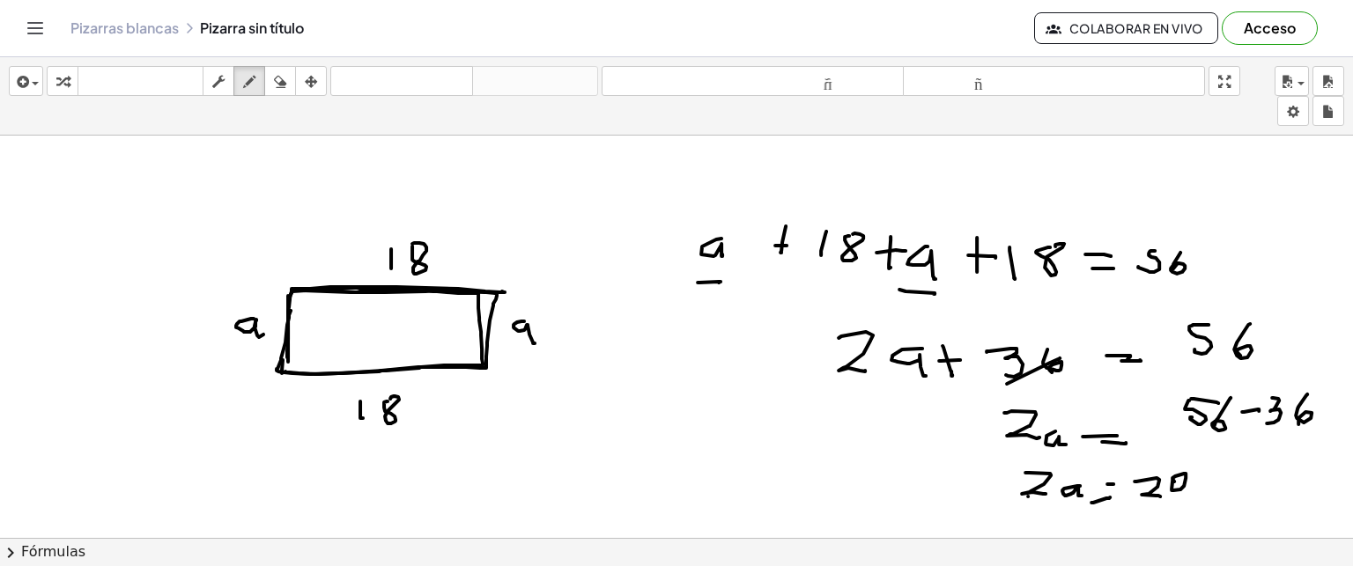
scroll to position [4976, 0]
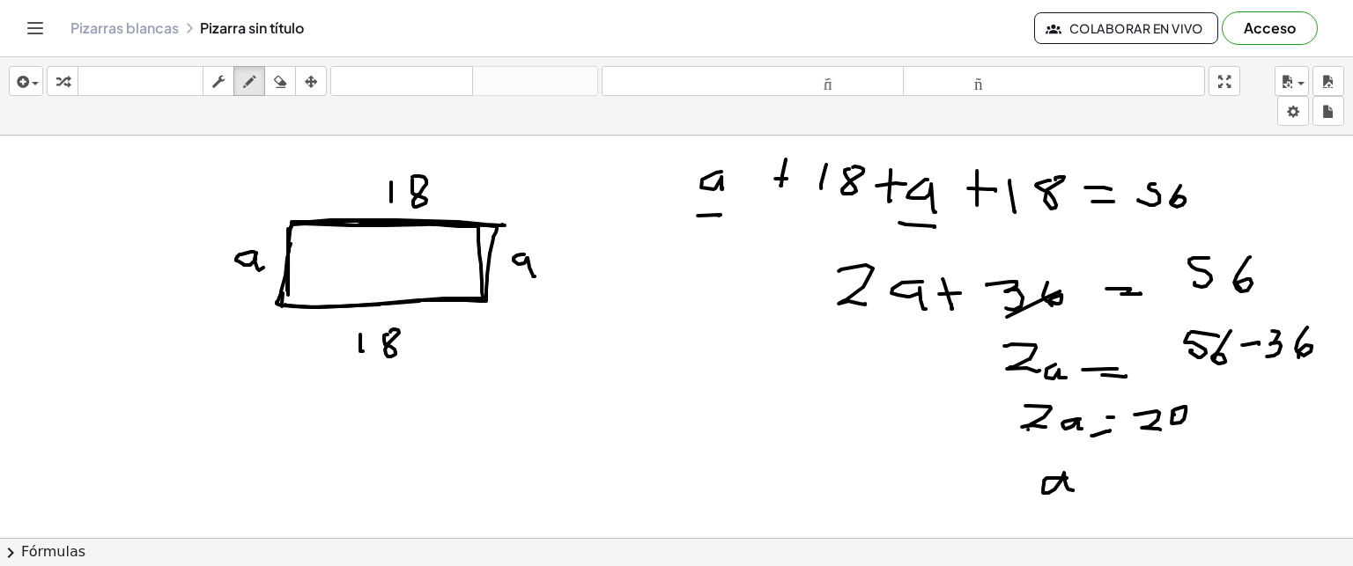
drag, startPoint x: 1067, startPoint y: 477, endPoint x: 1073, endPoint y: 489, distance: 13.8
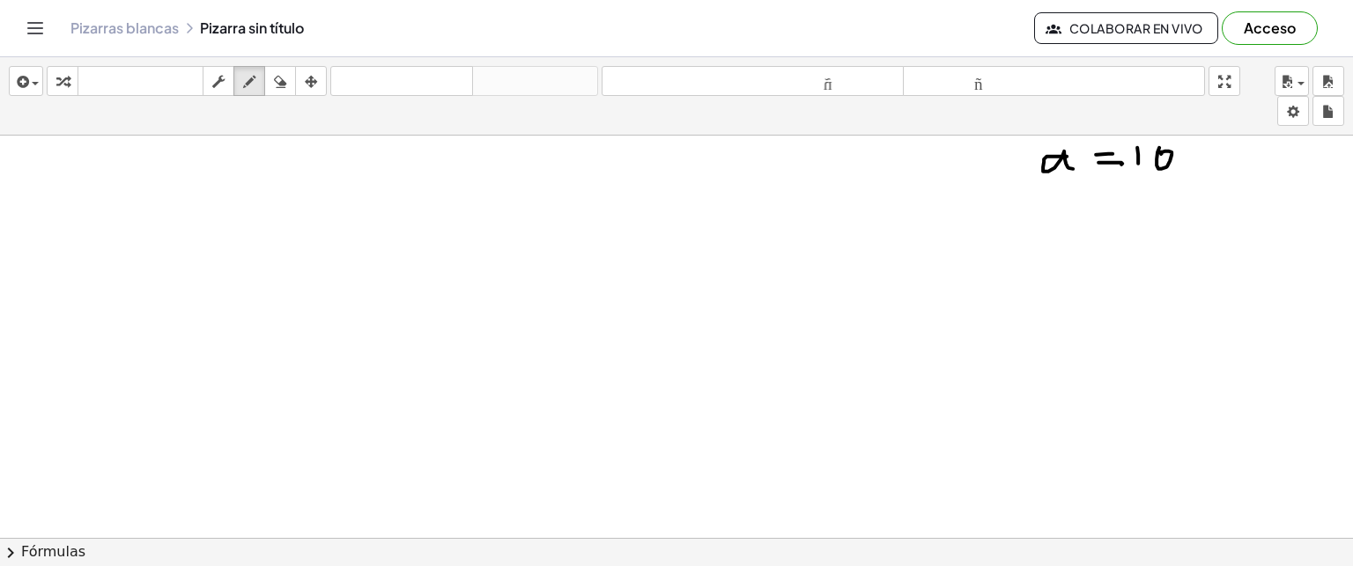
scroll to position [5327, 0]
drag, startPoint x: 239, startPoint y: 226, endPoint x: 273, endPoint y: 277, distance: 61.6
drag, startPoint x: 241, startPoint y: 277, endPoint x: 277, endPoint y: 233, distance: 57.1
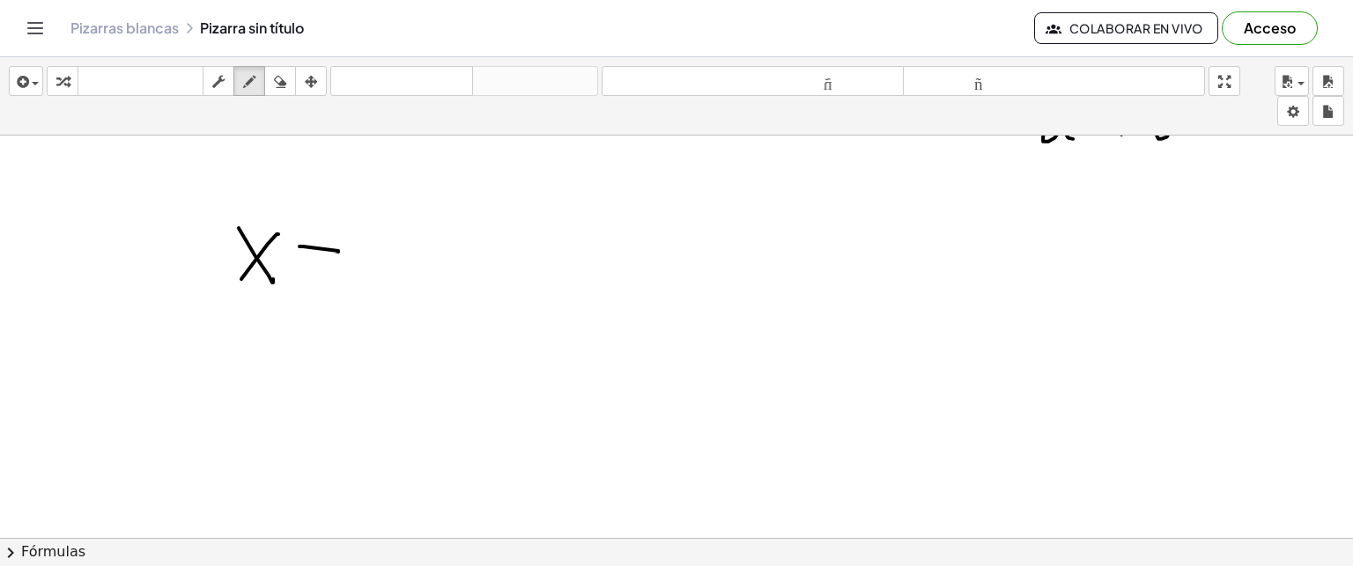
drag, startPoint x: 300, startPoint y: 245, endPoint x: 329, endPoint y: 252, distance: 29.9
drag, startPoint x: 307, startPoint y: 260, endPoint x: 339, endPoint y: 262, distance: 32.6
drag, startPoint x: 370, startPoint y: 243, endPoint x: 382, endPoint y: 255, distance: 17.4
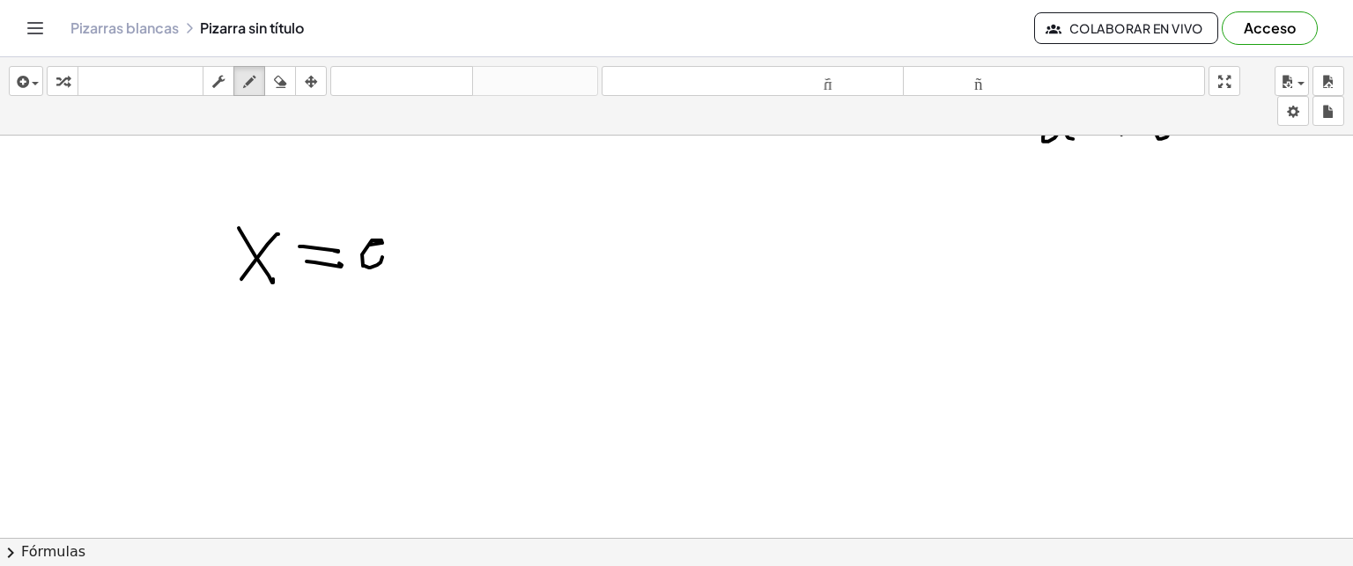
drag, startPoint x: 413, startPoint y: 244, endPoint x: 412, endPoint y: 267, distance: 22.9
drag, startPoint x: 447, startPoint y: 254, endPoint x: 452, endPoint y: 277, distance: 23.5
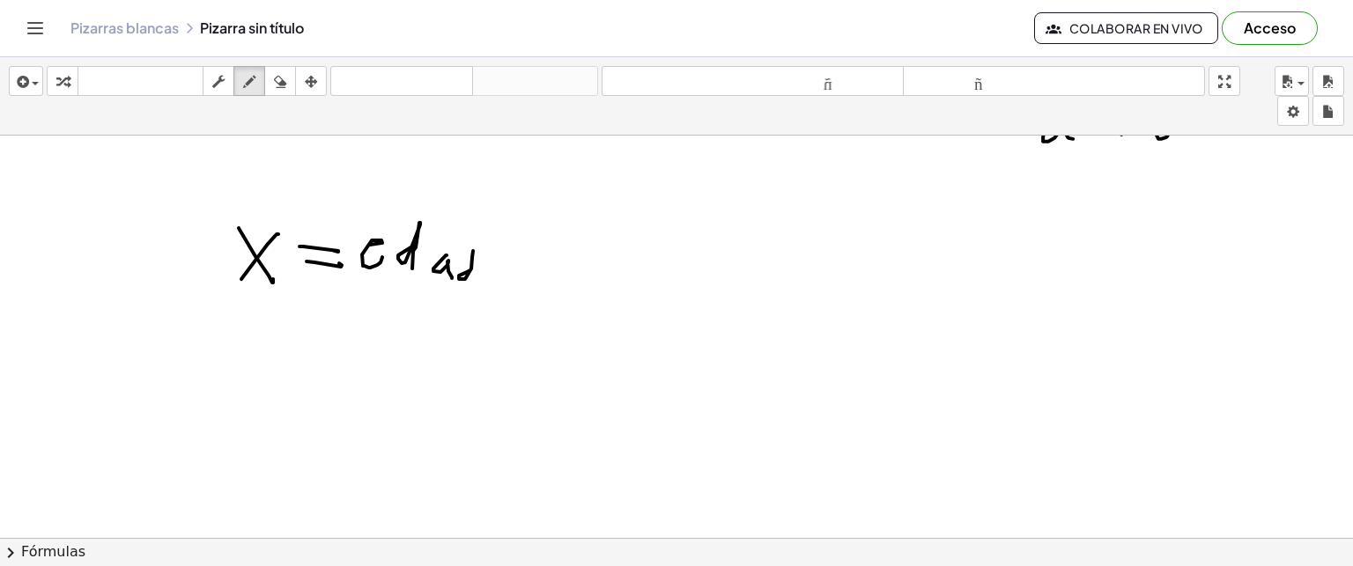
drag, startPoint x: 274, startPoint y: 341, endPoint x: 311, endPoint y: 385, distance: 57.5
drag, startPoint x: 277, startPoint y: 378, endPoint x: 325, endPoint y: 344, distance: 58.2
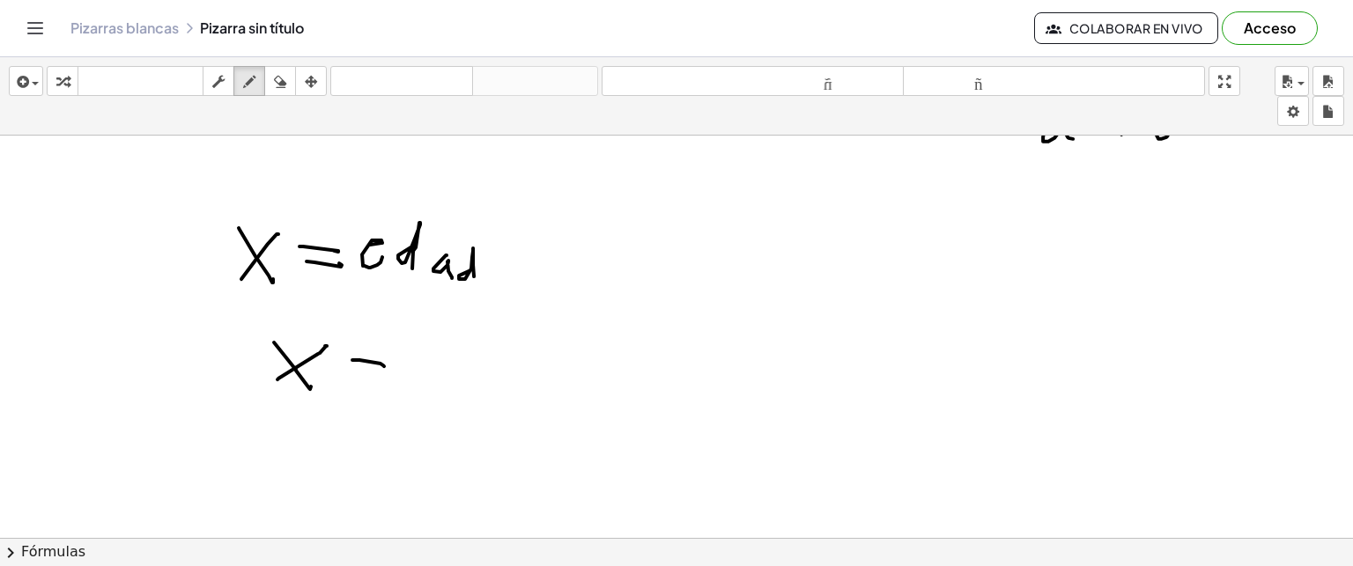
drag, startPoint x: 352, startPoint y: 359, endPoint x: 384, endPoint y: 365, distance: 32.3
drag, startPoint x: 359, startPoint y: 376, endPoint x: 385, endPoint y: 379, distance: 25.7
drag, startPoint x: 416, startPoint y: 392, endPoint x: 599, endPoint y: 397, distance: 183.3
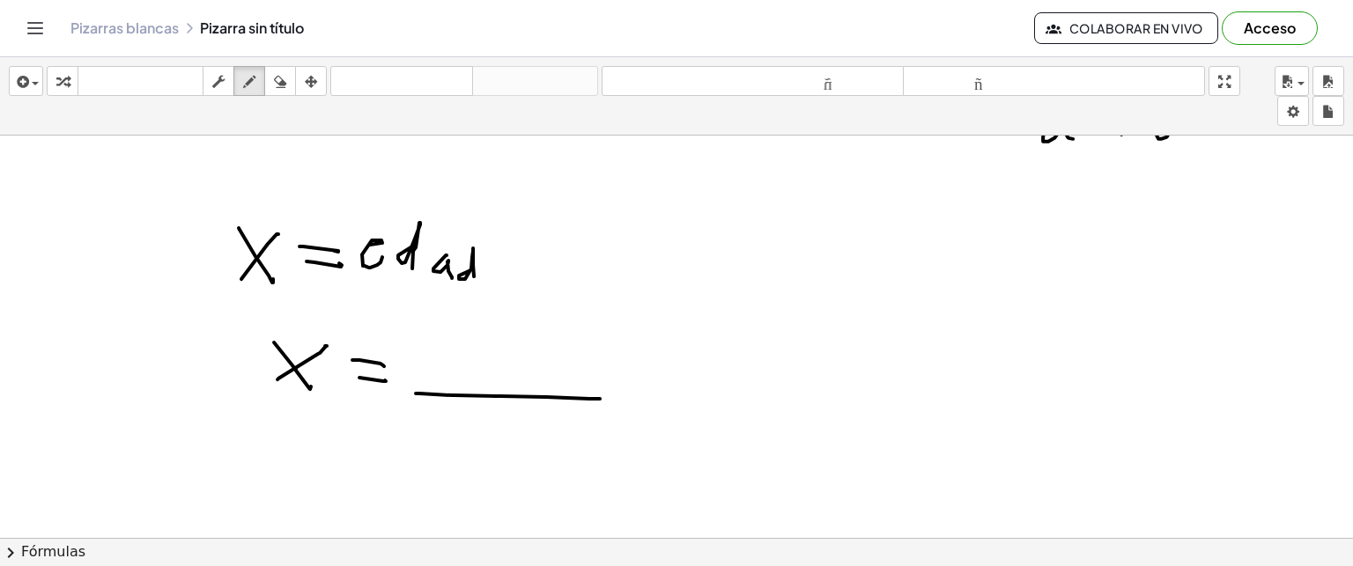
drag, startPoint x: 522, startPoint y: 407, endPoint x: 524, endPoint y: 442, distance: 35.3
drag, startPoint x: 450, startPoint y: 349, endPoint x: 475, endPoint y: 383, distance: 42.3
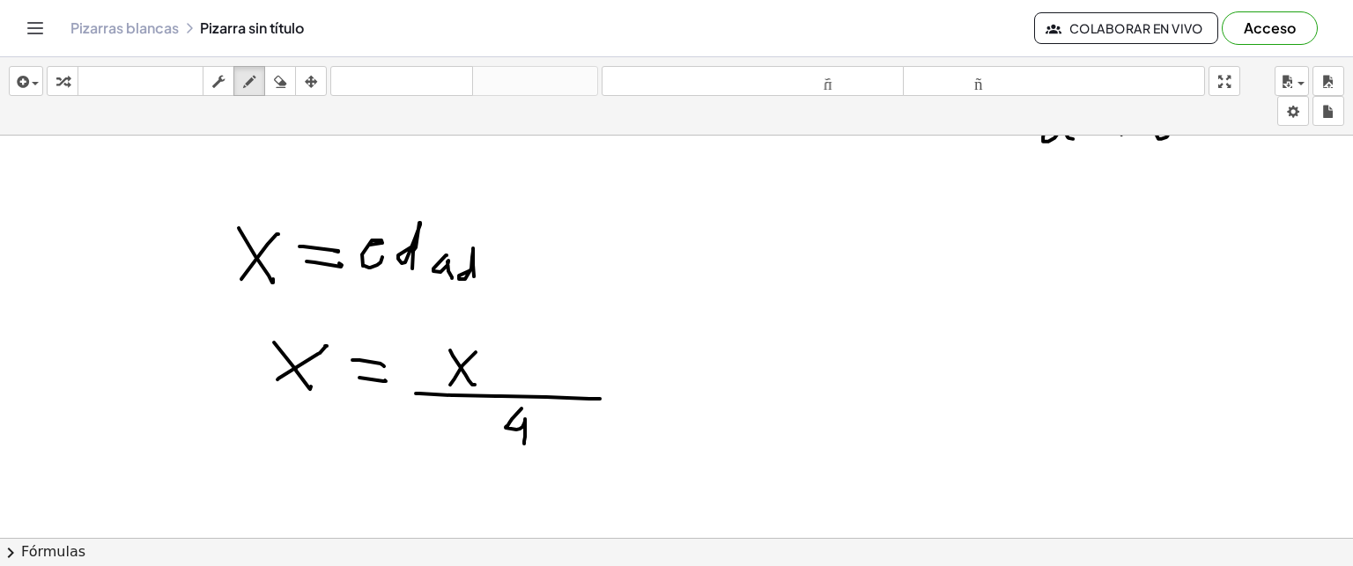
drag, startPoint x: 450, startPoint y: 383, endPoint x: 477, endPoint y: 349, distance: 43.3
drag, startPoint x: 502, startPoint y: 351, endPoint x: 497, endPoint y: 389, distance: 38.2
drag, startPoint x: 489, startPoint y: 366, endPoint x: 514, endPoint y: 369, distance: 24.9
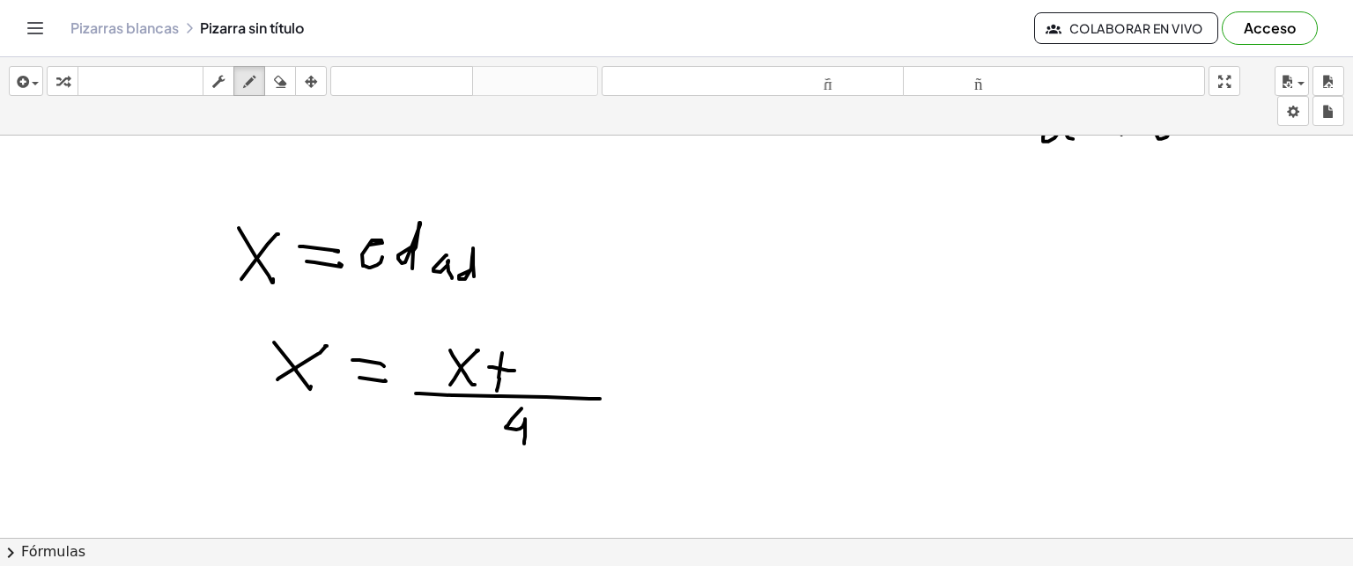
drag, startPoint x: 532, startPoint y: 355, endPoint x: 538, endPoint y: 385, distance: 30.6
drag, startPoint x: 560, startPoint y: 366, endPoint x: 556, endPoint y: 385, distance: 19.9
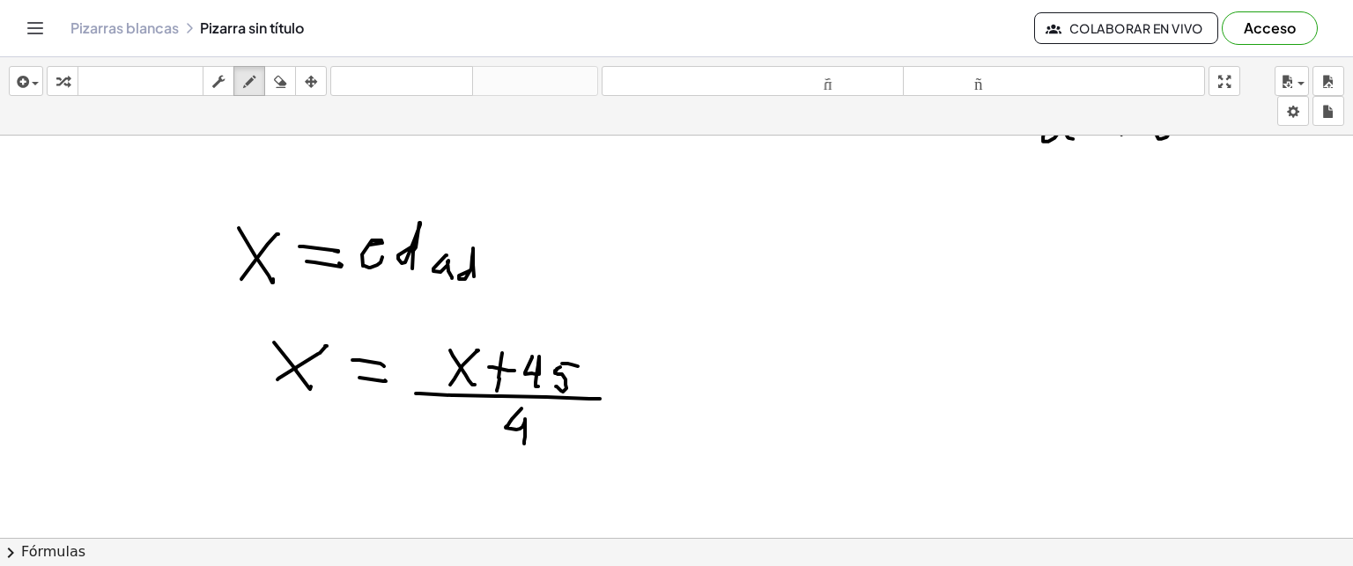
drag, startPoint x: 562, startPoint y: 362, endPoint x: 575, endPoint y: 368, distance: 14.6
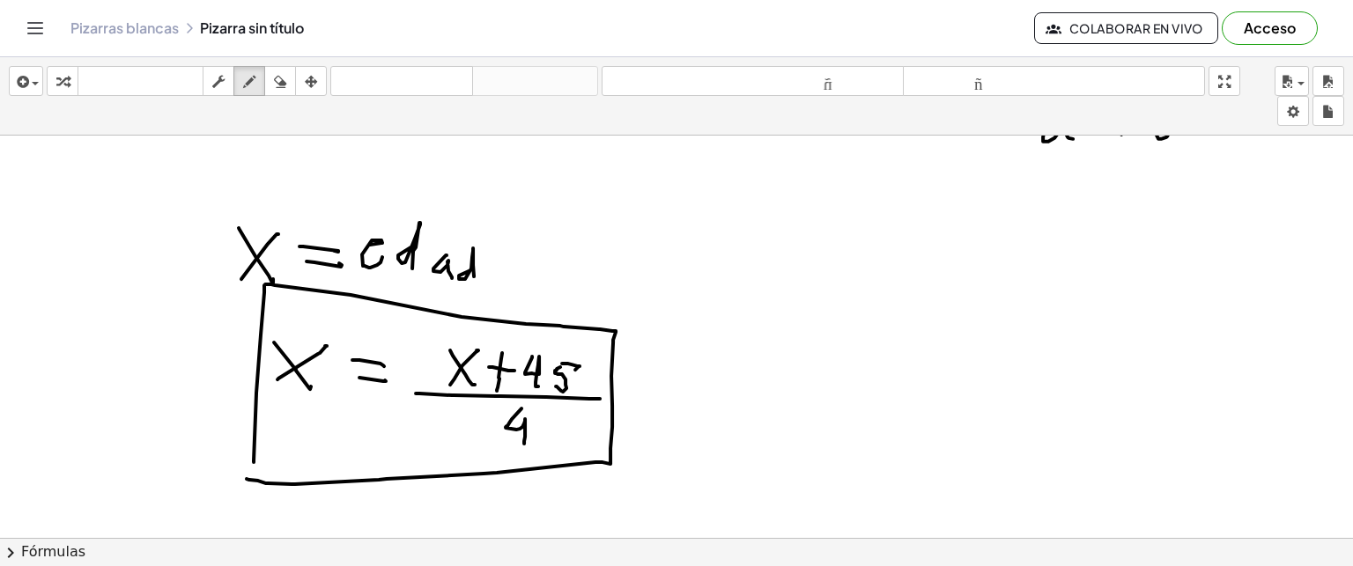
drag, startPoint x: 254, startPoint y: 461, endPoint x: 247, endPoint y: 477, distance: 18.2
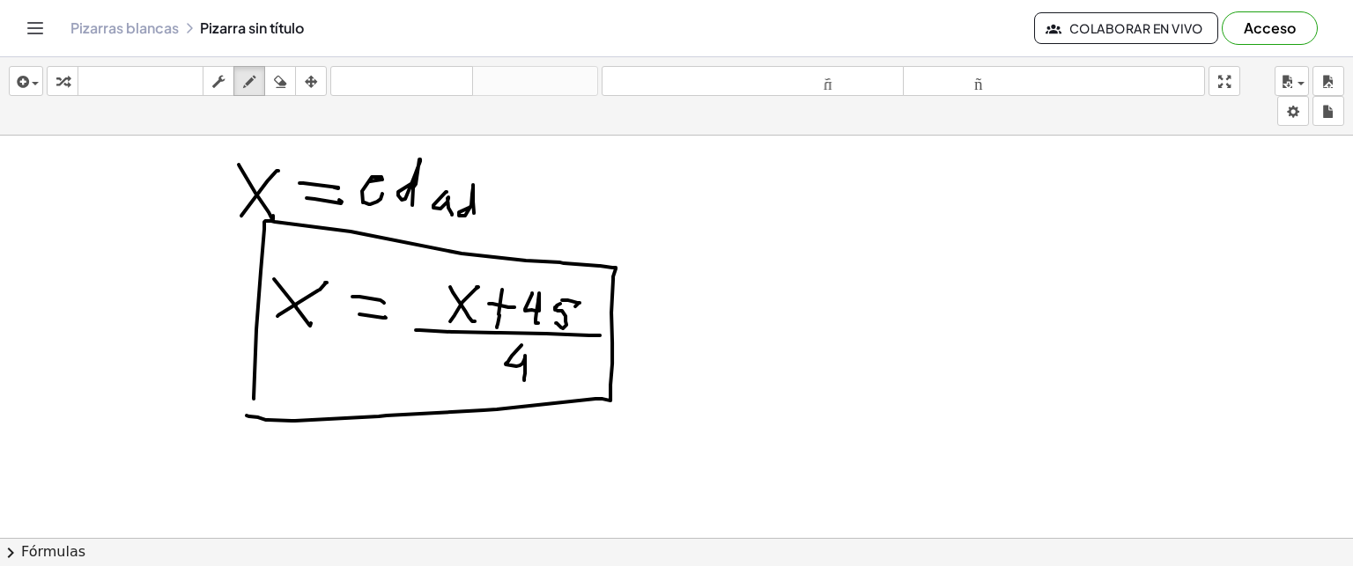
scroll to position [5424, 0]
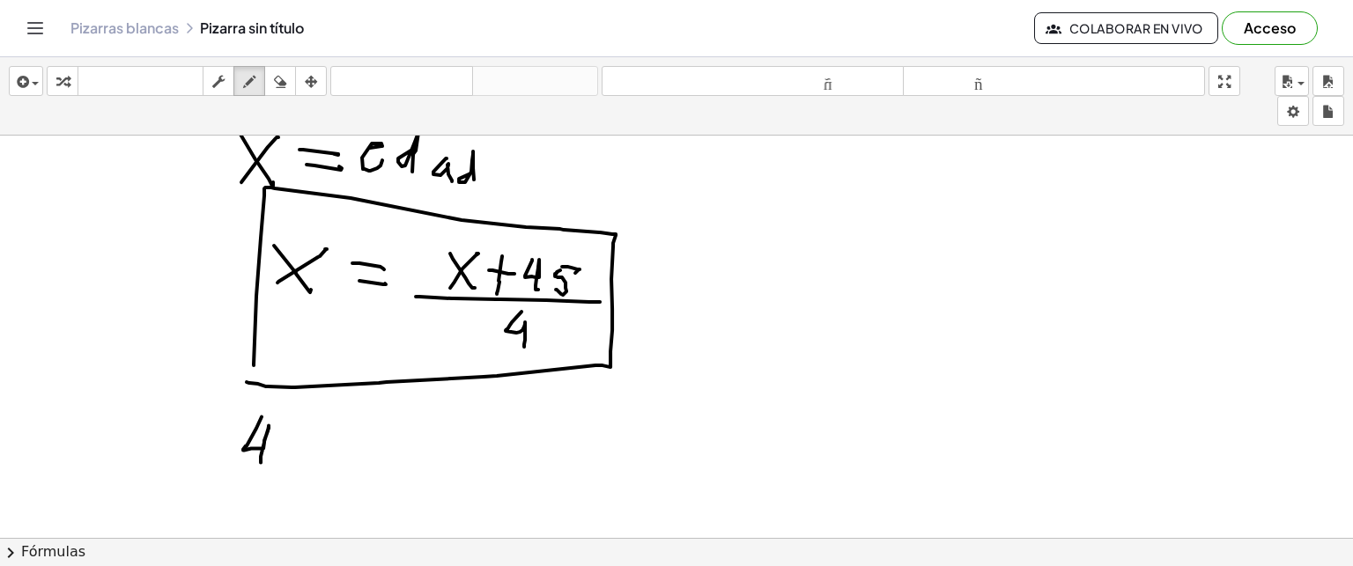
drag, startPoint x: 262, startPoint y: 415, endPoint x: 261, endPoint y: 461, distance: 45.8
drag, startPoint x: 289, startPoint y: 416, endPoint x: 286, endPoint y: 471, distance: 55.6
drag, startPoint x: 289, startPoint y: 438, endPoint x: 310, endPoint y: 457, distance: 28.7
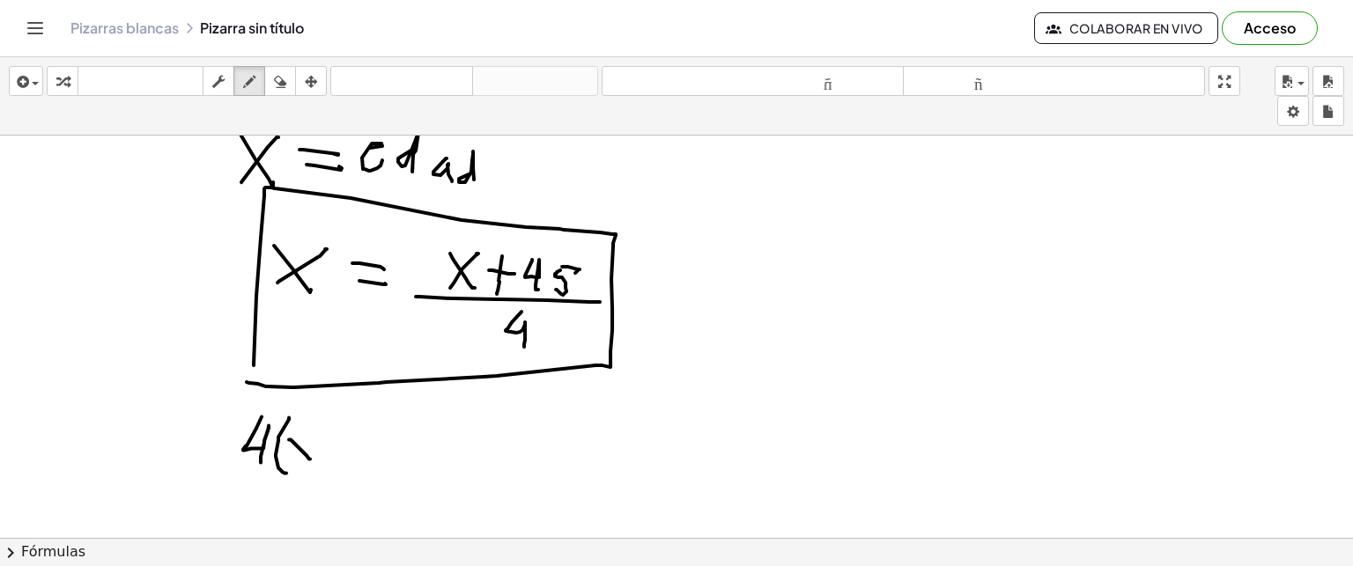
drag, startPoint x: 295, startPoint y: 455, endPoint x: 306, endPoint y: 447, distance: 13.2
drag, startPoint x: 317, startPoint y: 420, endPoint x: 338, endPoint y: 464, distance: 48.9
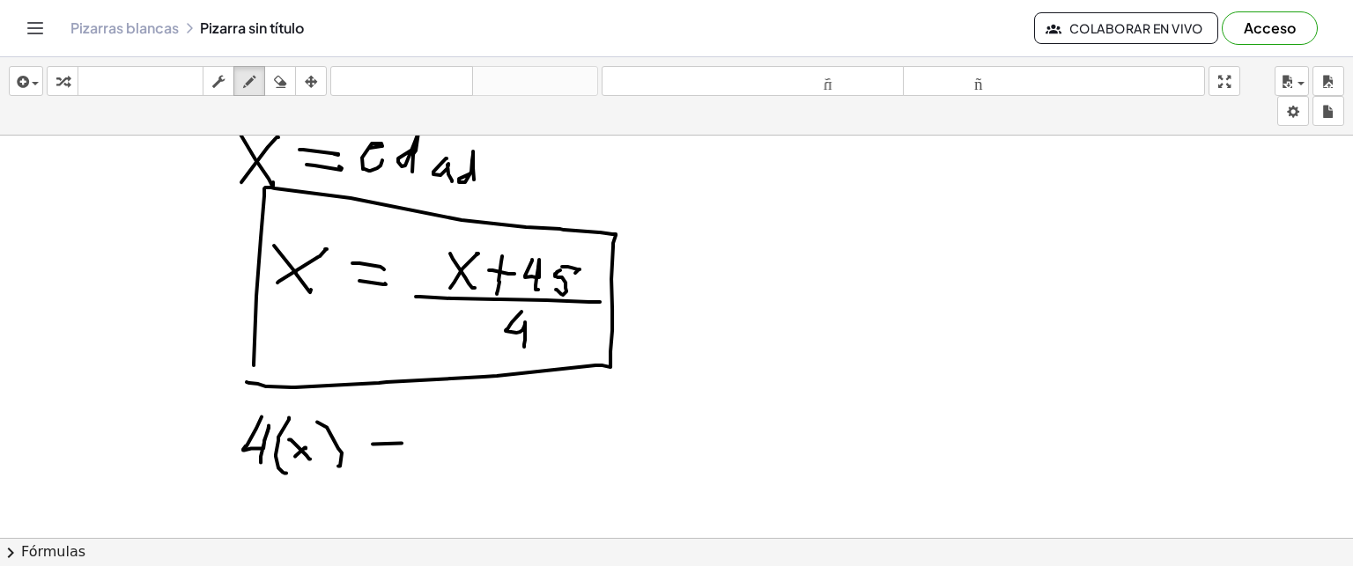
drag, startPoint x: 373, startPoint y: 442, endPoint x: 391, endPoint y: 441, distance: 18.5
drag, startPoint x: 339, startPoint y: 470, endPoint x: 384, endPoint y: 465, distance: 45.2
drag, startPoint x: 449, startPoint y: 429, endPoint x: 493, endPoint y: 456, distance: 51.8
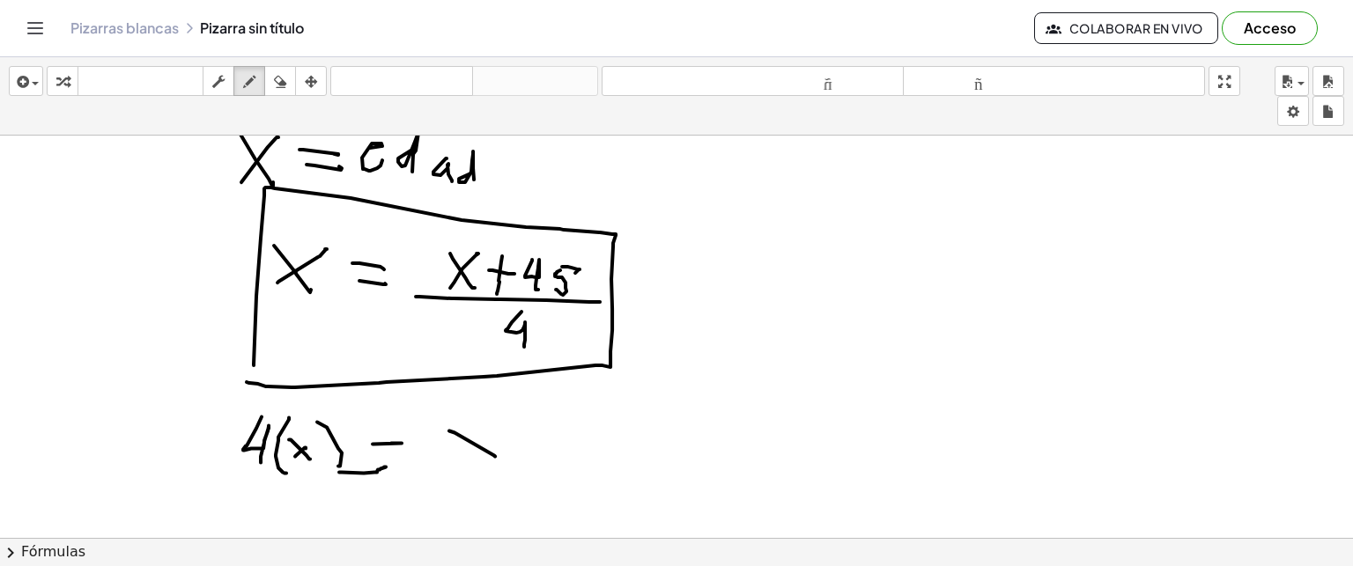
drag, startPoint x: 464, startPoint y: 450, endPoint x: 496, endPoint y: 425, distance: 40.2
drag, startPoint x: 541, startPoint y: 425, endPoint x: 539, endPoint y: 441, distance: 16.0
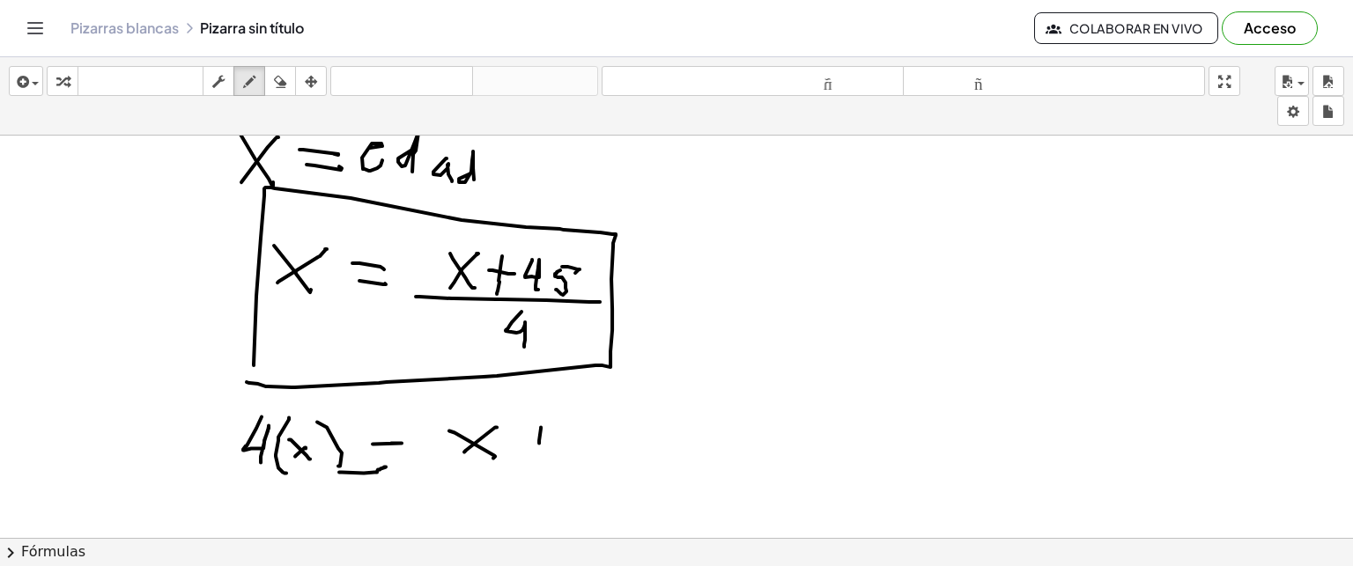
drag, startPoint x: 532, startPoint y: 434, endPoint x: 546, endPoint y: 436, distance: 14.2
drag, startPoint x: 567, startPoint y: 423, endPoint x: 571, endPoint y: 437, distance: 14.5
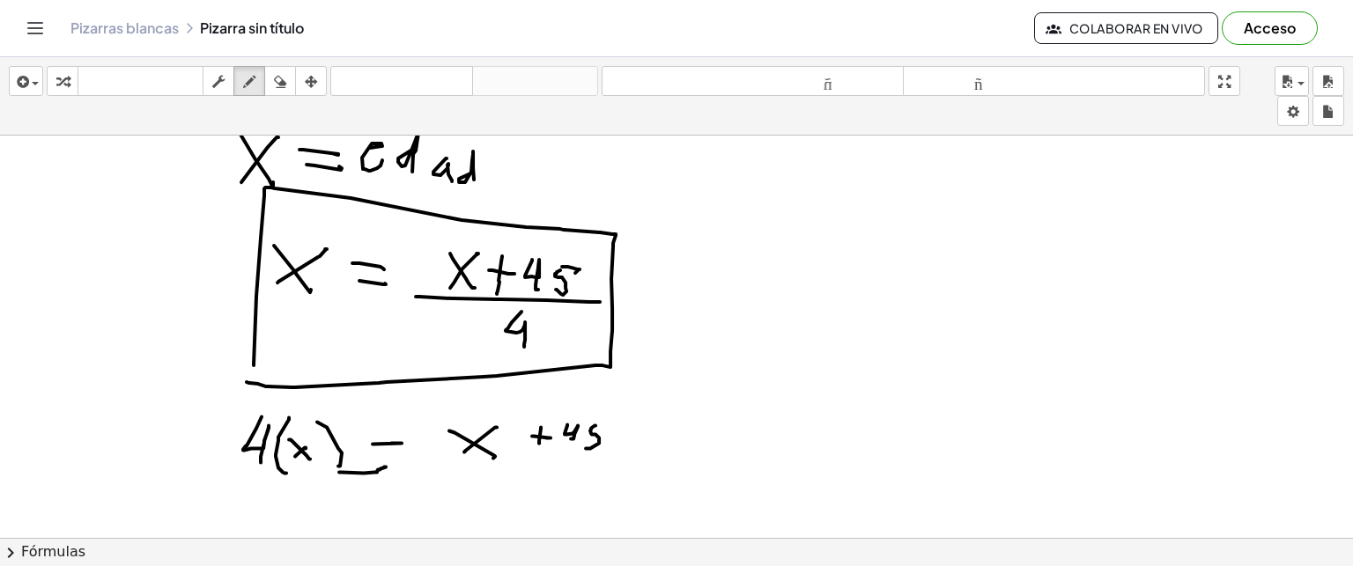
drag, startPoint x: 596, startPoint y: 424, endPoint x: 585, endPoint y: 447, distance: 25.2
drag, startPoint x: 574, startPoint y: 471, endPoint x: 592, endPoint y: 472, distance: 17.6
drag, startPoint x: 518, startPoint y: 482, endPoint x: 532, endPoint y: 510, distance: 31.5
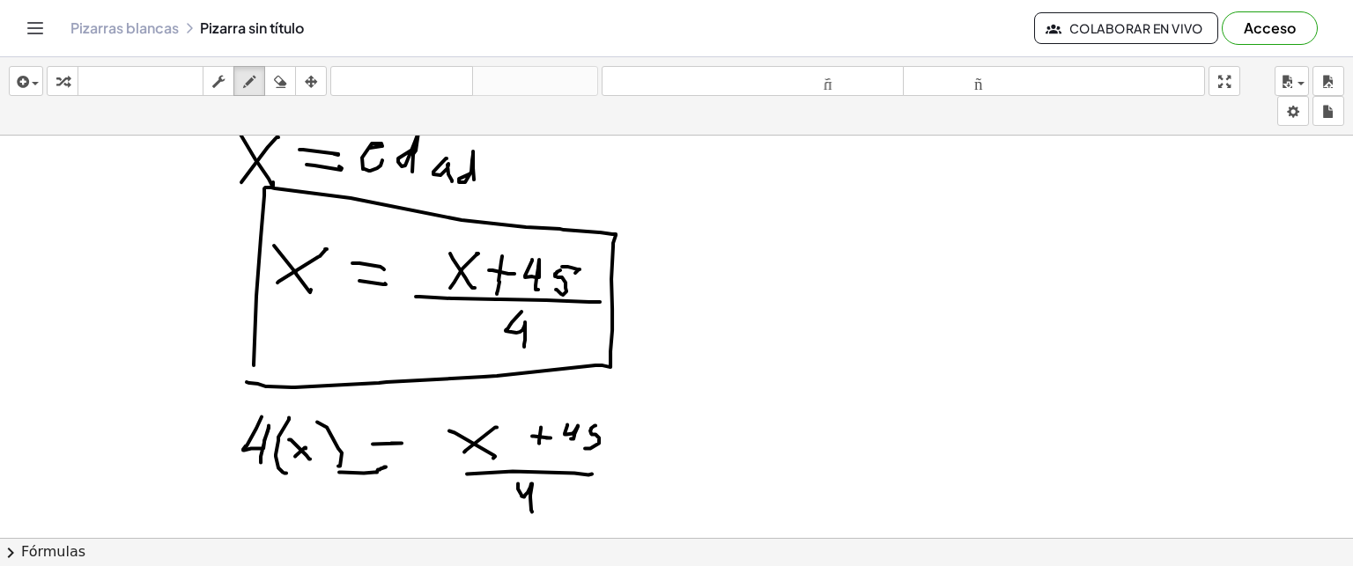
drag, startPoint x: 455, startPoint y: 420, endPoint x: 463, endPoint y: 493, distance: 73.6
drag, startPoint x: 613, startPoint y: 404, endPoint x: 603, endPoint y: 510, distance: 106.2
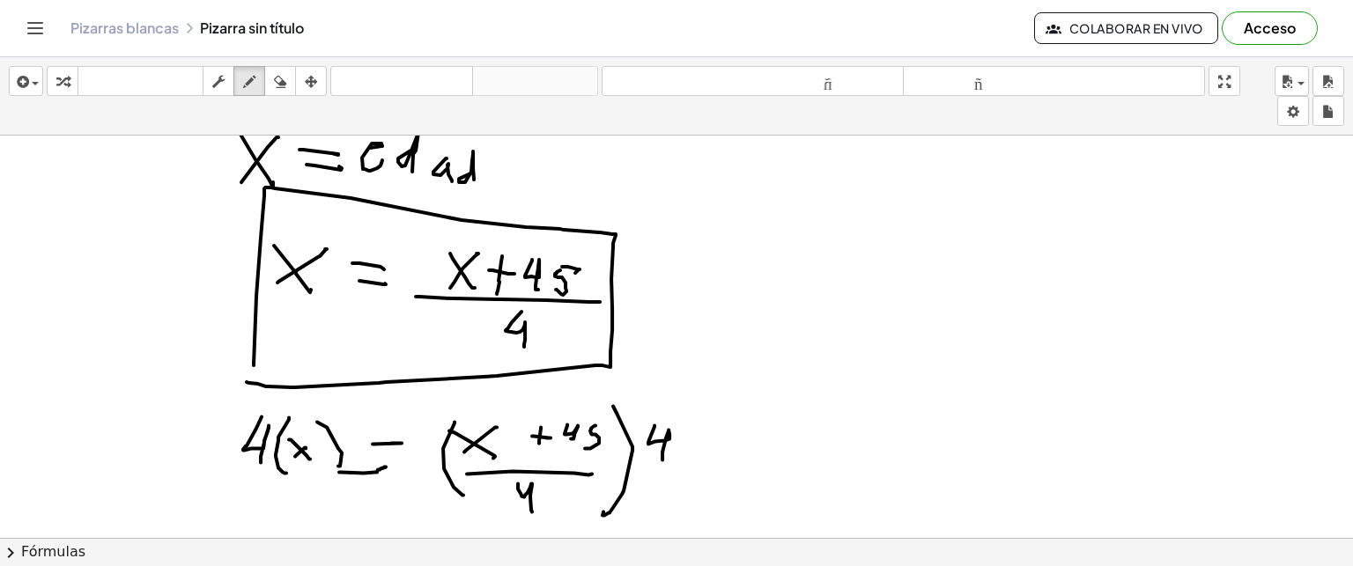
drag, startPoint x: 655, startPoint y: 424, endPoint x: 662, endPoint y: 460, distance: 37.0
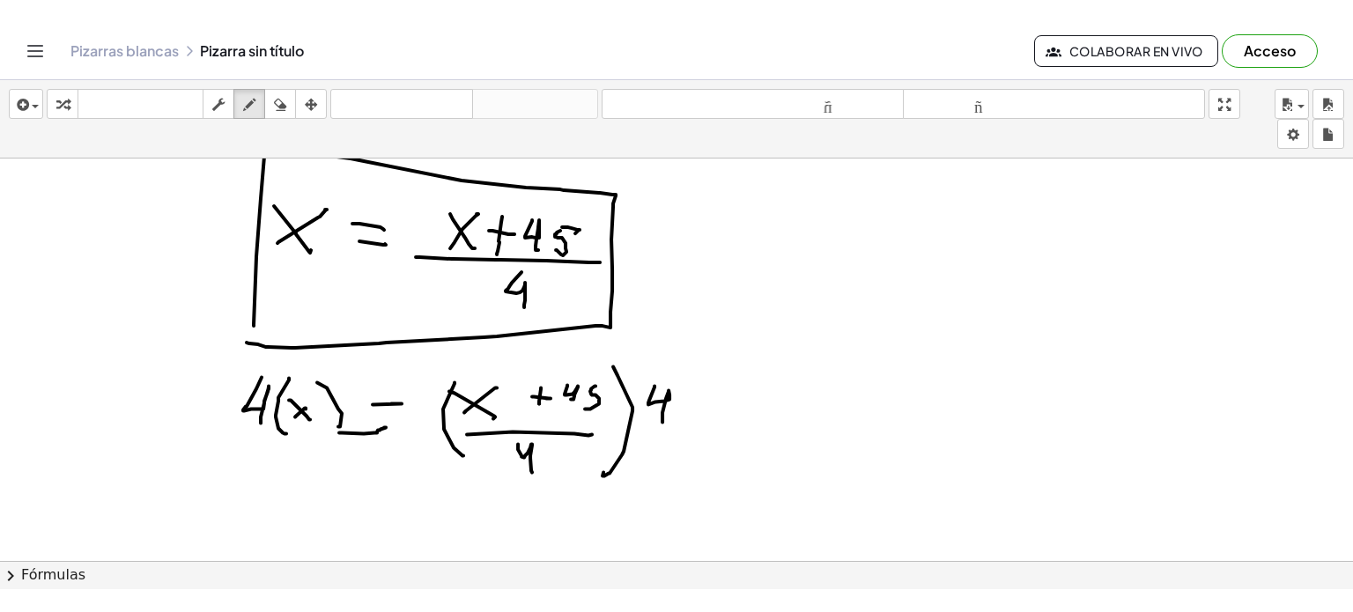
scroll to position [5487, 0]
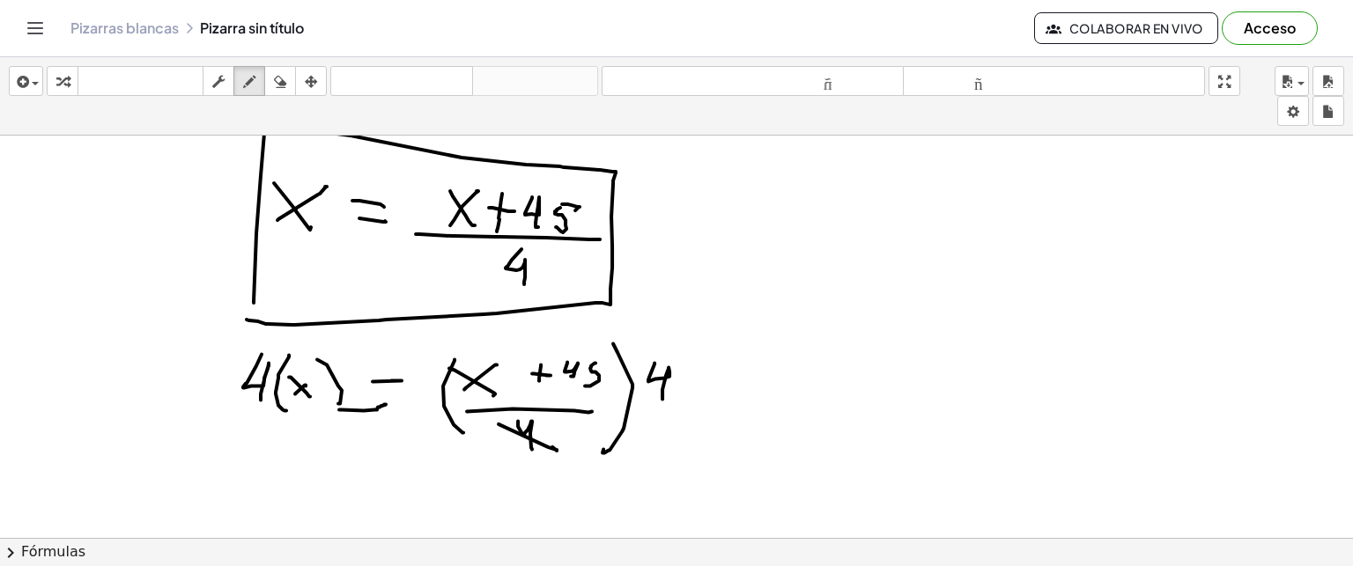
drag, startPoint x: 499, startPoint y: 423, endPoint x: 552, endPoint y: 446, distance: 58.4
drag, startPoint x: 644, startPoint y: 354, endPoint x: 677, endPoint y: 383, distance: 44.3
